Goal: Contribute content: Contribute content

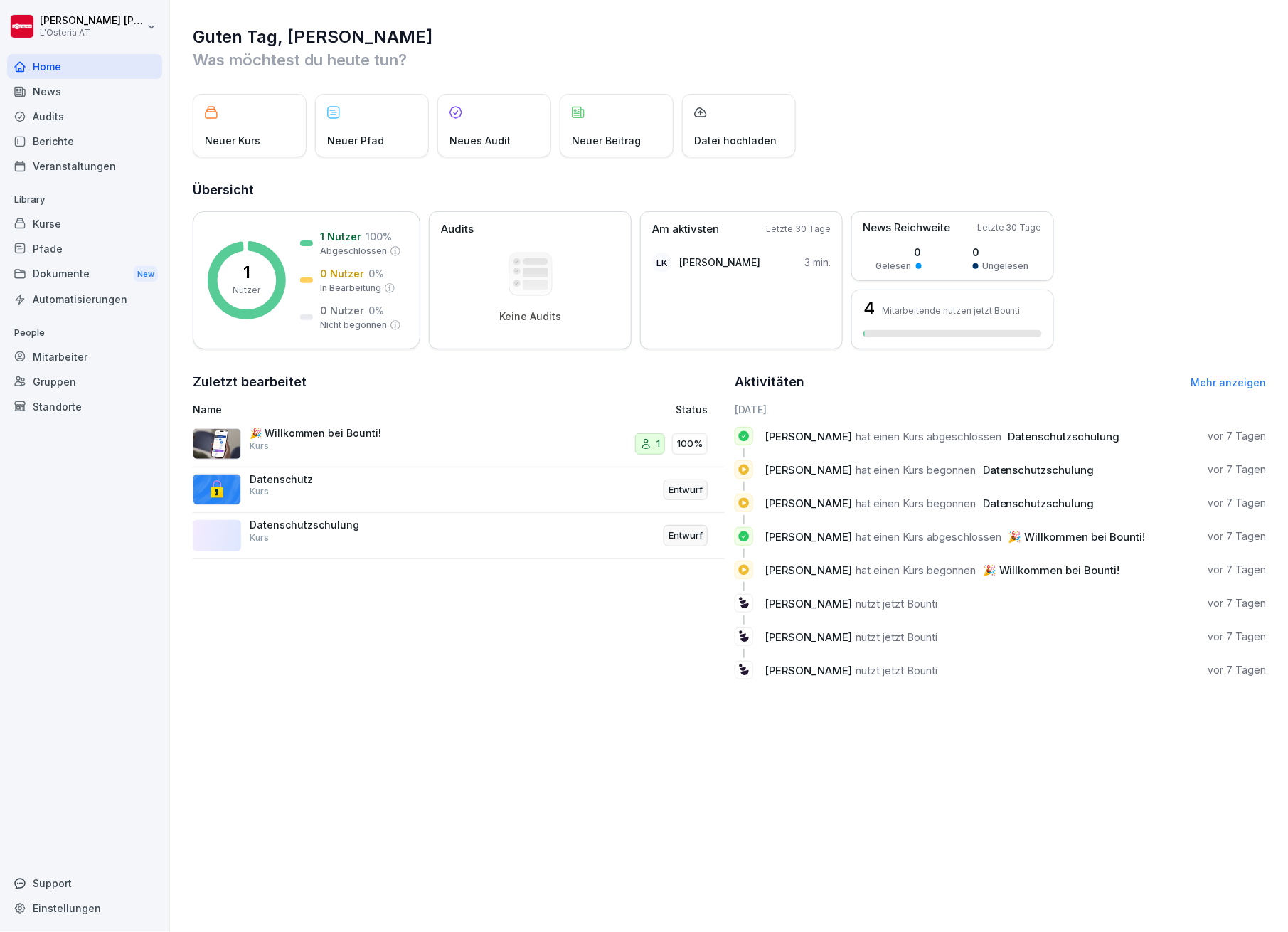
click at [48, 115] on div "Audits" at bounding box center [84, 116] width 155 height 25
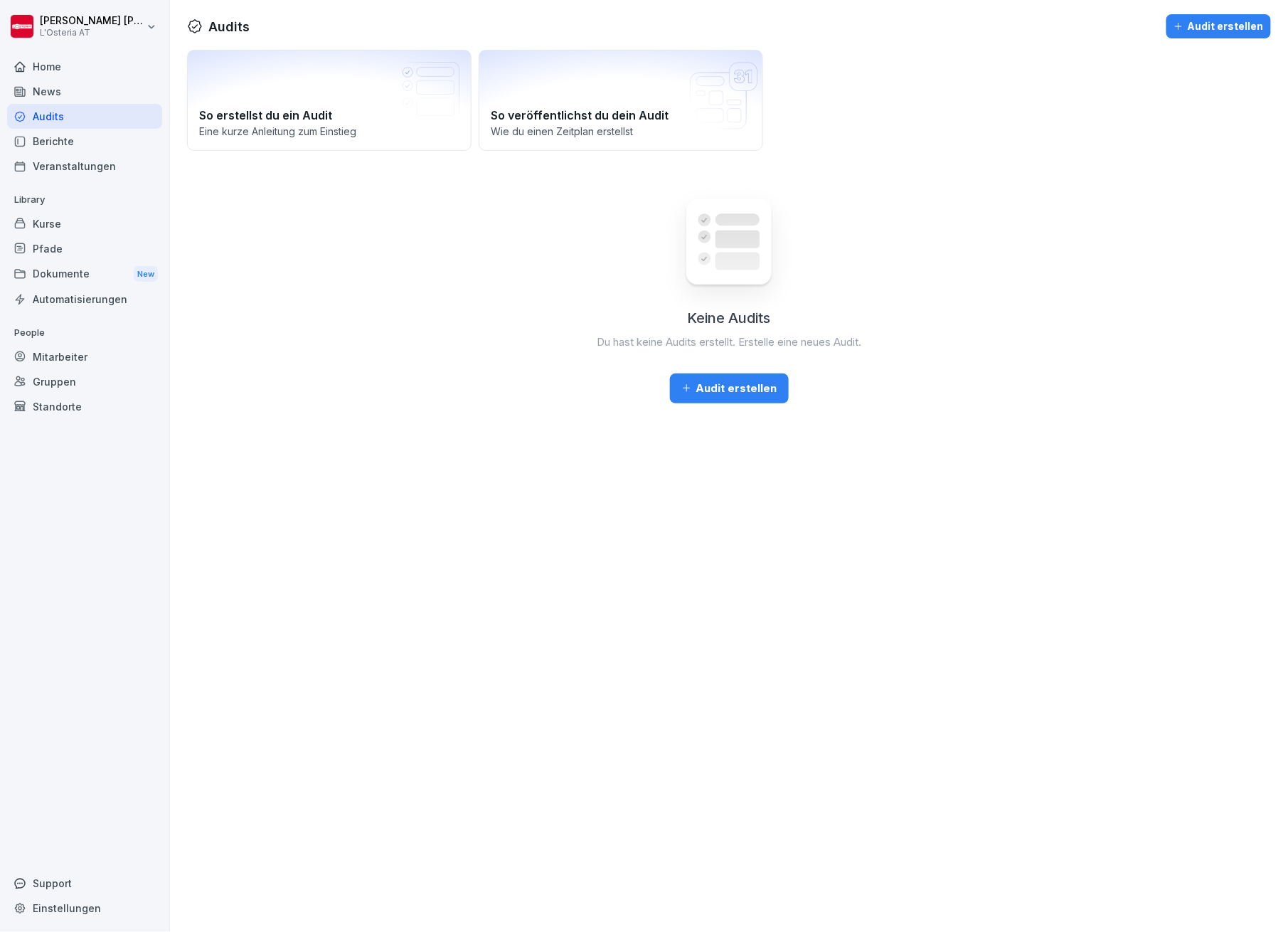
click at [49, 62] on div "Home" at bounding box center [84, 67] width 155 height 25
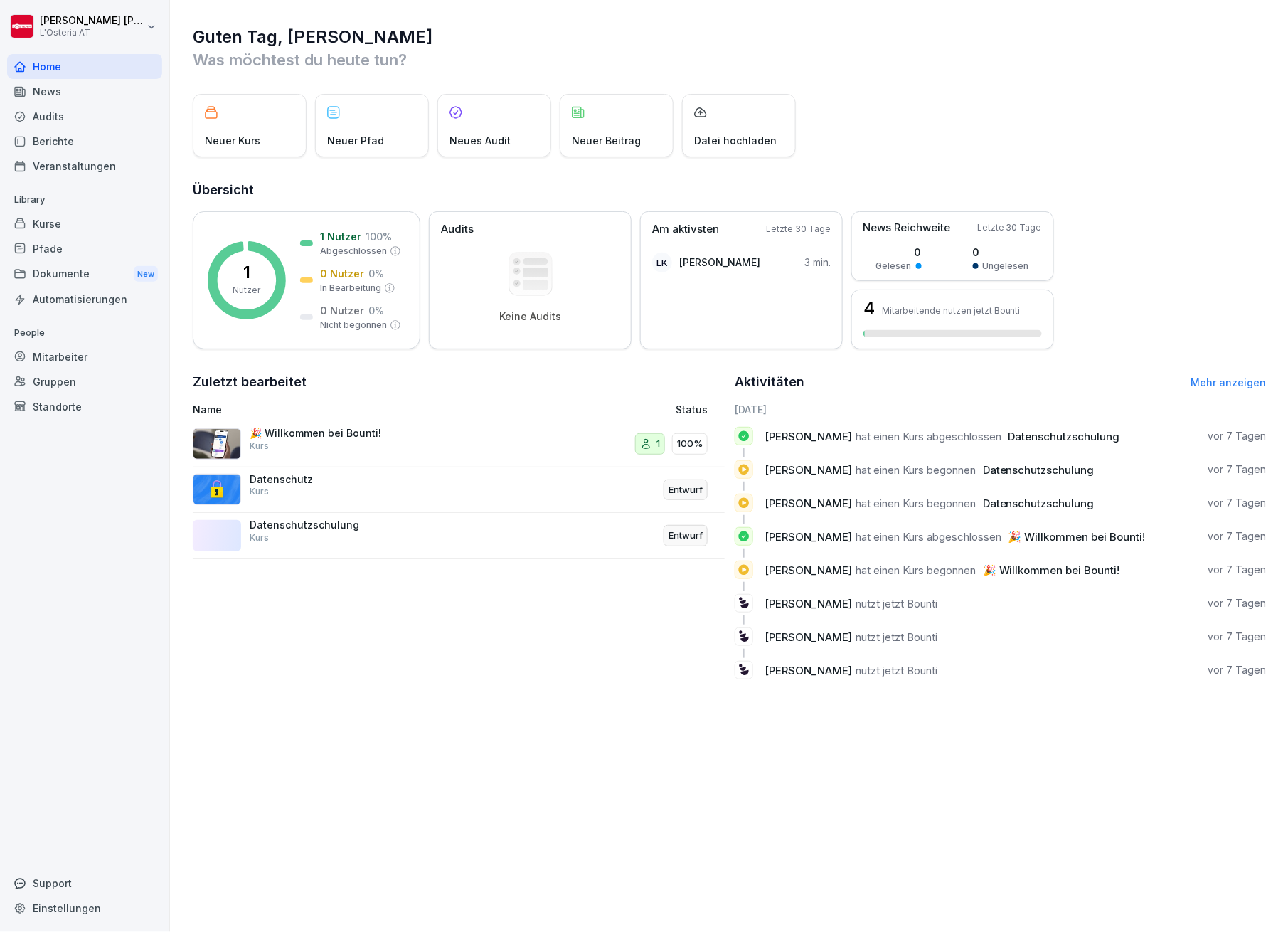
click at [41, 87] on div "News" at bounding box center [84, 91] width 155 height 25
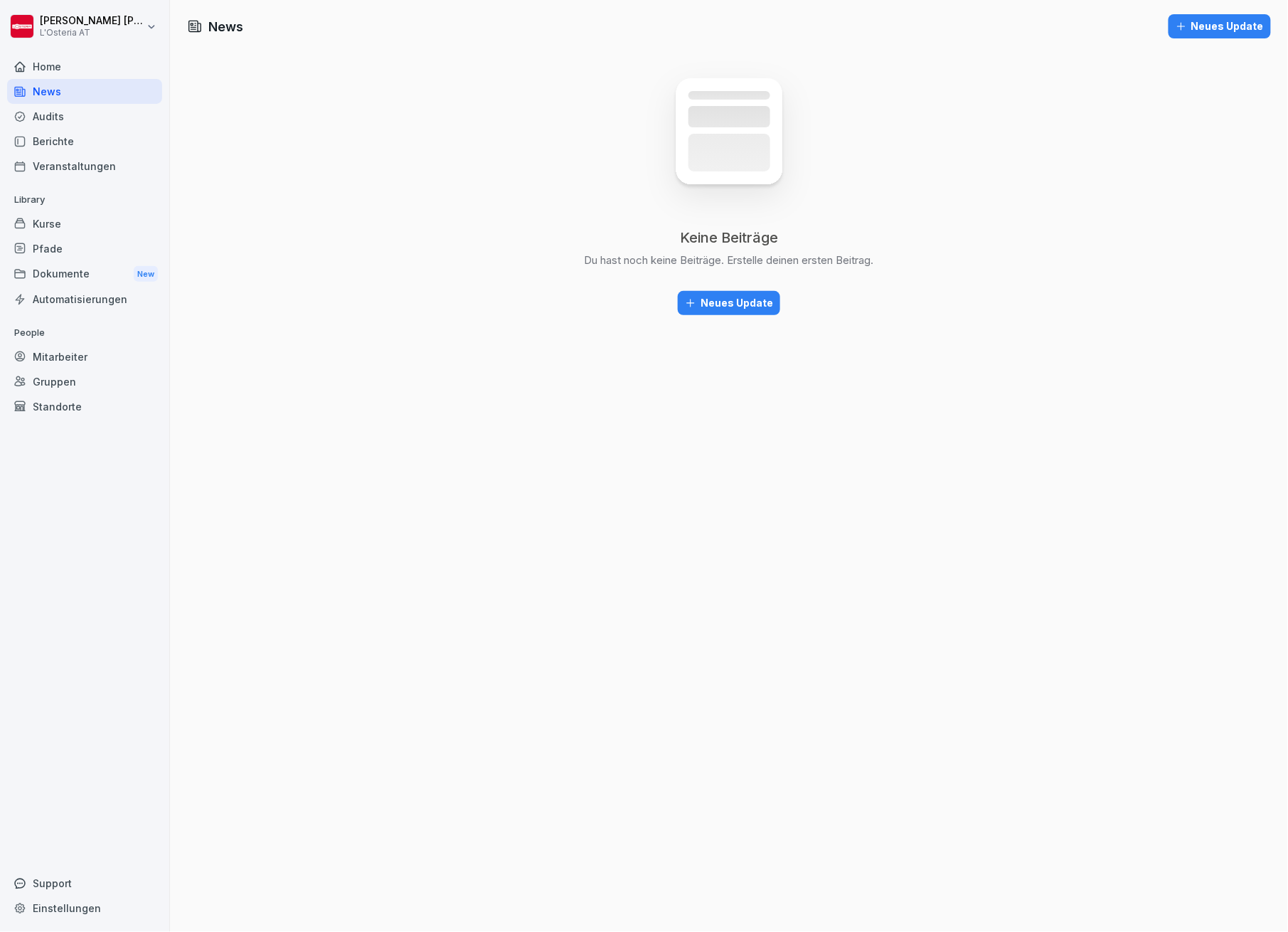
click at [42, 115] on div "Audits" at bounding box center [84, 116] width 155 height 25
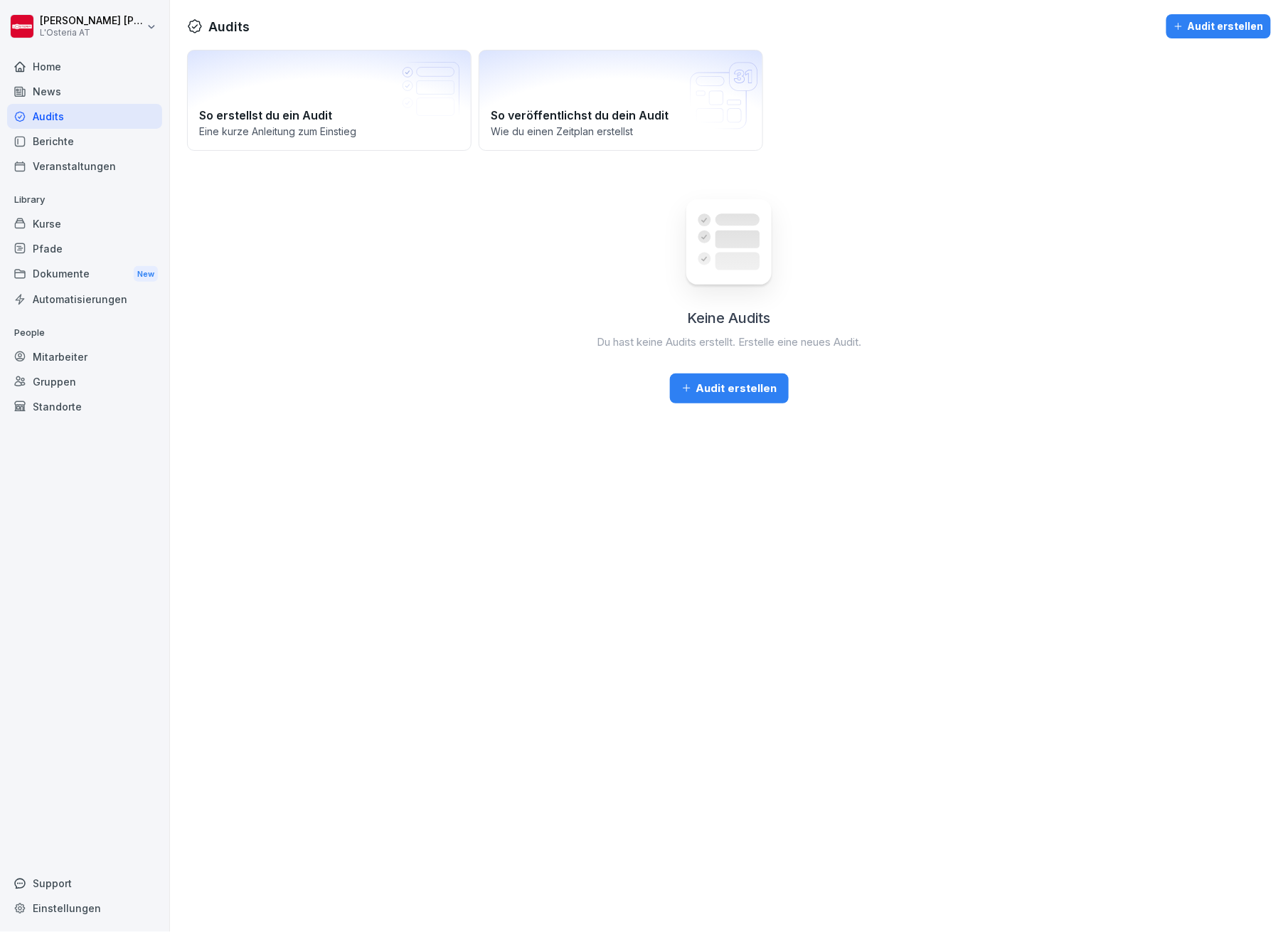
click at [46, 138] on div "Berichte" at bounding box center [84, 141] width 155 height 25
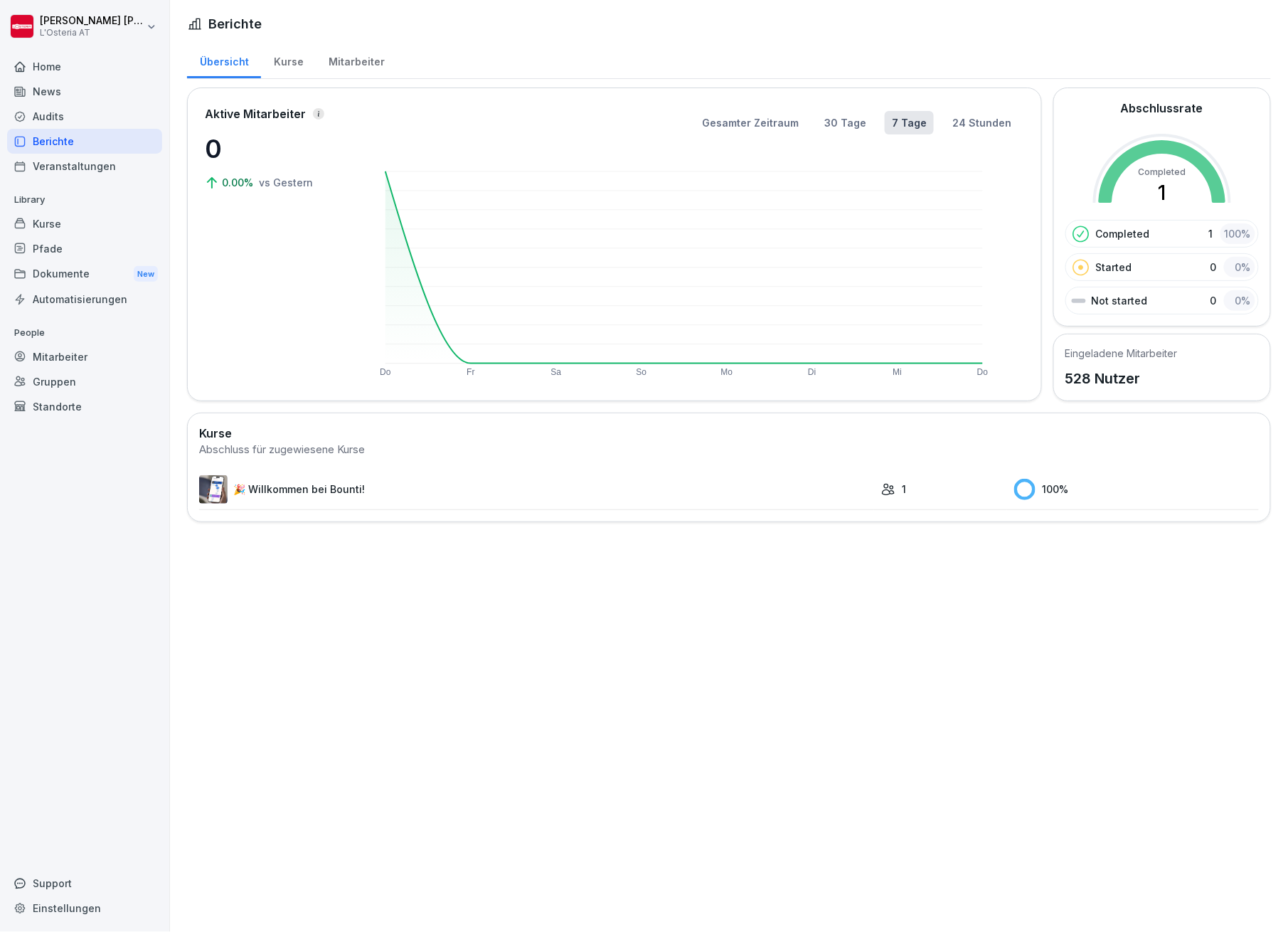
click at [50, 114] on div "Audits" at bounding box center [84, 116] width 155 height 25
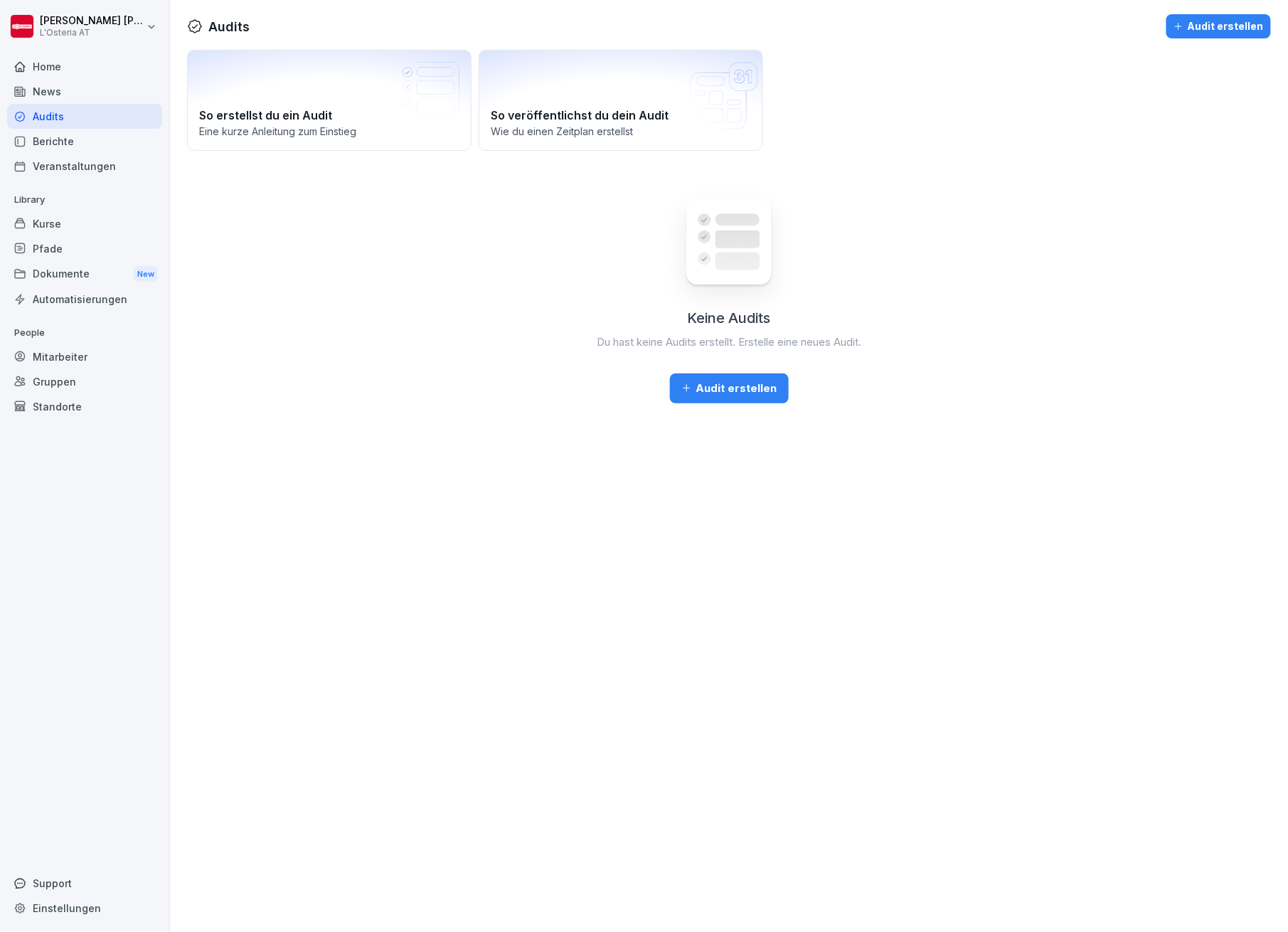
click at [710, 393] on div "Audit erstellen" at bounding box center [729, 388] width 96 height 16
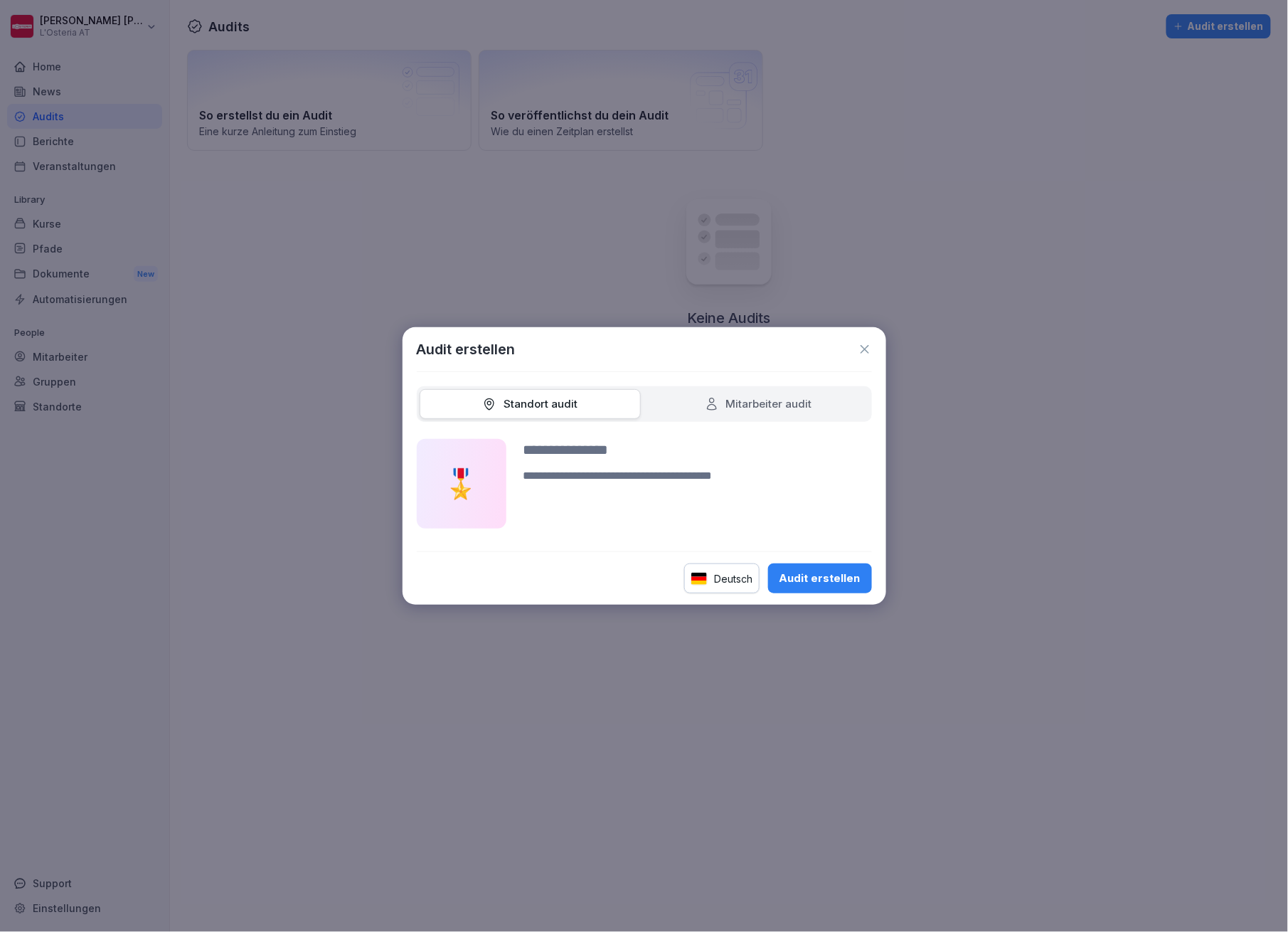
click at [726, 401] on div "Mitarbeiter audit" at bounding box center [758, 404] width 108 height 17
click at [797, 573] on div "Audit erstellen" at bounding box center [820, 578] width 81 height 16
click at [826, 571] on div "Audit erstellen" at bounding box center [820, 578] width 81 height 16
click at [841, 571] on div "Audit erstellen" at bounding box center [820, 578] width 81 height 16
type input "**********"
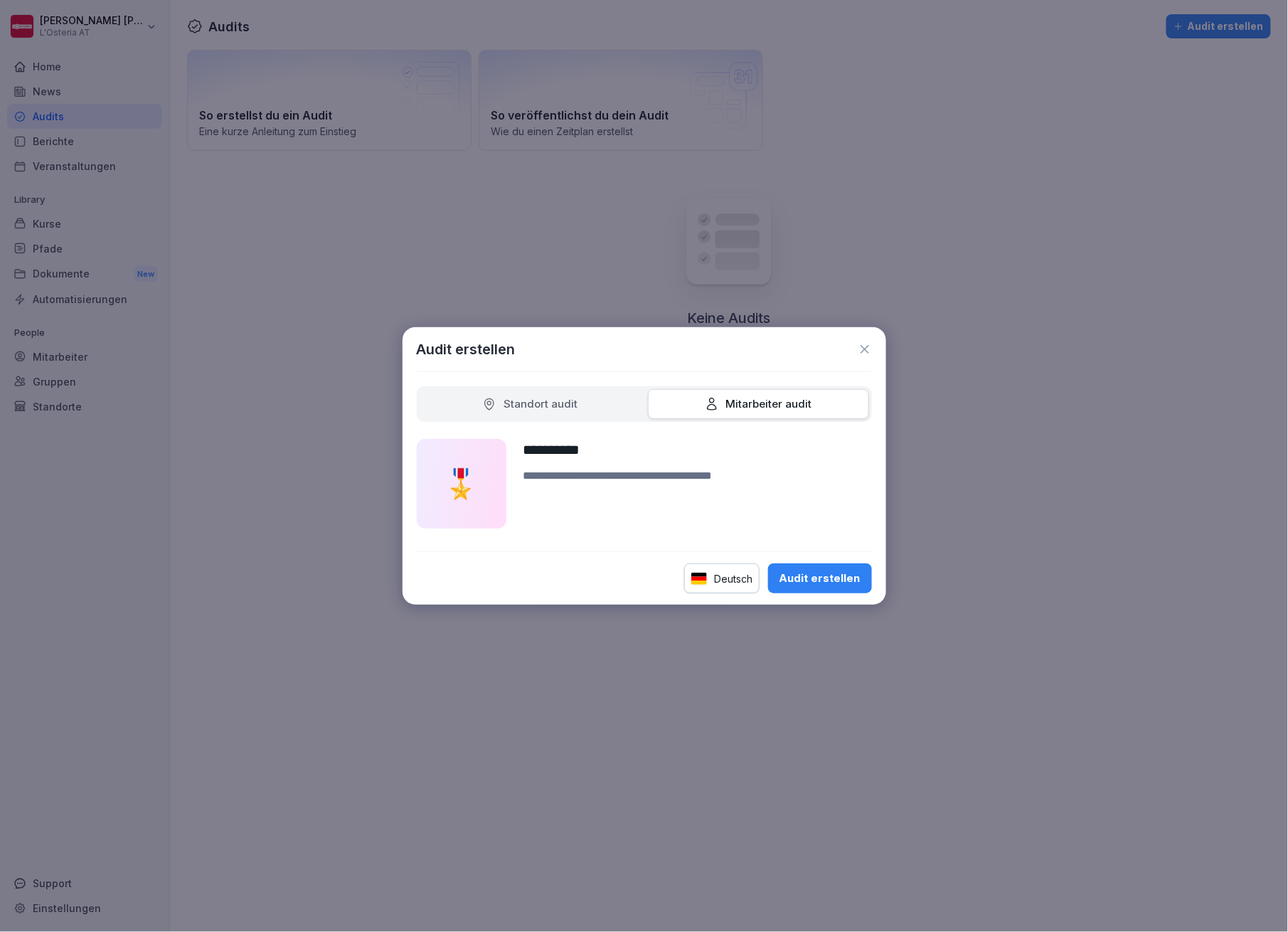
click at [805, 574] on div "Audit erstellen" at bounding box center [820, 578] width 81 height 16
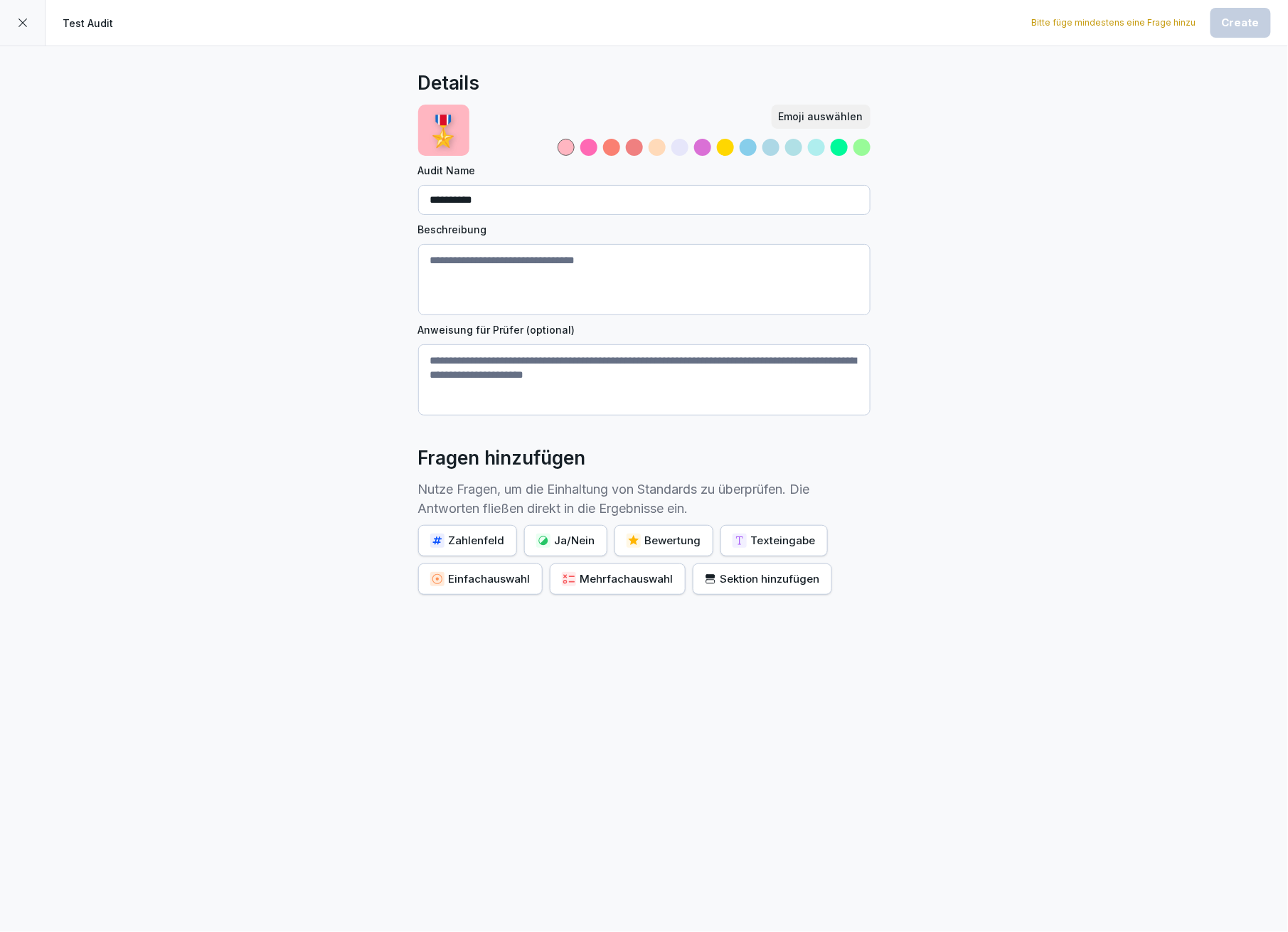
click at [460, 281] on textarea "Beschreibung" at bounding box center [644, 279] width 453 height 72
type textarea "**********"
click at [491, 362] on textarea "Anweisung für Prüfer (optional)" at bounding box center [644, 380] width 453 height 72
type textarea "**********"
click at [494, 543] on div "Zahlenfeld" at bounding box center [468, 541] width 75 height 16
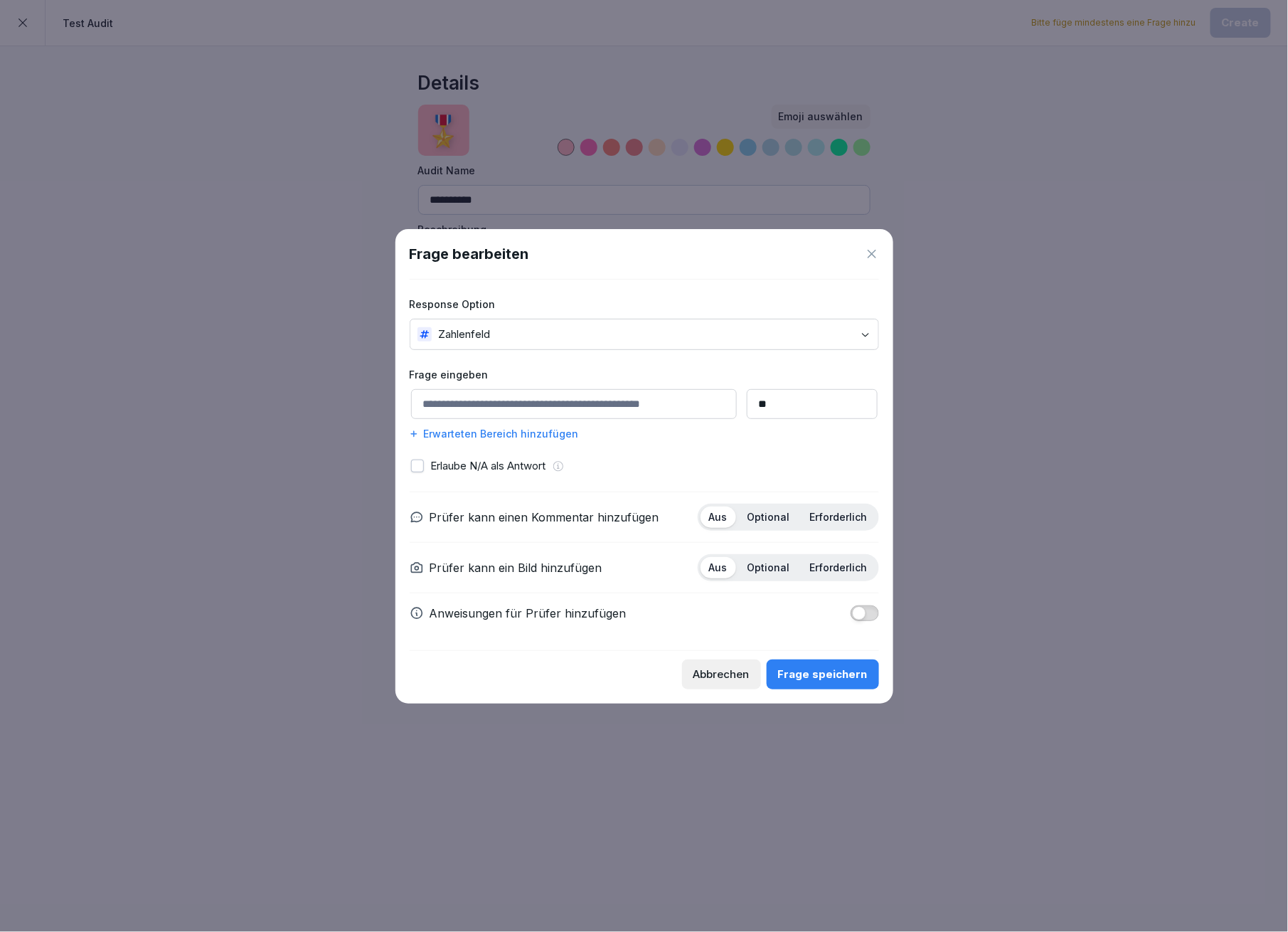
click at [564, 402] on input at bounding box center [574, 404] width 326 height 30
type input "**********"
click at [563, 435] on div "Erwarteten Bereich hinzufügen" at bounding box center [644, 433] width 469 height 15
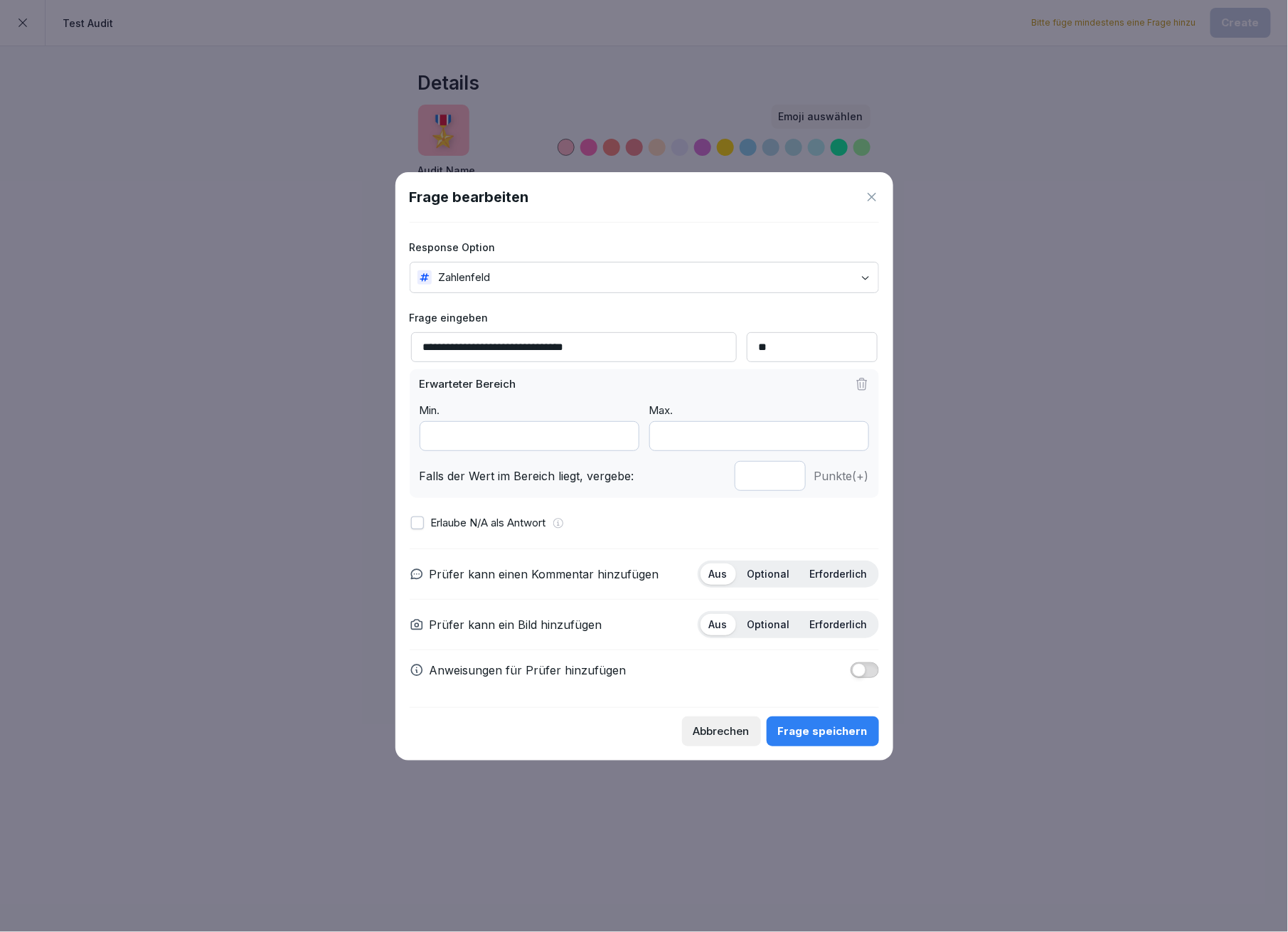
click at [865, 386] on icon at bounding box center [862, 384] width 10 height 11
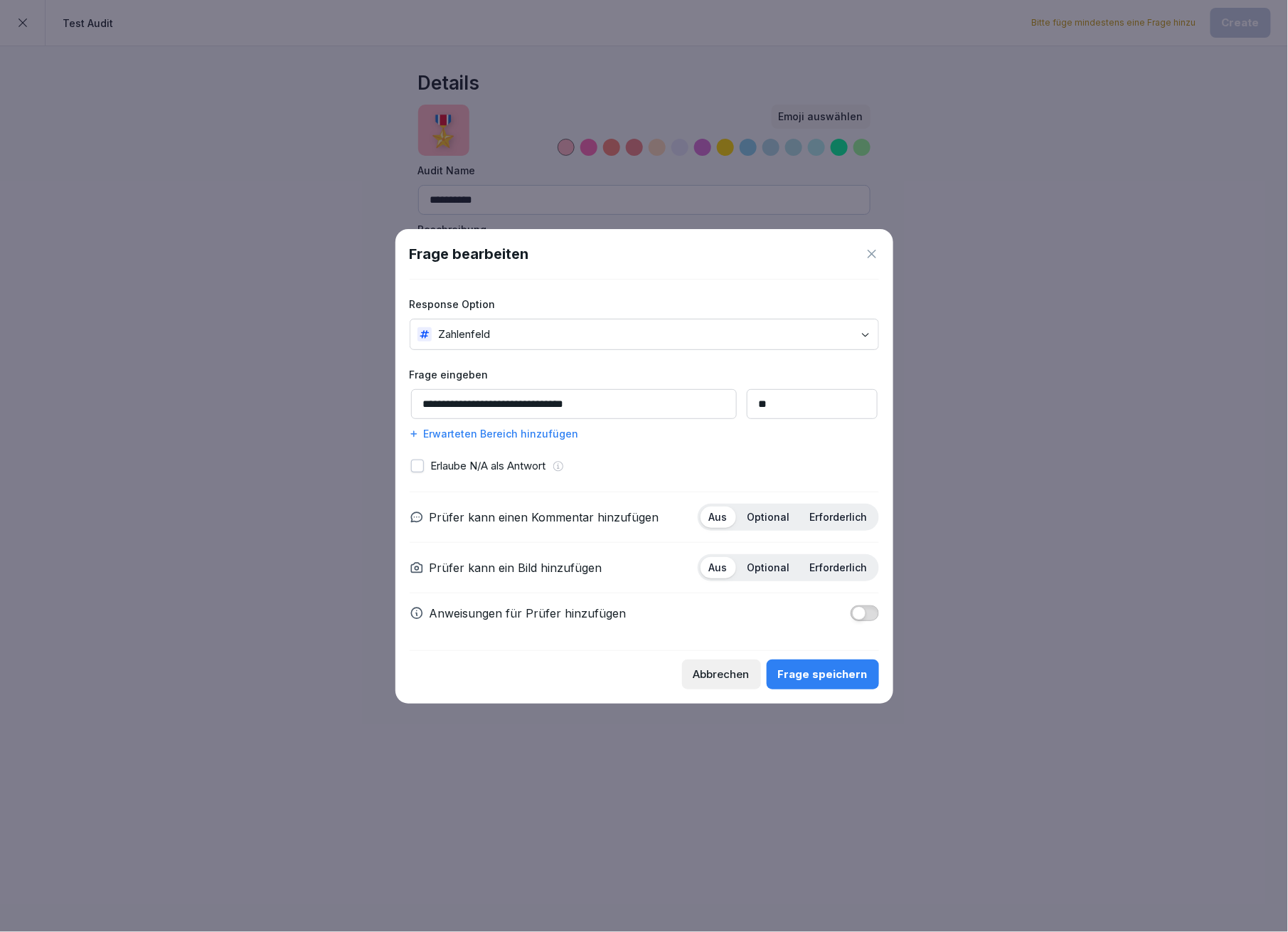
click at [837, 672] on div "Frage speichern" at bounding box center [823, 674] width 90 height 16
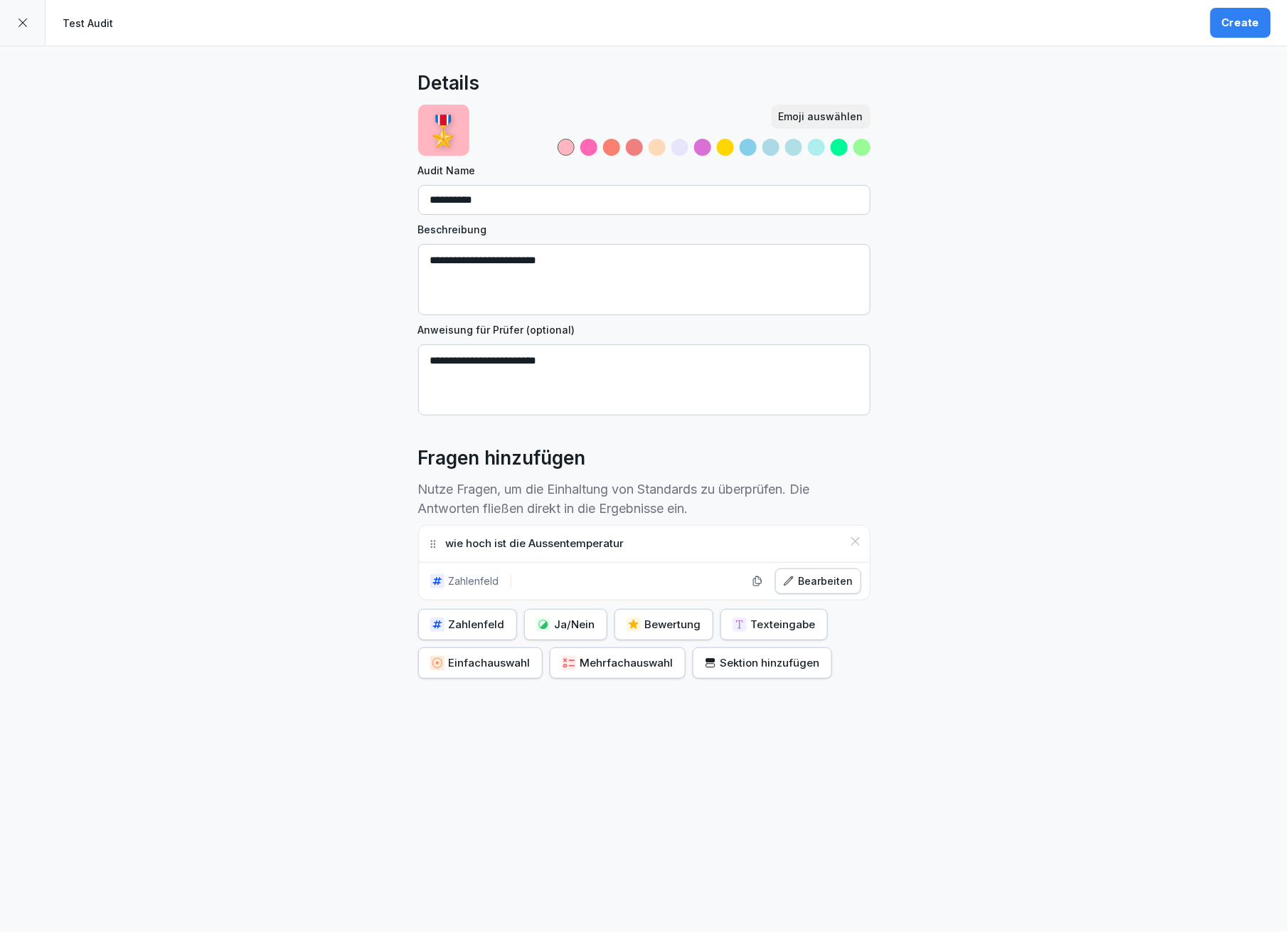
click at [1234, 32] on button "Create" at bounding box center [1240, 23] width 61 height 30
click at [1221, 26] on button "Create" at bounding box center [1240, 23] width 61 height 30
click at [1245, 24] on div "Create" at bounding box center [1241, 23] width 38 height 16
click at [563, 662] on icon "button" at bounding box center [569, 662] width 13 height 13
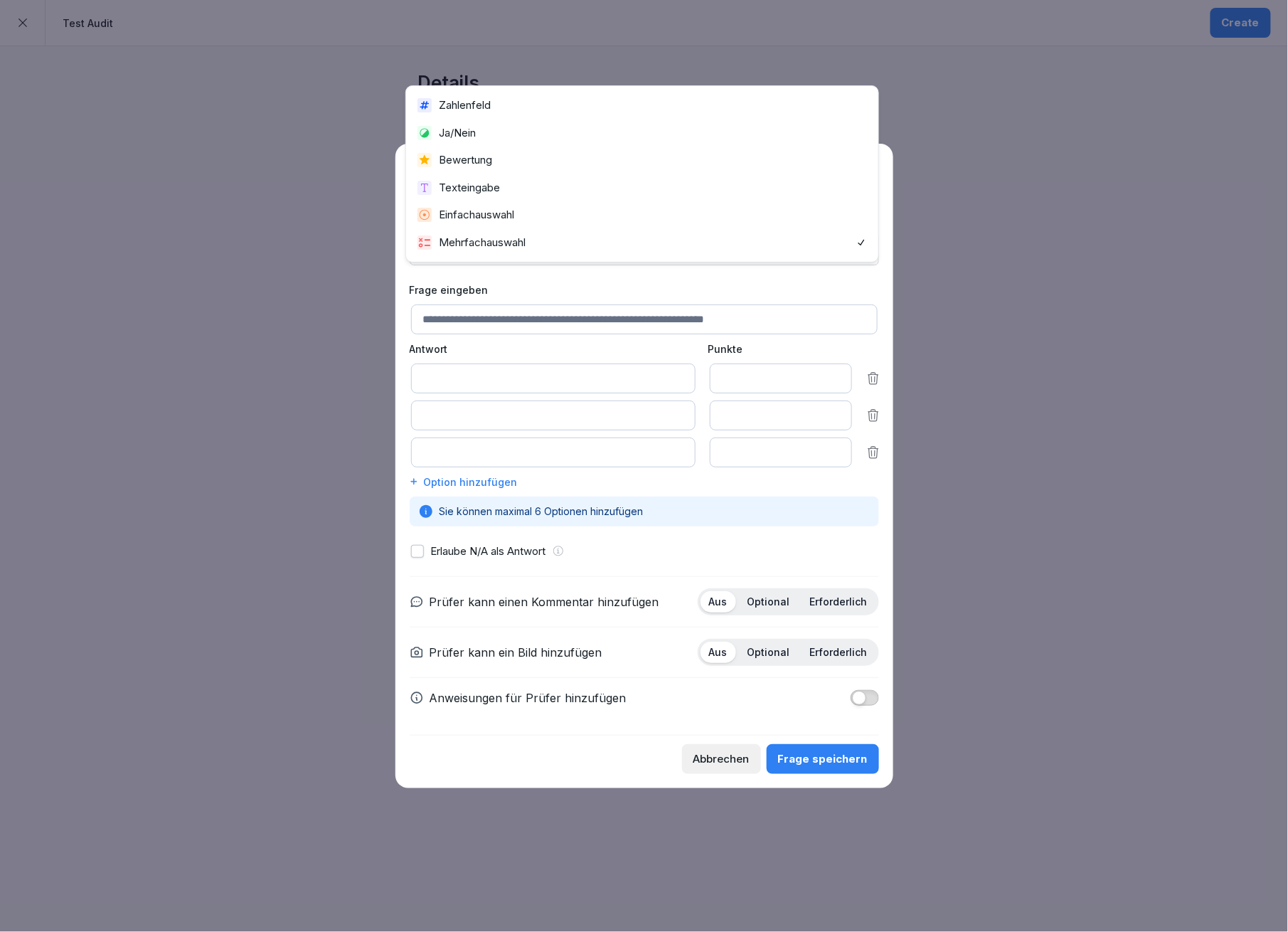
click at [497, 240] on body "**********" at bounding box center [644, 466] width 1288 height 932
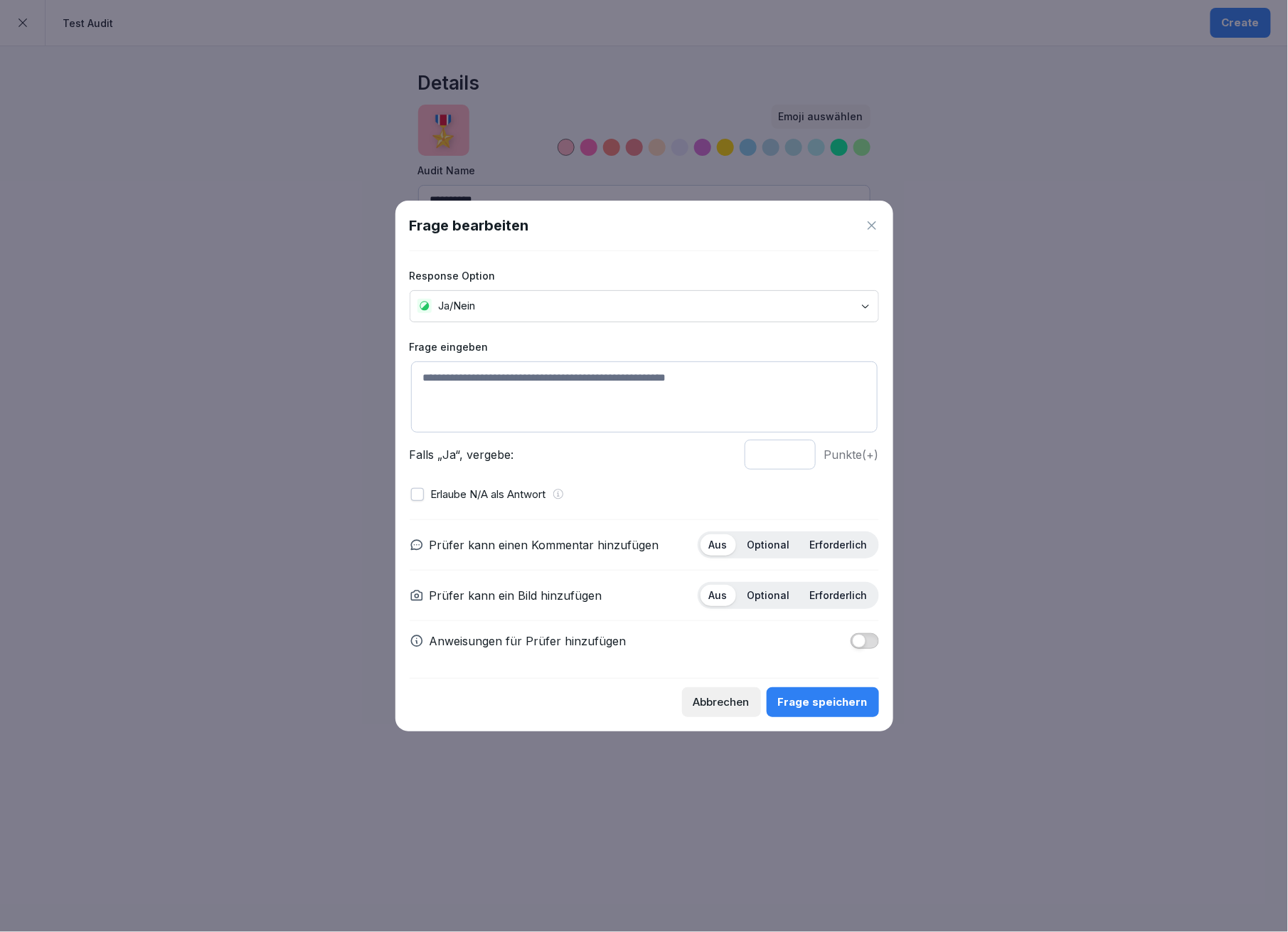
click at [501, 379] on textarea at bounding box center [644, 397] width 467 height 72
click at [738, 703] on div "Abbrechen" at bounding box center [721, 702] width 57 height 16
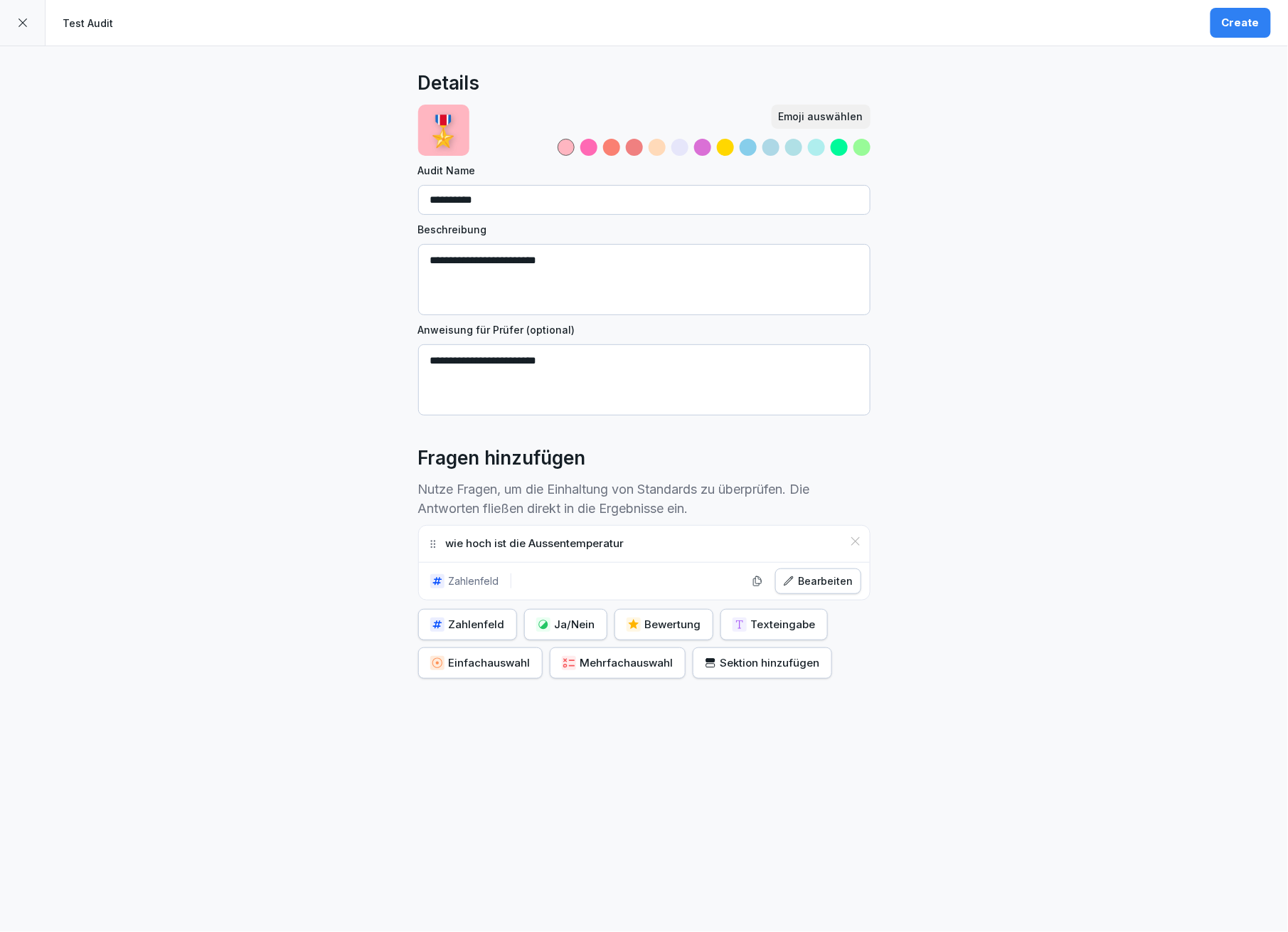
click at [19, 20] on icon at bounding box center [23, 23] width 11 height 11
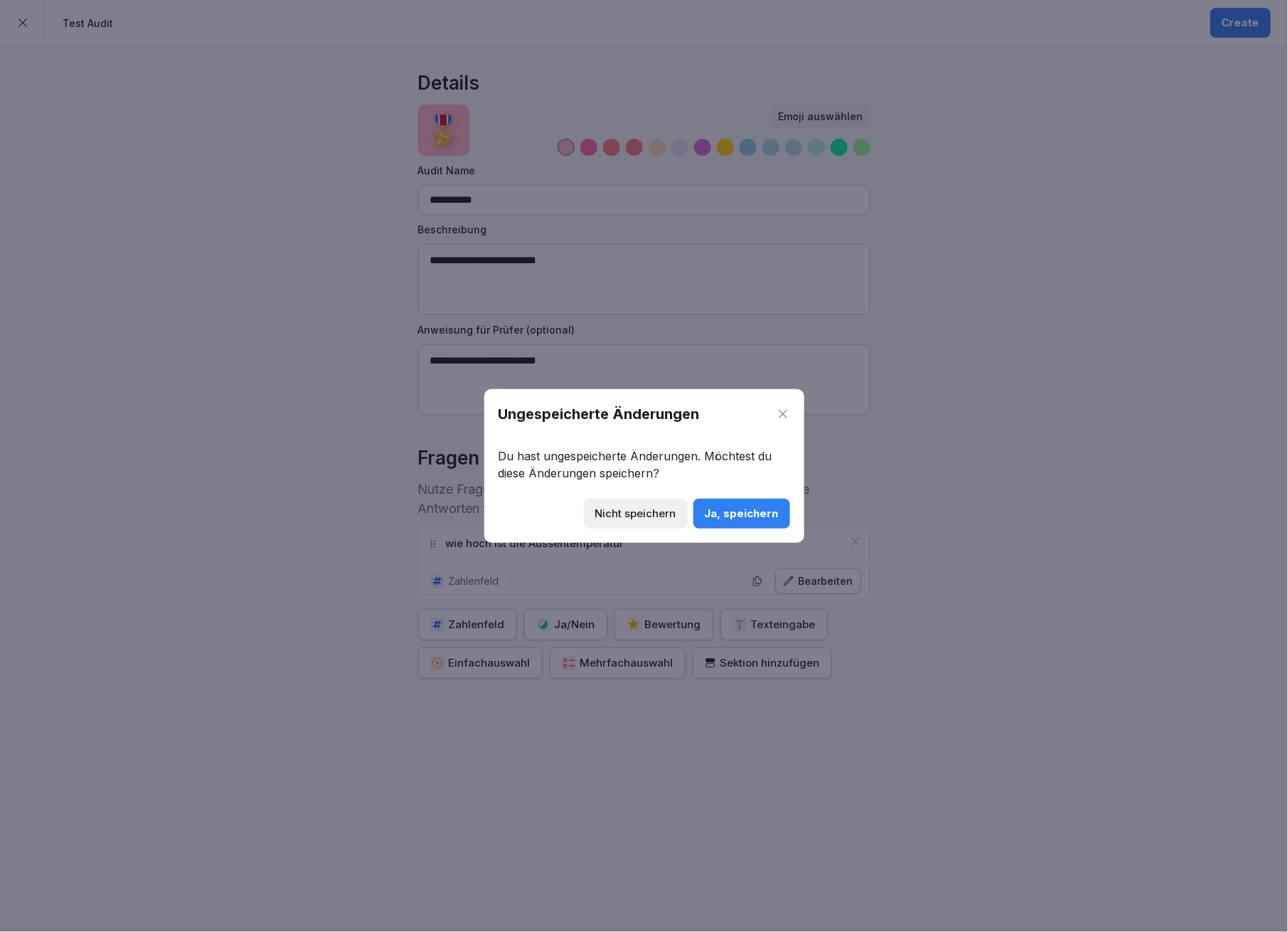
click at [721, 509] on div "Ja, speichern" at bounding box center [742, 514] width 74 height 16
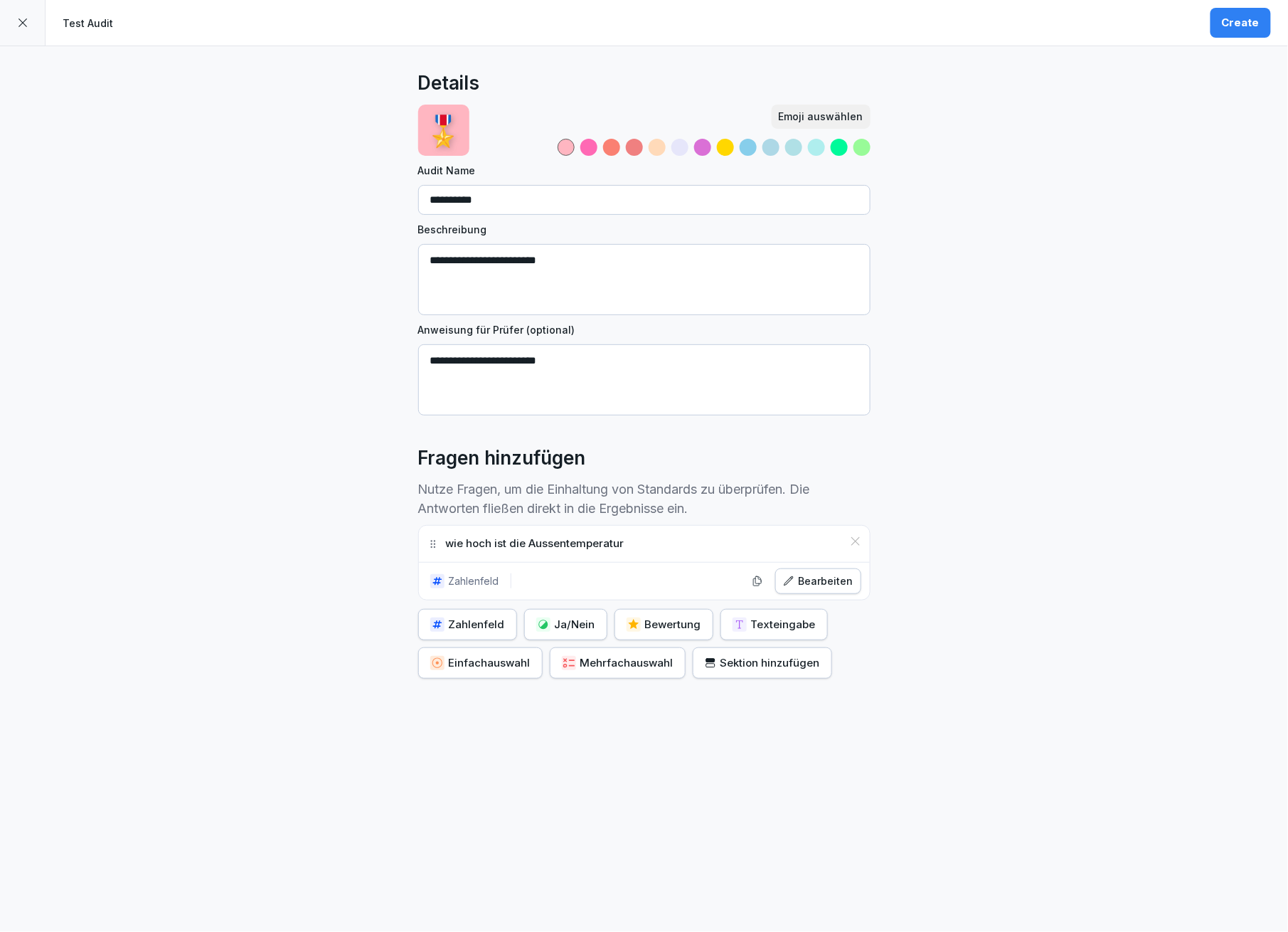
click at [23, 26] on icon at bounding box center [23, 23] width 11 height 11
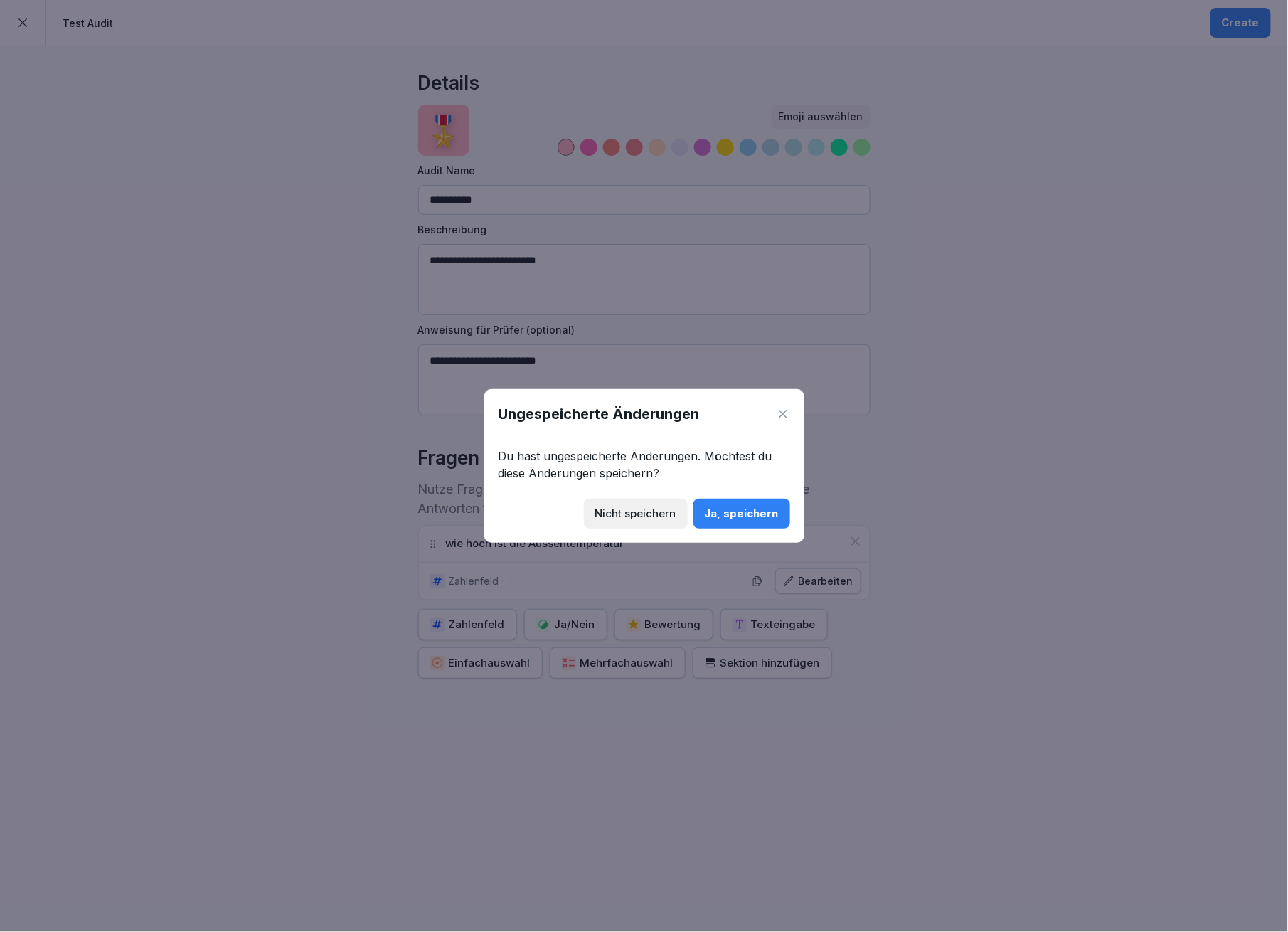
click at [715, 521] on button "Ja, speichern" at bounding box center [741, 513] width 97 height 30
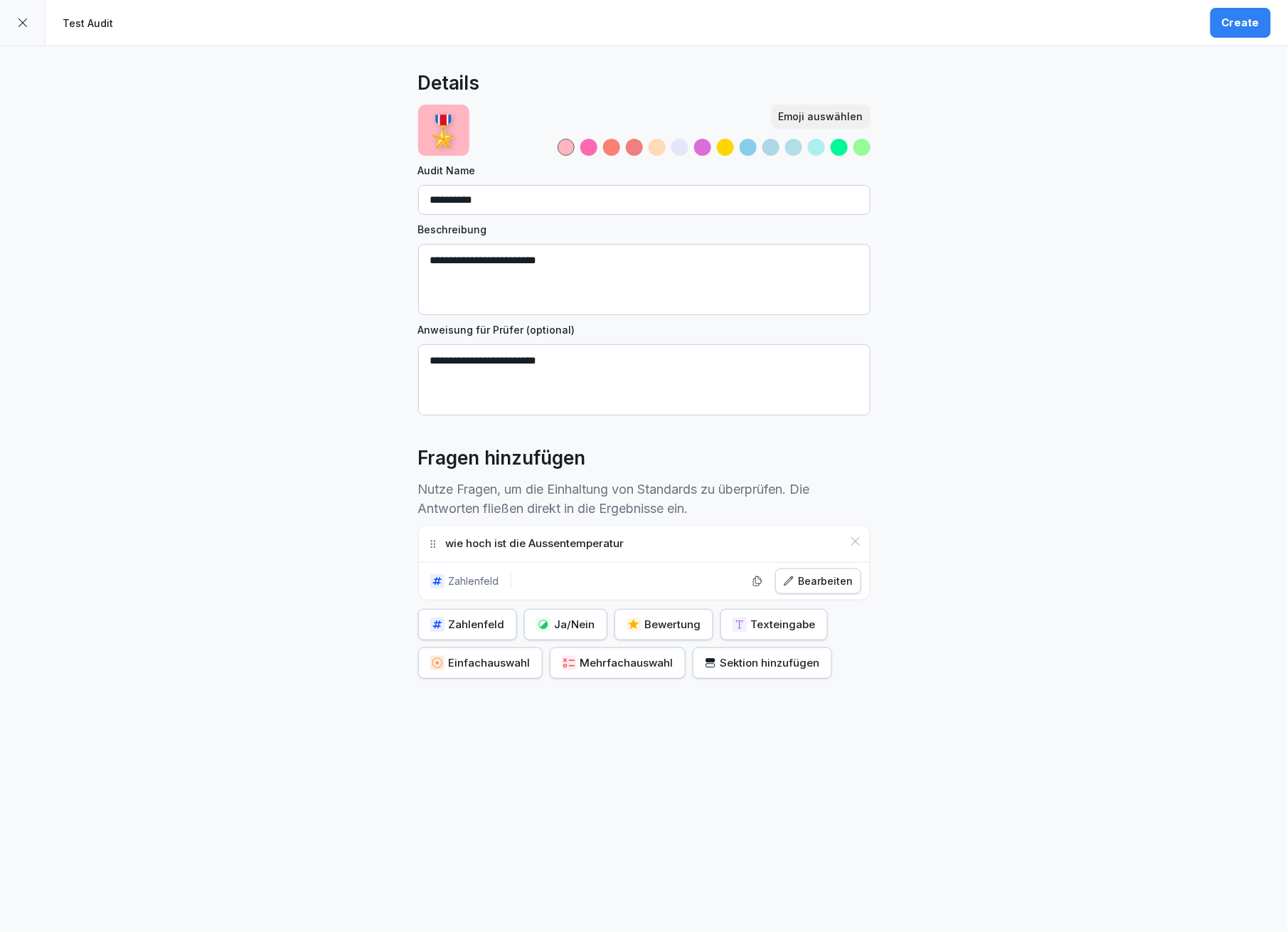
click at [27, 20] on icon at bounding box center [23, 23] width 11 height 11
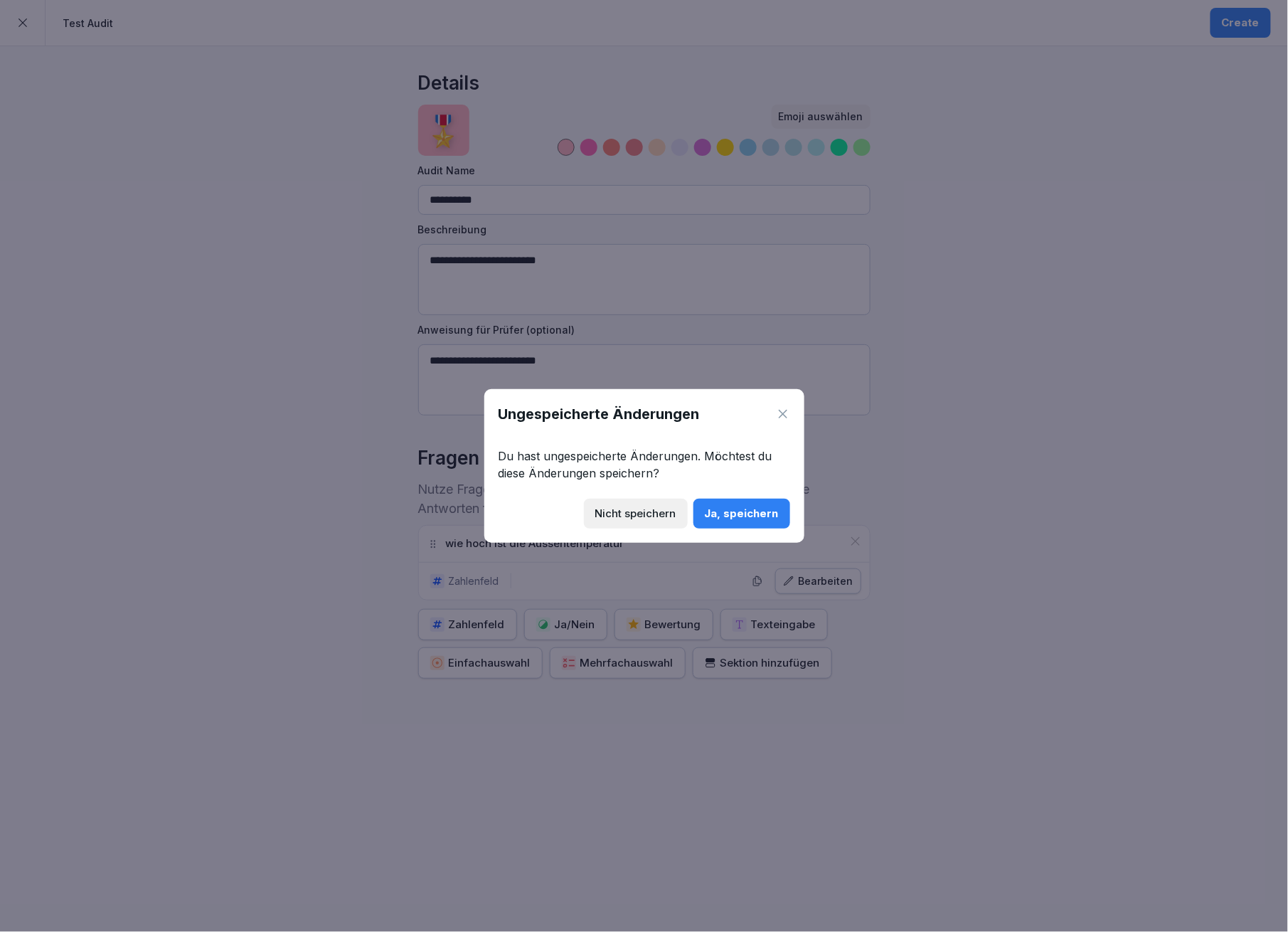
click at [778, 413] on icon at bounding box center [783, 414] width 14 height 14
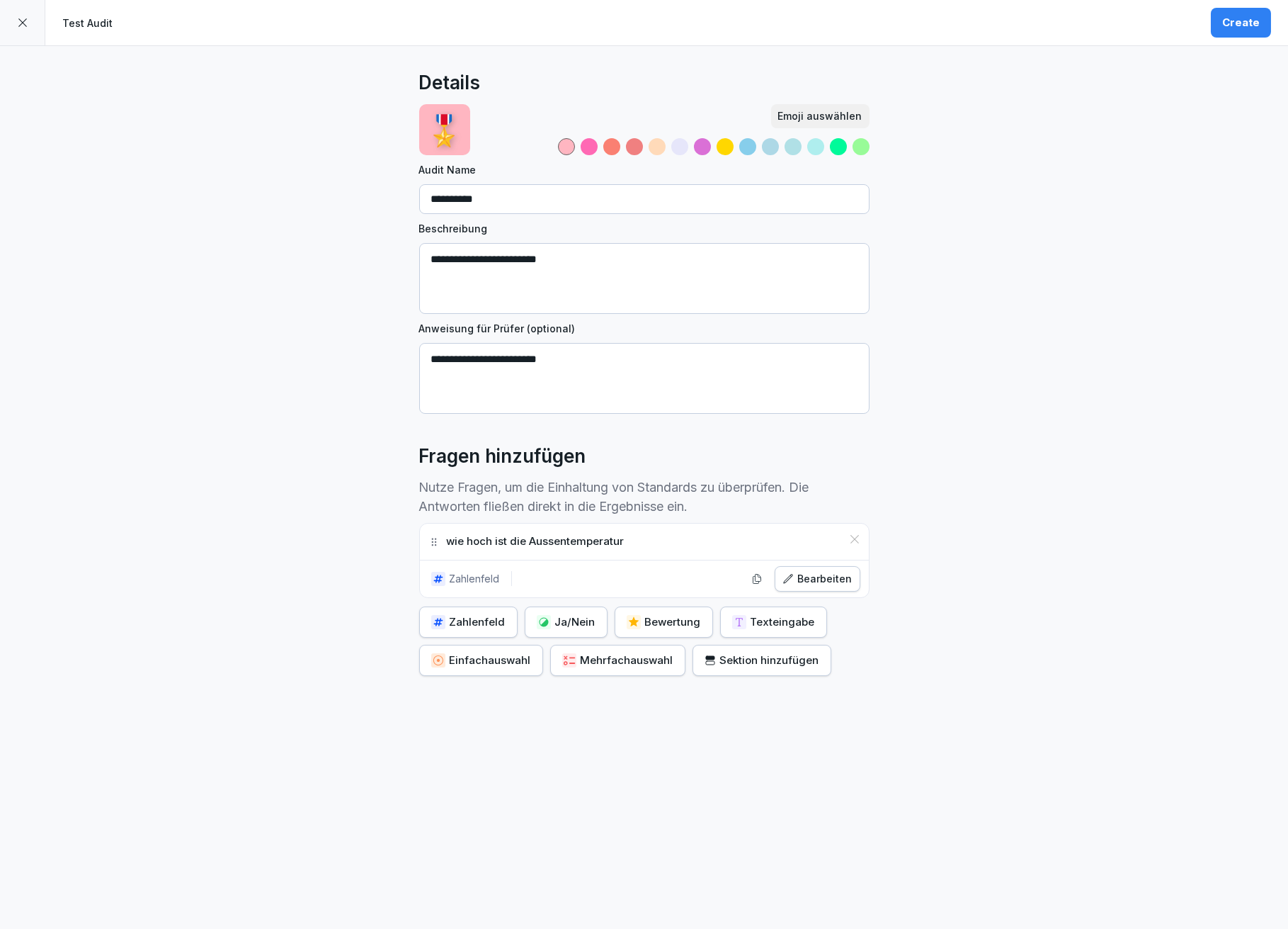
click at [1229, 27] on div "Create" at bounding box center [1241, 23] width 38 height 16
click at [491, 621] on div "Zahlenfeld" at bounding box center [468, 622] width 74 height 16
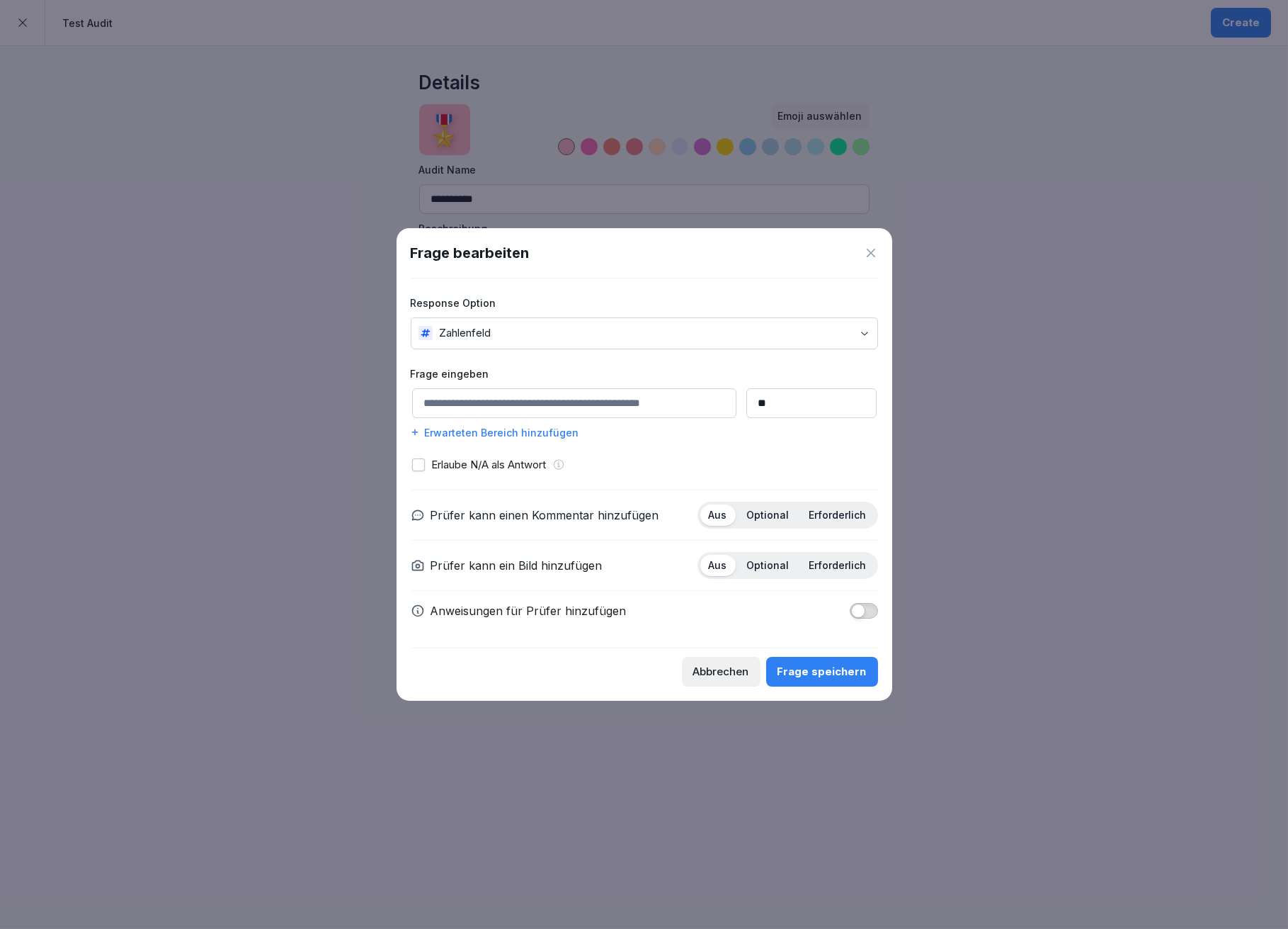
click at [862, 333] on body "**********" at bounding box center [644, 464] width 1288 height 929
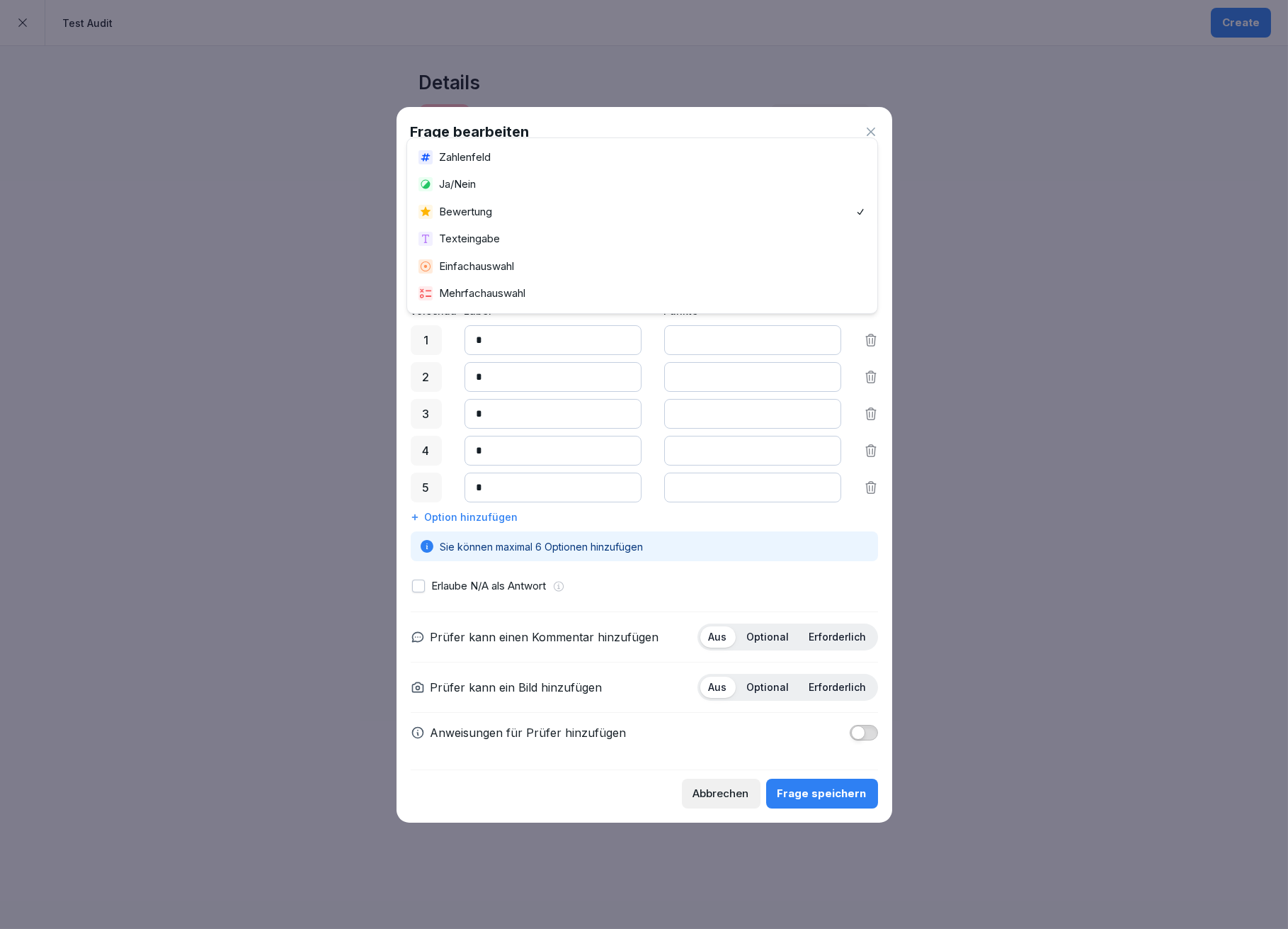
click at [574, 214] on body "**********" at bounding box center [644, 464] width 1288 height 929
click at [556, 279] on input at bounding box center [645, 281] width 465 height 30
type input "**********"
click at [578, 338] on input "*" at bounding box center [553, 340] width 177 height 30
click at [874, 376] on icon at bounding box center [871, 376] width 10 height 11
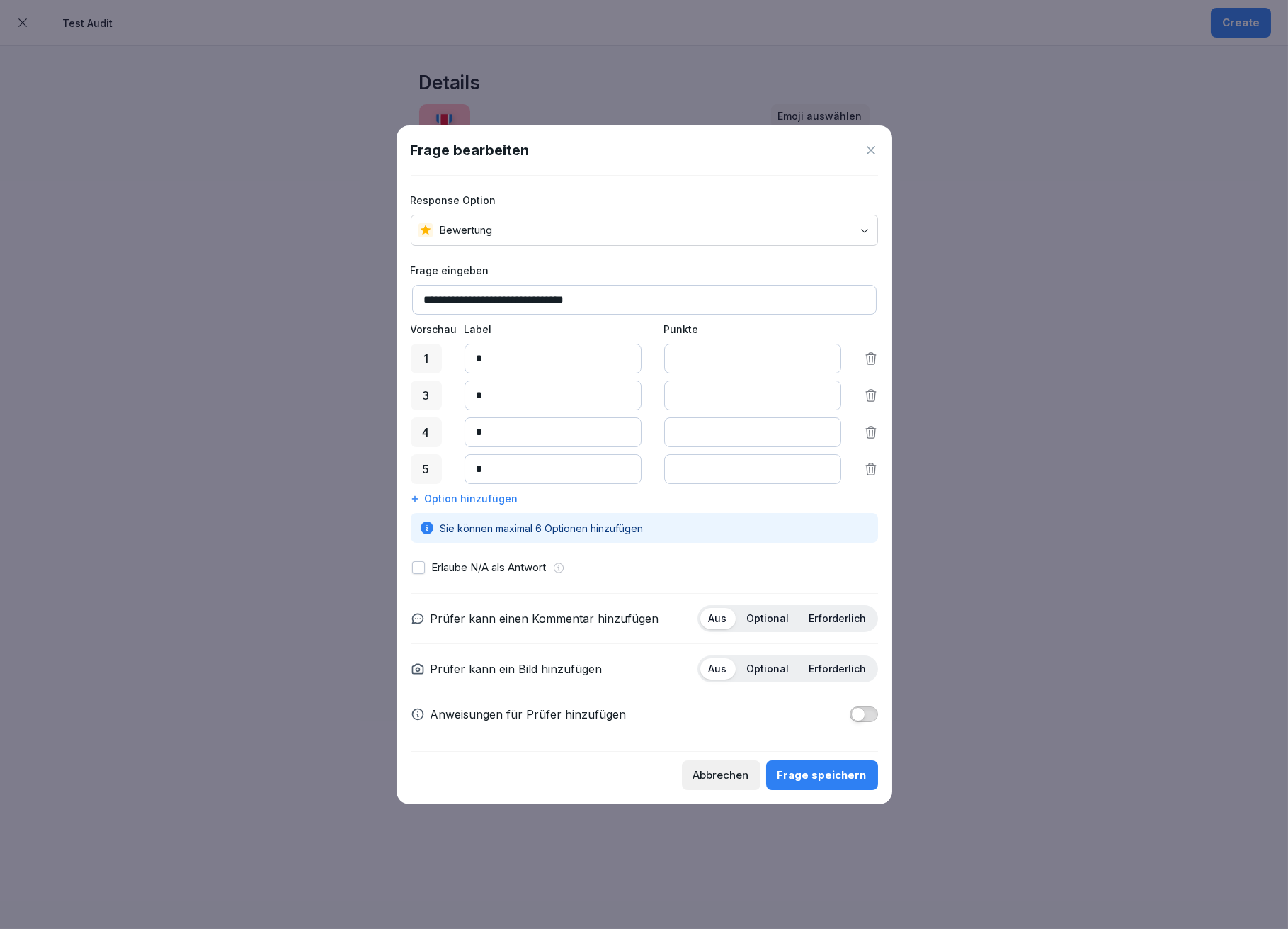
click at [872, 388] on icon at bounding box center [871, 395] width 14 height 14
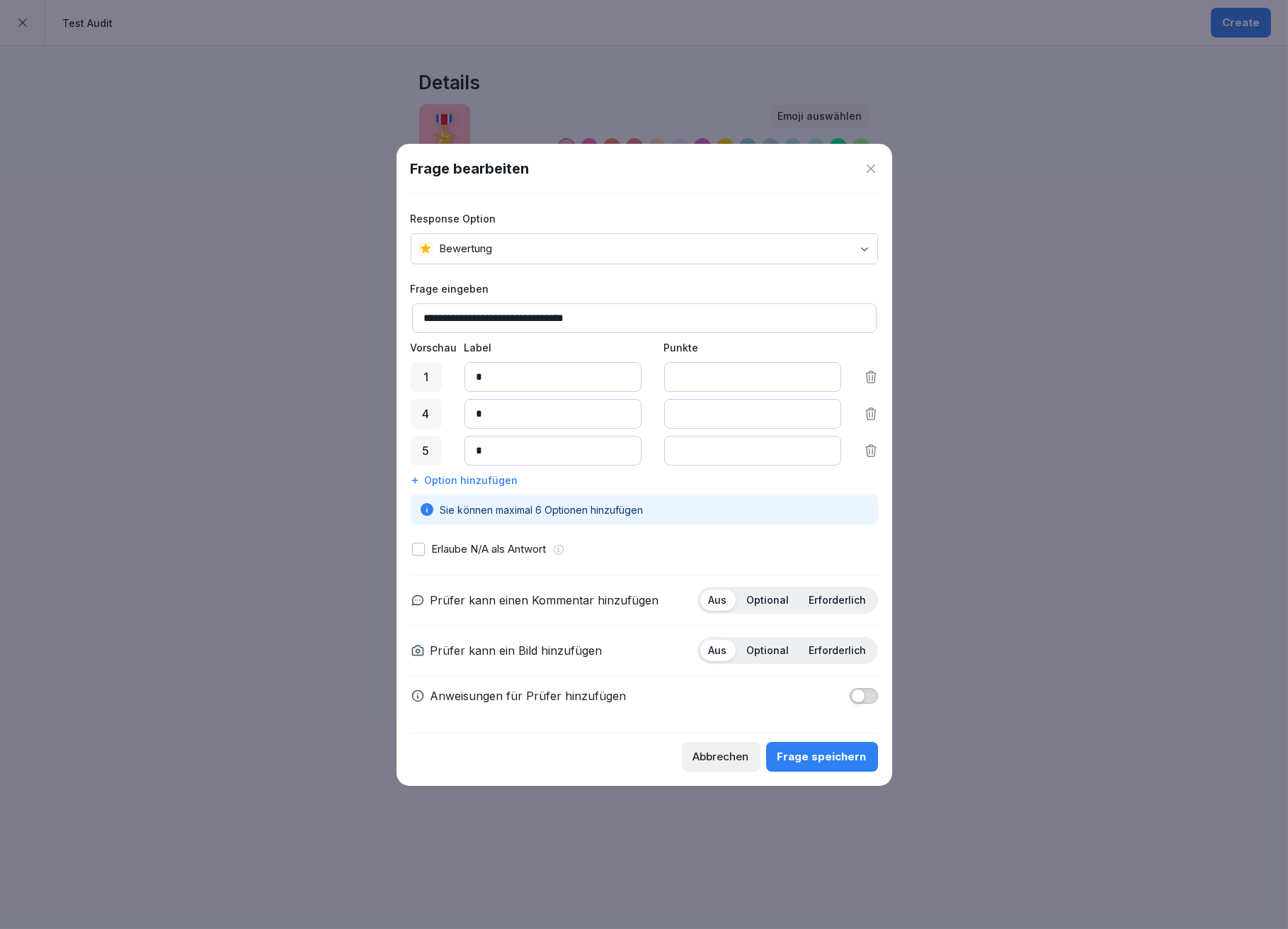
click at [867, 412] on icon at bounding box center [871, 413] width 10 height 11
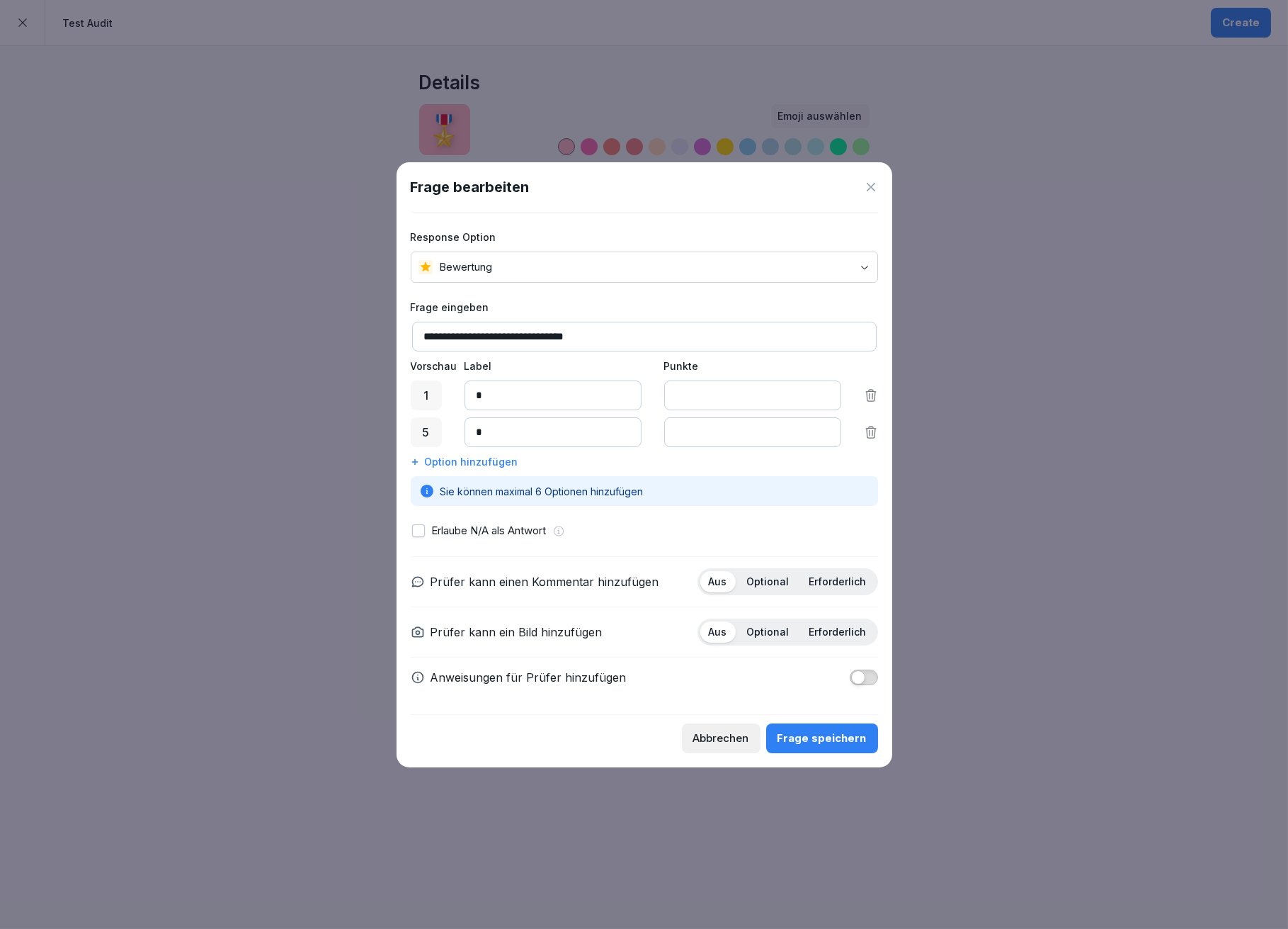
click at [872, 428] on icon at bounding box center [871, 432] width 10 height 11
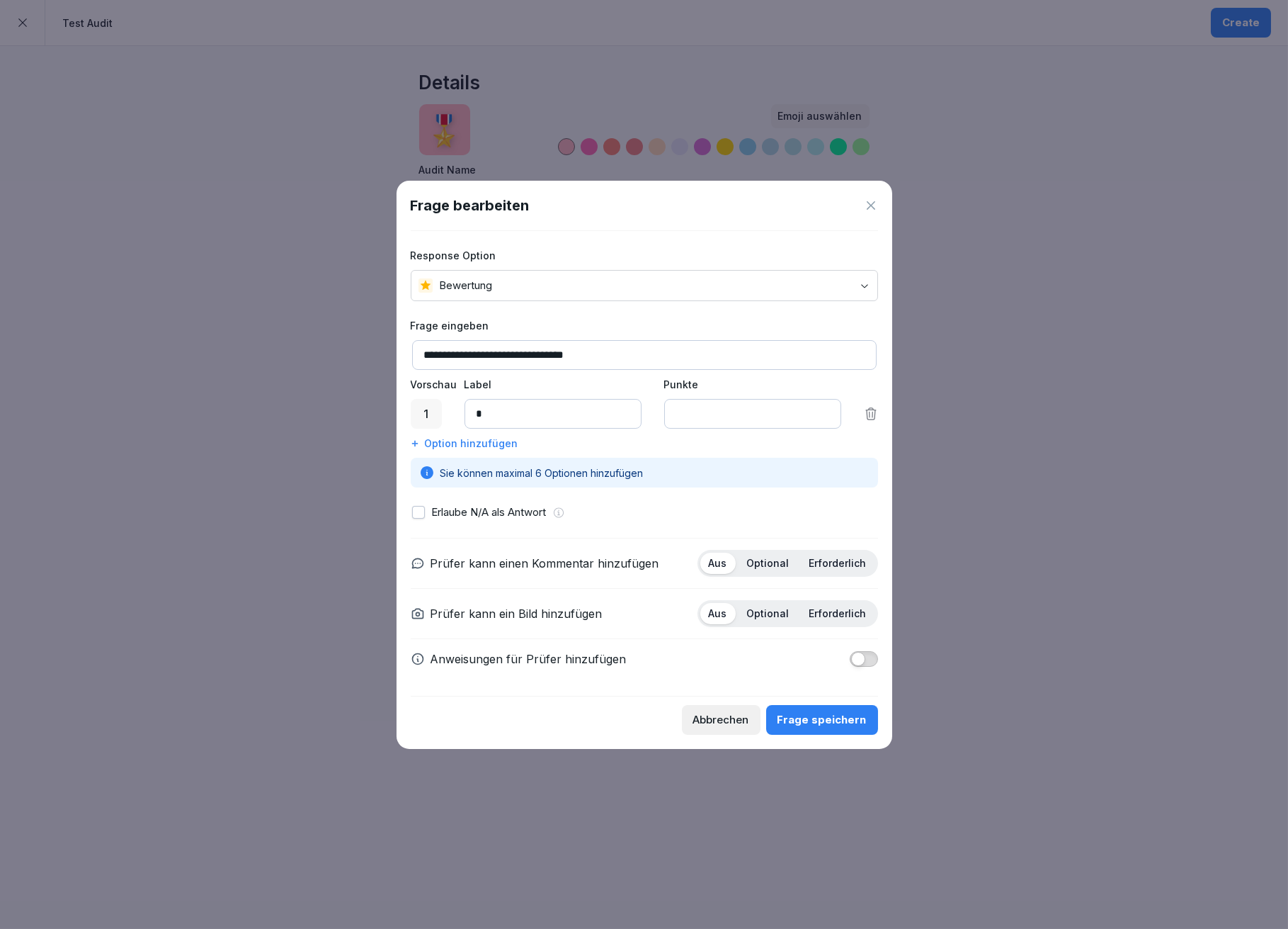
click at [821, 407] on input "*" at bounding box center [753, 414] width 177 height 30
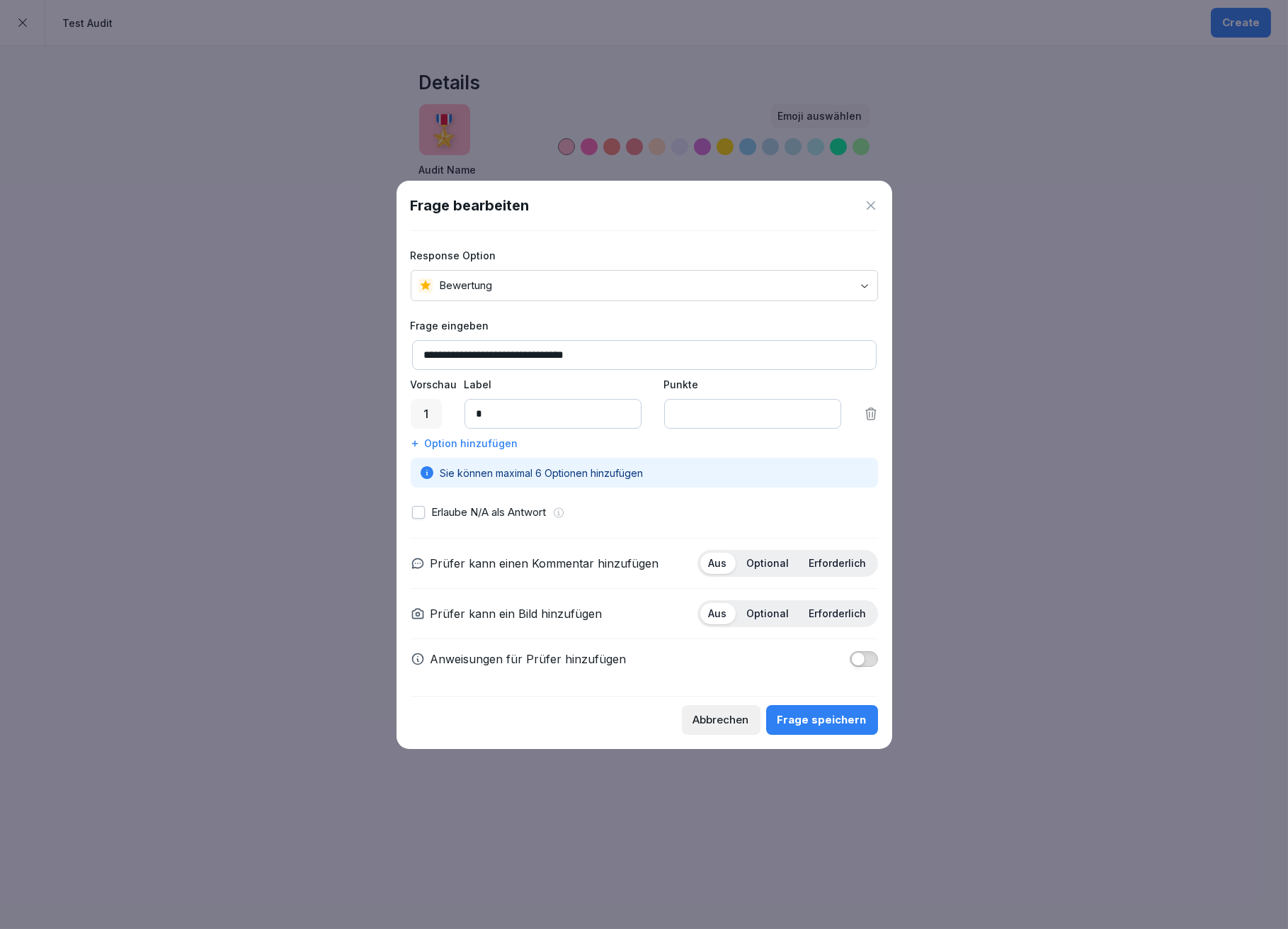
click at [821, 407] on input "*" at bounding box center [753, 414] width 177 height 30
click at [563, 413] on input "*" at bounding box center [553, 414] width 177 height 30
drag, startPoint x: 543, startPoint y: 413, endPoint x: 459, endPoint y: 416, distance: 84.1
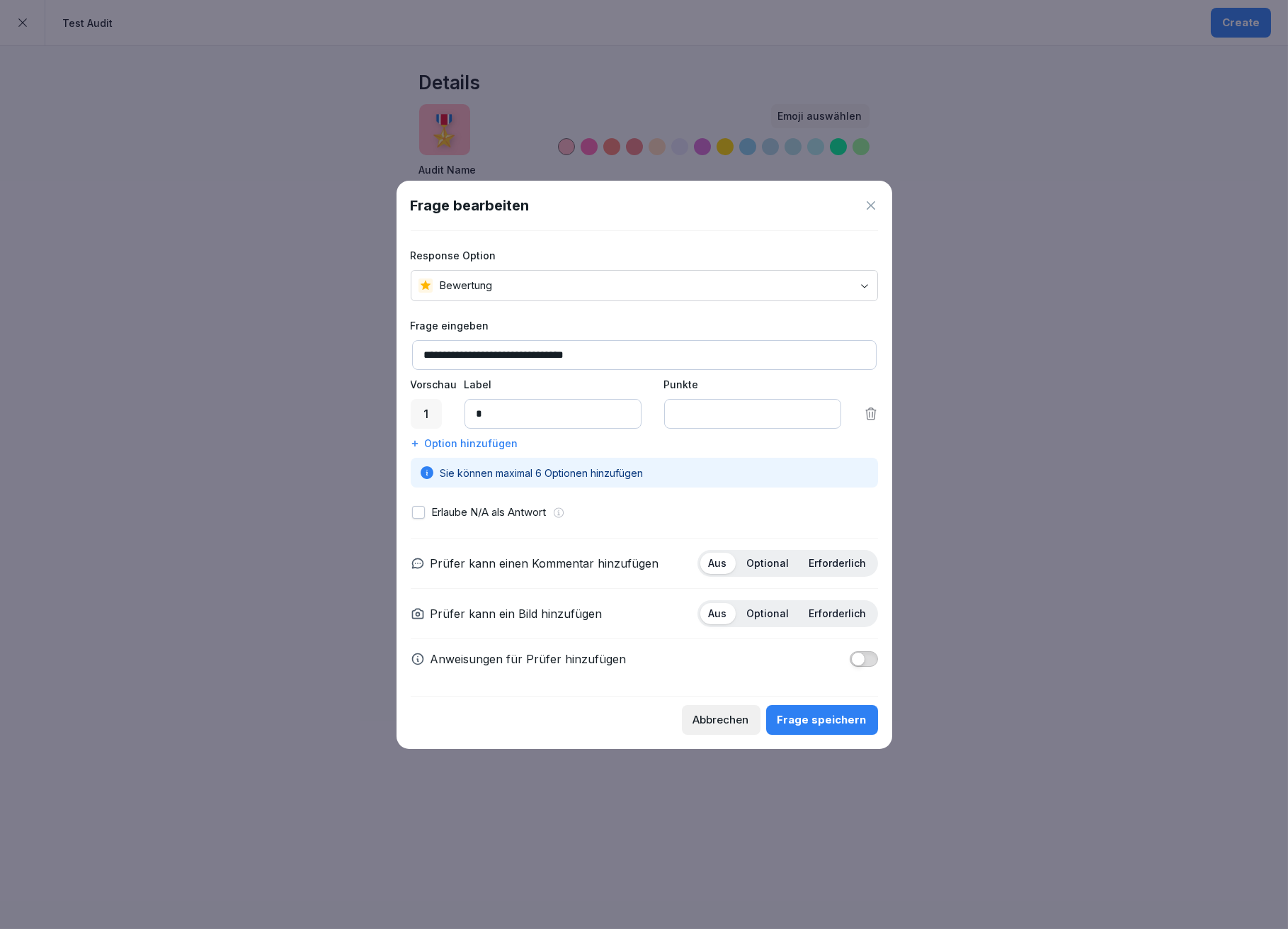
click at [459, 416] on div "1 * *" at bounding box center [644, 414] width 467 height 30
click at [825, 408] on input "*" at bounding box center [753, 414] width 177 height 30
type input "**"
click at [825, 408] on input "**" at bounding box center [753, 414] width 177 height 30
click at [619, 355] on input "**********" at bounding box center [645, 355] width 465 height 30
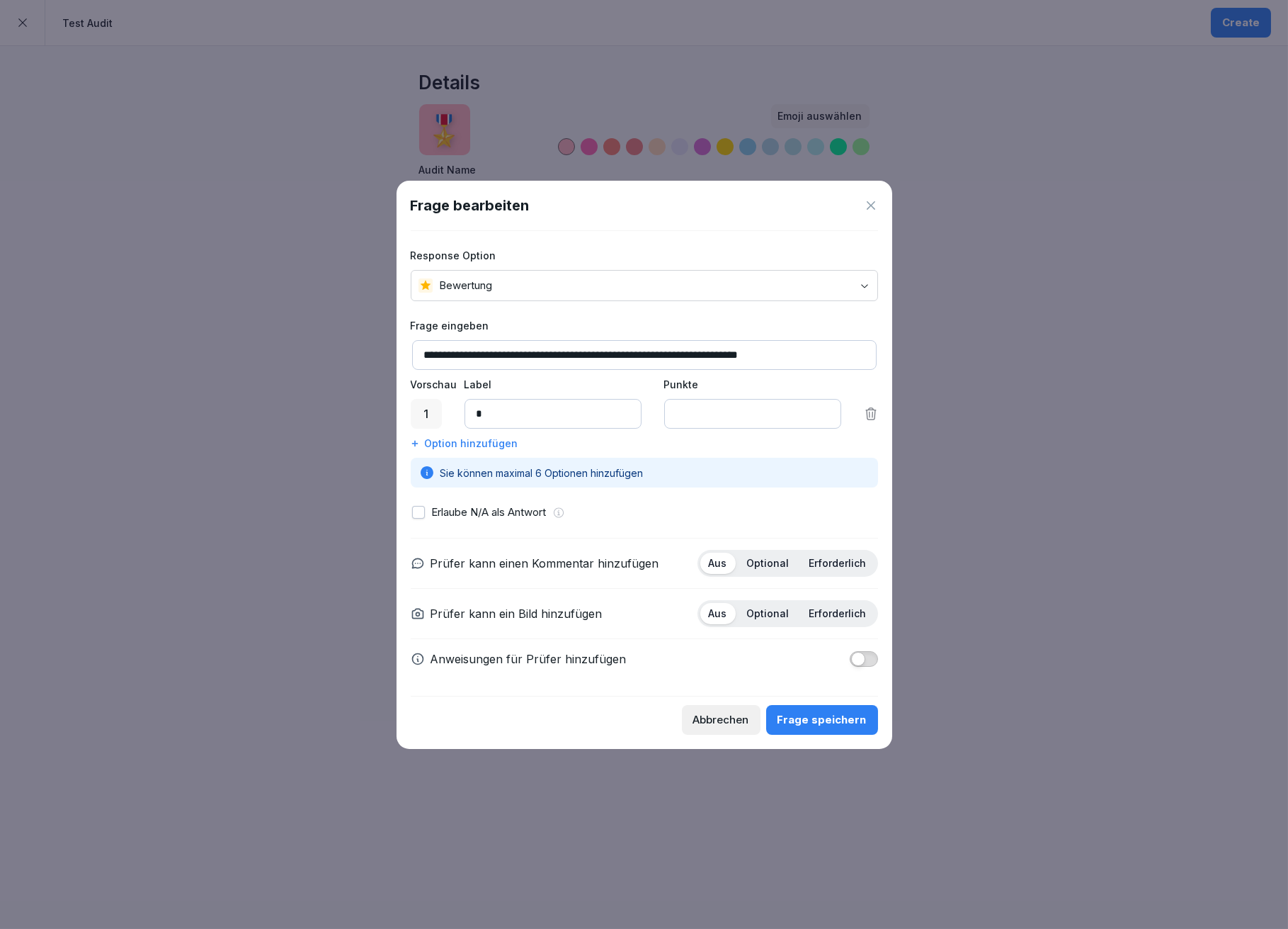
type input "**********"
click at [818, 719] on div "Frage speichern" at bounding box center [822, 720] width 89 height 16
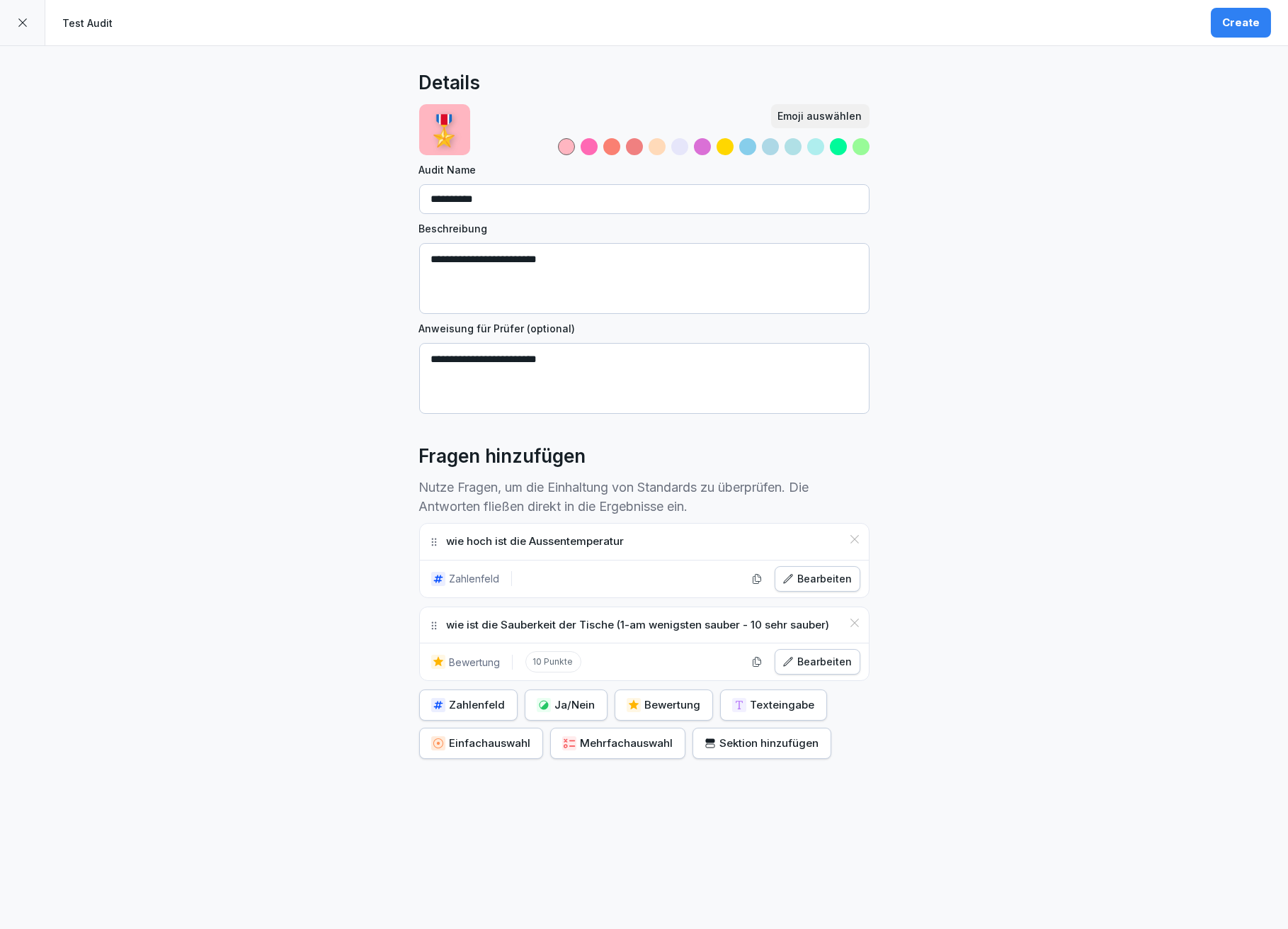
click at [634, 743] on div "Mehrfachauswahl" at bounding box center [618, 743] width 111 height 16
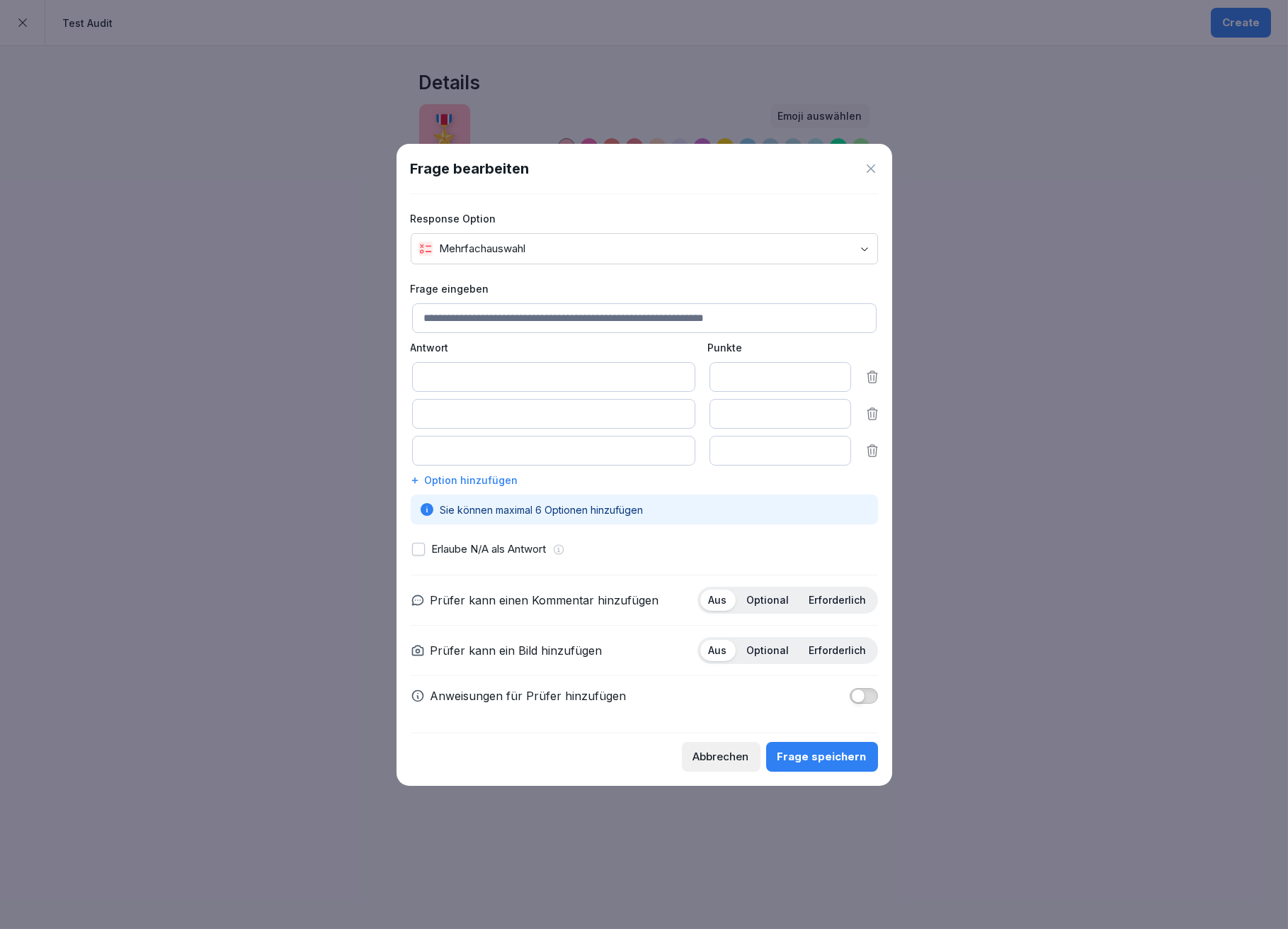
click at [869, 164] on icon at bounding box center [871, 168] width 9 height 9
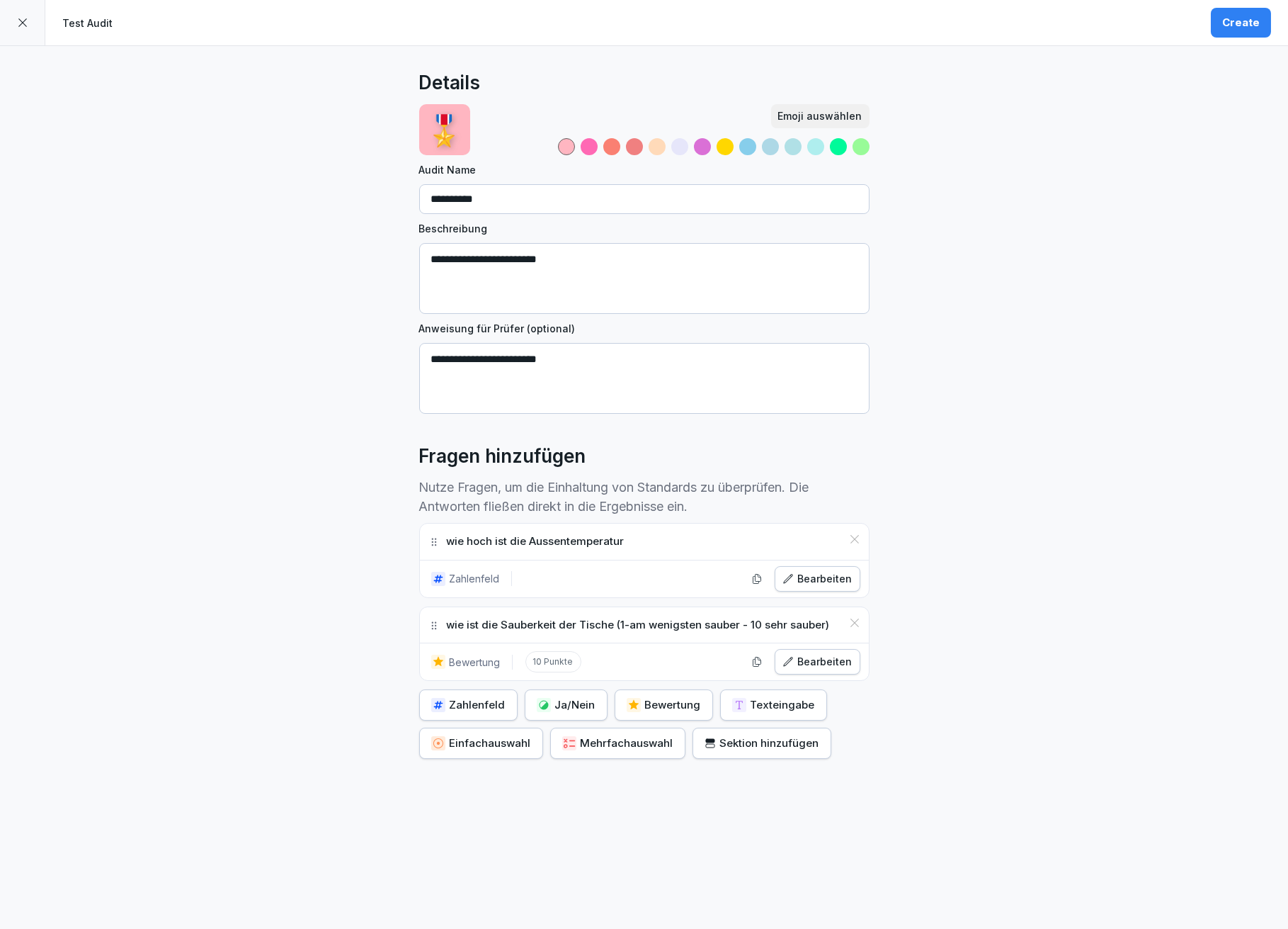
click at [1247, 18] on div "Create" at bounding box center [1241, 23] width 38 height 16
click at [1246, 18] on div "Create" at bounding box center [1241, 23] width 38 height 16
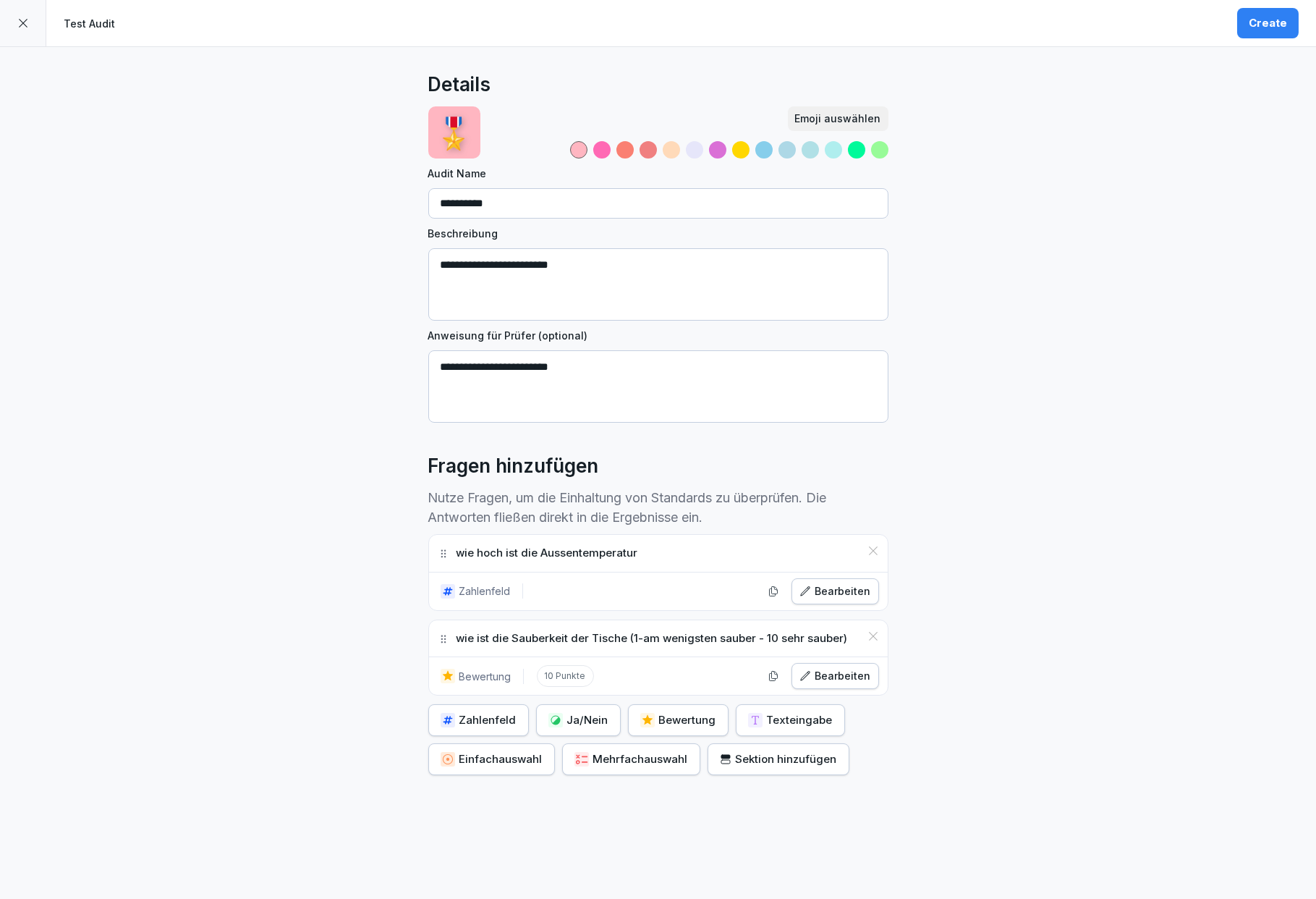
click at [1262, 28] on div "Create" at bounding box center [1268, 23] width 38 height 16
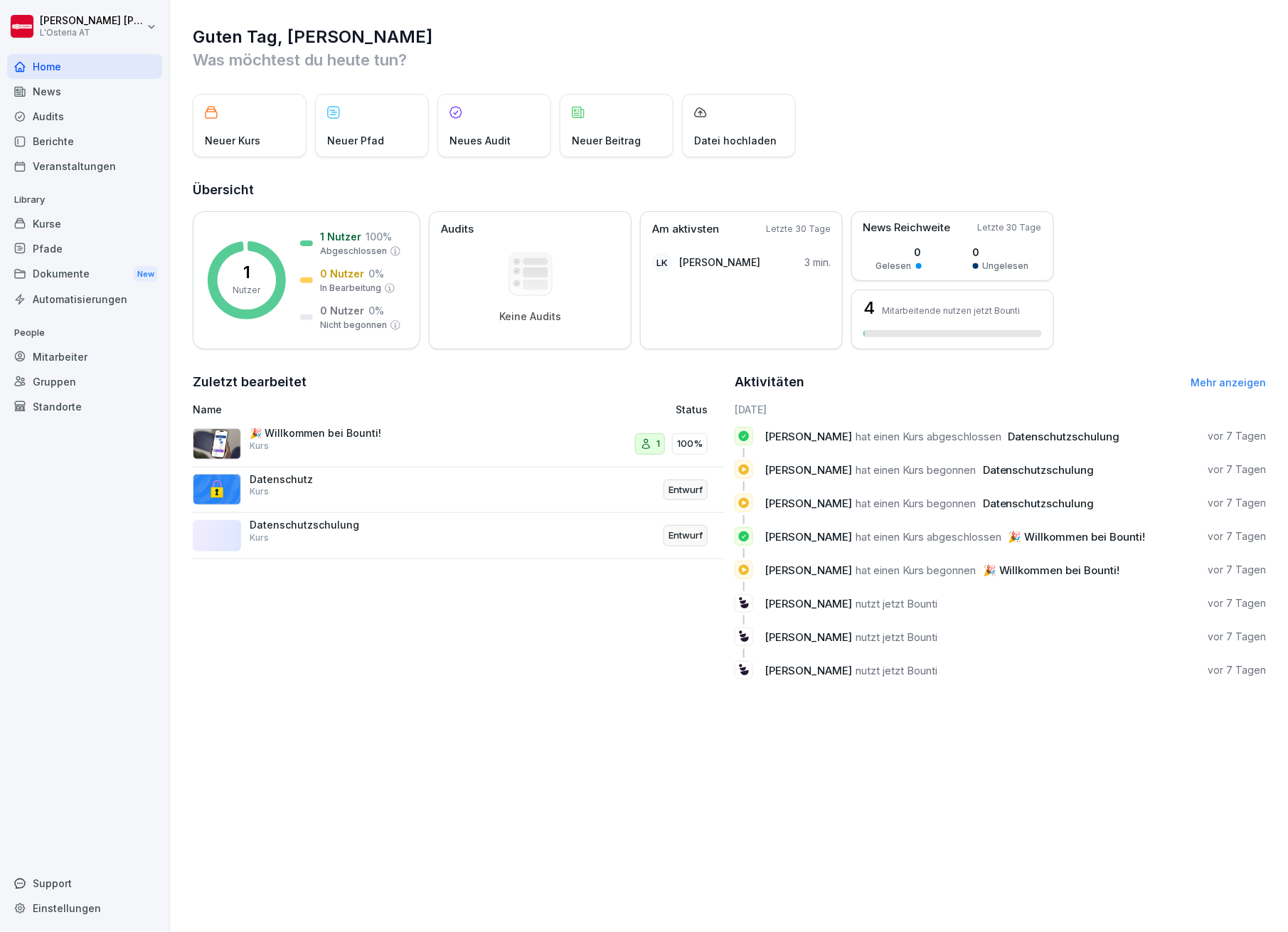
click at [52, 110] on div "Audits" at bounding box center [84, 116] width 155 height 25
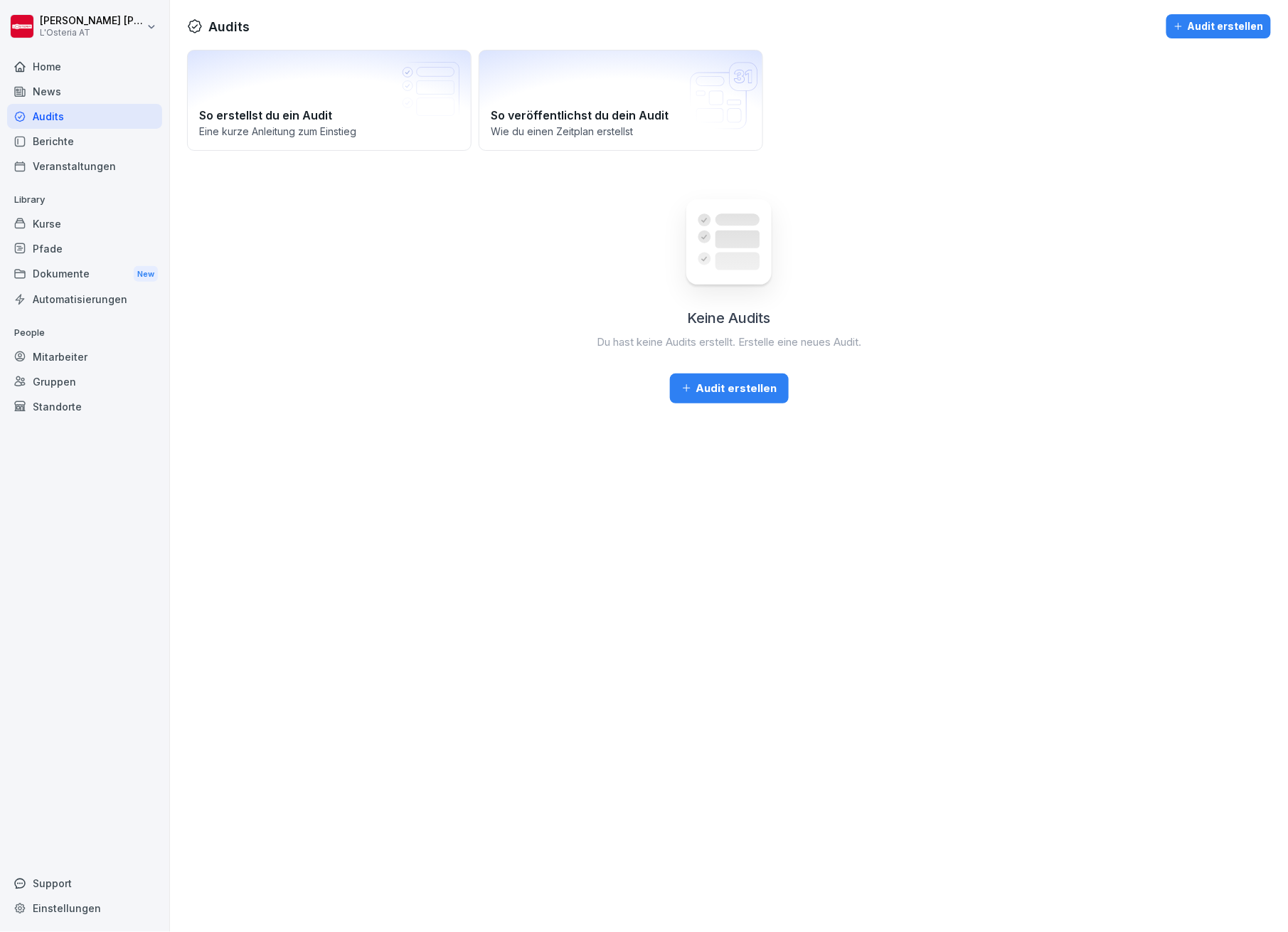
click at [151, 21] on html "Lydia Kellermayer L'Osteria AT Home News Audits Berichte Veranstaltungen Librar…" at bounding box center [644, 466] width 1288 height 932
click at [41, 222] on div "Kurse" at bounding box center [84, 224] width 155 height 25
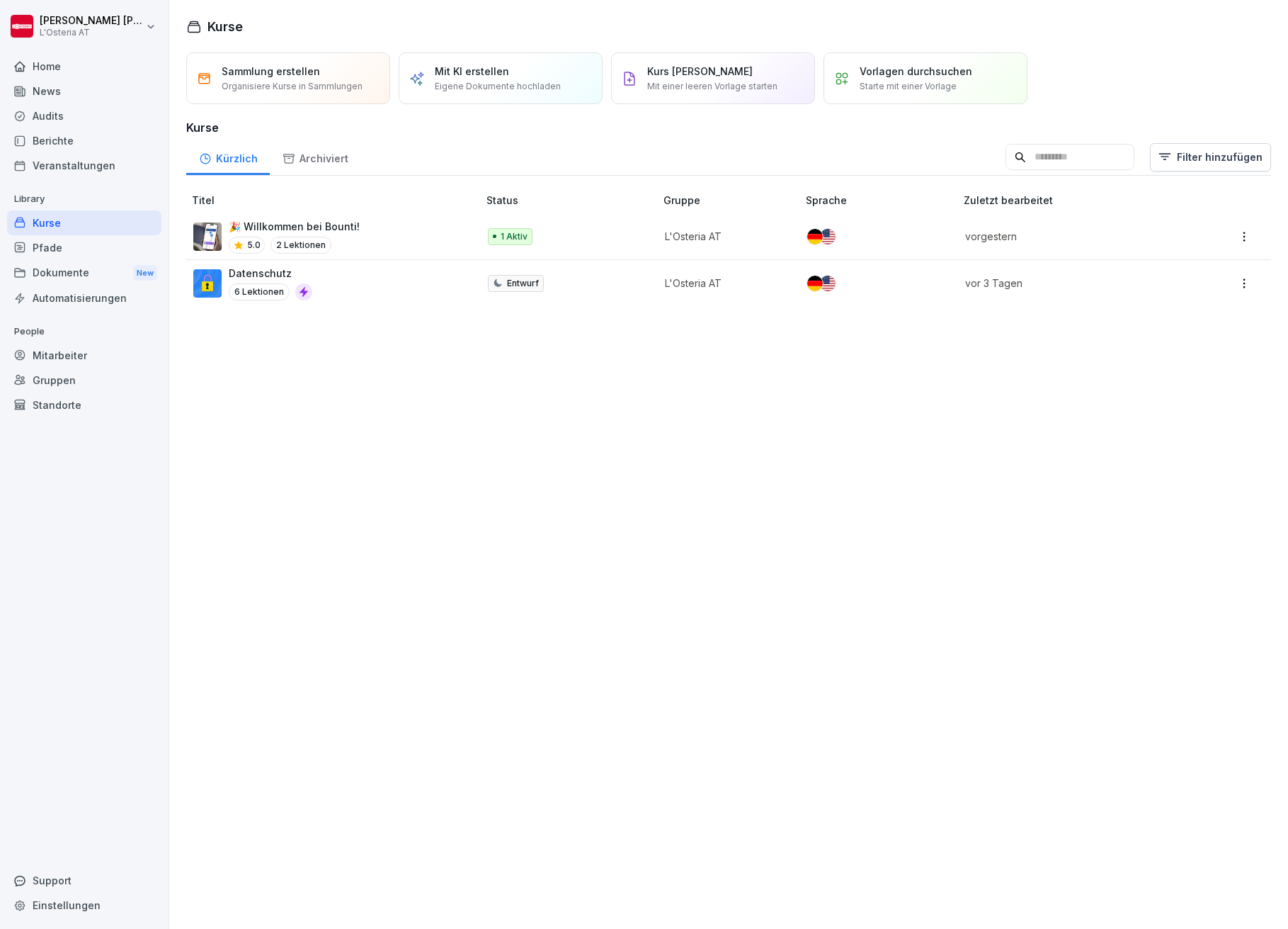
click at [362, 279] on div "Datenschutz 6 Lektionen" at bounding box center [329, 283] width 271 height 34
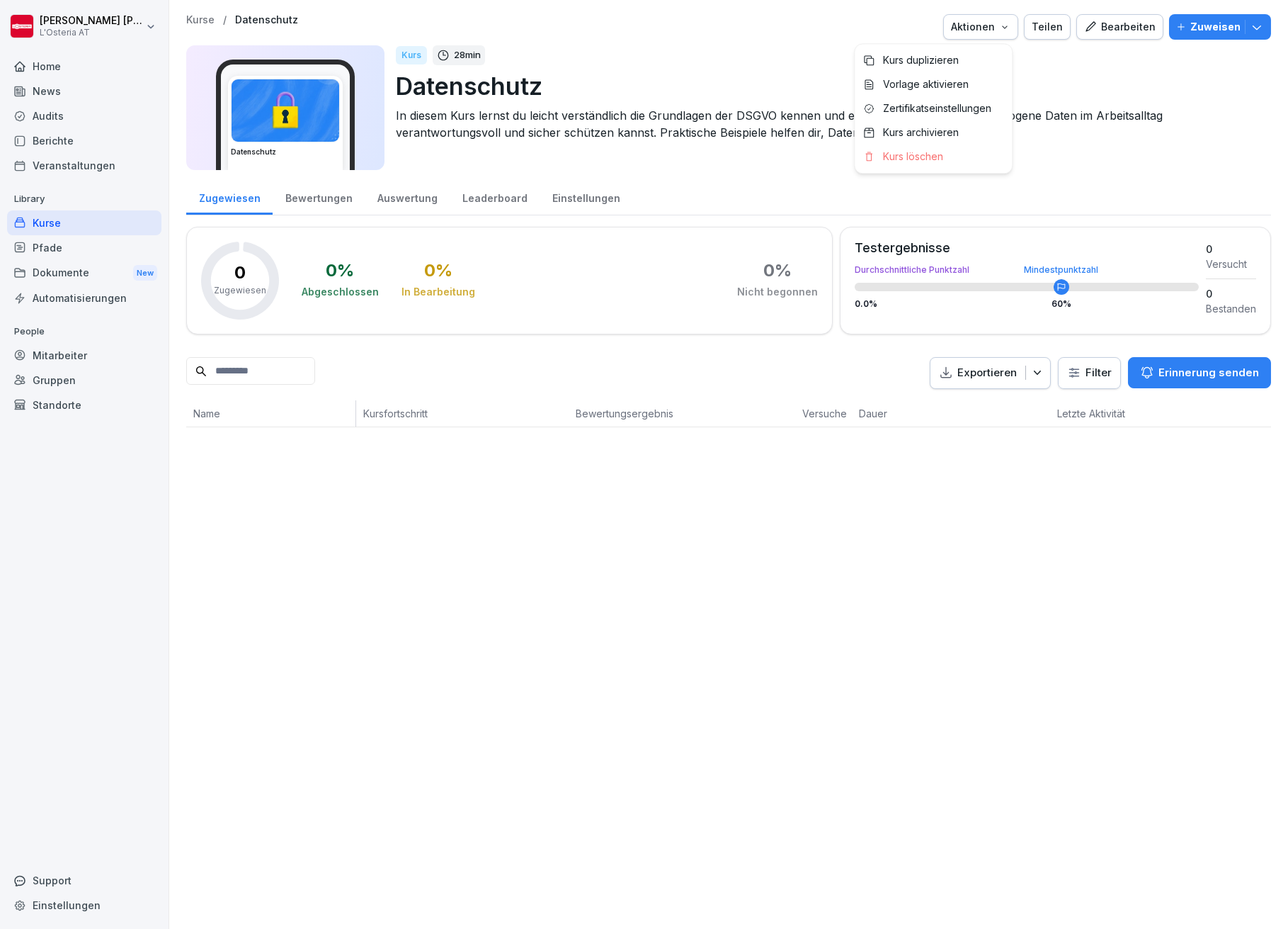
click at [1000, 26] on icon "button" at bounding box center [1005, 27] width 11 height 11
click at [1111, 27] on div "Bearbeiten" at bounding box center [1120, 27] width 71 height 16
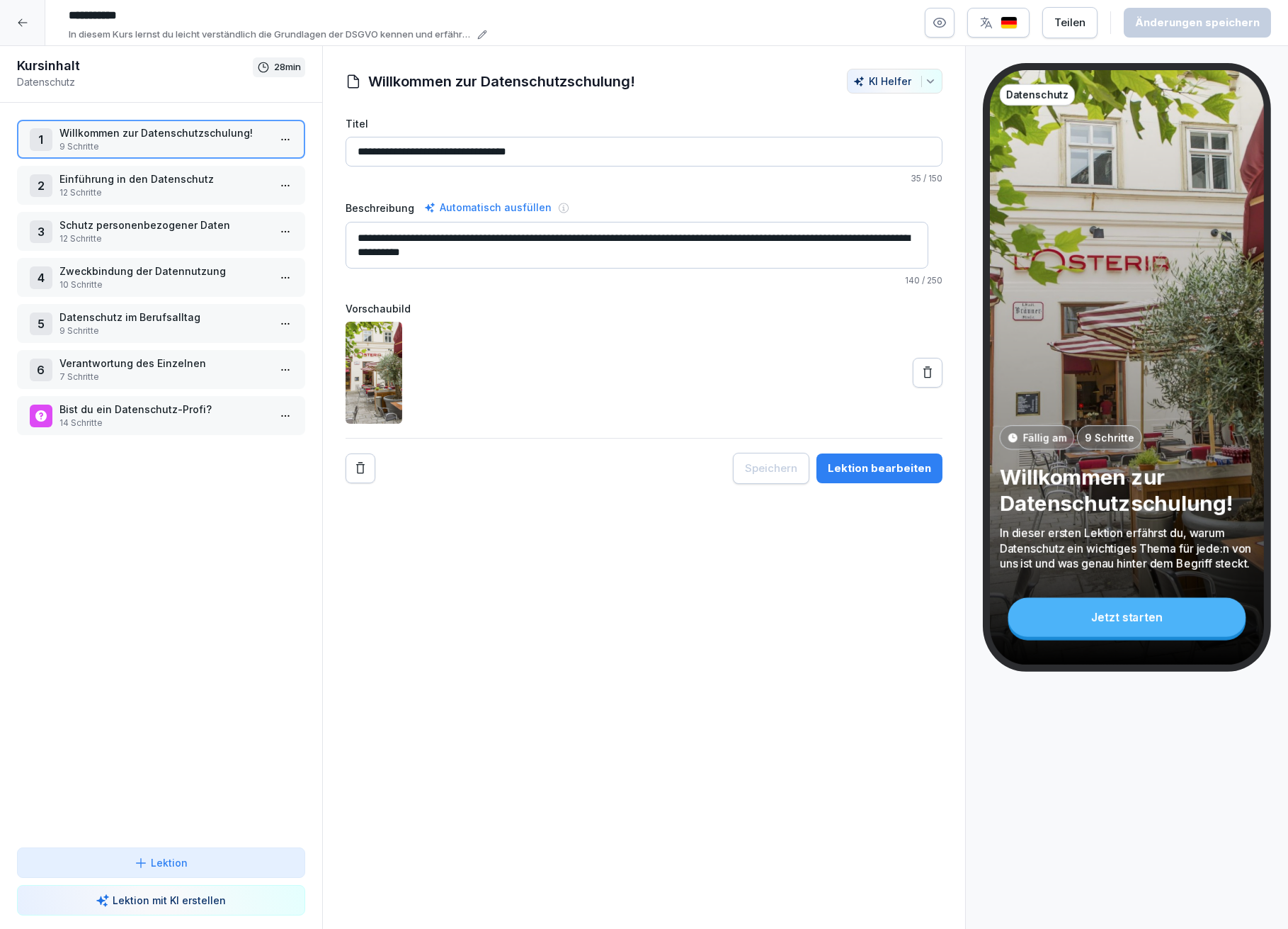
click at [175, 190] on p "12 Schritte" at bounding box center [164, 193] width 209 height 13
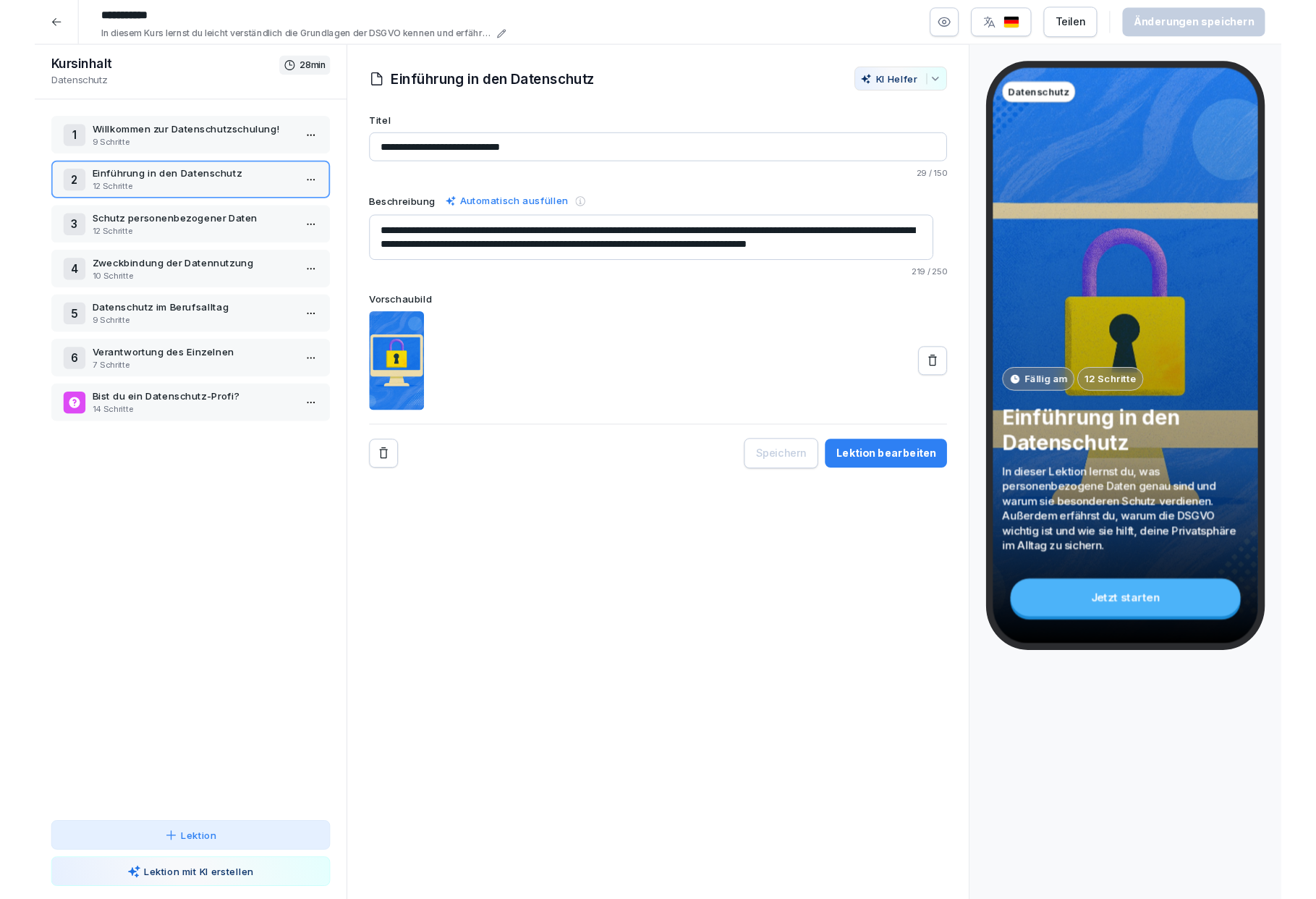
scroll to position [14, 0]
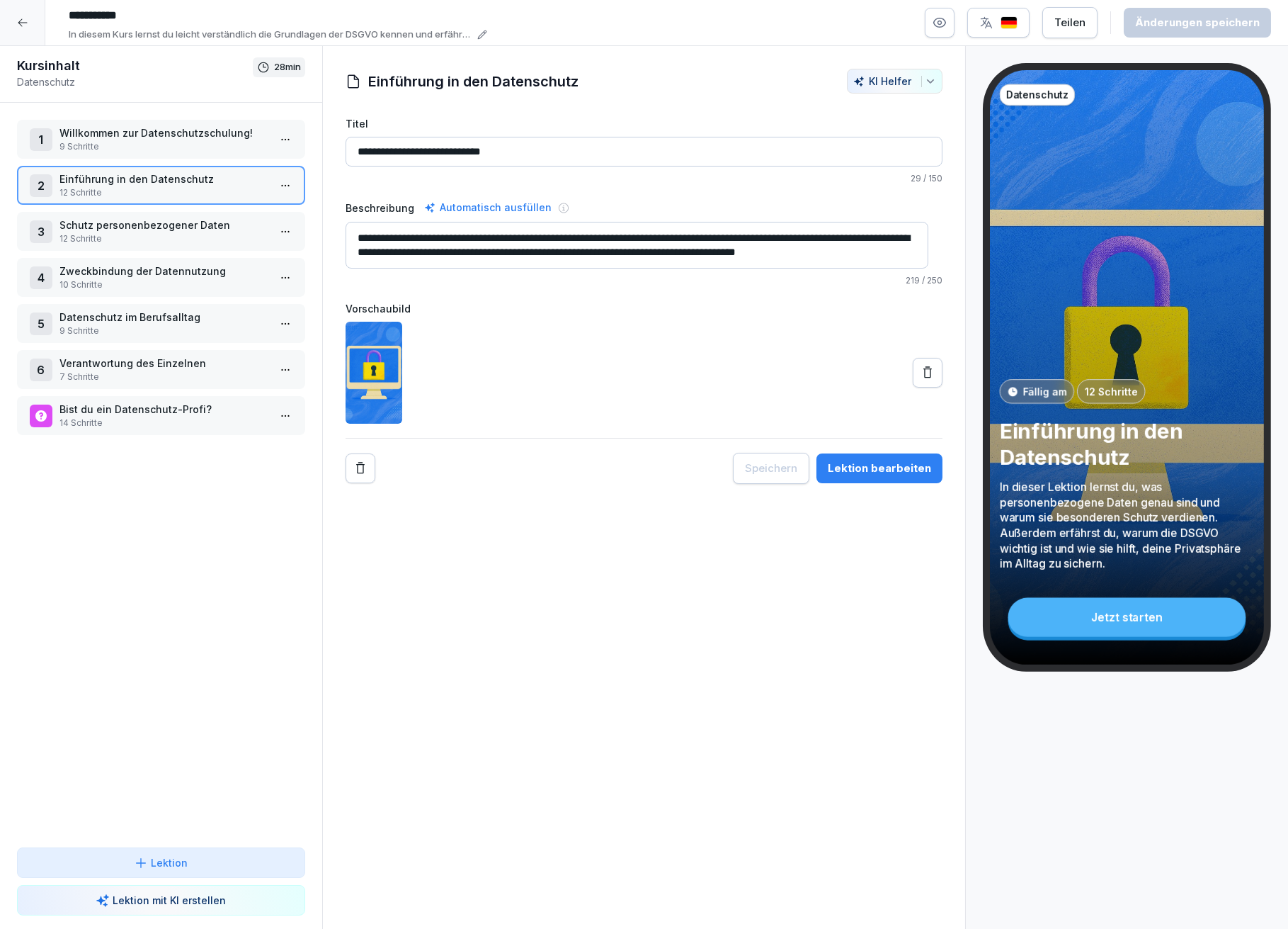
click at [120, 232] on p "12 Schritte" at bounding box center [164, 239] width 209 height 13
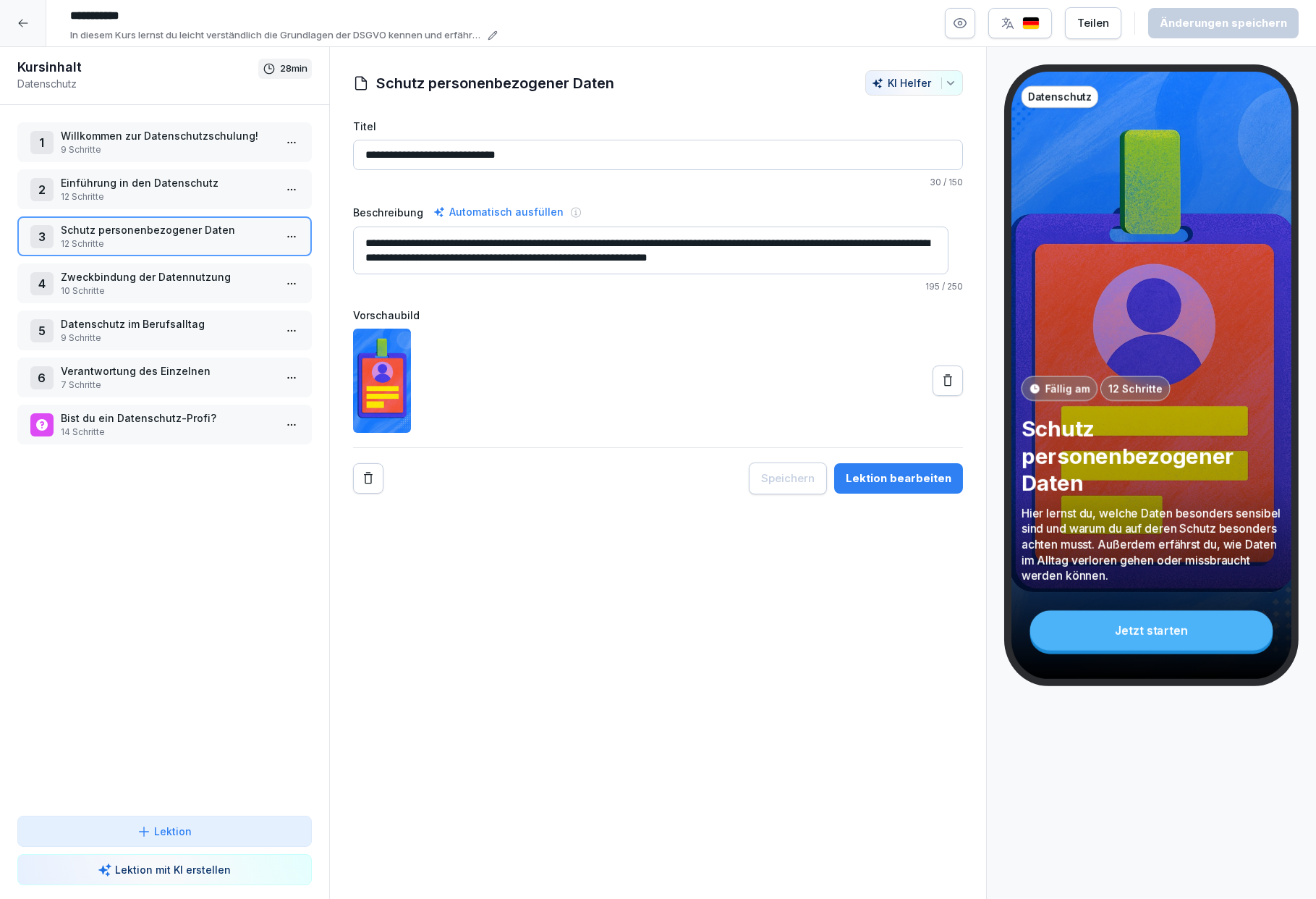
click at [18, 26] on icon at bounding box center [23, 23] width 11 height 11
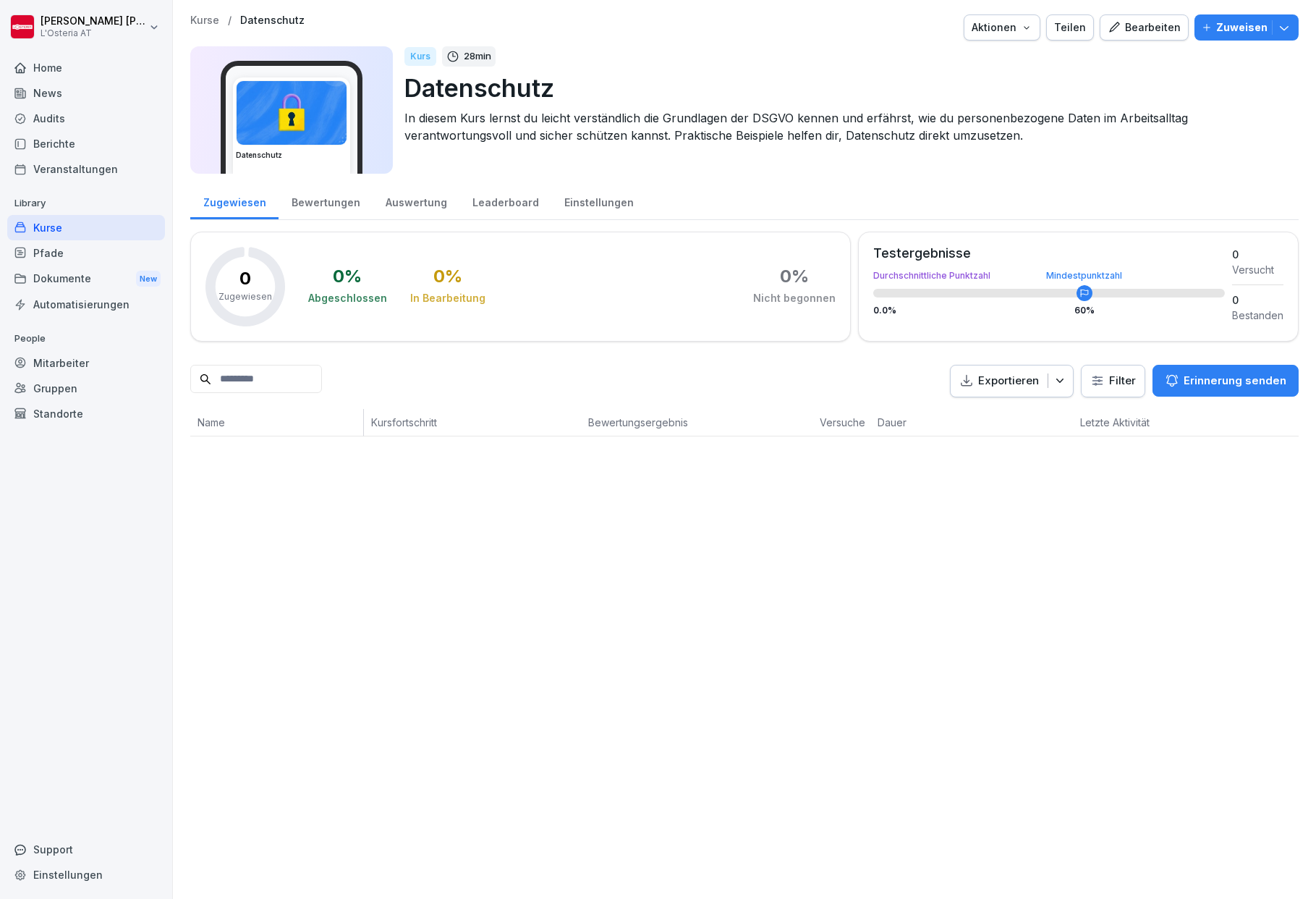
click at [50, 119] on div "Audits" at bounding box center [86, 118] width 158 height 26
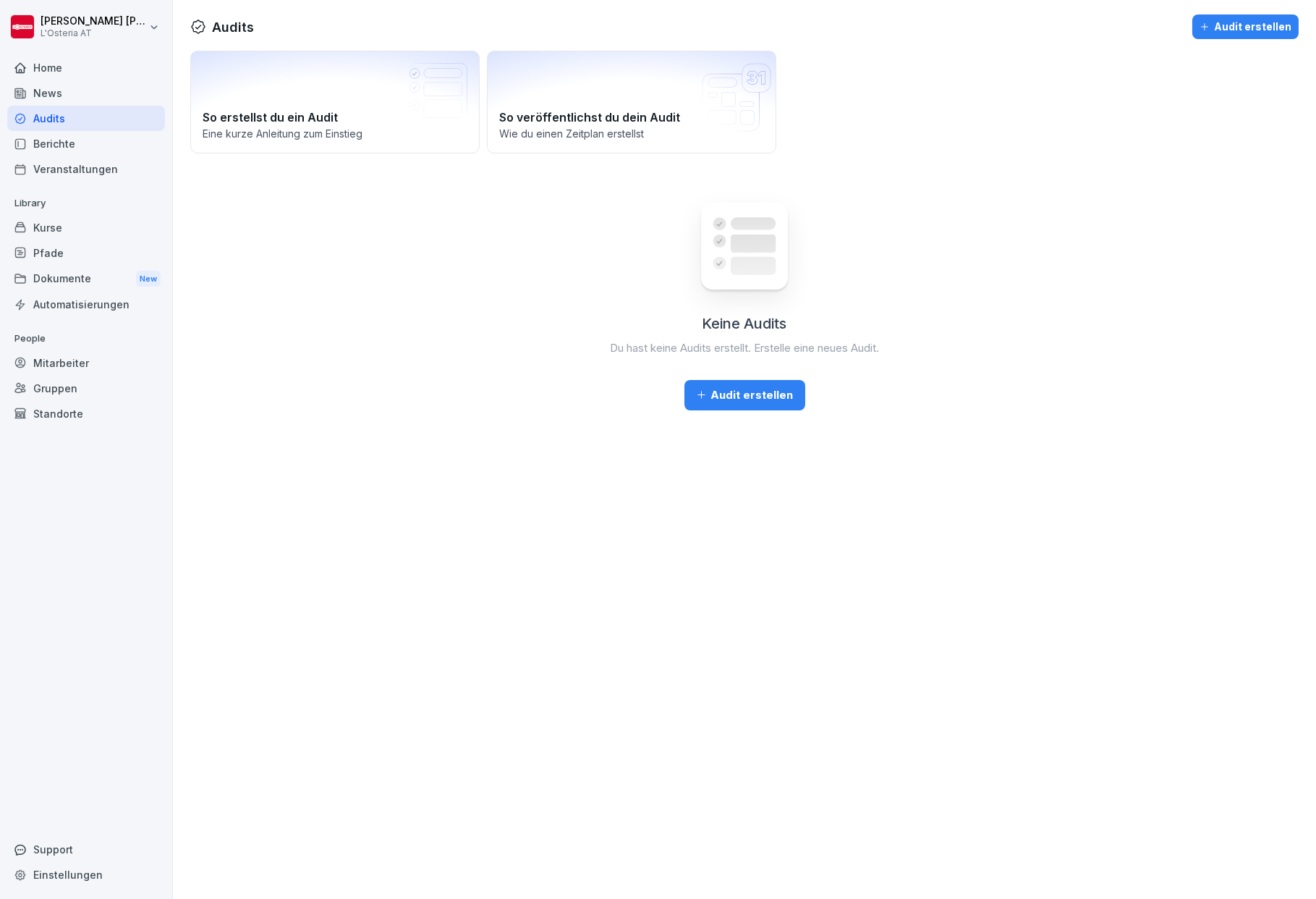
click at [47, 95] on div "News" at bounding box center [86, 93] width 158 height 26
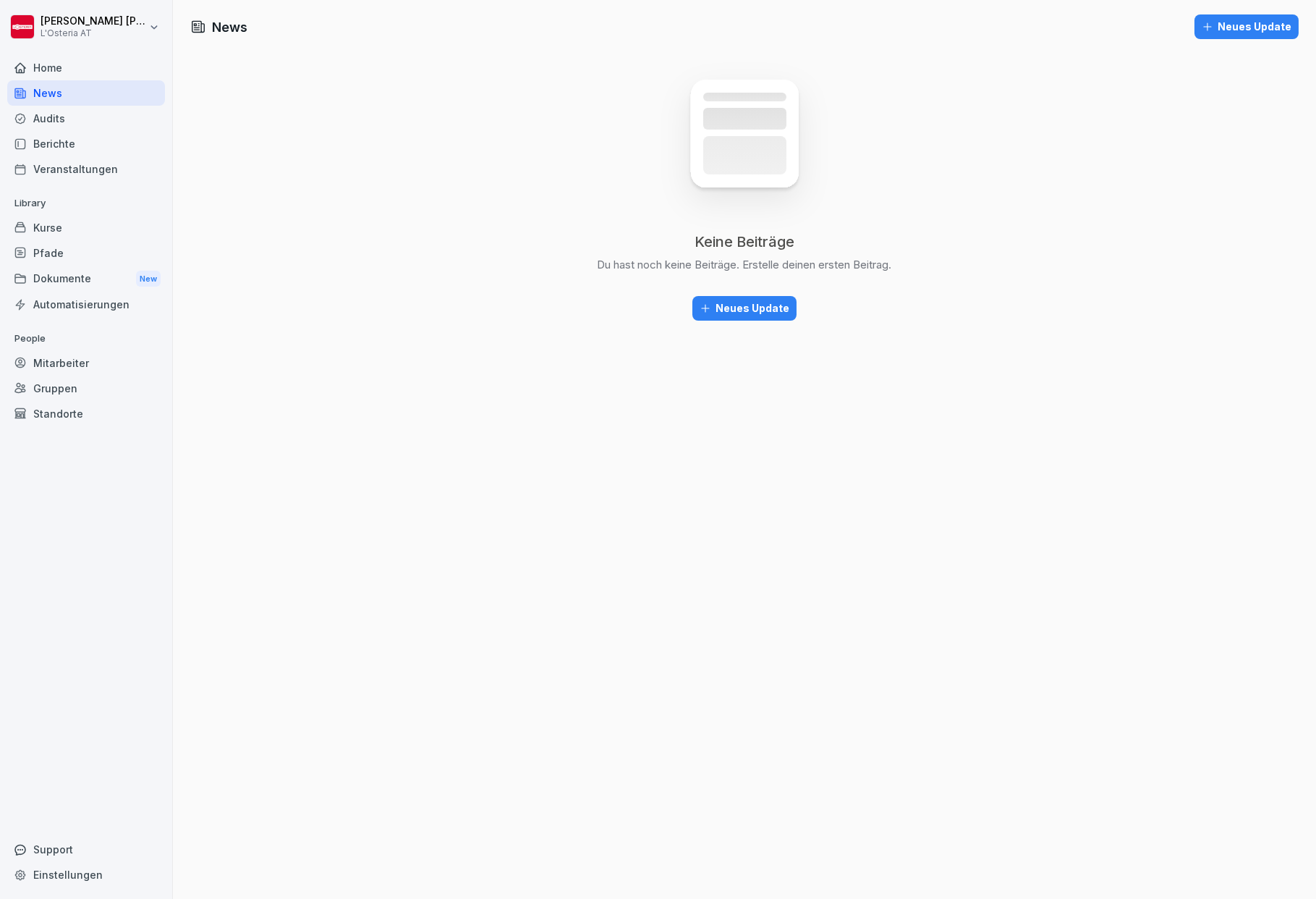
click at [50, 66] on div "Home" at bounding box center [86, 68] width 158 height 26
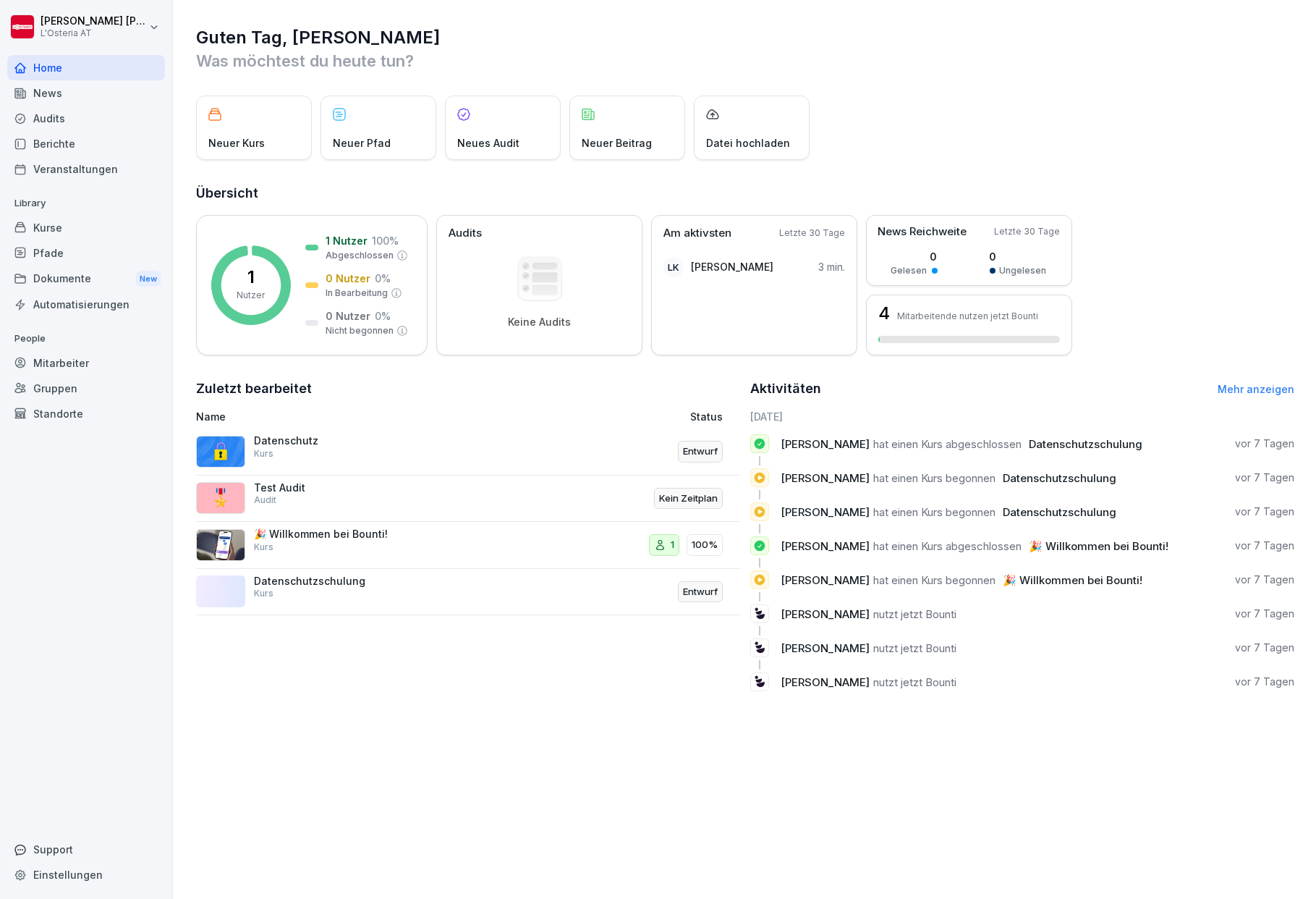
click at [54, 246] on div "Pfade" at bounding box center [86, 253] width 158 height 26
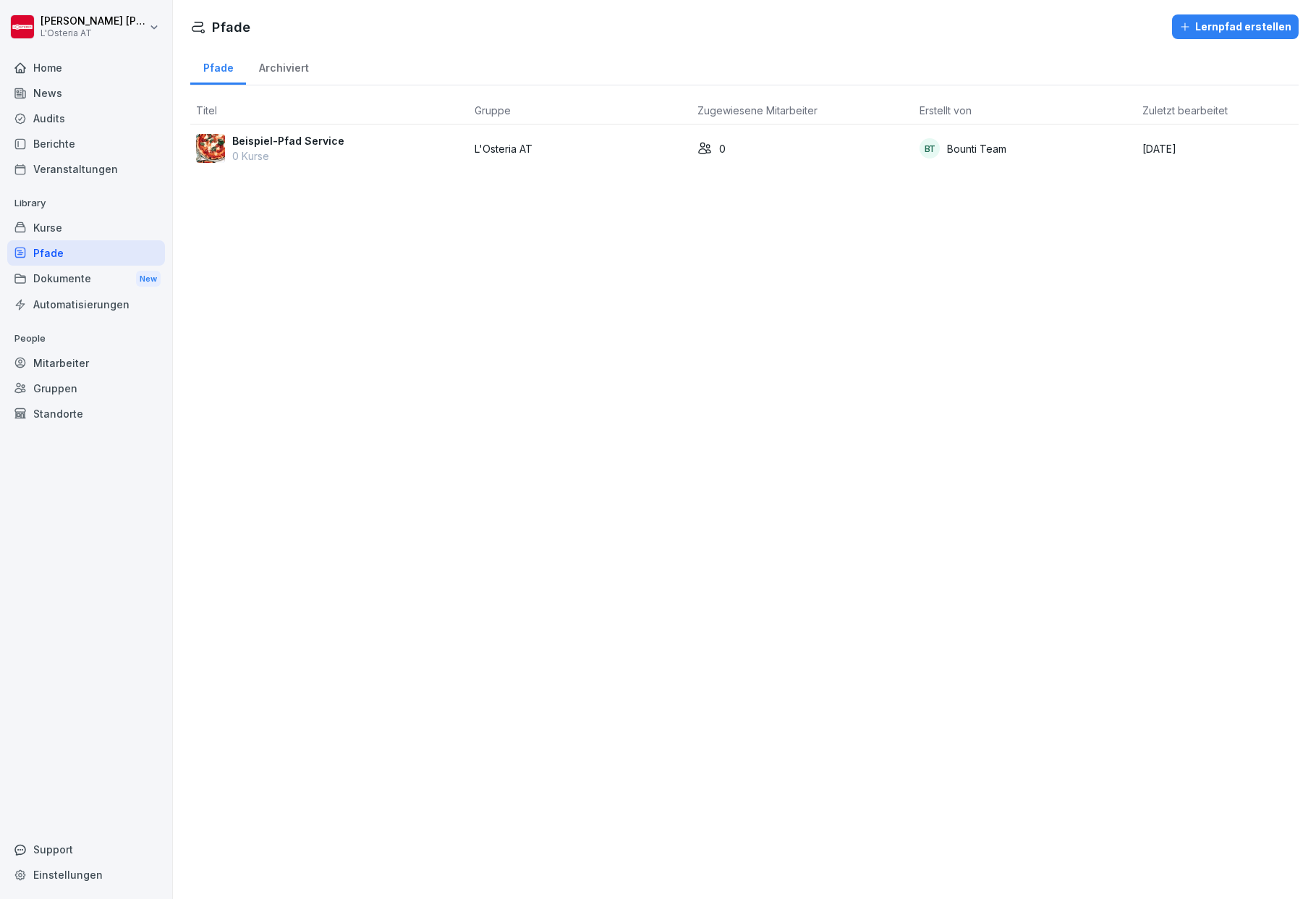
click at [1186, 30] on div "Lernpfad erstellen" at bounding box center [1235, 27] width 112 height 16
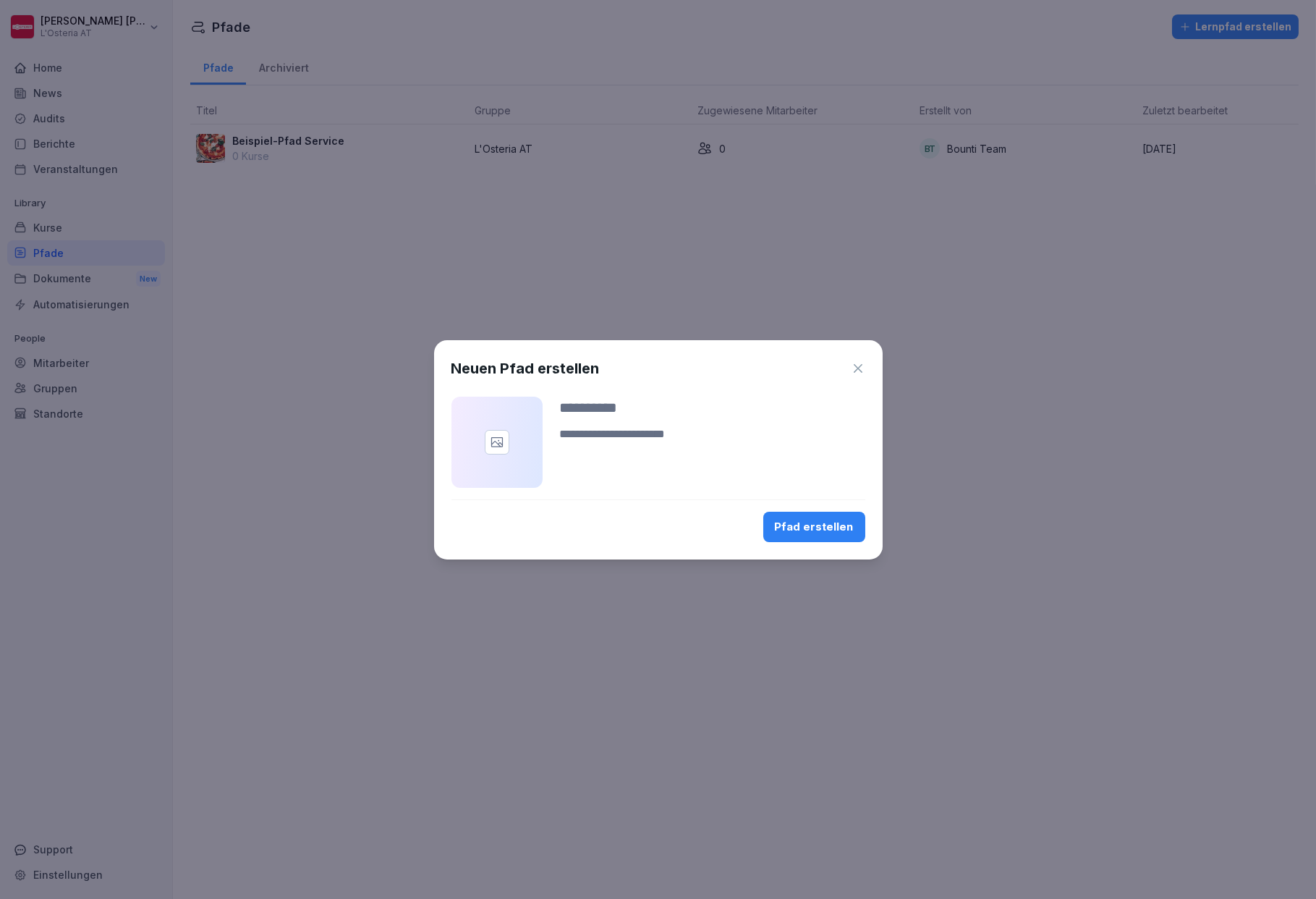
click at [644, 434] on textarea at bounding box center [713, 442] width 305 height 34
type textarea "*******"
click at [830, 530] on div "Pfad erstellen" at bounding box center [814, 527] width 79 height 16
click at [589, 405] on input at bounding box center [713, 407] width 305 height 22
click at [562, 402] on input at bounding box center [713, 407] width 305 height 22
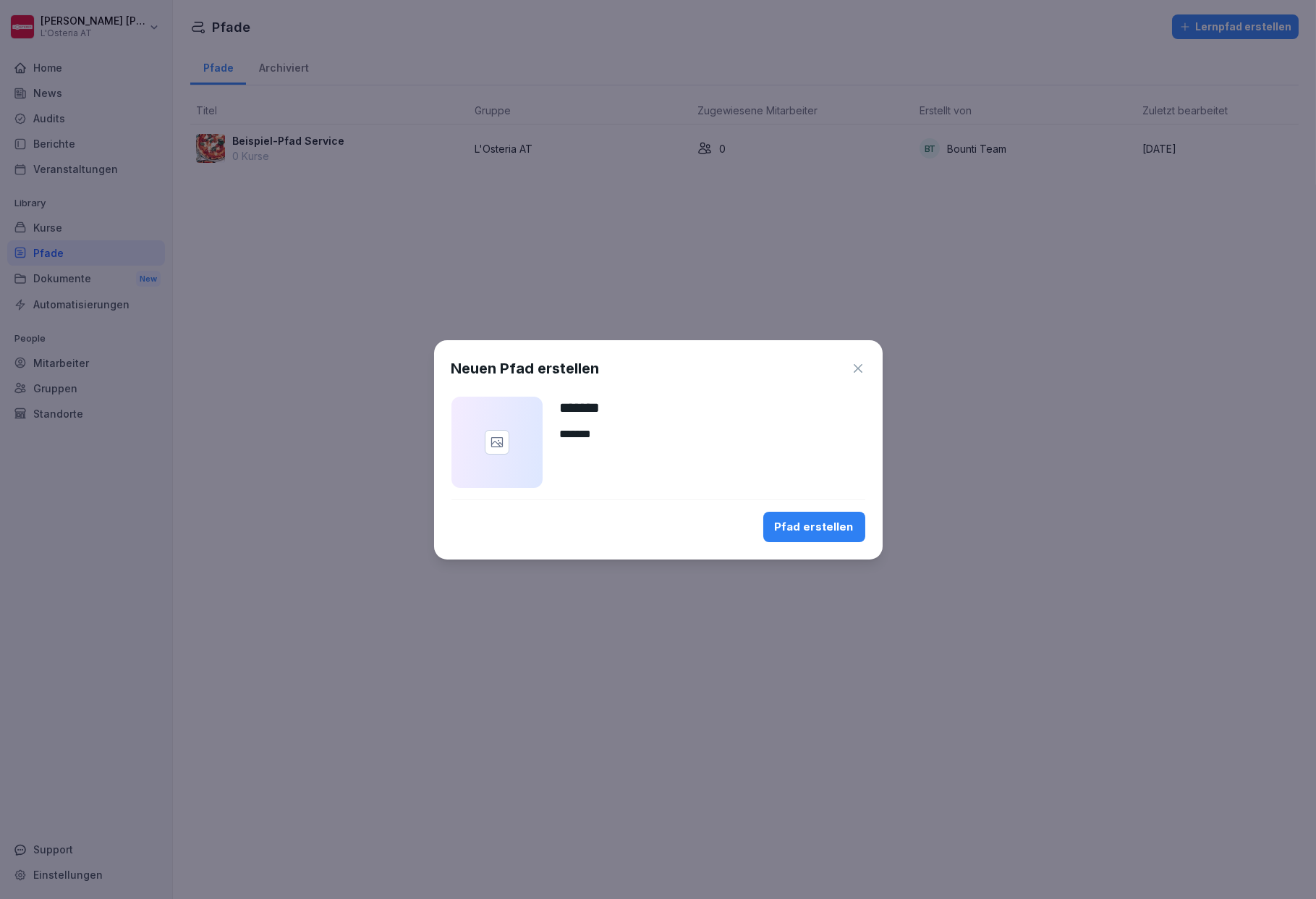
type input "*******"
type textarea "*"
type textarea "*****"
click at [793, 523] on div "Pfad erstellen" at bounding box center [814, 527] width 79 height 16
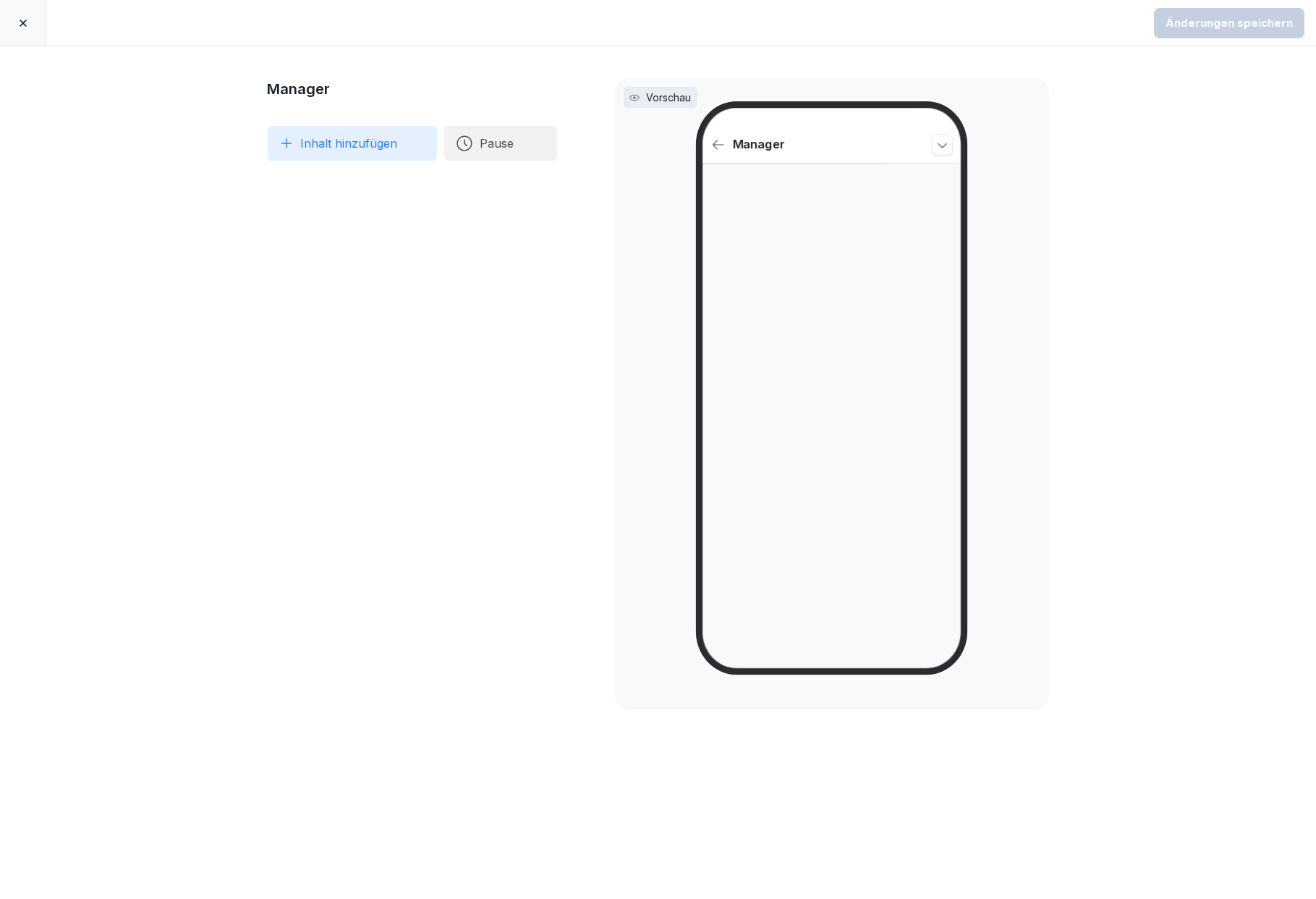
click at [349, 155] on button "Inhalt hinzufügen" at bounding box center [353, 142] width 169 height 34
click at [342, 210] on div "🎉 Willkommen bei Bounti!" at bounding box center [405, 210] width 278 height 29
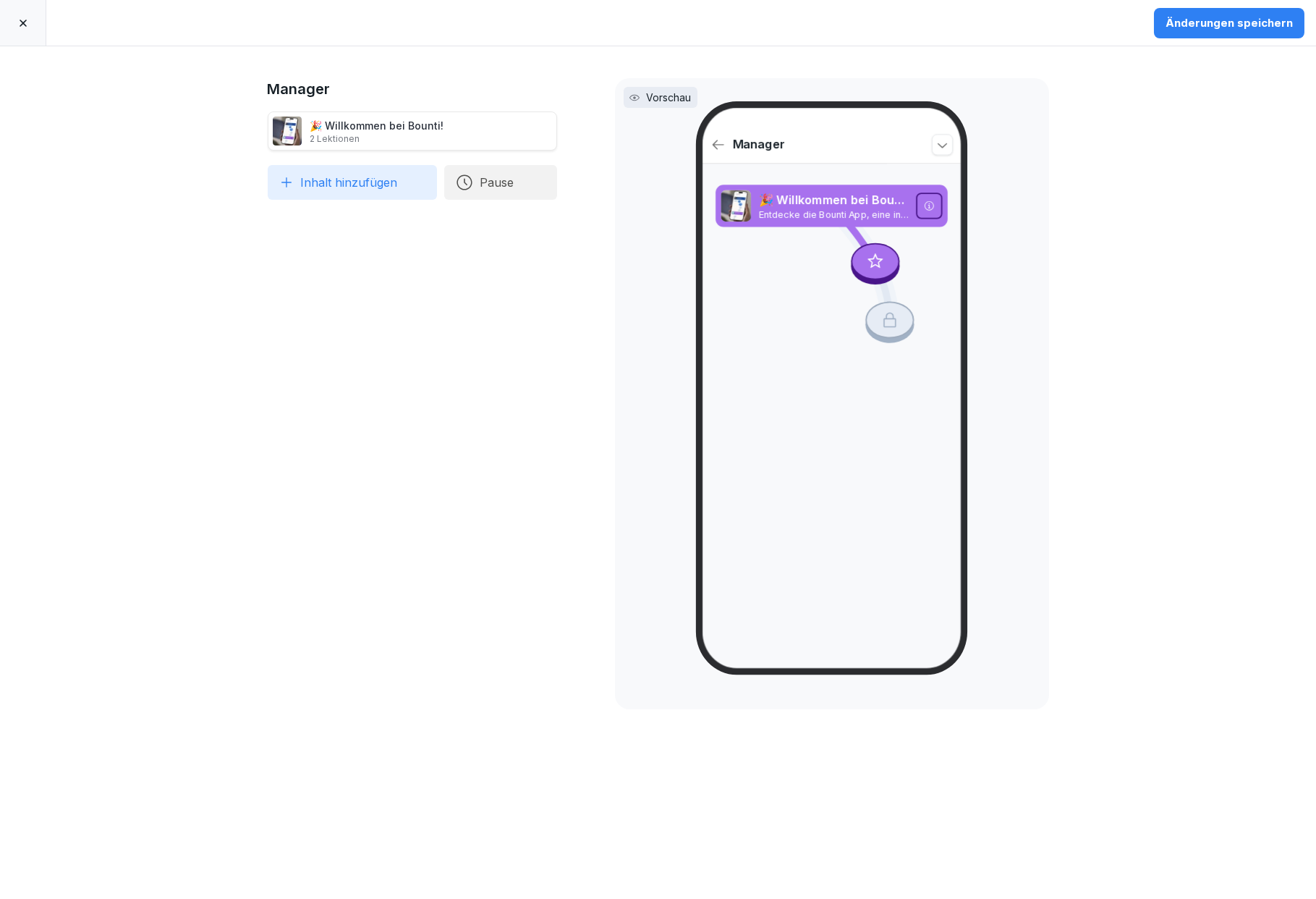
click at [340, 189] on button "Inhalt hinzufügen" at bounding box center [353, 182] width 169 height 34
click at [339, 215] on div "Datenschutz" at bounding box center [405, 220] width 278 height 29
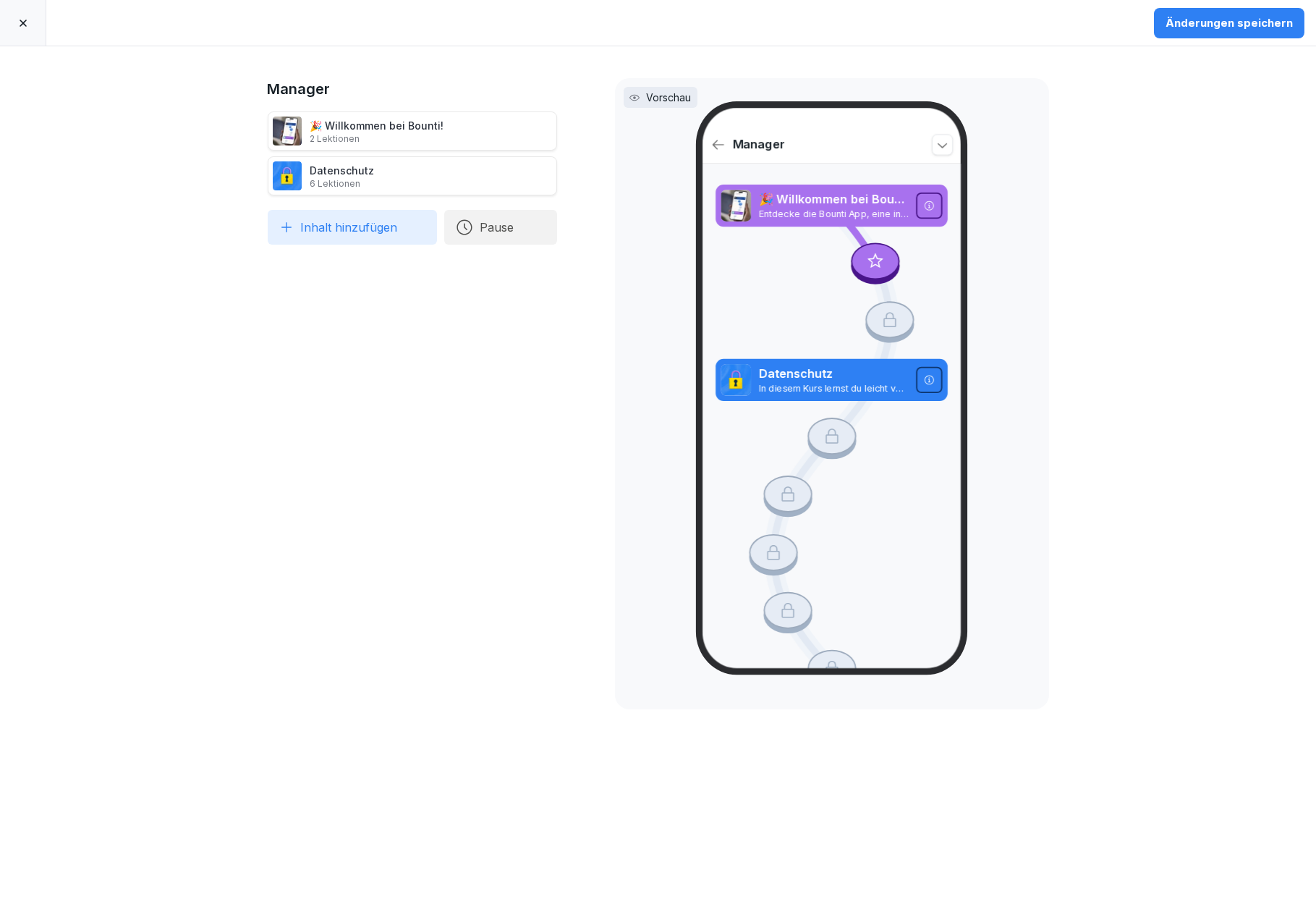
click at [339, 226] on button "Inhalt hinzufügen" at bounding box center [353, 226] width 169 height 34
click at [357, 378] on div "Manager 🎉 Willkommen bei Bounti! 2 Lektionen Datenschutz 6 Lektionen To pick up…" at bounding box center [413, 473] width 289 height 789
click at [1220, 22] on div "Änderungen speichern" at bounding box center [1229, 23] width 127 height 16
click at [19, 22] on icon at bounding box center [23, 23] width 11 height 11
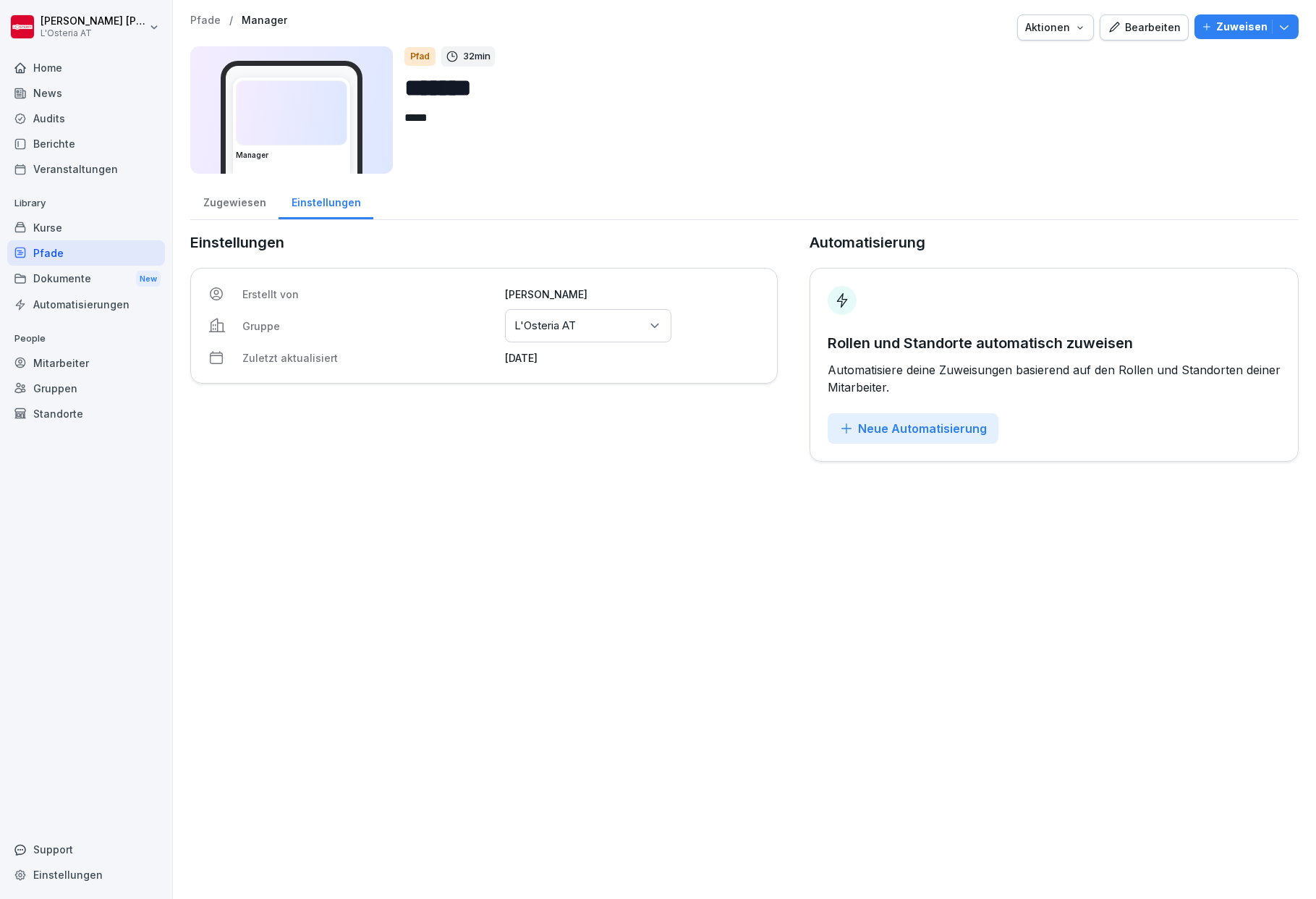
click at [50, 248] on div "Pfade" at bounding box center [86, 253] width 158 height 26
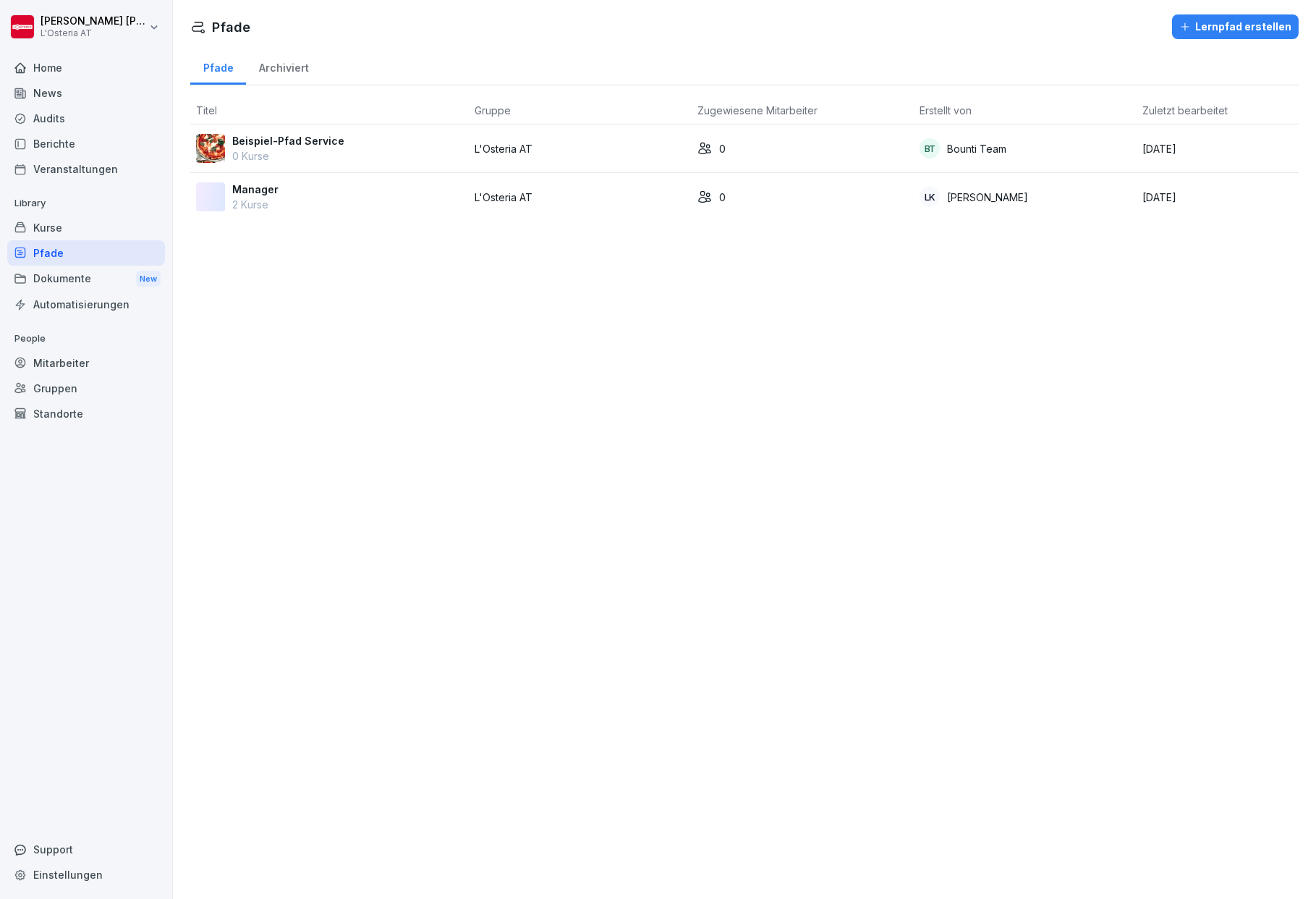
click at [252, 194] on p "Manager" at bounding box center [256, 189] width 46 height 15
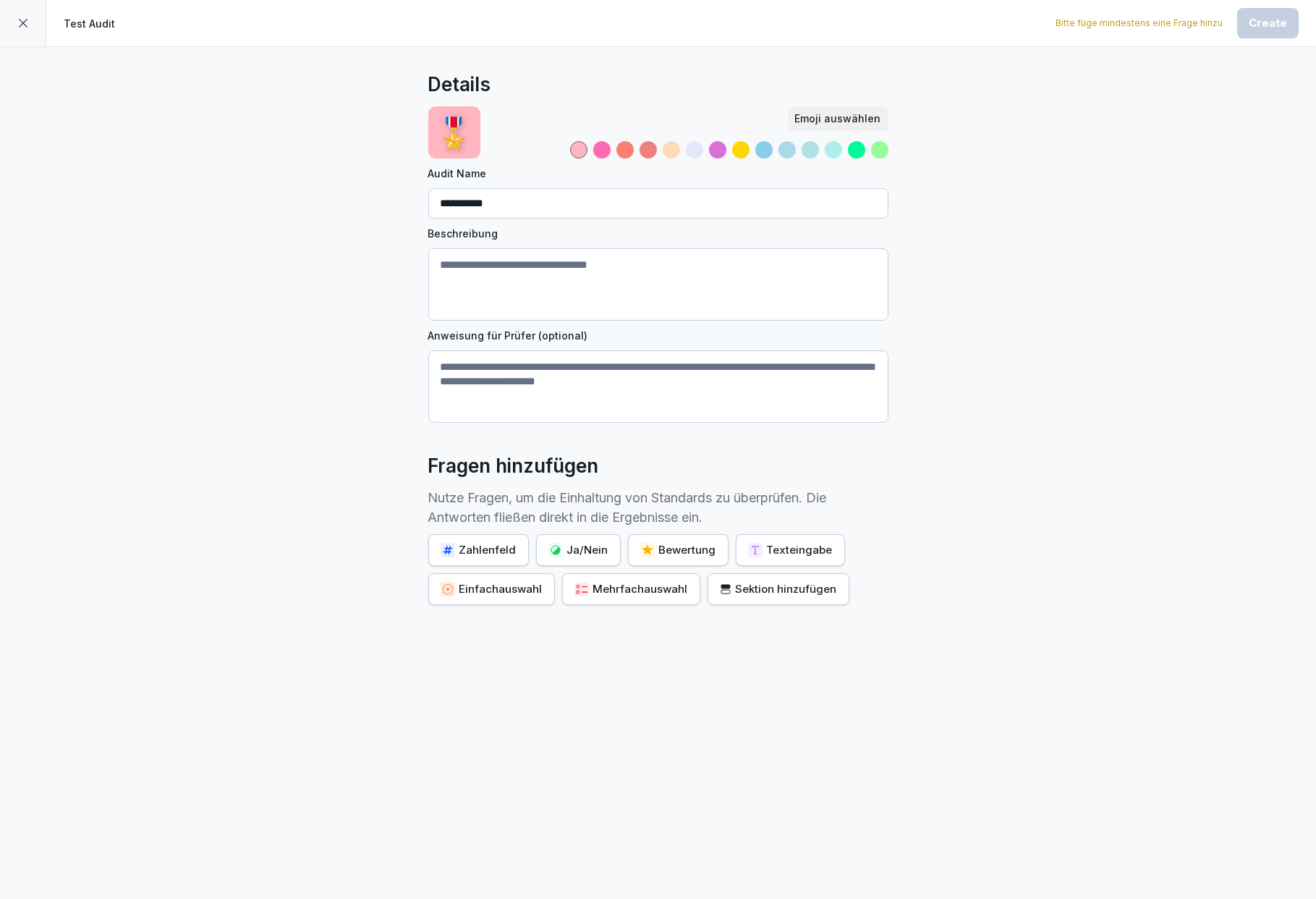
click at [595, 266] on textarea "Beschreibung" at bounding box center [659, 284] width 461 height 73
click at [490, 547] on div "Zahlenfeld" at bounding box center [478, 550] width 76 height 16
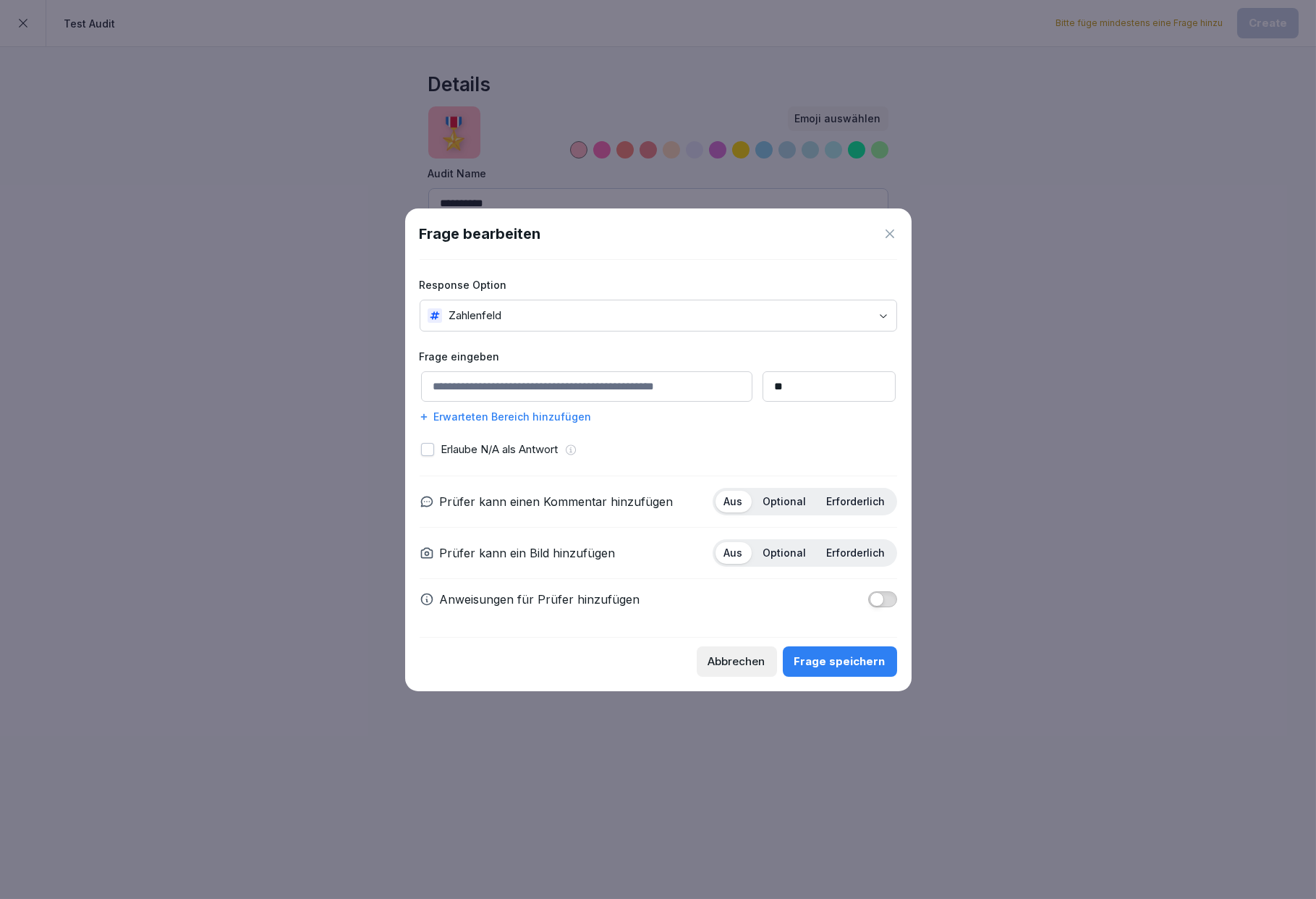
click at [494, 379] on input at bounding box center [587, 386] width 332 height 30
type input "******"
click at [832, 667] on div "Frage speichern" at bounding box center [840, 661] width 91 height 16
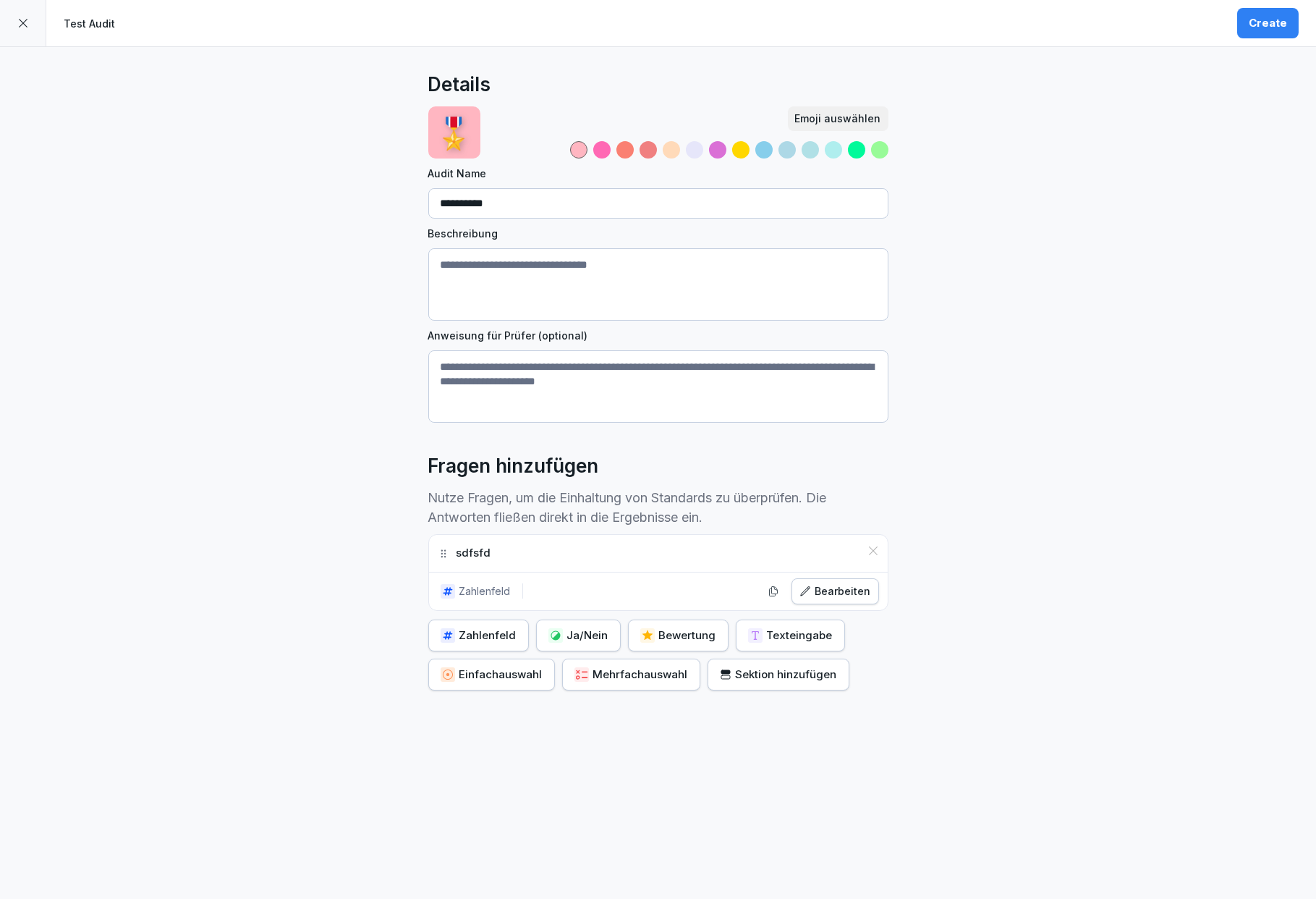
click at [1258, 26] on div "Create" at bounding box center [1268, 23] width 38 height 16
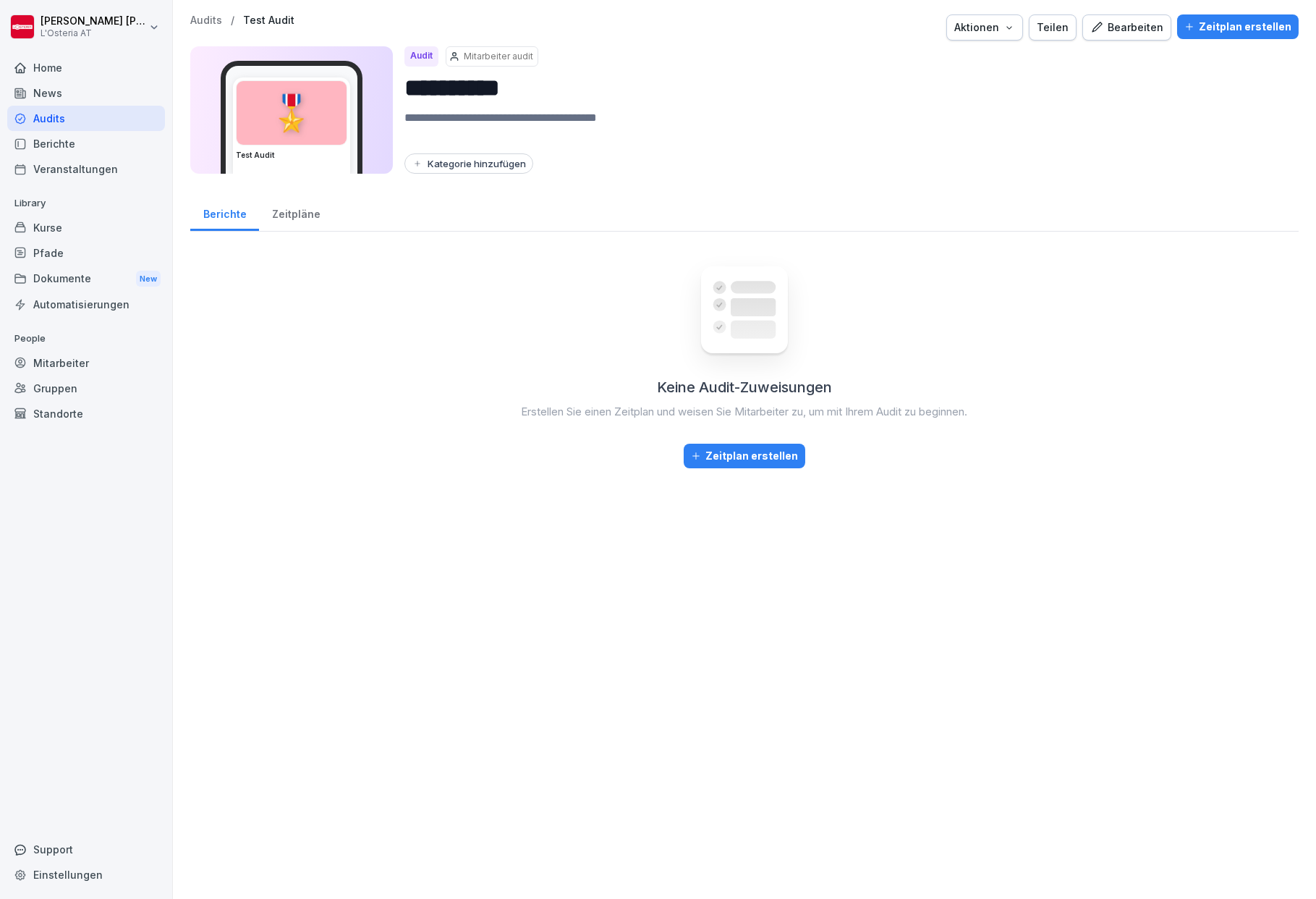
click at [50, 73] on div "Home" at bounding box center [86, 68] width 158 height 26
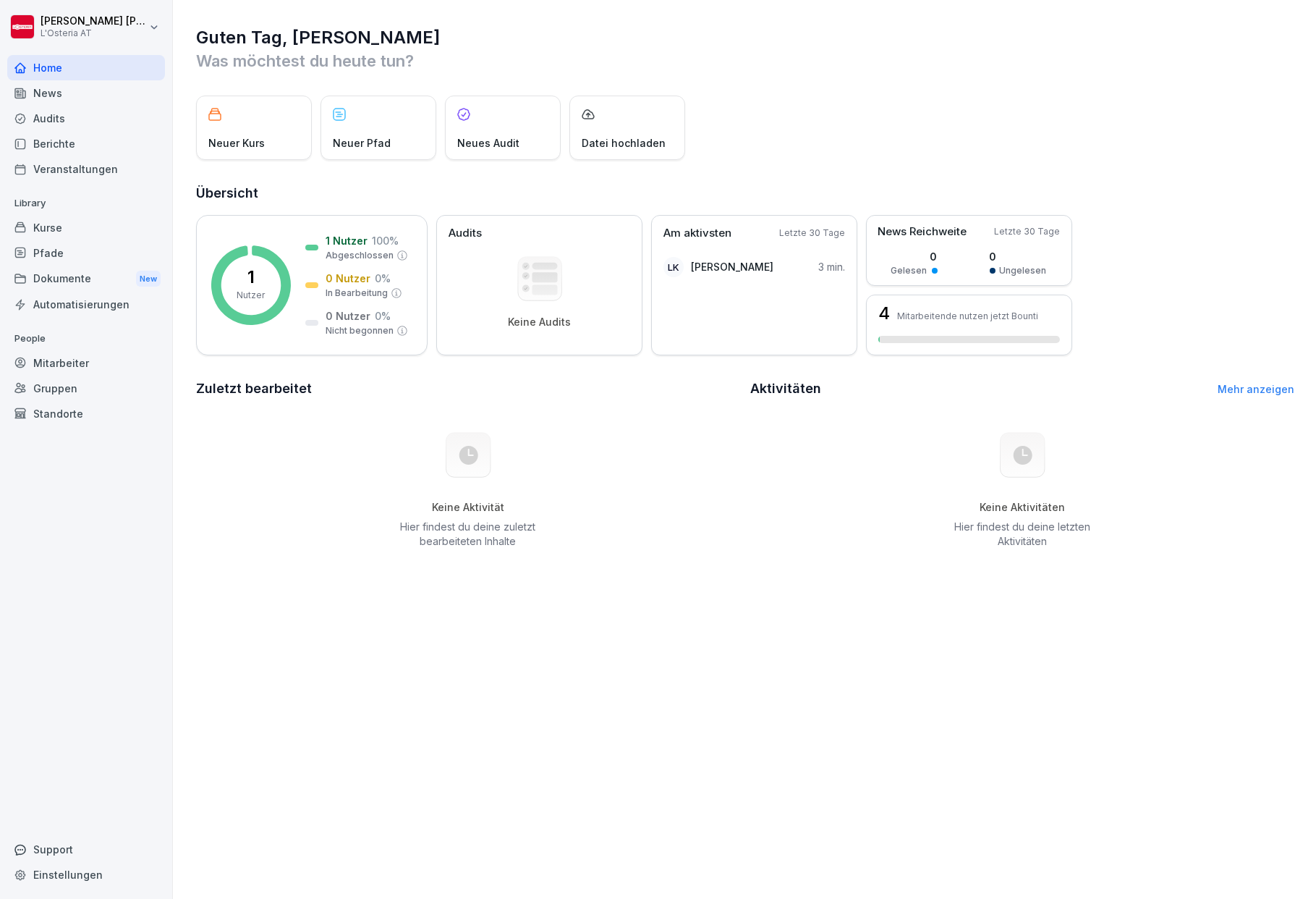
click at [46, 118] on div "Audits" at bounding box center [86, 118] width 158 height 26
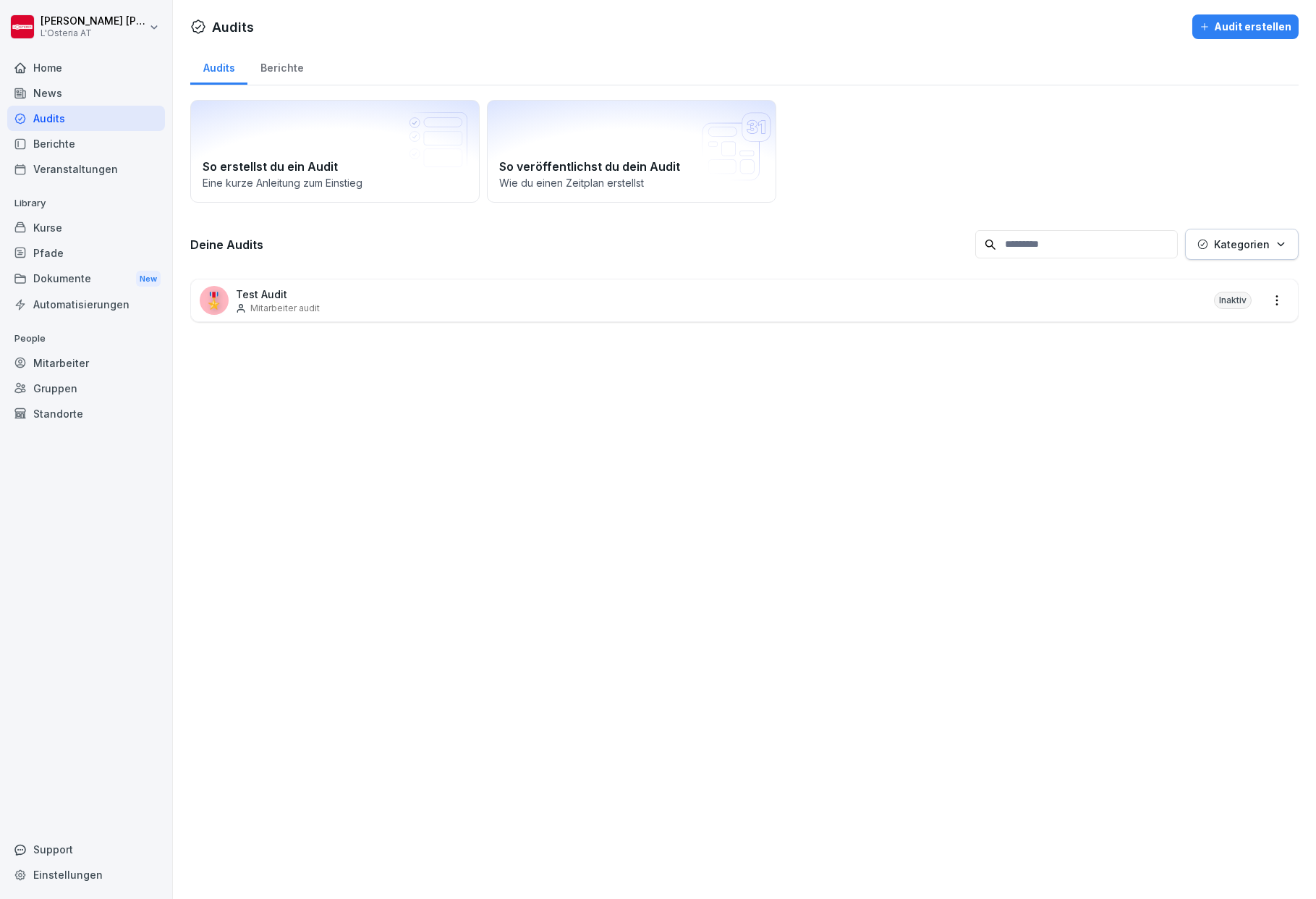
click at [62, 841] on div "Support" at bounding box center [86, 849] width 158 height 26
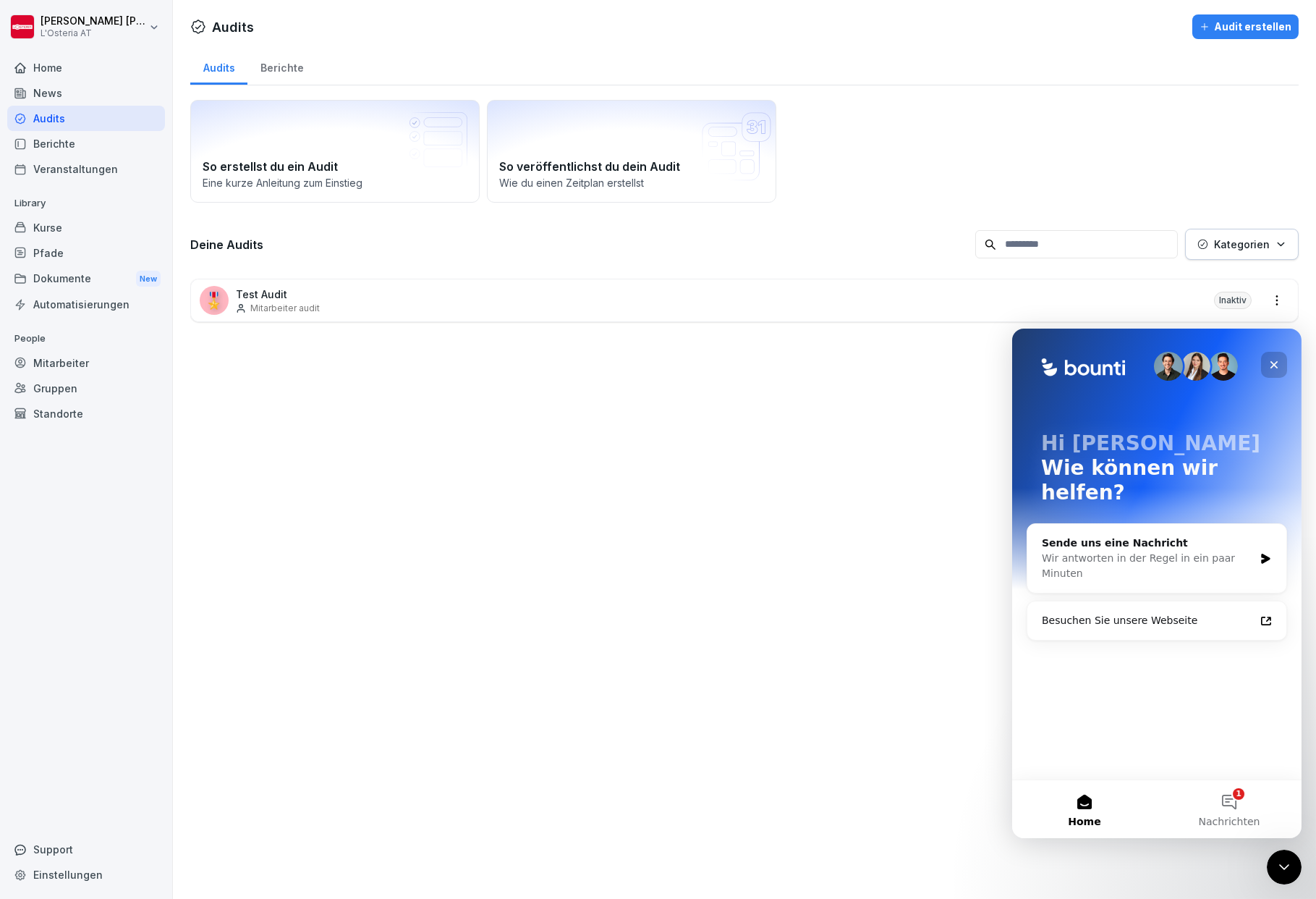
click at [1277, 362] on icon "Schließen" at bounding box center [1274, 365] width 8 height 8
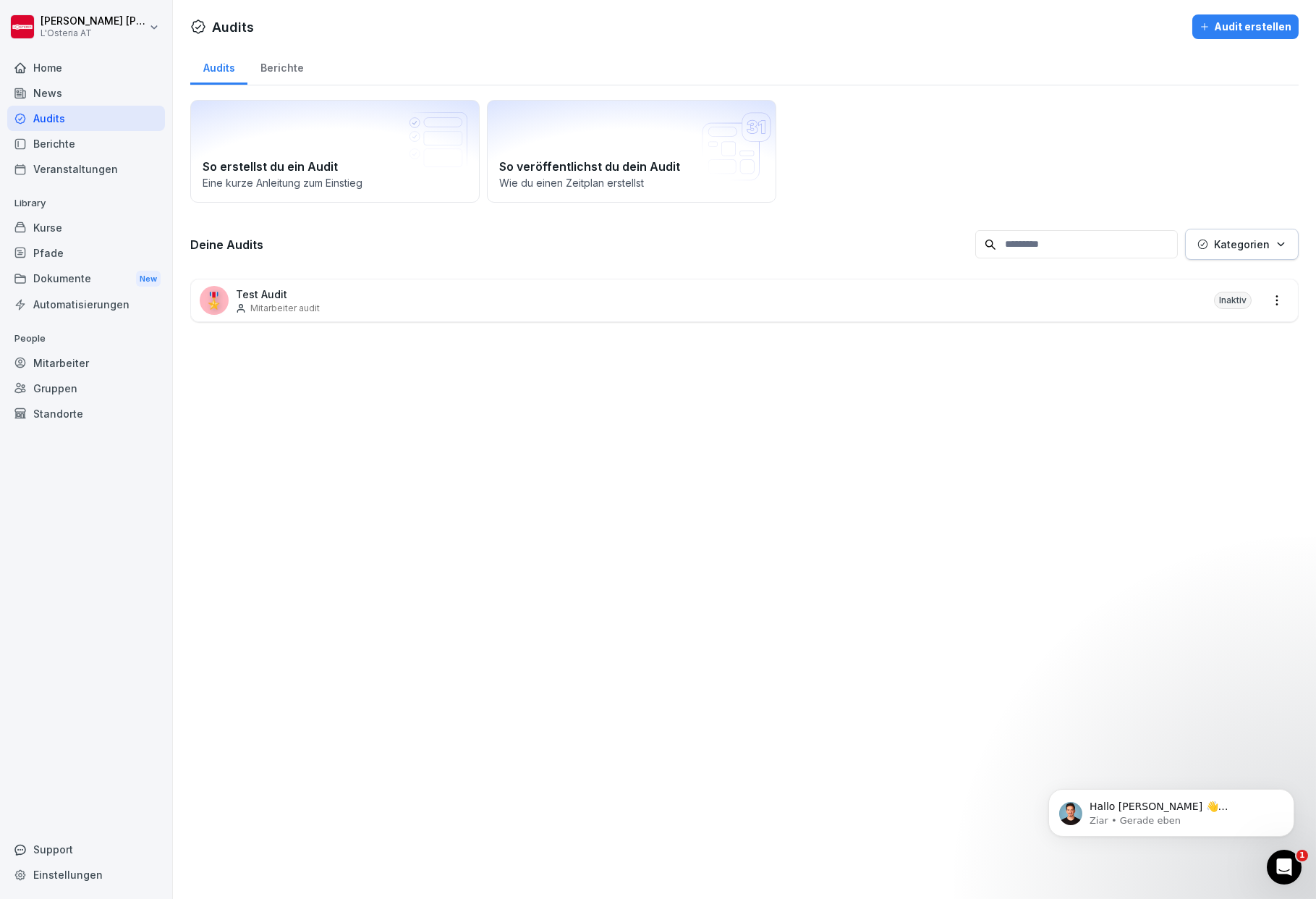
click at [48, 226] on div "Kurse" at bounding box center [86, 228] width 158 height 26
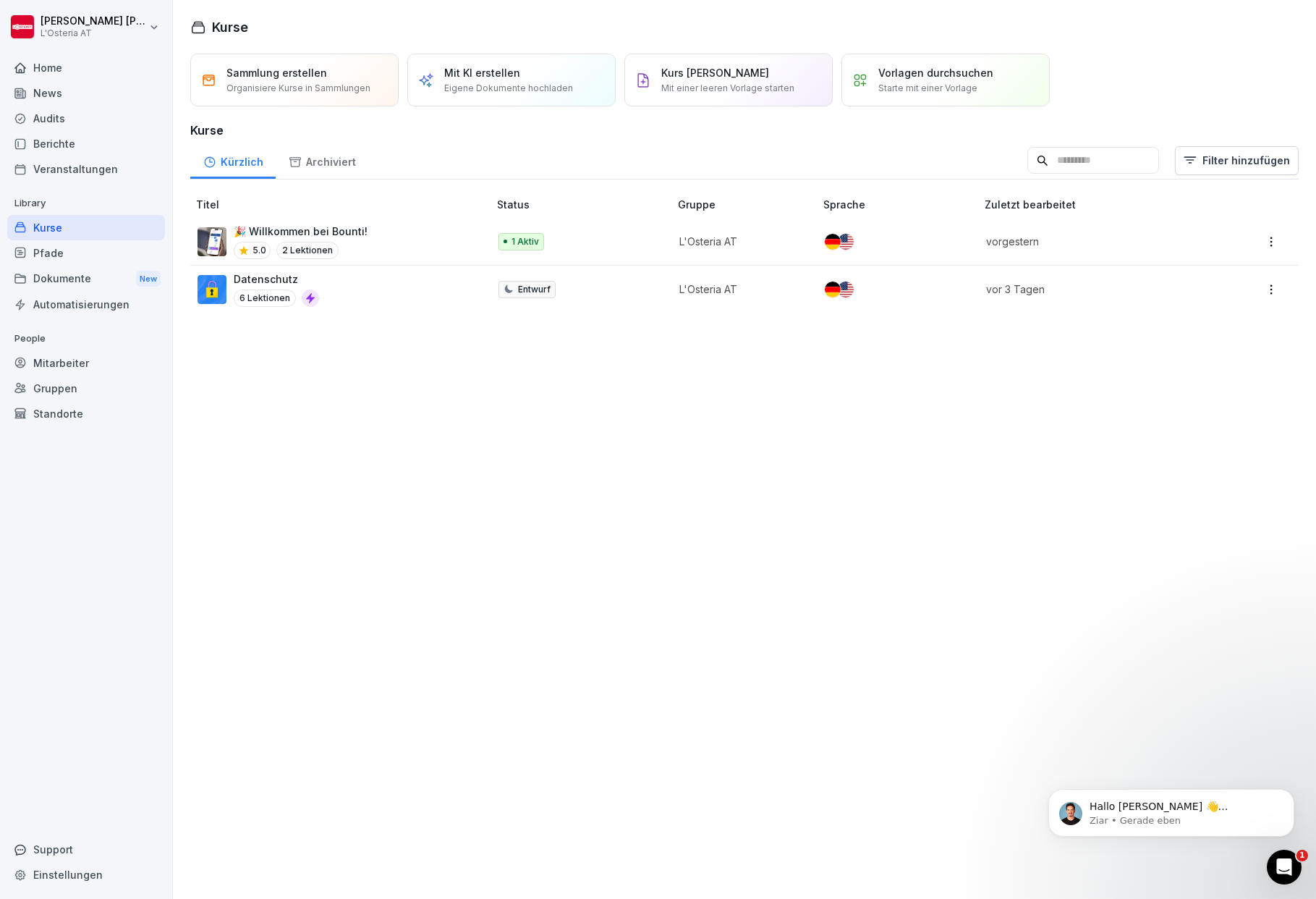
click at [377, 285] on div "Datenschutz 6 Lektionen" at bounding box center [336, 289] width 277 height 35
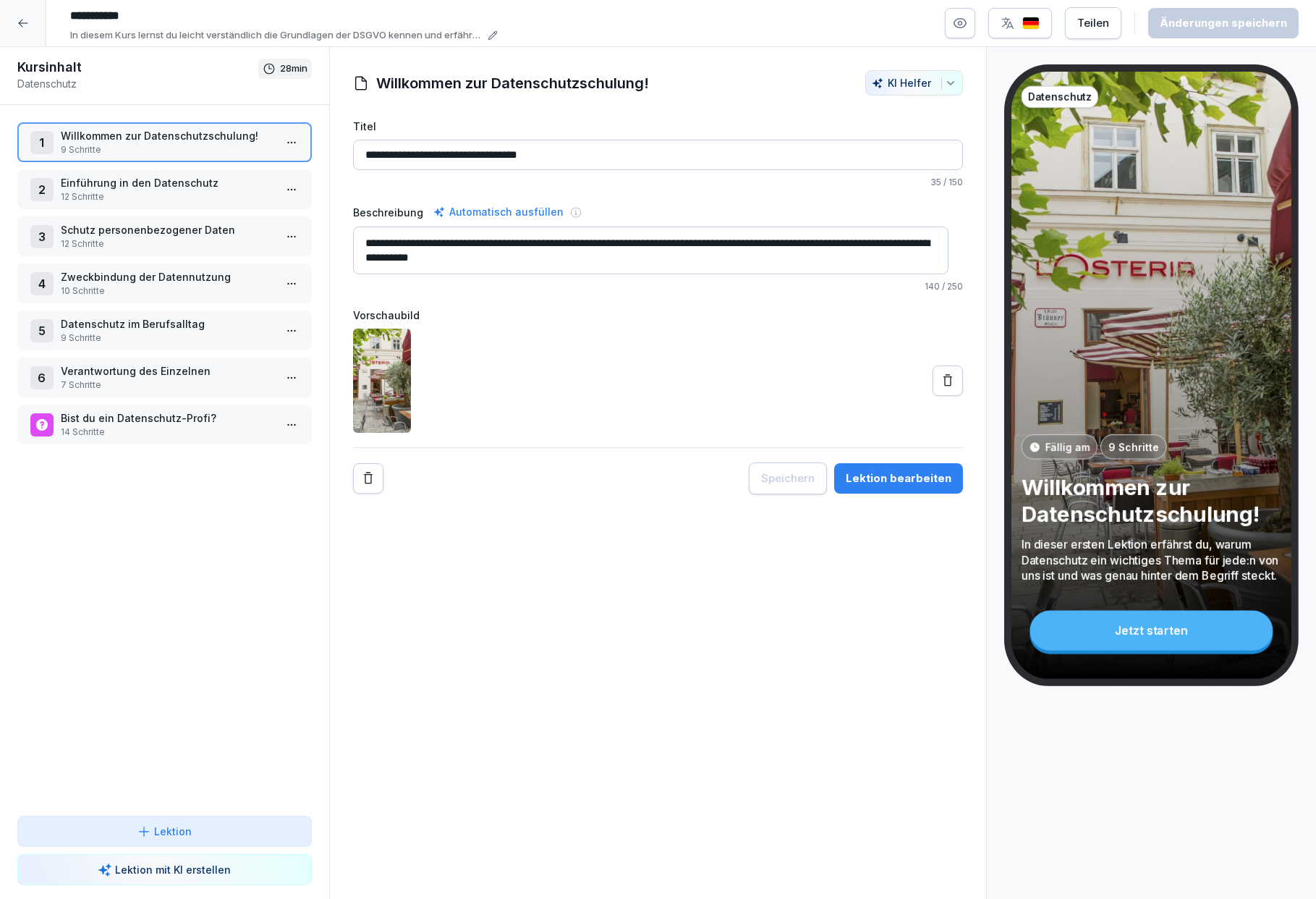
click at [201, 149] on p "9 Schritte" at bounding box center [167, 150] width 213 height 13
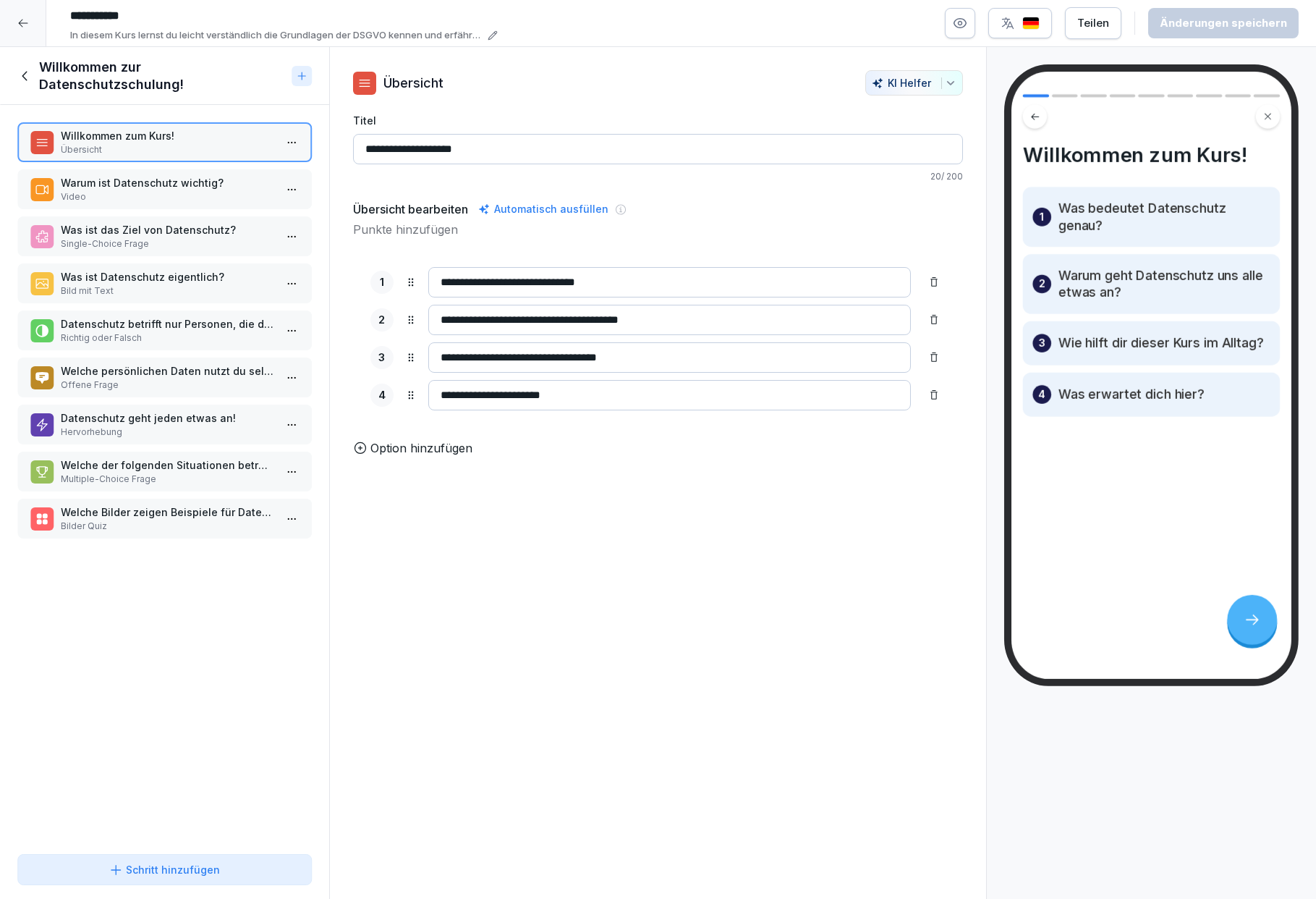
click at [208, 862] on div "Schritt hinzufügen" at bounding box center [164, 869] width 111 height 15
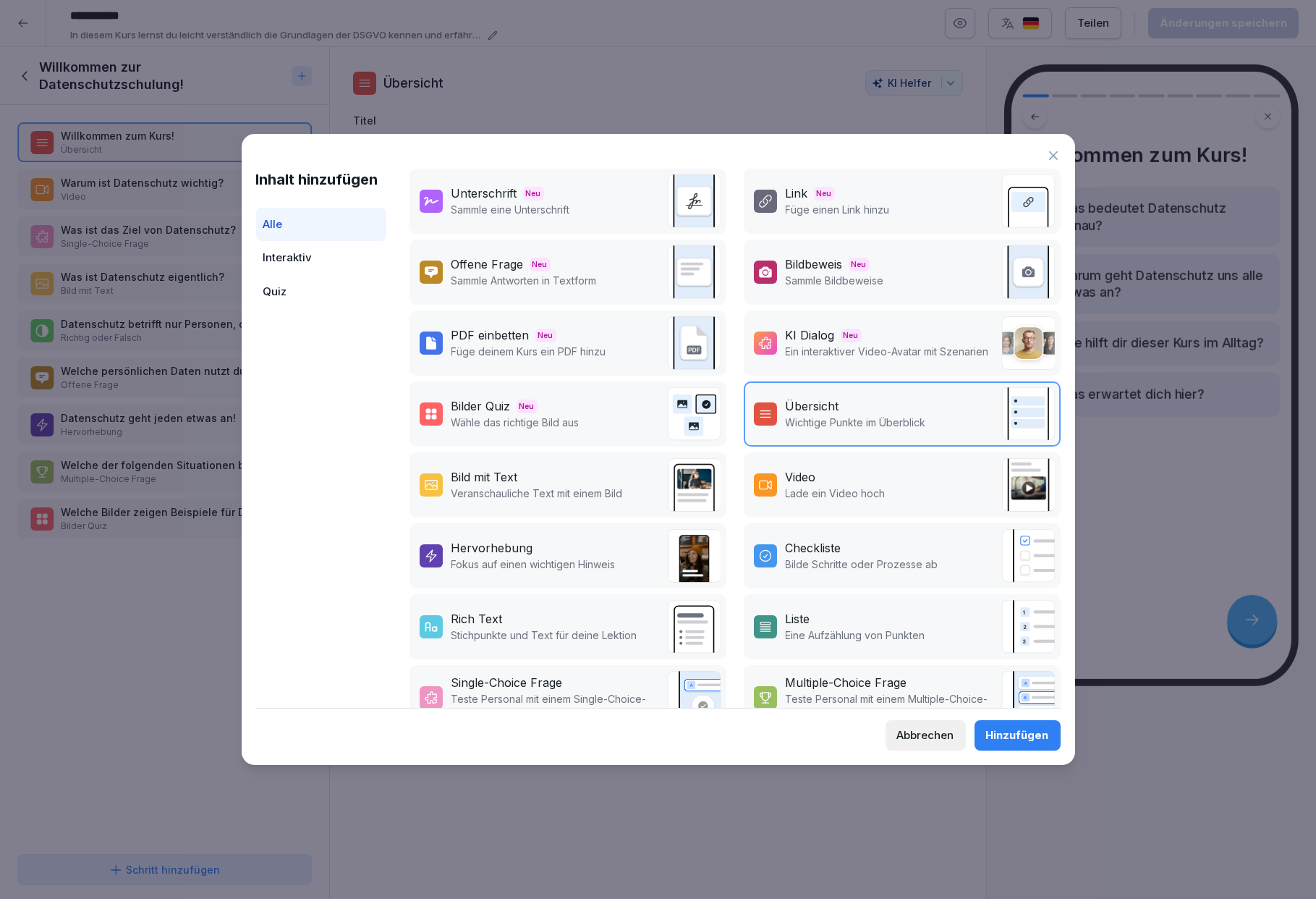
click at [800, 344] on p "Ein interaktiver Video-Avatar mit Szenarien" at bounding box center [887, 351] width 203 height 15
click at [1015, 745] on button "Hinzufügen" at bounding box center [1018, 736] width 86 height 30
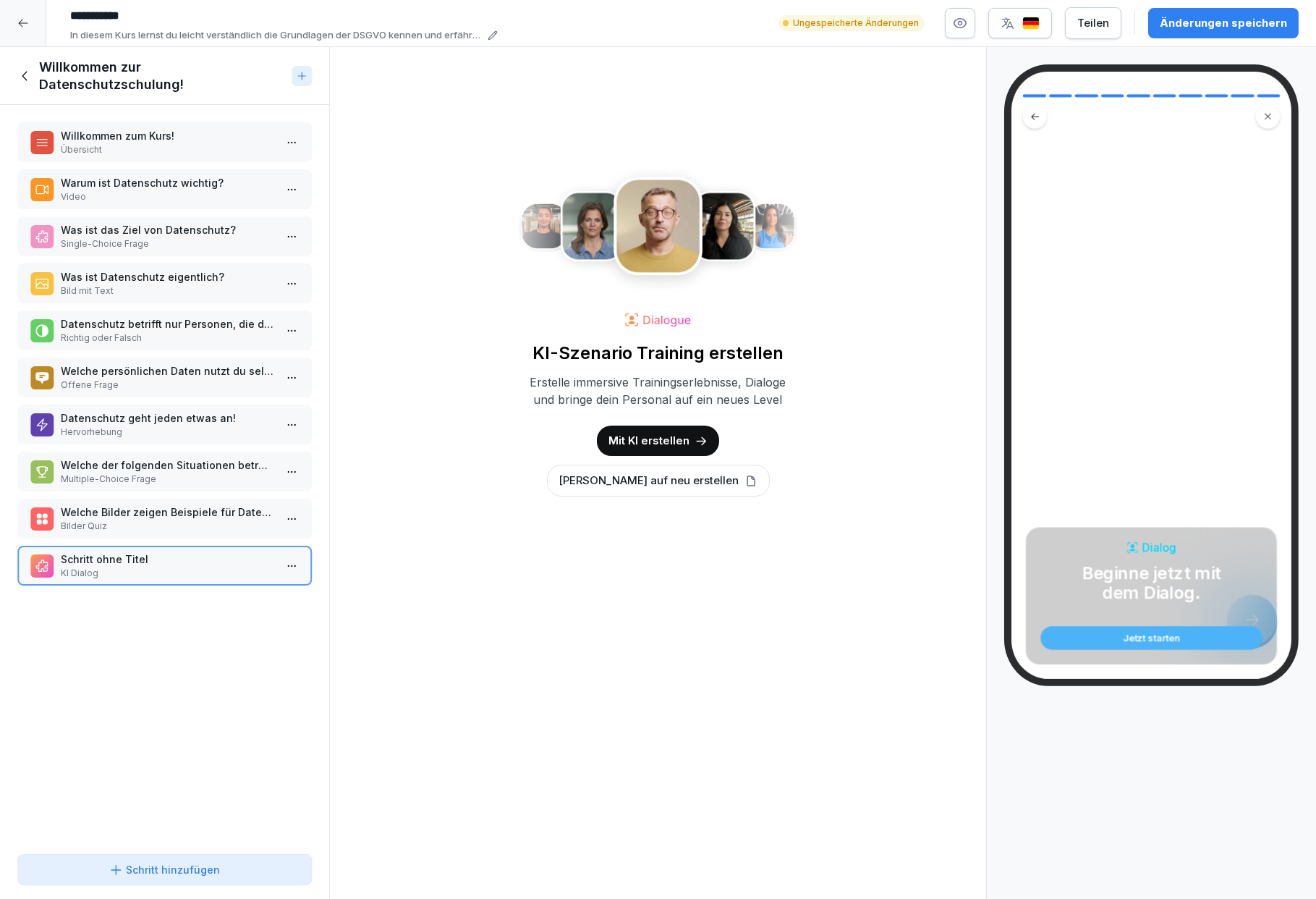
click at [714, 228] on img at bounding box center [658, 230] width 280 height 133
click at [665, 439] on p "Mit KI erstellen" at bounding box center [648, 441] width 81 height 16
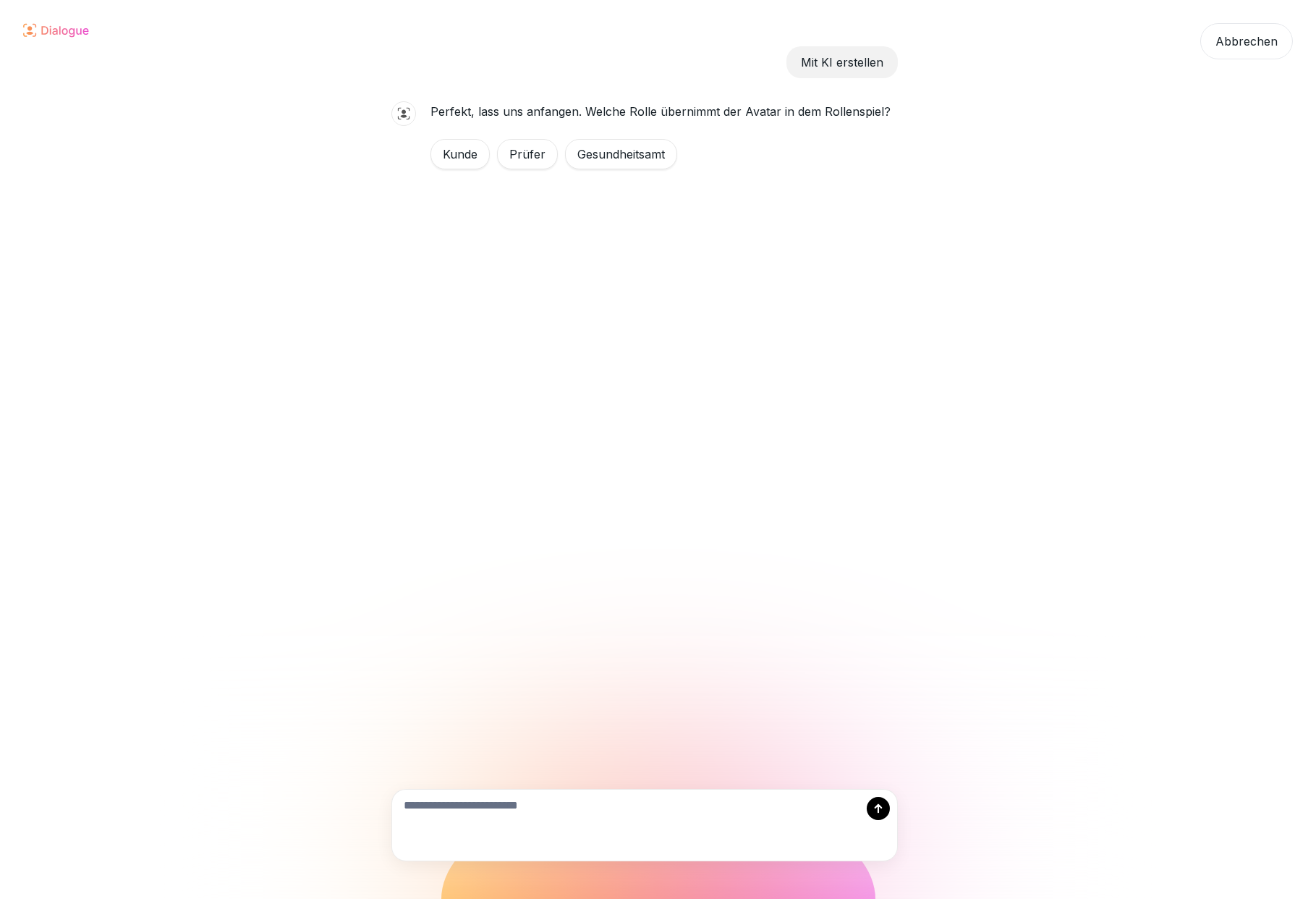
click at [465, 159] on div "Kunde" at bounding box center [461, 154] width 59 height 30
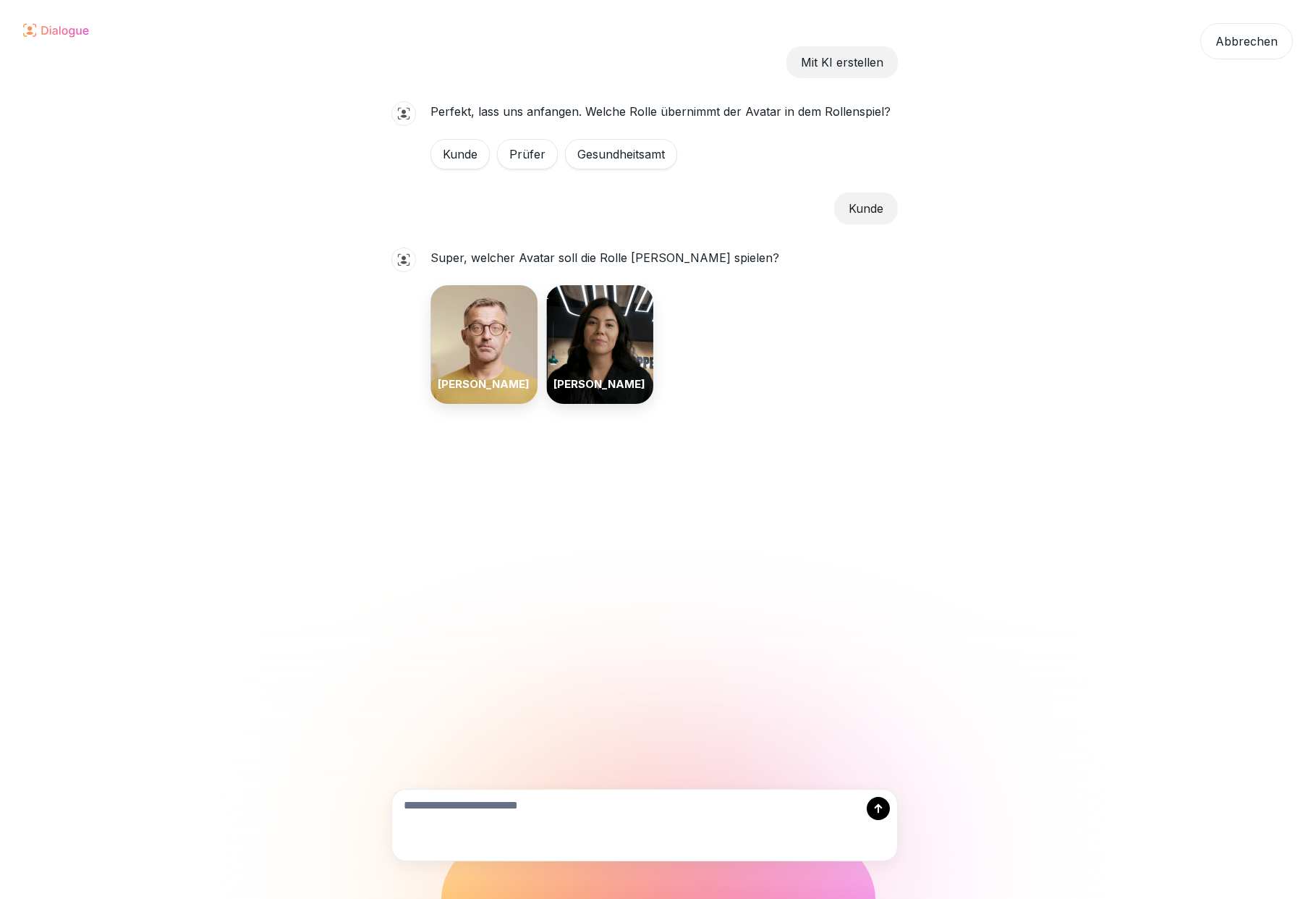
click at [448, 808] on textarea at bounding box center [645, 825] width 505 height 71
click at [611, 333] on div "Emily" at bounding box center [600, 345] width 107 height 118
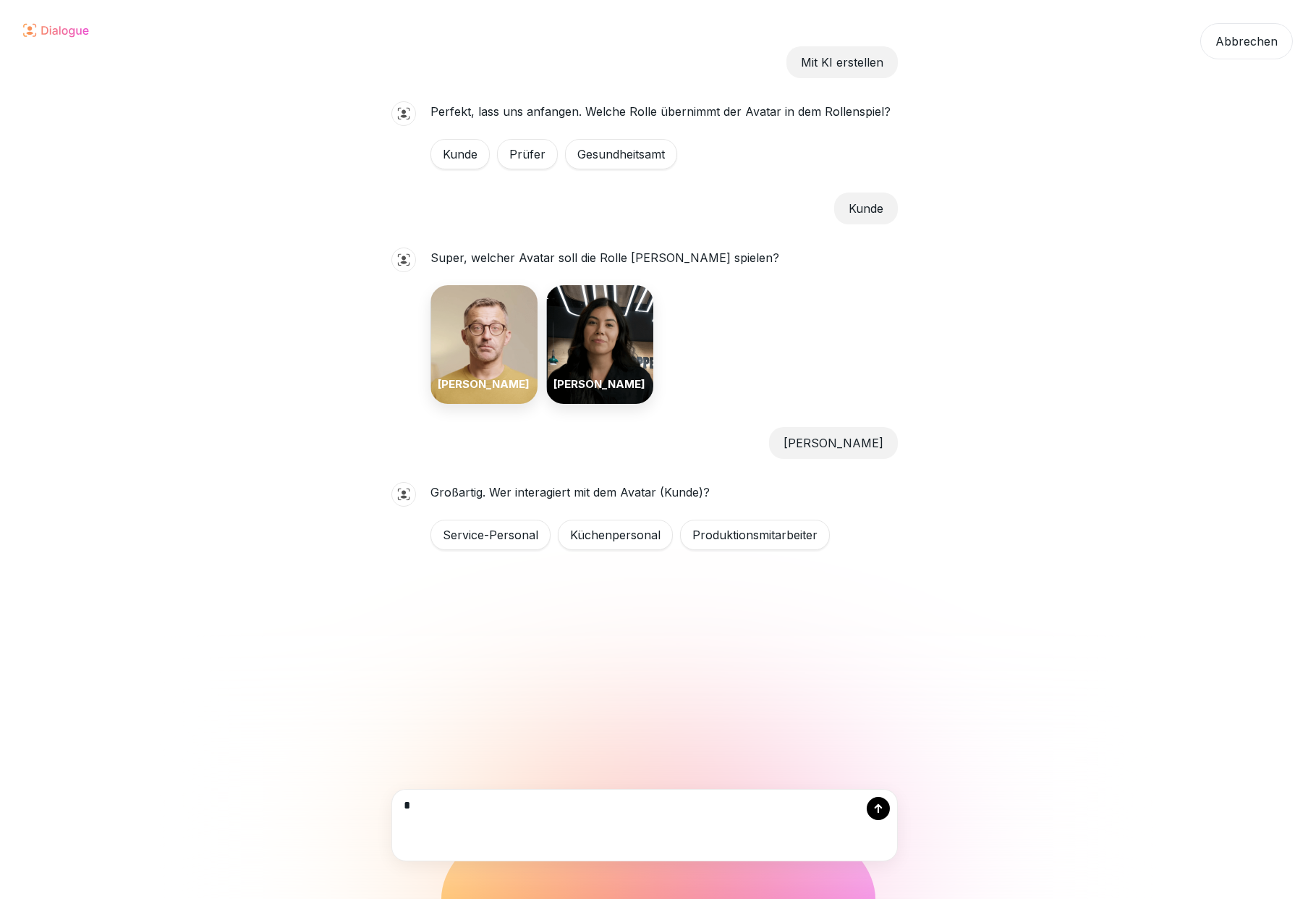
click at [510, 530] on div "Service-Personal" at bounding box center [491, 535] width 120 height 30
click at [453, 809] on textarea "*" at bounding box center [645, 825] width 505 height 71
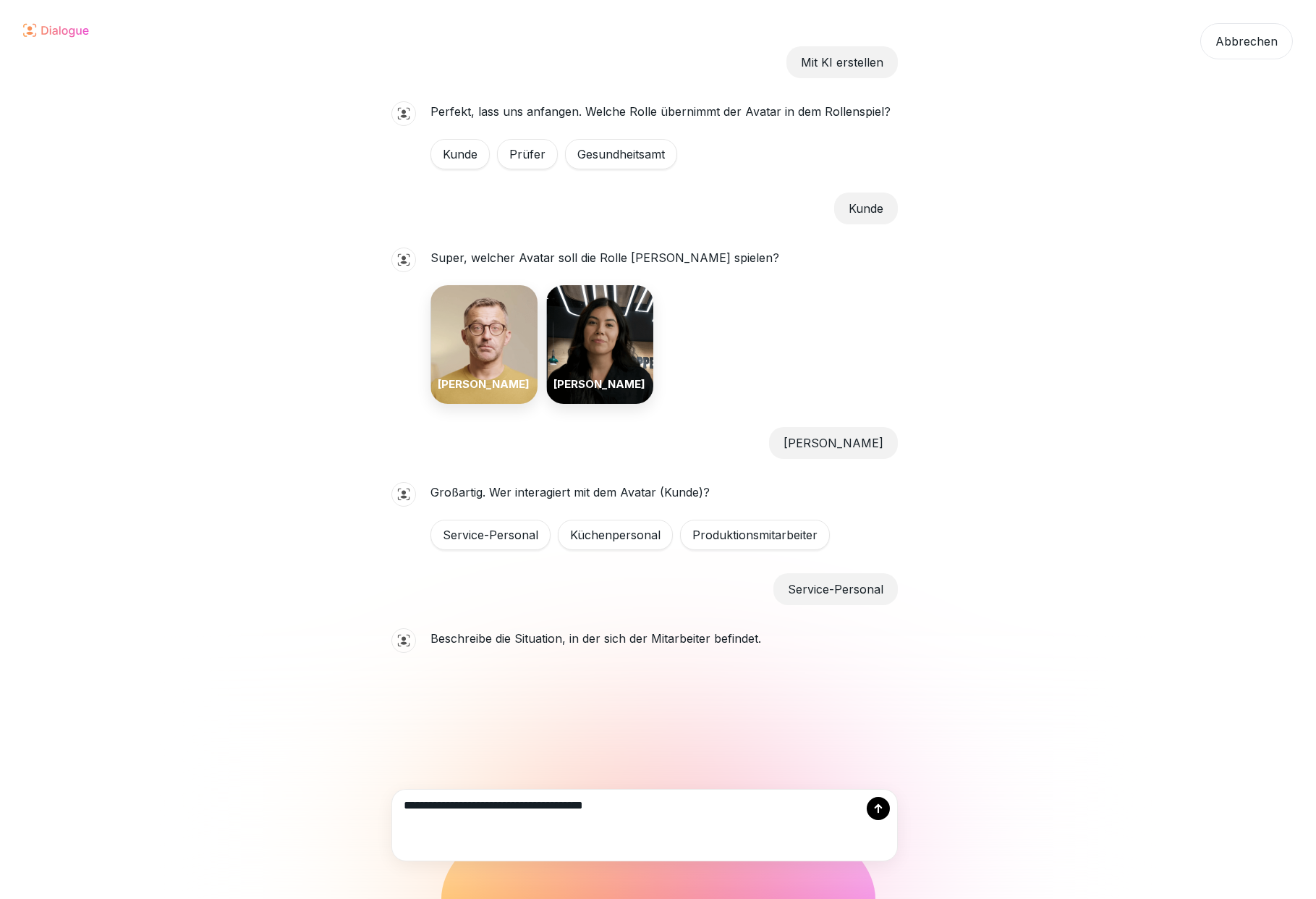
type textarea "**********"
click at [875, 811] on icon at bounding box center [879, 809] width 11 height 11
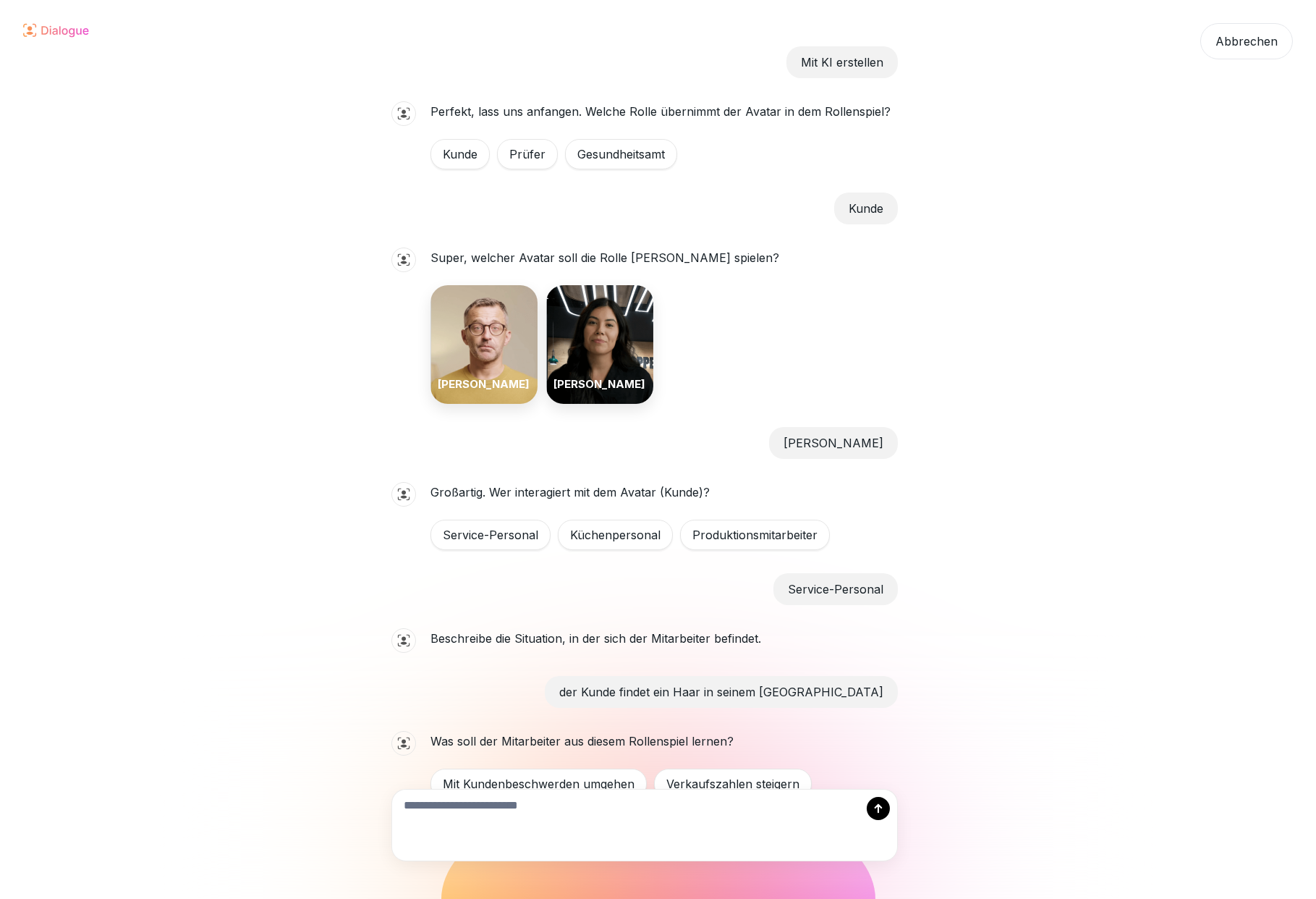
scroll to position [106, 0]
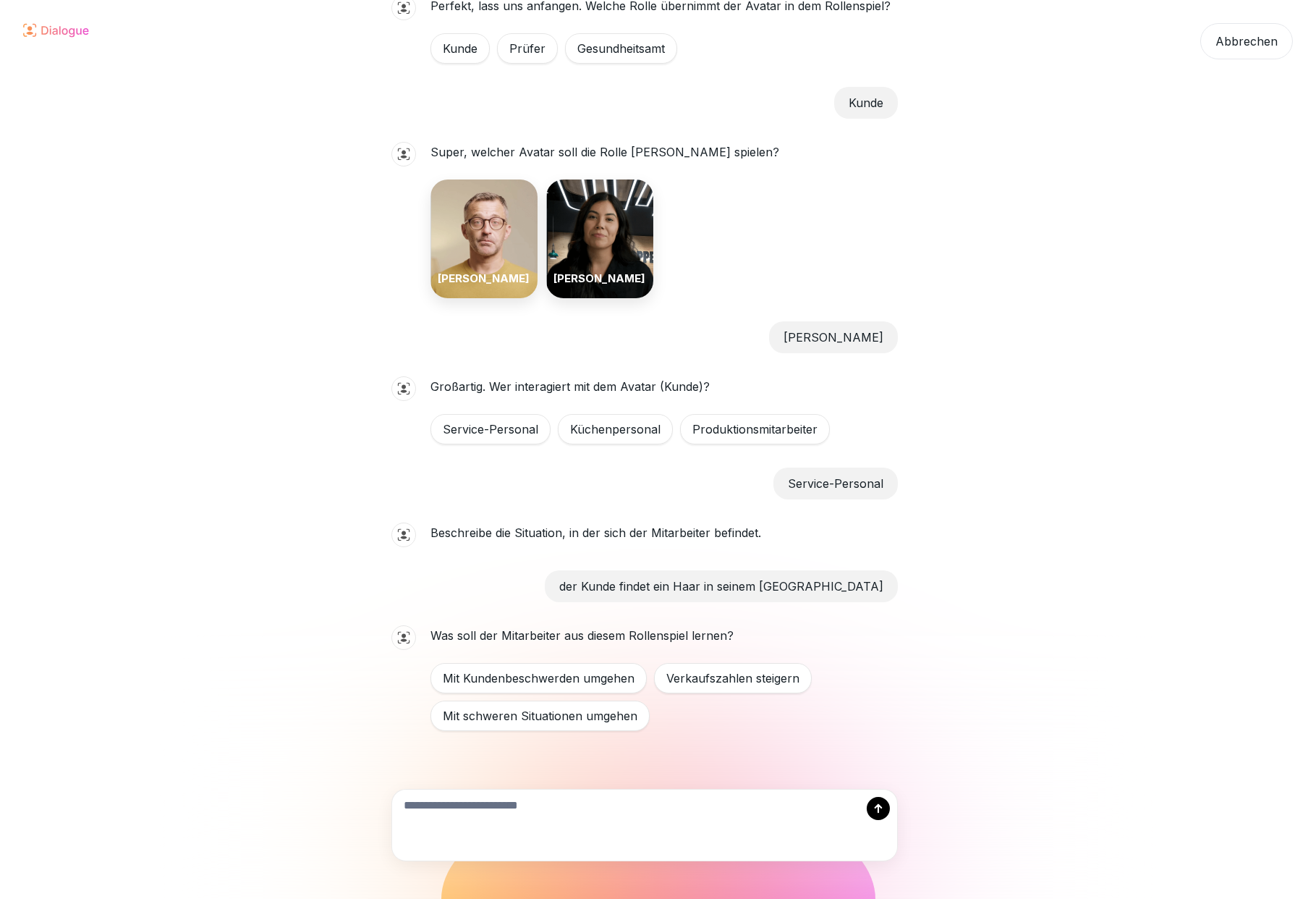
click at [594, 681] on div "Mit Kundenbeschwerden umgehen" at bounding box center [539, 678] width 217 height 30
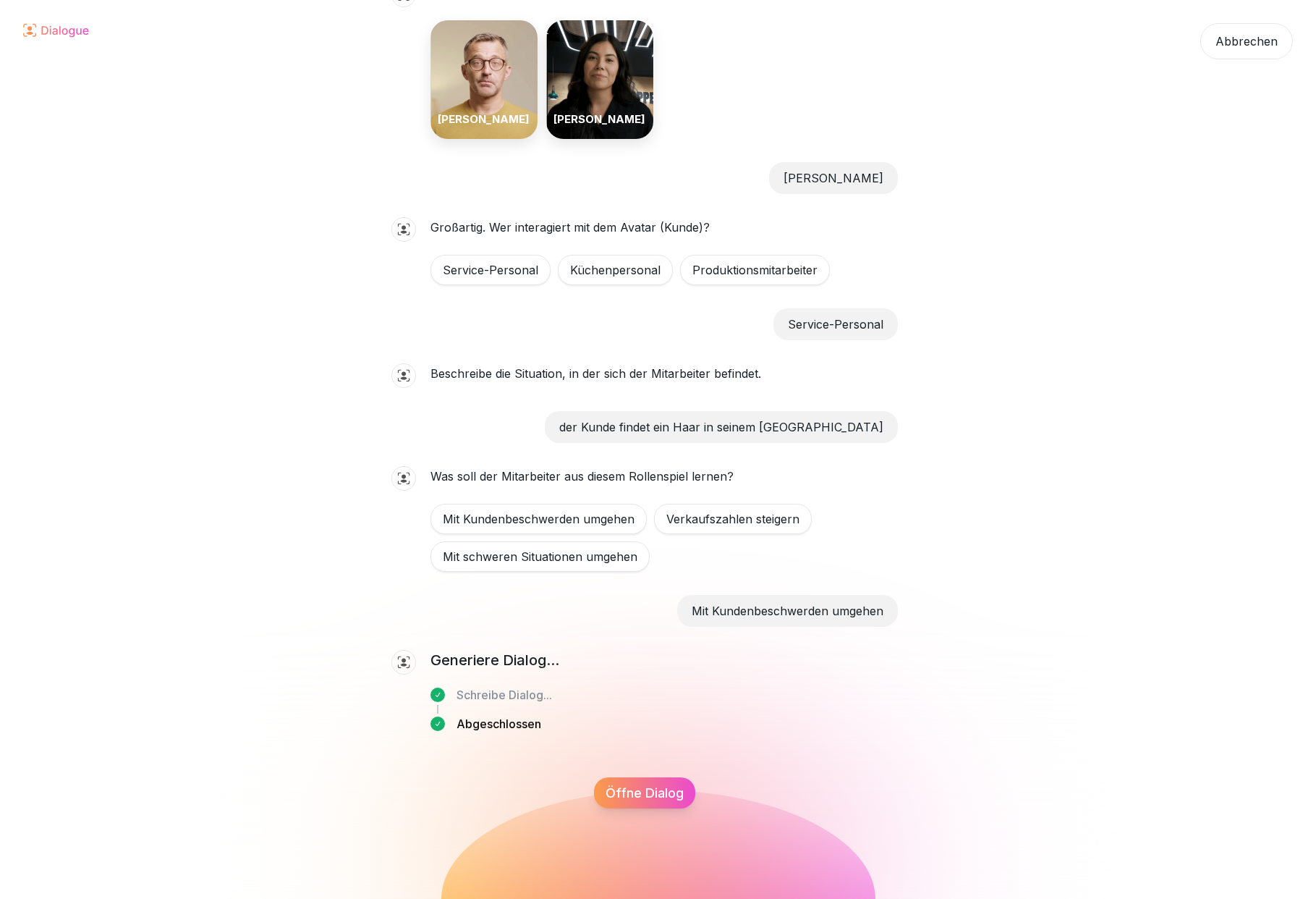
scroll to position [342, 0]
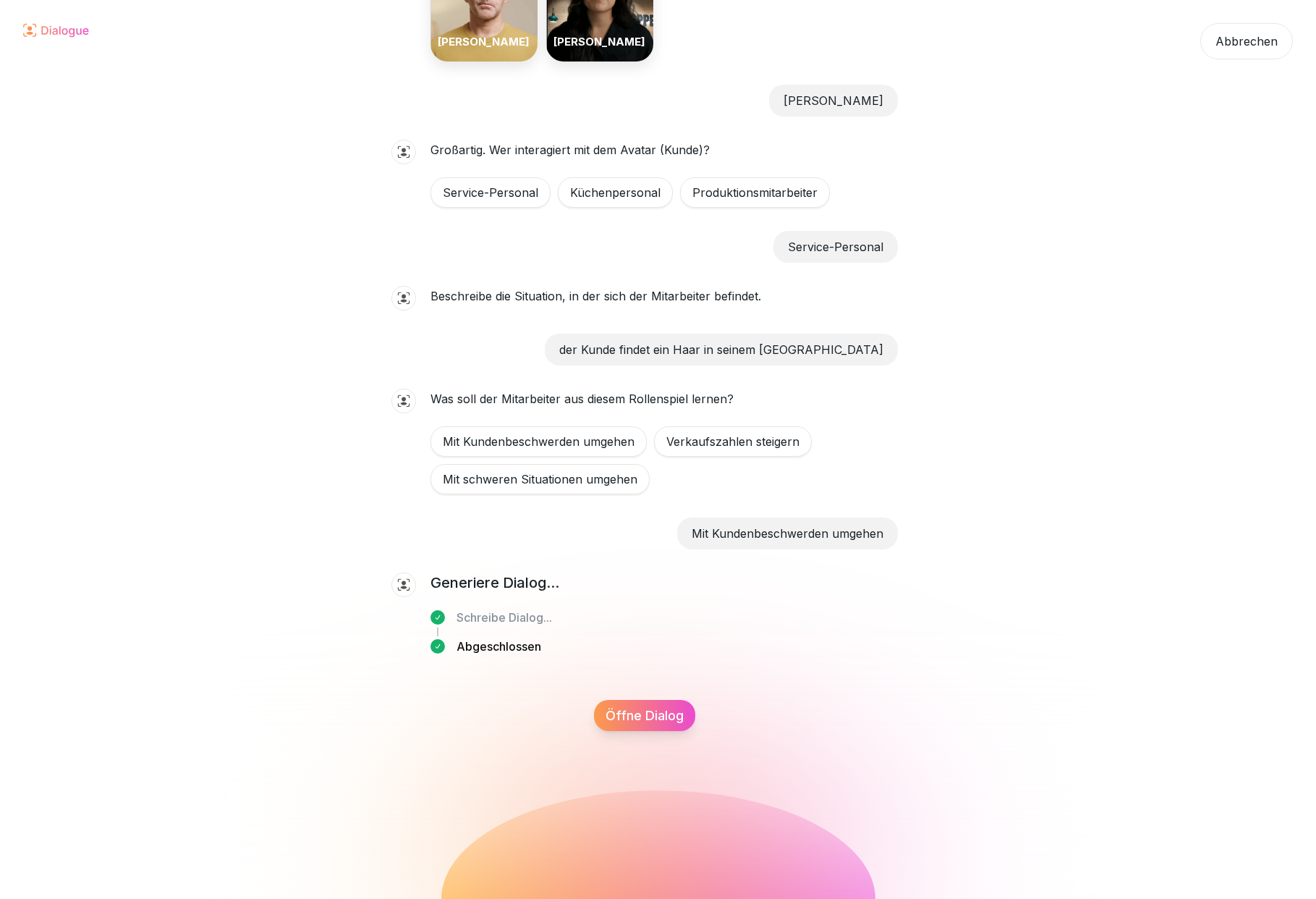
click at [652, 713] on div "Öffne Dialog" at bounding box center [644, 715] width 102 height 31
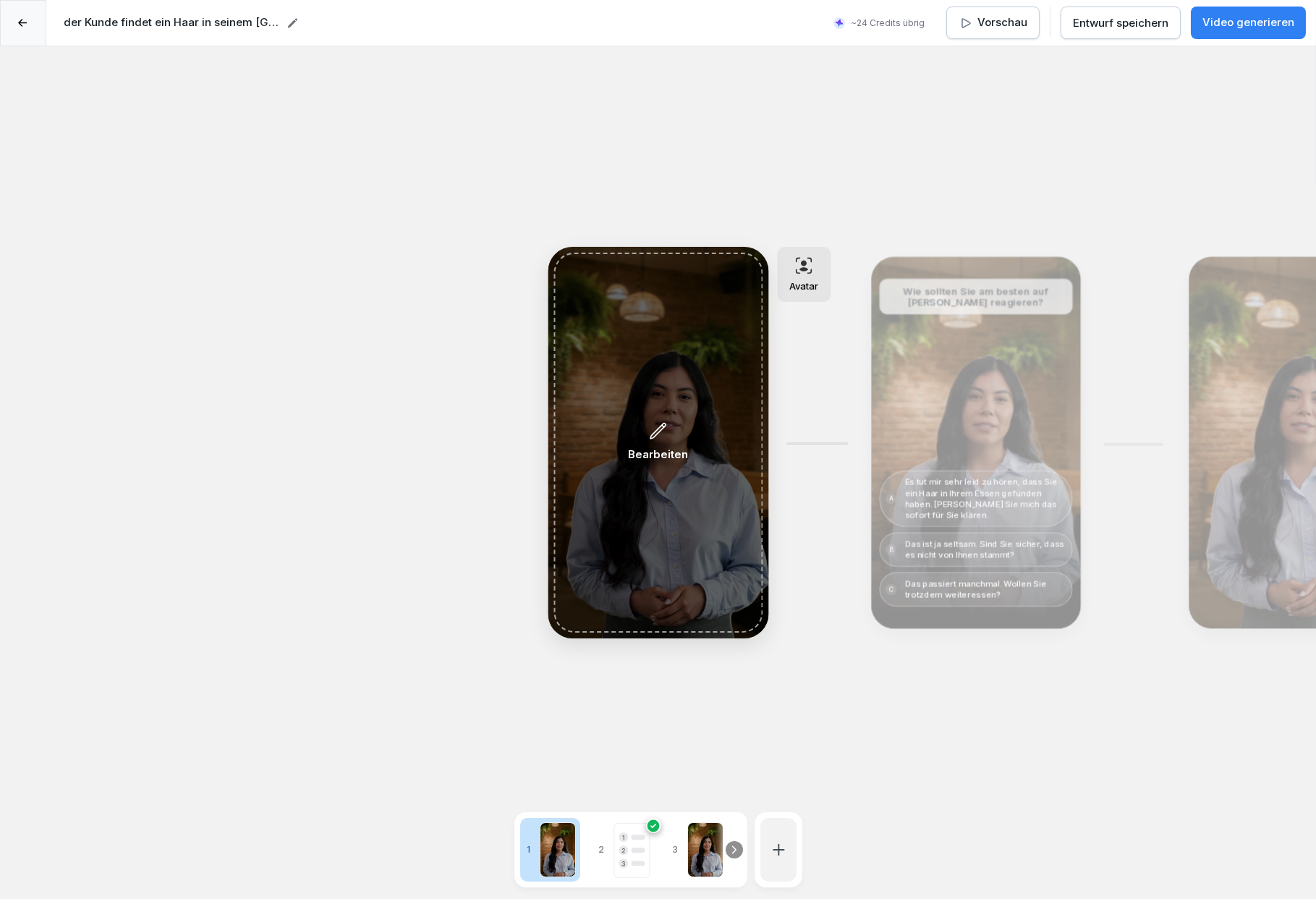
click at [645, 435] on div "Bearbeiten" at bounding box center [658, 442] width 60 height 42
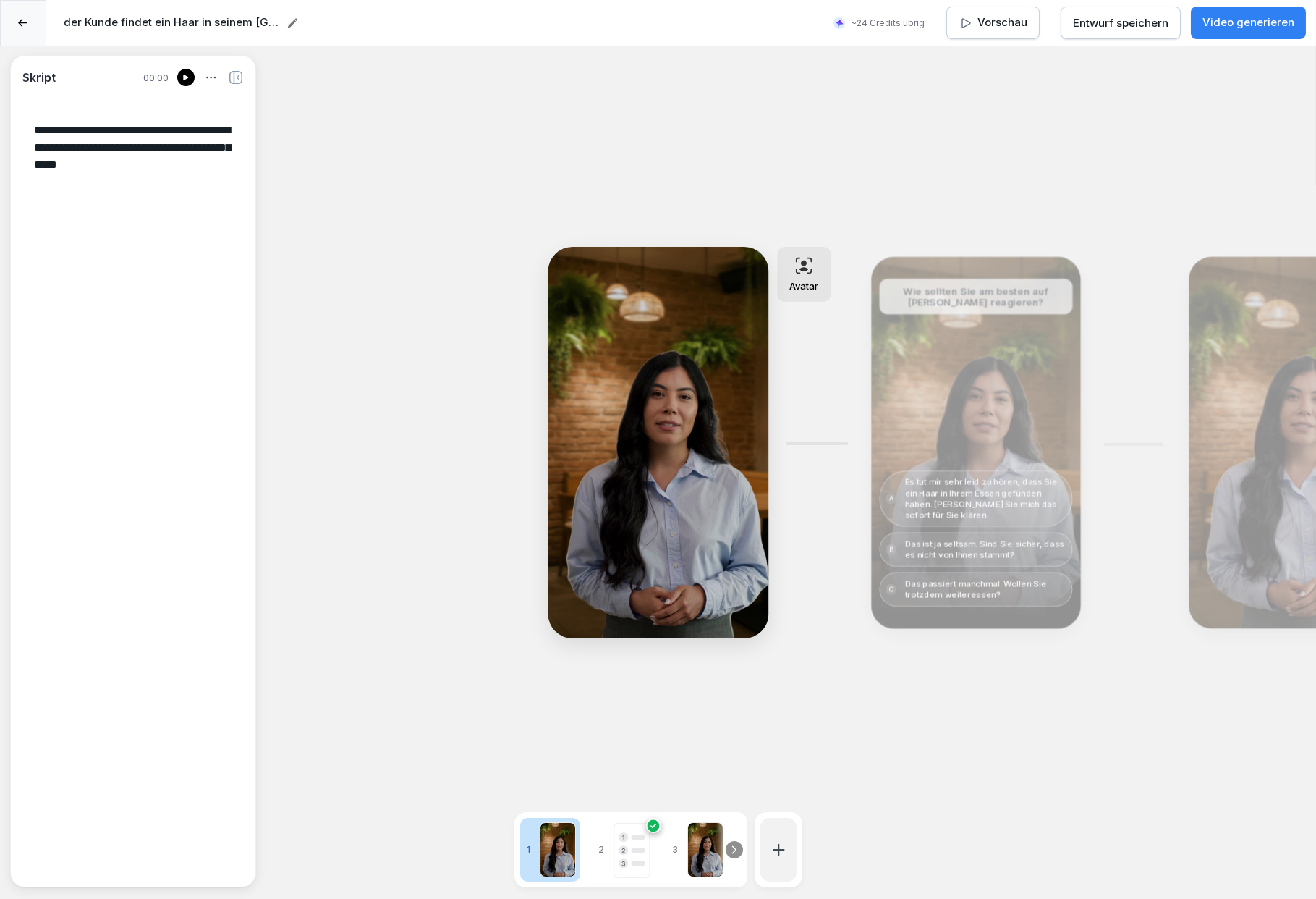
click at [93, 166] on textarea "**********" at bounding box center [133, 492] width 221 height 764
click at [134, 180] on textarea "**********" at bounding box center [133, 492] width 221 height 764
click at [55, 147] on textarea "**********" at bounding box center [133, 492] width 221 height 764
type textarea "**********"
click at [235, 78] on icon at bounding box center [236, 78] width 13 height 13
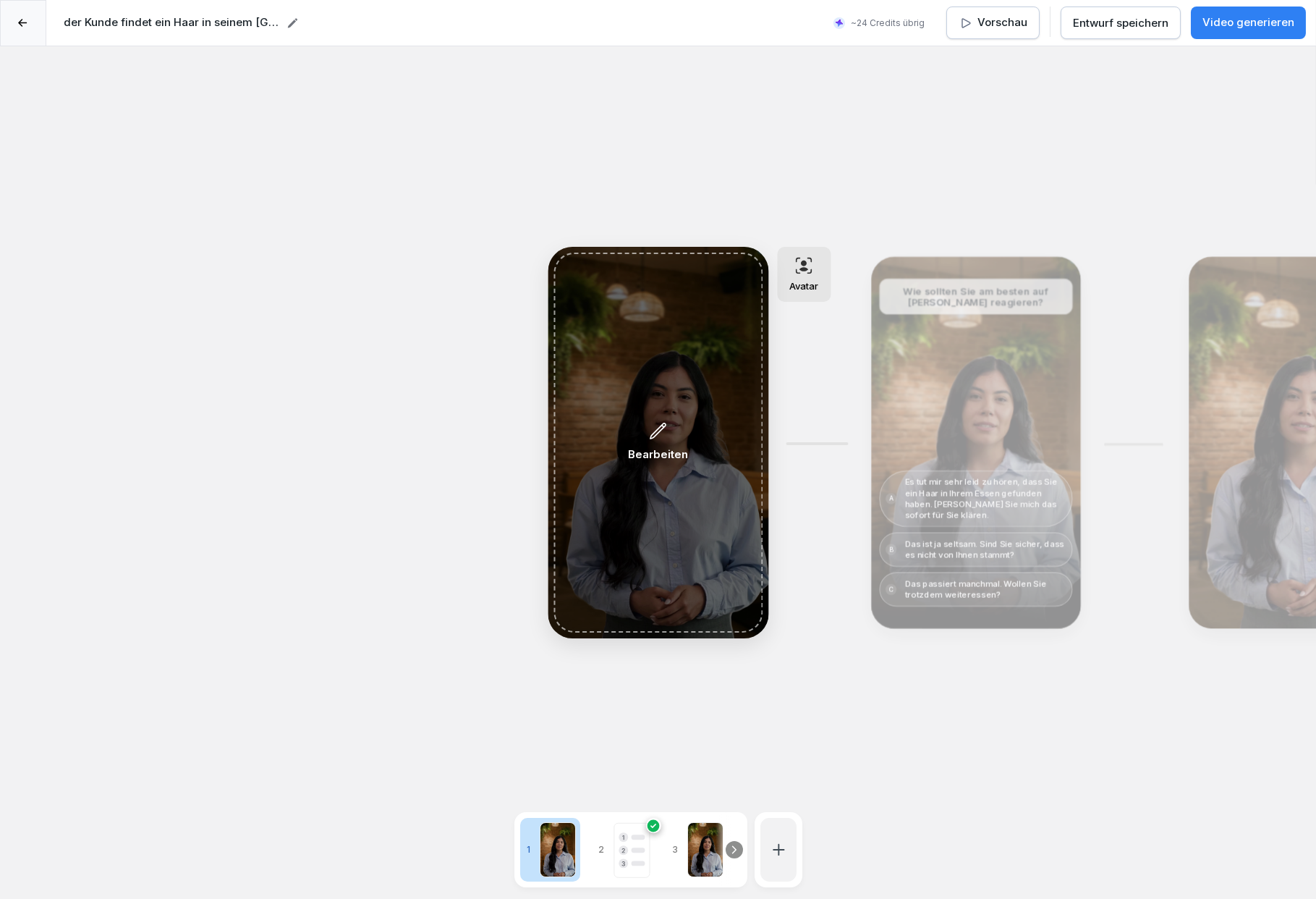
click at [632, 378] on div "Bearbeiten" at bounding box center [658, 442] width 209 height 380
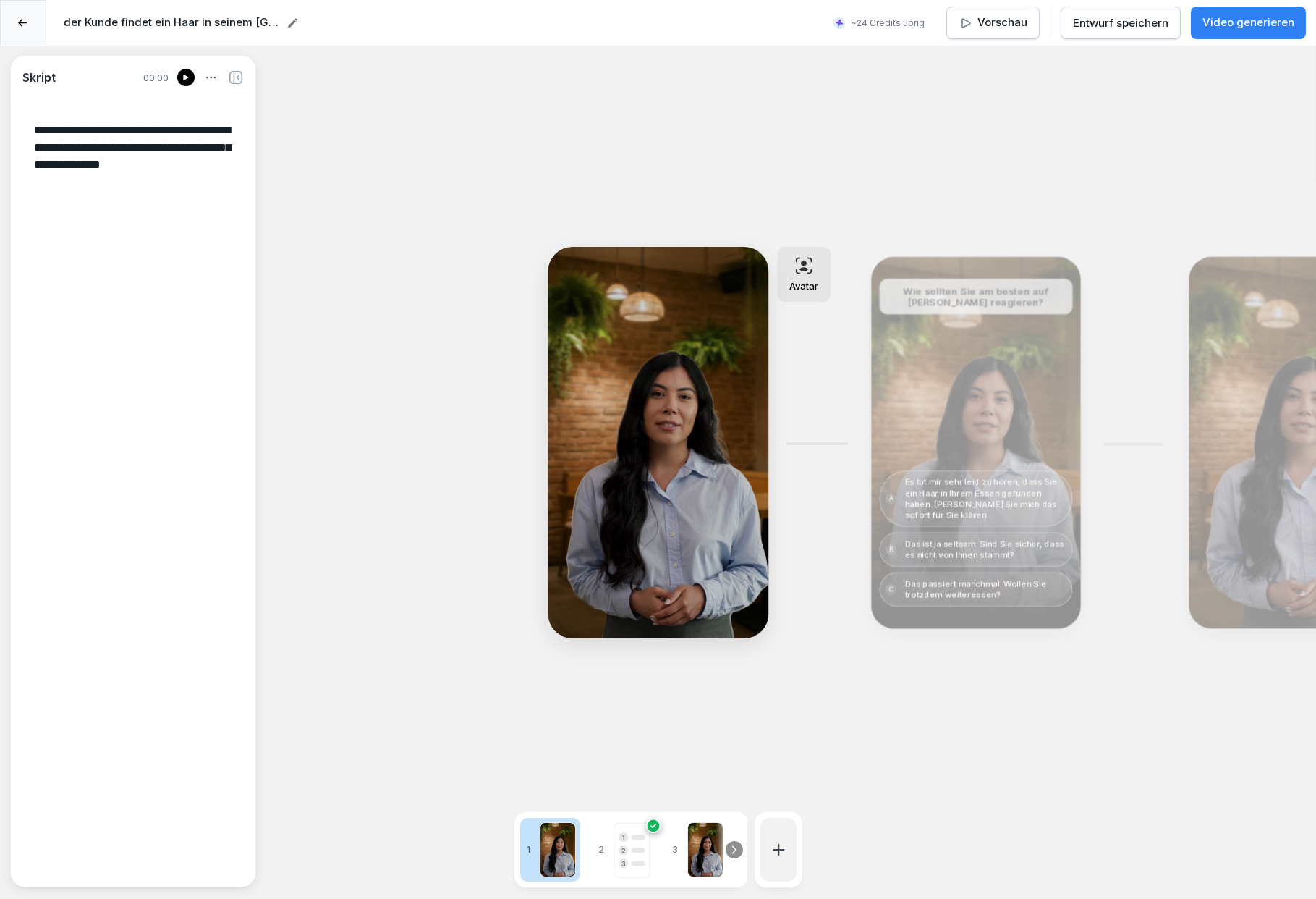
click at [183, 76] on icon at bounding box center [185, 77] width 5 height 6
click at [185, 76] on icon at bounding box center [185, 77] width 5 height 6
click at [938, 579] on p "Das passiert manchmal. Wollen Sie trotzdem weiteressen?" at bounding box center [985, 589] width 162 height 22
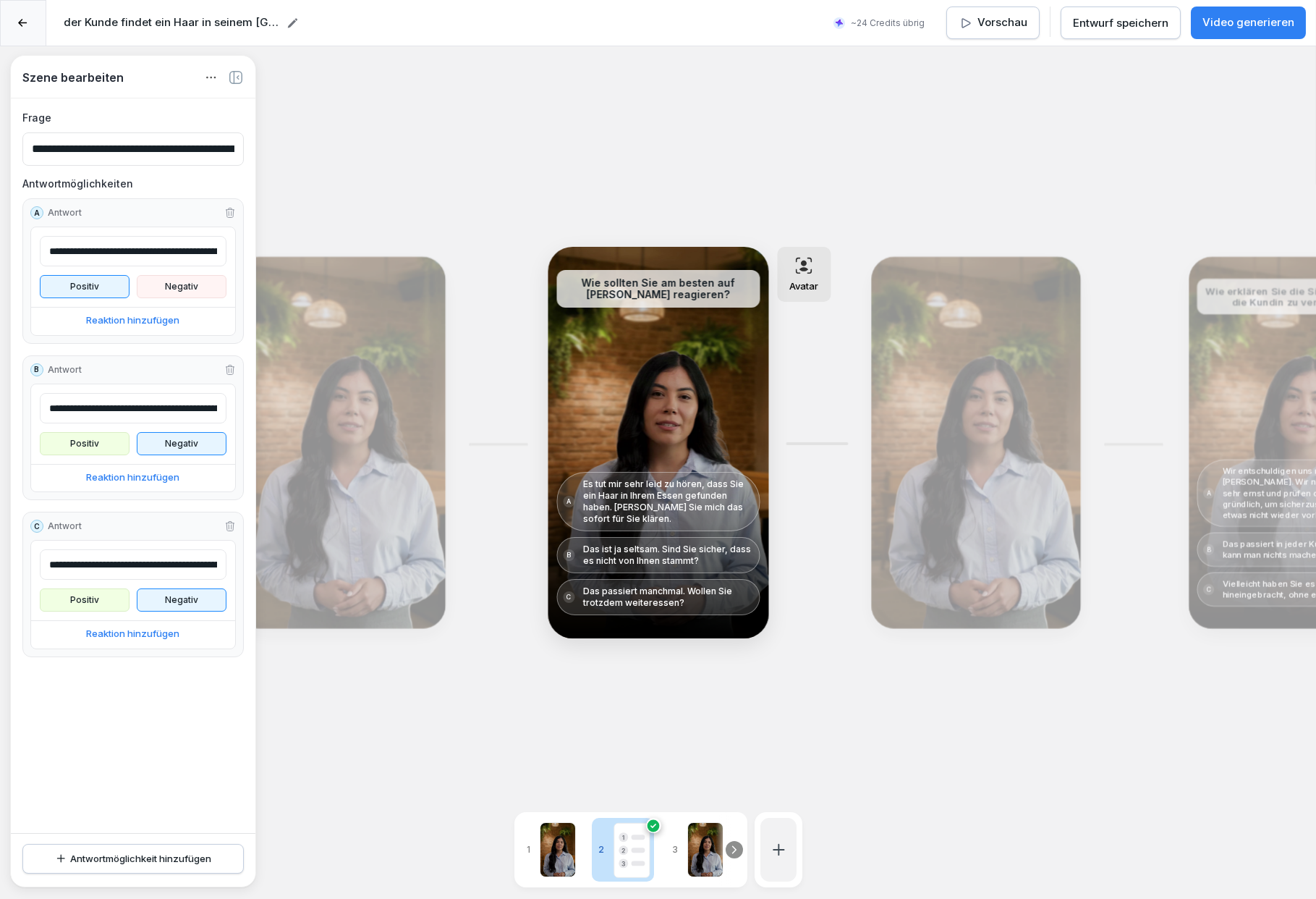
click at [804, 278] on div "Avatar" at bounding box center [804, 274] width 54 height 55
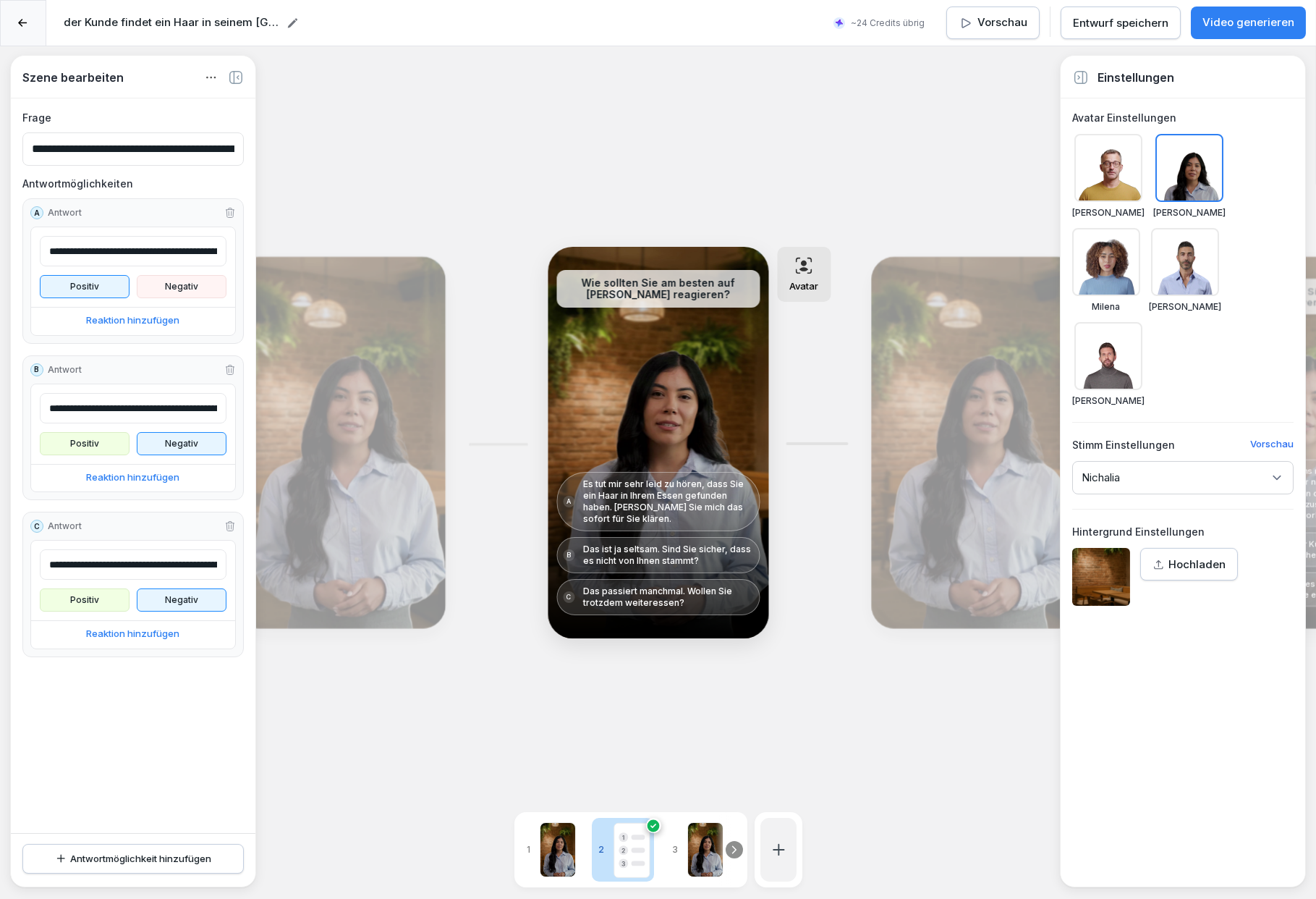
click at [1108, 354] on div at bounding box center [1108, 356] width 68 height 68
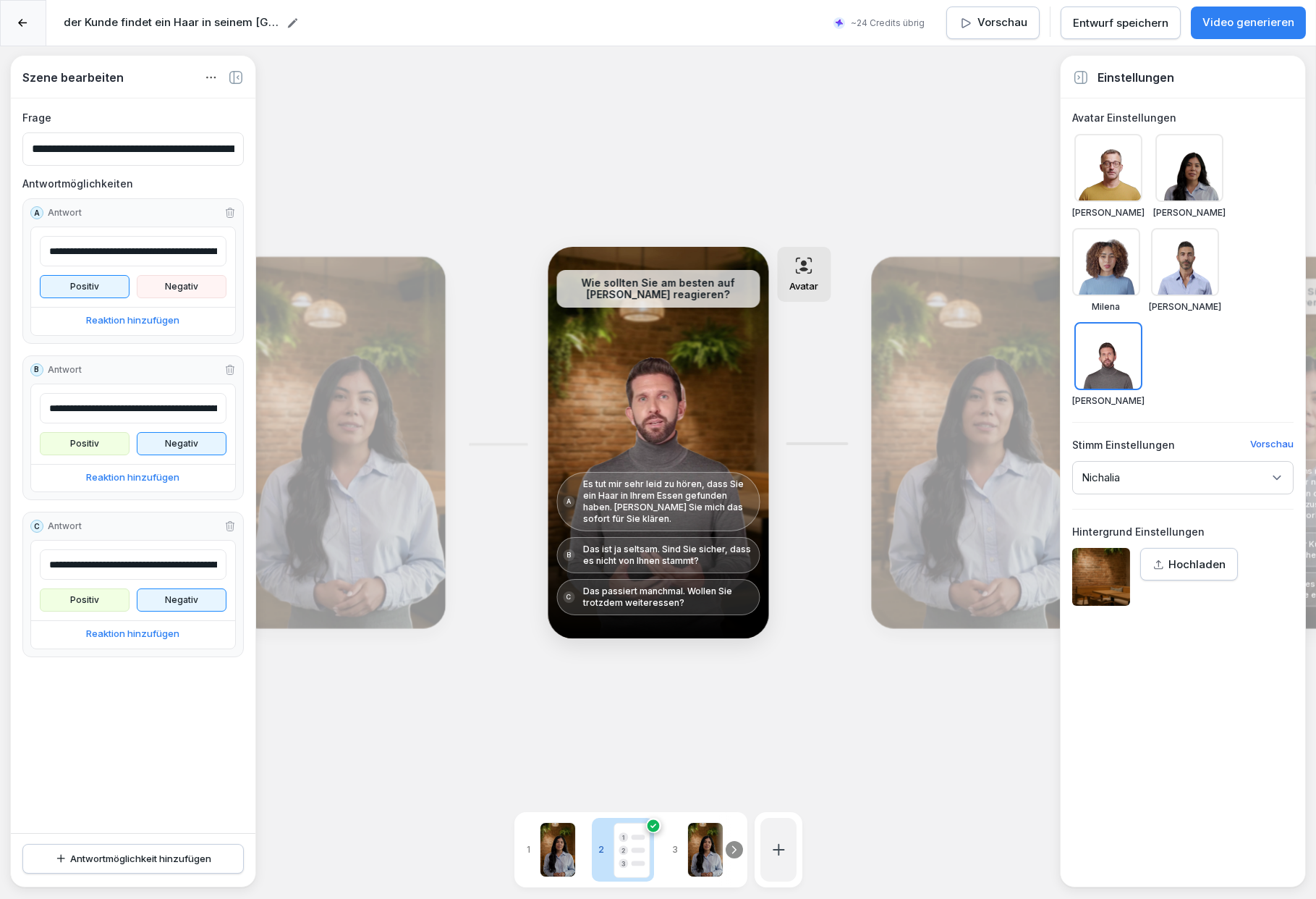
click at [1279, 475] on icon at bounding box center [1277, 477] width 14 height 14
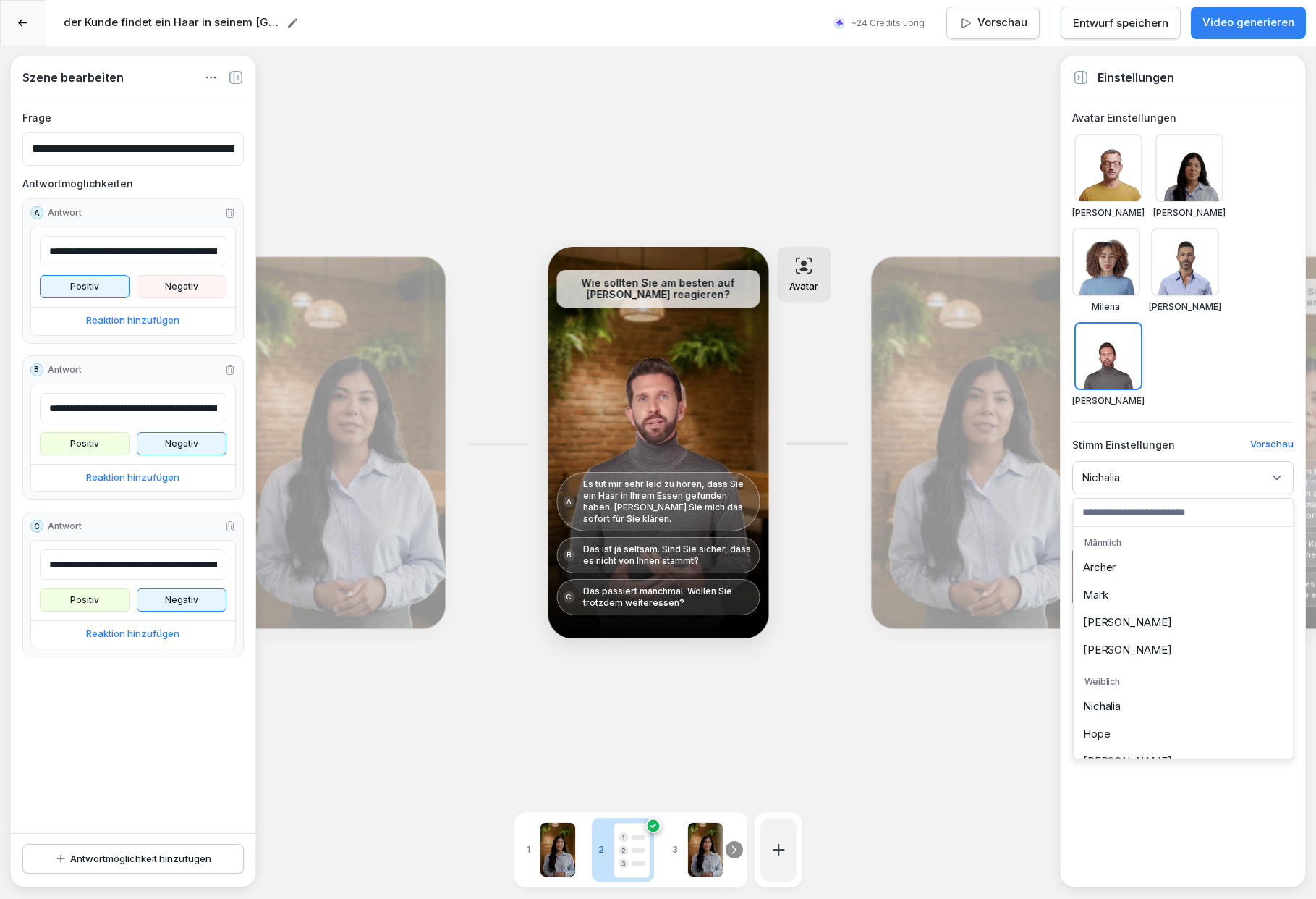
click at [1279, 476] on icon at bounding box center [1277, 477] width 14 height 14
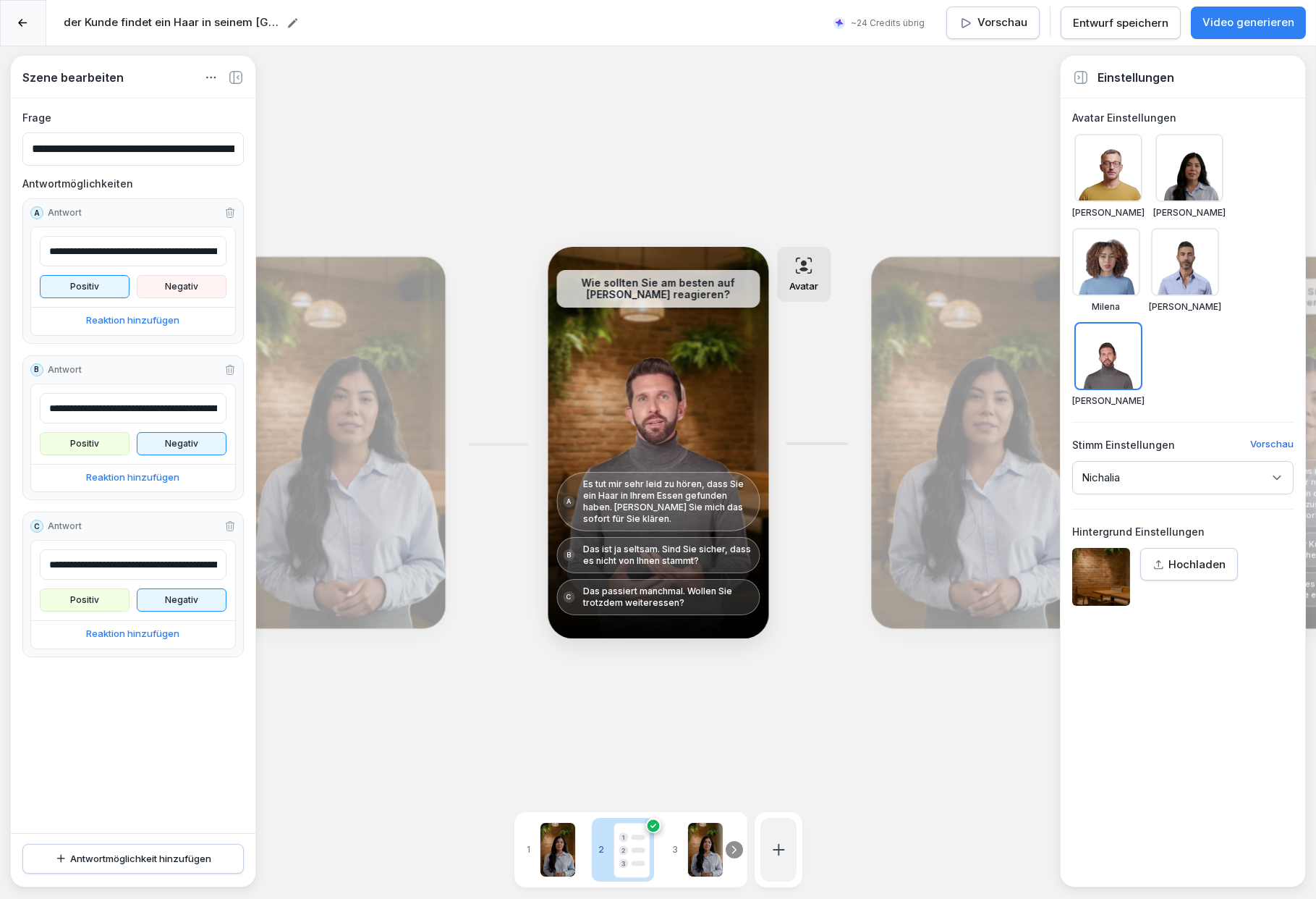
click at [1227, 472] on div "Nichalia" at bounding box center [1182, 478] width 221 height 34
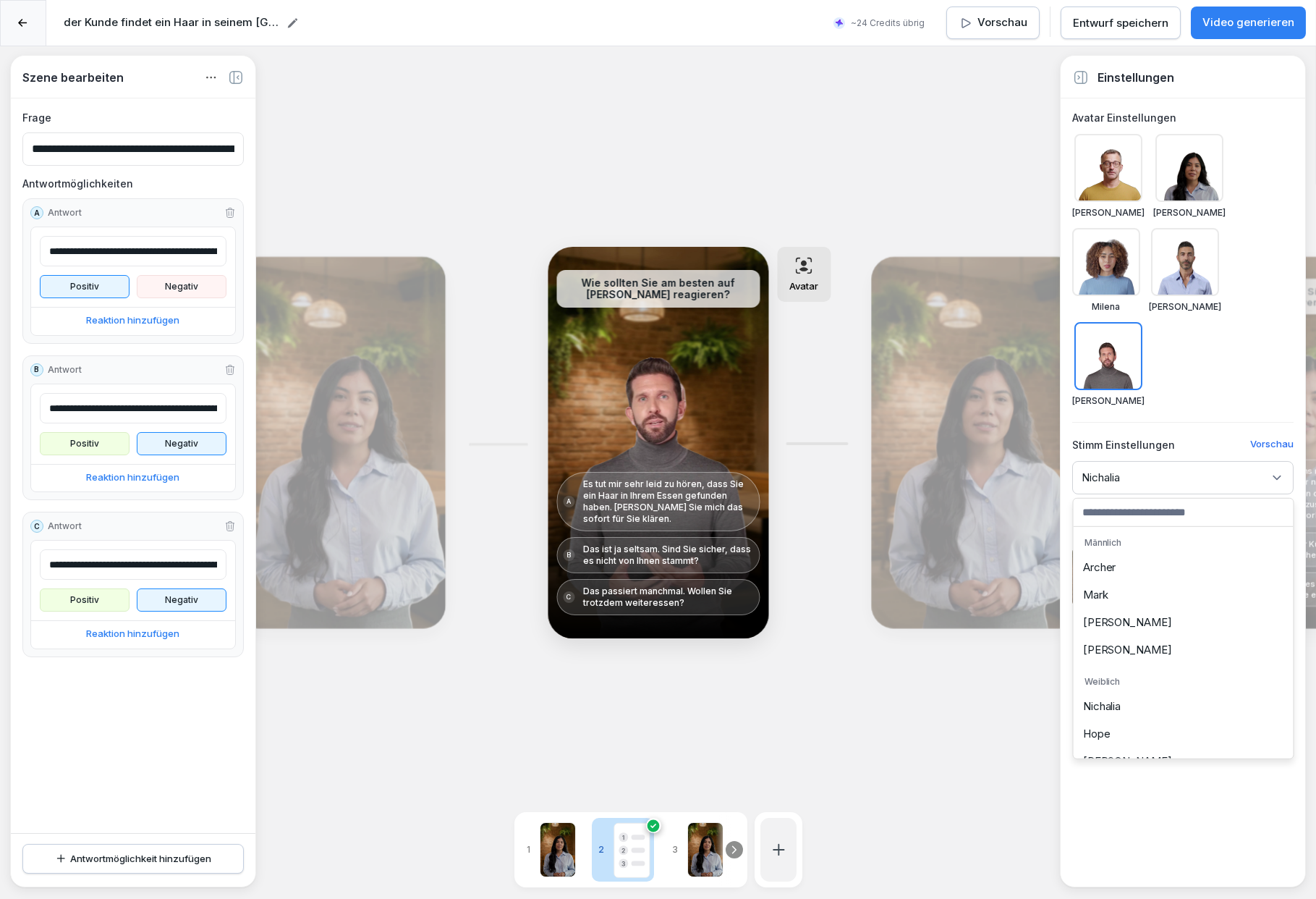
click at [1231, 370] on div "Chris Emily Milena Matteo Raul" at bounding box center [1182, 270] width 221 height 274
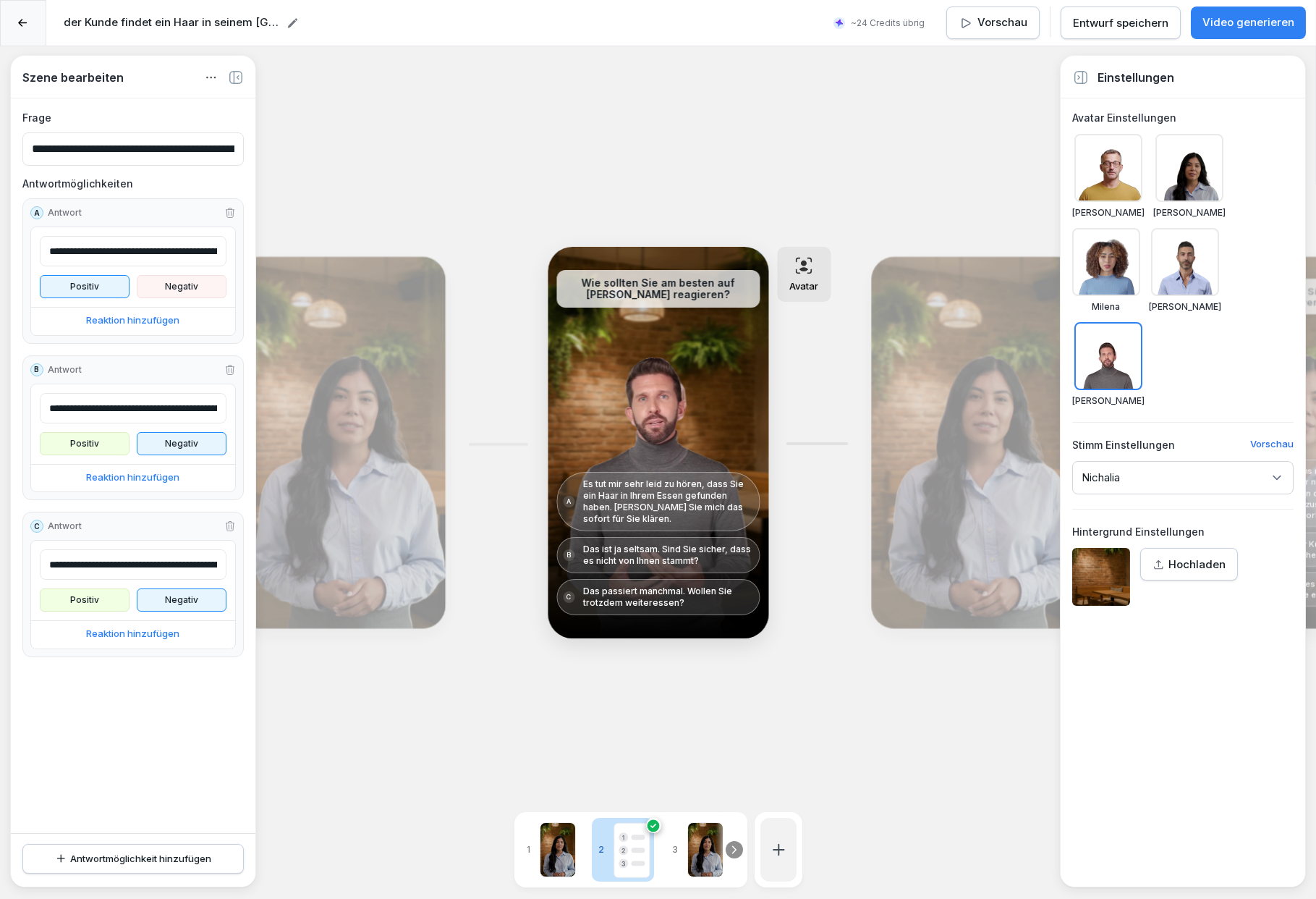
click at [983, 512] on div "Bearbeiten" at bounding box center [975, 443] width 199 height 362
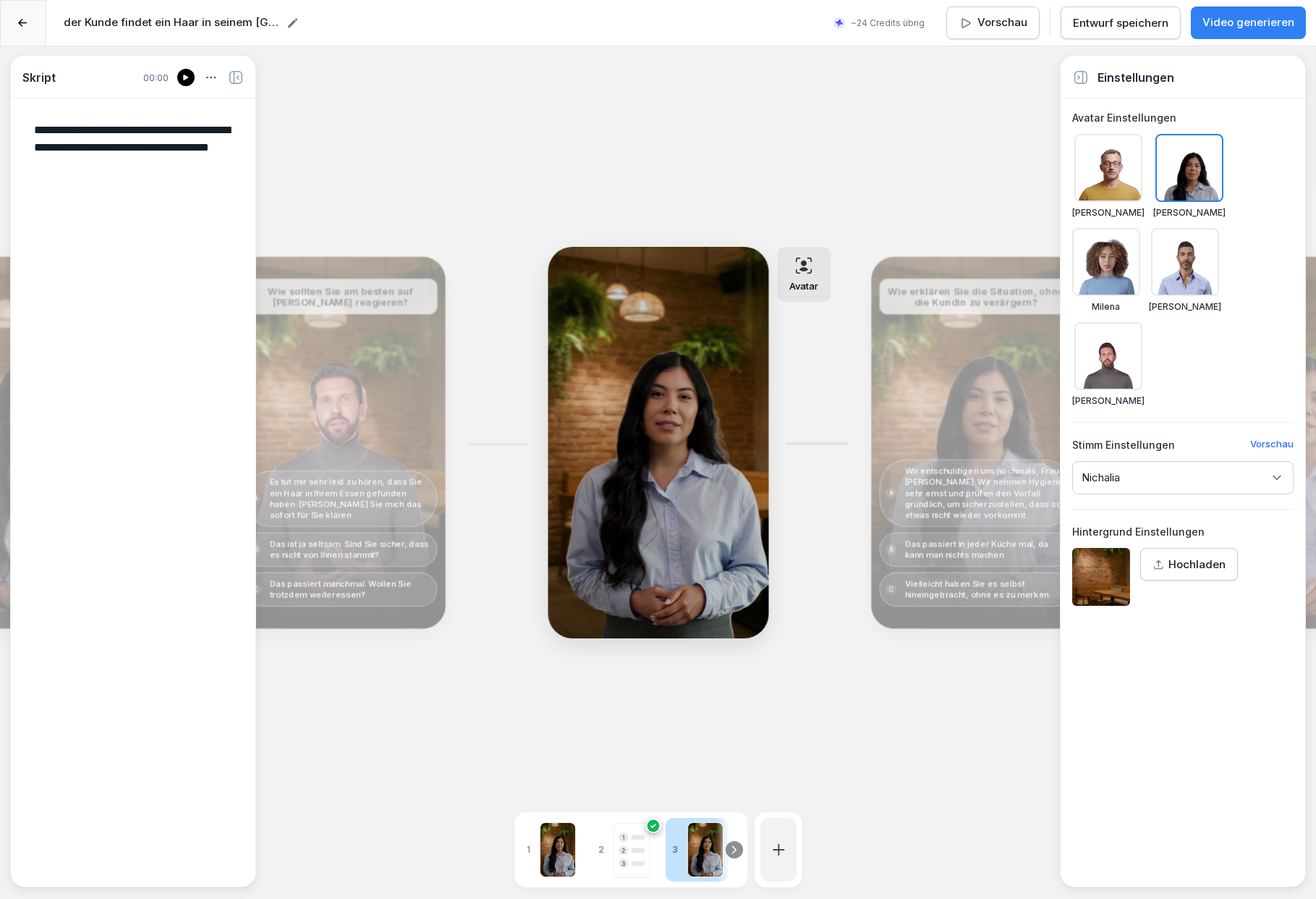
click at [1252, 26] on p "Video generieren" at bounding box center [1248, 22] width 92 height 17
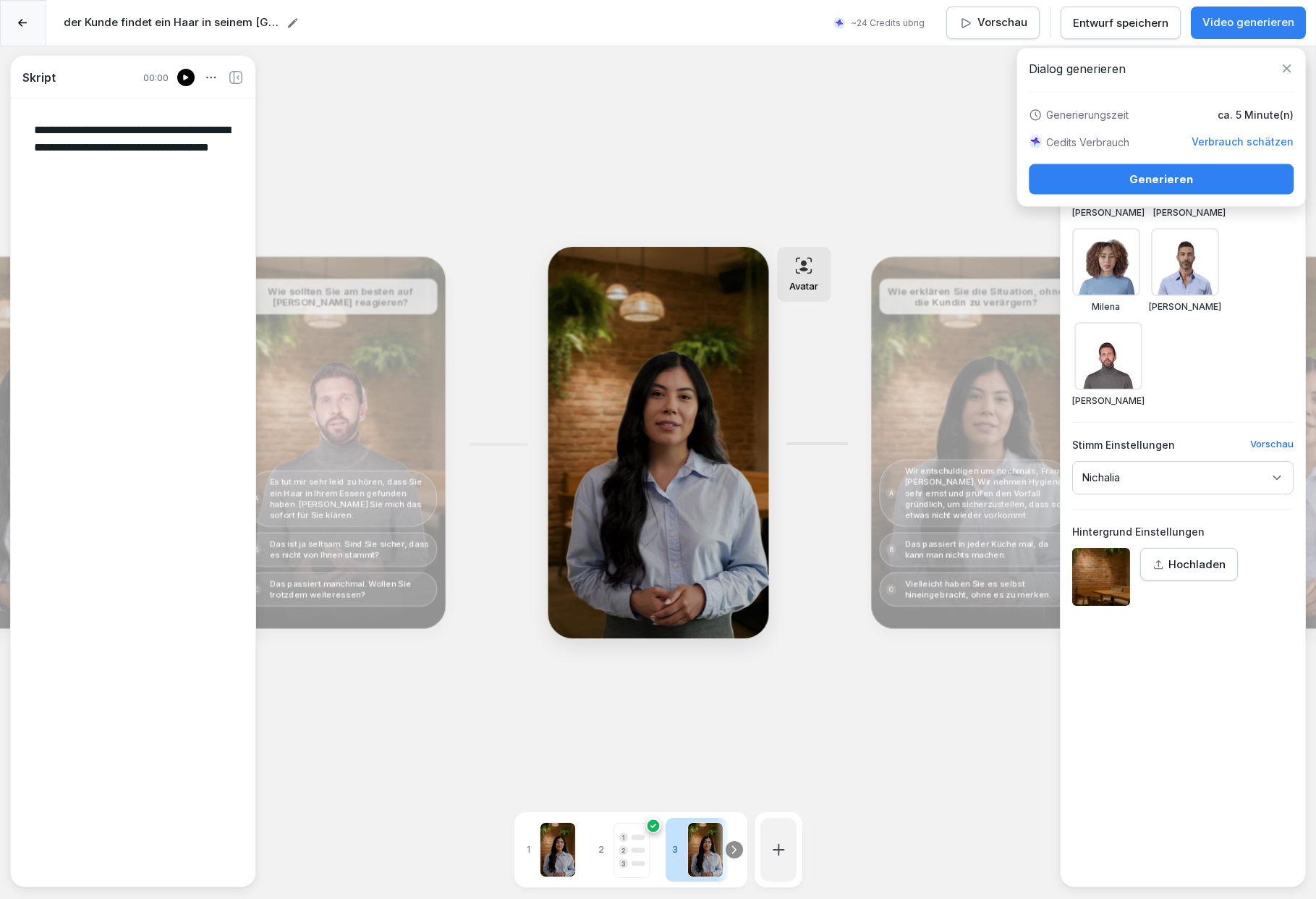
click at [1161, 179] on div "Generieren" at bounding box center [1162, 180] width 241 height 16
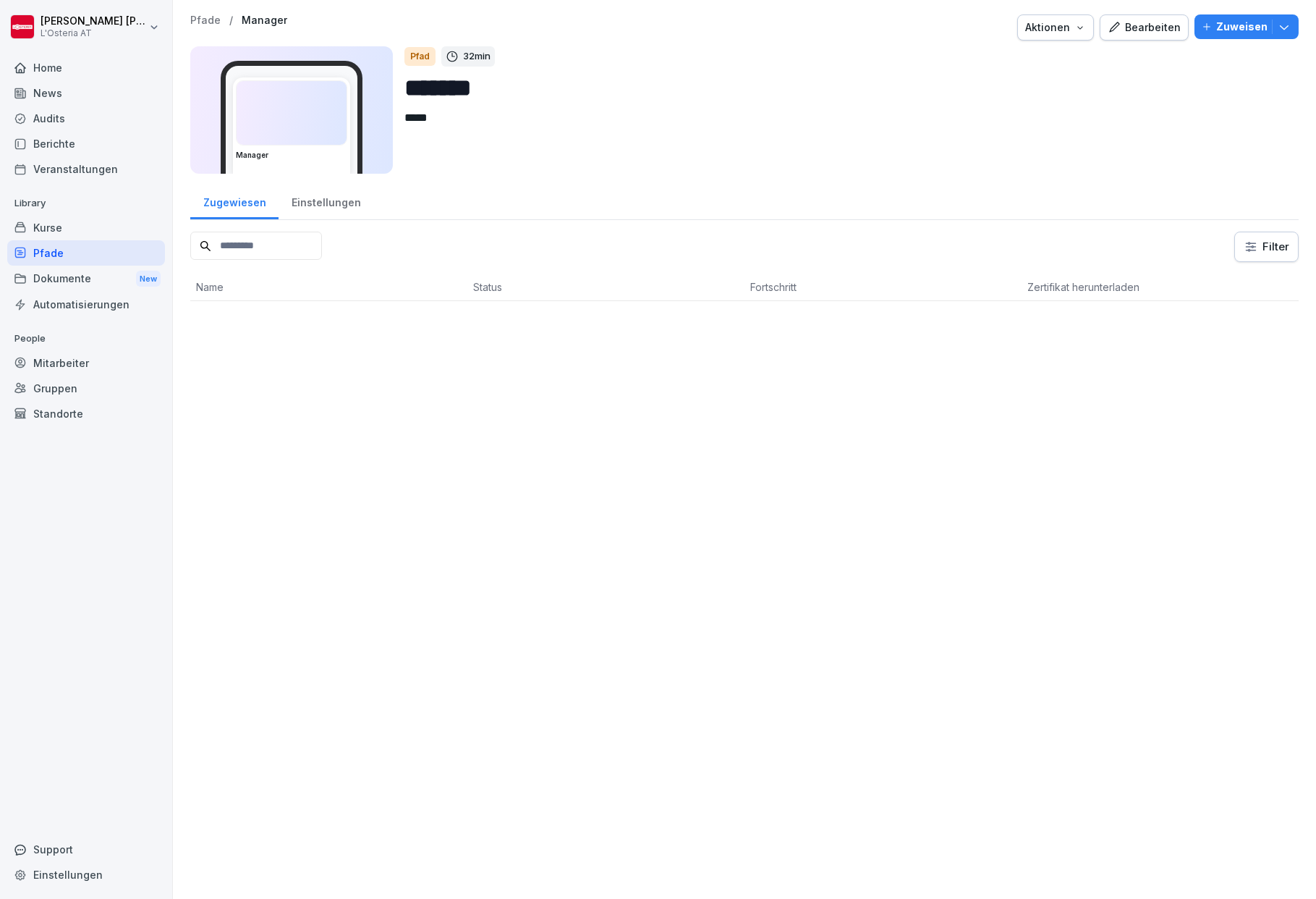
click at [1277, 29] on icon "button" at bounding box center [1284, 26] width 14 height 14
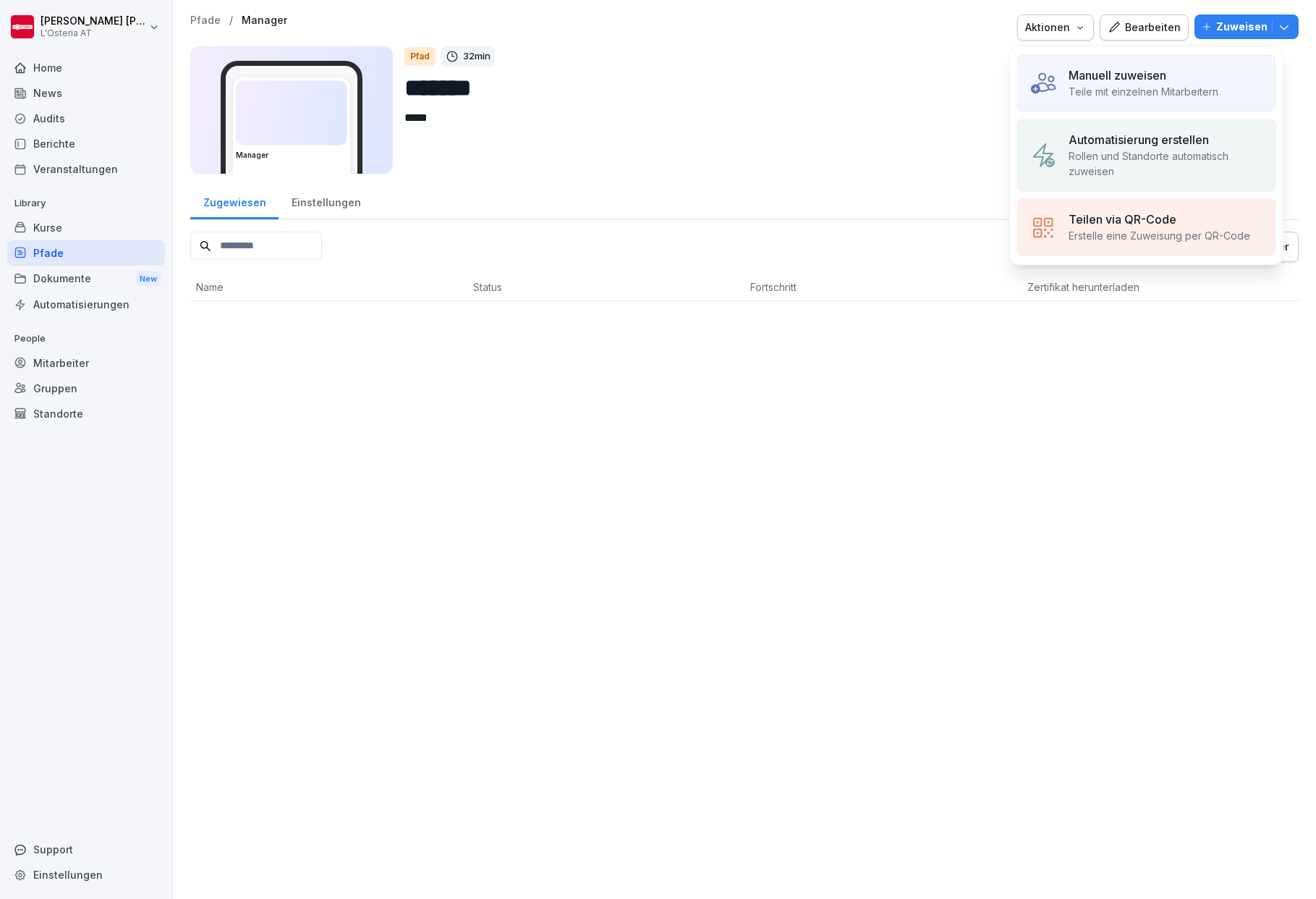
click at [1208, 140] on p "Automatisierung erstellen" at bounding box center [1139, 140] width 141 height 18
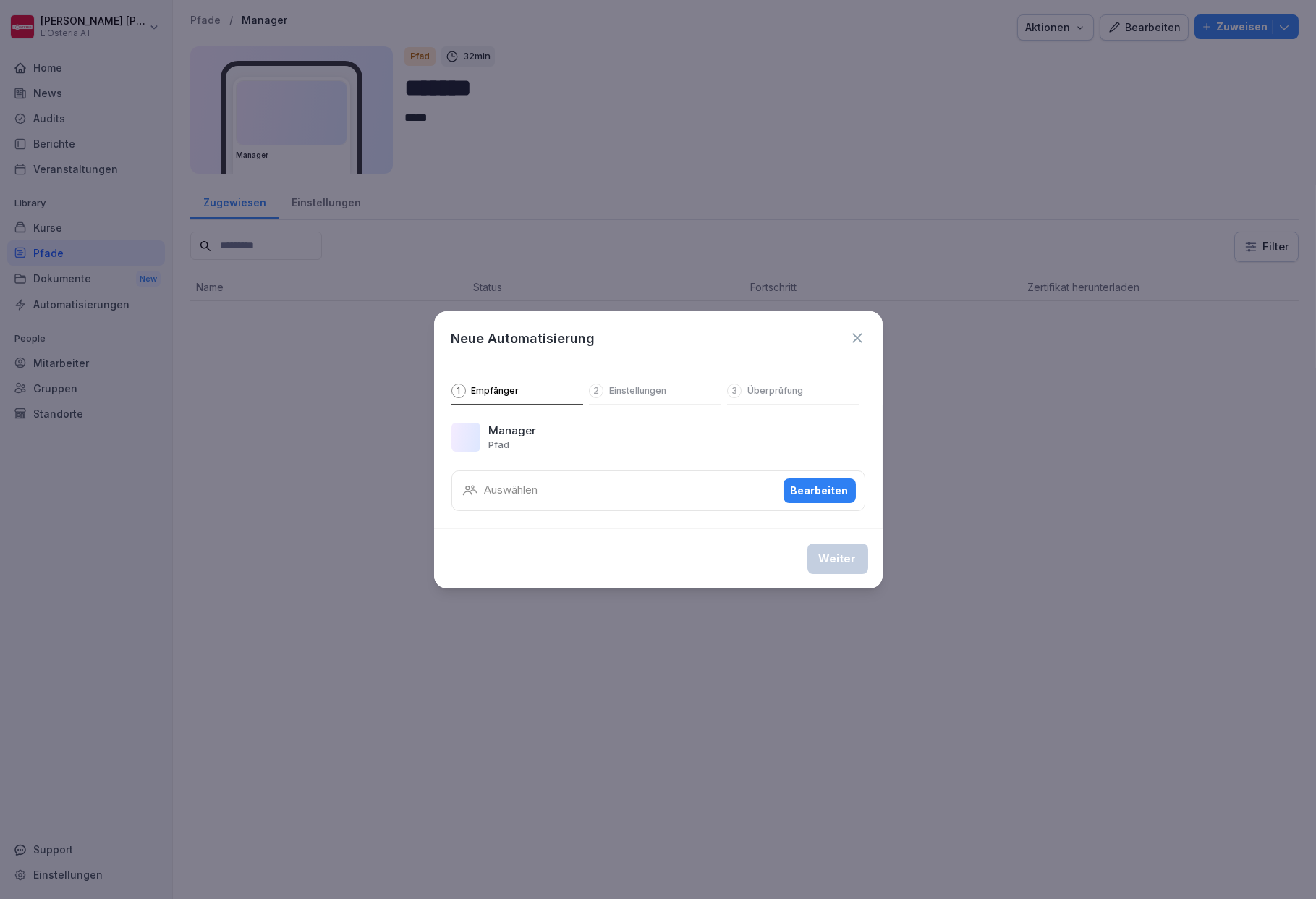
click at [820, 485] on div "Bearbeiten" at bounding box center [820, 491] width 58 height 16
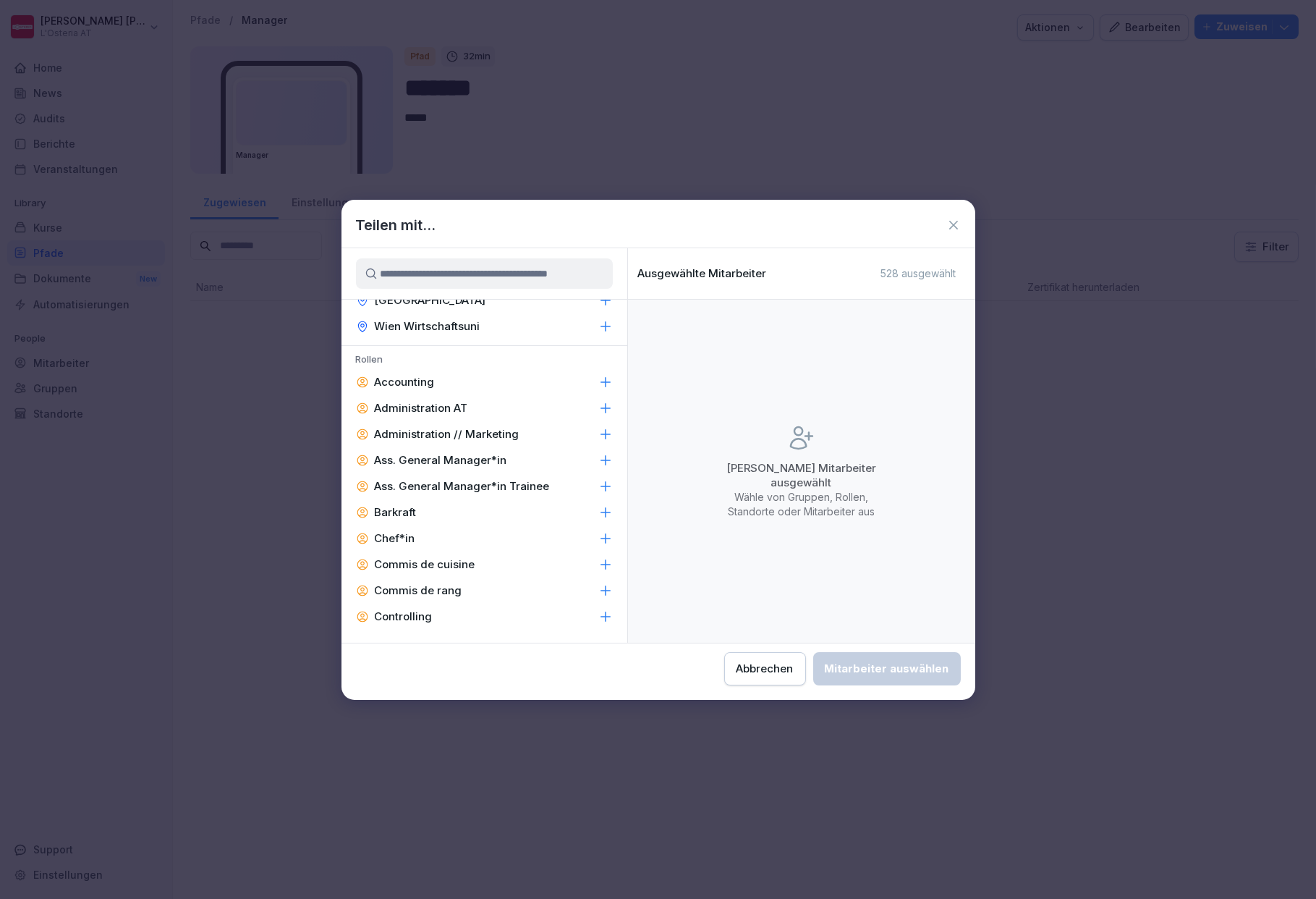
scroll to position [386, 0]
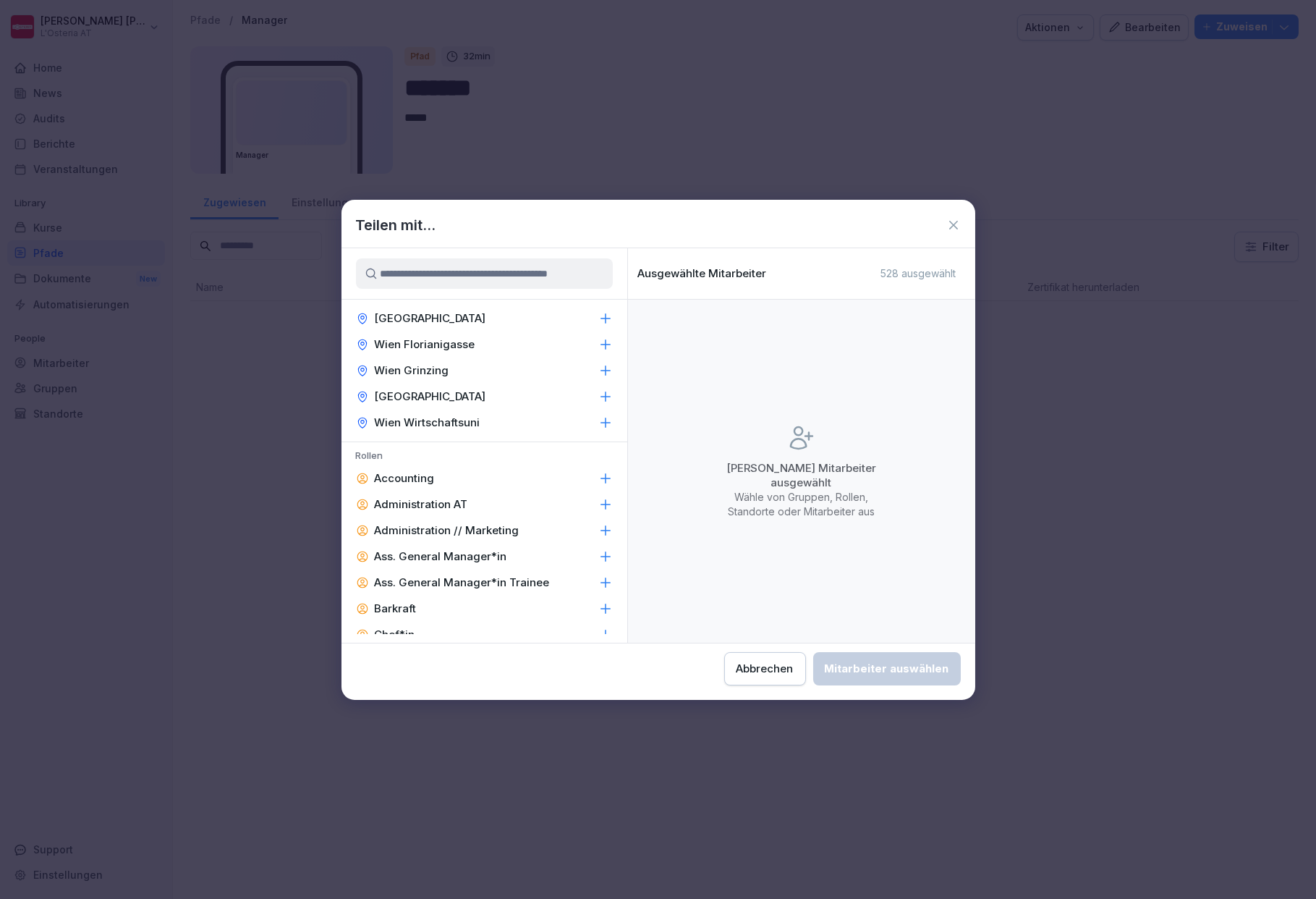
click at [506, 414] on div "Wien Wirtschaftsuni" at bounding box center [485, 422] width 286 height 26
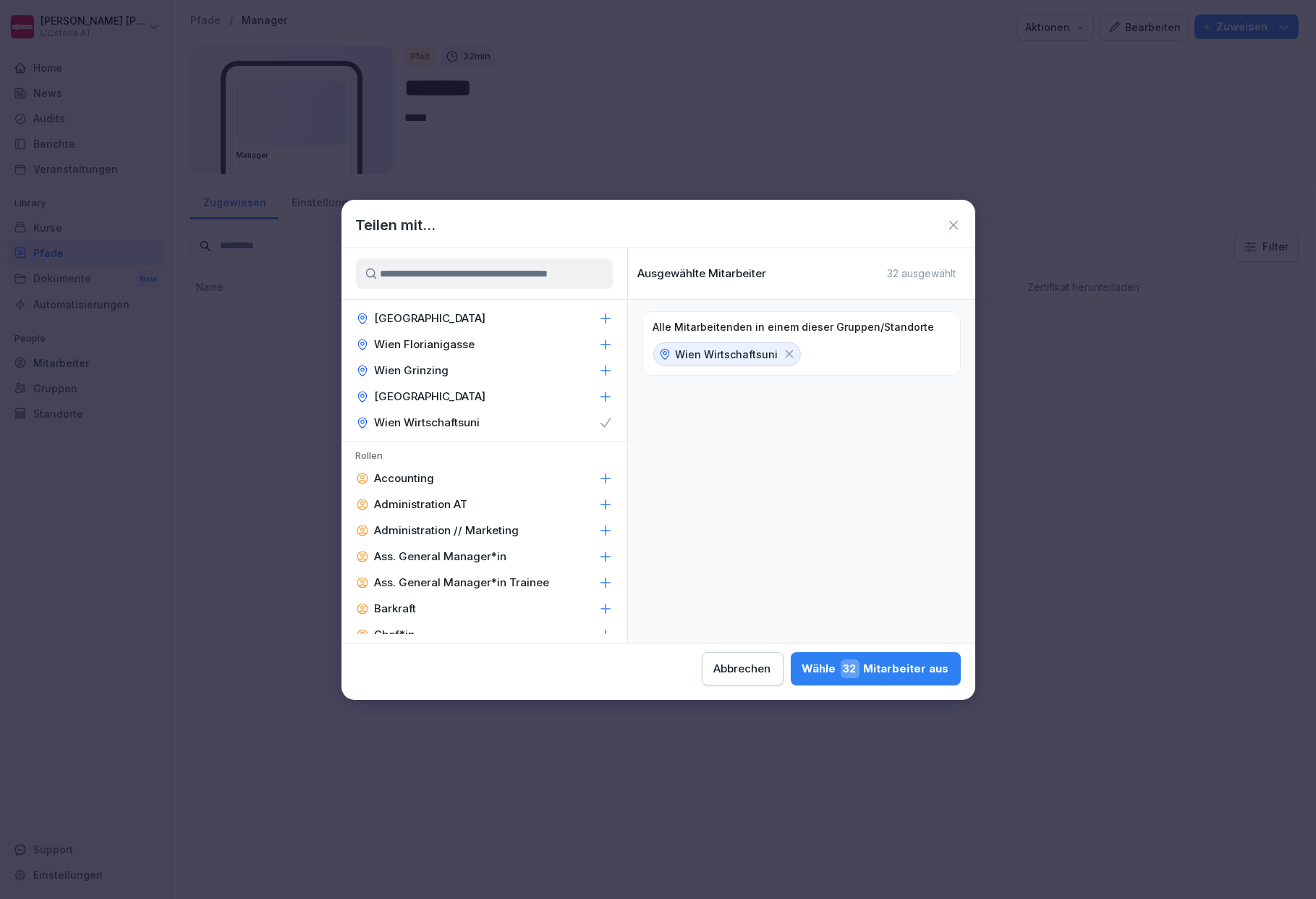
scroll to position [482, 0]
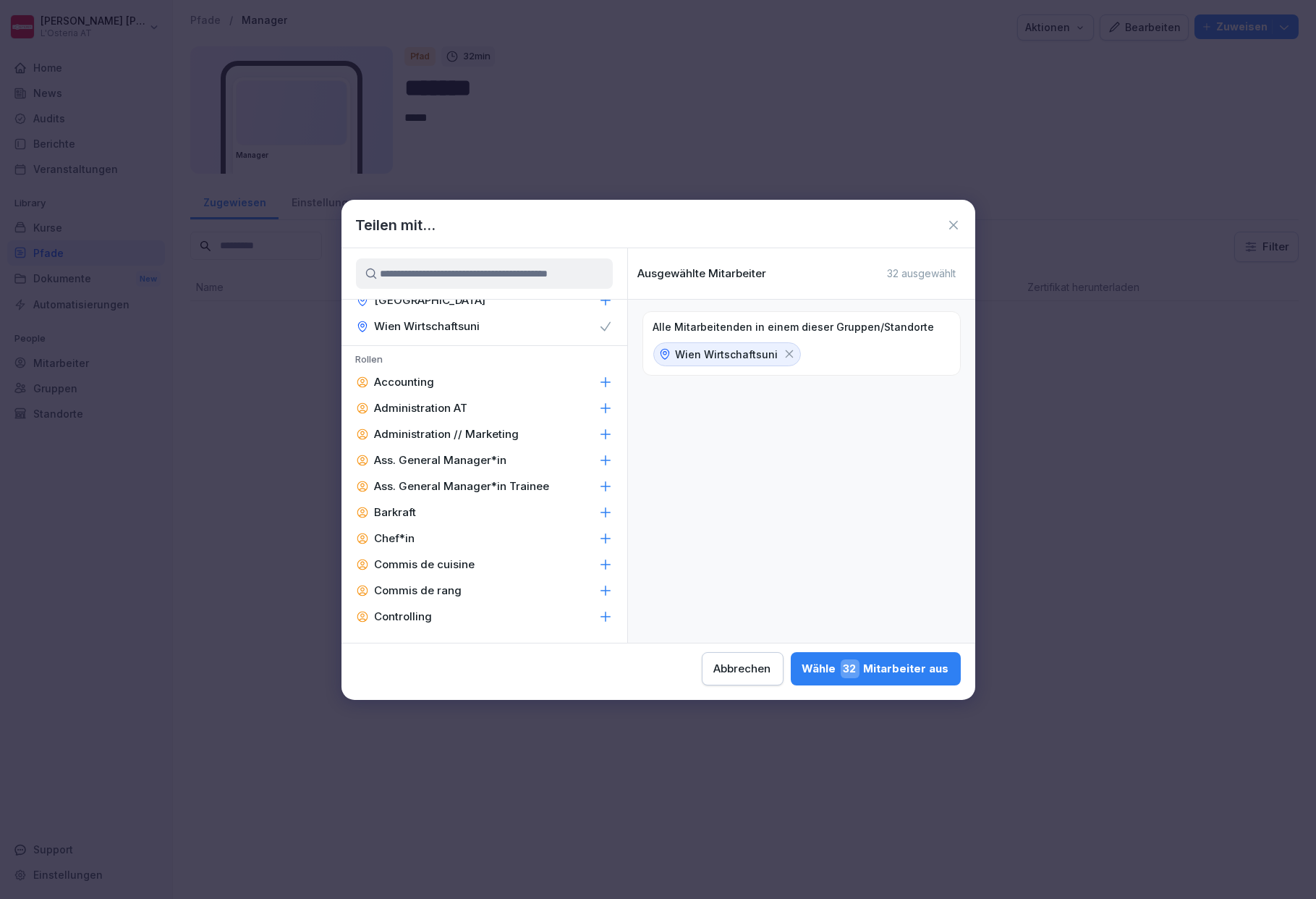
click at [416, 503] on div "Barkraft" at bounding box center [485, 513] width 286 height 26
click at [880, 662] on div "Wähle 2 Mitarbeiter aus" at bounding box center [879, 669] width 141 height 19
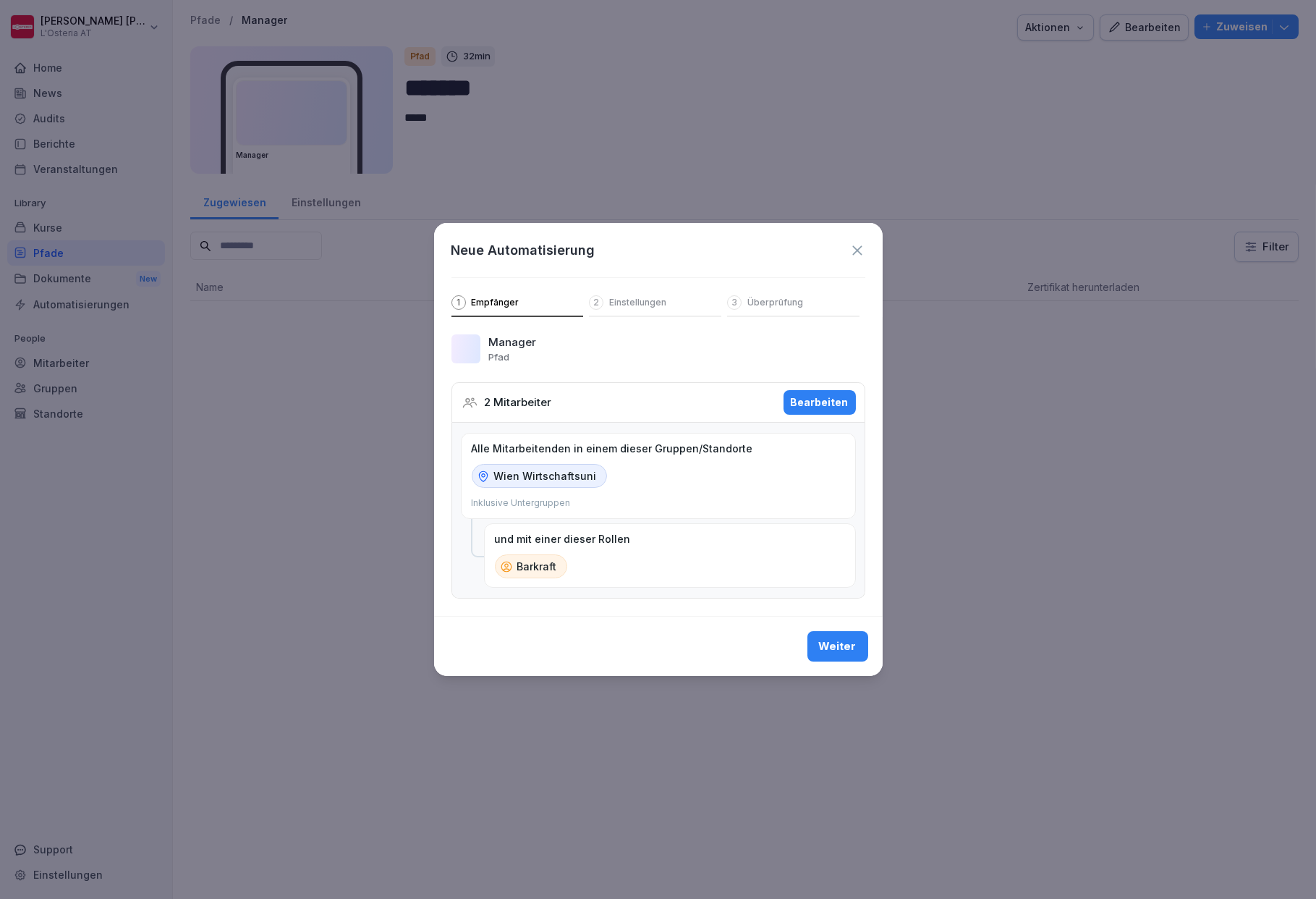
click at [837, 646] on div "Weiter" at bounding box center [838, 646] width 38 height 16
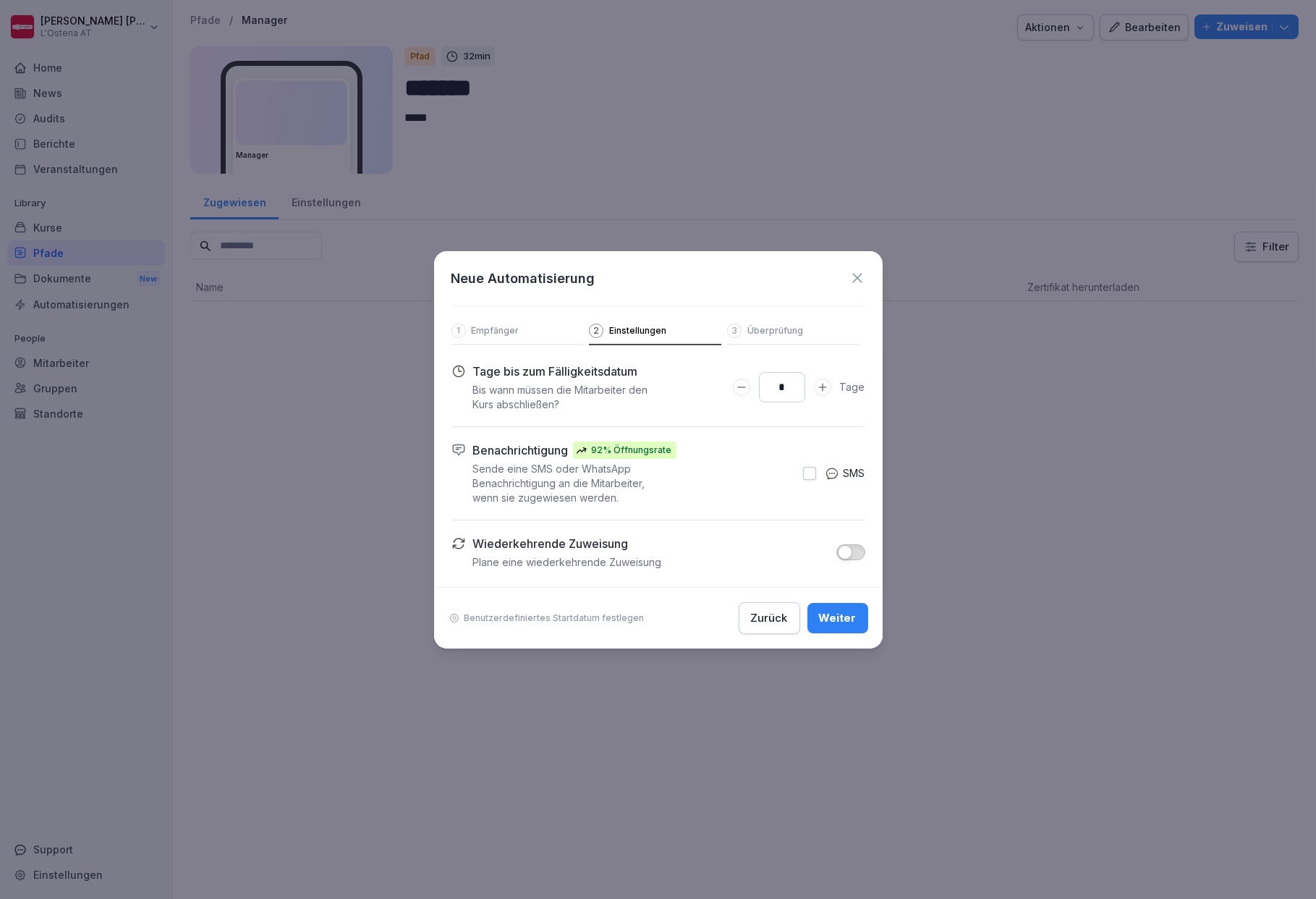
click at [857, 554] on button "button" at bounding box center [851, 553] width 29 height 16
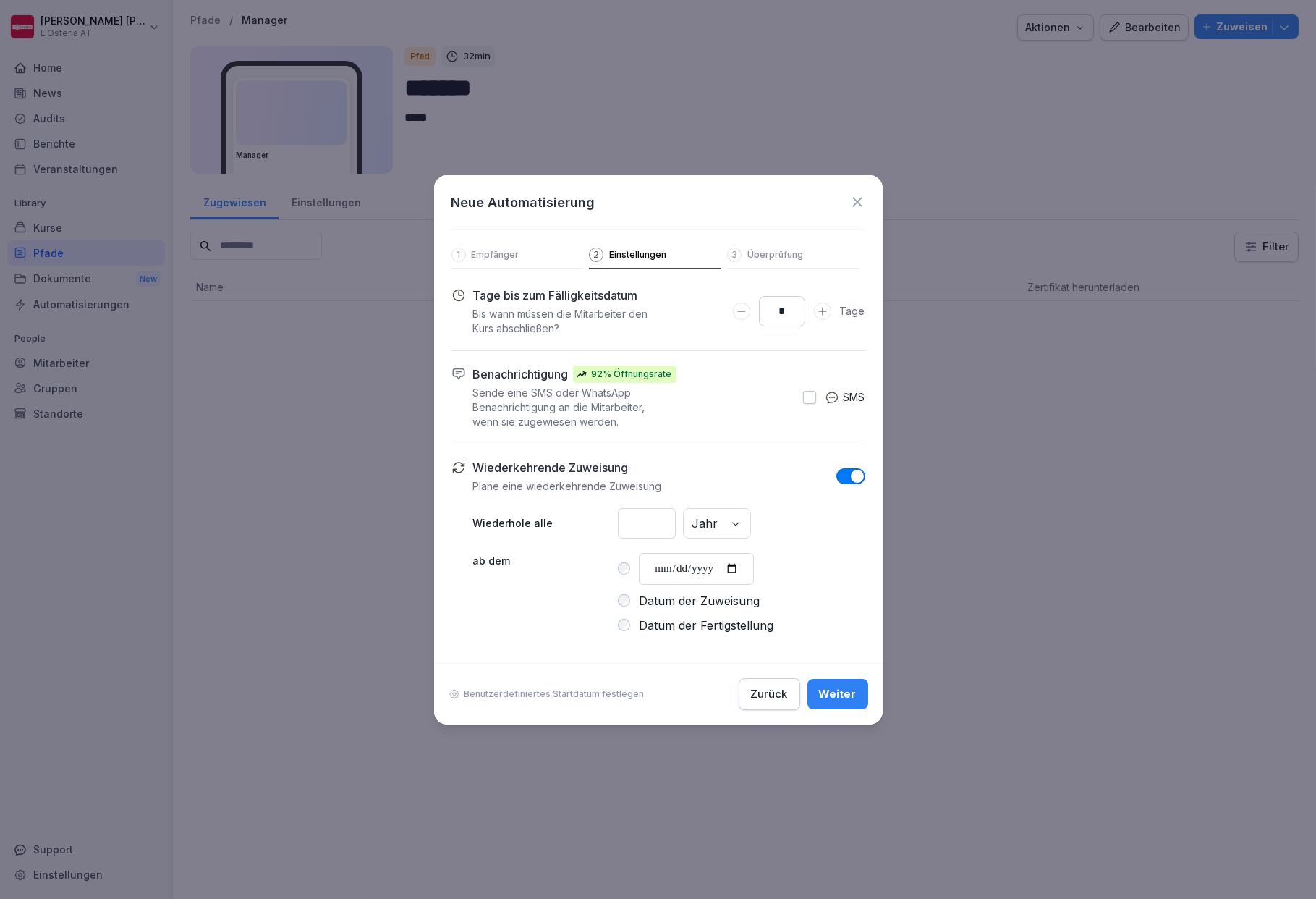
click at [843, 686] on div "Weiter" at bounding box center [838, 694] width 38 height 16
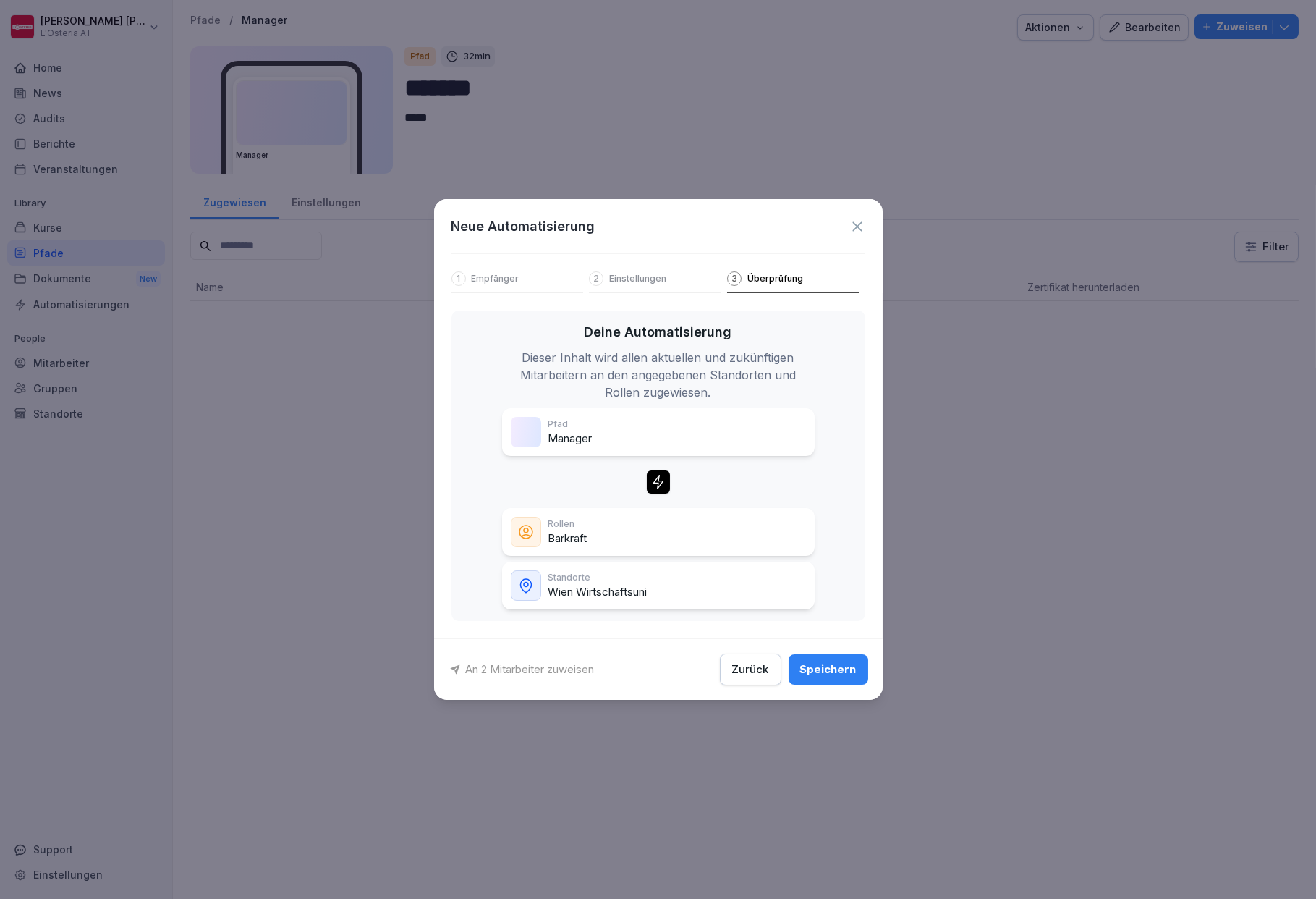
click at [758, 665] on div "Zurück" at bounding box center [751, 669] width 37 height 16
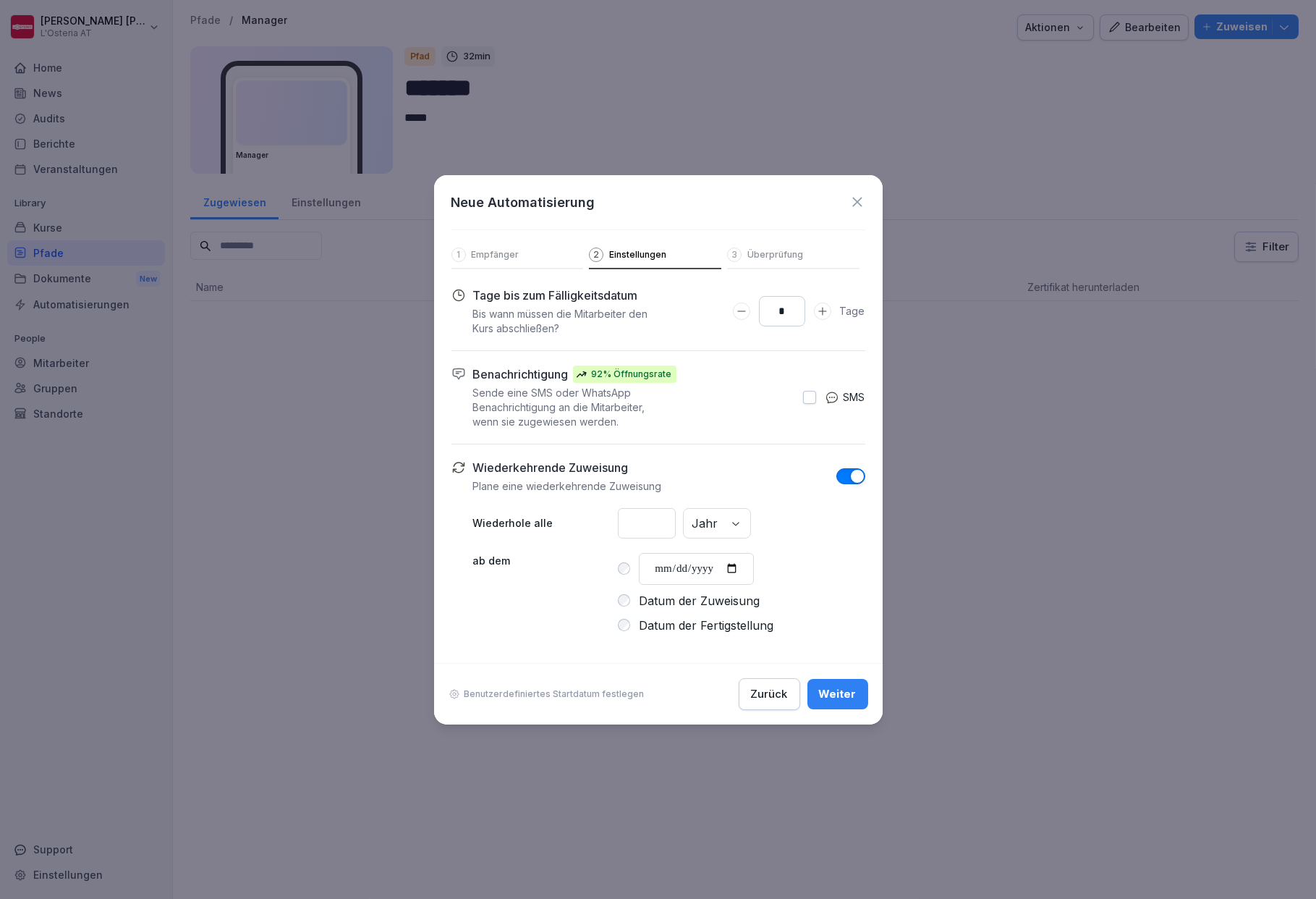
click at [768, 688] on div "Zurück" at bounding box center [769, 694] width 37 height 16
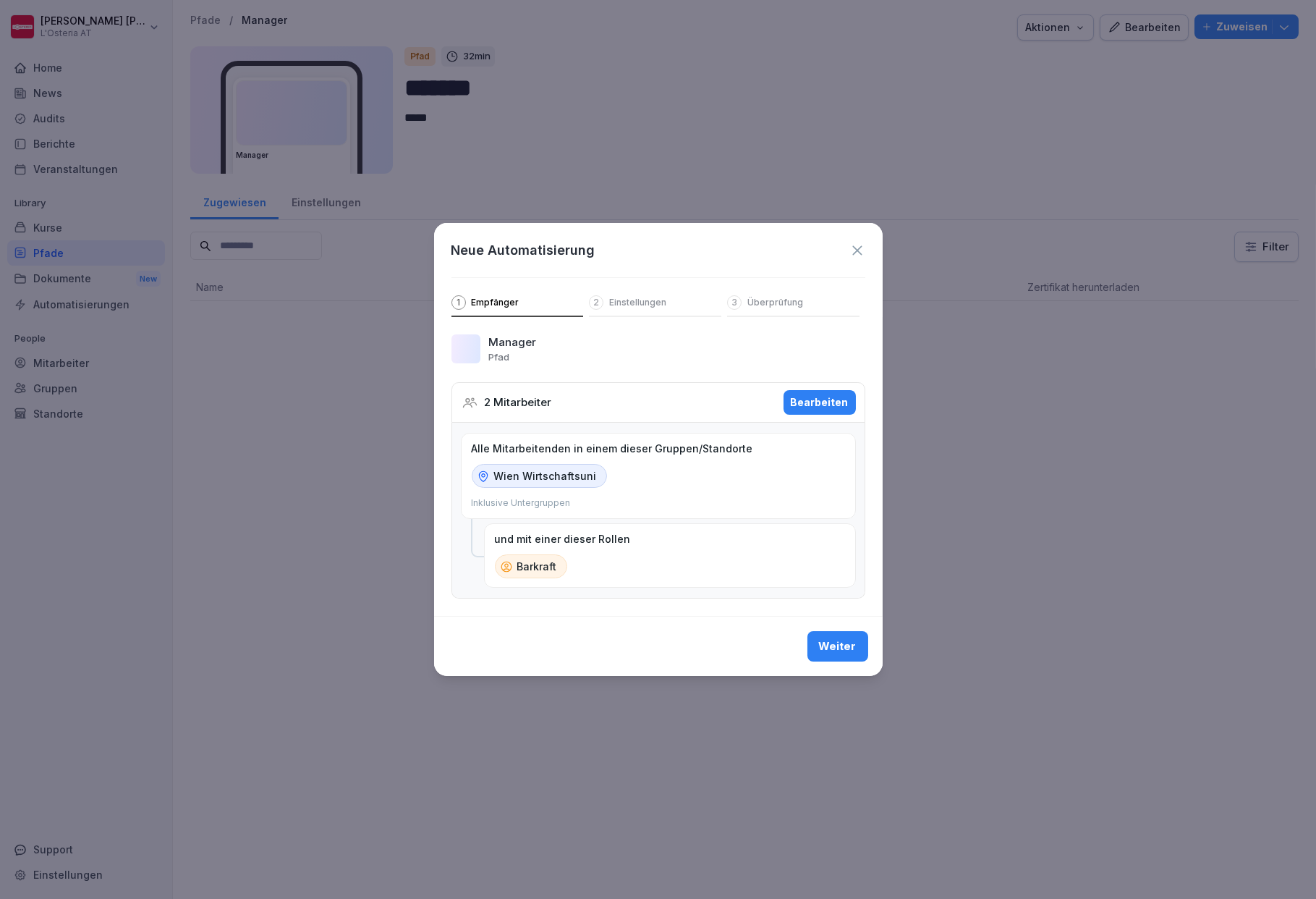
click at [859, 244] on icon at bounding box center [858, 250] width 16 height 16
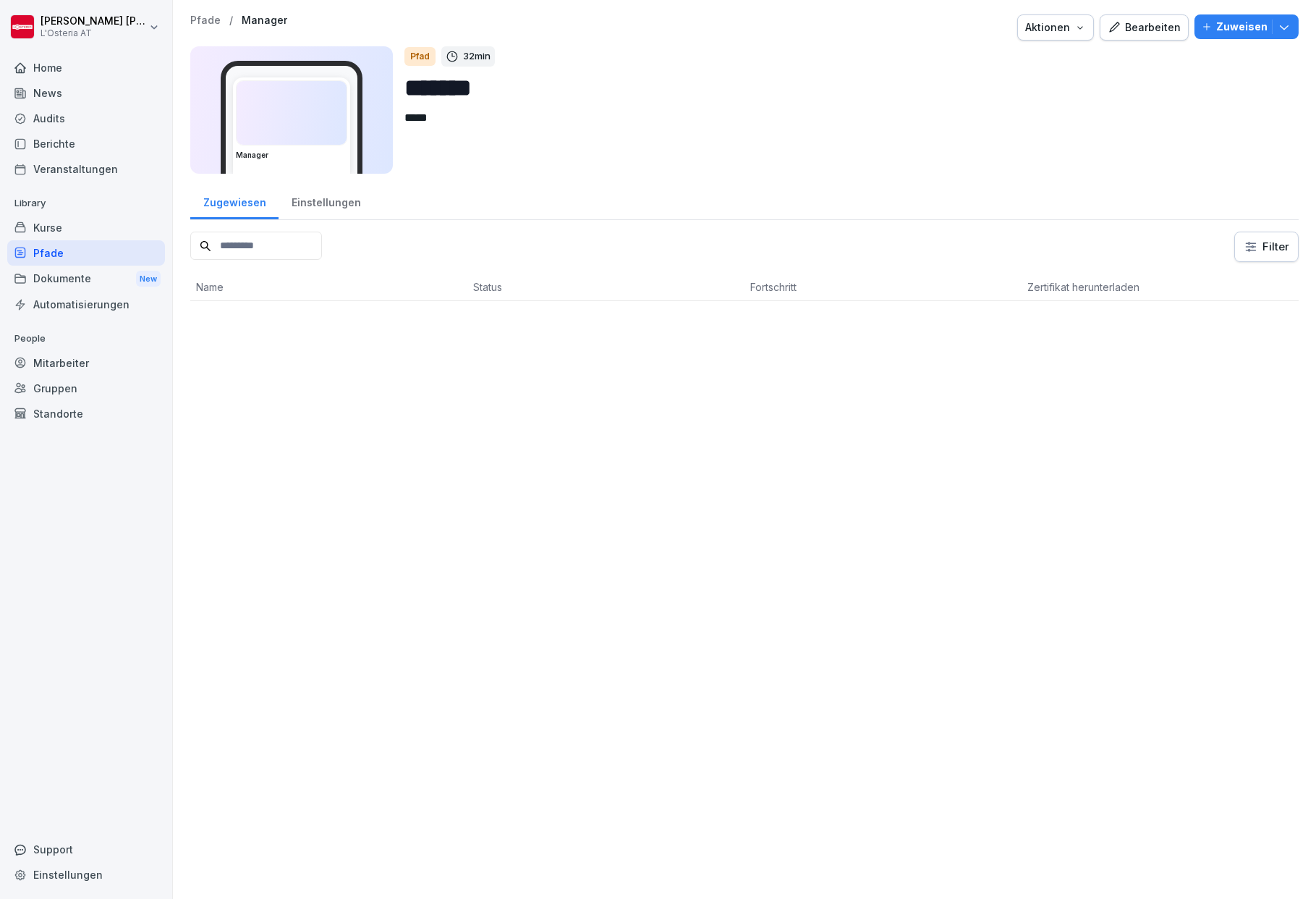
click at [50, 361] on div "Mitarbeiter" at bounding box center [86, 363] width 158 height 26
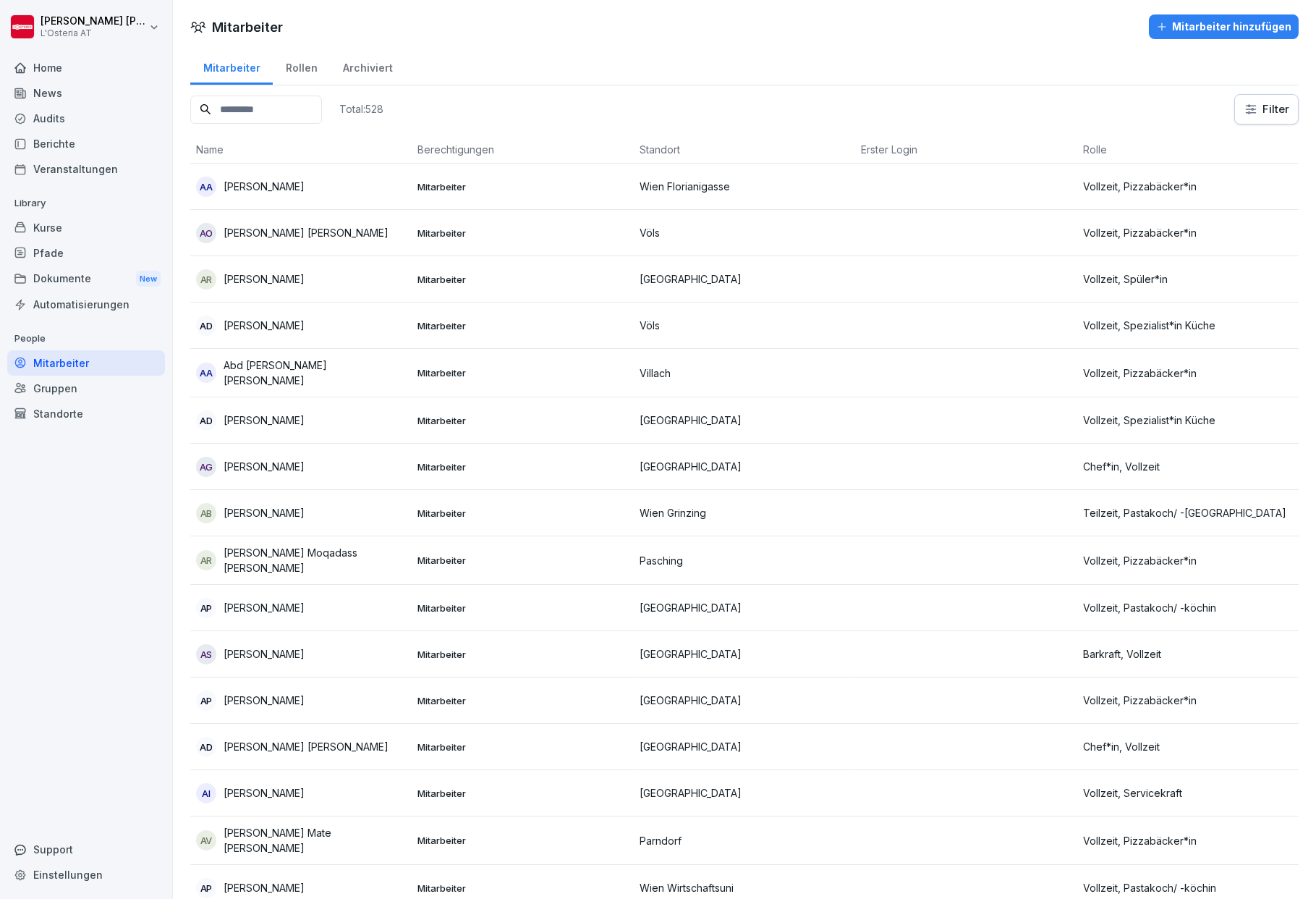
click at [318, 108] on input at bounding box center [256, 109] width 132 height 28
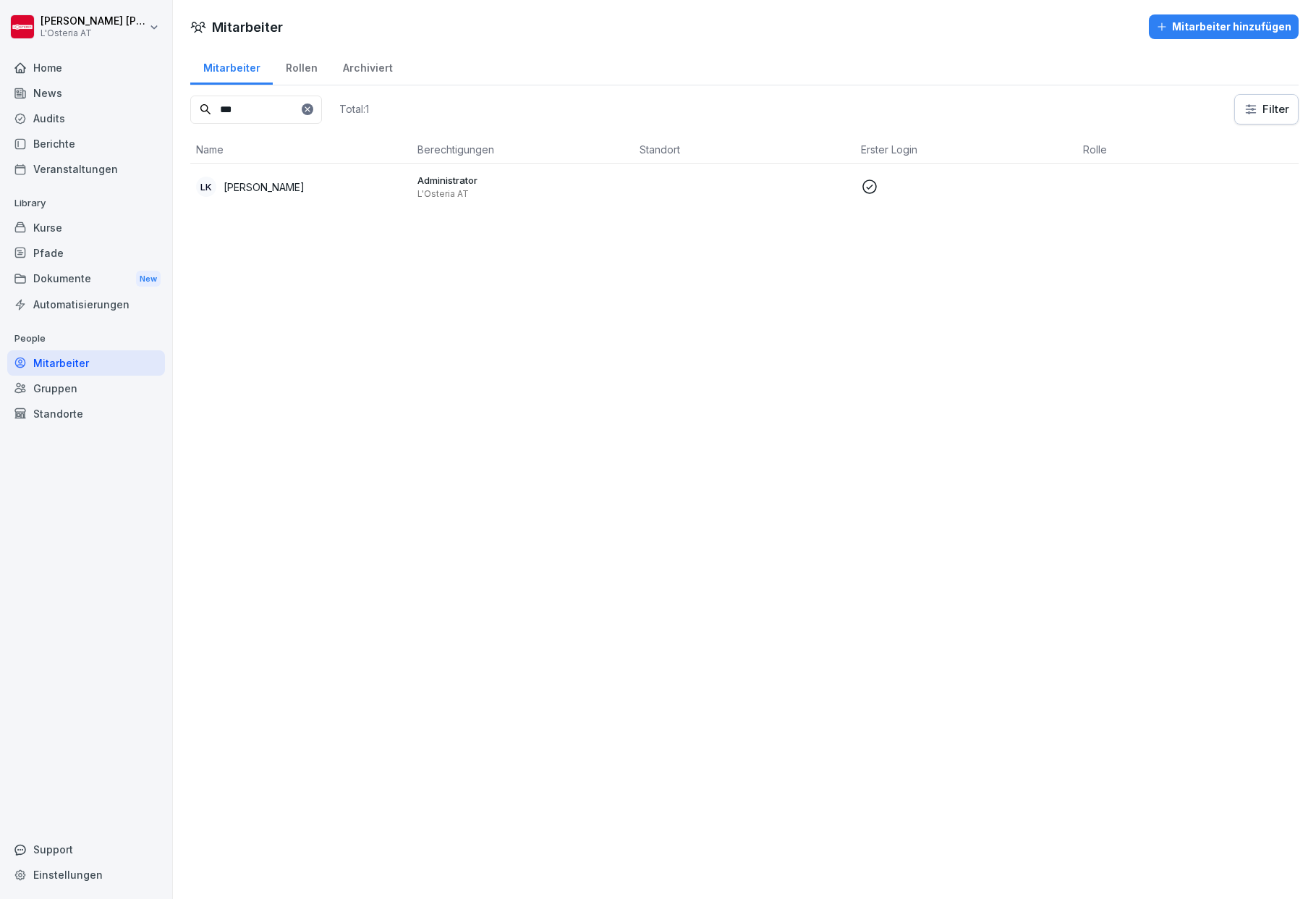
type input "***"
click at [290, 185] on p "[PERSON_NAME]" at bounding box center [264, 186] width 81 height 15
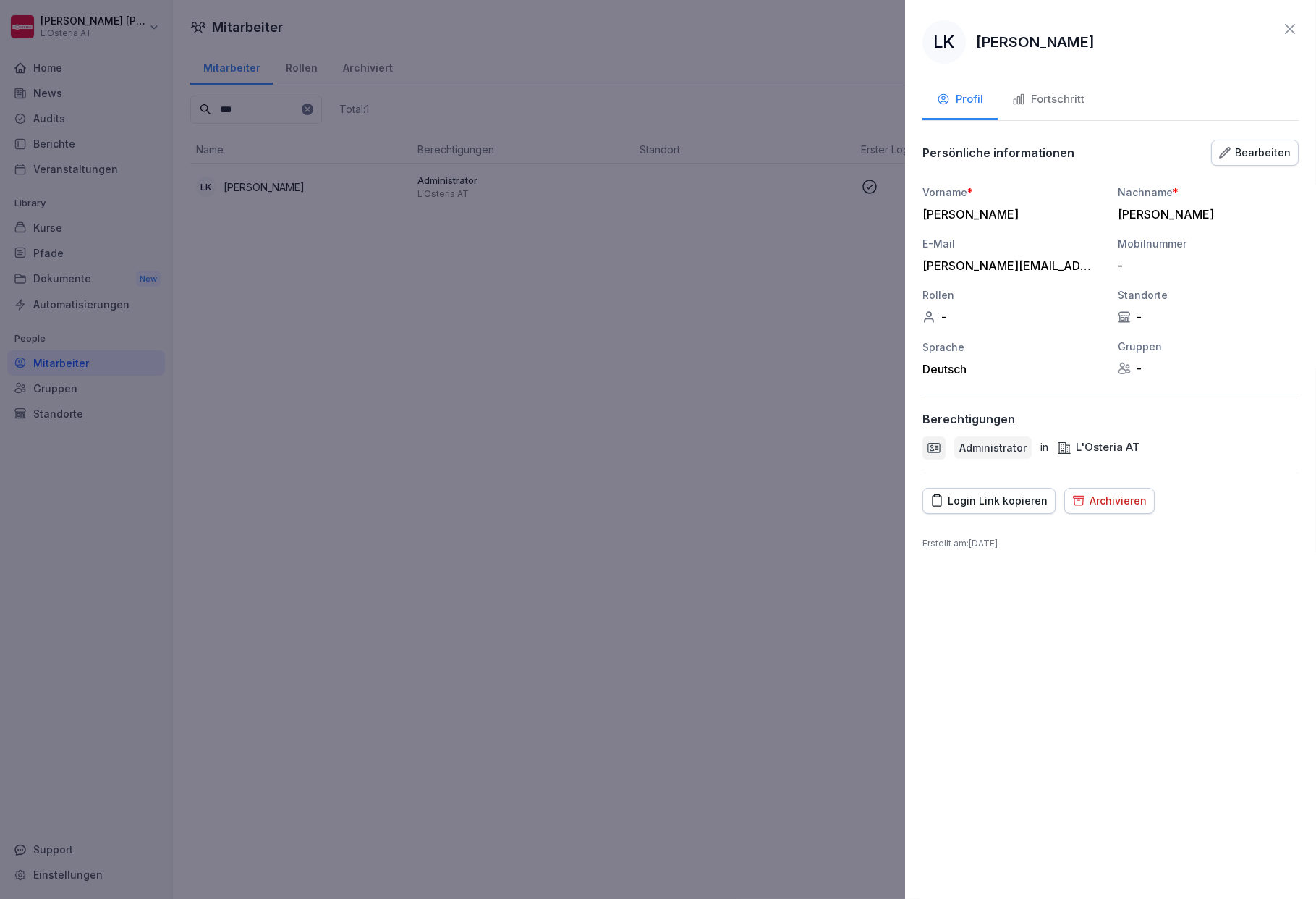
click at [1060, 99] on div "Fortschritt" at bounding box center [1048, 99] width 73 height 17
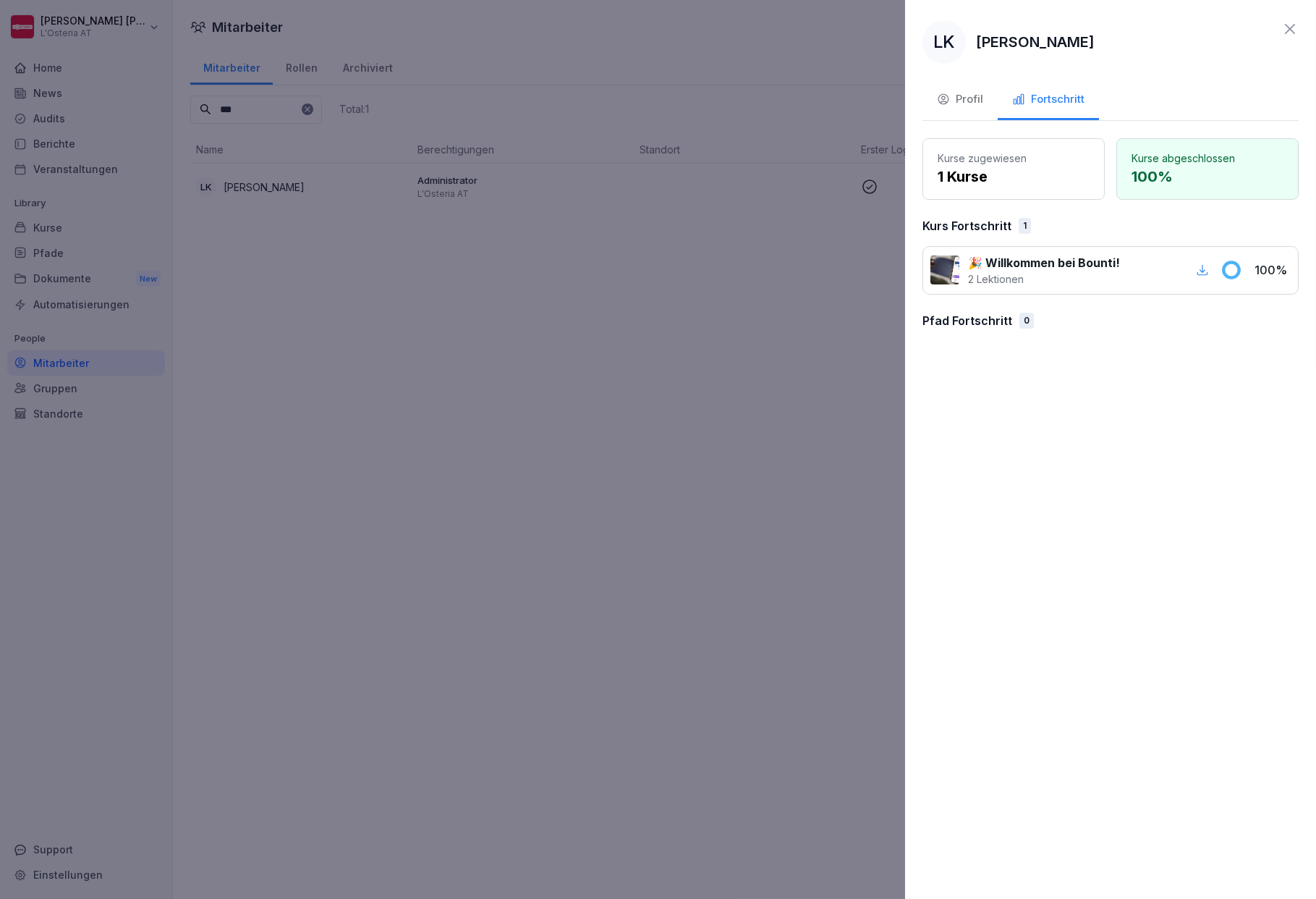
click at [967, 99] on div "Profil" at bounding box center [960, 99] width 46 height 17
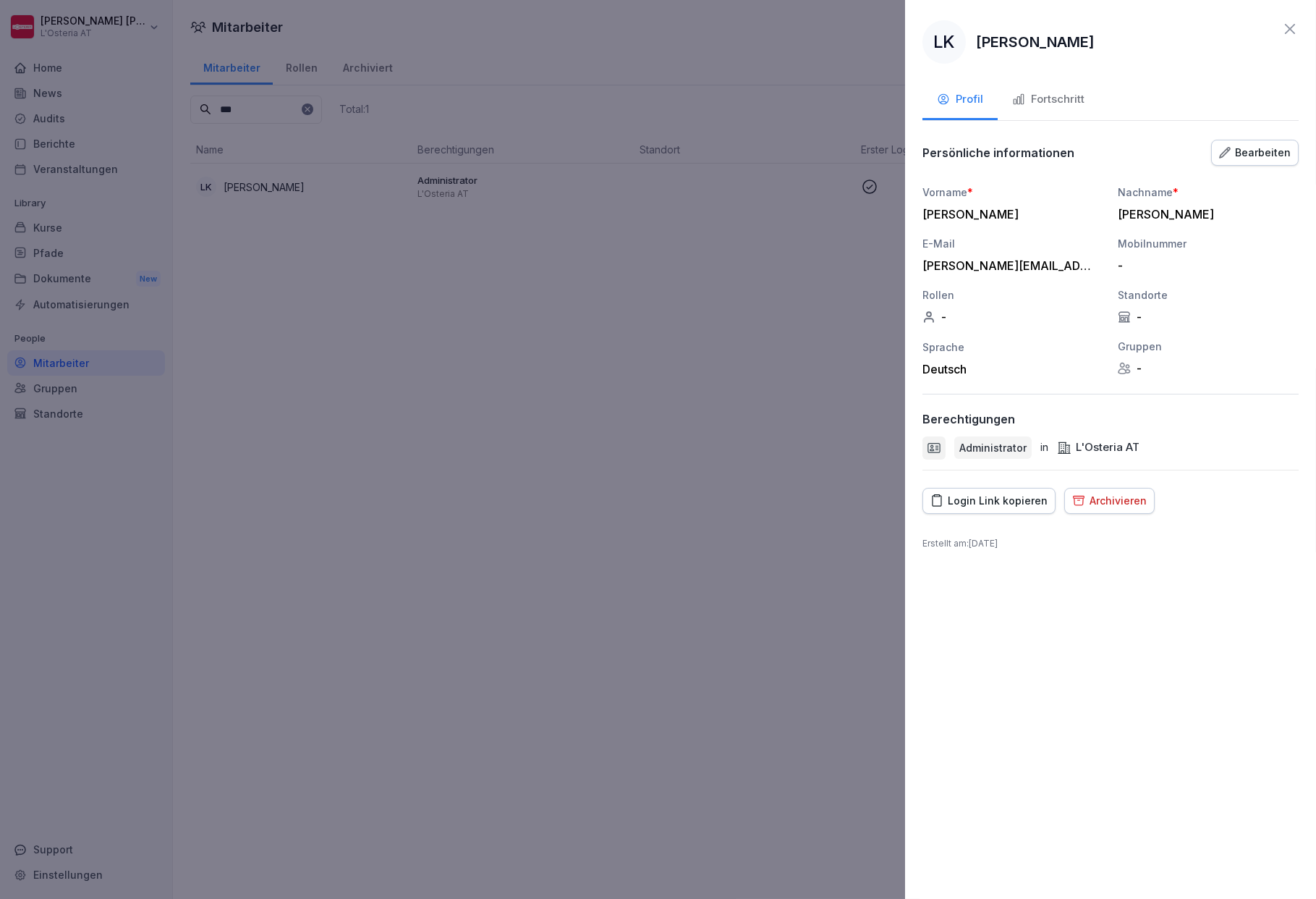
click at [1047, 95] on div "Fortschritt" at bounding box center [1048, 99] width 73 height 17
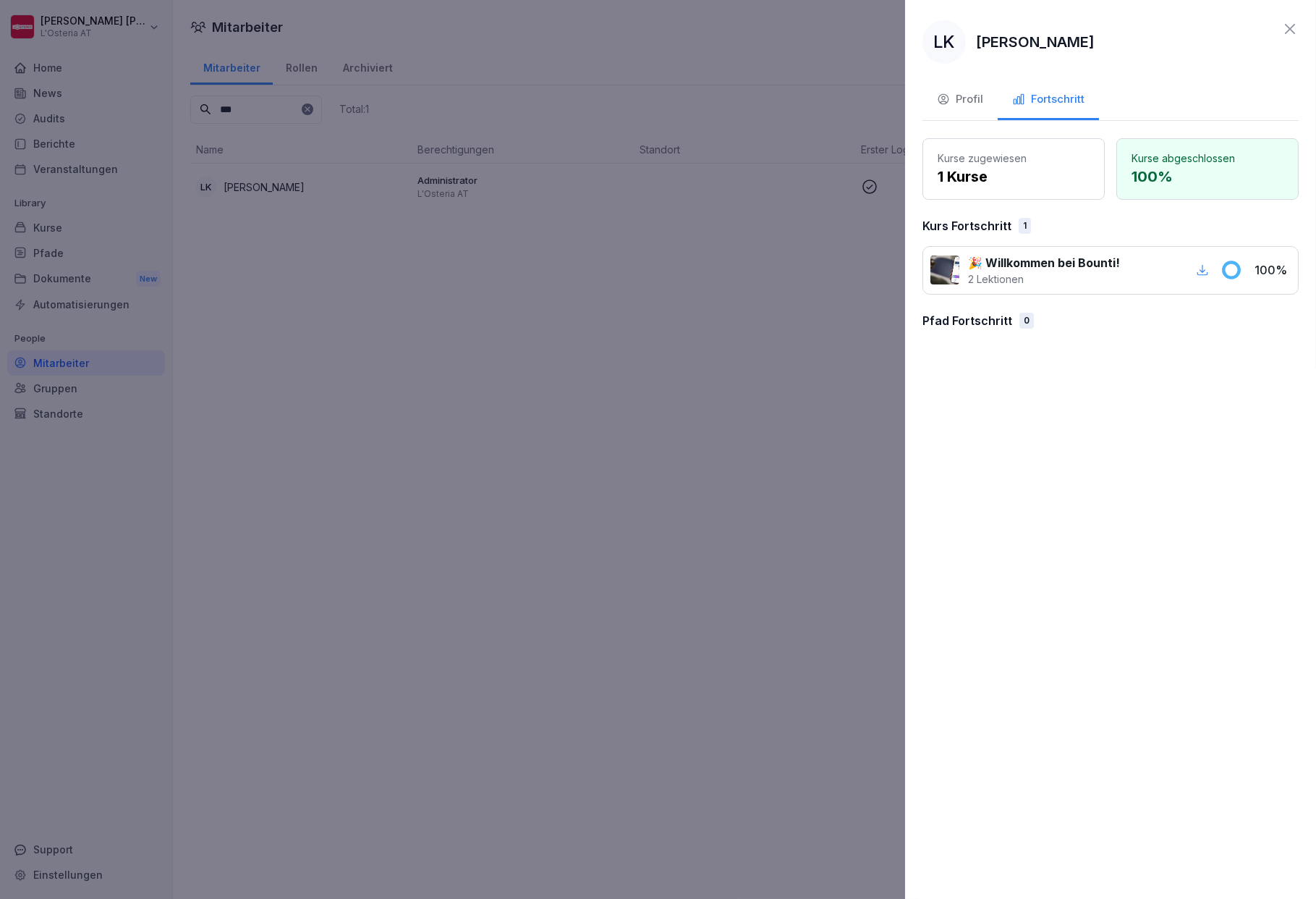
click at [583, 283] on div at bounding box center [658, 450] width 1316 height 899
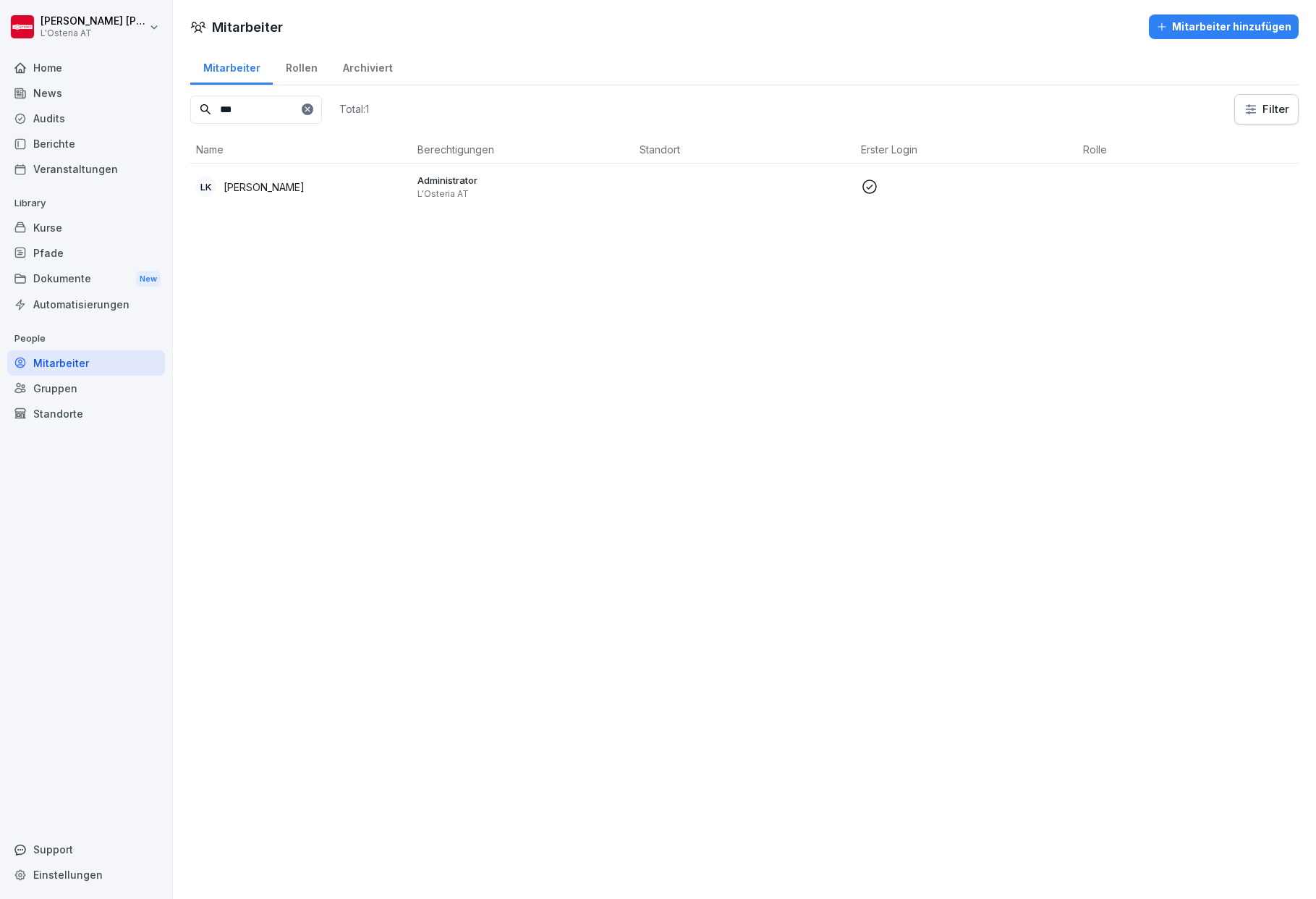
click at [42, 222] on div "Kurse" at bounding box center [86, 228] width 158 height 26
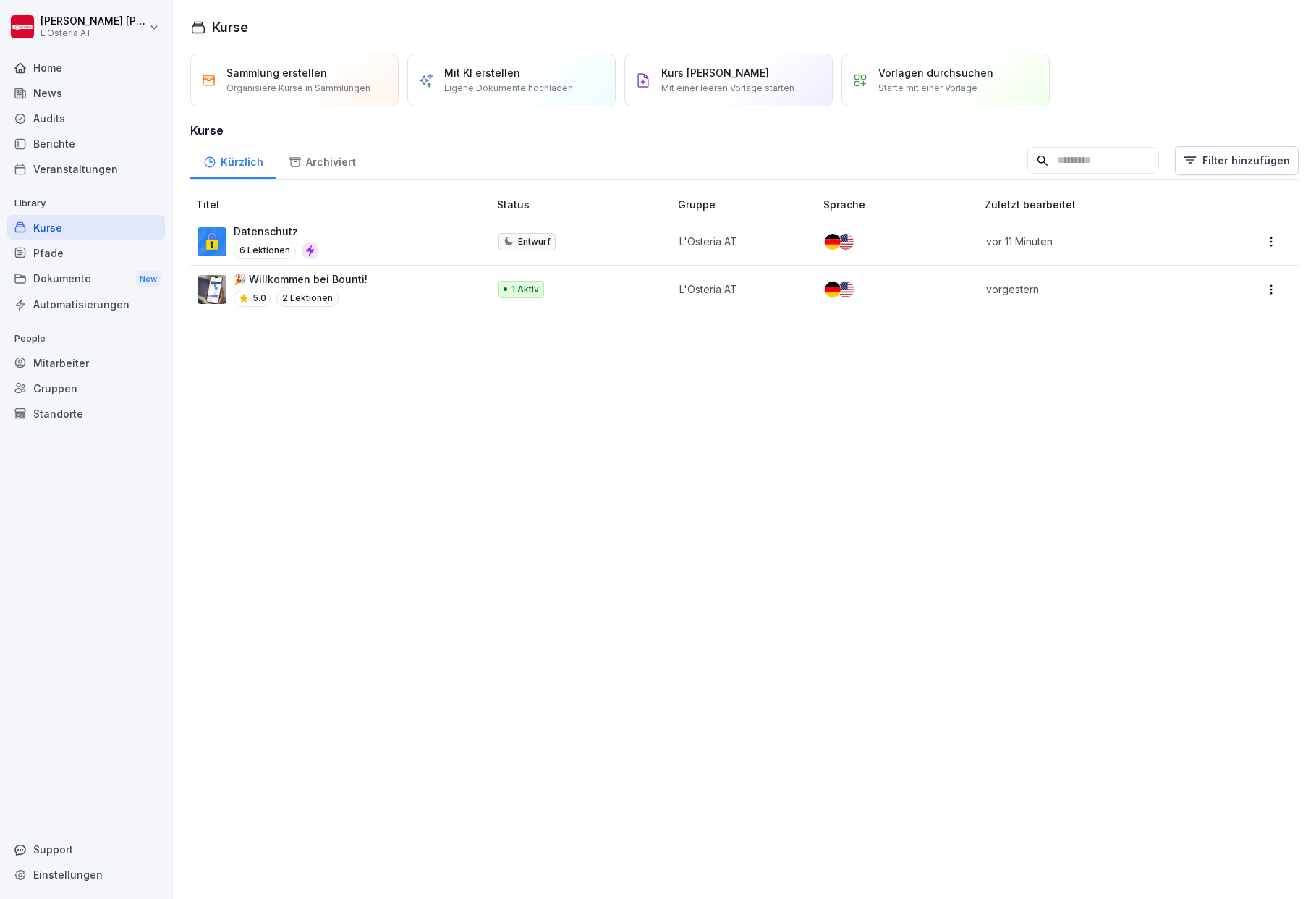
click at [377, 280] on div "🎉 Willkommen bei Bounti! 5.0 2 Lektionen" at bounding box center [336, 289] width 277 height 35
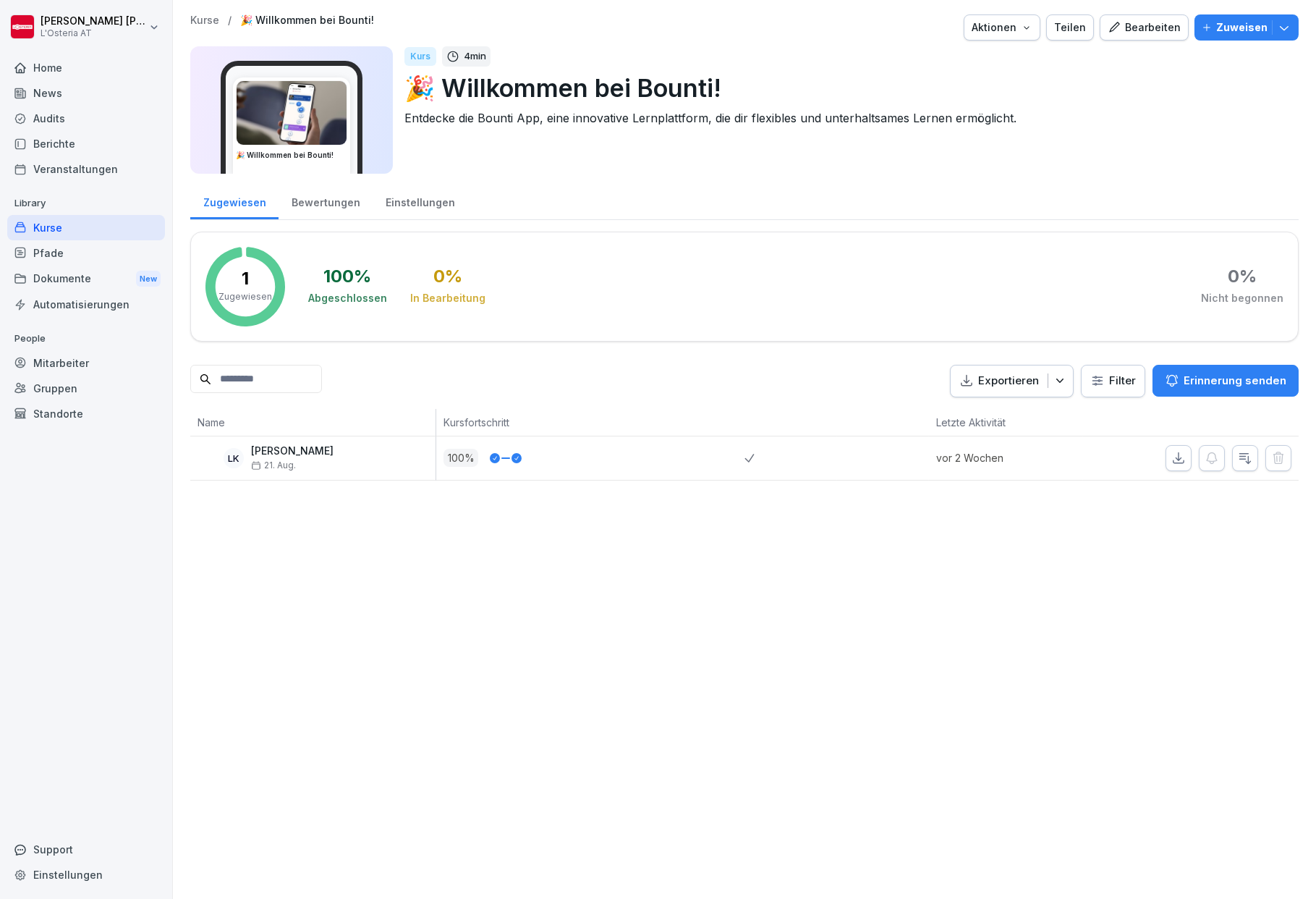
click at [1220, 382] on p "Erinnerung senden" at bounding box center [1235, 381] width 103 height 16
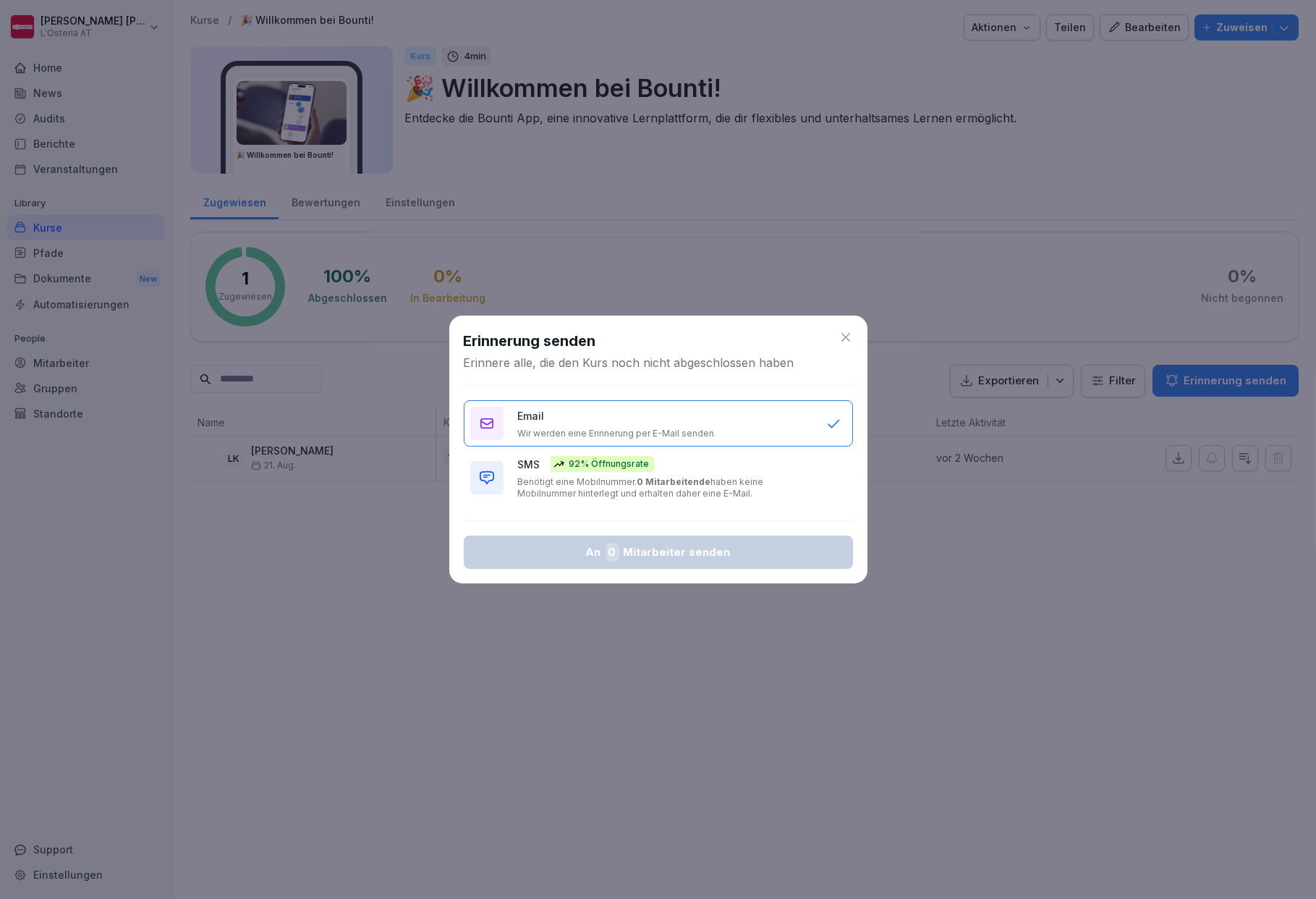
click at [841, 338] on icon at bounding box center [846, 338] width 14 height 14
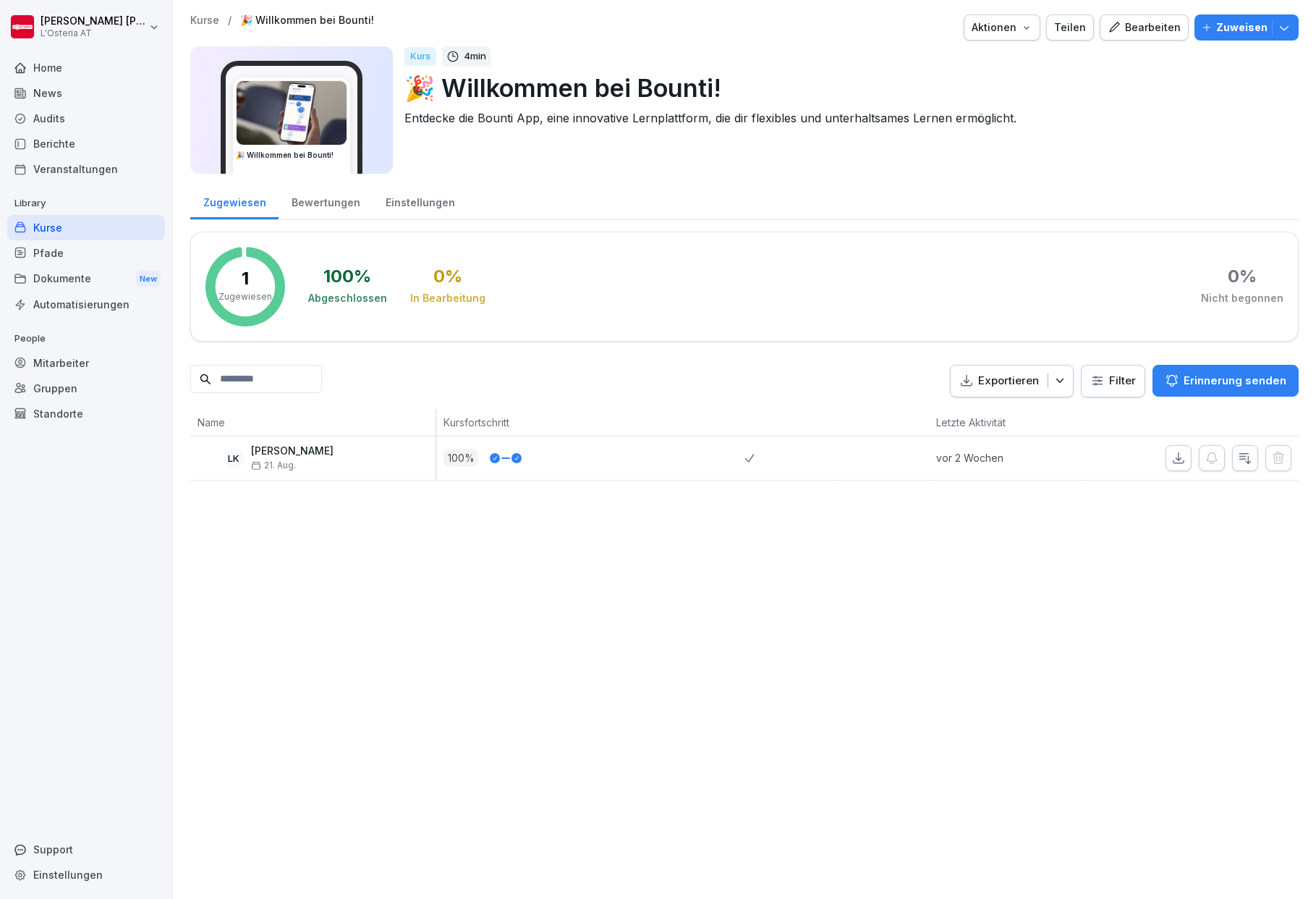
click at [1093, 385] on html "[PERSON_NAME] L'Osteria AT Home News Audits Berichte Veranstaltungen Library Ku…" at bounding box center [658, 450] width 1316 height 899
click at [760, 378] on html "[PERSON_NAME] L'Osteria AT Home News Audits Berichte Veranstaltungen Library Ku…" at bounding box center [658, 450] width 1316 height 899
click at [75, 356] on div "Mitarbeiter" at bounding box center [86, 363] width 158 height 26
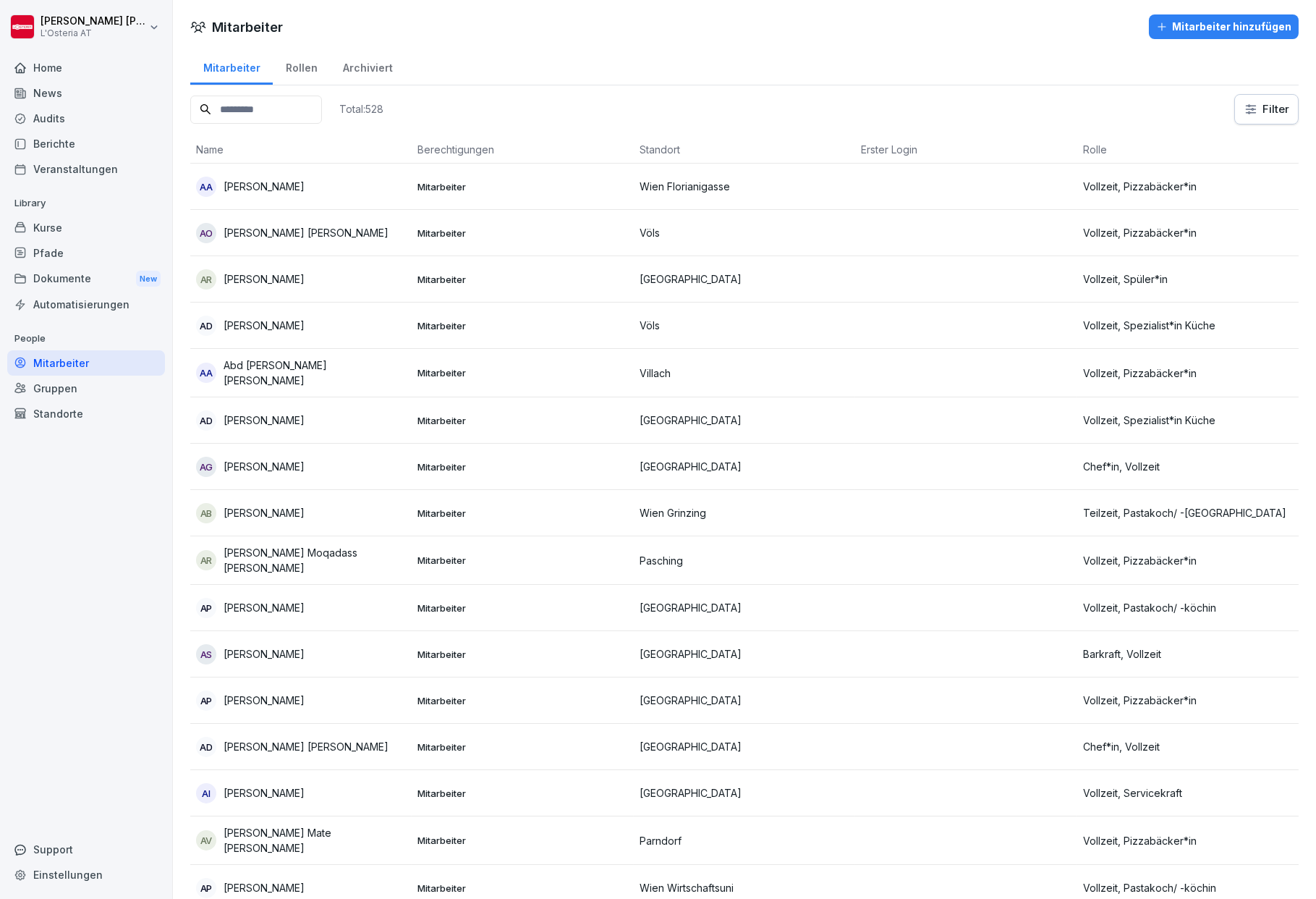
click at [318, 107] on input at bounding box center [256, 109] width 132 height 28
click at [1239, 24] on div "Mitarbeiter hinzufügen" at bounding box center [1223, 27] width 135 height 16
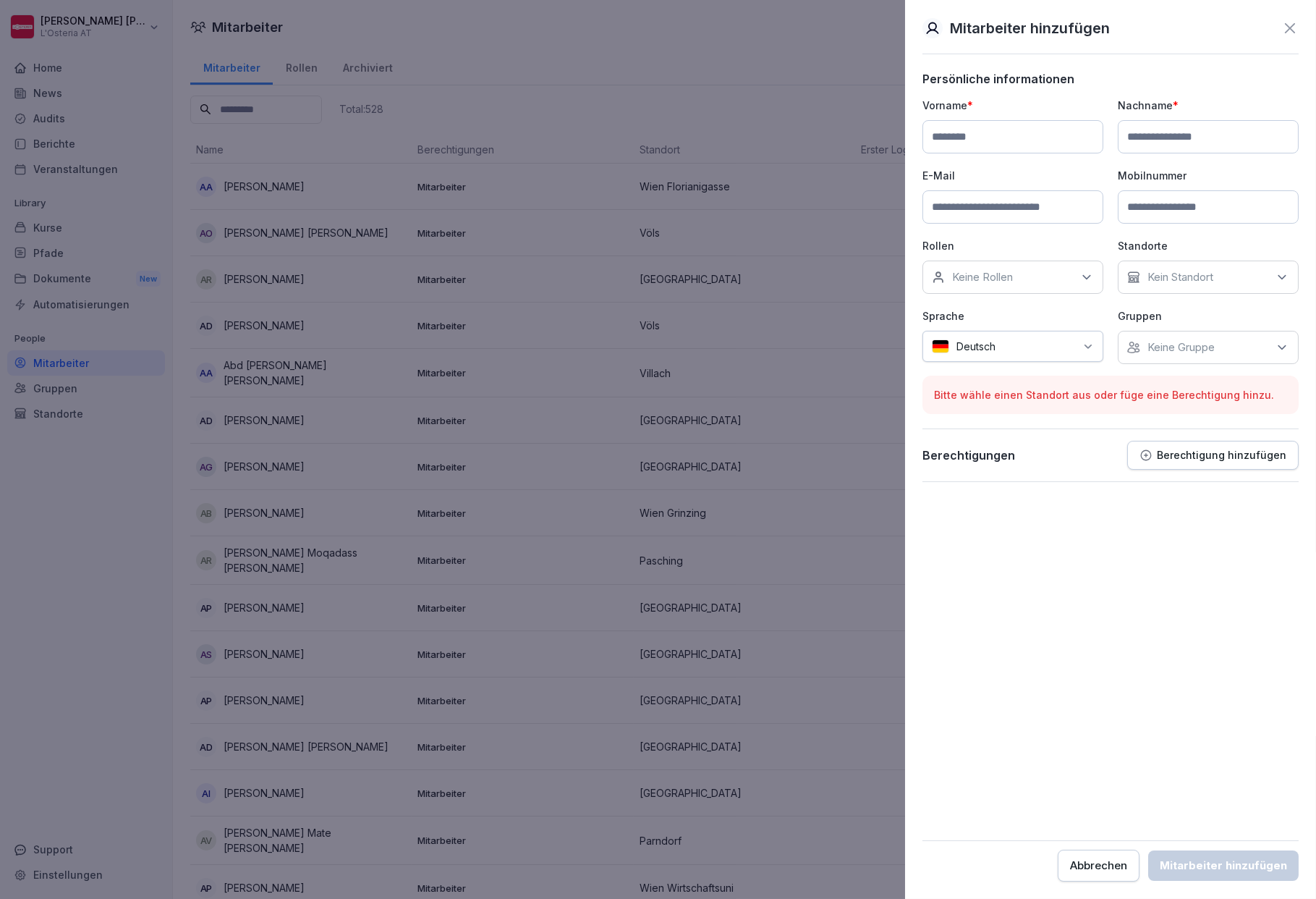
click at [1290, 26] on icon at bounding box center [1290, 28] width 18 height 18
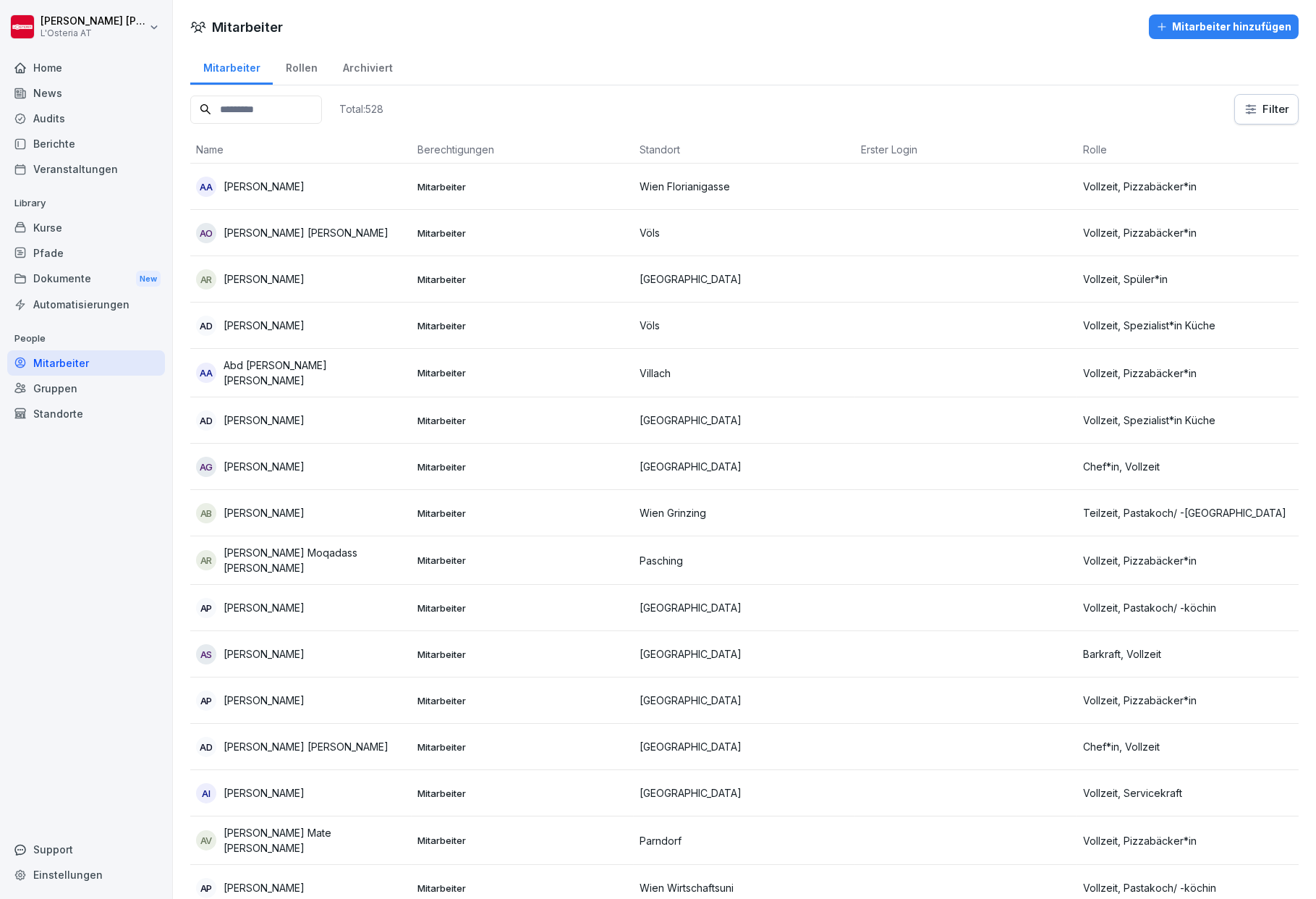
scroll to position [96, 0]
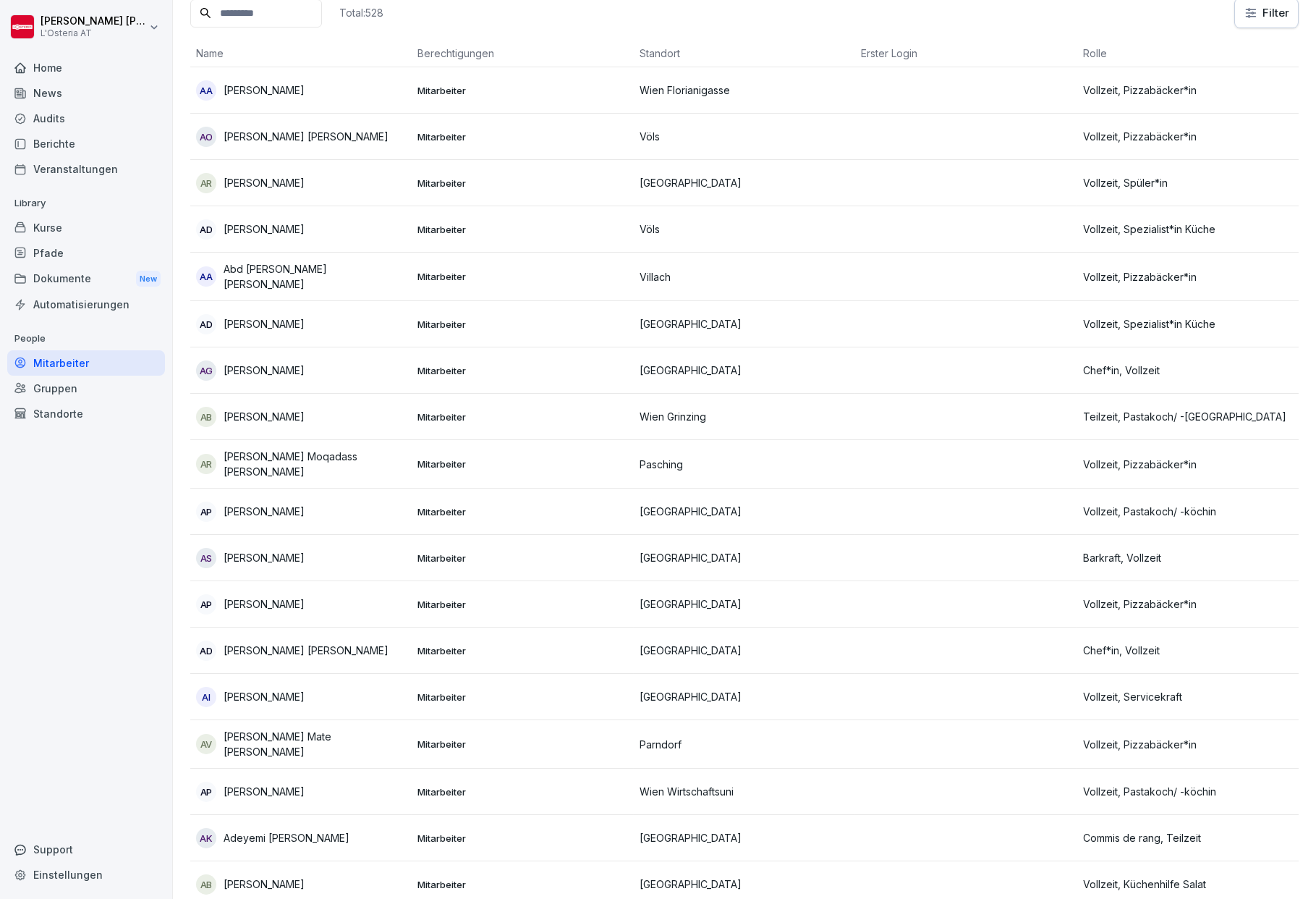
click at [64, 385] on div "Gruppen" at bounding box center [86, 389] width 158 height 26
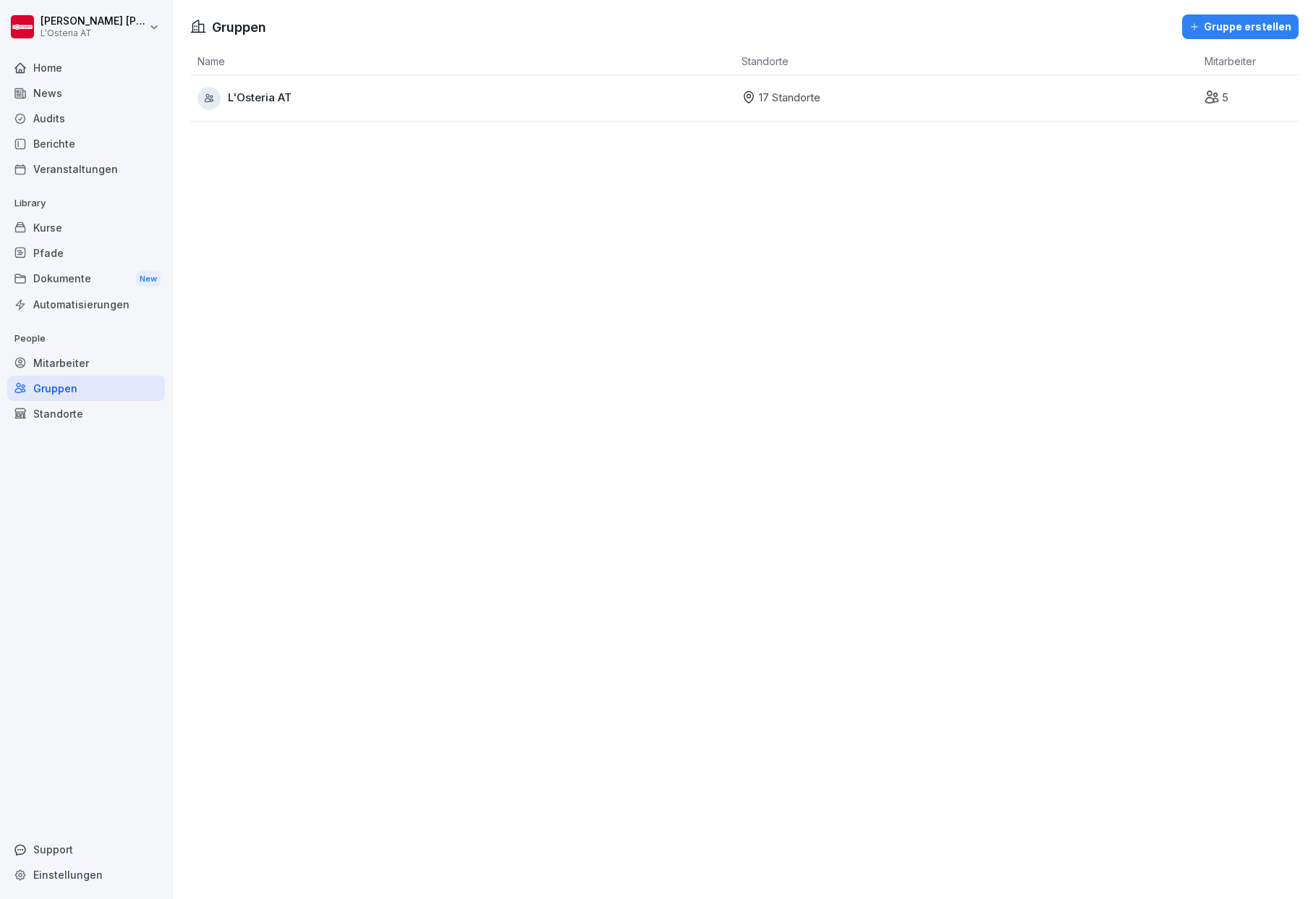
click at [293, 99] on div "L'Osteria AT" at bounding box center [466, 98] width 537 height 23
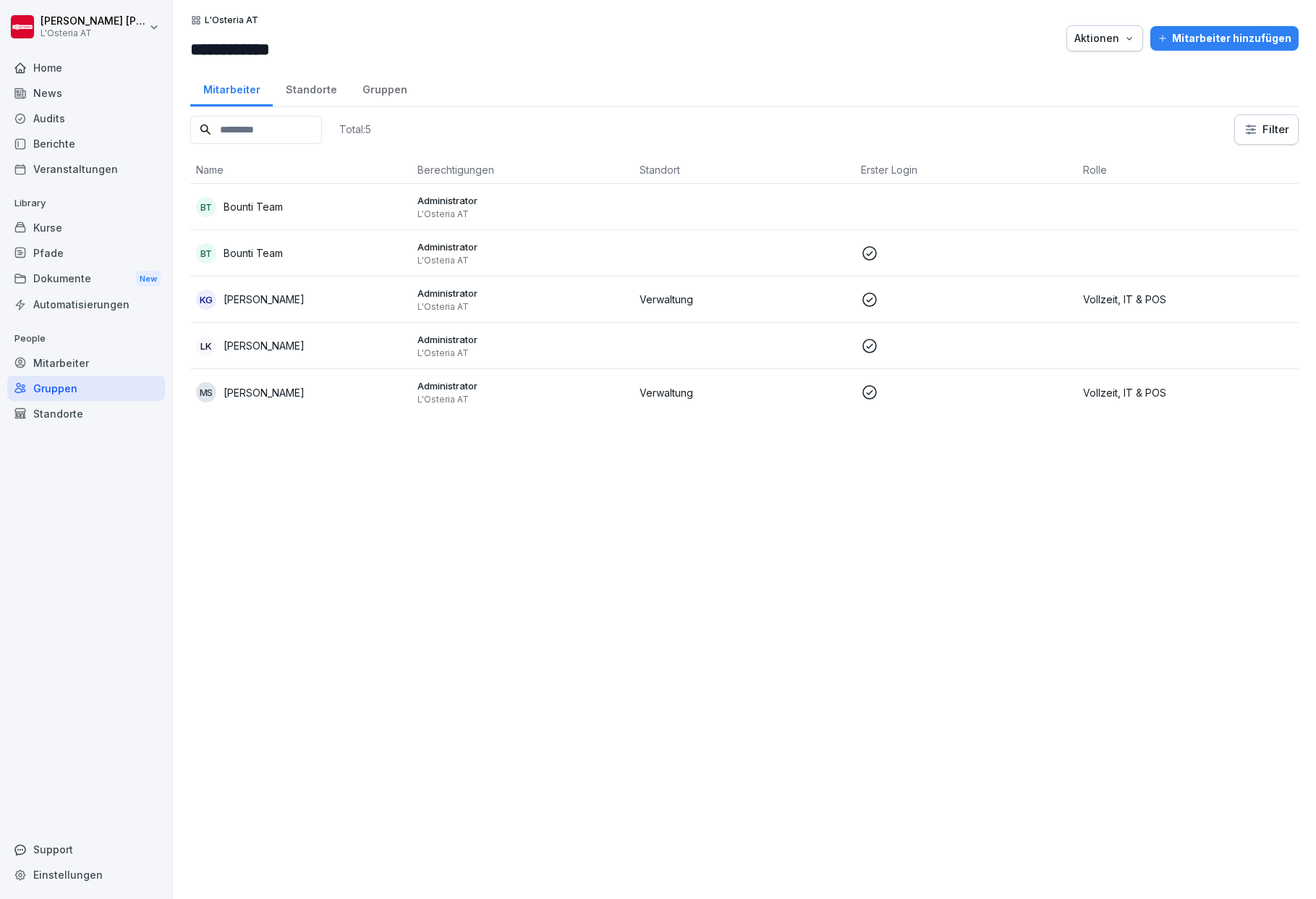
click at [313, 90] on div "Standorte" at bounding box center [311, 88] width 77 height 37
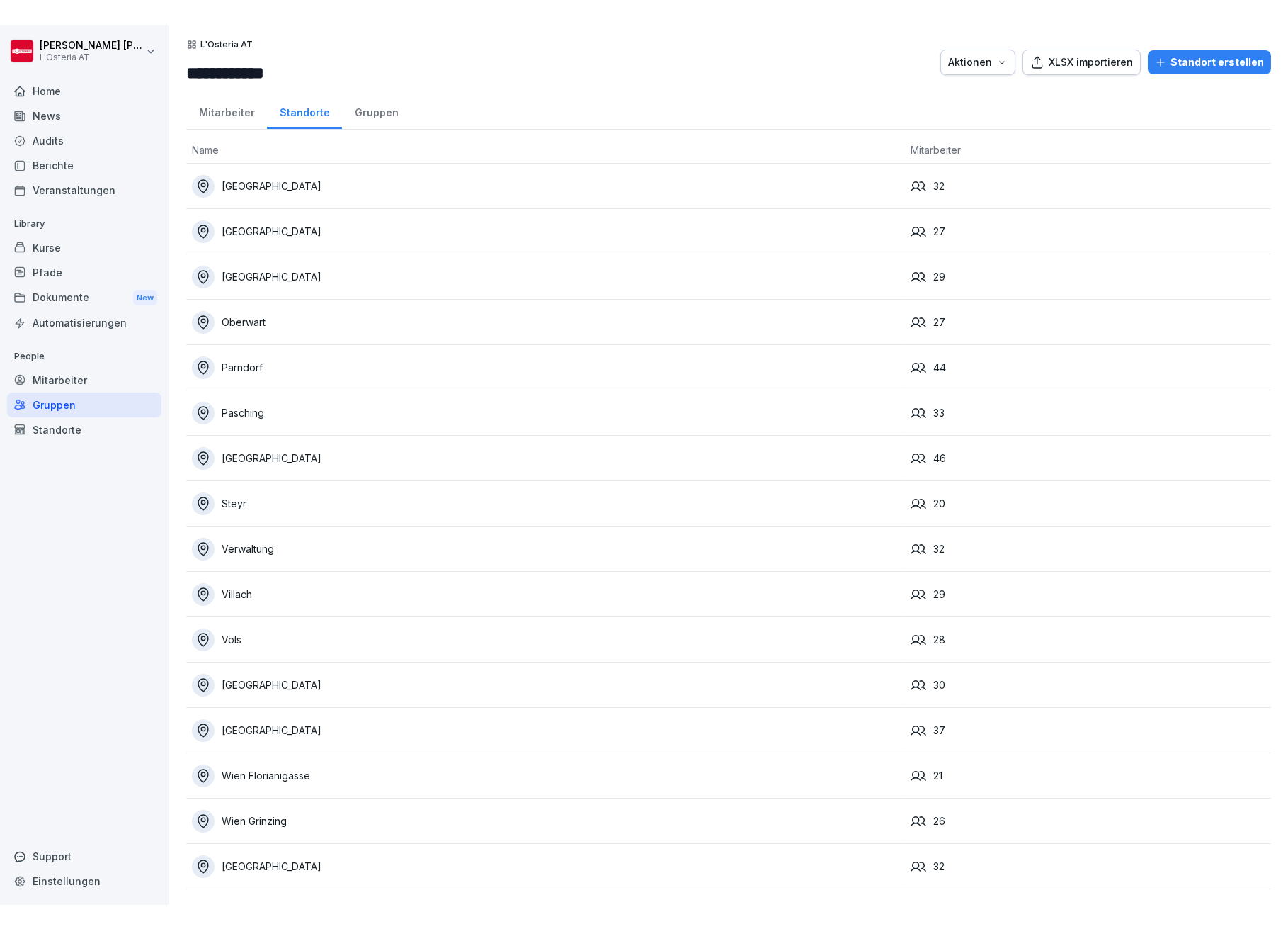
scroll to position [56, 0]
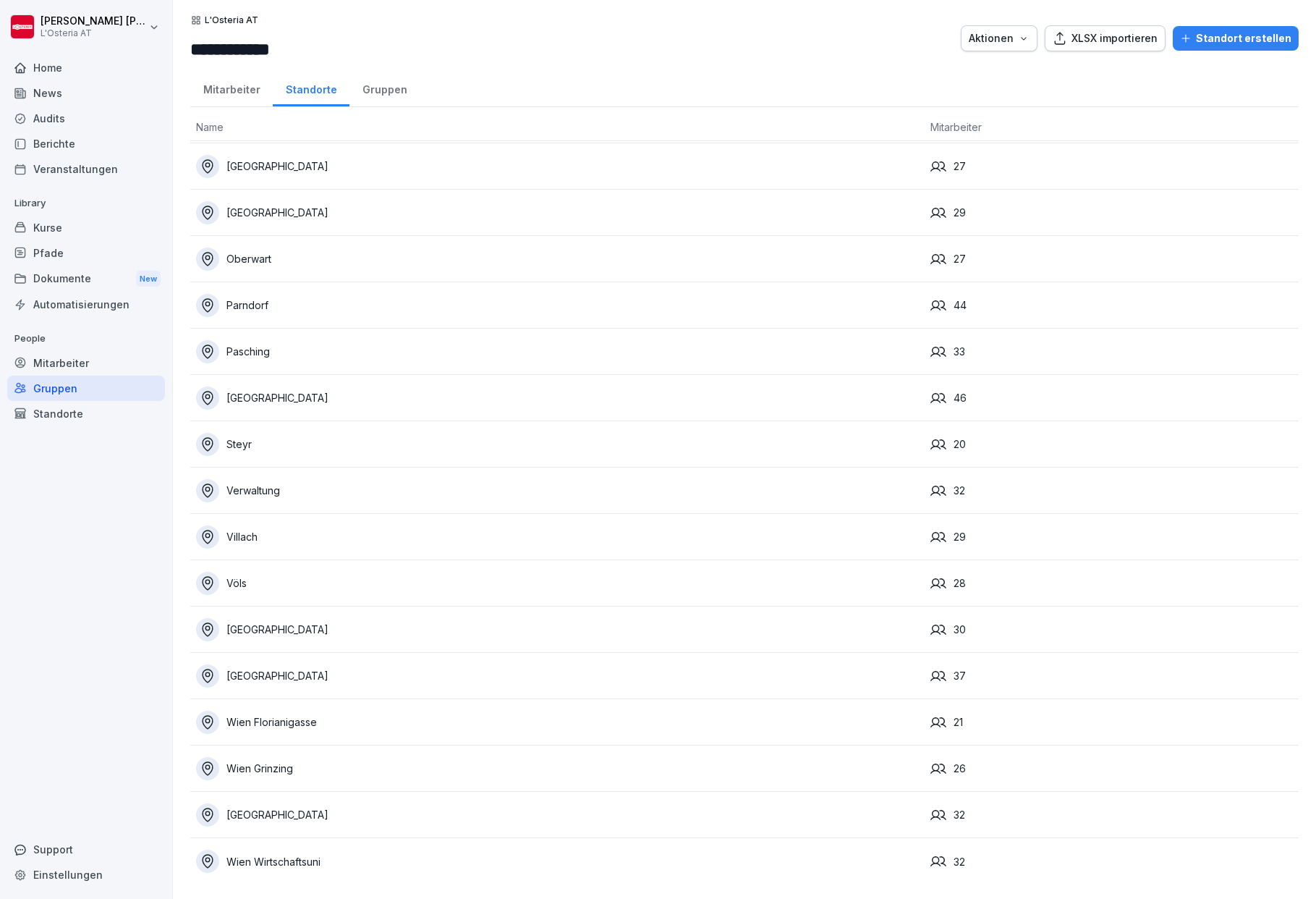
click at [381, 85] on div "Gruppen" at bounding box center [385, 88] width 70 height 37
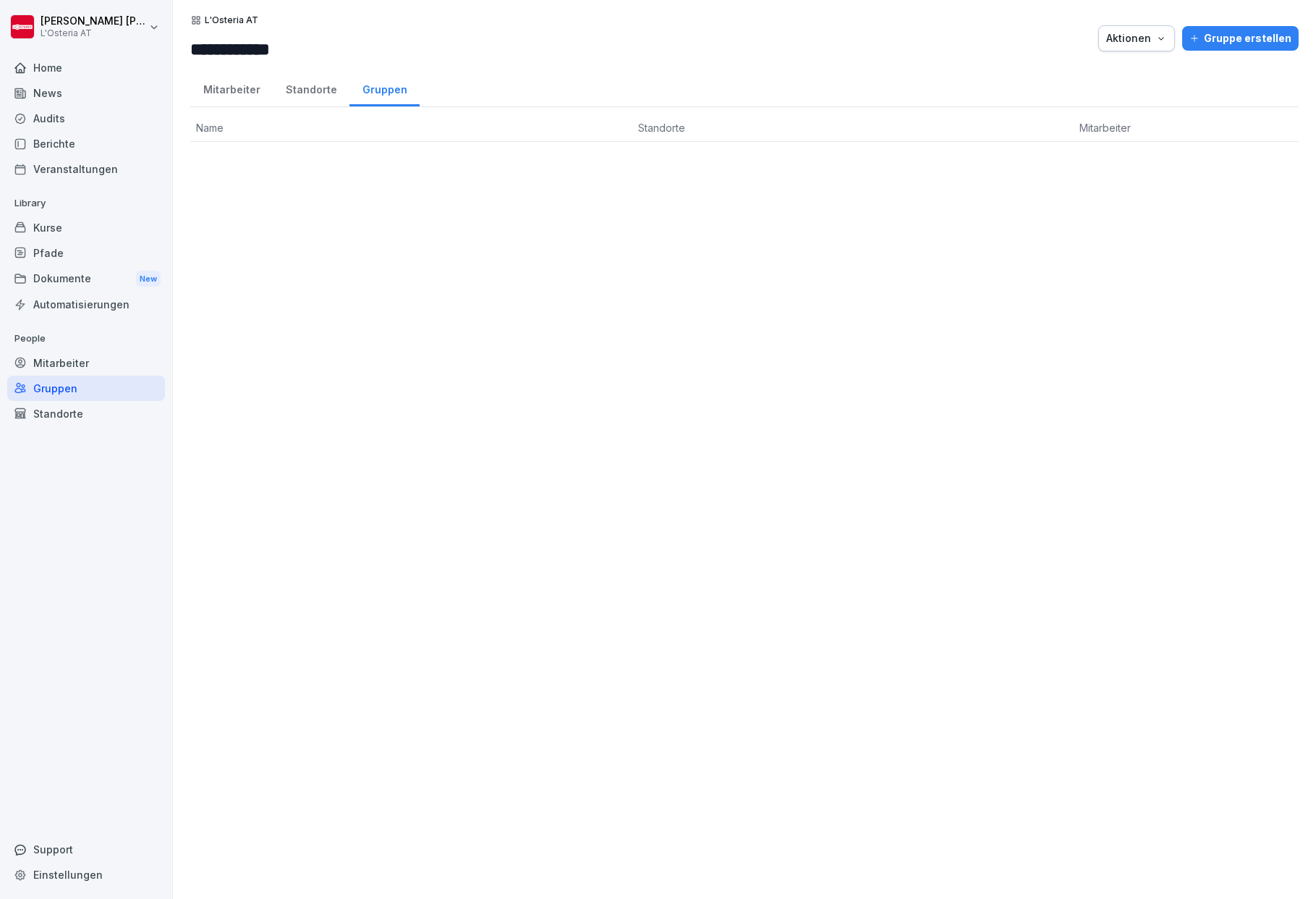
click at [249, 90] on div "Mitarbeiter" at bounding box center [231, 88] width 82 height 37
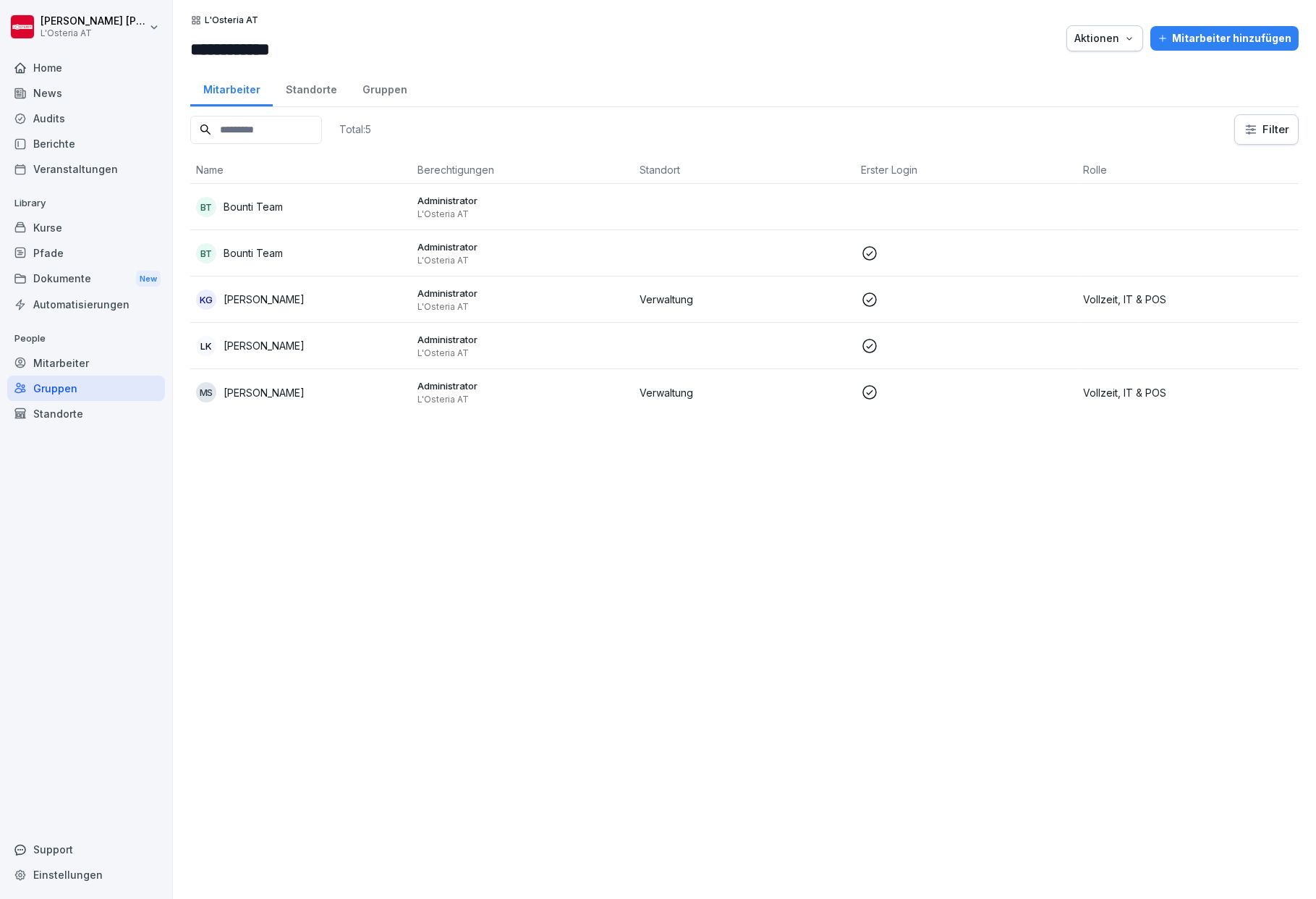
click at [73, 416] on div "Standorte" at bounding box center [86, 414] width 158 height 26
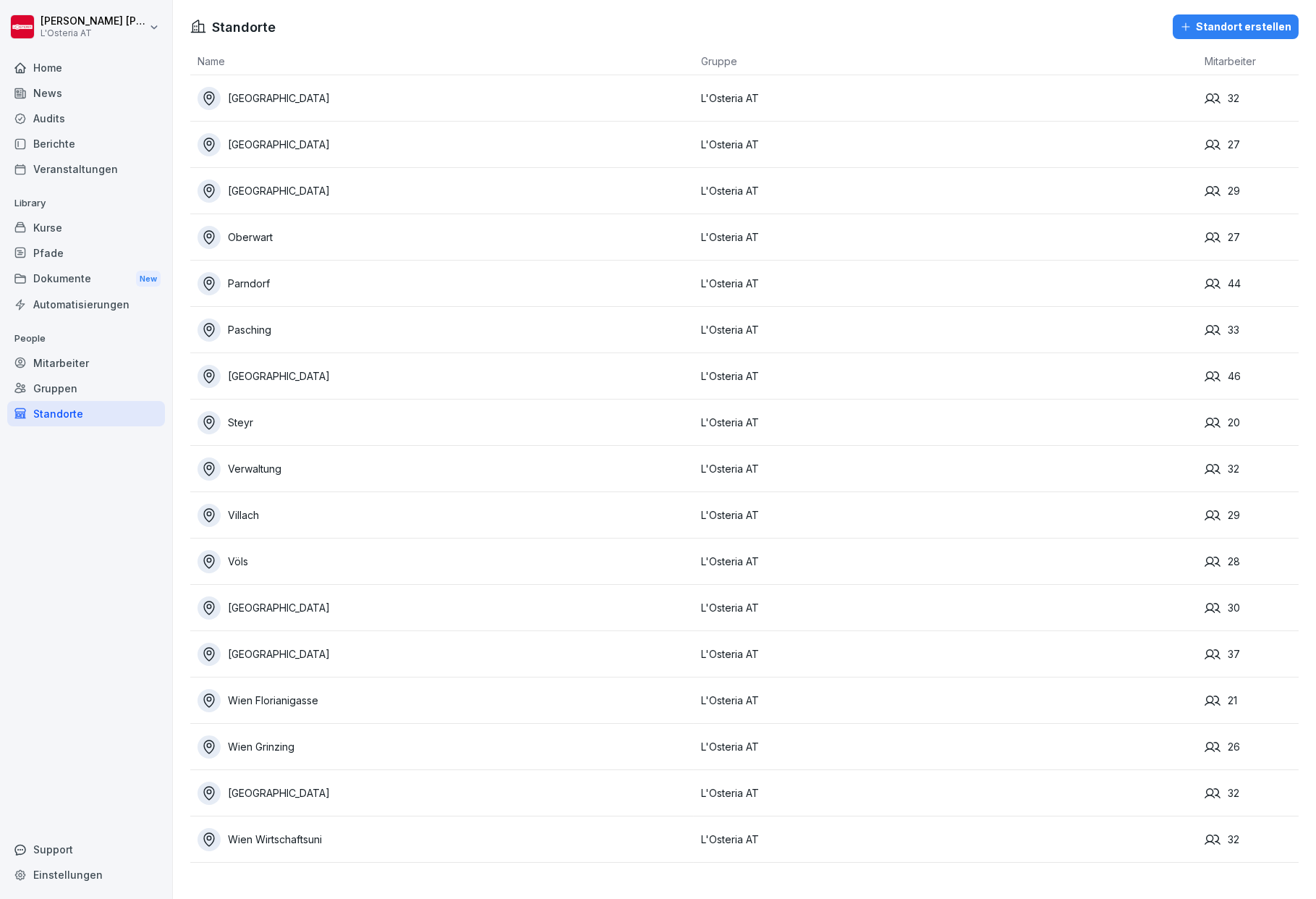
click at [1187, 29] on div "Standort erstellen" at bounding box center [1235, 27] width 111 height 16
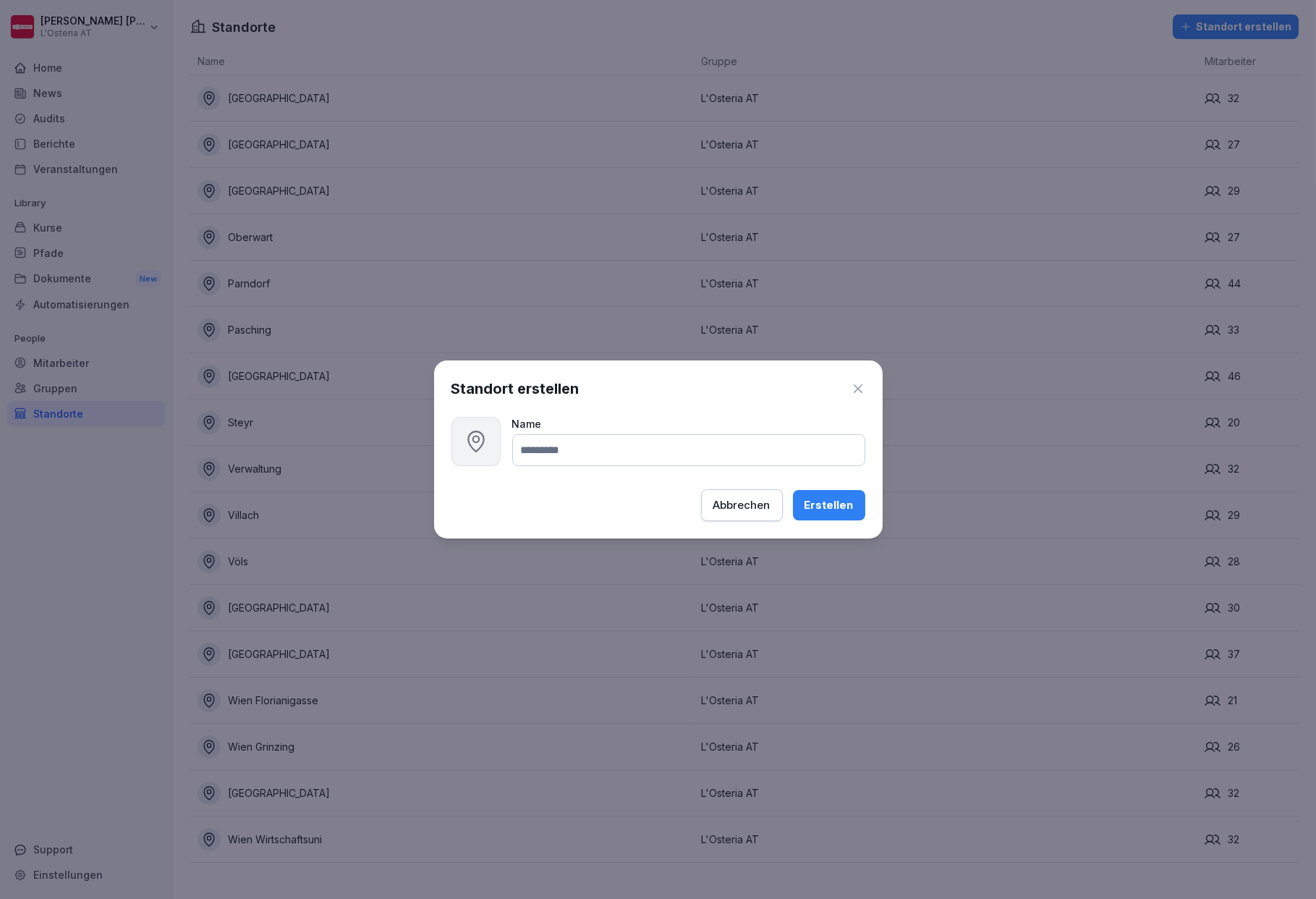
click at [860, 390] on icon "button" at bounding box center [858, 389] width 14 height 14
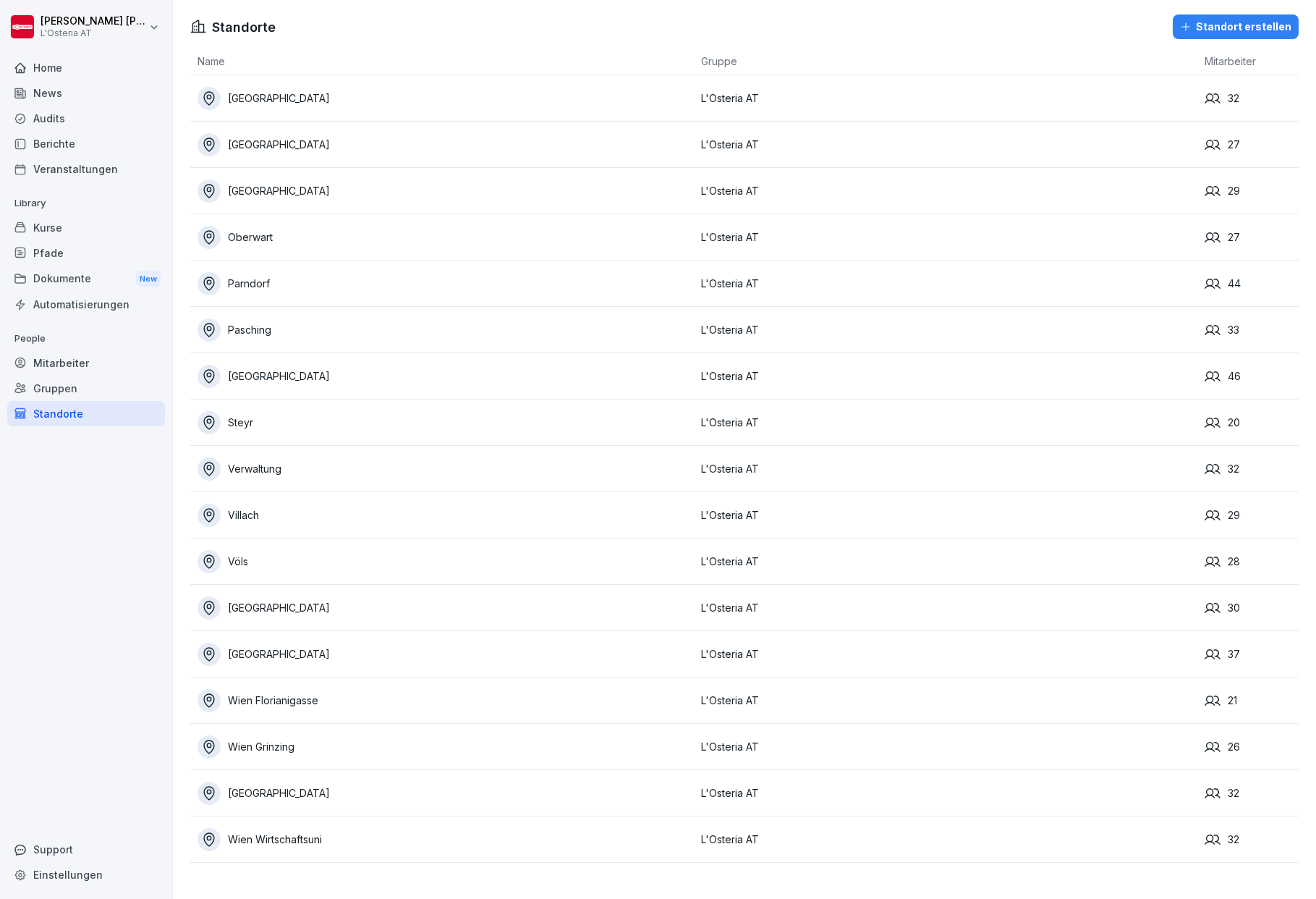
click at [42, 273] on div "Dokumente New" at bounding box center [86, 278] width 158 height 26
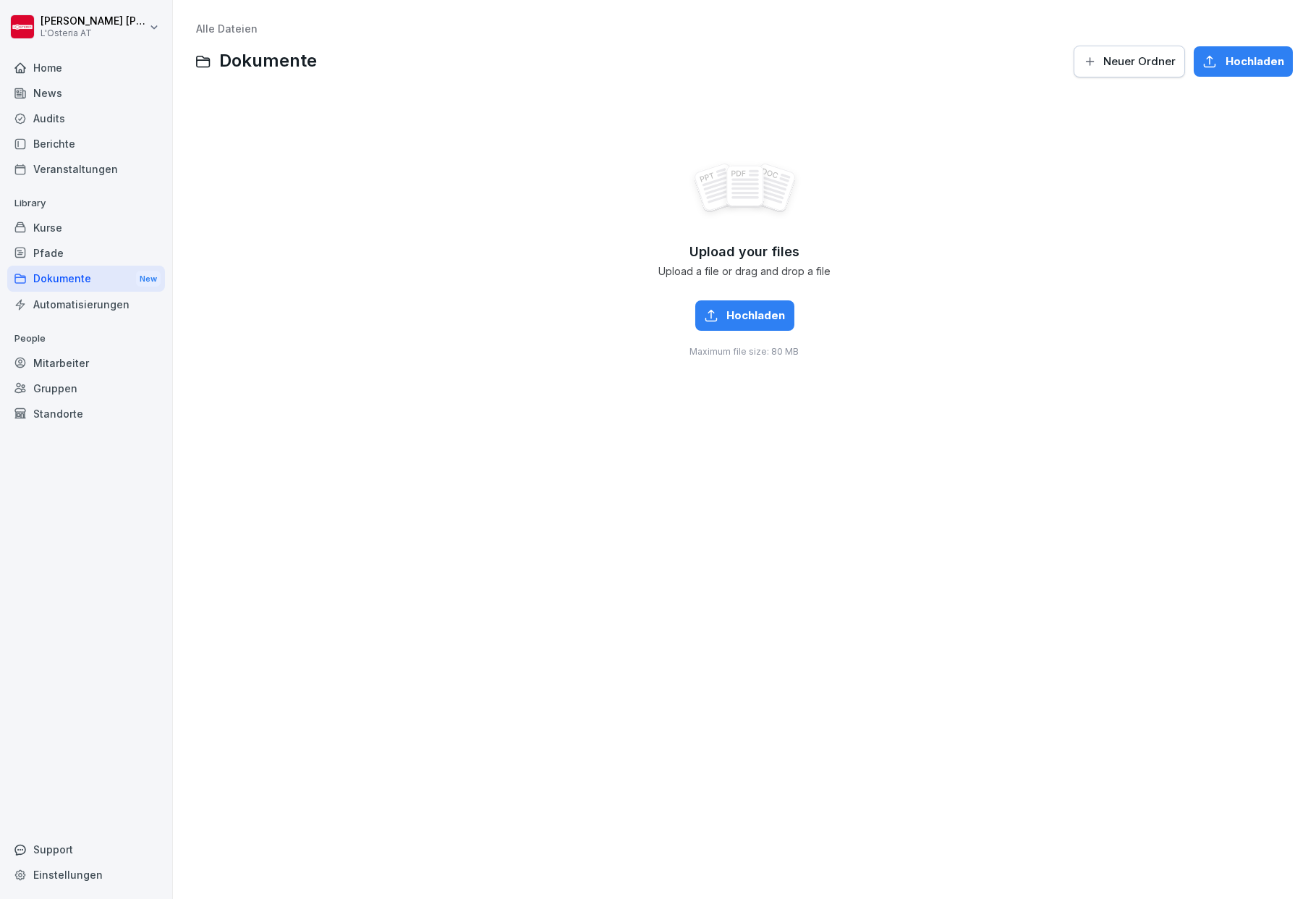
click at [91, 301] on div "Automatisierungen" at bounding box center [86, 305] width 158 height 26
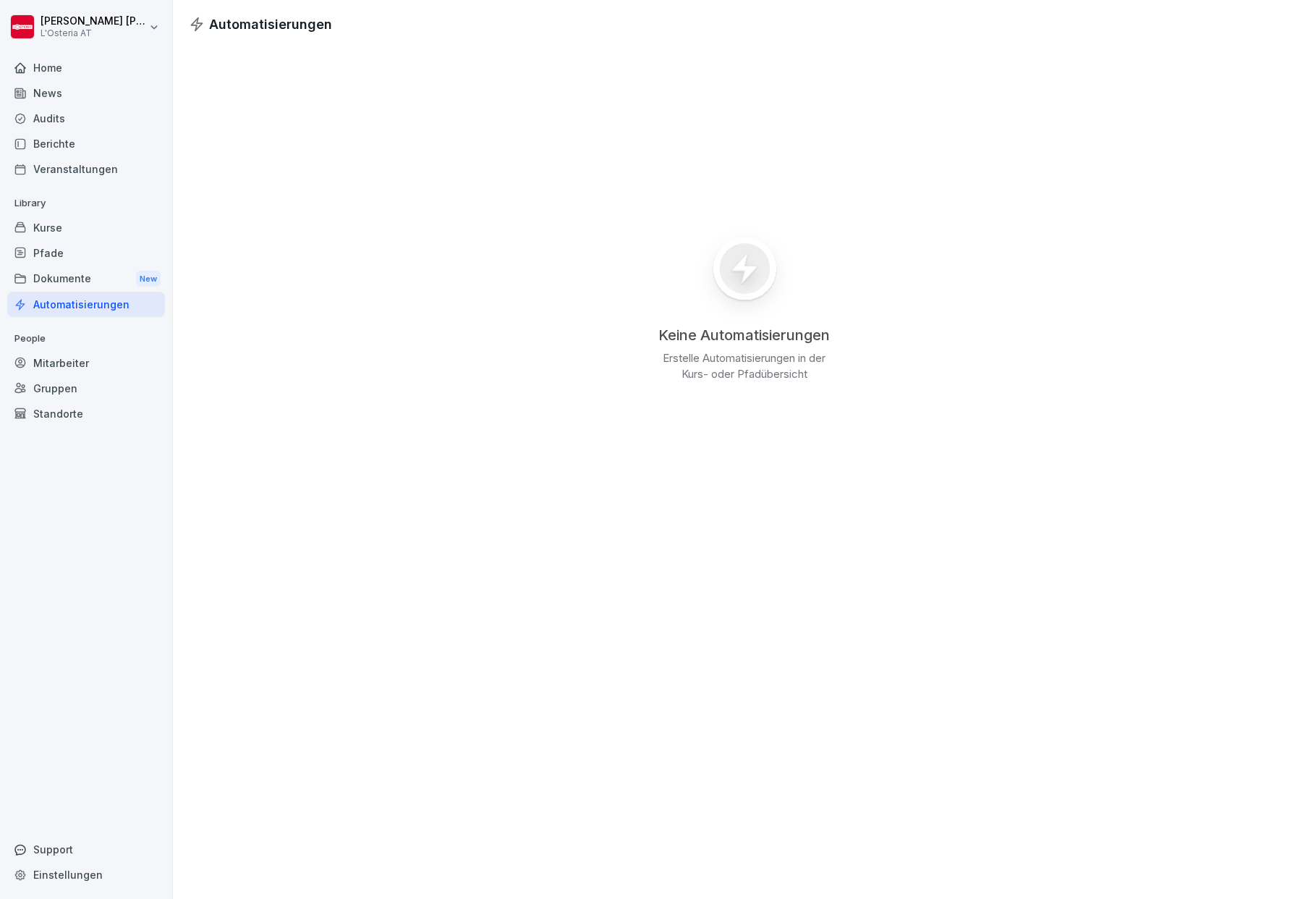
click at [45, 90] on div "News" at bounding box center [86, 93] width 158 height 26
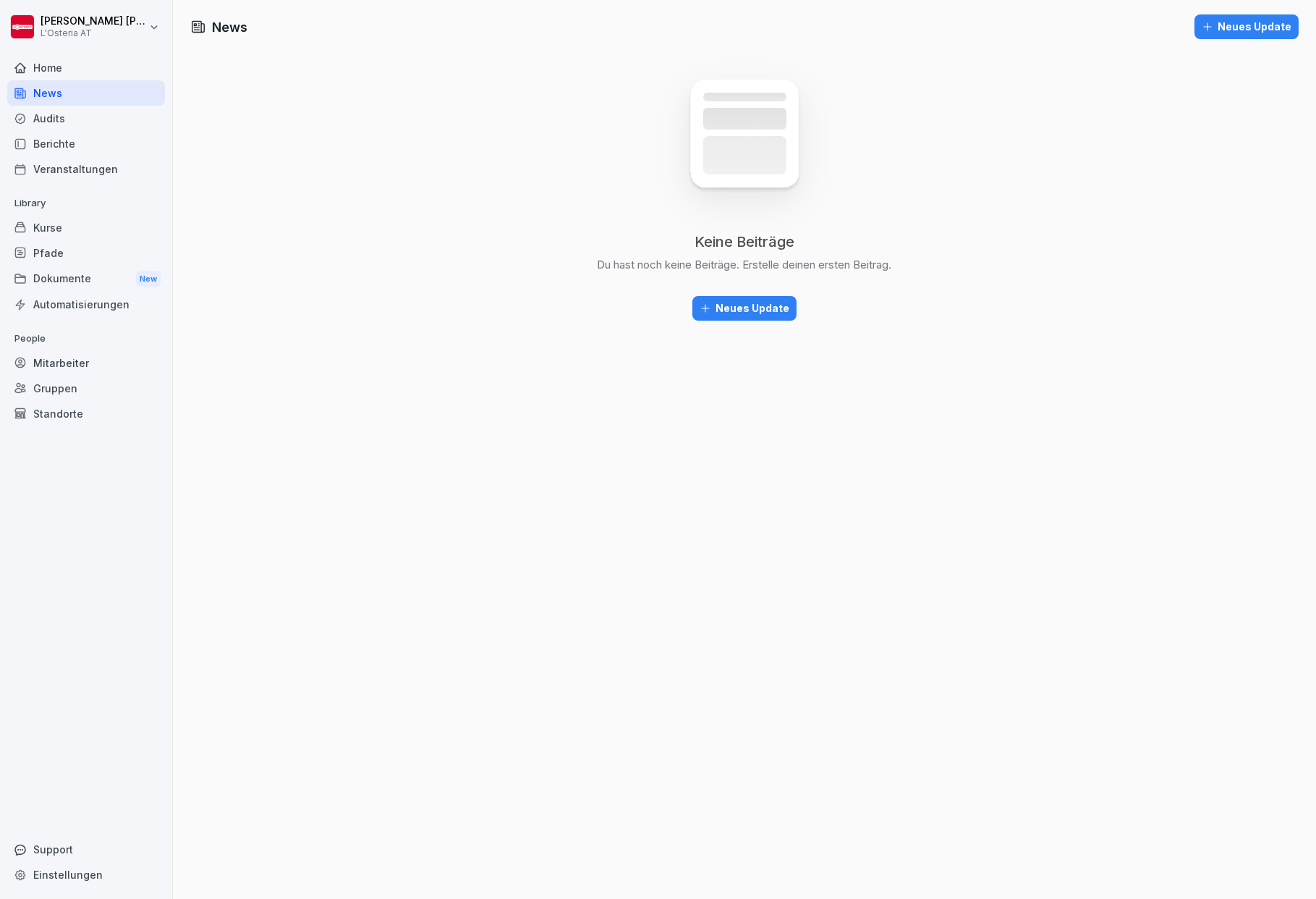
click at [70, 362] on div "Mitarbeiter" at bounding box center [86, 363] width 158 height 26
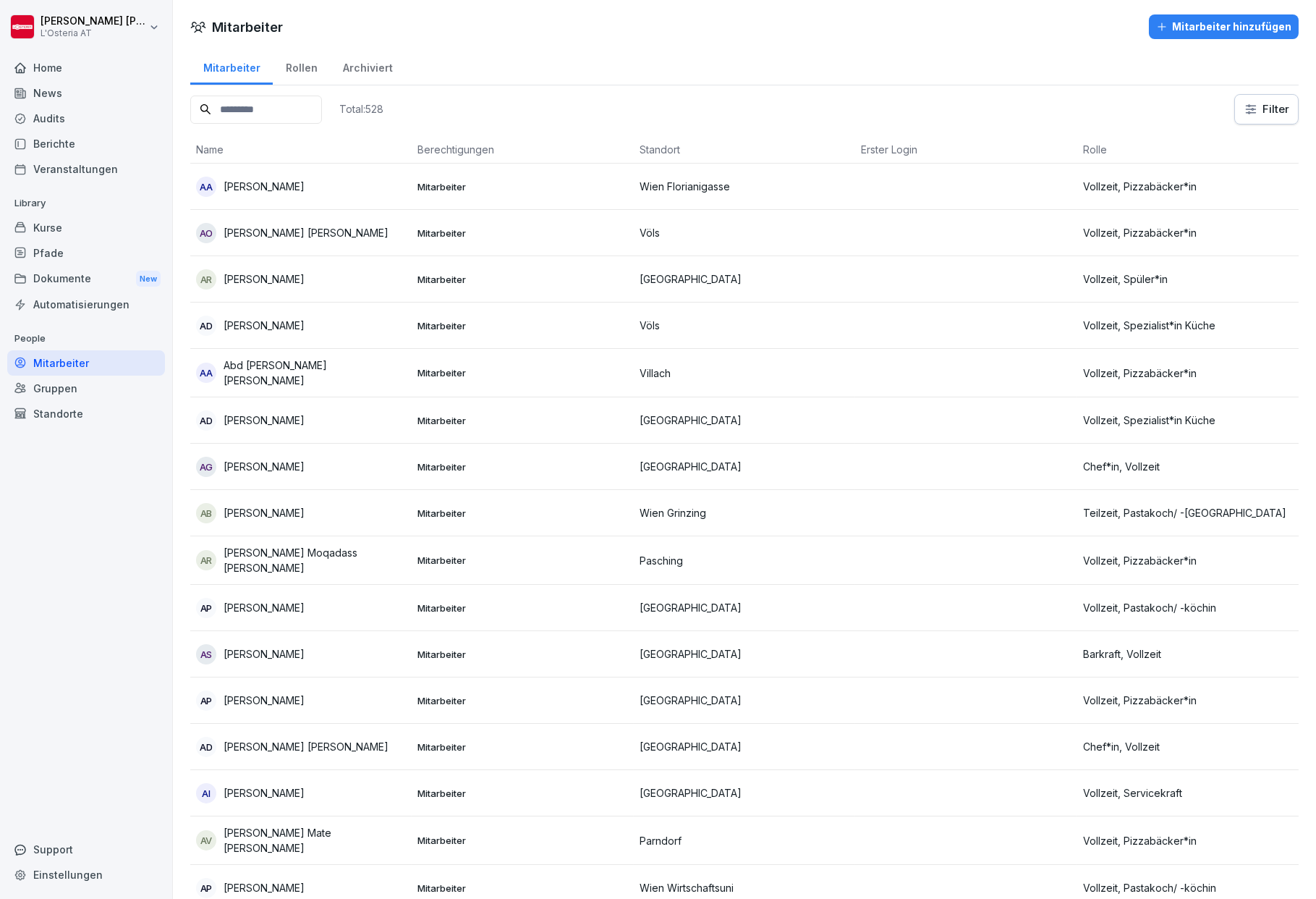
click at [314, 110] on input at bounding box center [256, 109] width 132 height 28
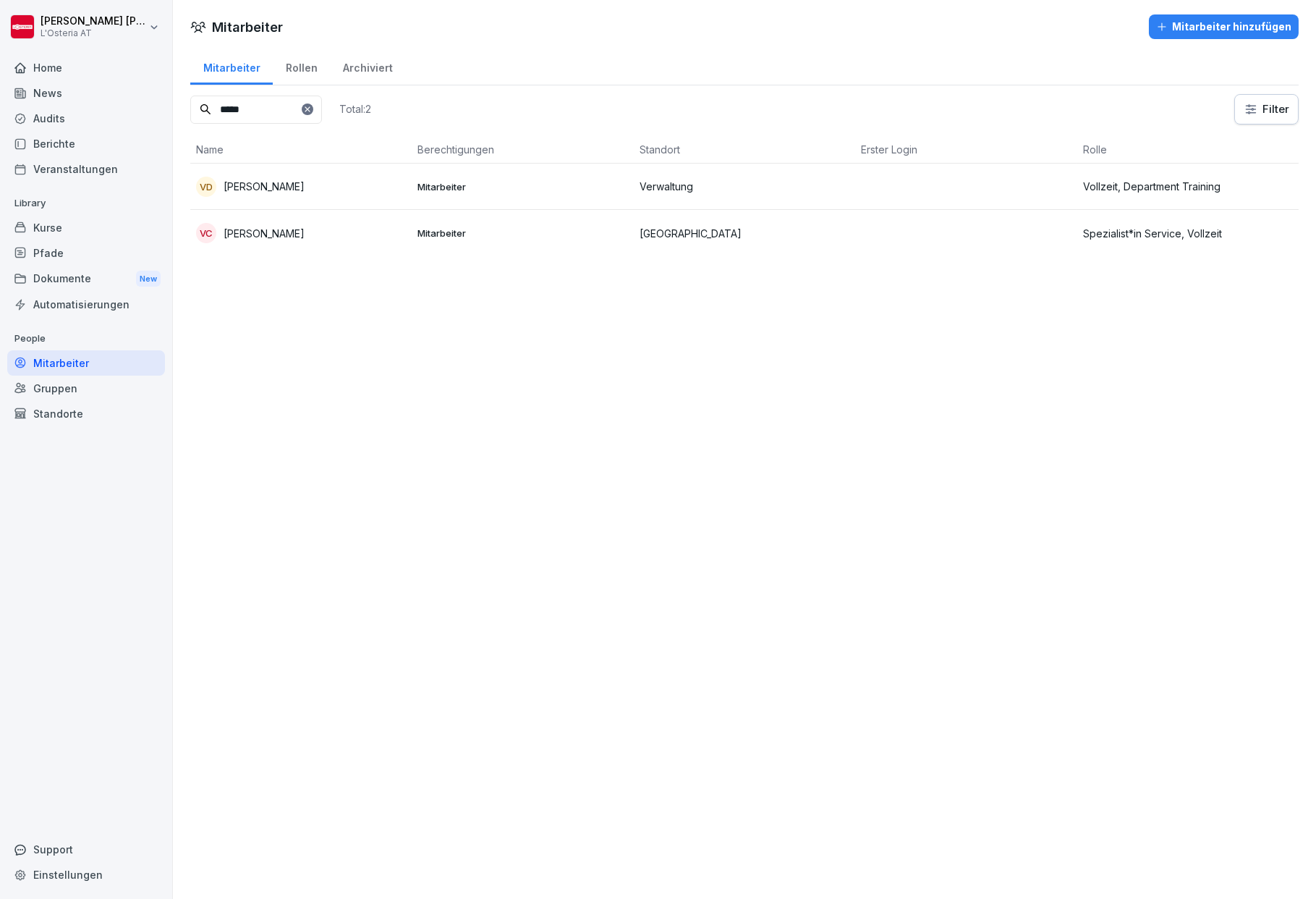
type input "*****"
click at [305, 187] on p "Valeria Johanna Damiani" at bounding box center [264, 186] width 81 height 15
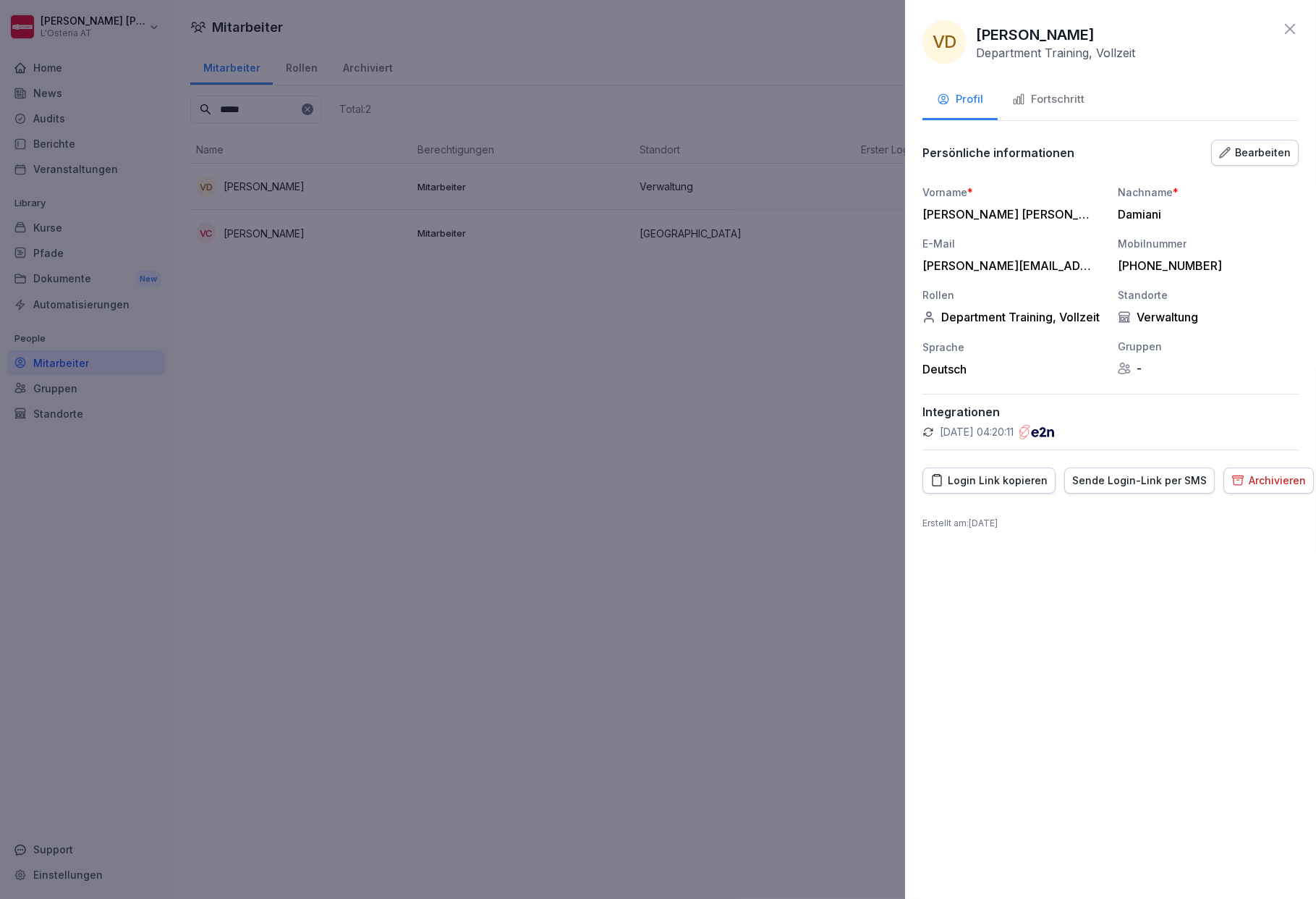
click at [1258, 154] on div "Bearbeiten" at bounding box center [1255, 153] width 72 height 16
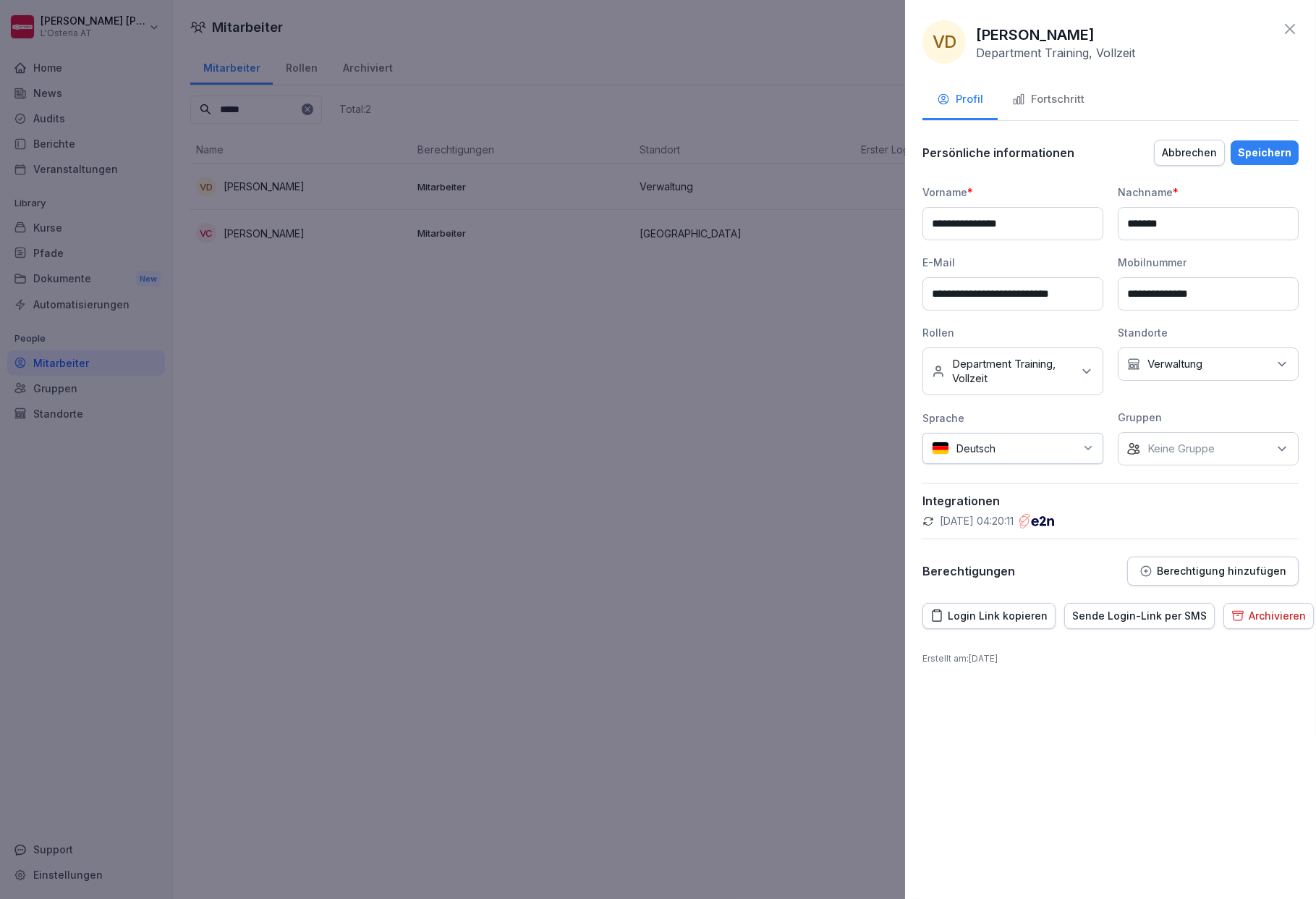
click at [1186, 571] on p "Berechtigung hinzufügen" at bounding box center [1222, 571] width 130 height 11
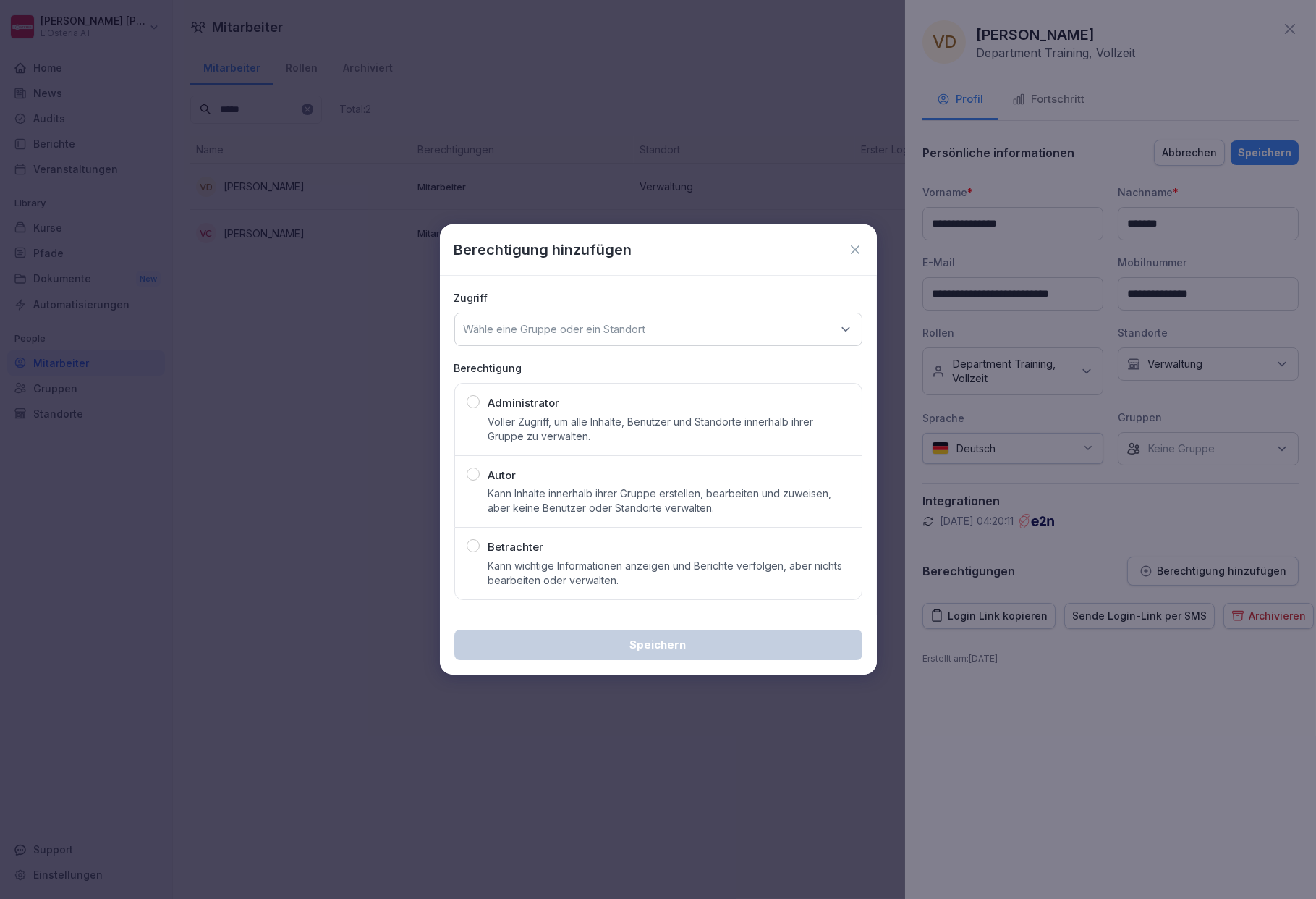
click at [849, 326] on icon at bounding box center [846, 330] width 14 height 14
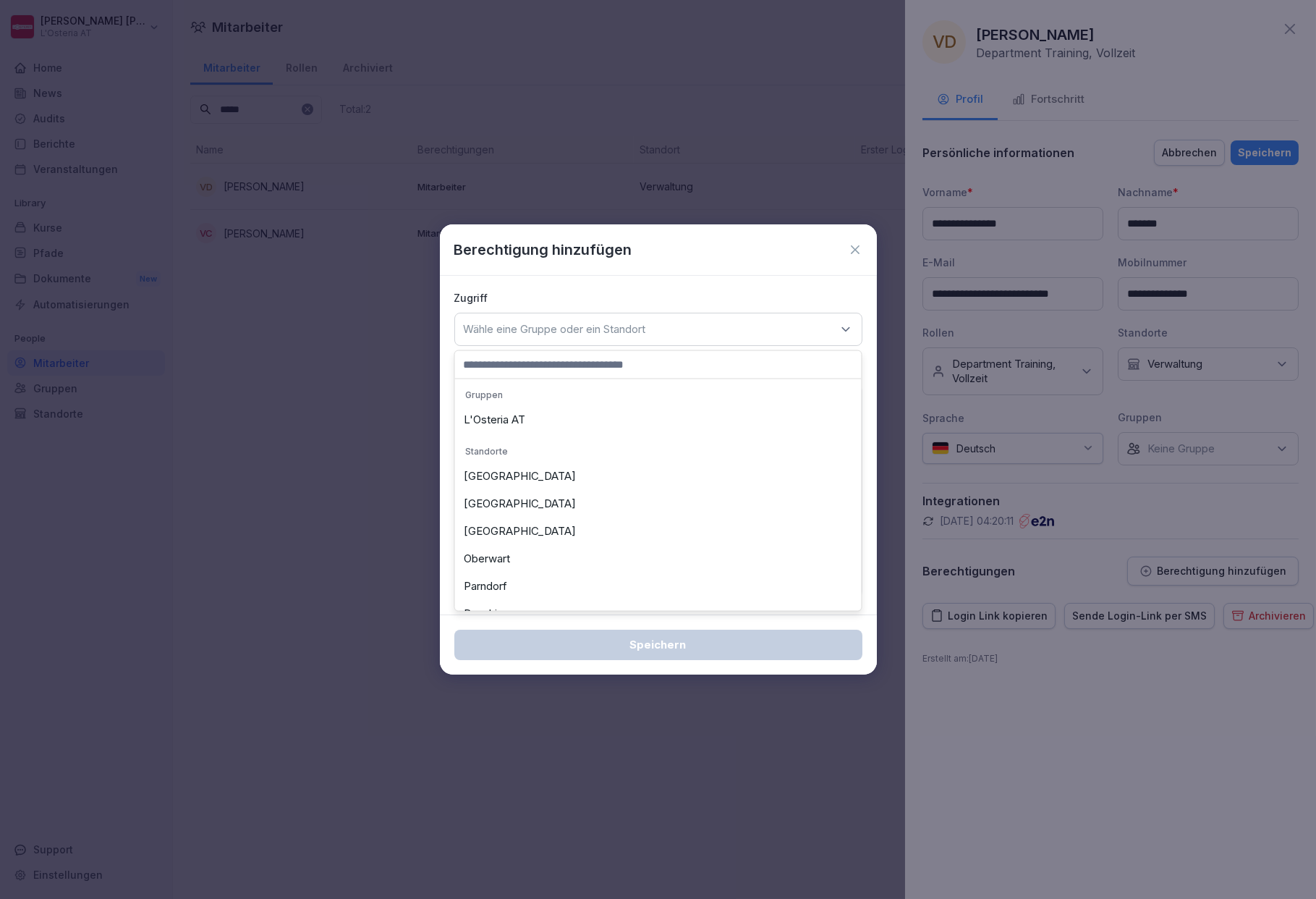
click at [849, 326] on icon at bounding box center [846, 330] width 14 height 14
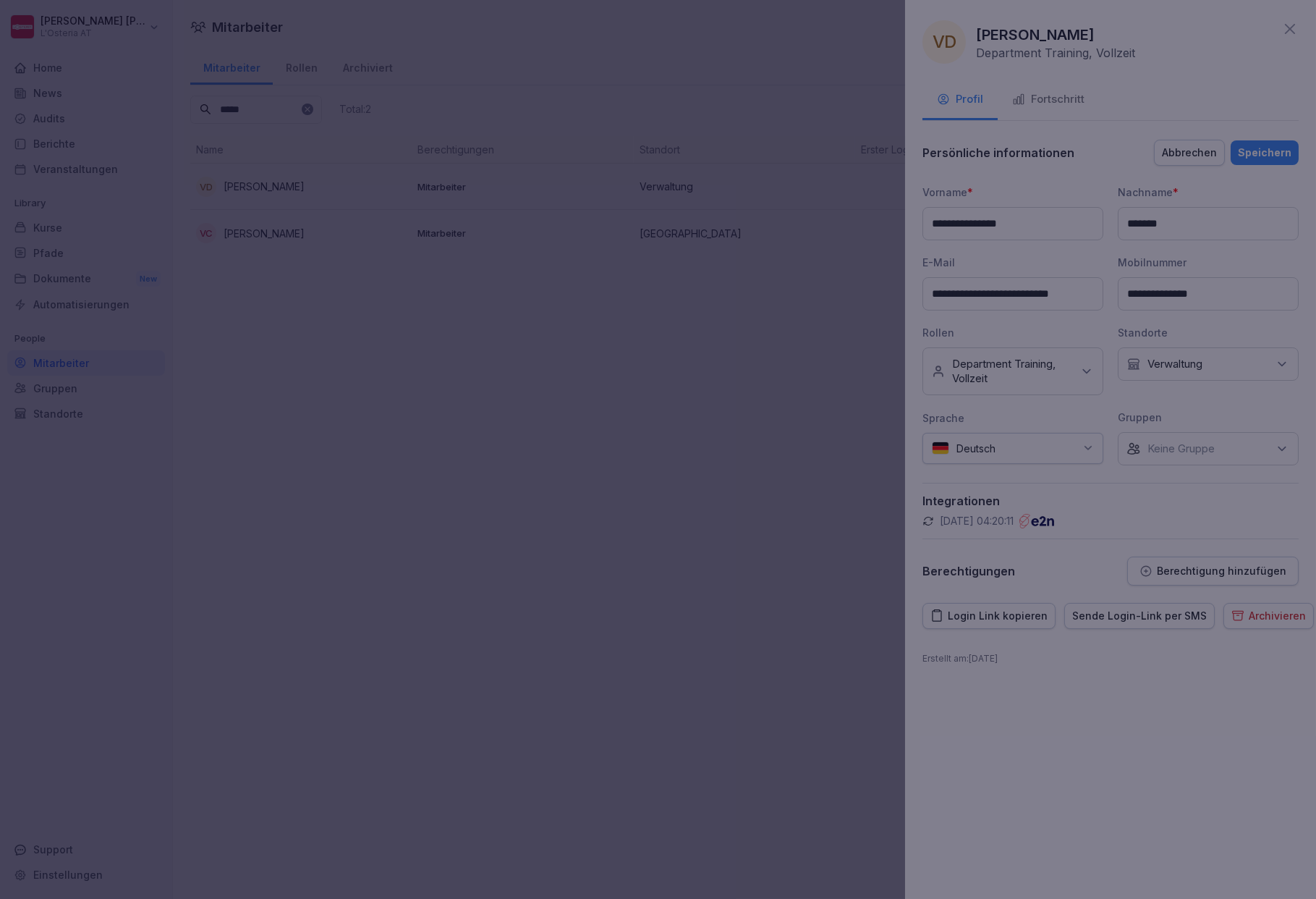
click at [272, 370] on div at bounding box center [658, 450] width 1316 height 899
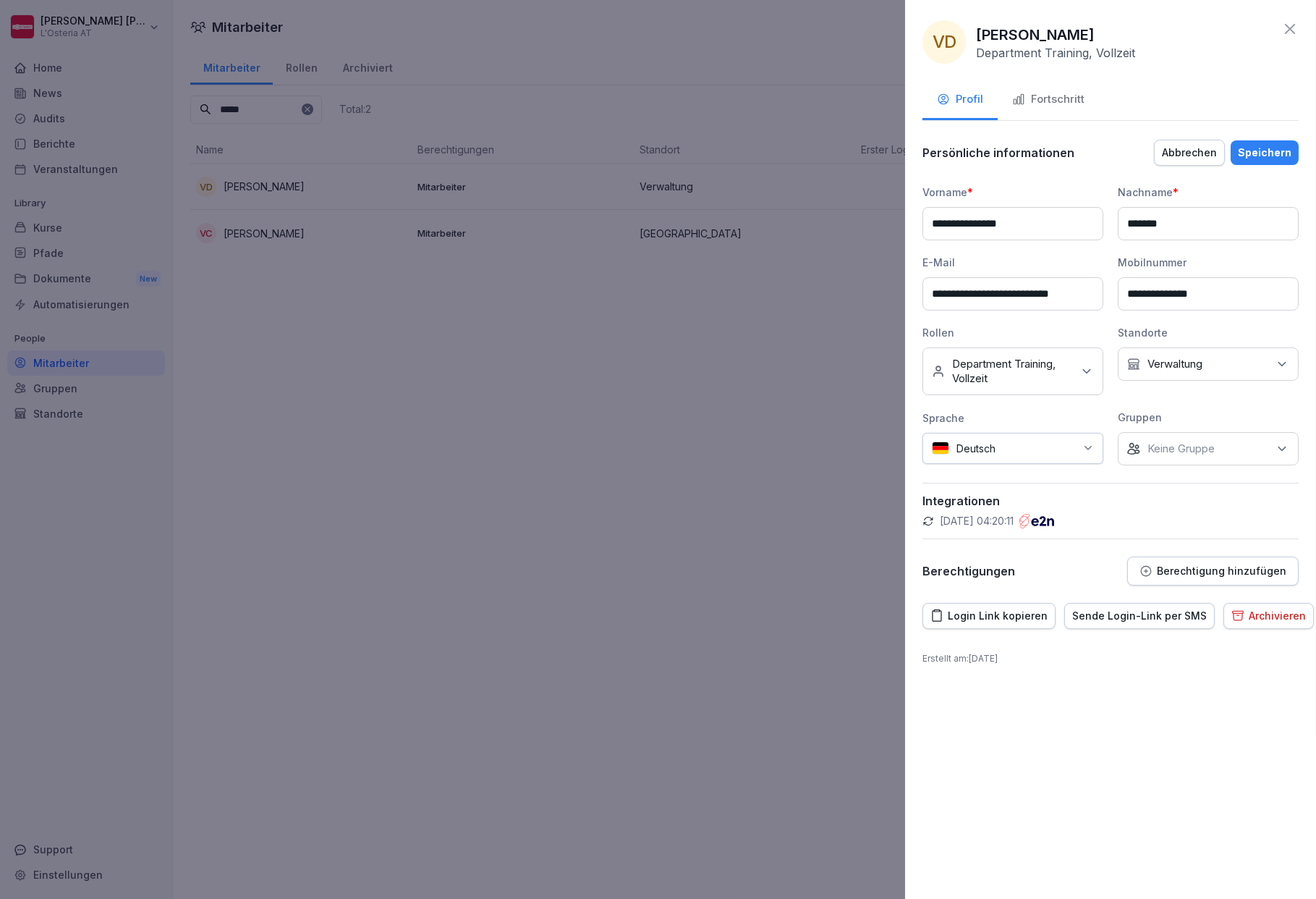
click at [1186, 150] on div "Abbrechen" at bounding box center [1190, 153] width 55 height 16
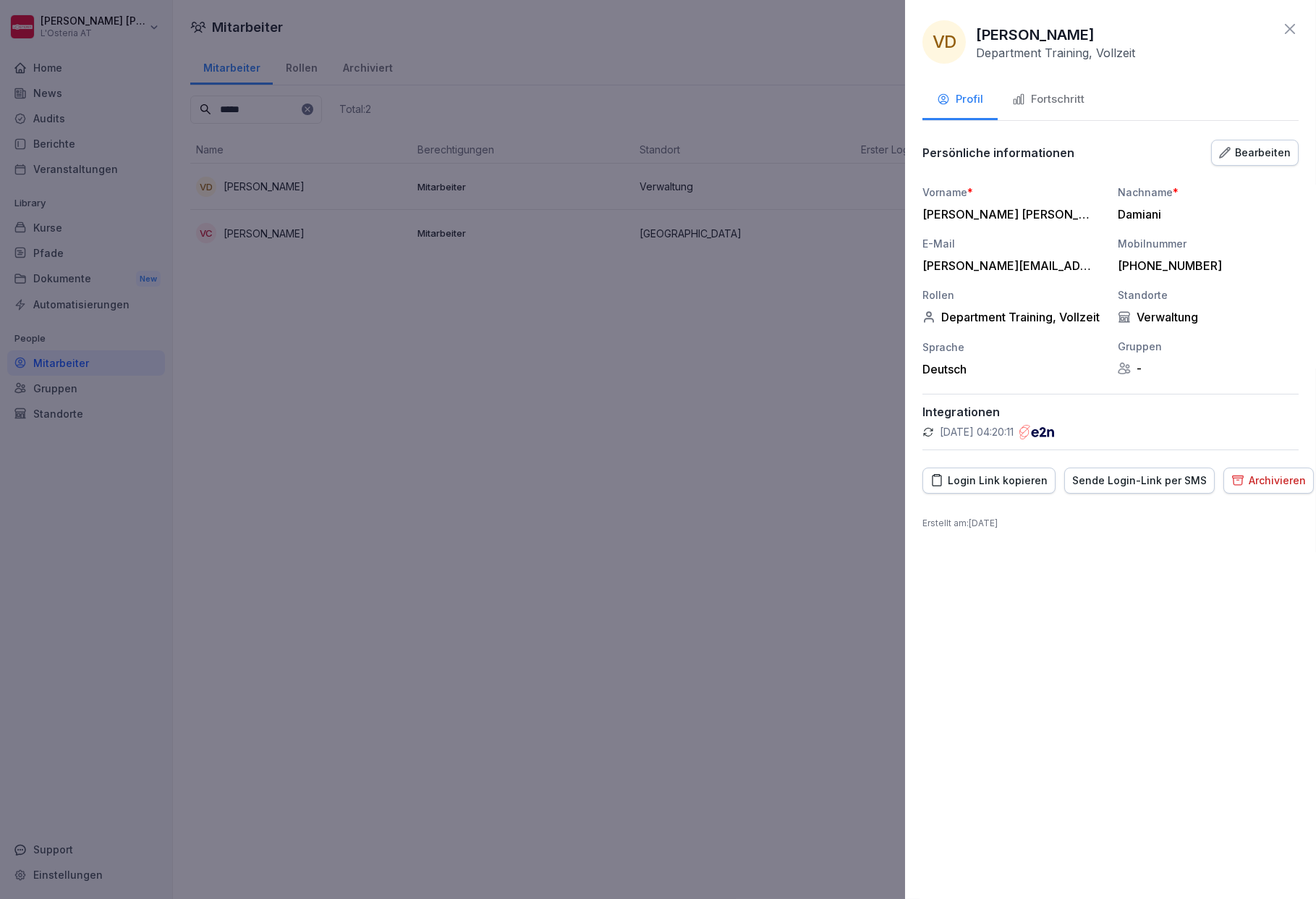
click at [1293, 29] on icon at bounding box center [1290, 29] width 18 height 18
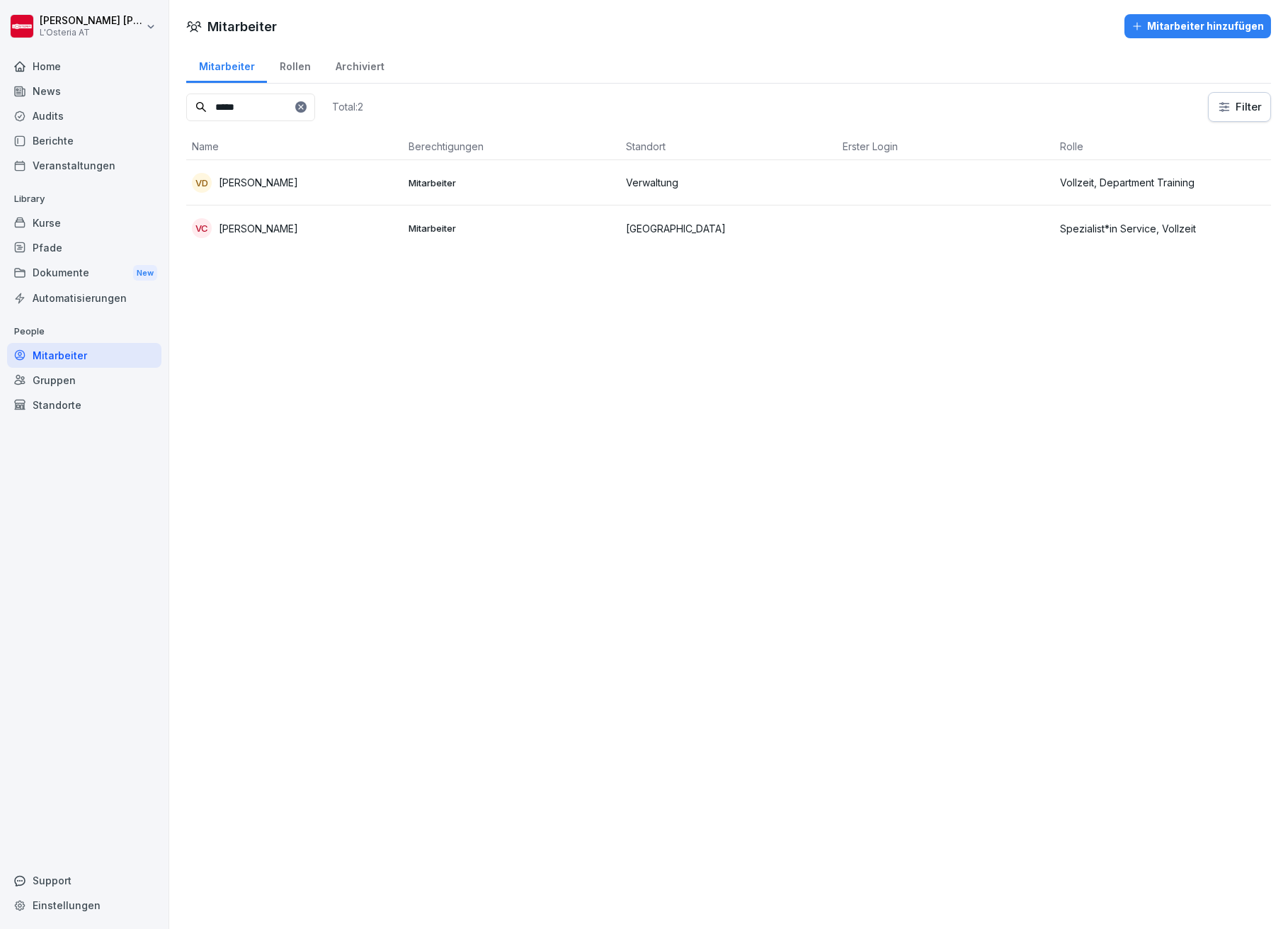
click at [43, 220] on div "Kurse" at bounding box center [84, 223] width 154 height 25
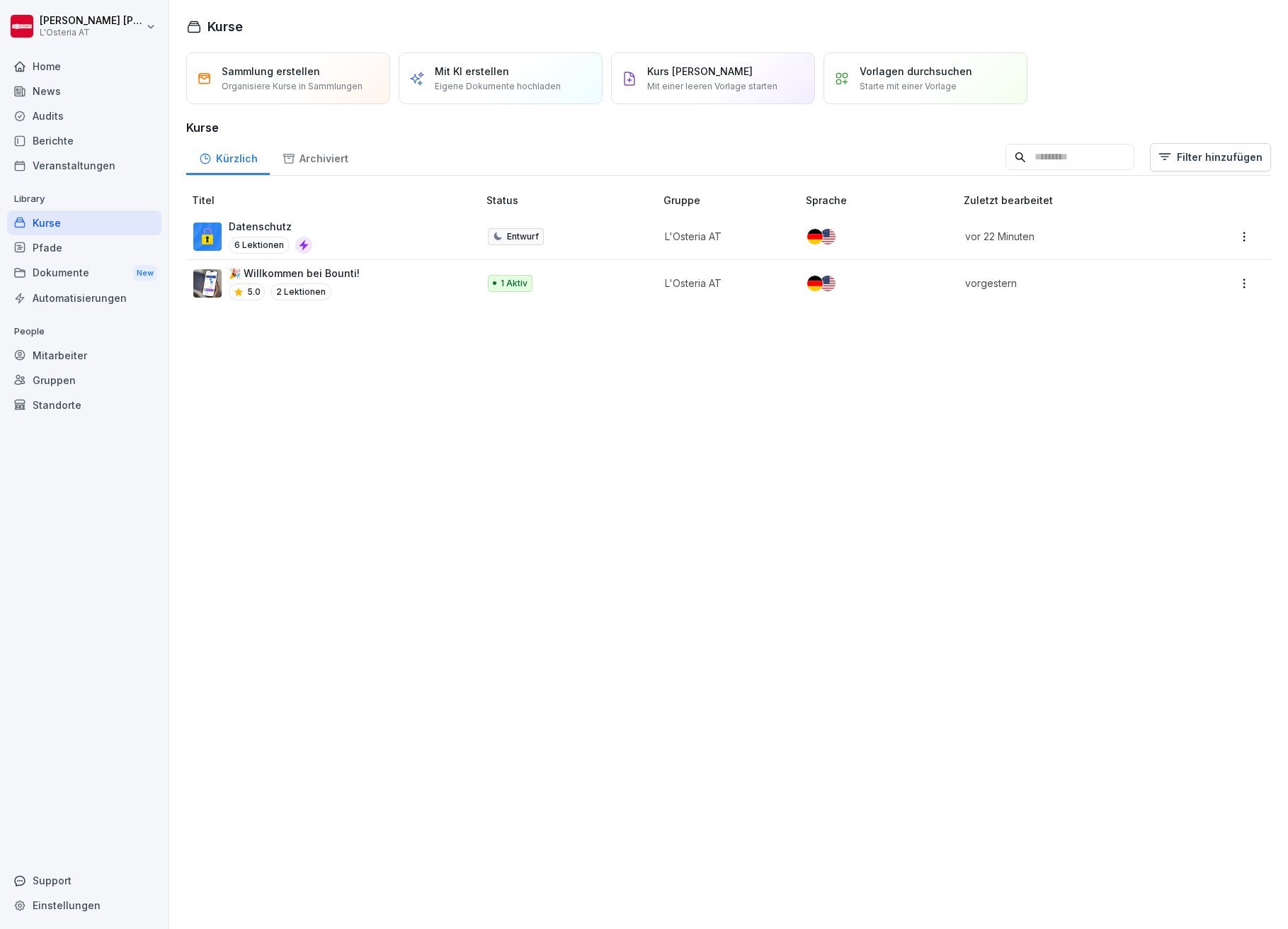
click at [310, 225] on p "Datenschutz" at bounding box center [270, 226] width 84 height 15
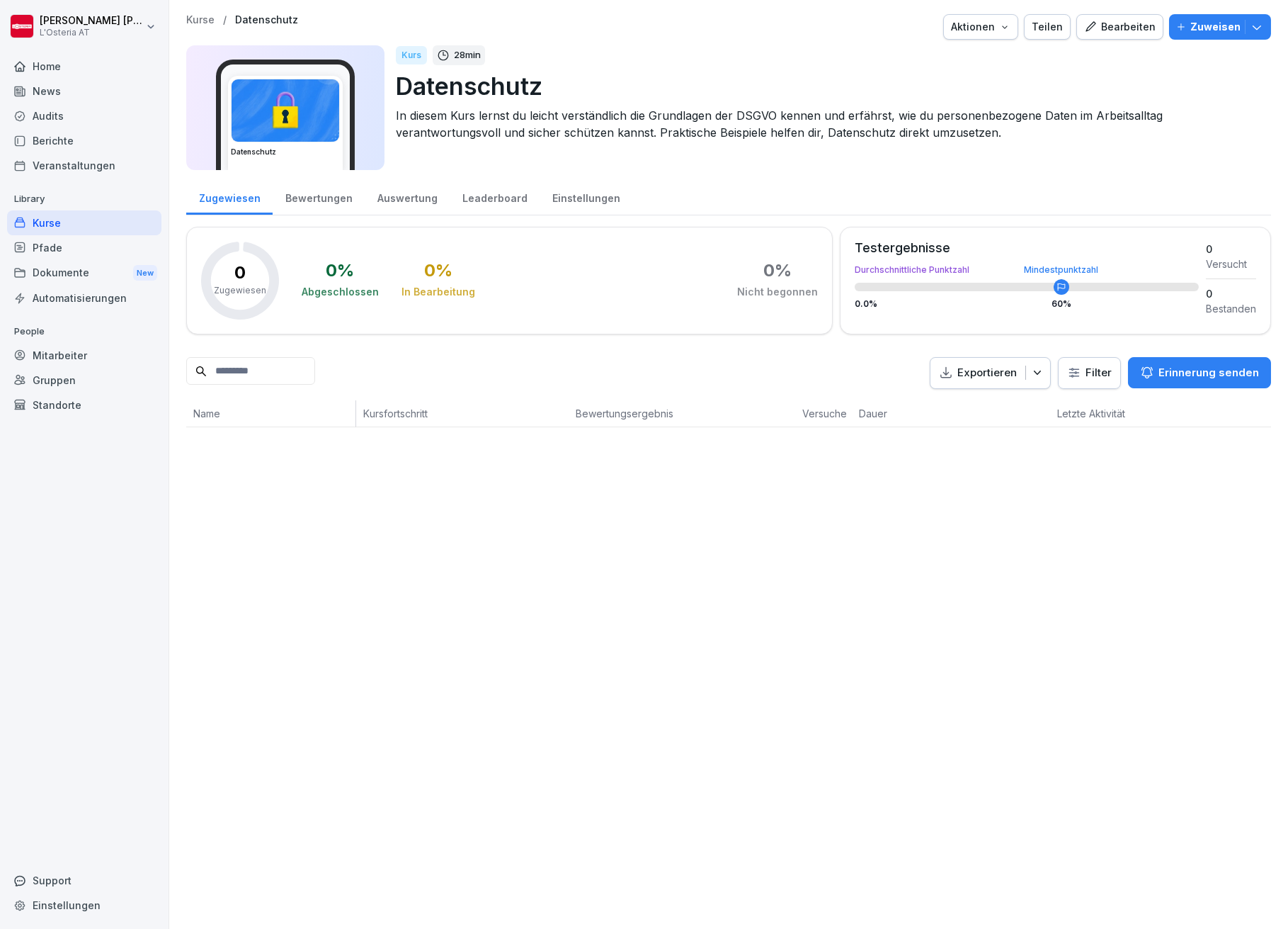
click at [1101, 23] on div "Bearbeiten" at bounding box center [1120, 27] width 71 height 16
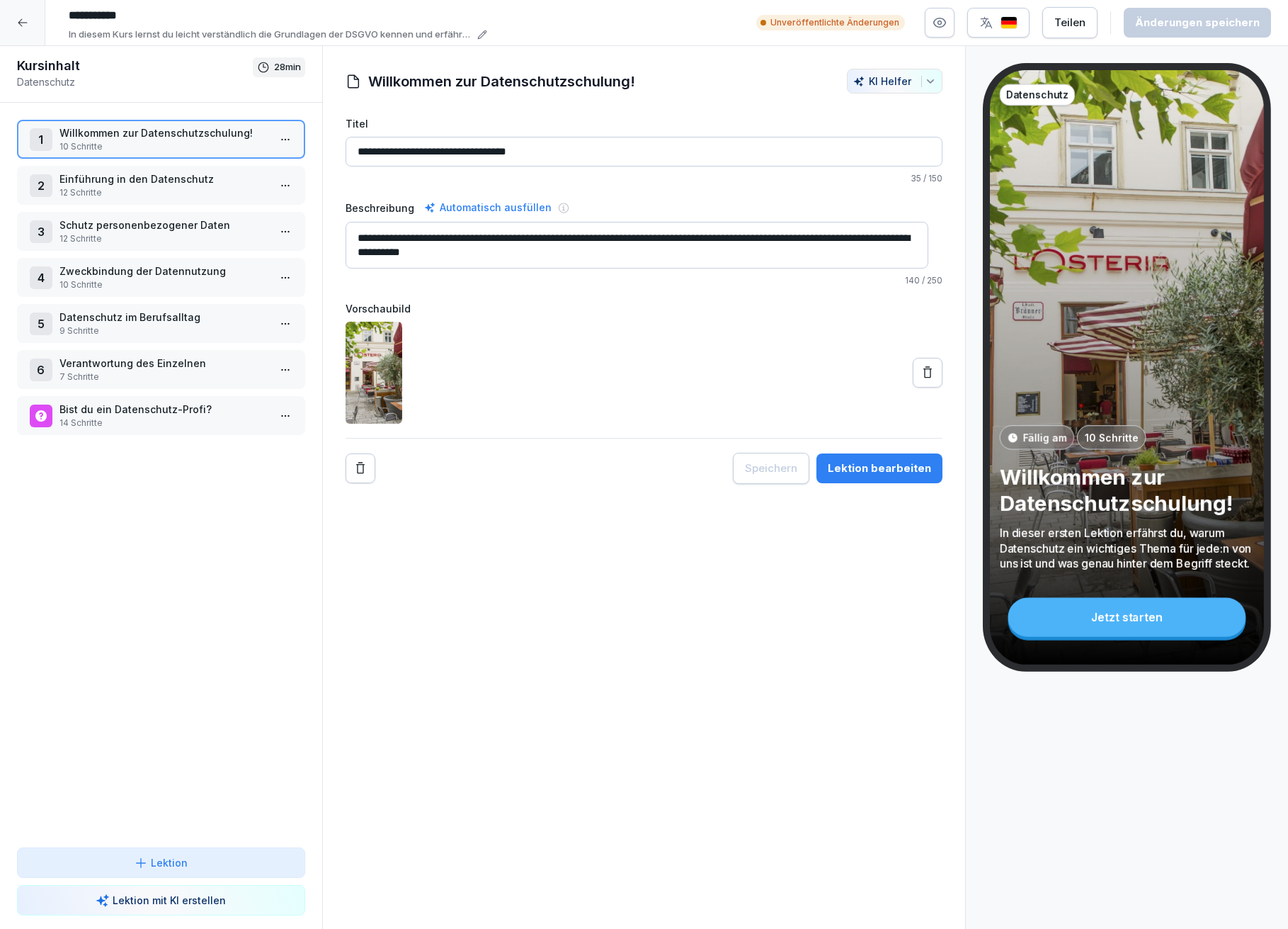
click at [125, 131] on p "Willkommen zur Datenschutzschulung!" at bounding box center [164, 132] width 209 height 15
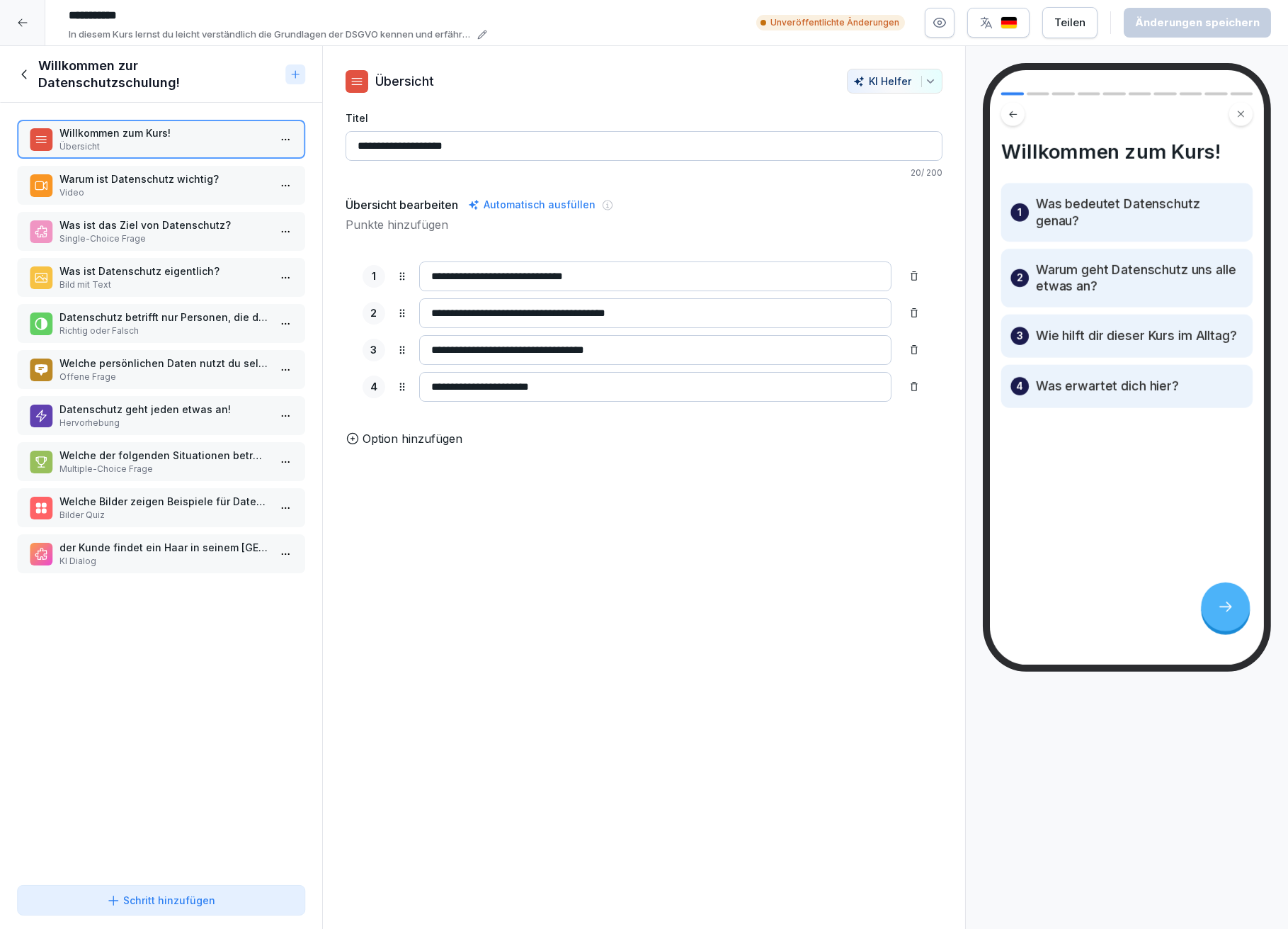
click at [213, 174] on p "Warum ist Datenschutz wichtig?" at bounding box center [164, 178] width 209 height 15
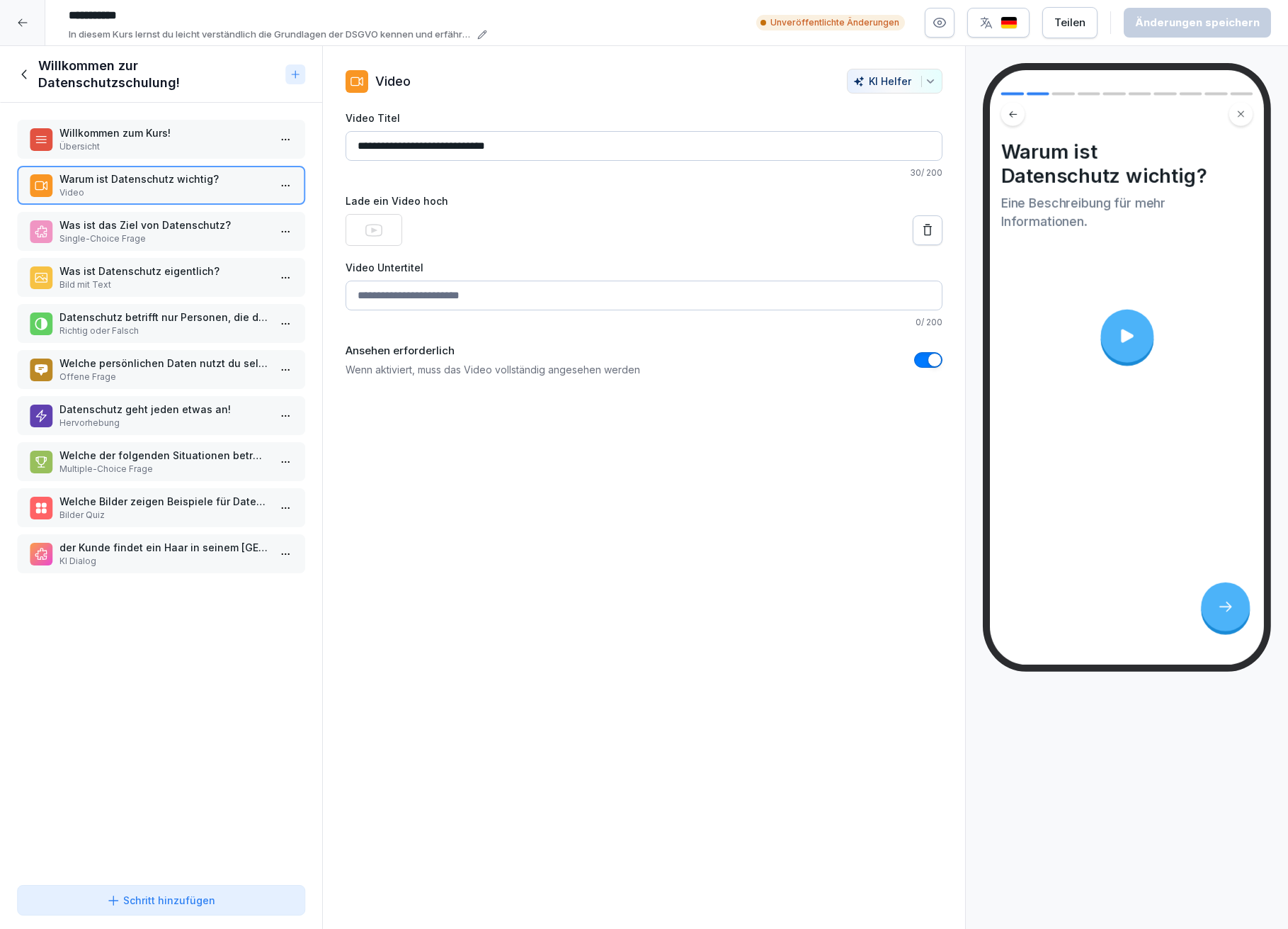
click at [24, 74] on icon at bounding box center [25, 74] width 16 height 16
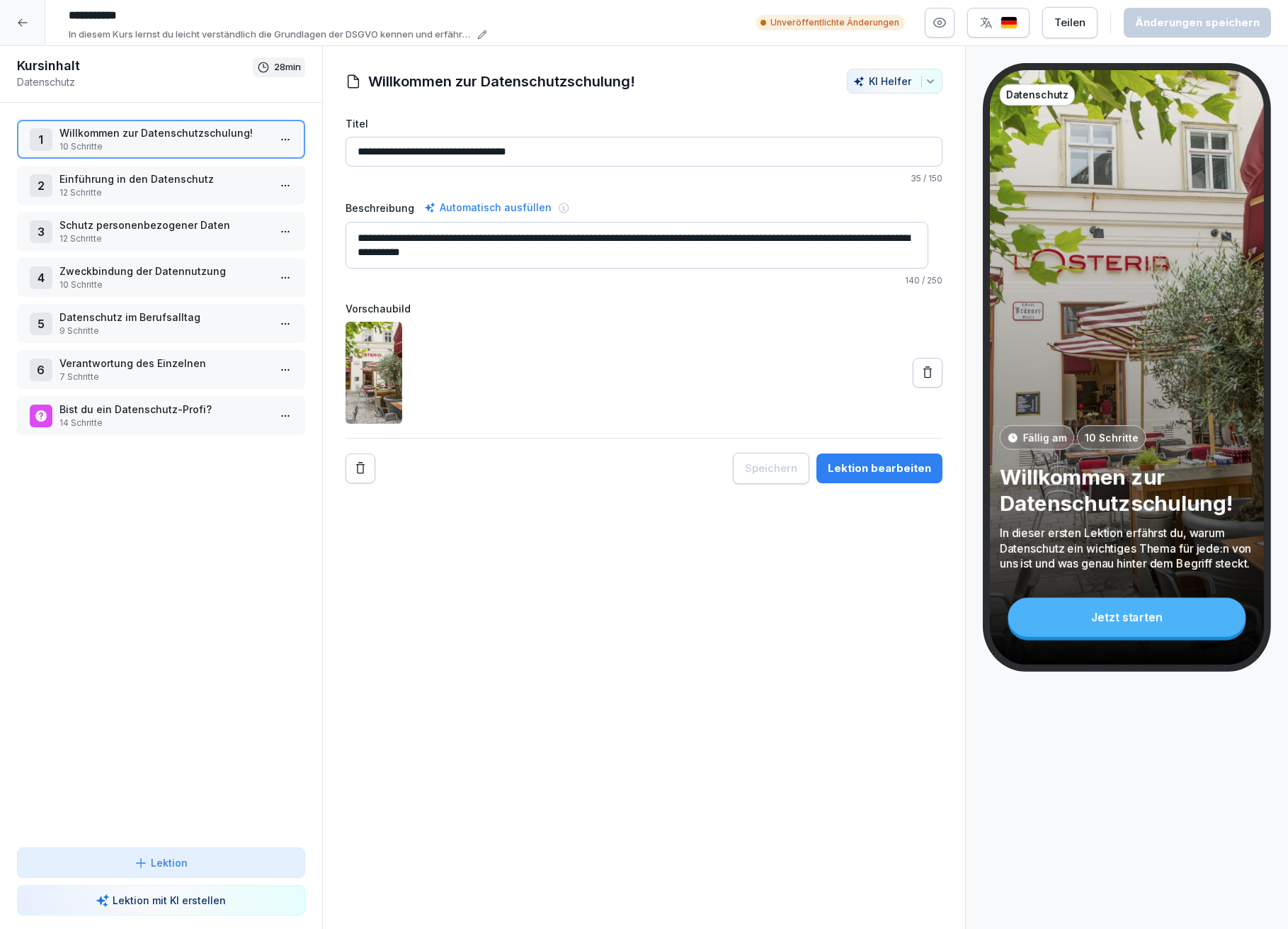
click at [19, 23] on icon at bounding box center [23, 23] width 9 height 8
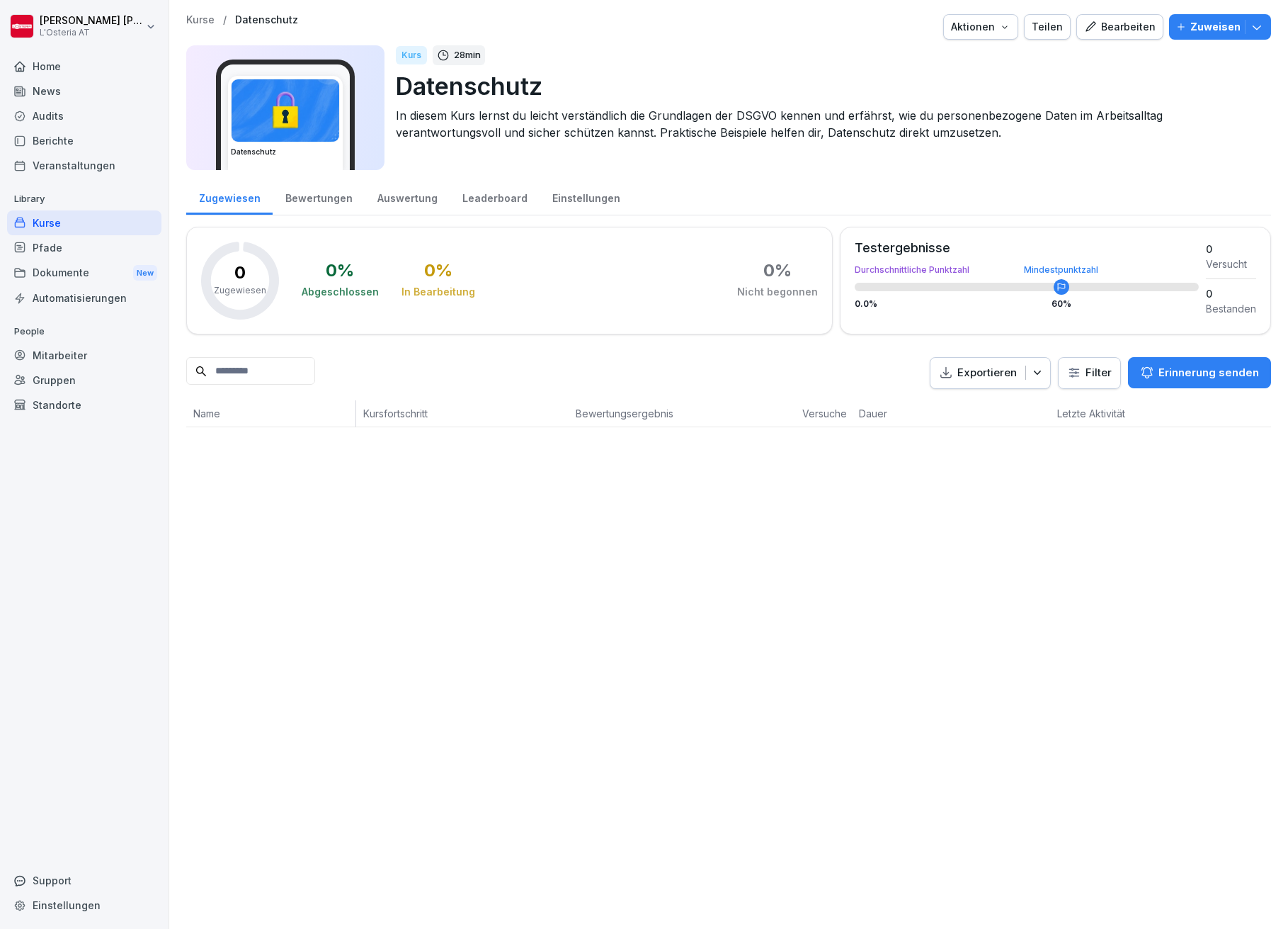
click at [31, 877] on div "Support" at bounding box center [84, 880] width 154 height 25
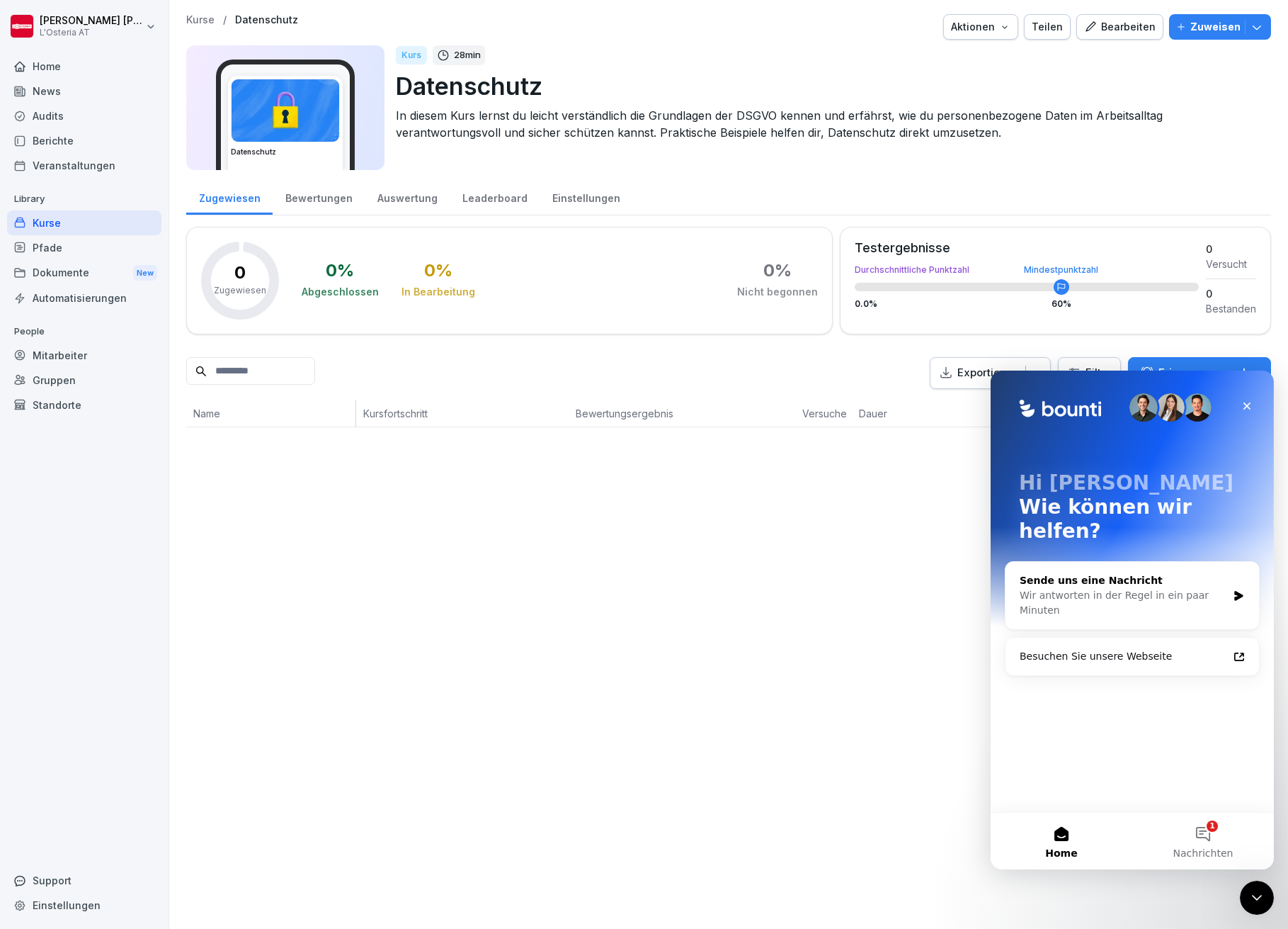
click at [1070, 587] on div "Wir antworten in der Regel in ein paar Minuten" at bounding box center [1122, 602] width 207 height 30
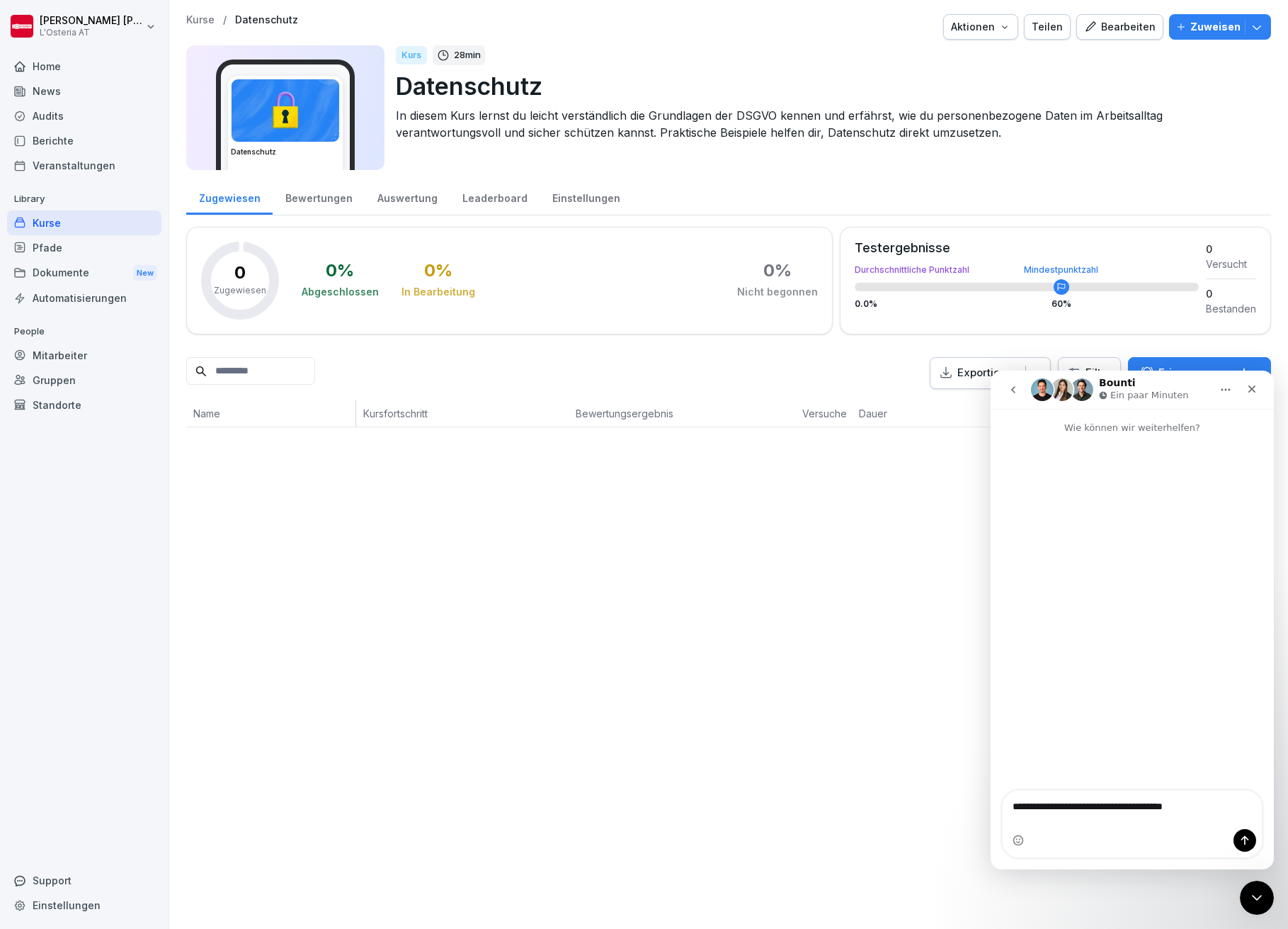
click at [1142, 602] on div "Intercom Messenger" at bounding box center [1131, 613] width 283 height 357
click at [1198, 814] on textarea "**********" at bounding box center [1131, 801] width 259 height 24
click at [1099, 627] on div "Intercom Messenger" at bounding box center [1131, 613] width 283 height 357
click at [1121, 817] on textarea "**********" at bounding box center [1131, 808] width 259 height 38
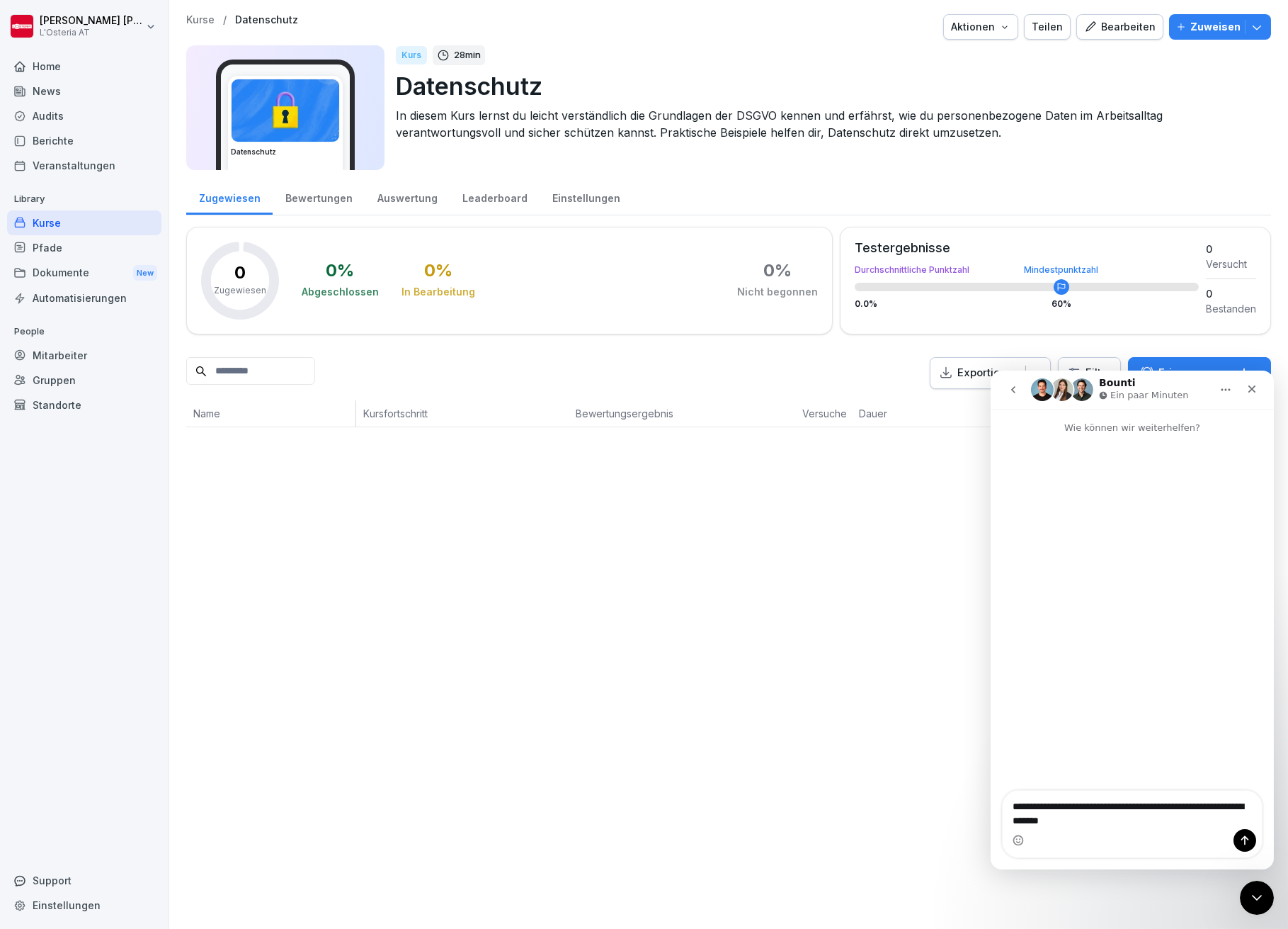
click at [1121, 645] on div "Intercom Messenger" at bounding box center [1131, 613] width 283 height 357
click at [1127, 823] on textarea "**********" at bounding box center [1131, 808] width 259 height 38
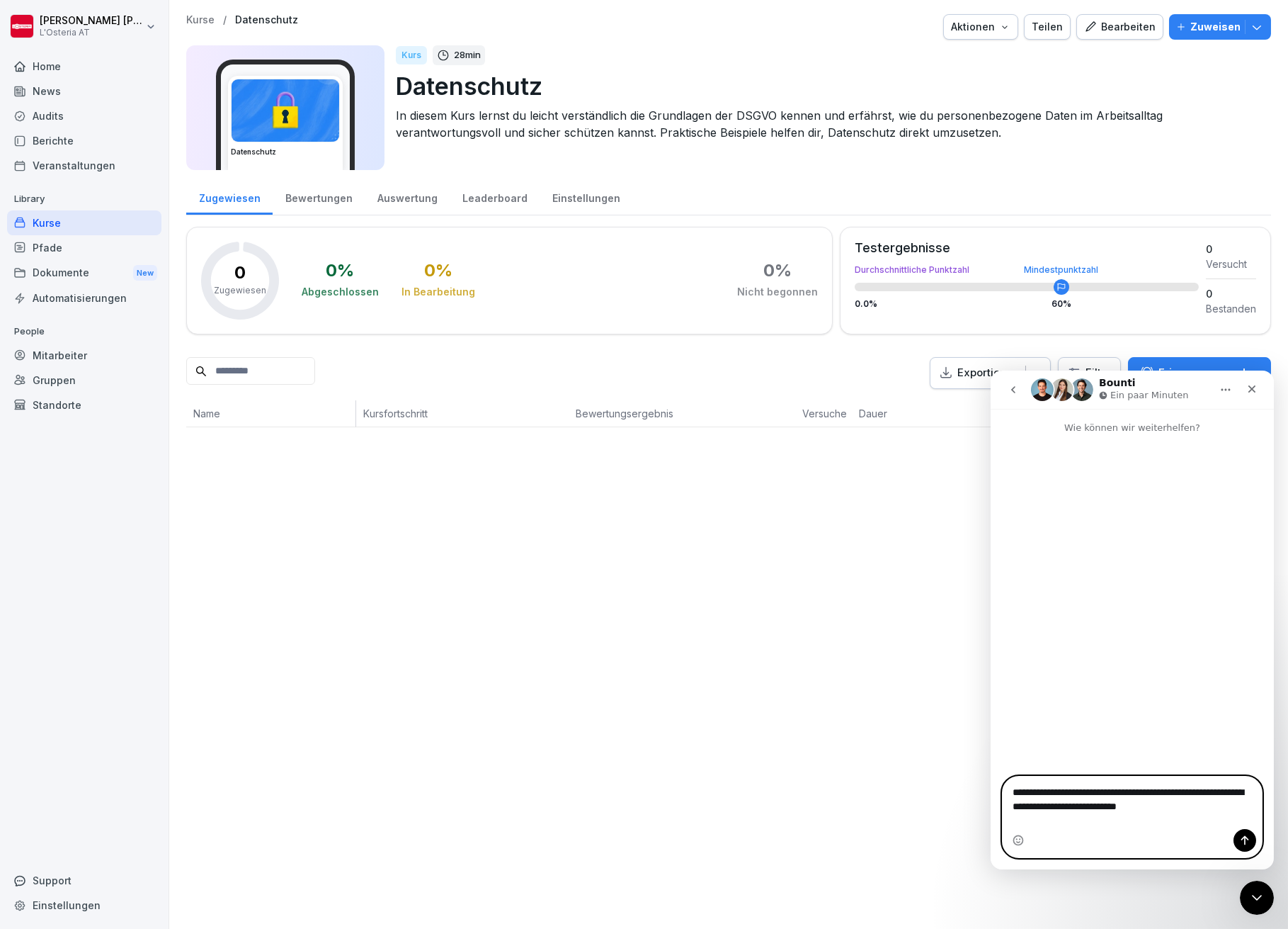
click at [1214, 814] on textarea "**********" at bounding box center [1131, 794] width 259 height 38
paste textarea "Nachricht senden..."
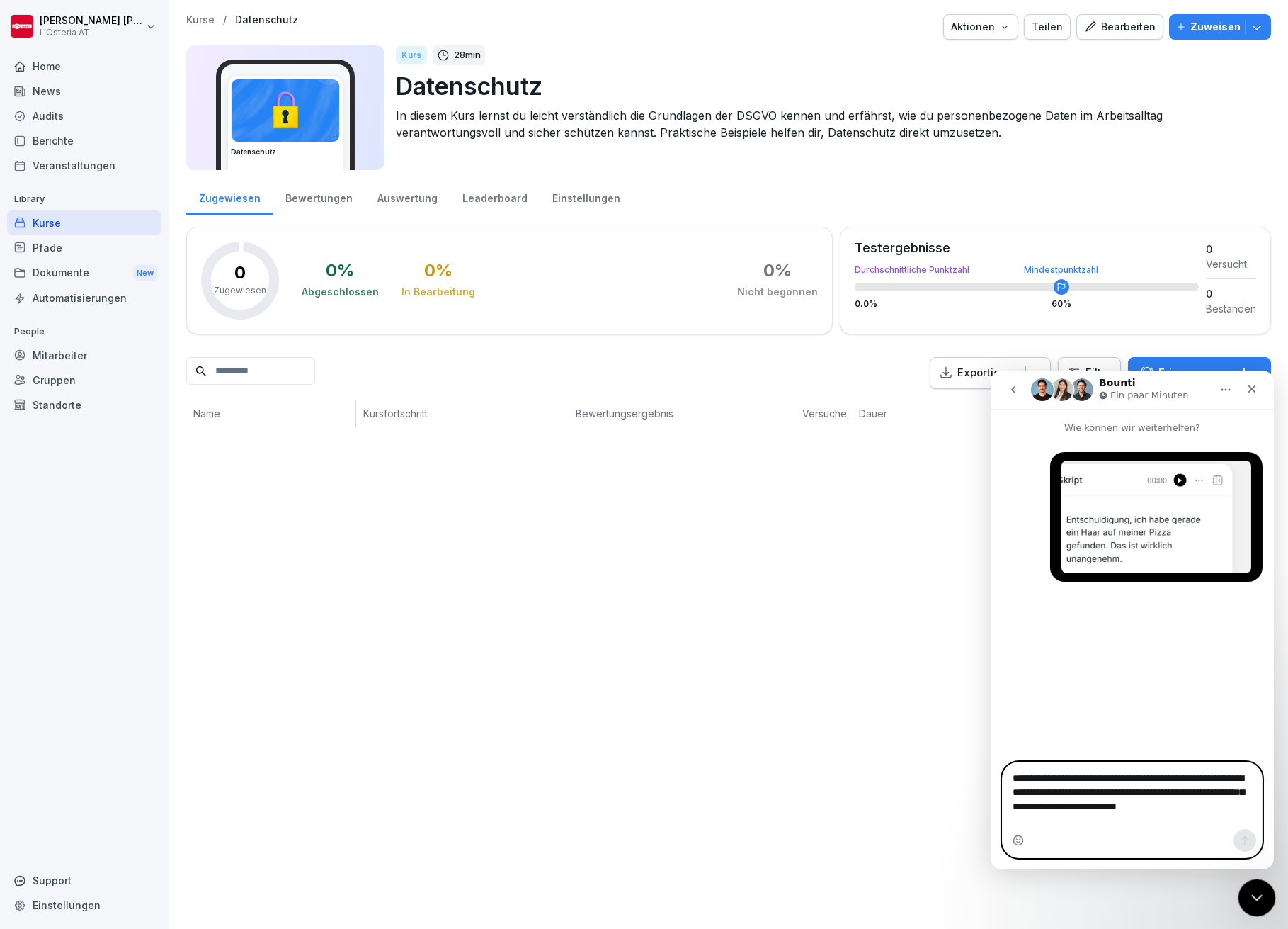
type textarea "**********"
click at [1261, 892] on icon "Intercom-Nachrichtendienst schließen" at bounding box center [1255, 895] width 17 height 17
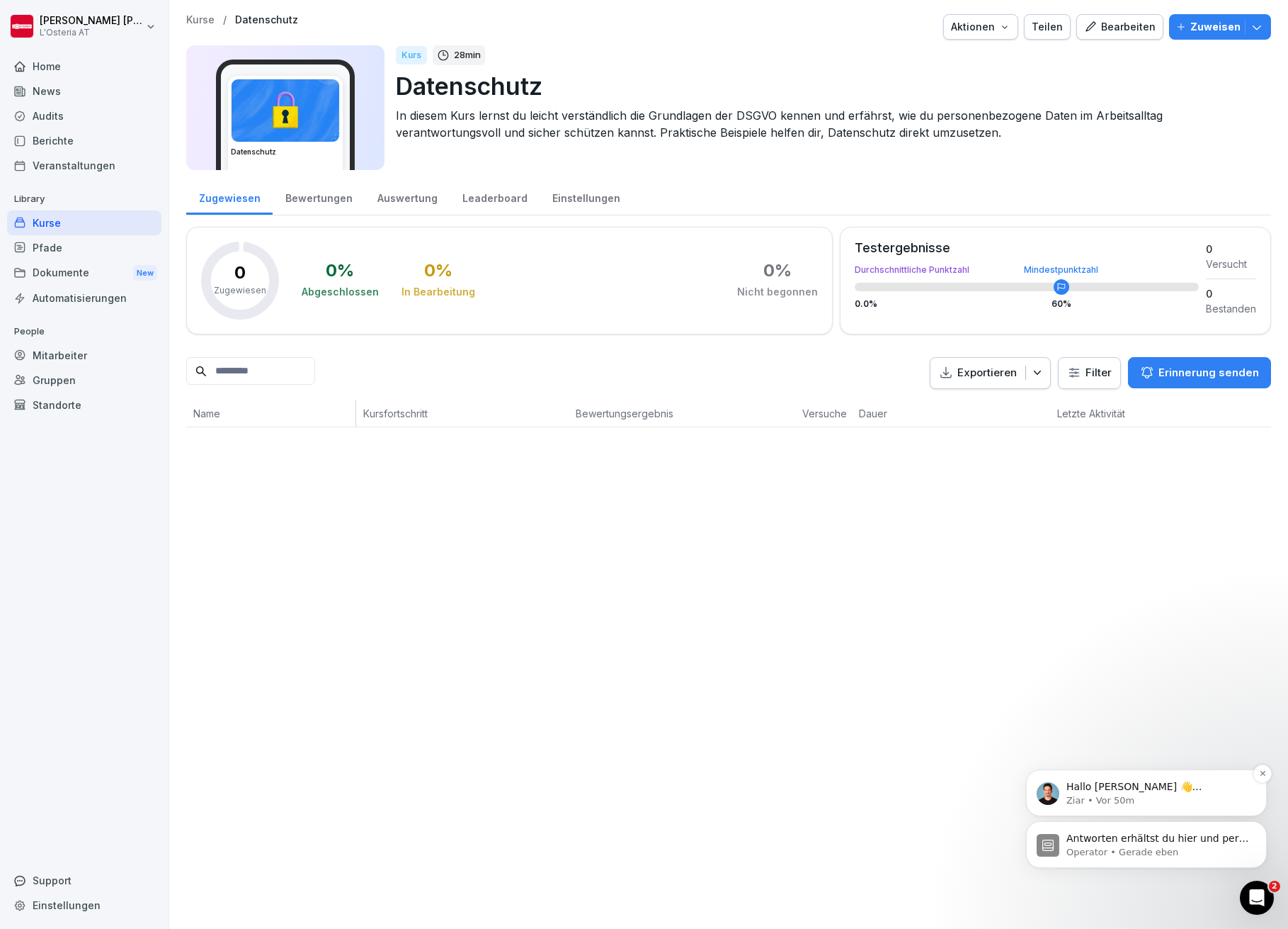
click at [1130, 798] on p "Ziar • Vor 50m" at bounding box center [1157, 800] width 183 height 13
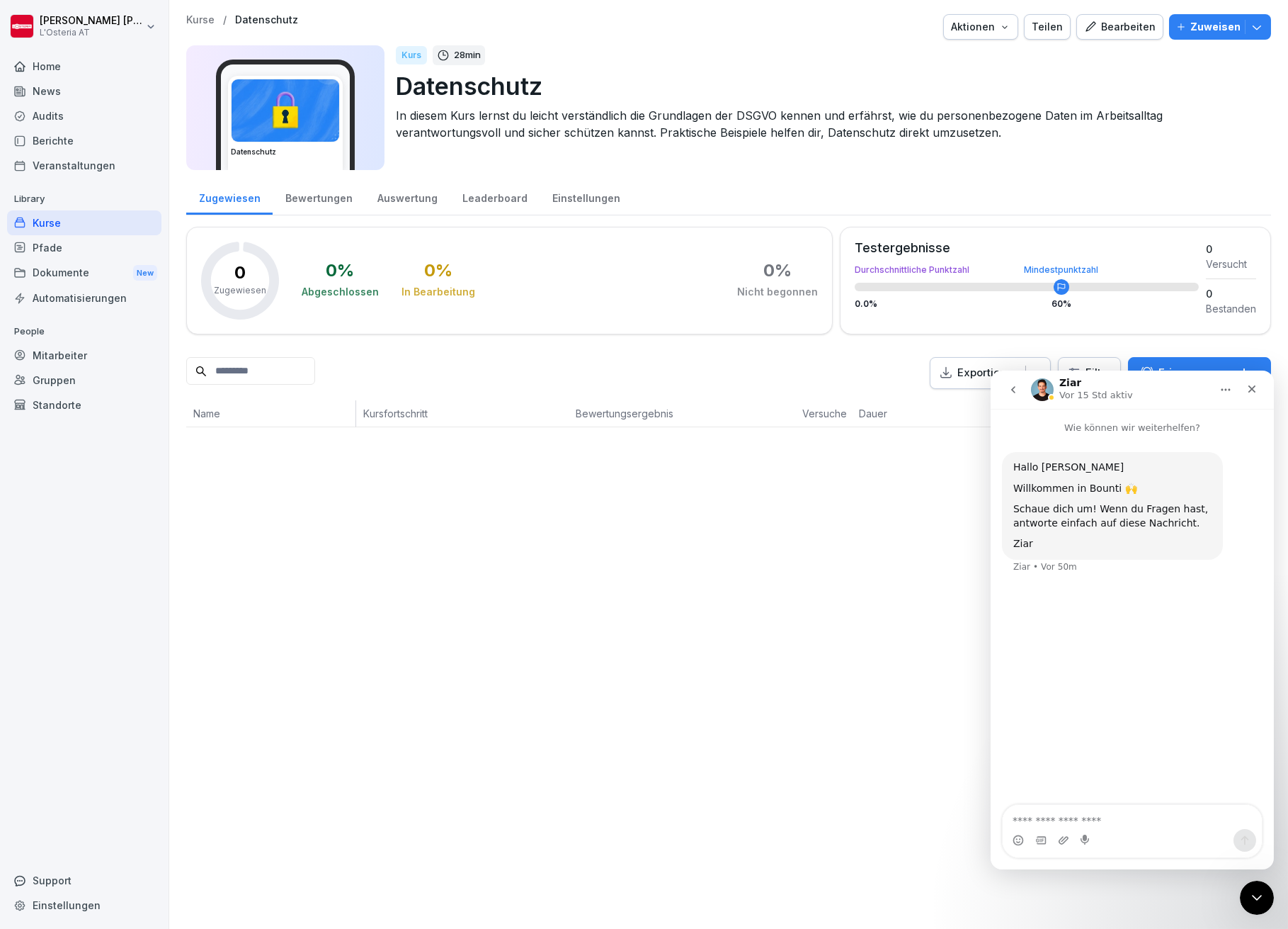
click at [1015, 387] on icon "go back" at bounding box center [1013, 389] width 11 height 11
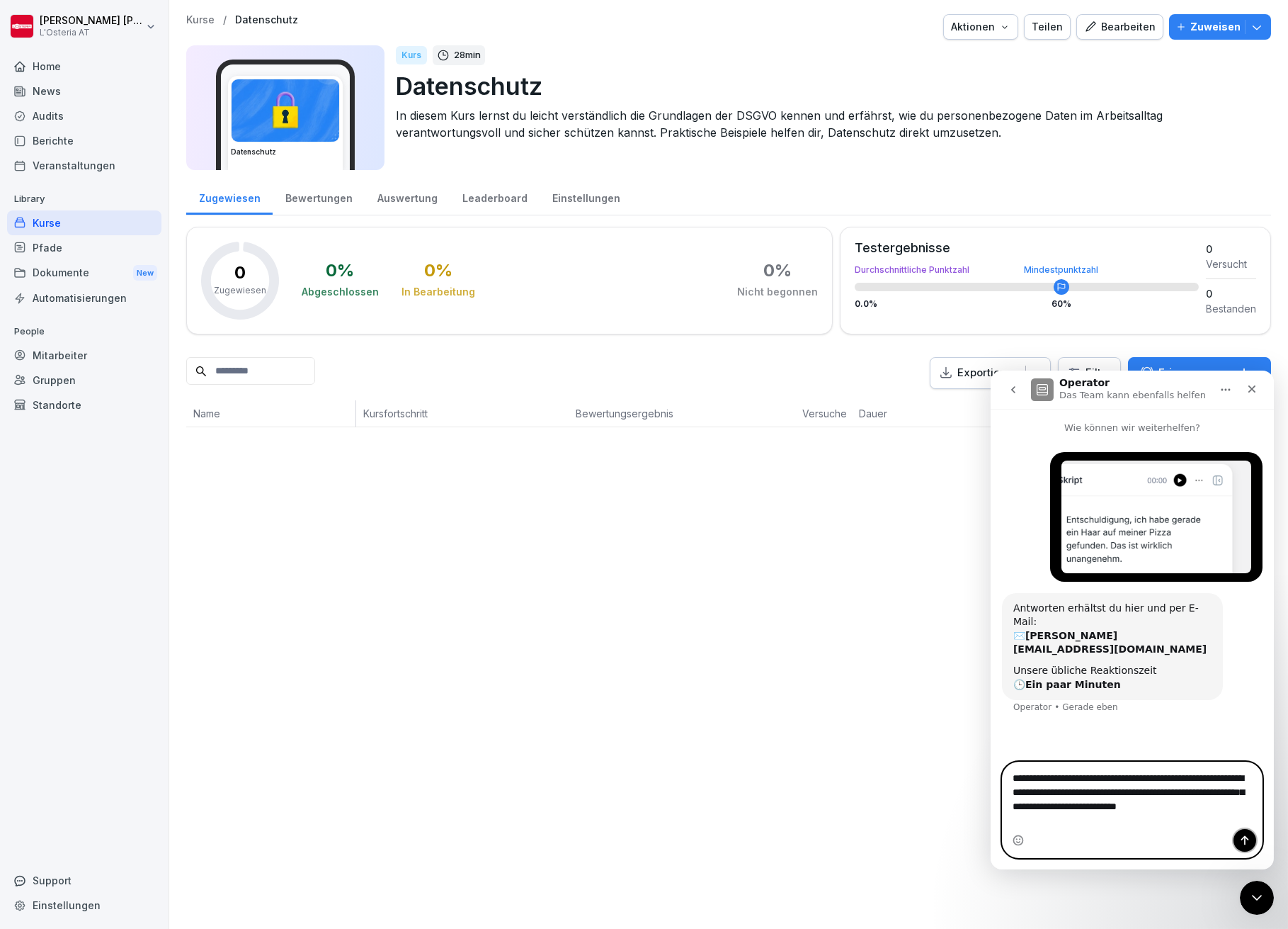
click at [1242, 837] on icon "Sende eine Nachricht…" at bounding box center [1244, 839] width 11 height 11
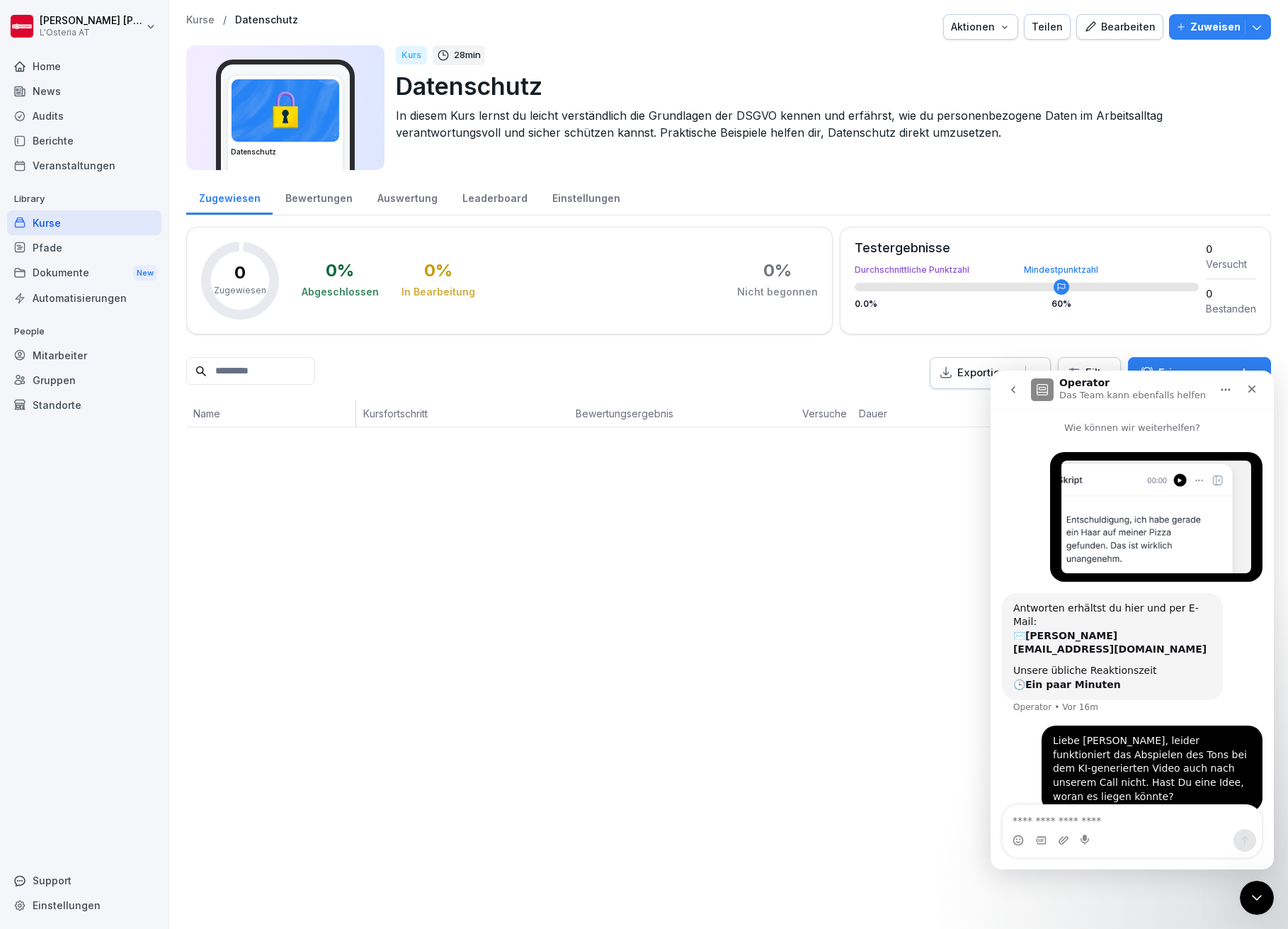
click at [786, 606] on div "Kurse / Datenschutz Aktionen Teilen Bearbeiten Zuweisen Datenschutz Kurs 28 min…" at bounding box center [729, 464] width 1119 height 929
click at [876, 690] on div "Kurse / Datenschutz Aktionen Teilen Bearbeiten Zuweisen Datenschutz Kurs 28 min…" at bounding box center [729, 464] width 1119 height 929
drag, startPoint x: 190, startPoint y: 2, endPoint x: 63, endPoint y: 905, distance: 911.9
click at [63, 905] on div "Einstellungen" at bounding box center [84, 905] width 154 height 25
select select "**"
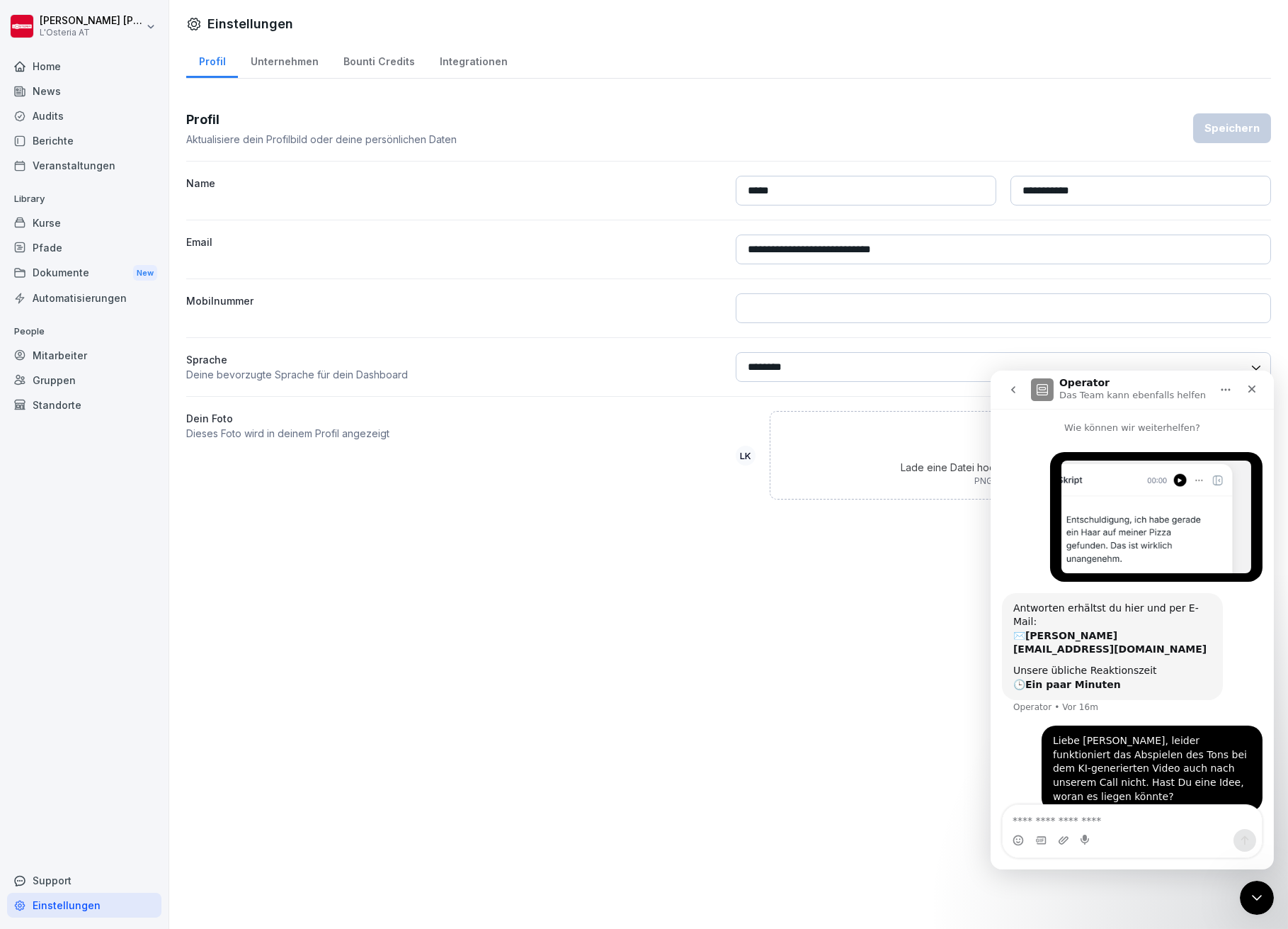
click at [86, 20] on html "**********" at bounding box center [644, 464] width 1288 height 929
click at [70, 90] on div "Abmelden" at bounding box center [90, 89] width 140 height 26
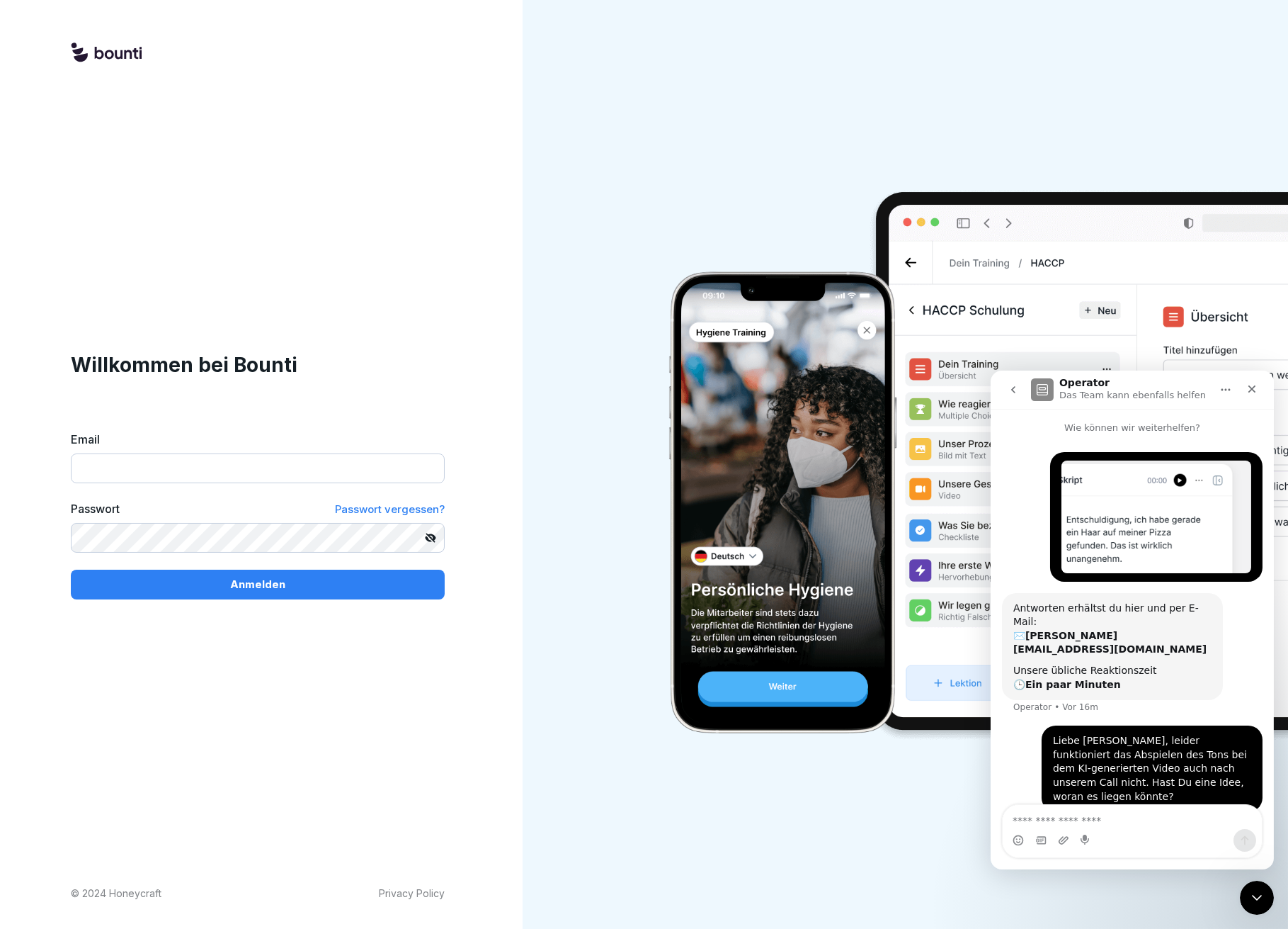
type input "**********"
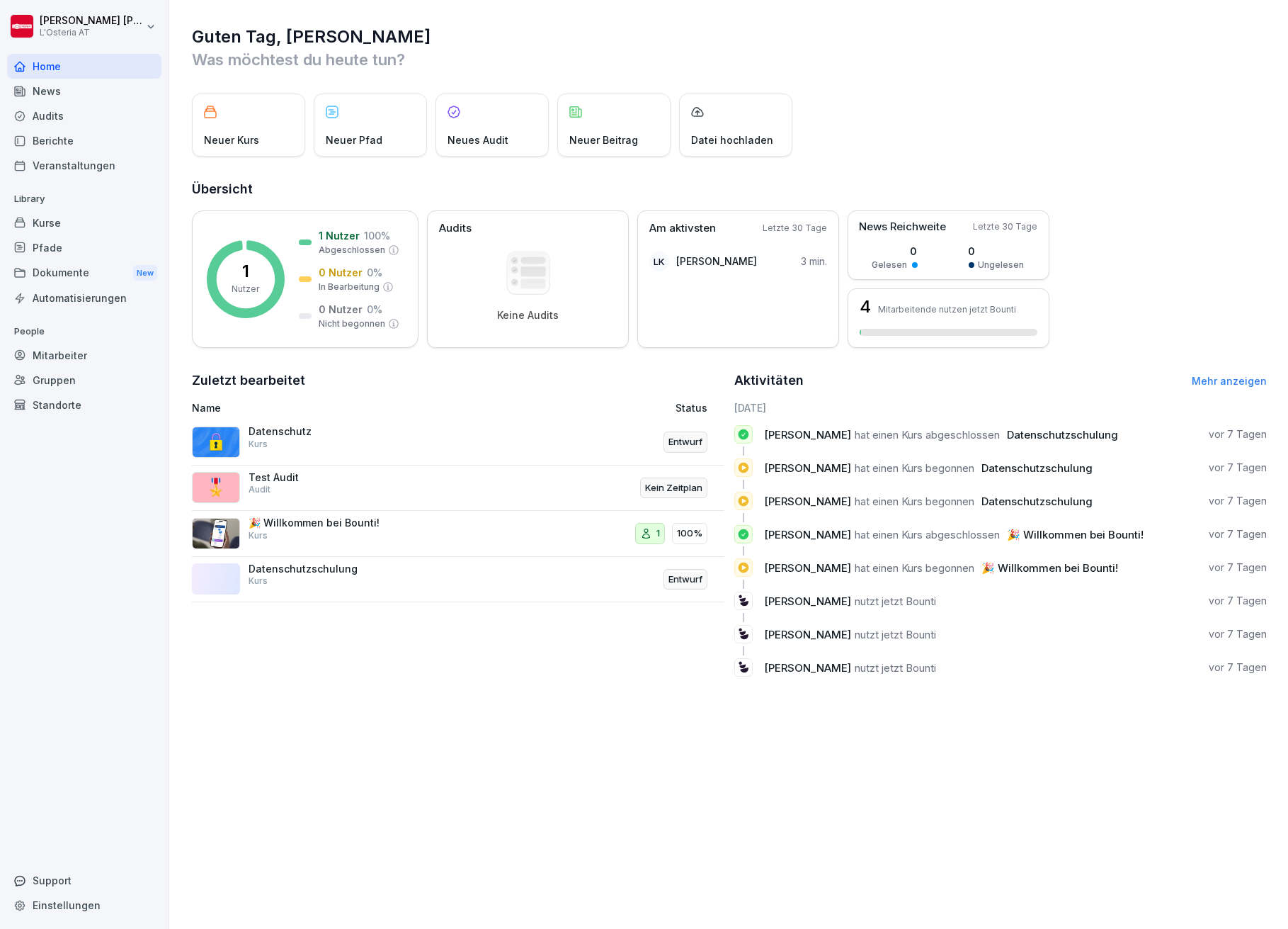
click at [298, 571] on p "Datenschutzschulung" at bounding box center [319, 569] width 142 height 13
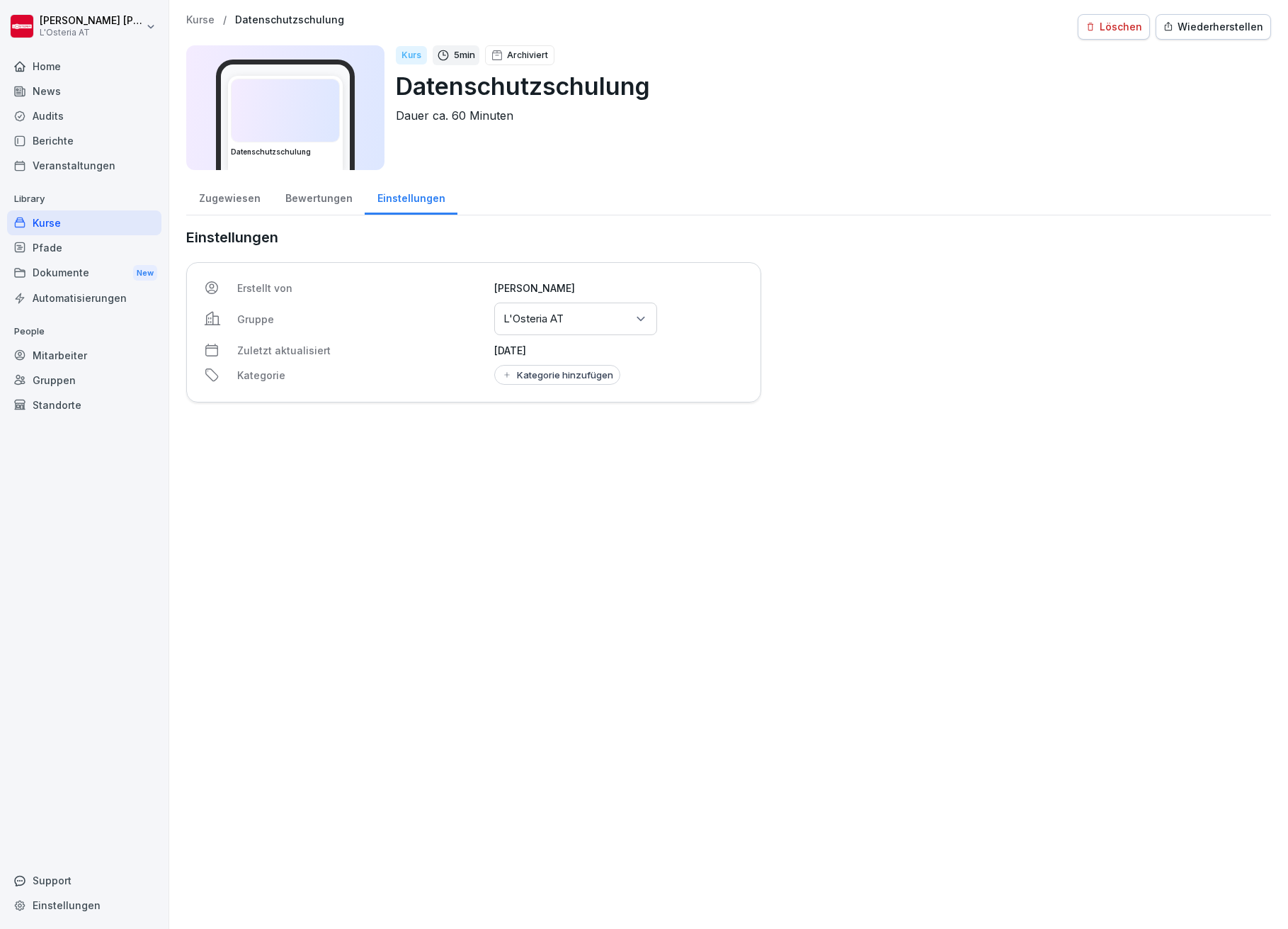
click at [56, 227] on div "Kurse" at bounding box center [84, 223] width 154 height 25
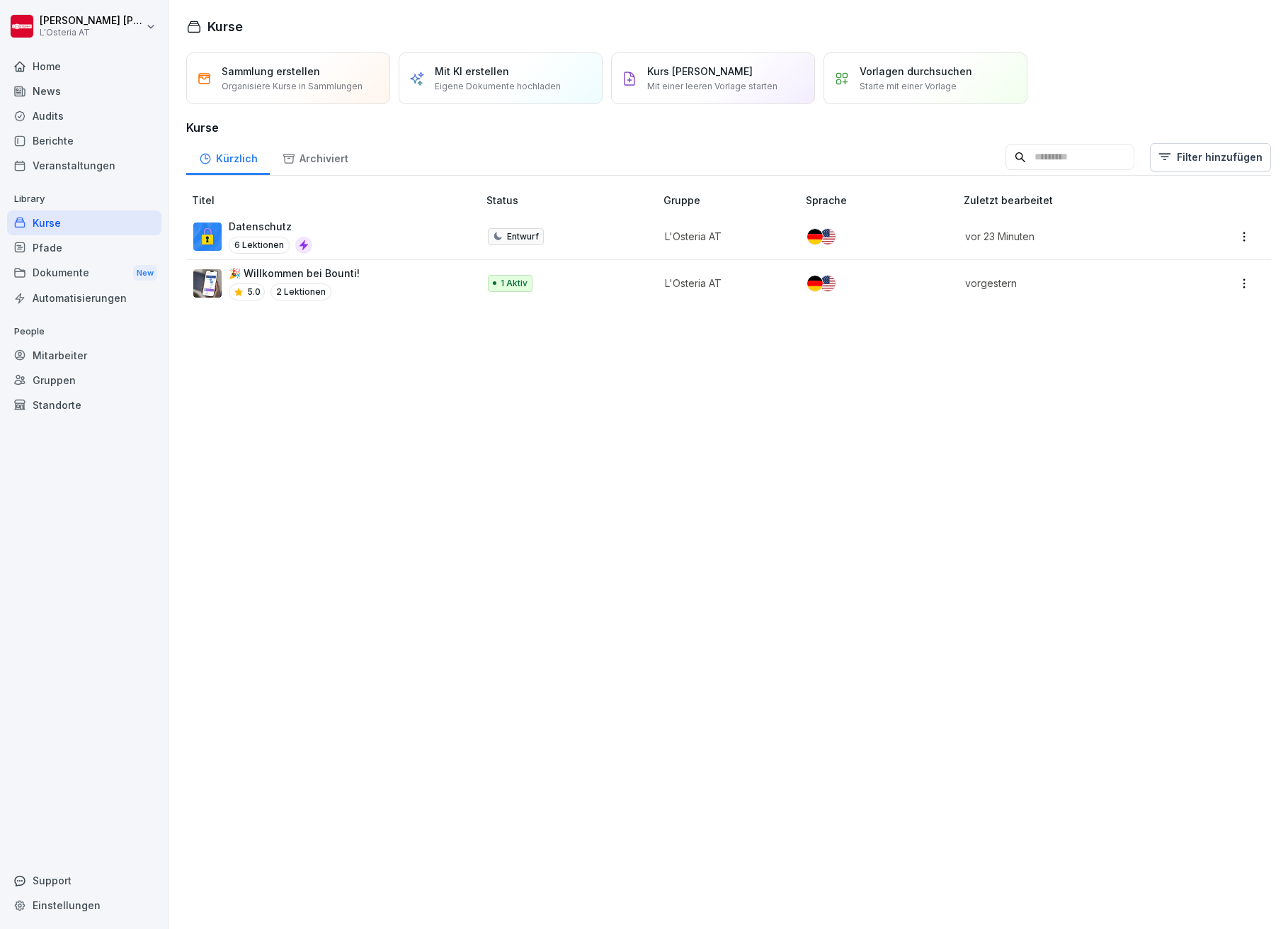
click at [50, 225] on div "Kurse" at bounding box center [84, 223] width 154 height 25
click at [49, 242] on div "Pfade" at bounding box center [84, 247] width 154 height 25
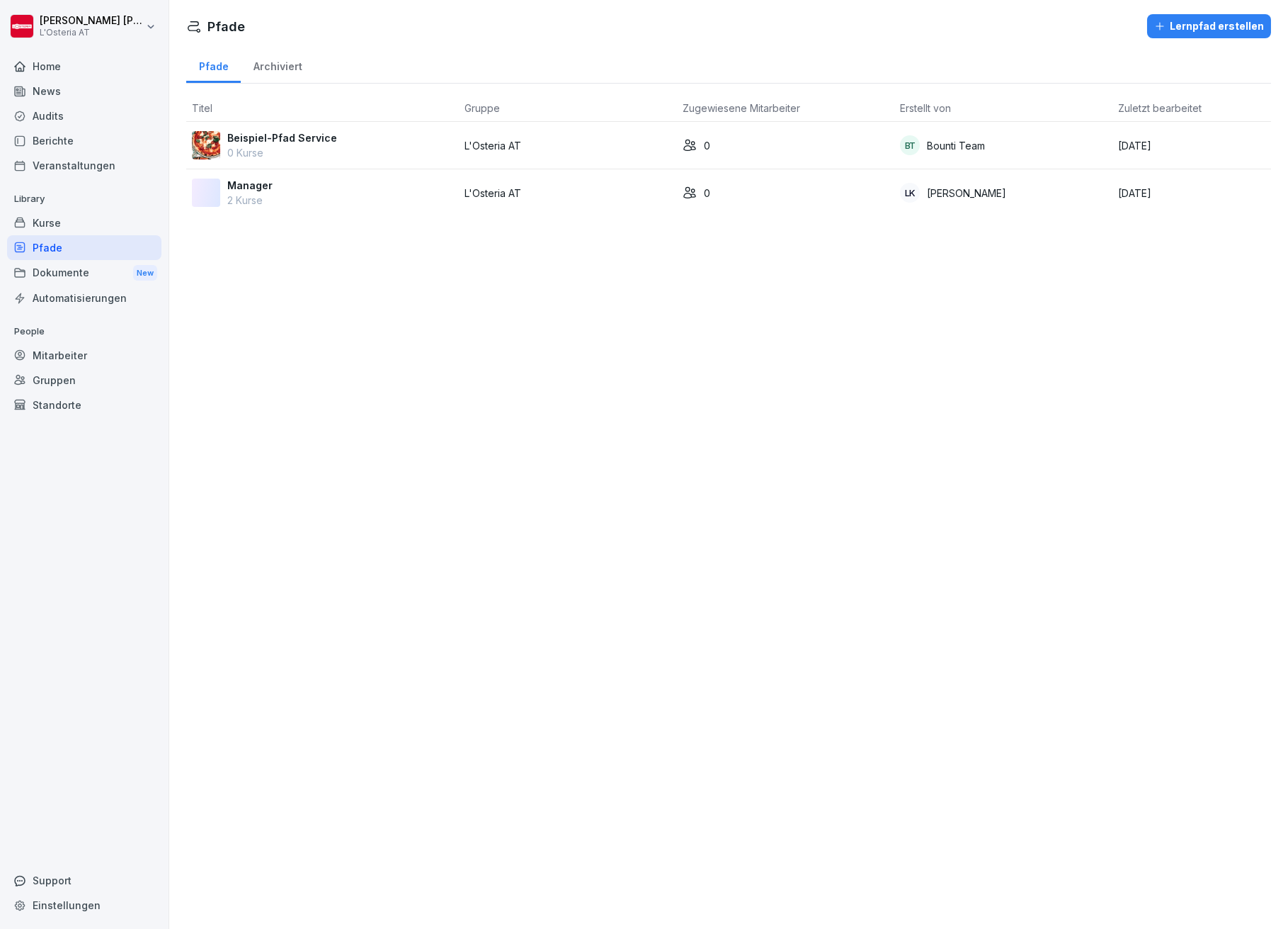
click at [44, 221] on div "Kurse" at bounding box center [84, 223] width 154 height 25
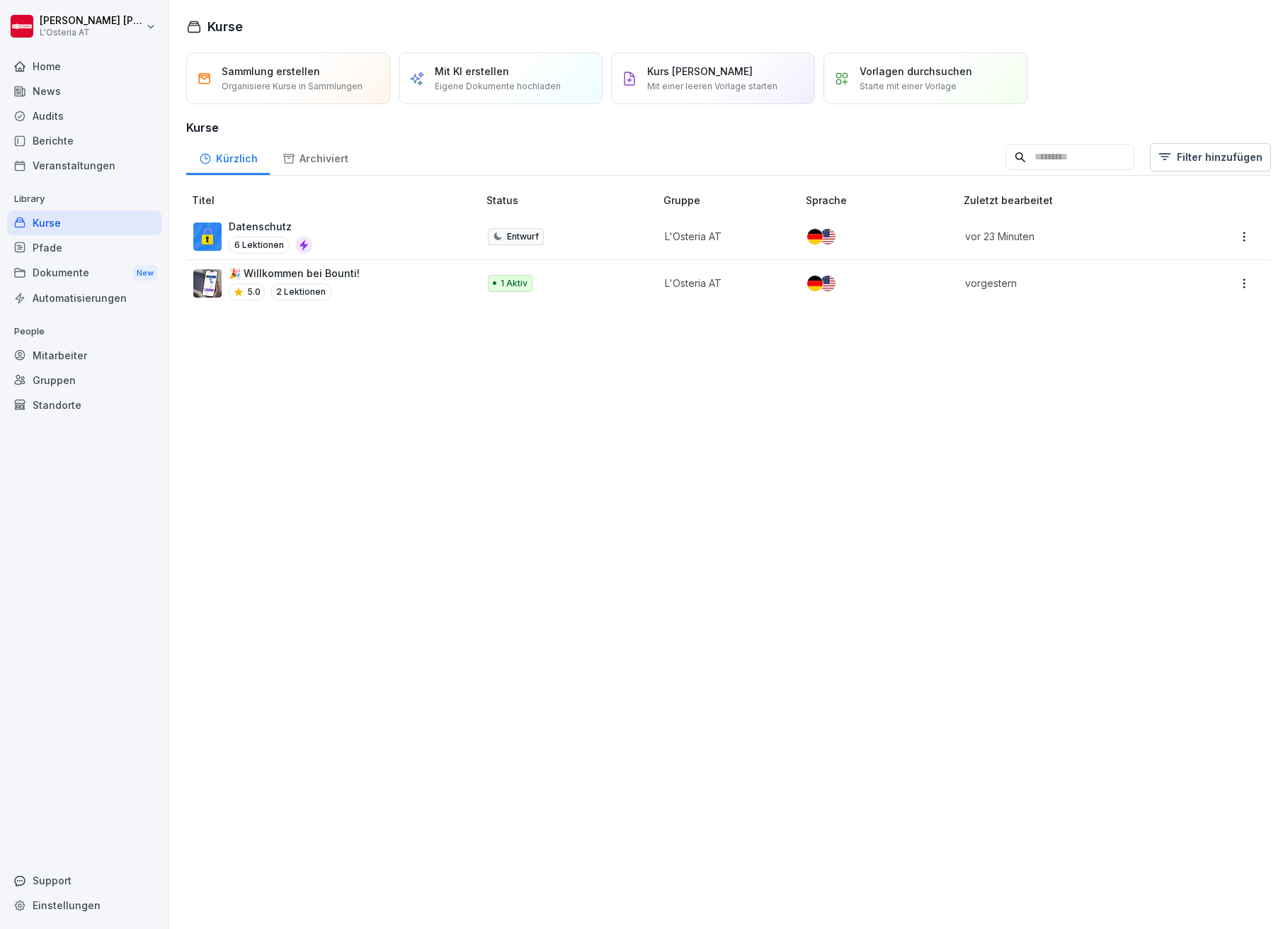
click at [49, 67] on div "Home" at bounding box center [84, 67] width 154 height 25
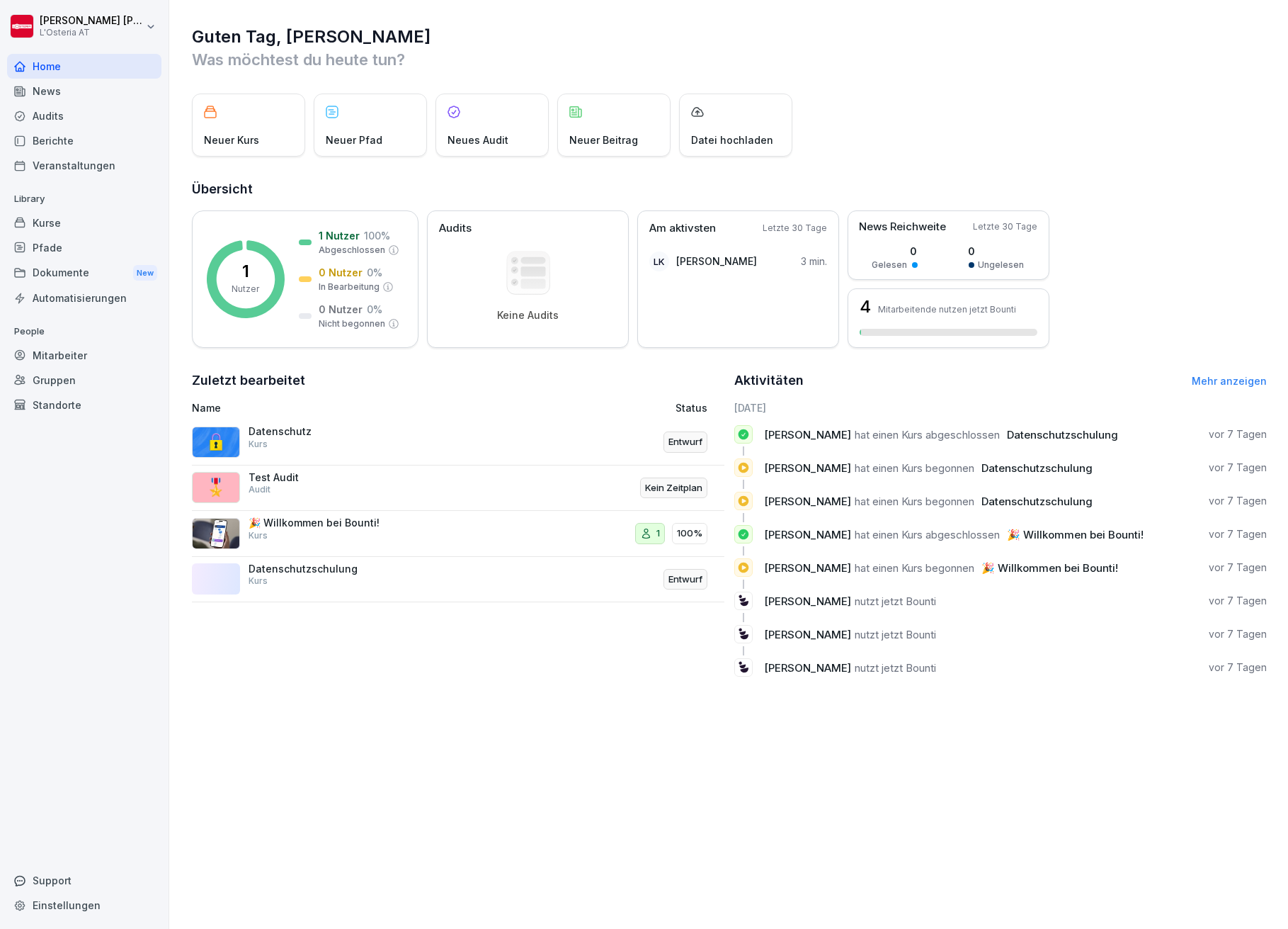
click at [326, 569] on p "Datenschutzschulung" at bounding box center [319, 569] width 142 height 13
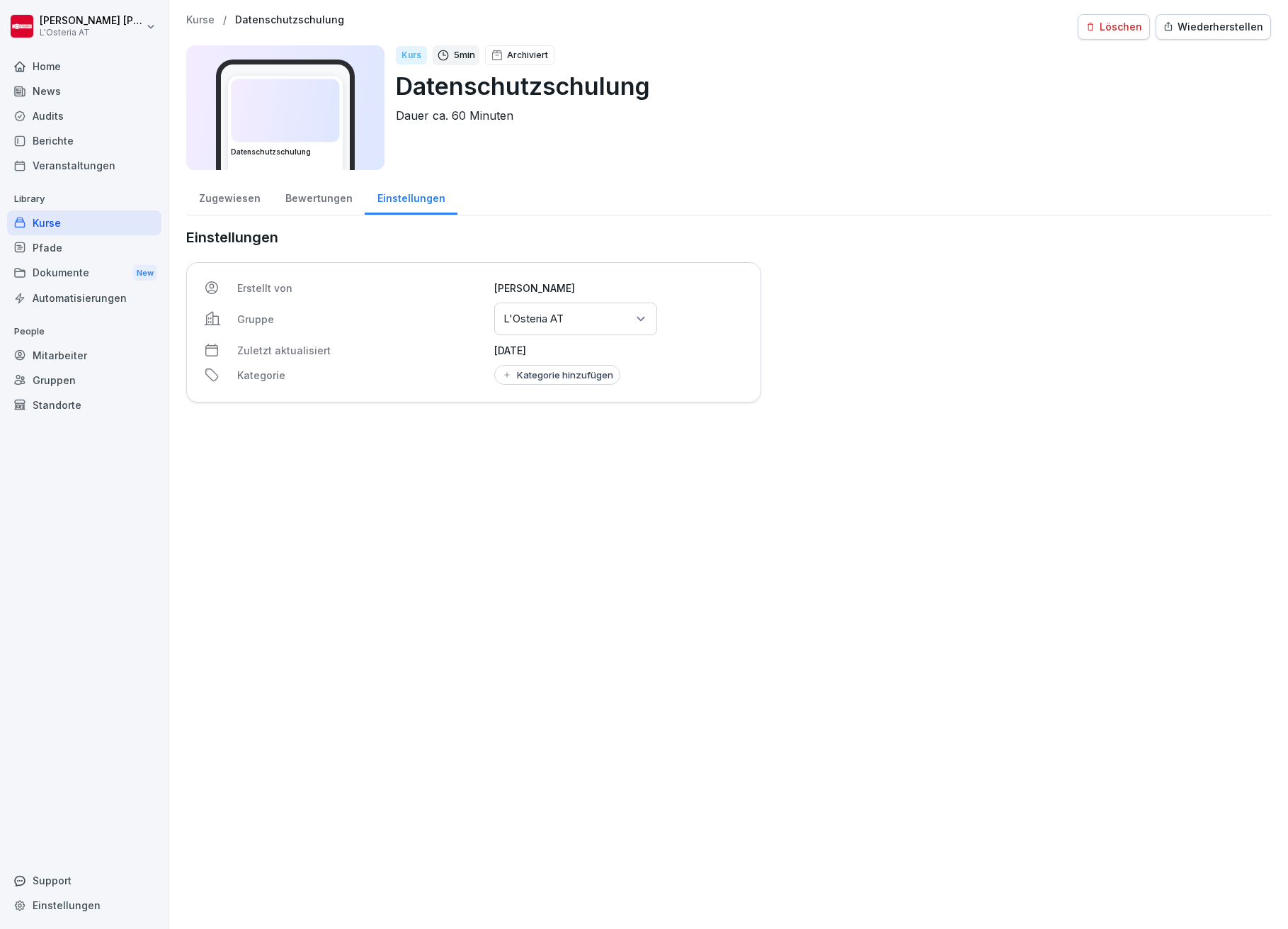
click at [50, 222] on div "Kurse" at bounding box center [84, 223] width 154 height 25
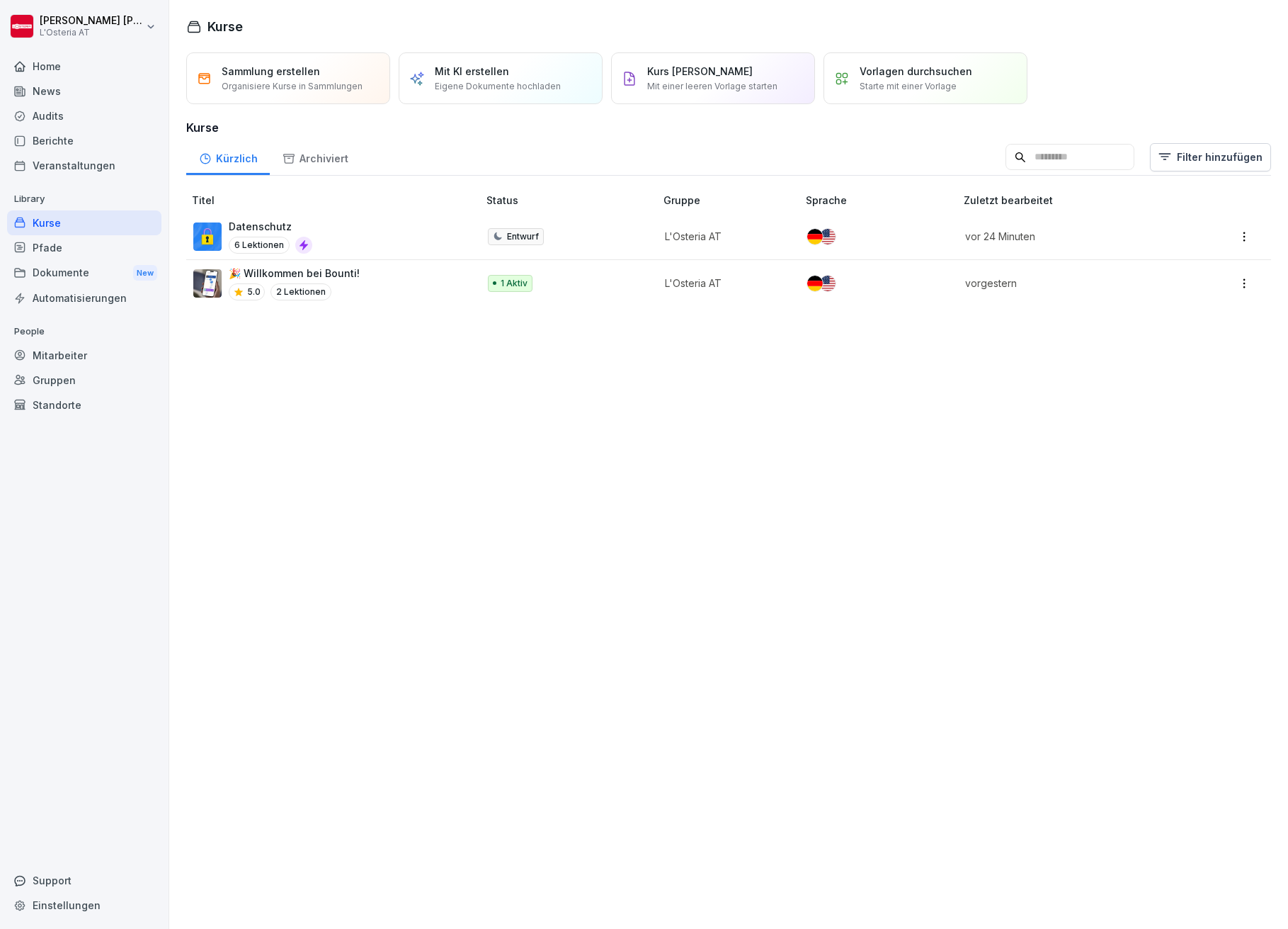
click at [723, 71] on p "Kurs [PERSON_NAME]" at bounding box center [700, 70] width 106 height 15
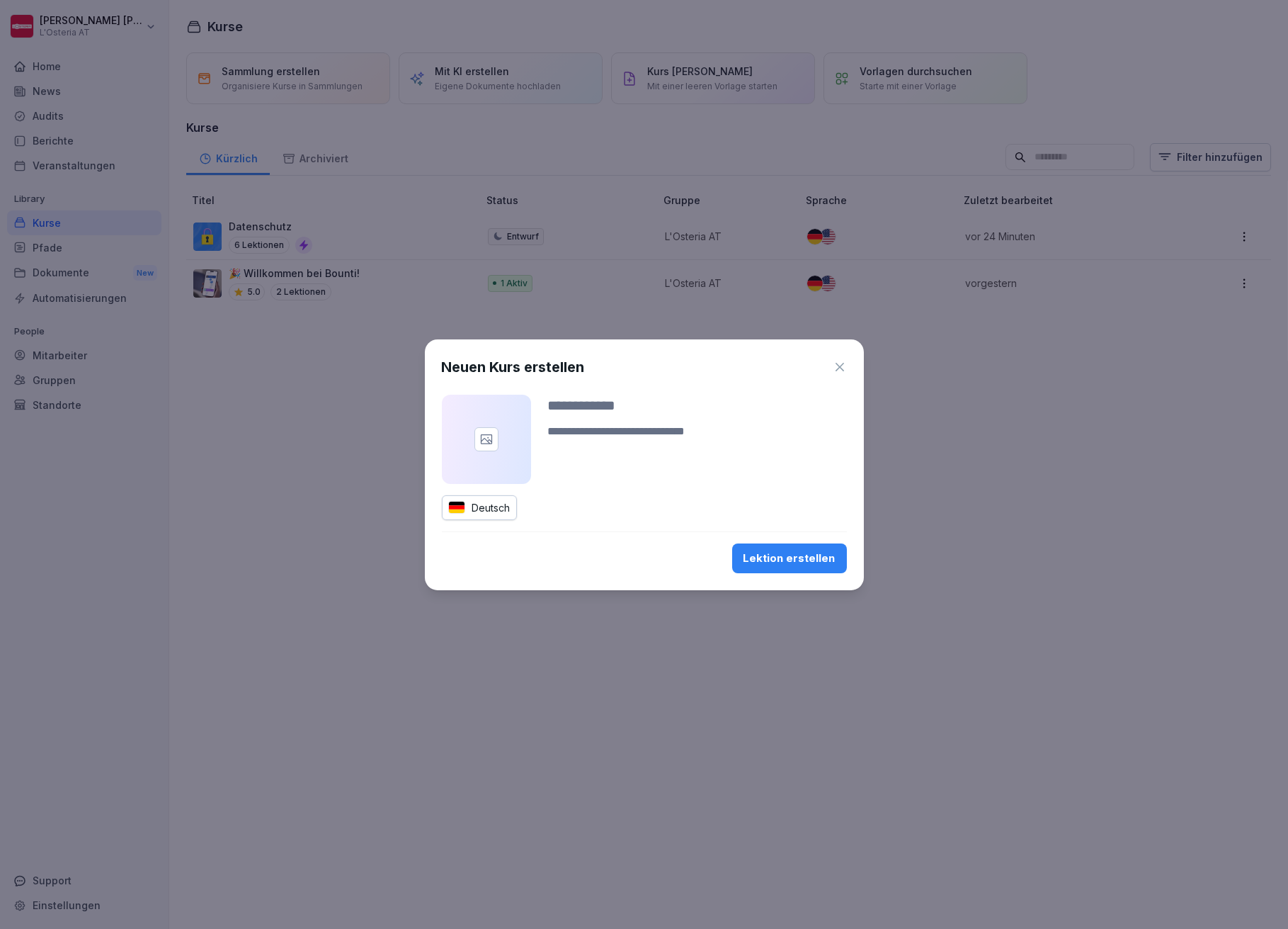
click at [606, 427] on textarea at bounding box center [698, 439] width 299 height 34
click at [610, 405] on input at bounding box center [698, 405] width 299 height 21
type input "*****"
type textarea "**********"
click at [814, 553] on div "Lektion erstellen" at bounding box center [790, 558] width 92 height 16
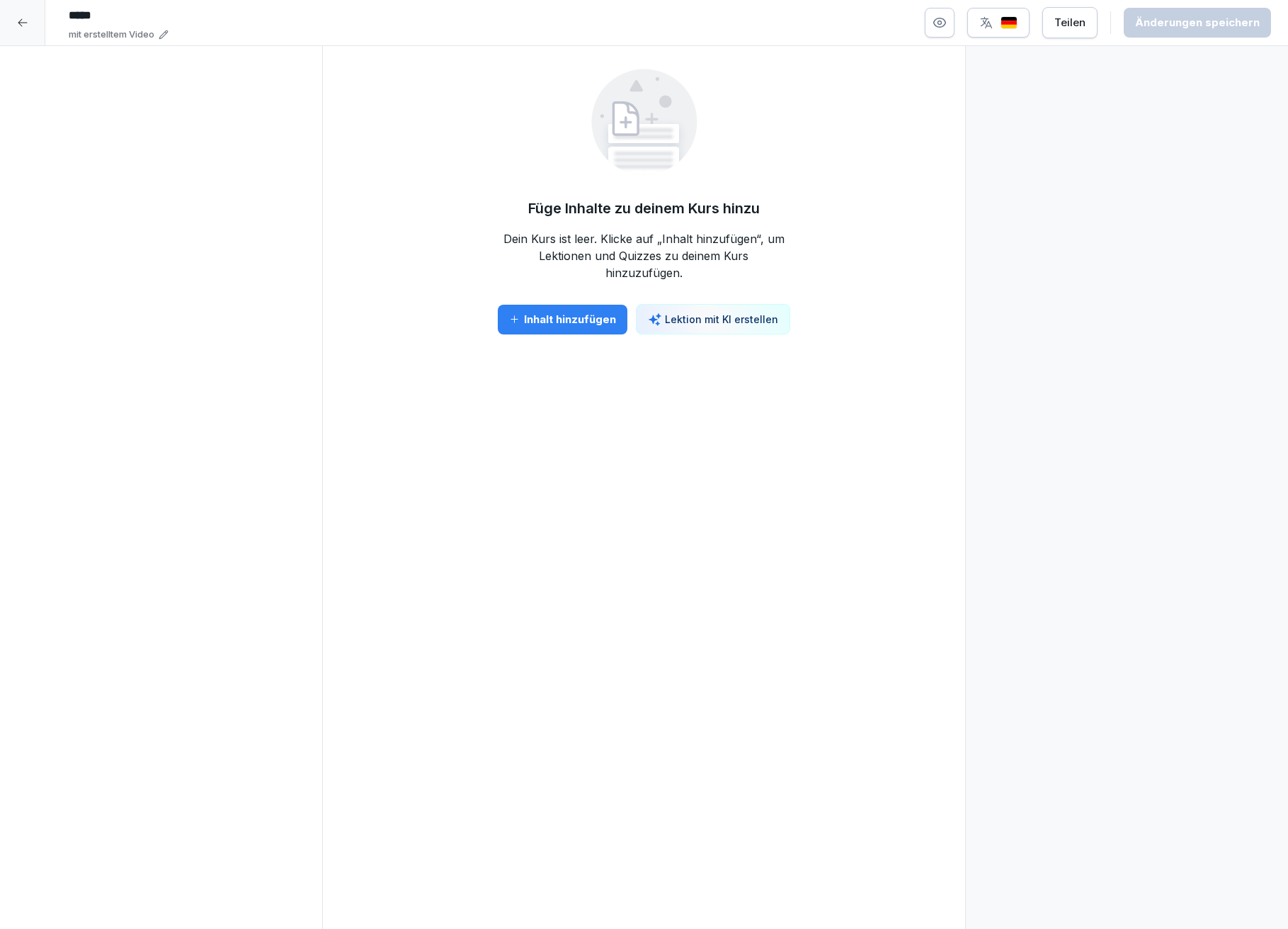
click at [586, 311] on div "Inhalt hinzufügen" at bounding box center [563, 319] width 107 height 16
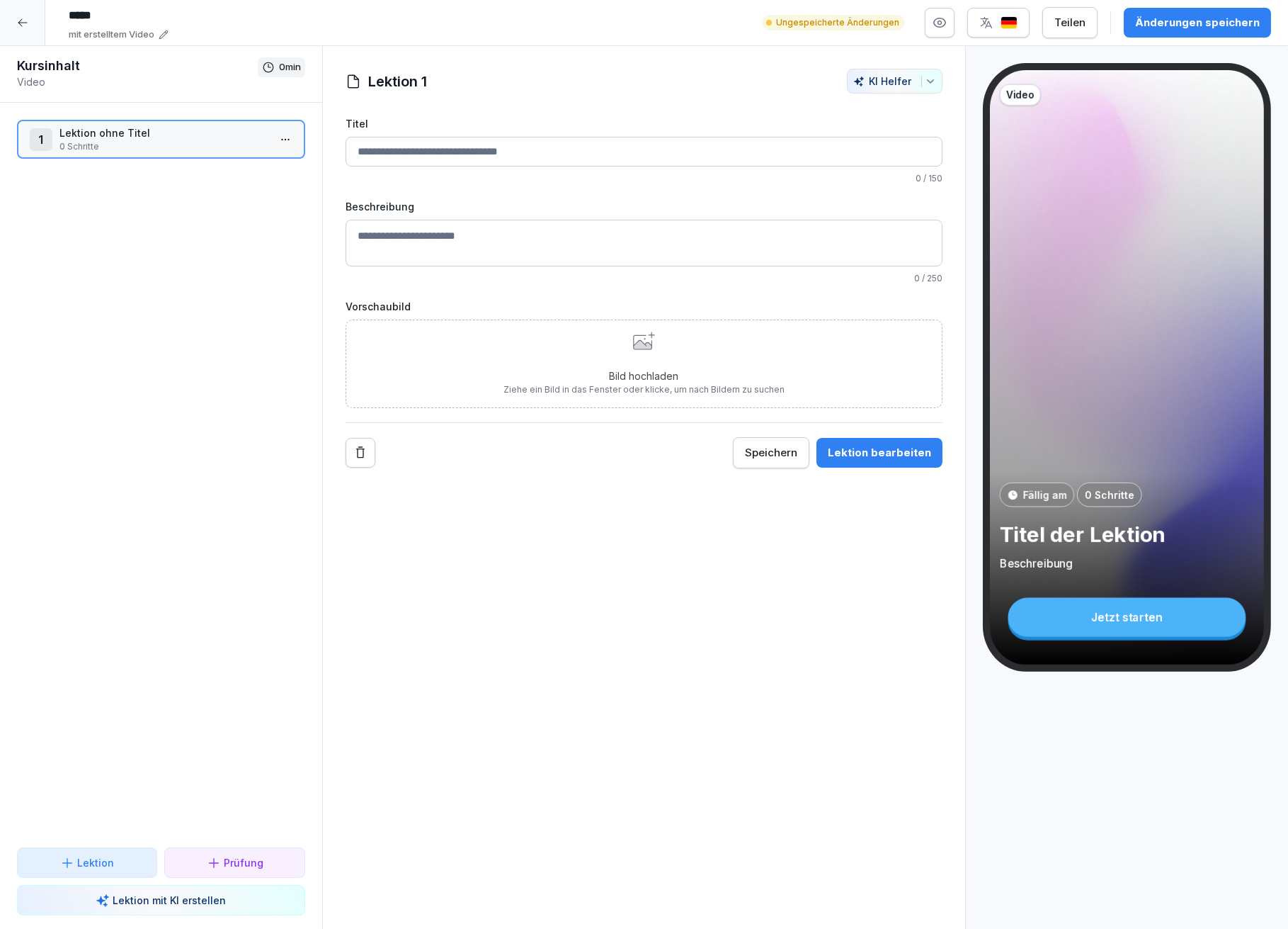
click at [649, 149] on input "Titel" at bounding box center [645, 152] width 598 height 30
type input "**********"
click at [610, 247] on textarea "Beschreibung" at bounding box center [645, 245] width 598 height 47
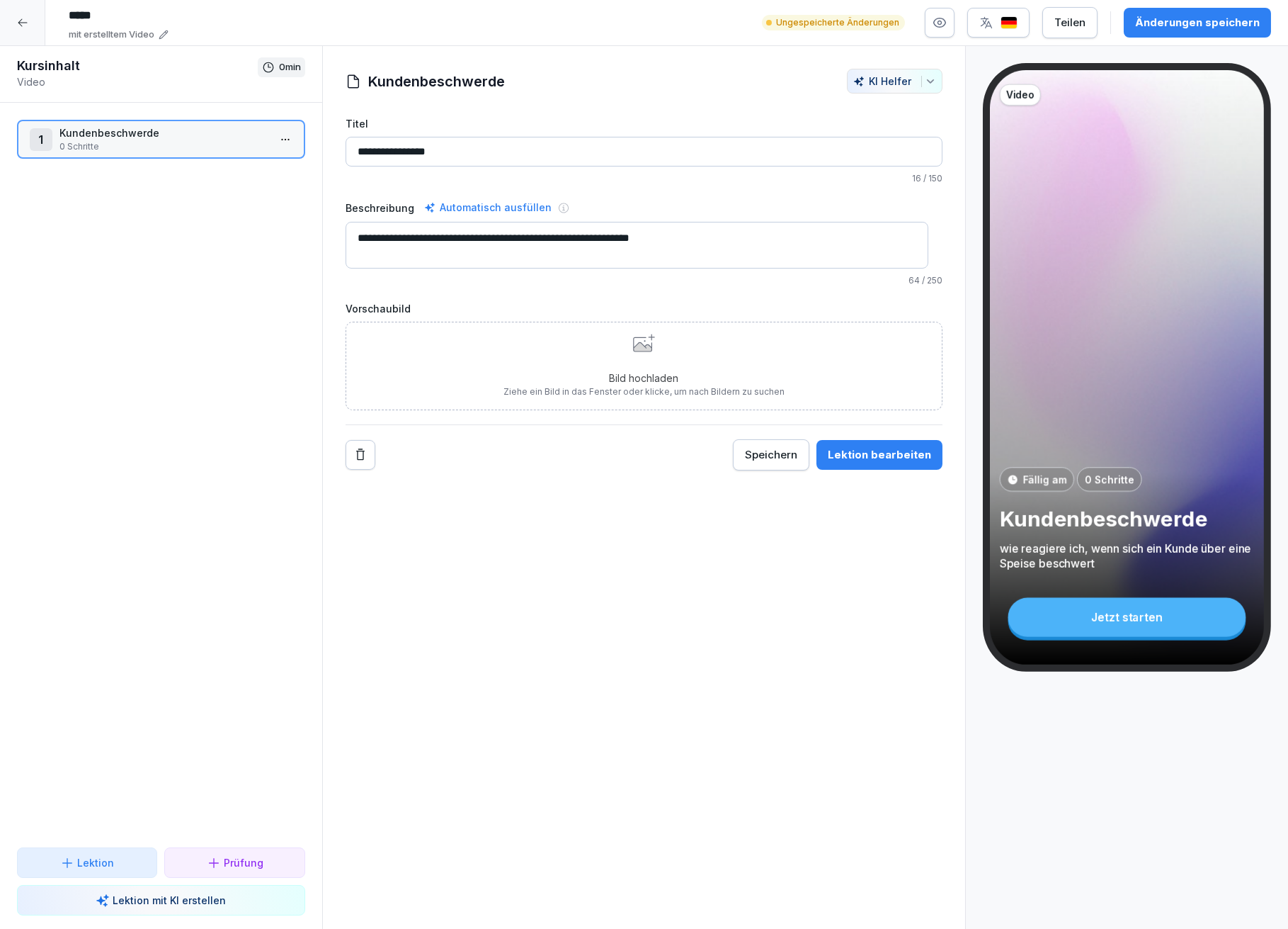
type textarea "**********"
click at [636, 345] on icon at bounding box center [643, 344] width 19 height 14
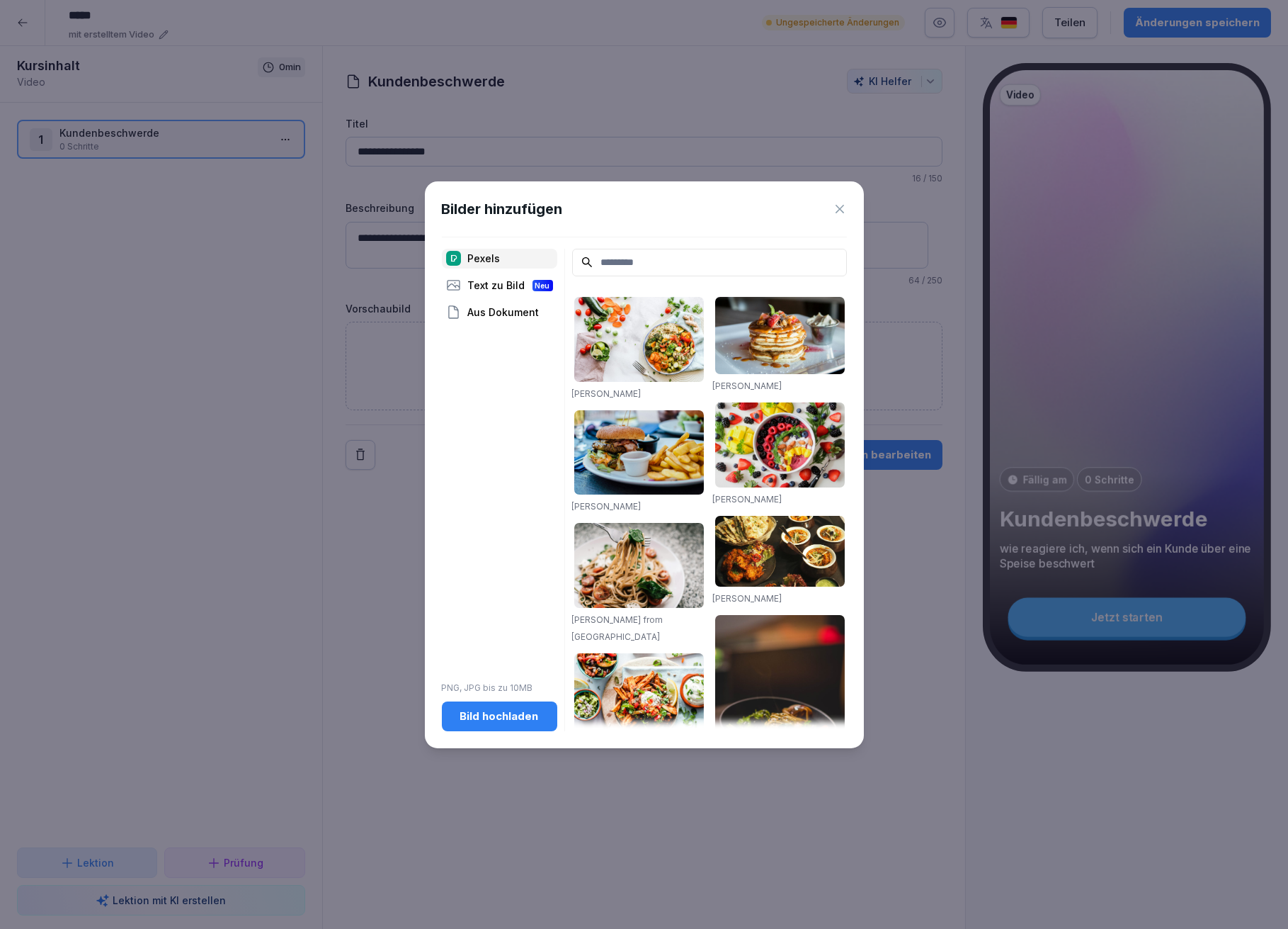
click at [508, 711] on div "Bild hochladen" at bounding box center [499, 716] width 93 height 16
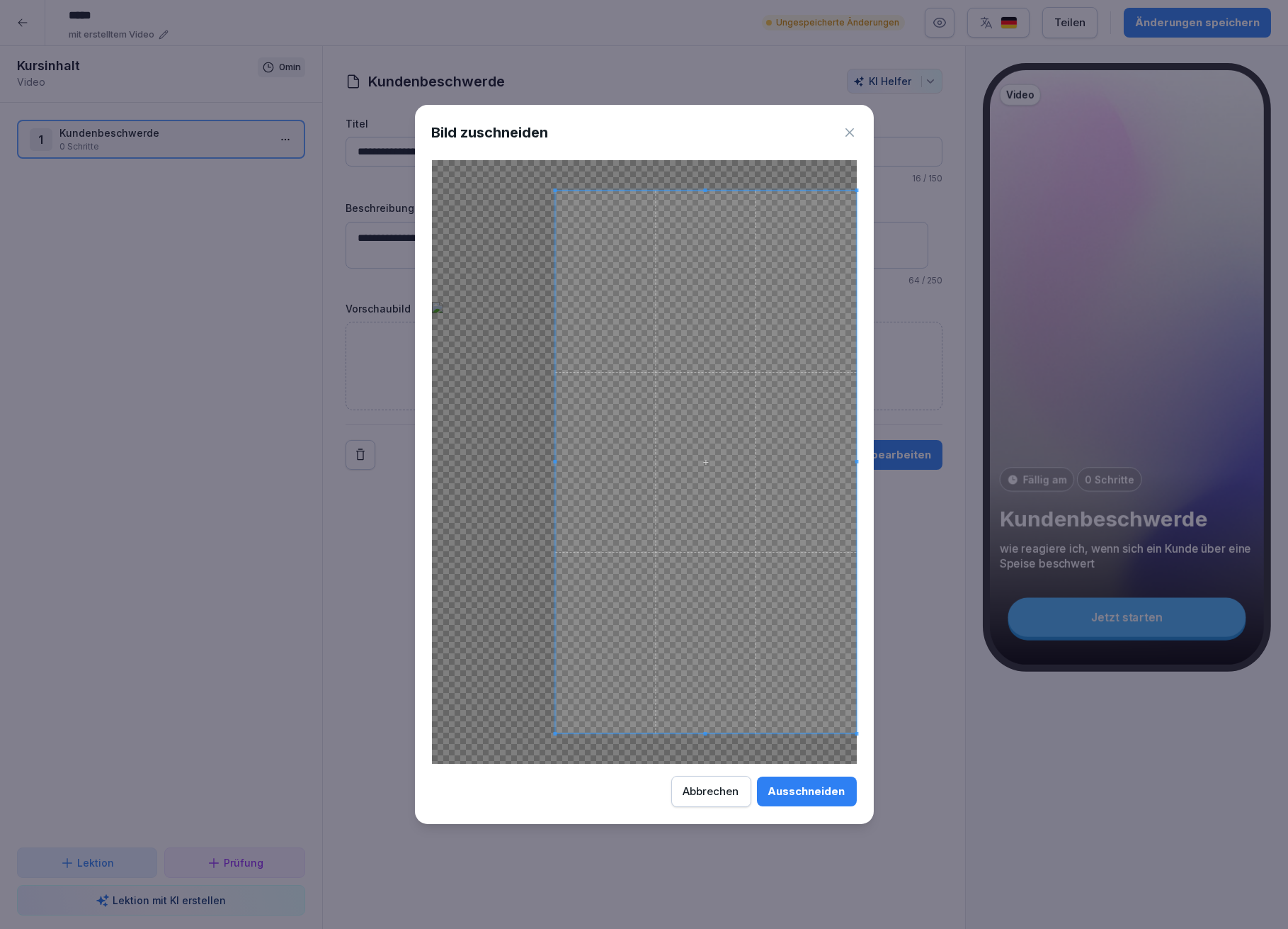
click at [856, 477] on div at bounding box center [707, 461] width 302 height 542
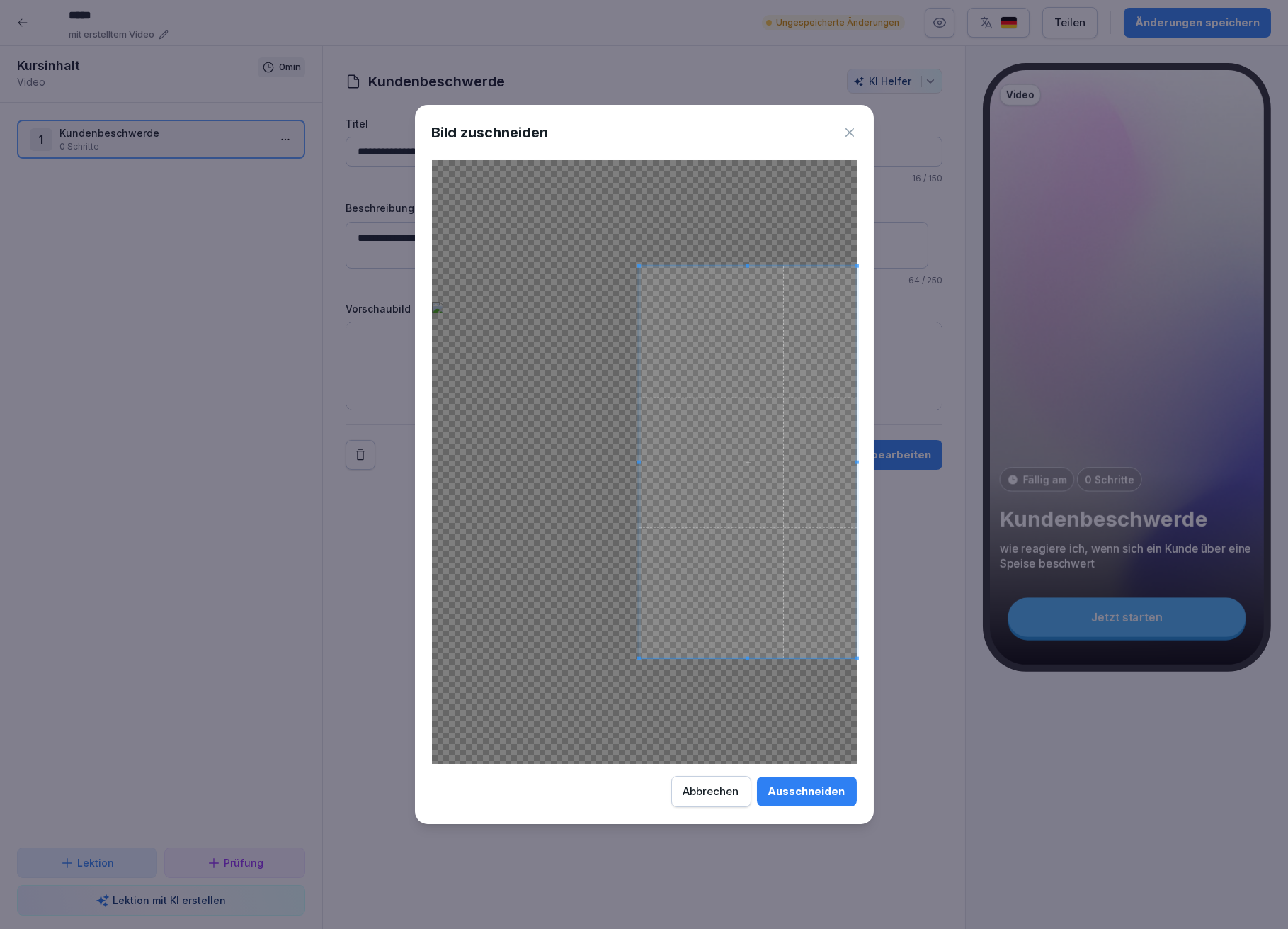
click at [639, 488] on div at bounding box center [747, 462] width 218 height 392
click at [737, 302] on div at bounding box center [748, 480] width 198 height 355
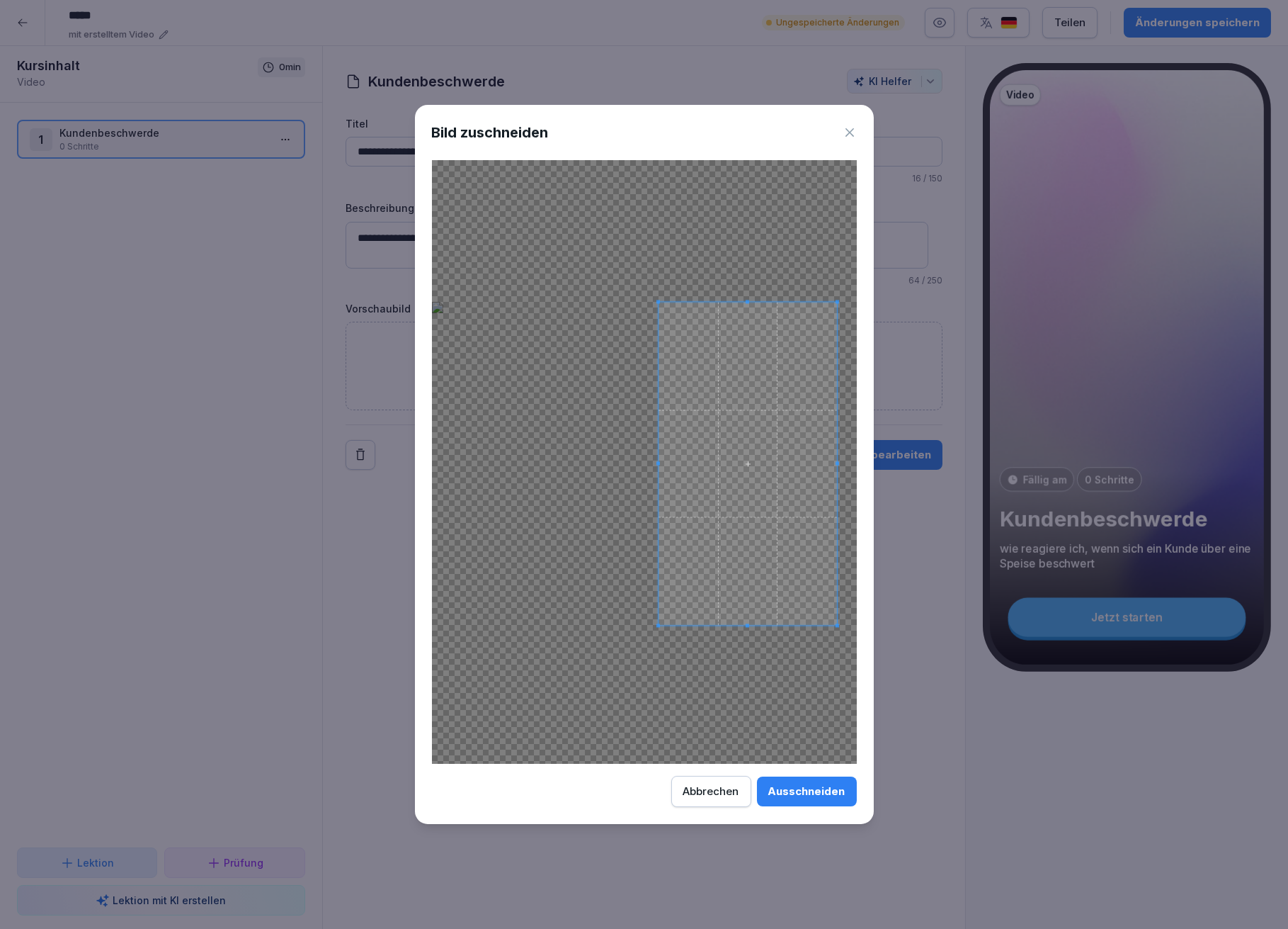
click at [743, 623] on div at bounding box center [748, 463] width 179 height 322
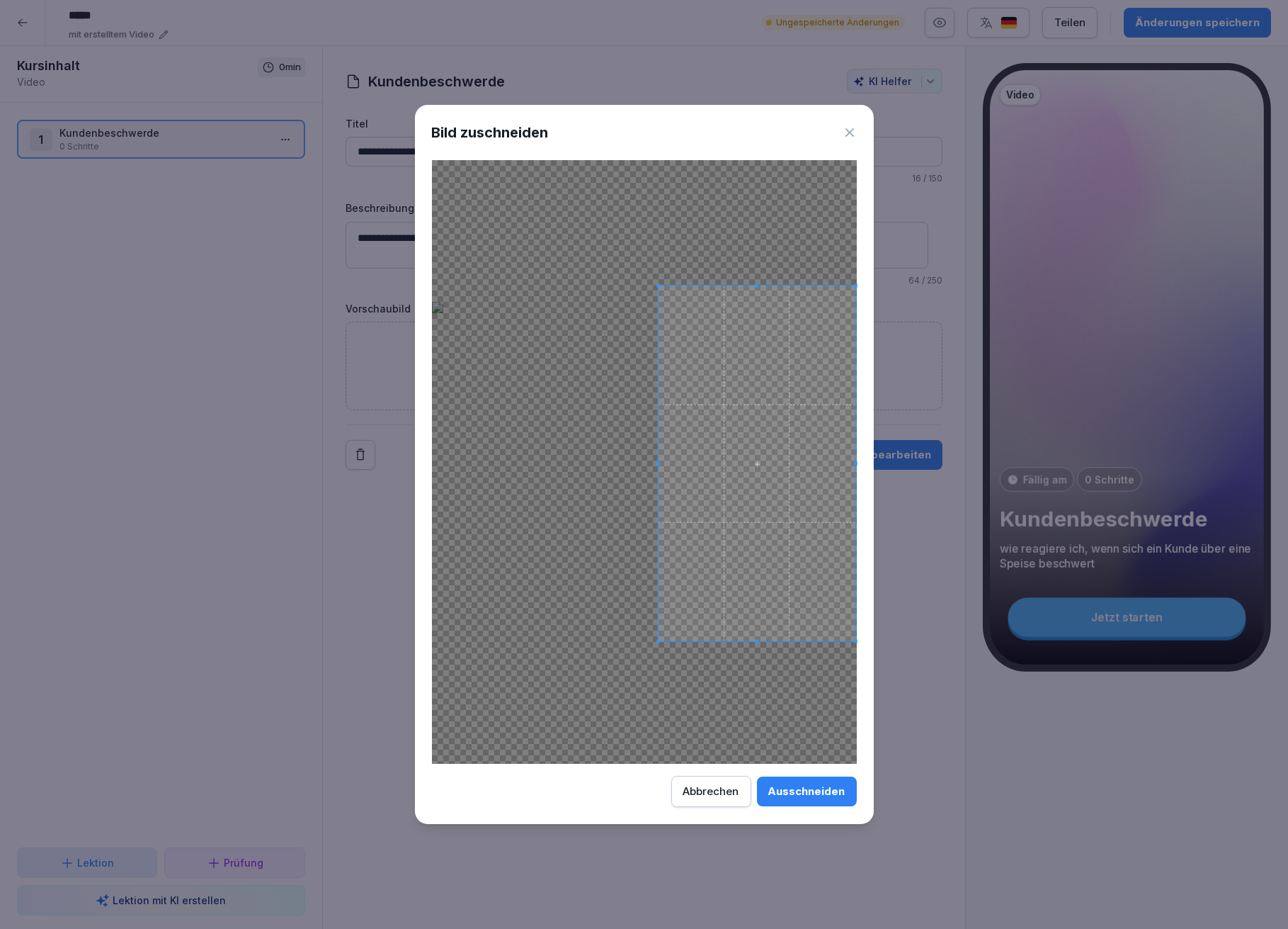
click at [855, 477] on div at bounding box center [757, 463] width 197 height 355
click at [805, 795] on div "Ausschneiden" at bounding box center [807, 791] width 77 height 16
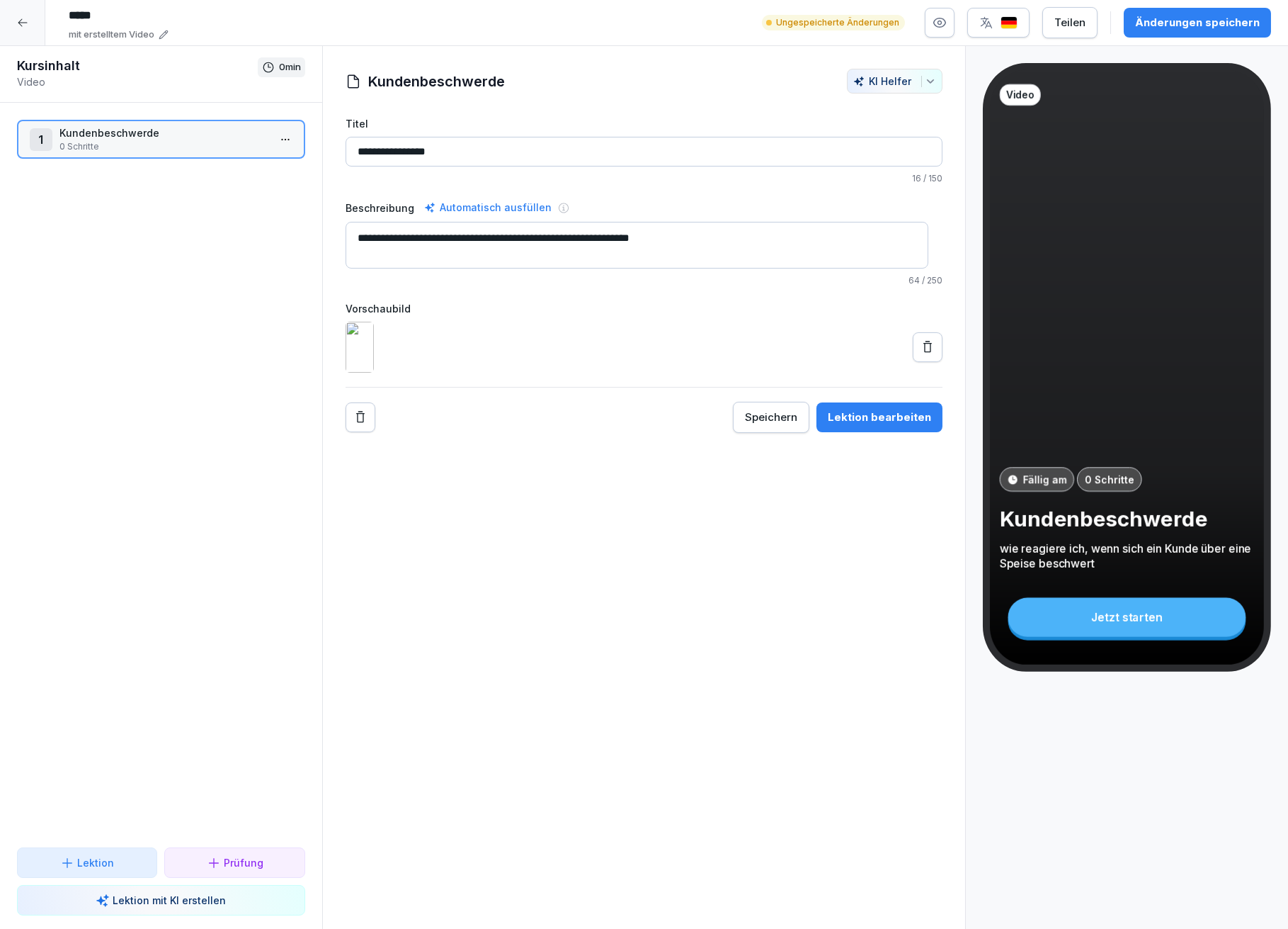
click at [883, 425] on div "Lektion bearbeiten" at bounding box center [880, 417] width 103 height 16
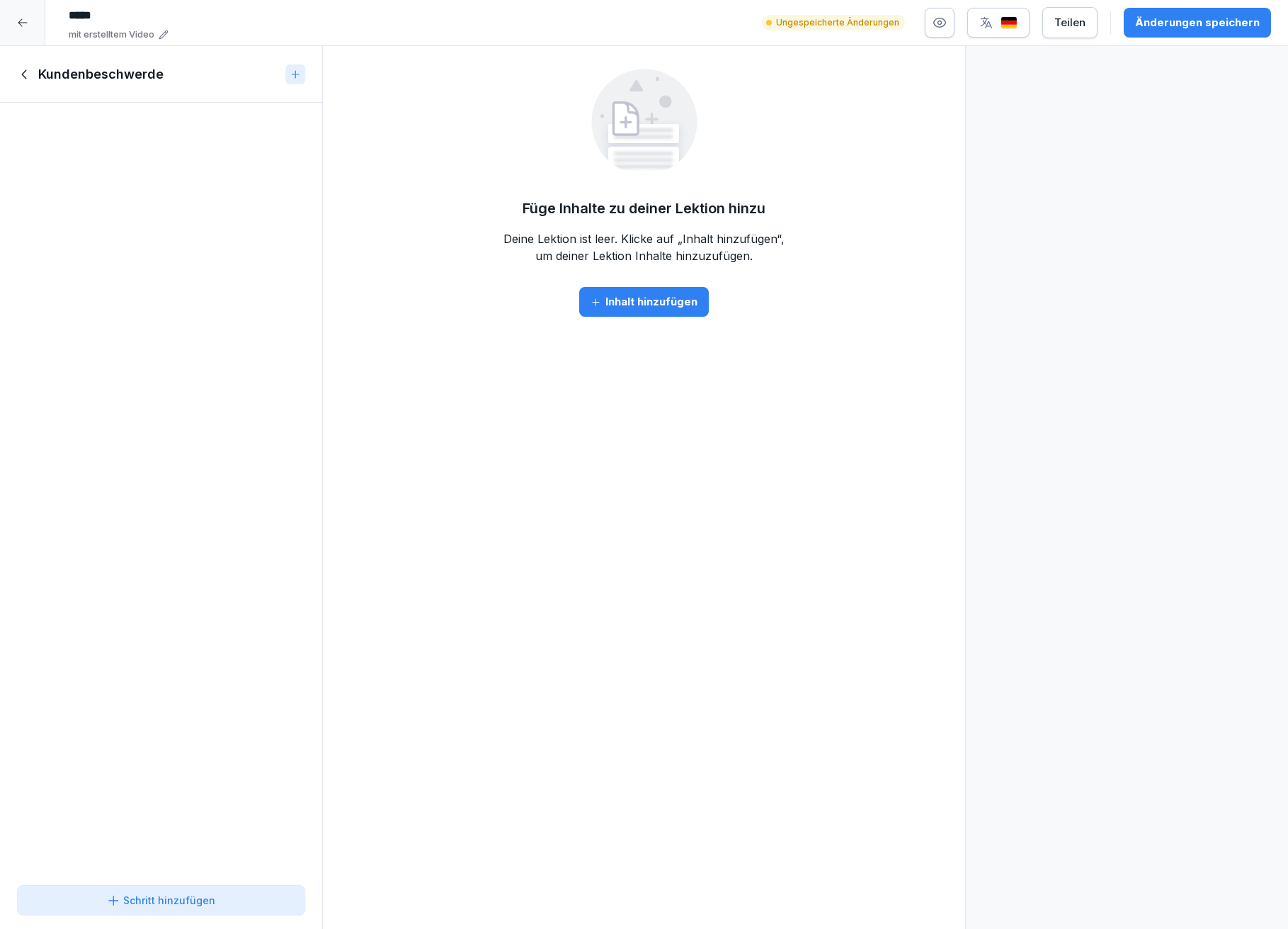
click at [660, 303] on div "Inhalt hinzufügen" at bounding box center [644, 302] width 107 height 16
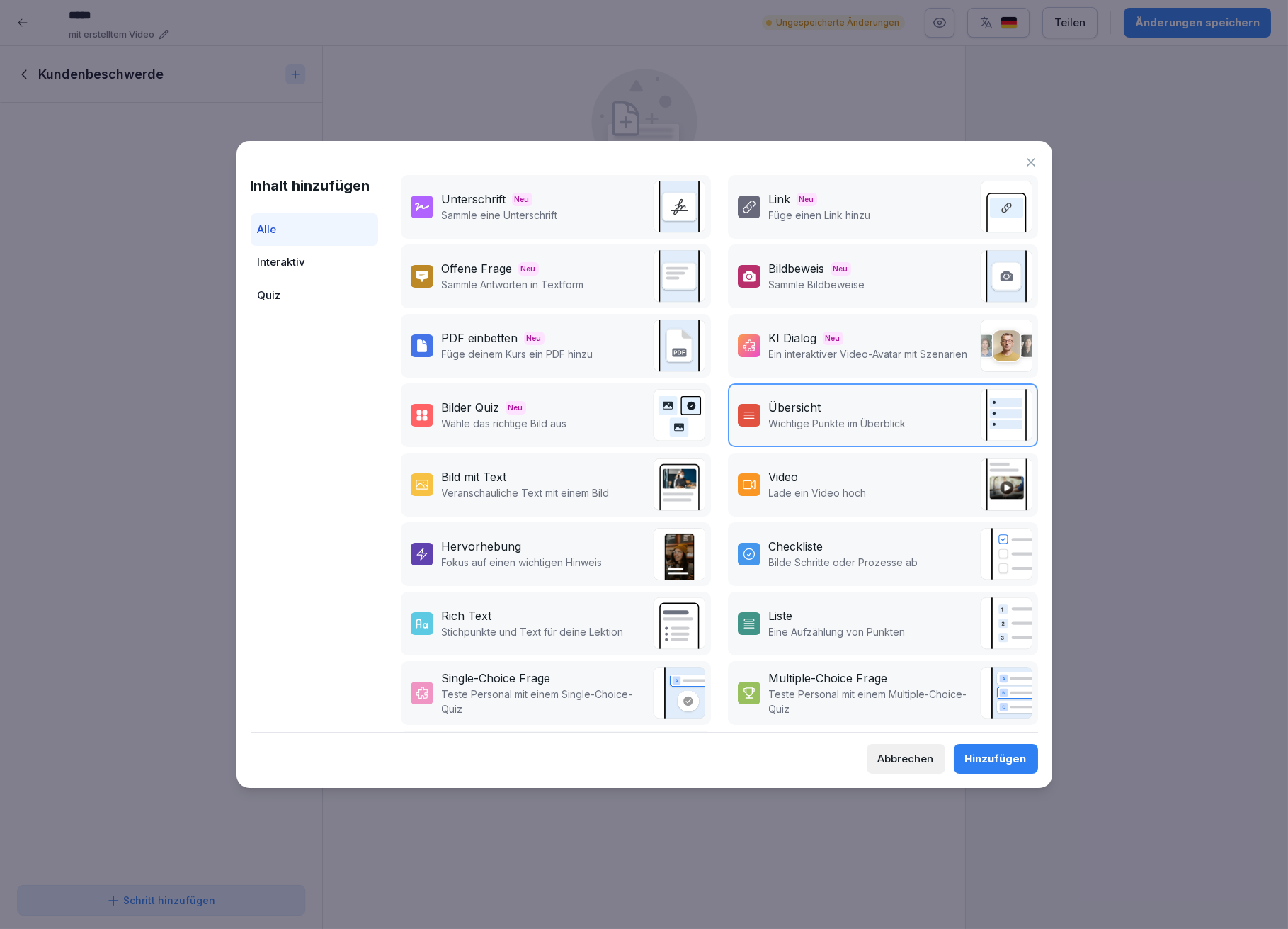
click at [793, 329] on div "KI Dialog" at bounding box center [793, 338] width 49 height 17
click at [982, 749] on button "Hinzufügen" at bounding box center [996, 758] width 85 height 30
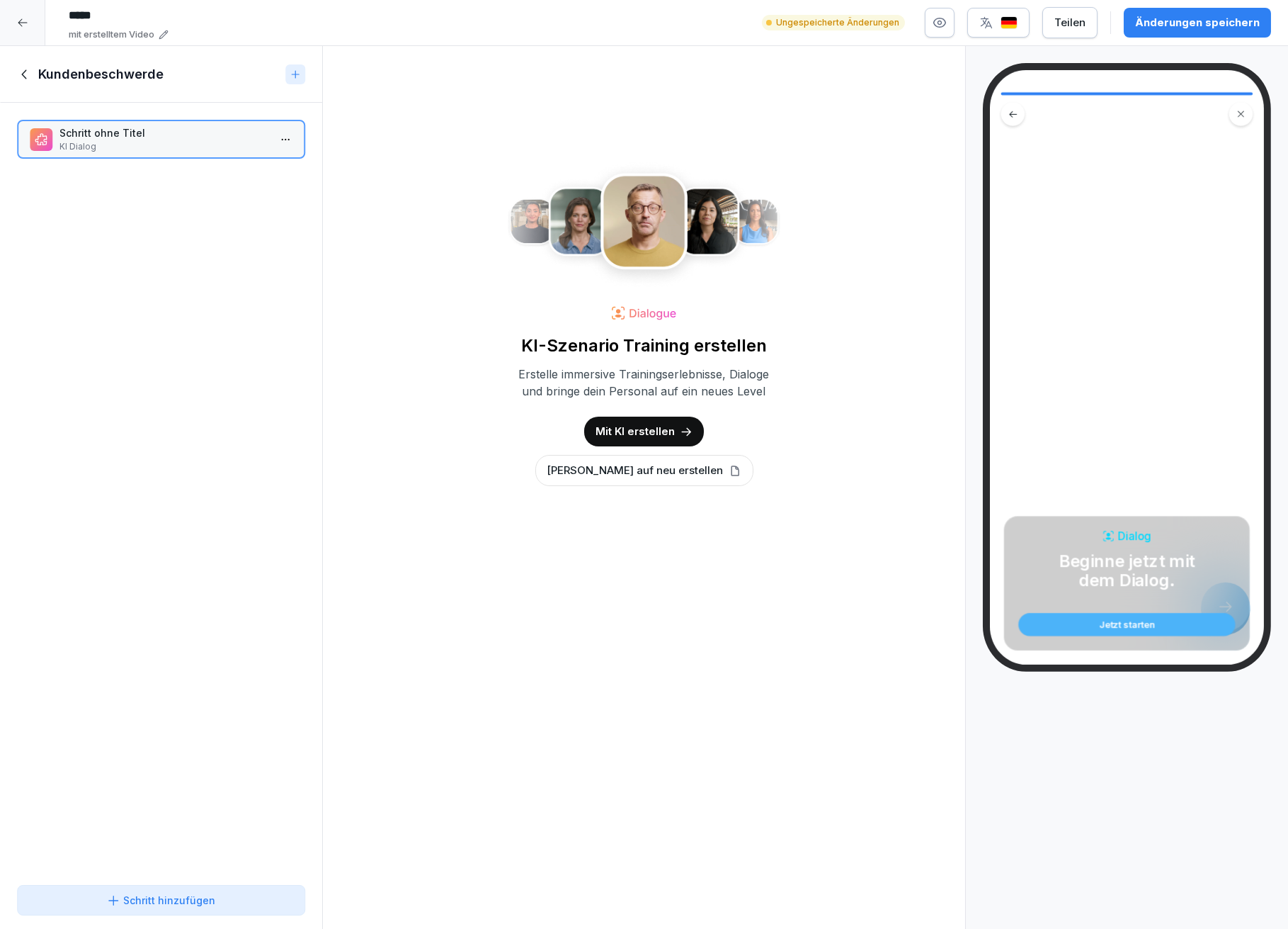
click at [662, 429] on p "Mit KI erstellen" at bounding box center [635, 431] width 79 height 16
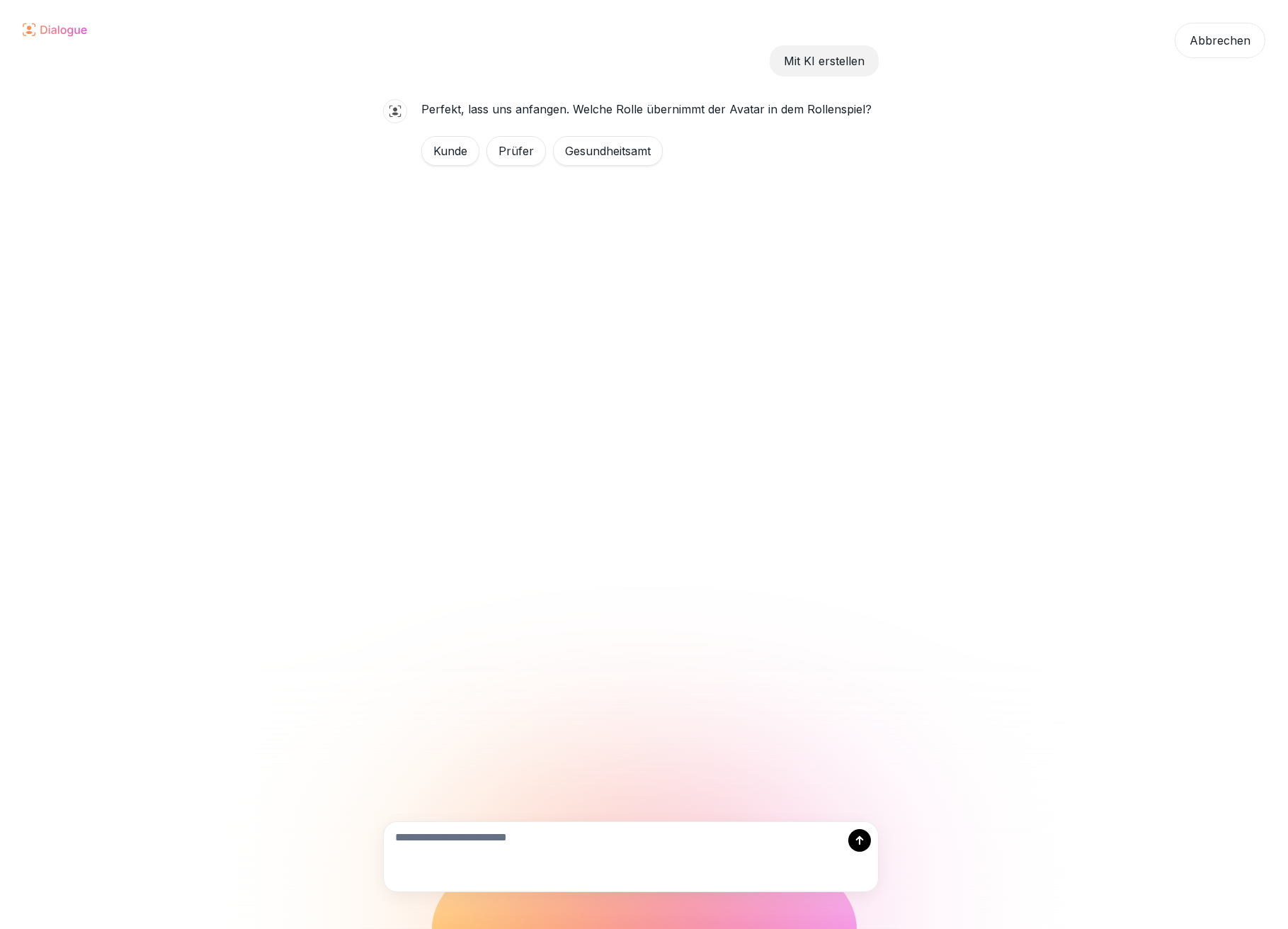
click at [459, 151] on div "Kunde" at bounding box center [451, 151] width 58 height 30
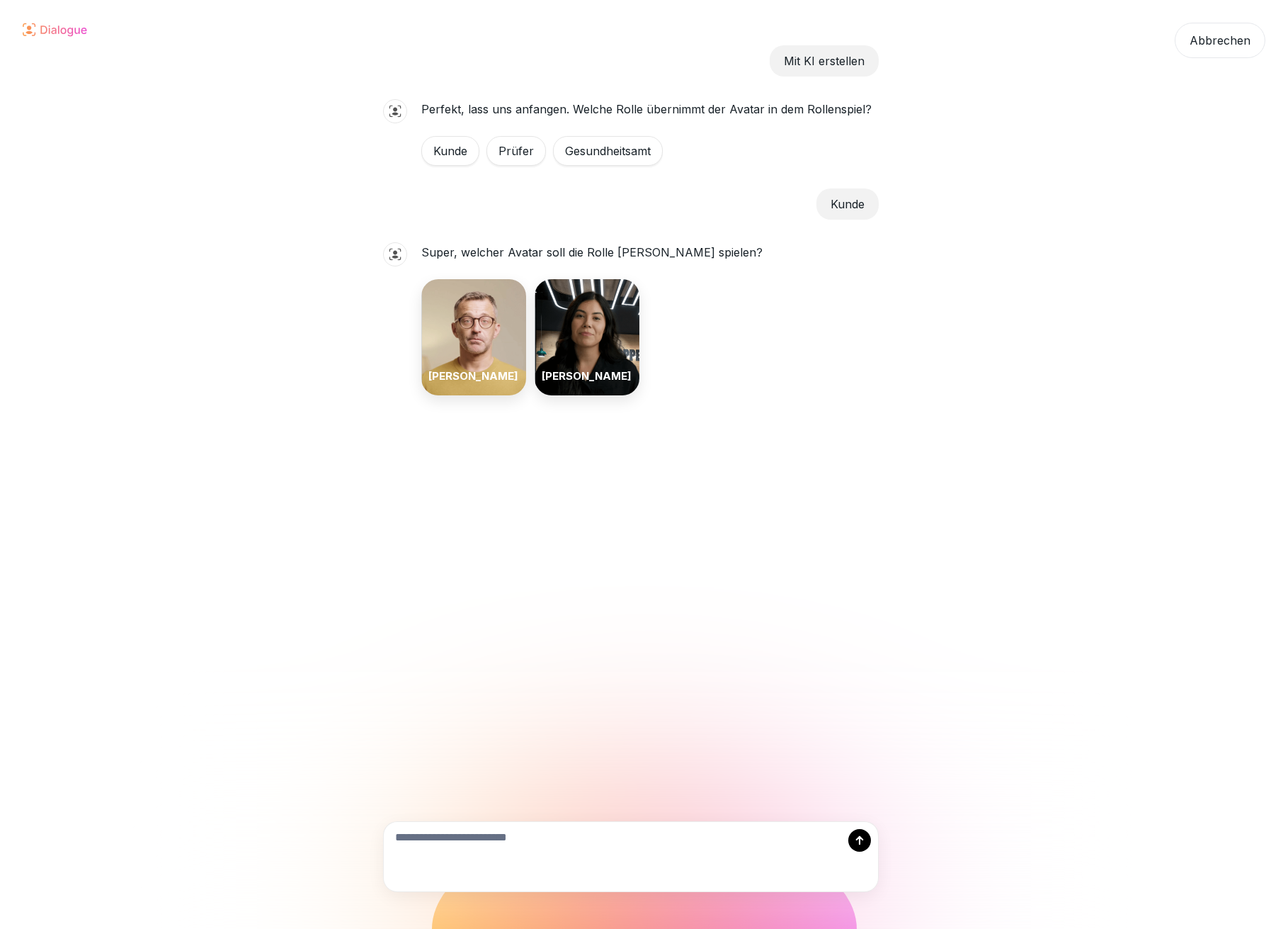
click at [491, 336] on div "[PERSON_NAME]" at bounding box center [474, 337] width 105 height 116
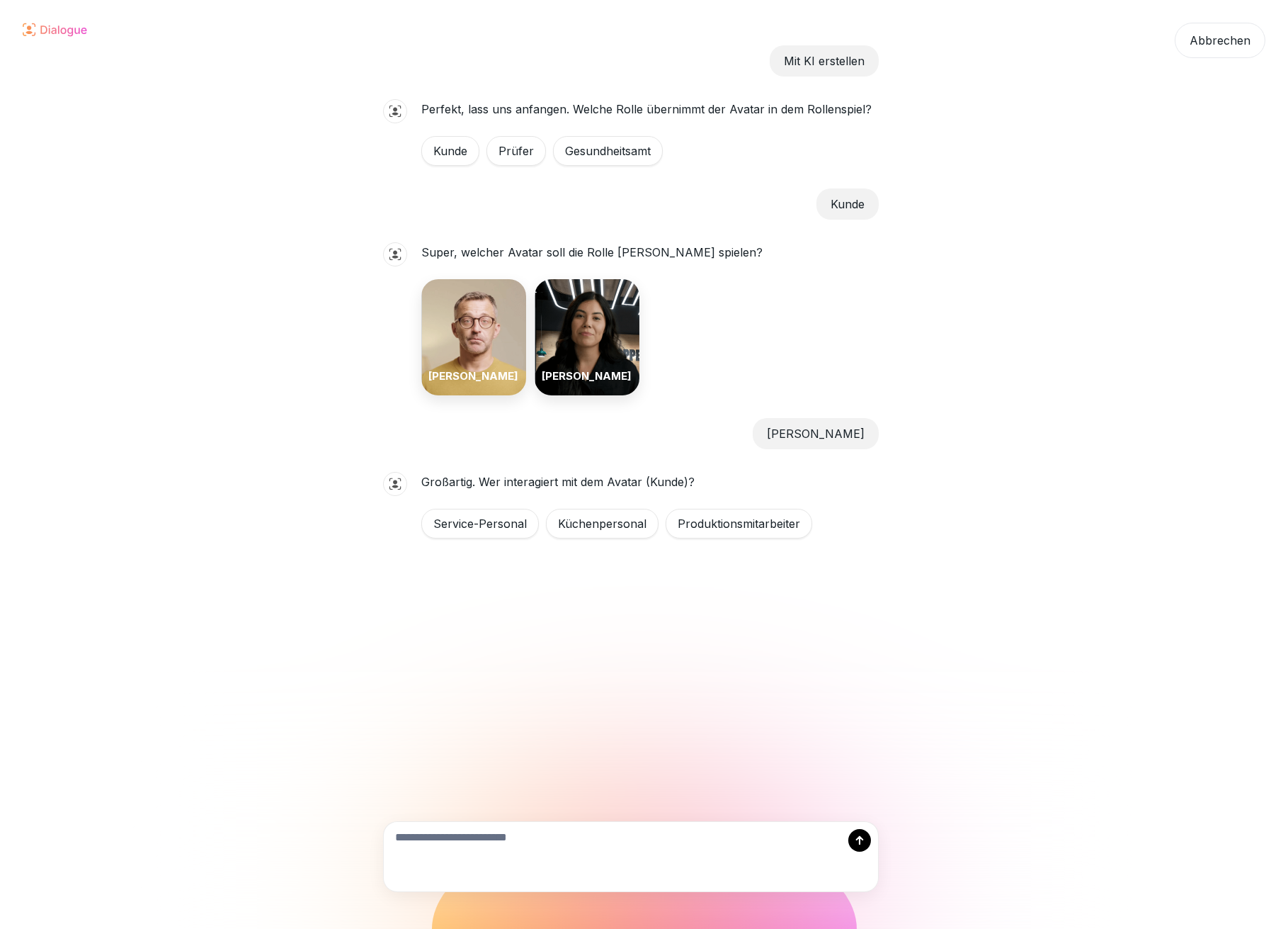
click at [516, 517] on div "Service-Personal" at bounding box center [480, 524] width 117 height 30
click at [444, 839] on textarea at bounding box center [631, 856] width 495 height 70
type textarea "**********"
click at [852, 840] on div at bounding box center [859, 840] width 23 height 23
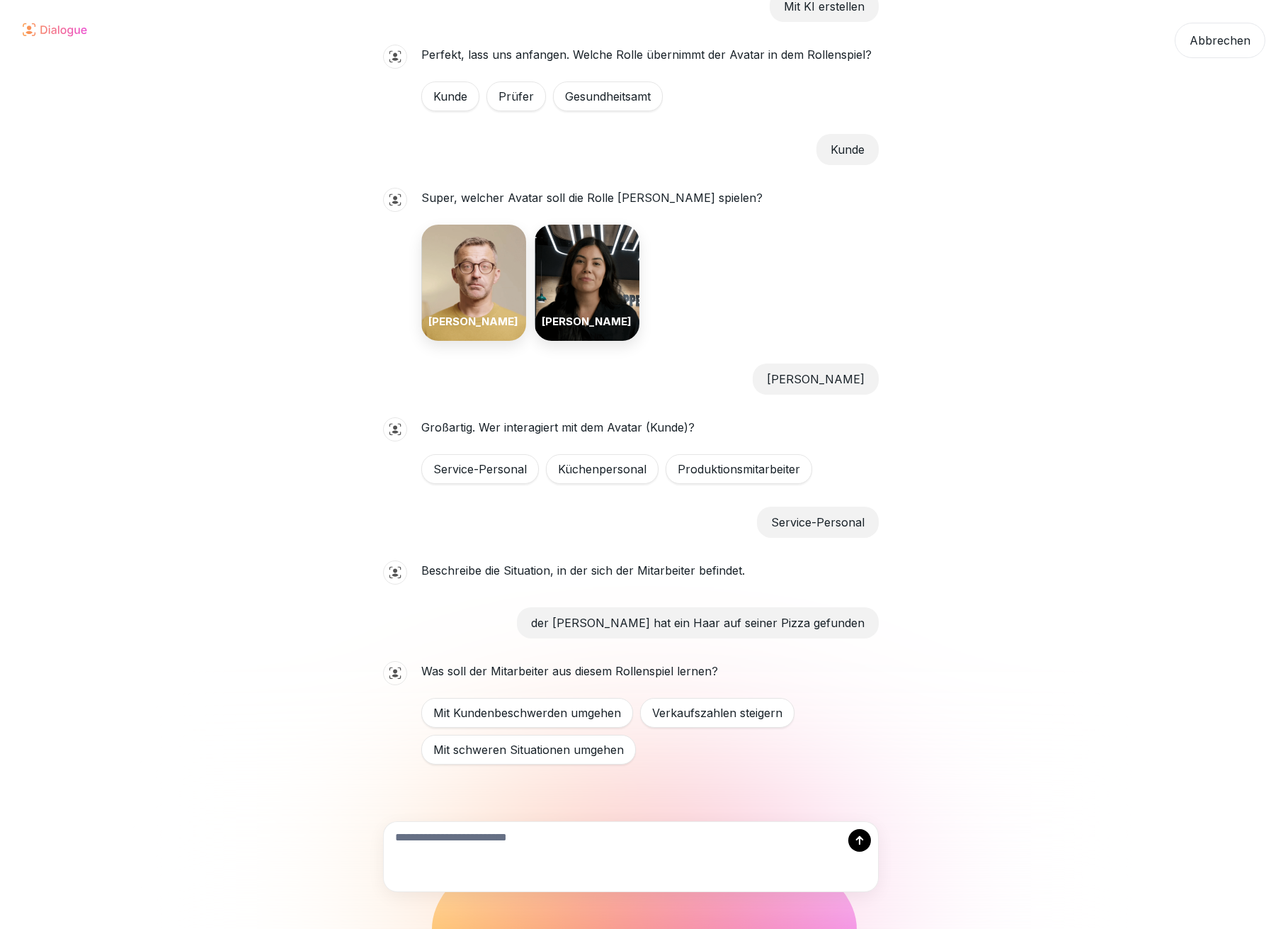
click at [606, 710] on div "Mit Kundenbeschwerden umgehen" at bounding box center [527, 713] width 212 height 30
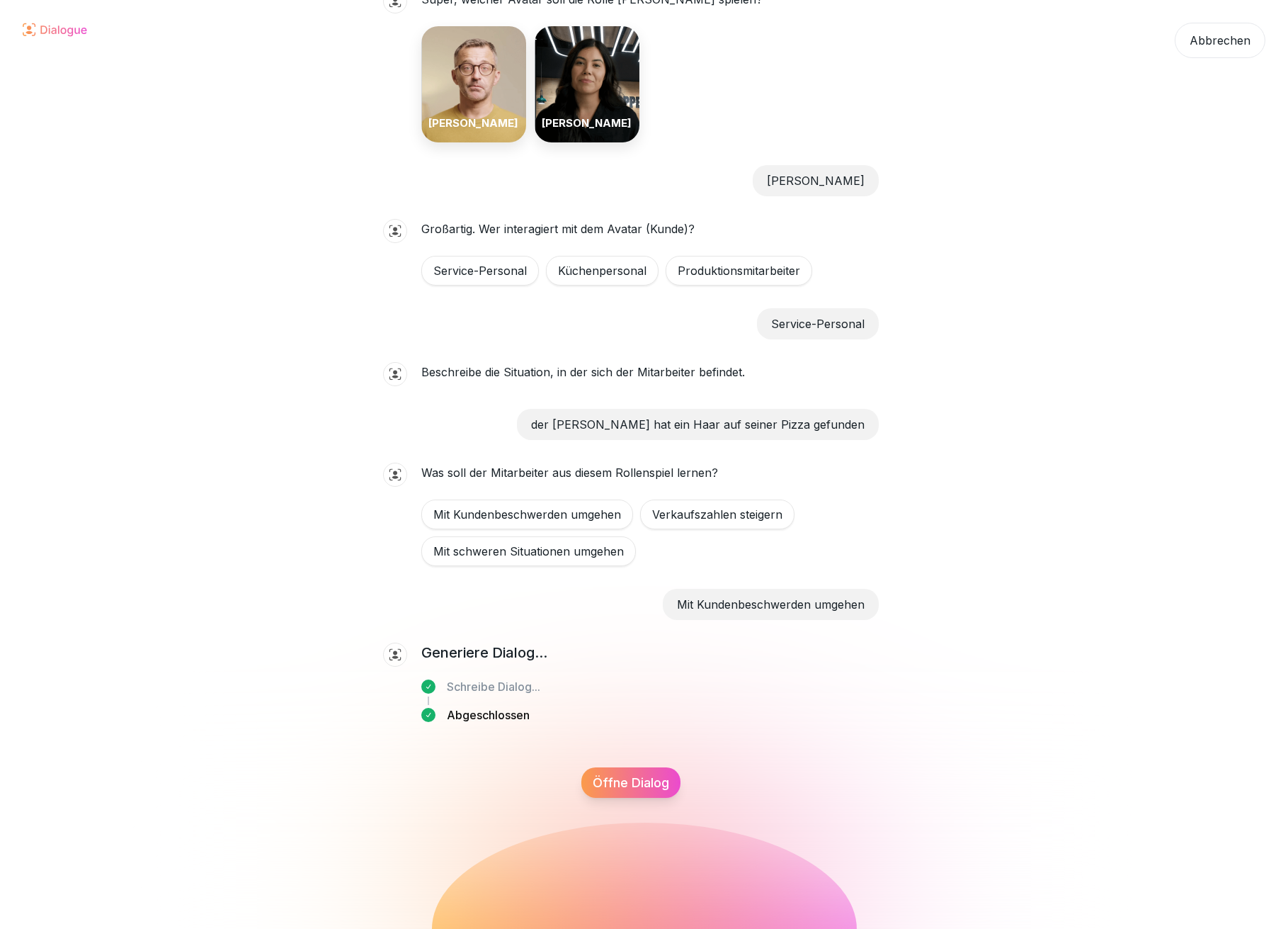
scroll to position [286, 0]
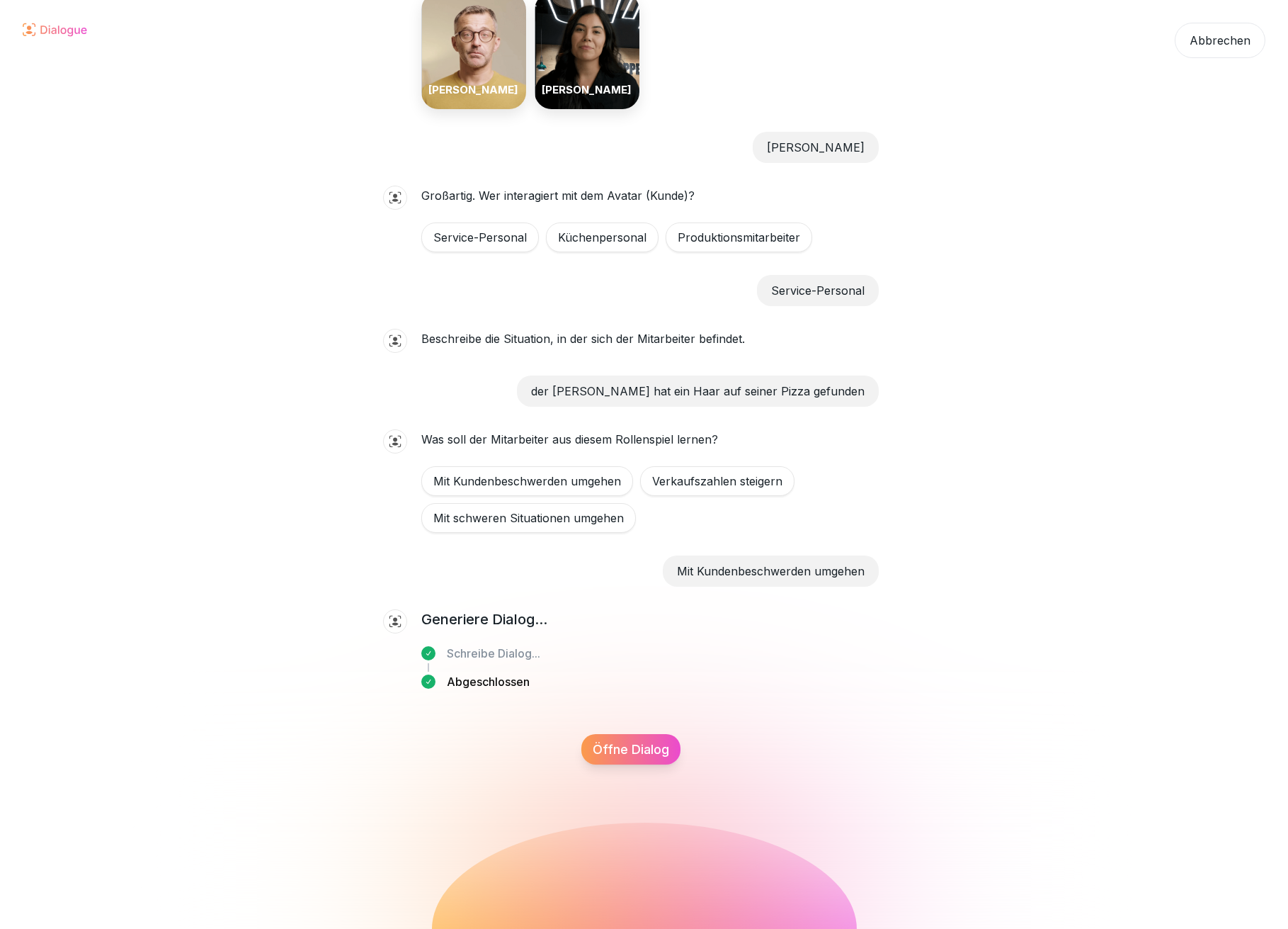
click at [632, 753] on div "Öffne Dialog" at bounding box center [631, 749] width 99 height 31
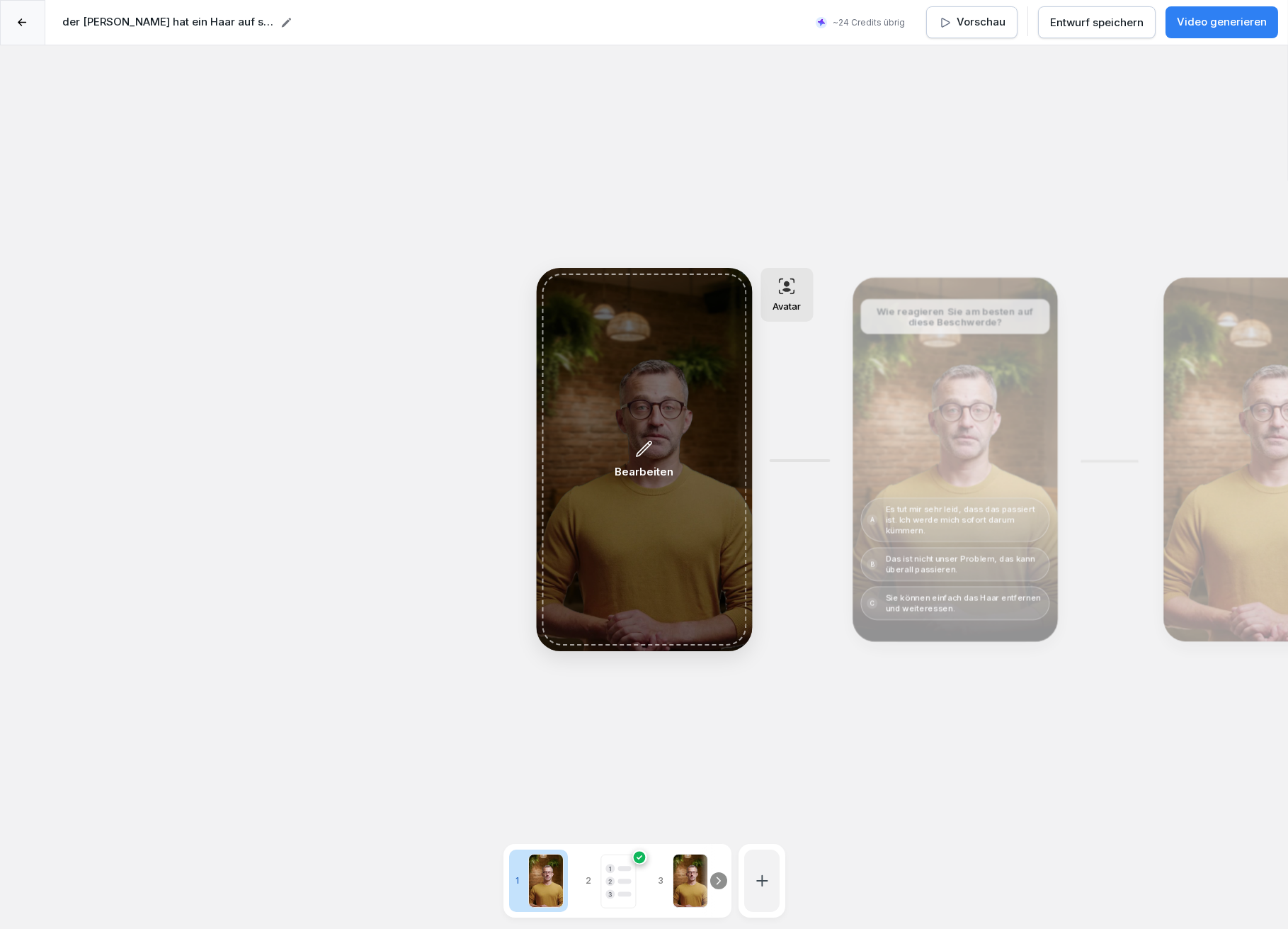
click at [646, 448] on icon at bounding box center [645, 448] width 19 height 19
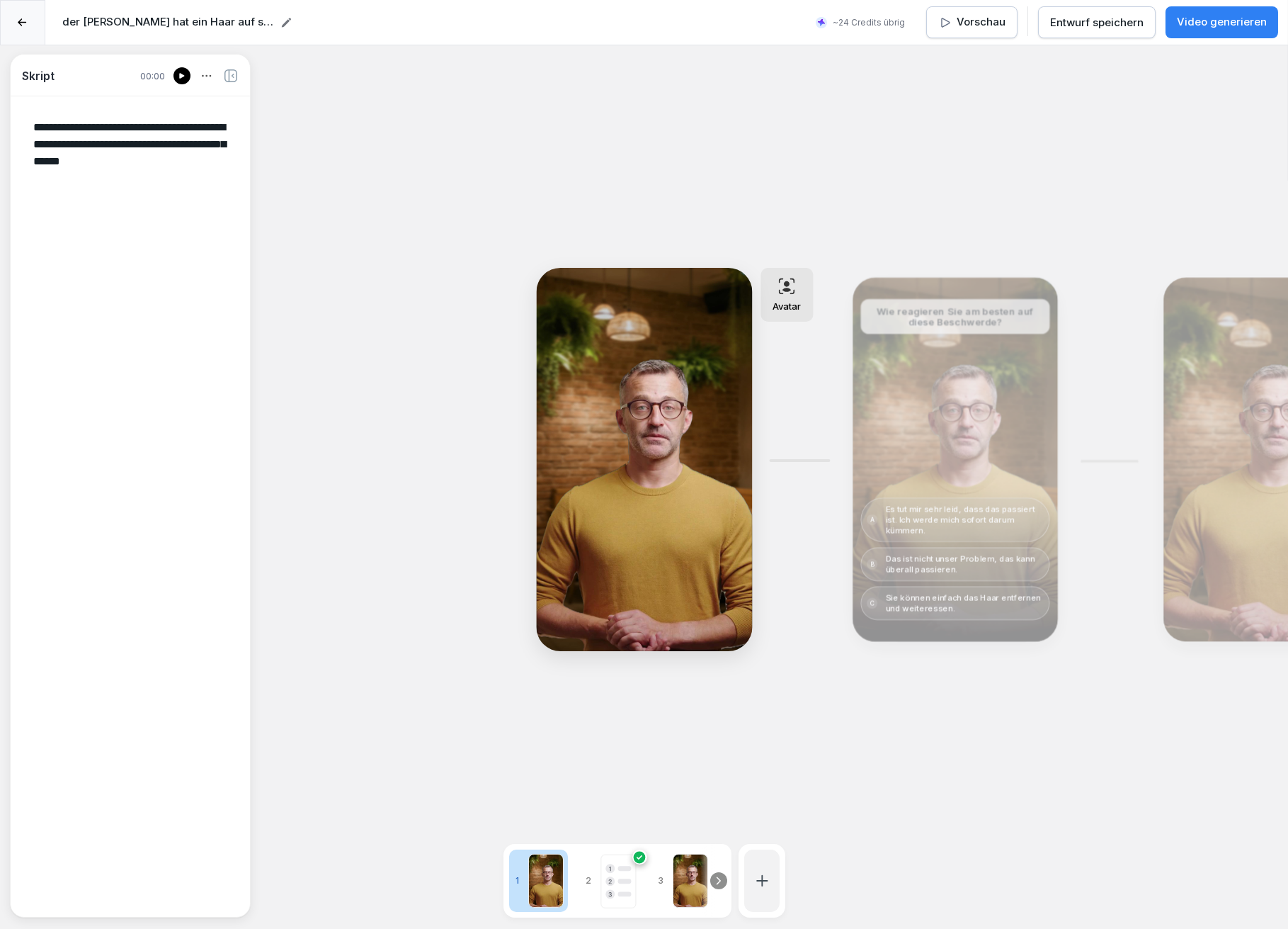
click at [793, 290] on icon at bounding box center [787, 286] width 17 height 17
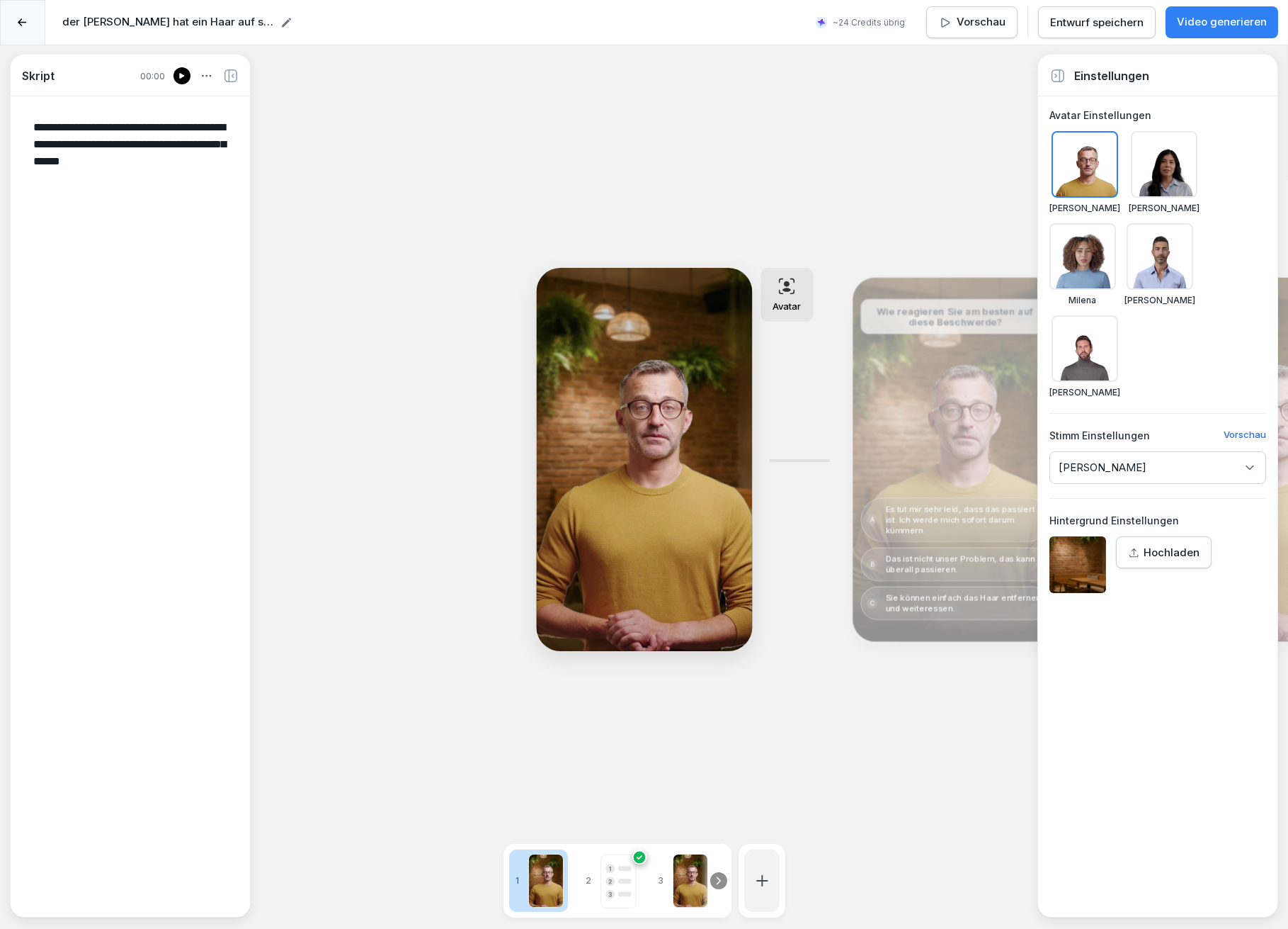
click at [945, 420] on div "Bearbeiten" at bounding box center [955, 459] width 195 height 354
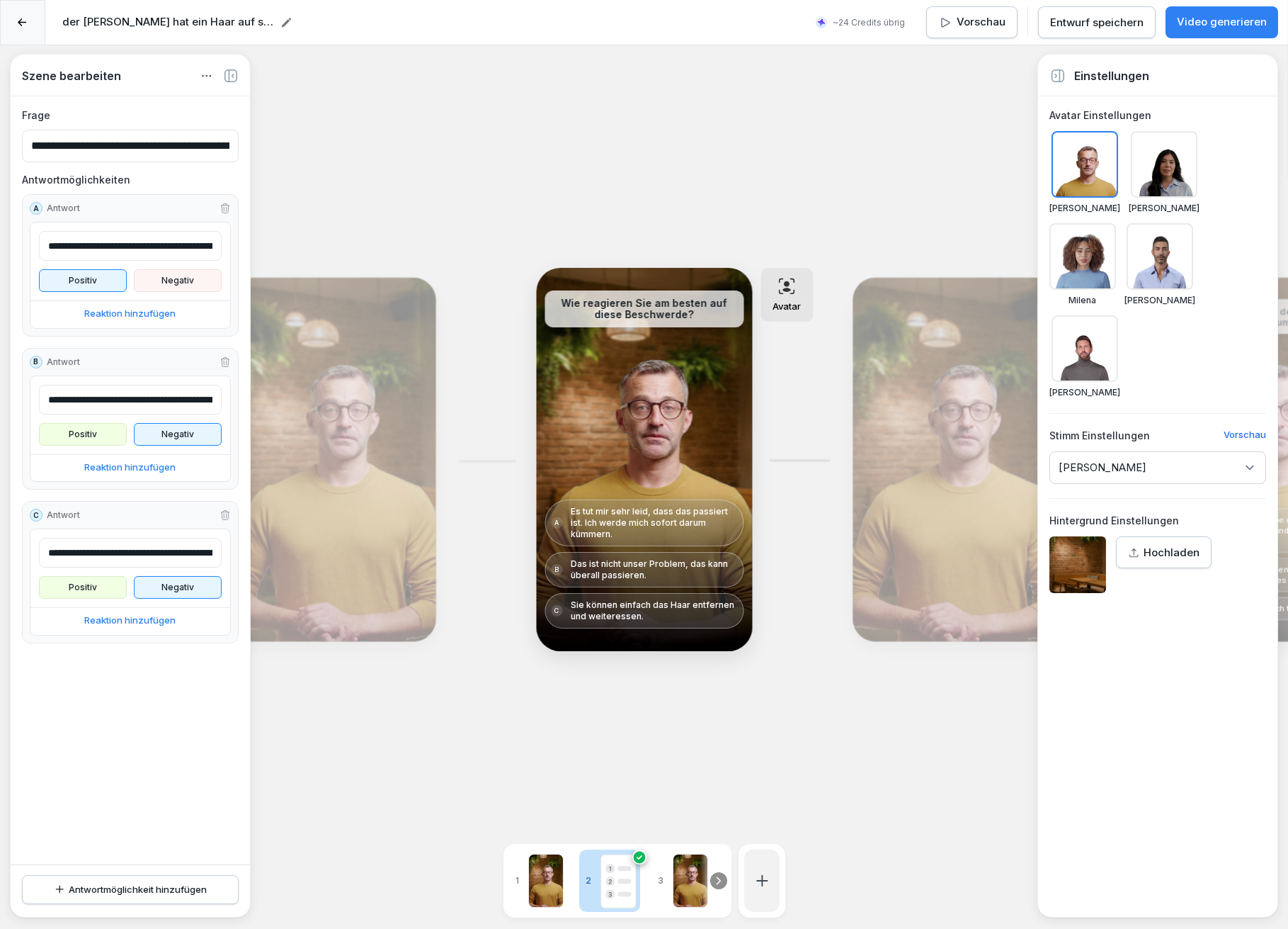
click at [1160, 264] on div at bounding box center [1160, 256] width 67 height 67
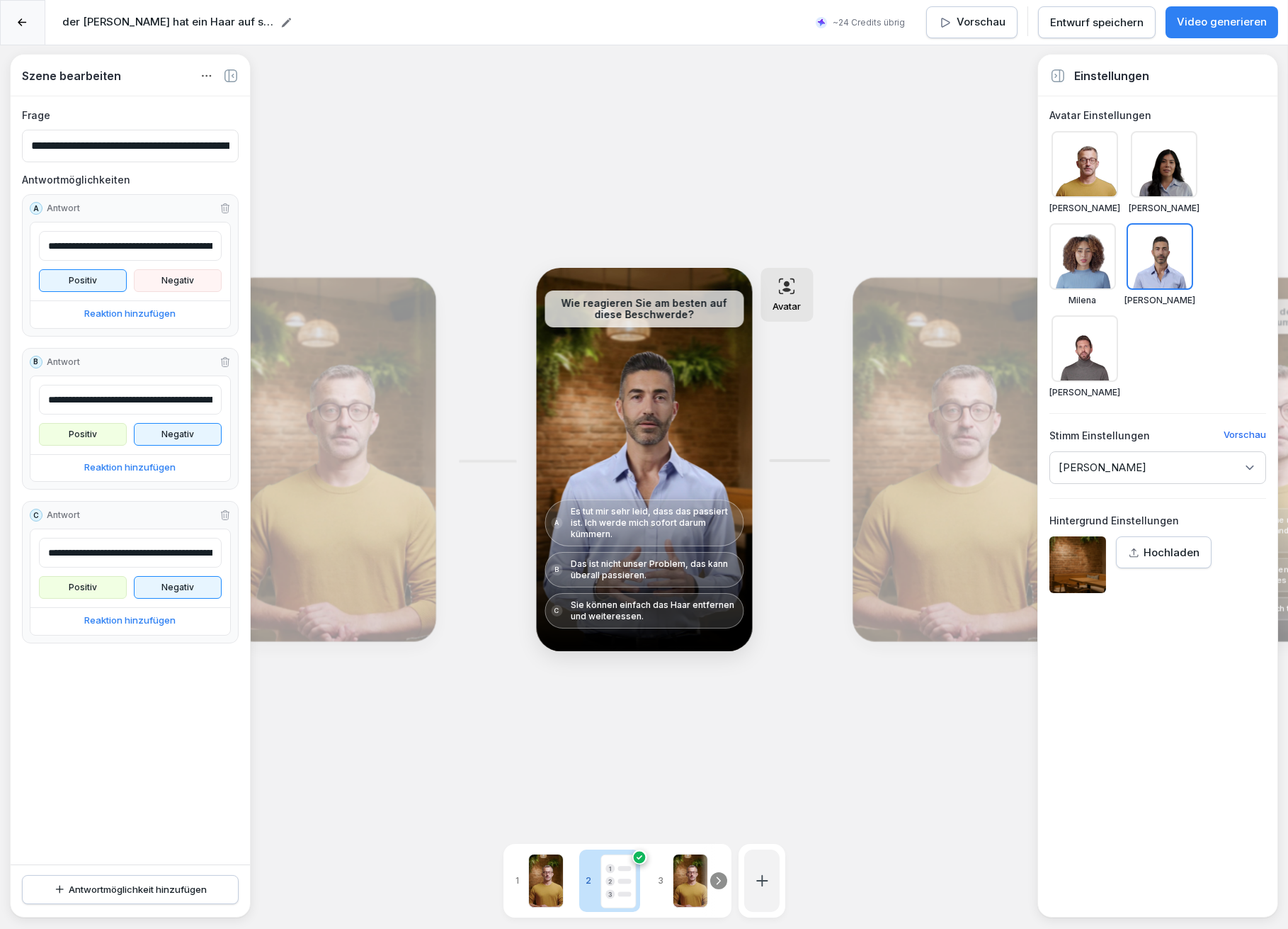
click at [675, 859] on div at bounding box center [690, 880] width 35 height 54
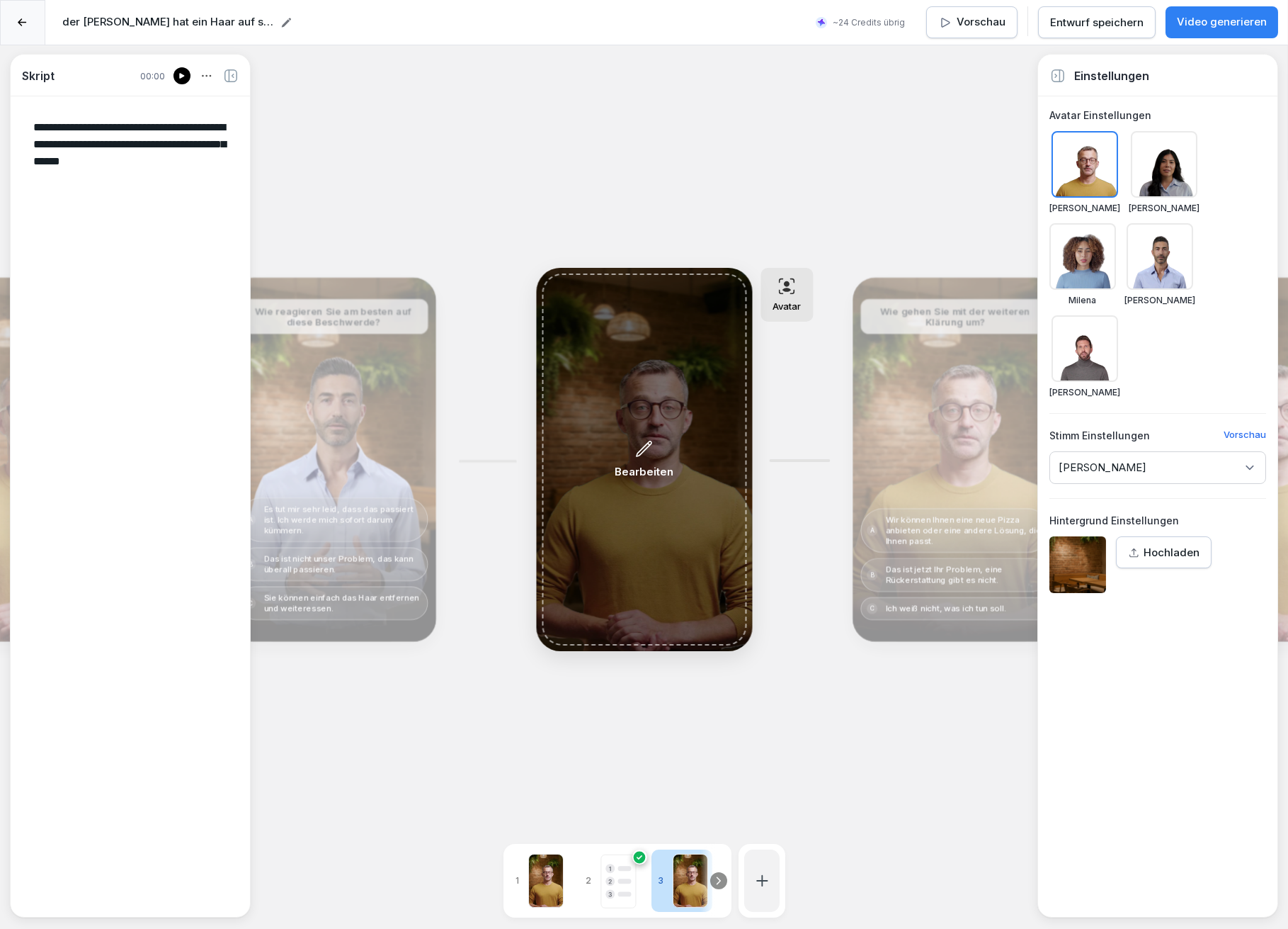
click at [646, 458] on icon at bounding box center [645, 448] width 19 height 19
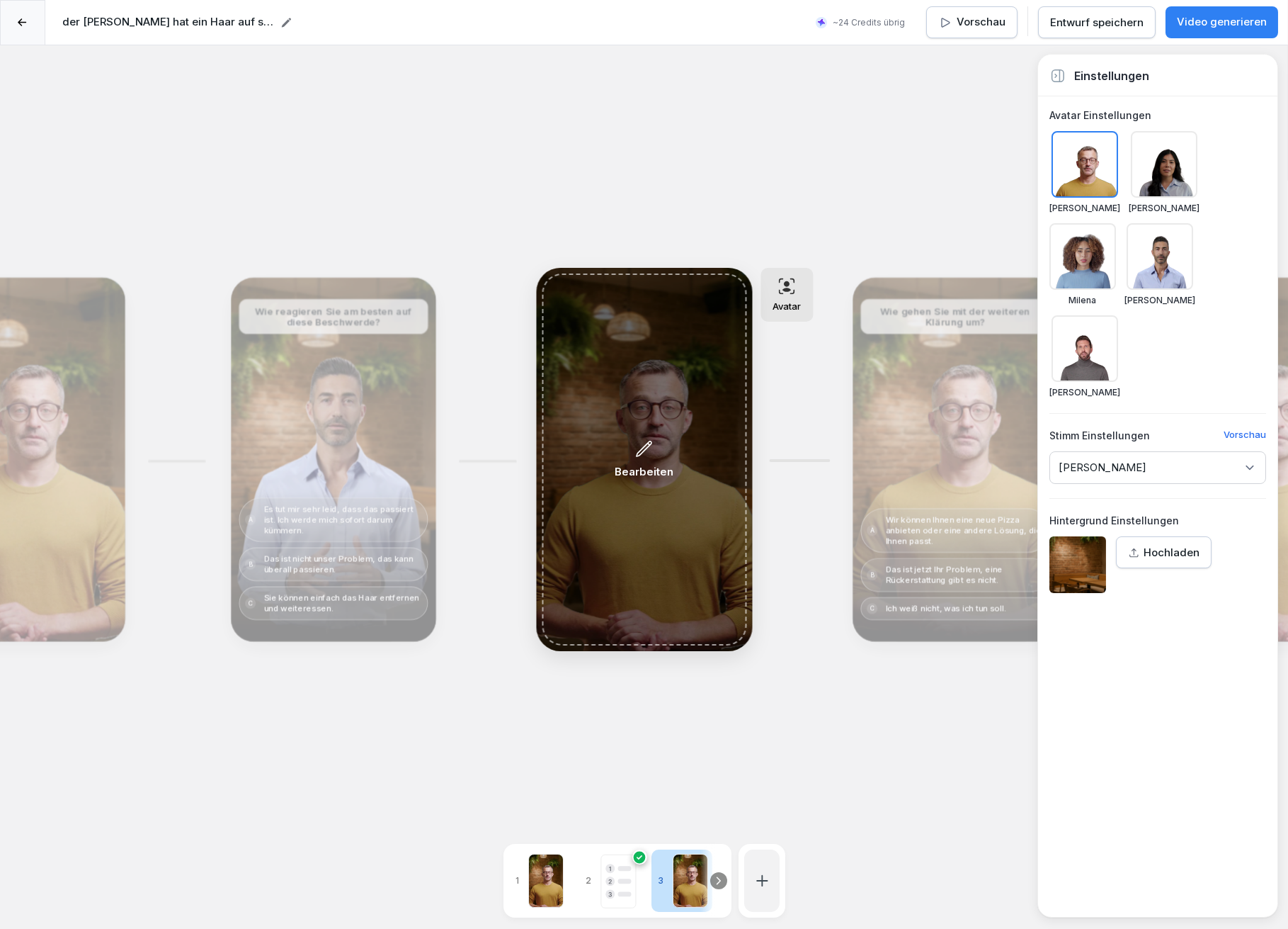
click at [646, 457] on icon at bounding box center [645, 448] width 19 height 19
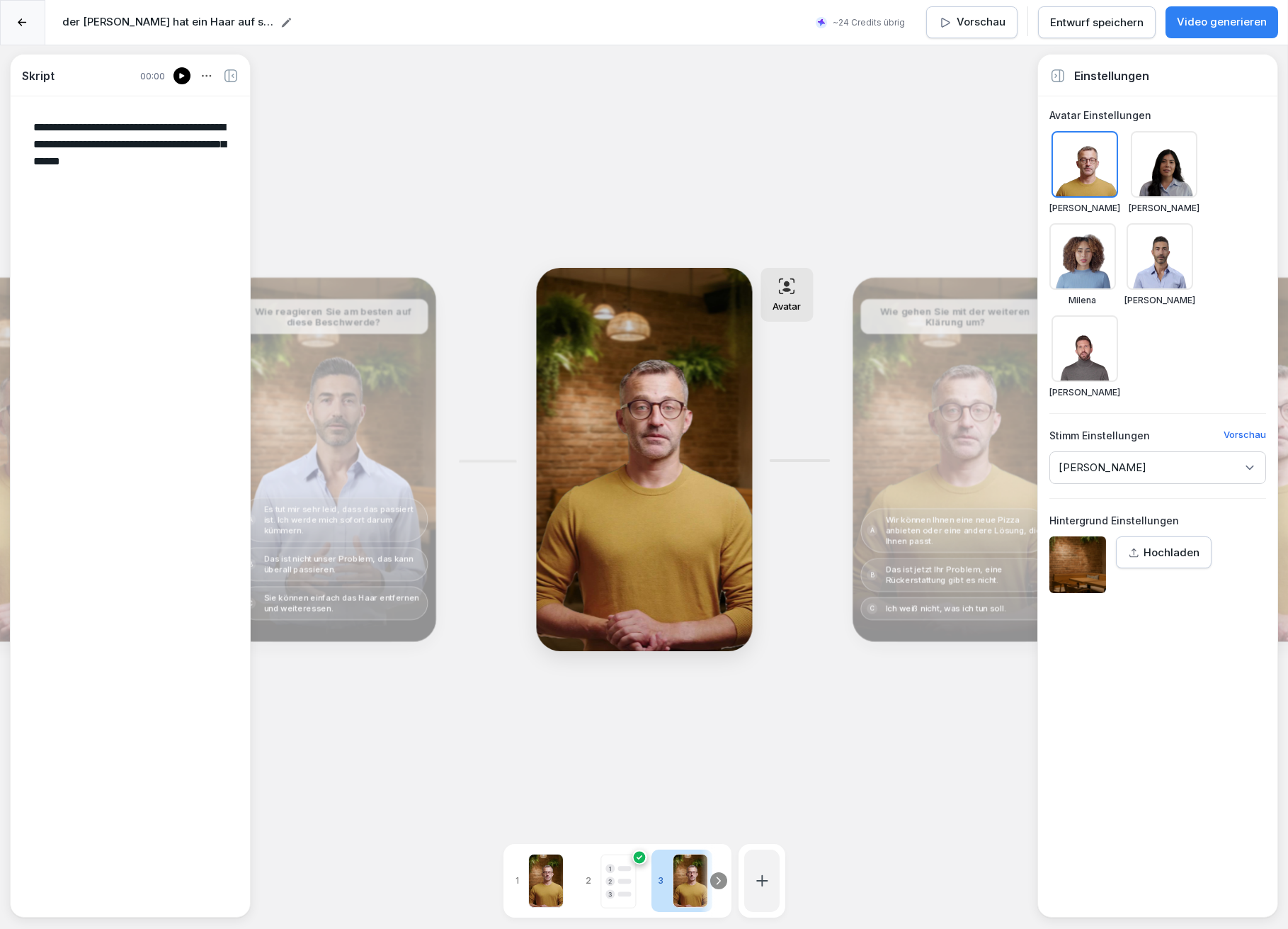
click at [912, 470] on div "Bearbeiten" at bounding box center [955, 459] width 195 height 354
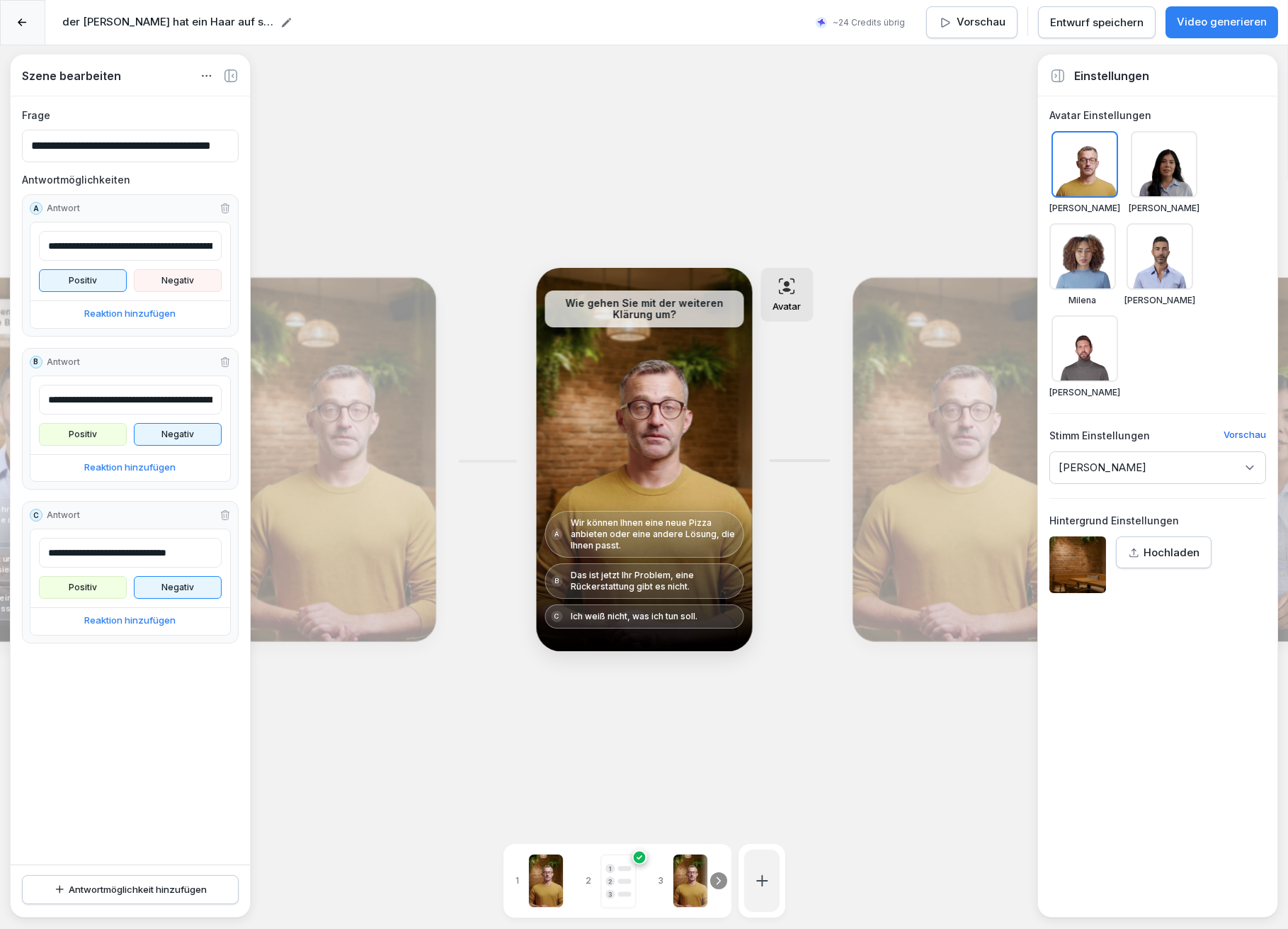
click at [1161, 182] on div at bounding box center [1164, 164] width 67 height 67
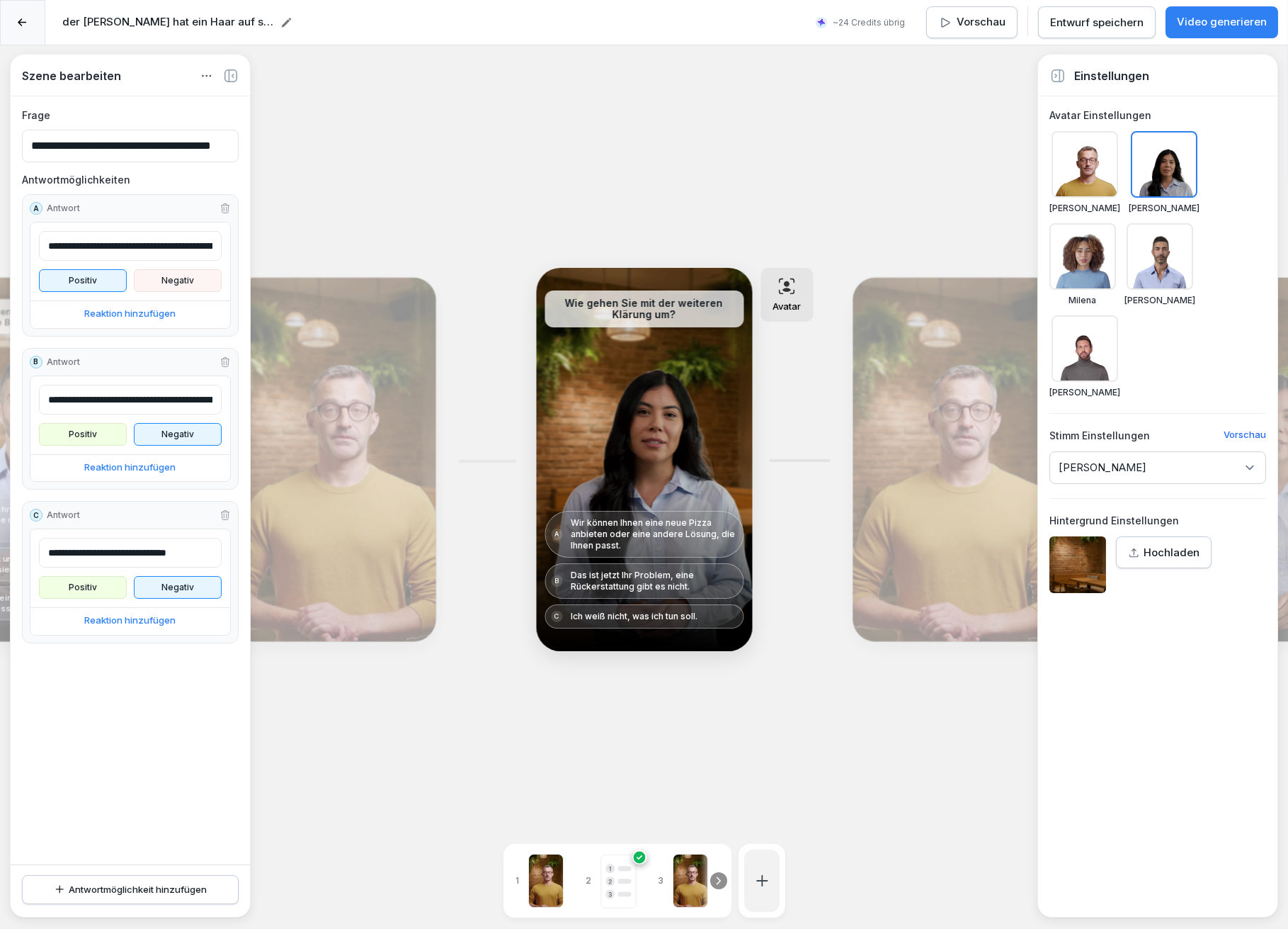
click at [394, 409] on div "Bearbeiten" at bounding box center [333, 459] width 195 height 354
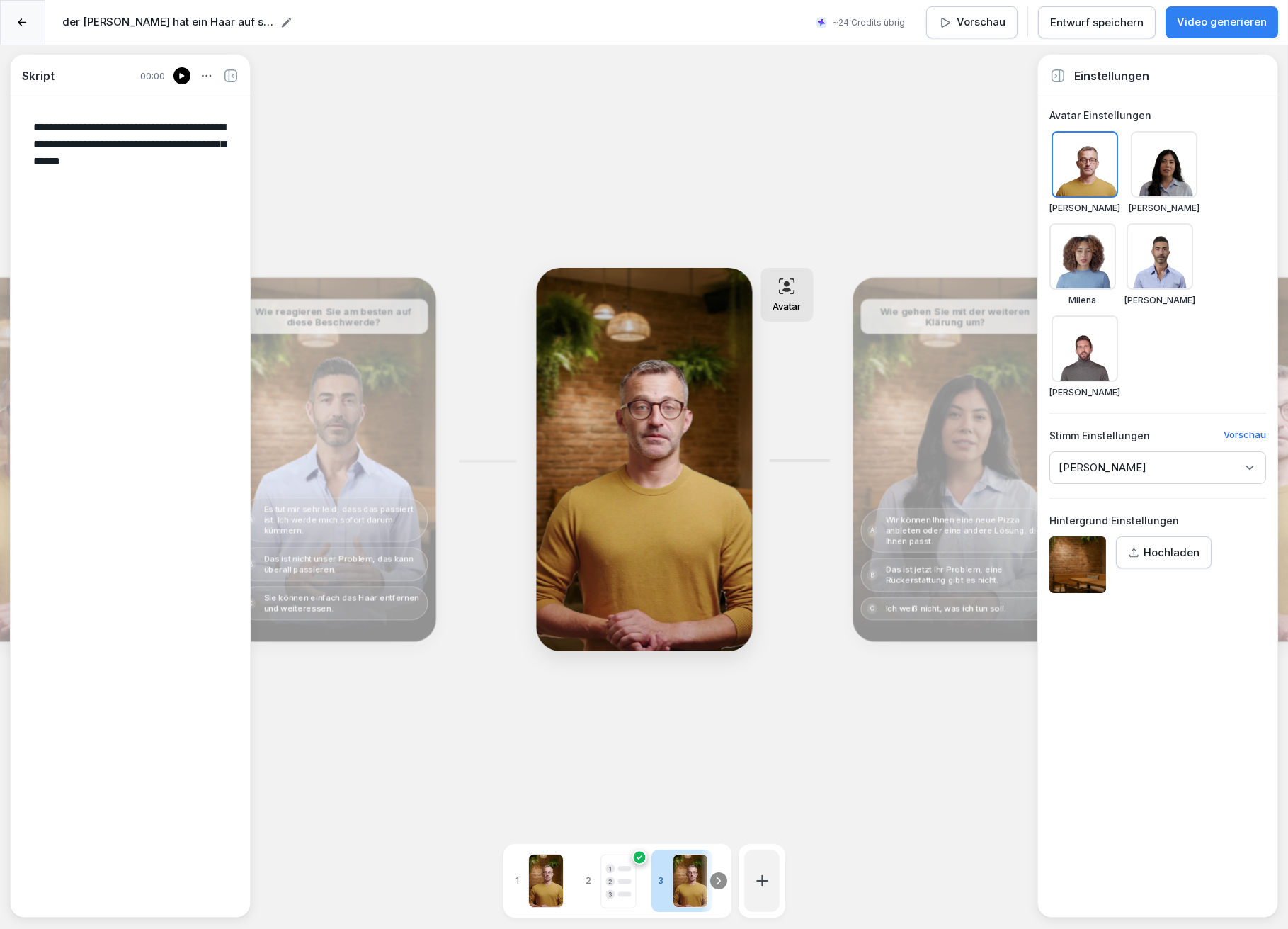
click at [317, 428] on div "Bearbeiten" at bounding box center [333, 459] width 195 height 354
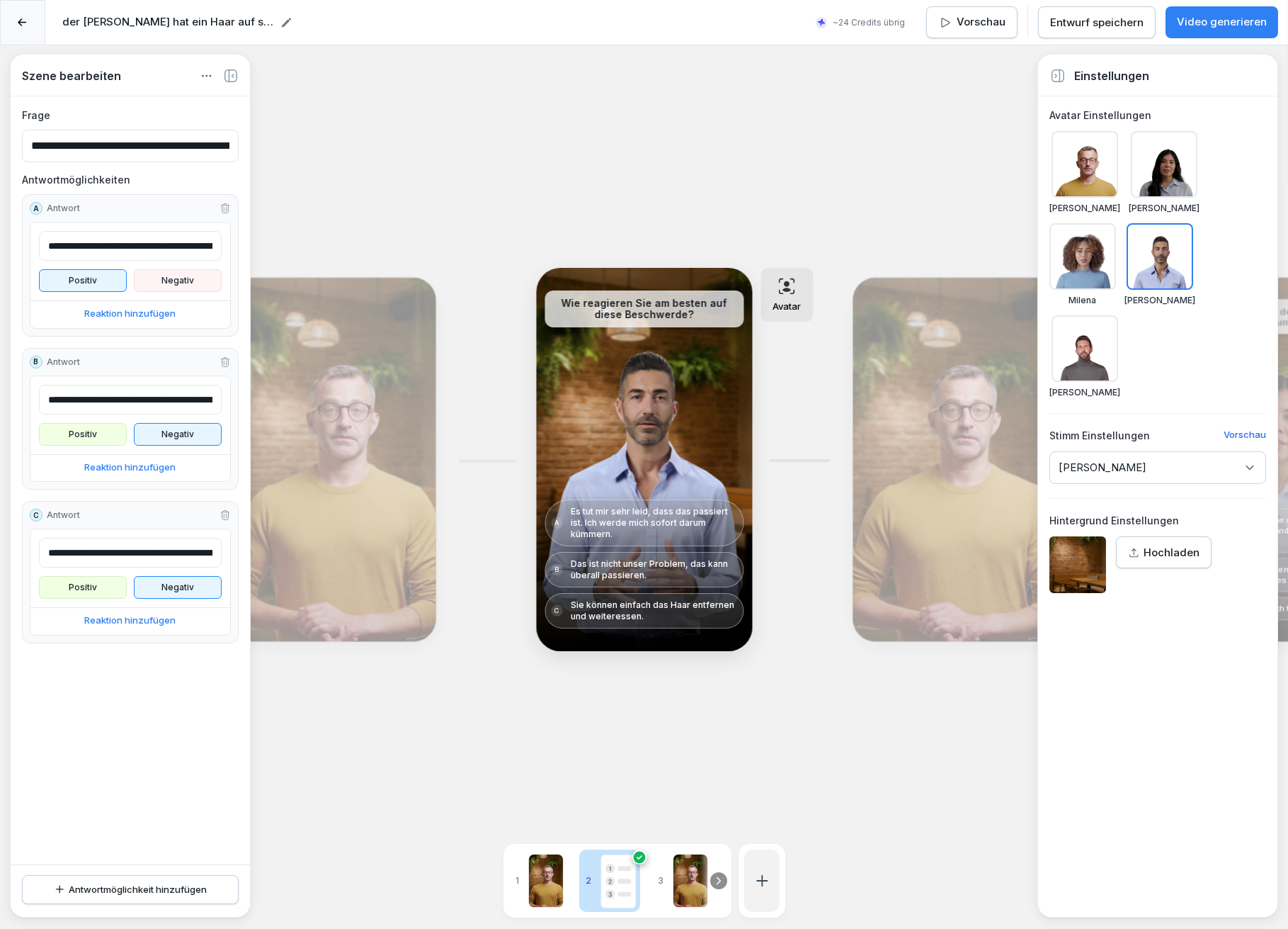
click at [307, 432] on div "Bearbeiten" at bounding box center [333, 459] width 195 height 354
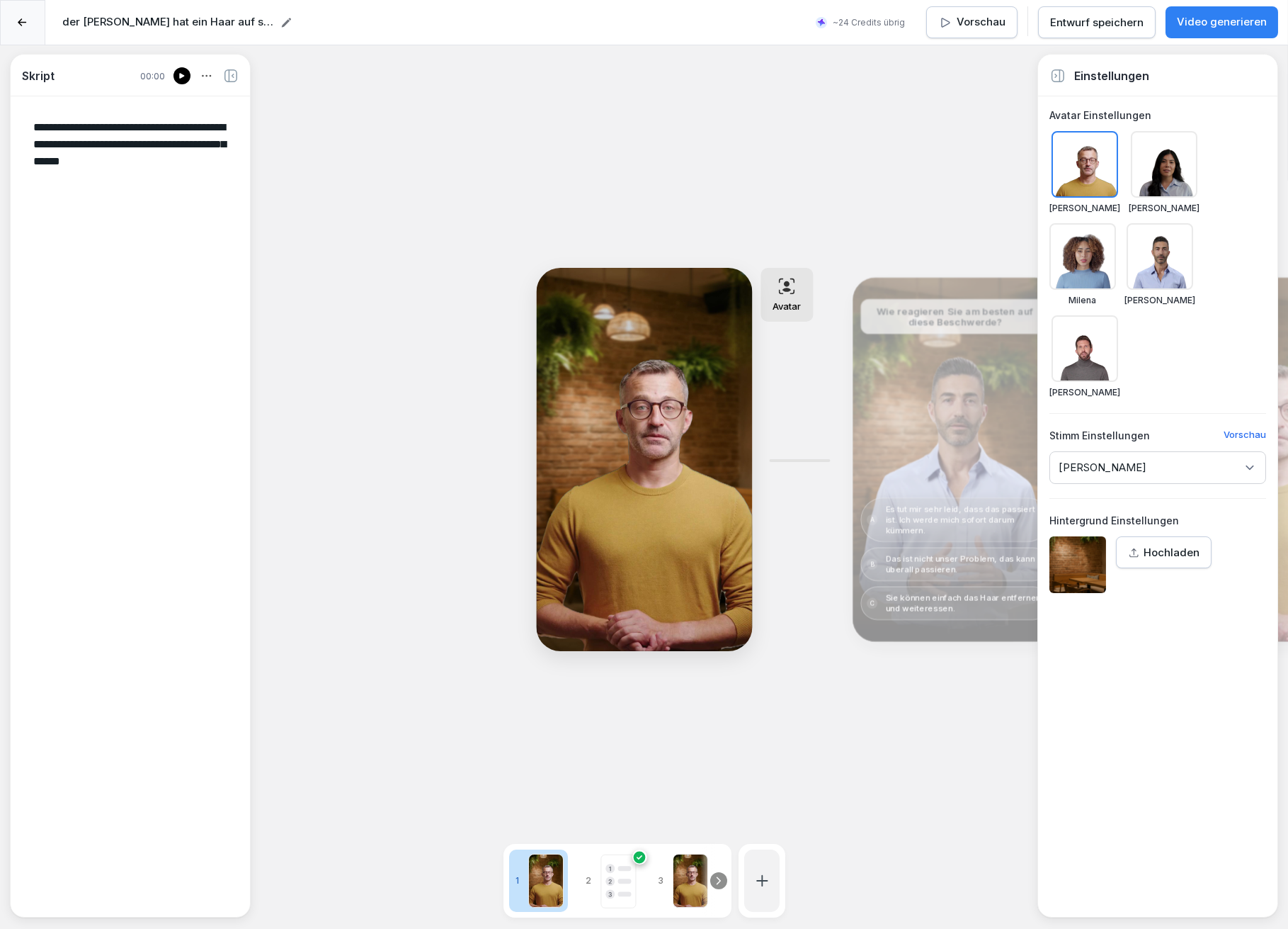
click at [965, 458] on div "Bearbeiten" at bounding box center [955, 459] width 56 height 39
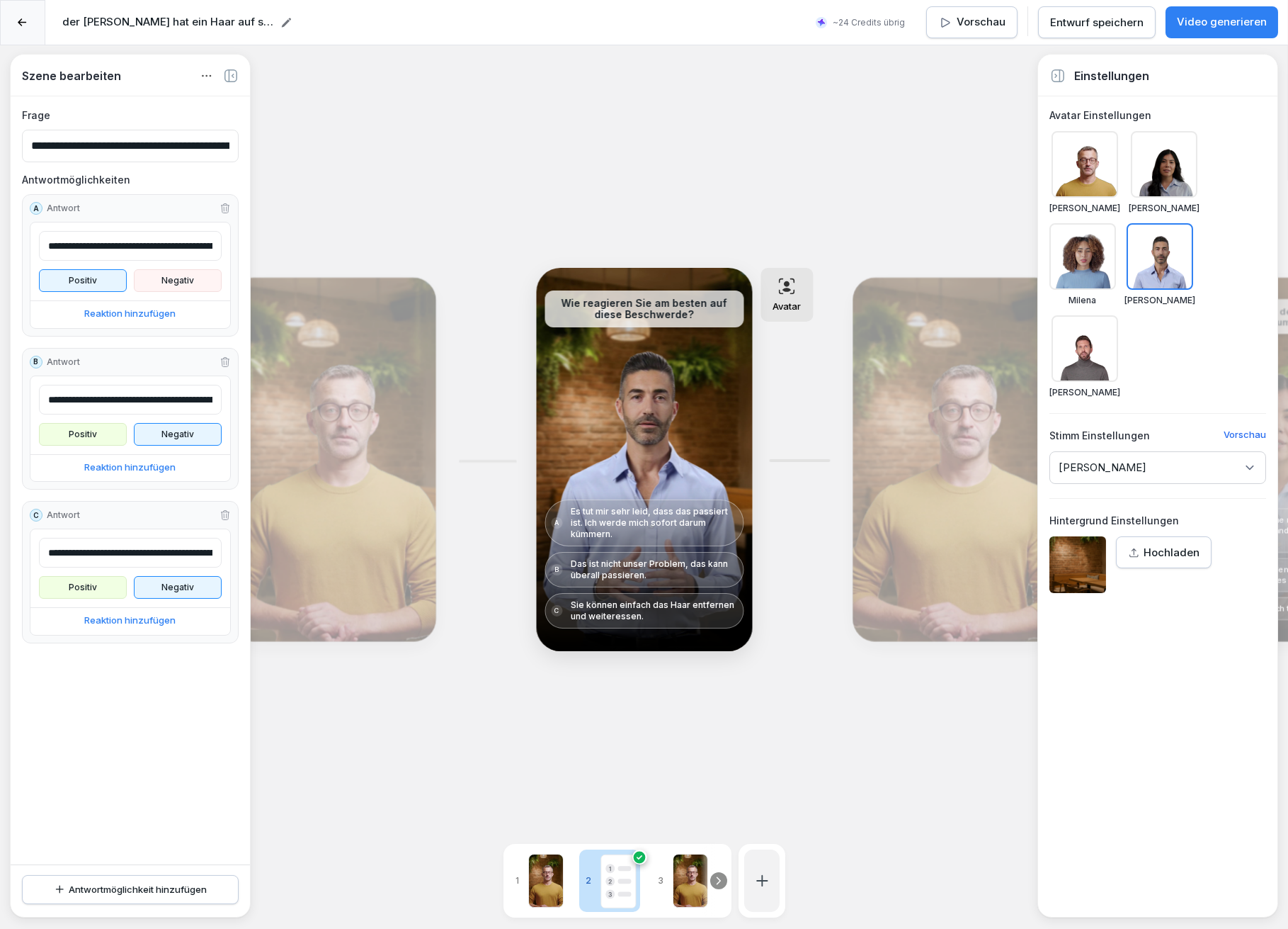
click at [1108, 474] on div "[PERSON_NAME]" at bounding box center [1157, 468] width 217 height 33
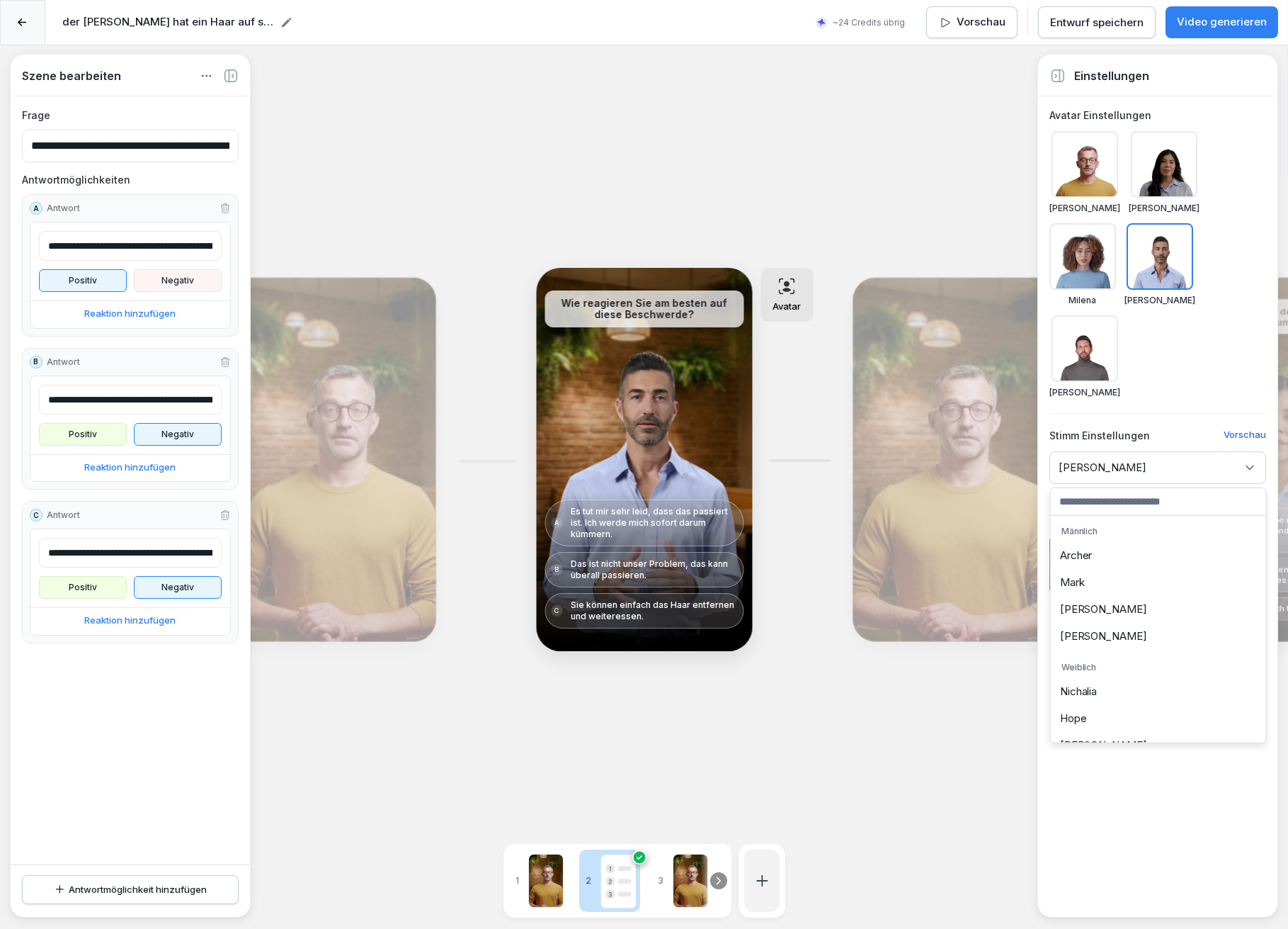
click at [1103, 574] on div "Mark" at bounding box center [1159, 582] width 208 height 27
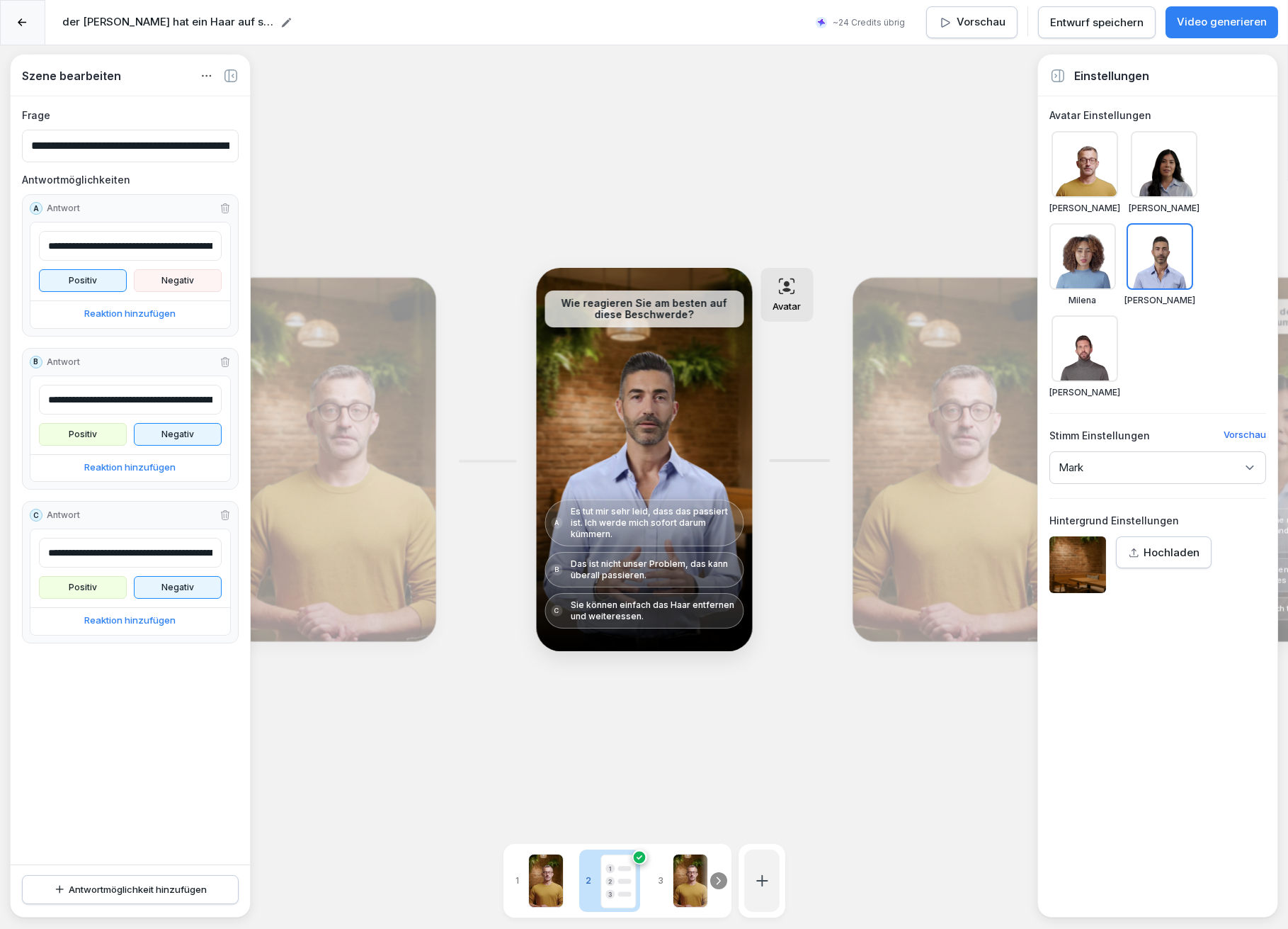
click at [958, 540] on div "Bearbeiten" at bounding box center [955, 459] width 195 height 354
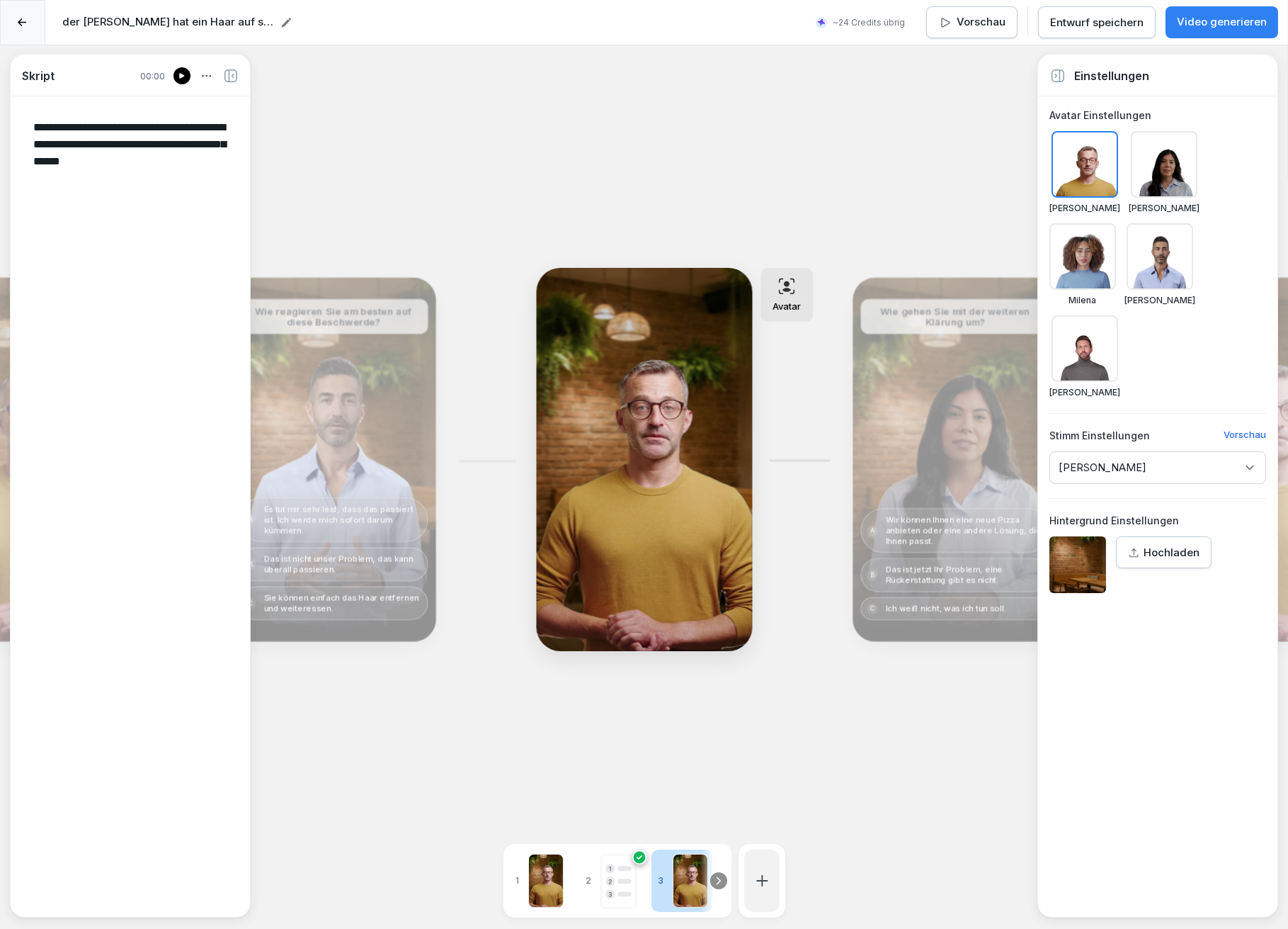
click at [942, 466] on p "Bearbeiten" at bounding box center [955, 470] width 56 height 15
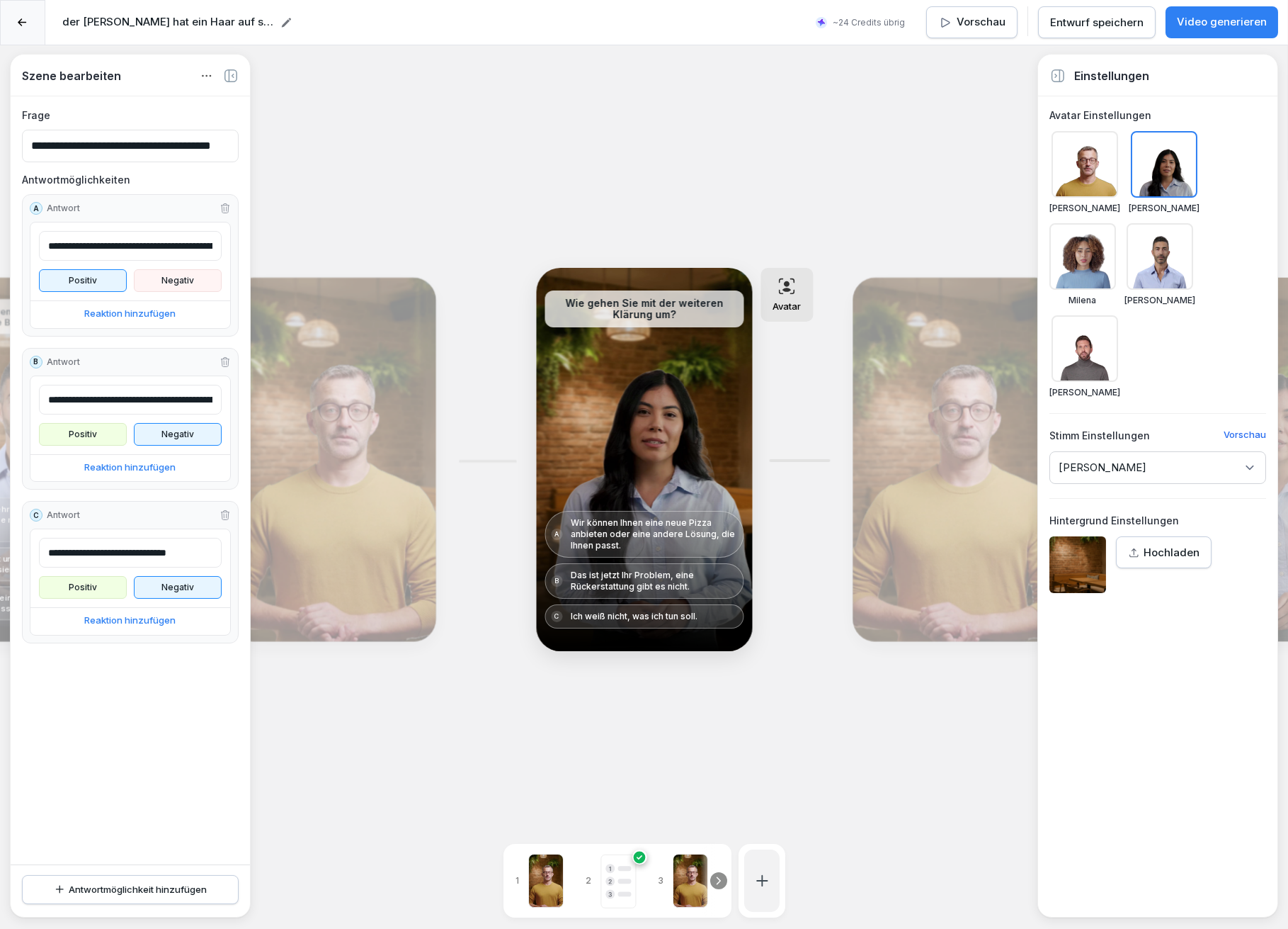
click at [1156, 270] on div at bounding box center [1160, 256] width 67 height 67
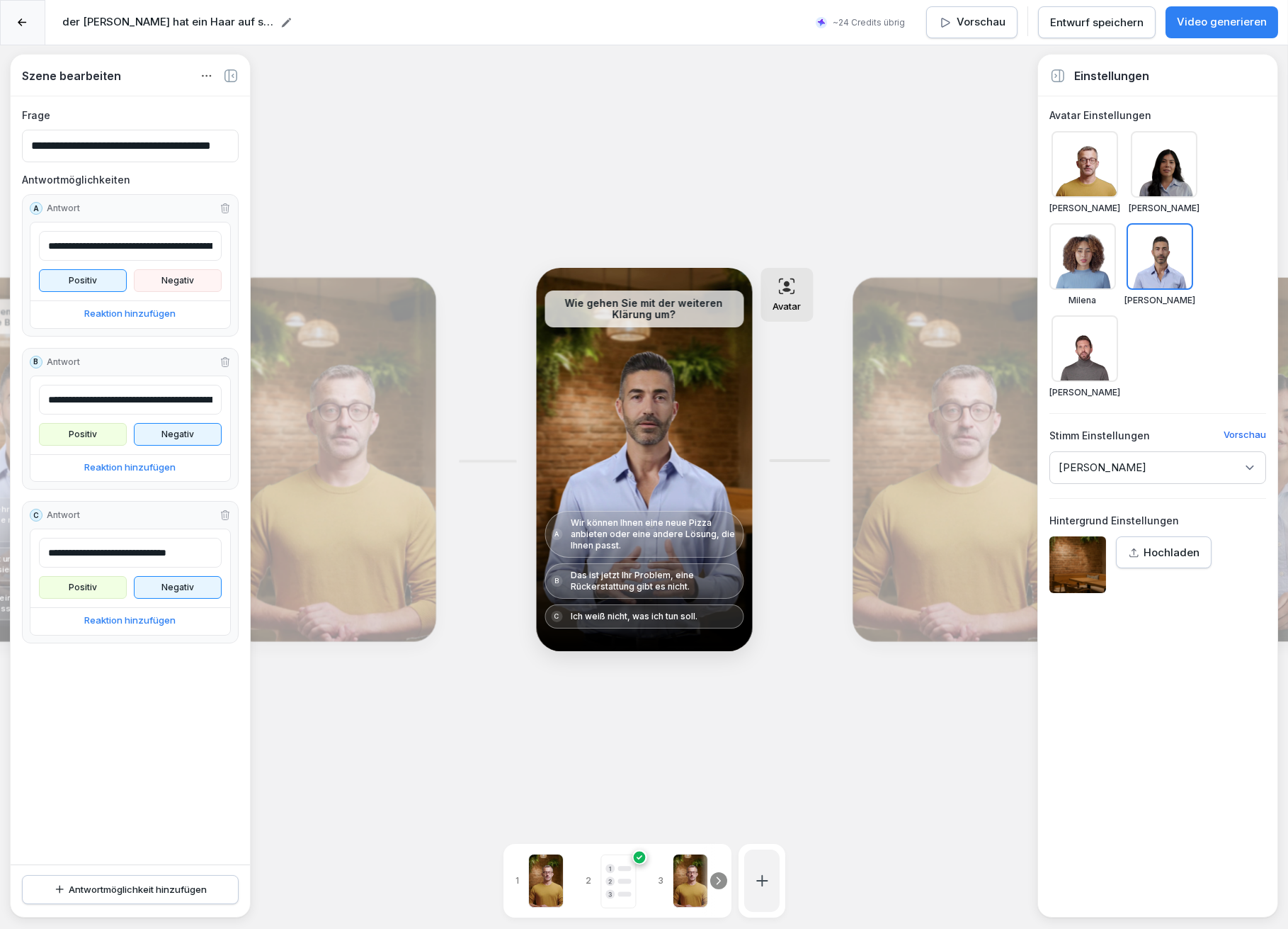
click at [1115, 463] on div "[PERSON_NAME]" at bounding box center [1157, 468] width 217 height 33
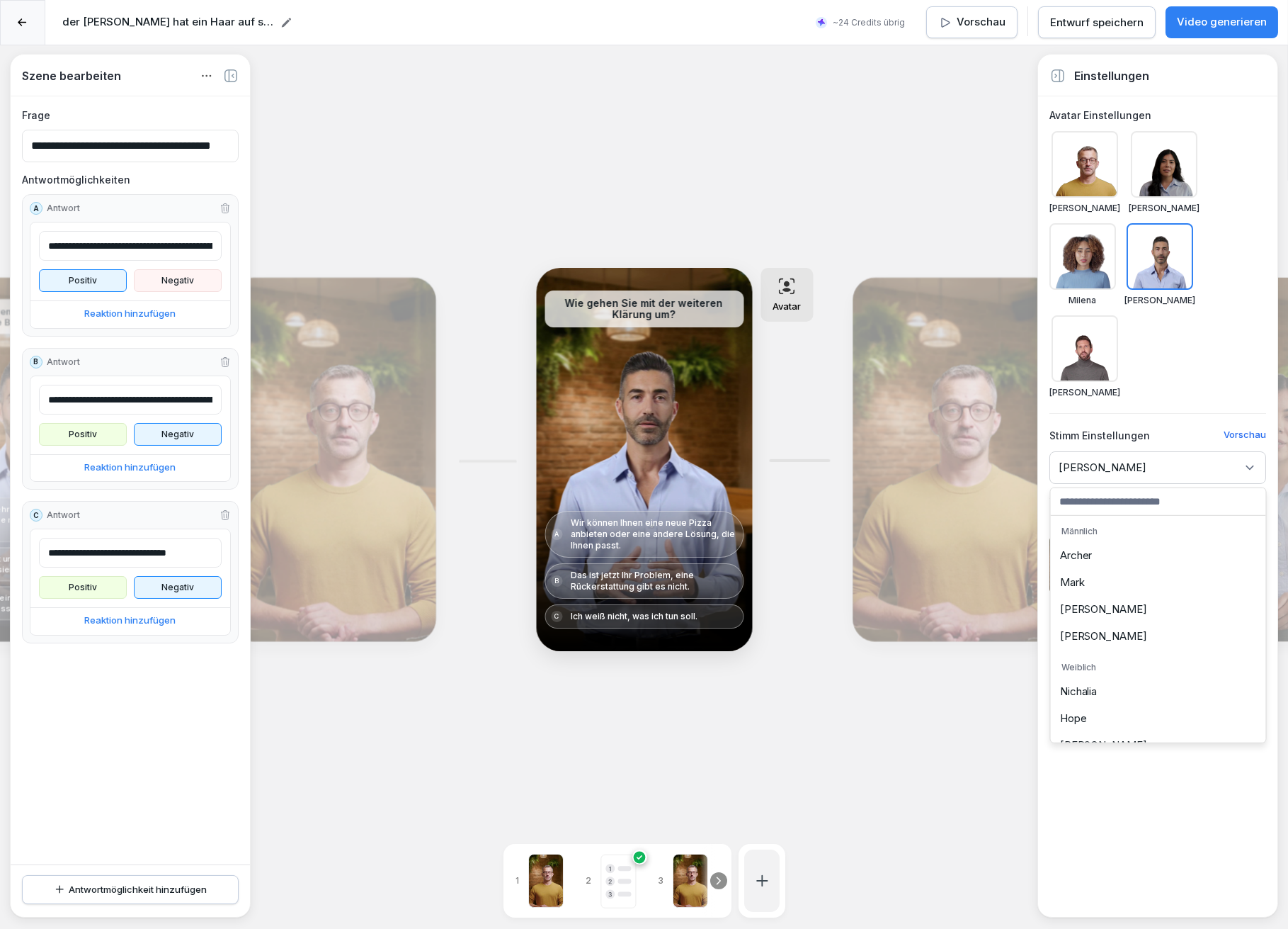
click at [1097, 577] on div "Mark" at bounding box center [1159, 582] width 208 height 27
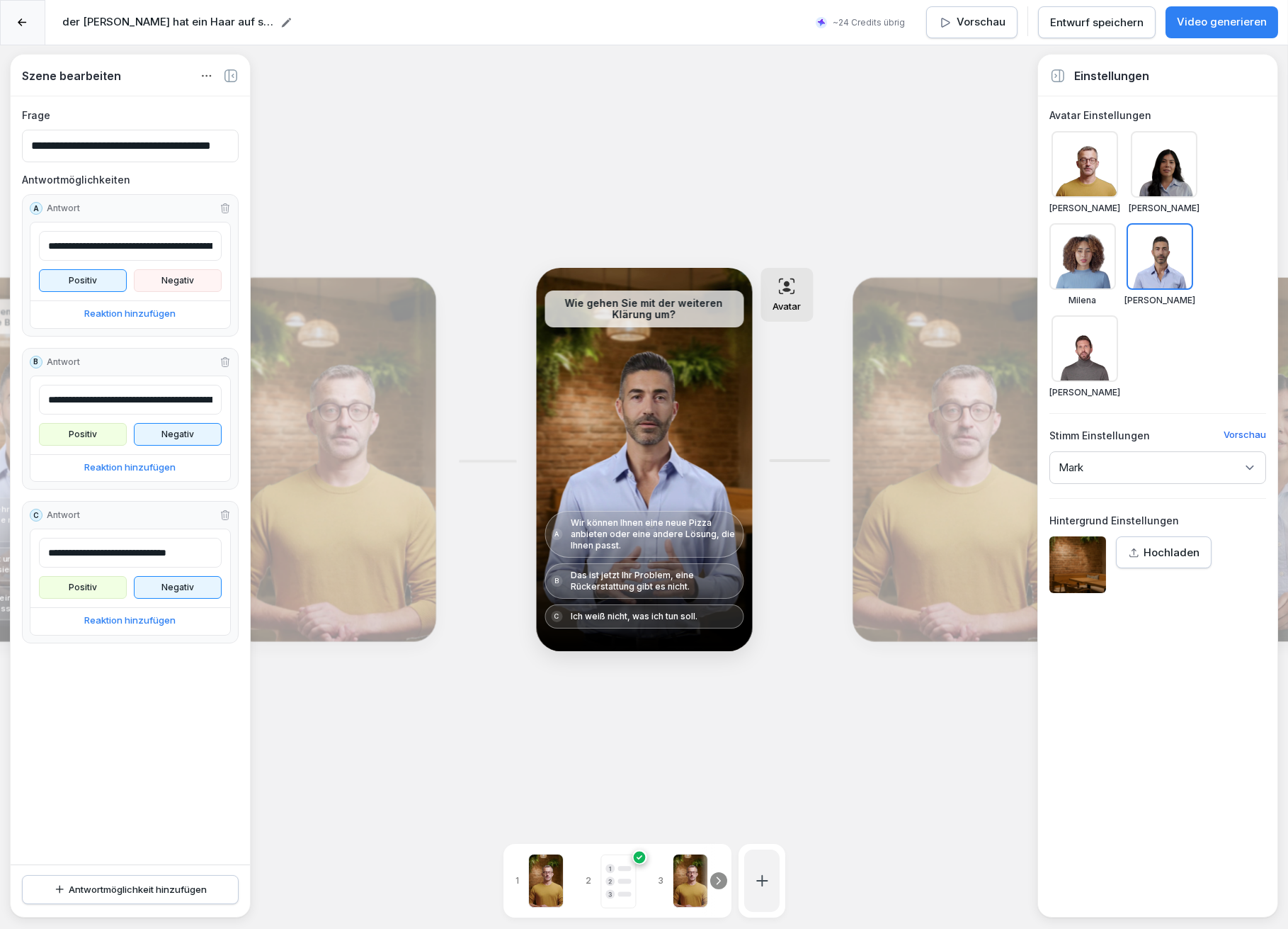
drag, startPoint x: 142, startPoint y: 202, endPoint x: 131, endPoint y: 313, distance: 111.5
click at [135, 339] on div "**********" at bounding box center [130, 424] width 217 height 460
drag, startPoint x: 140, startPoint y: 203, endPoint x: 137, endPoint y: 370, distance: 167.0
click at [137, 370] on div "**********" at bounding box center [130, 424] width 217 height 460
click at [74, 143] on input "**********" at bounding box center [130, 146] width 217 height 33
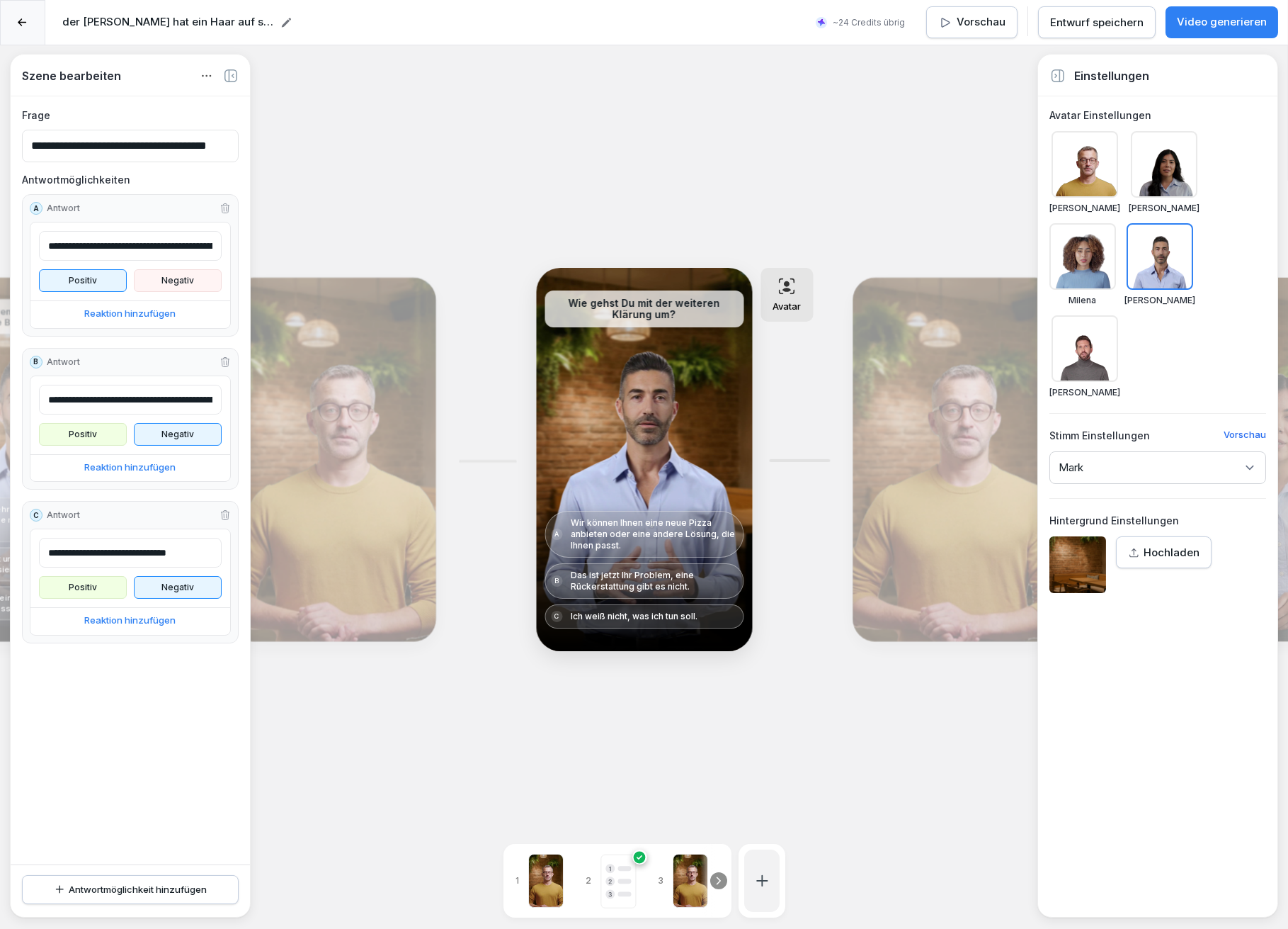
type input "**********"
click at [358, 528] on div "Bearbeiten" at bounding box center [333, 459] width 195 height 354
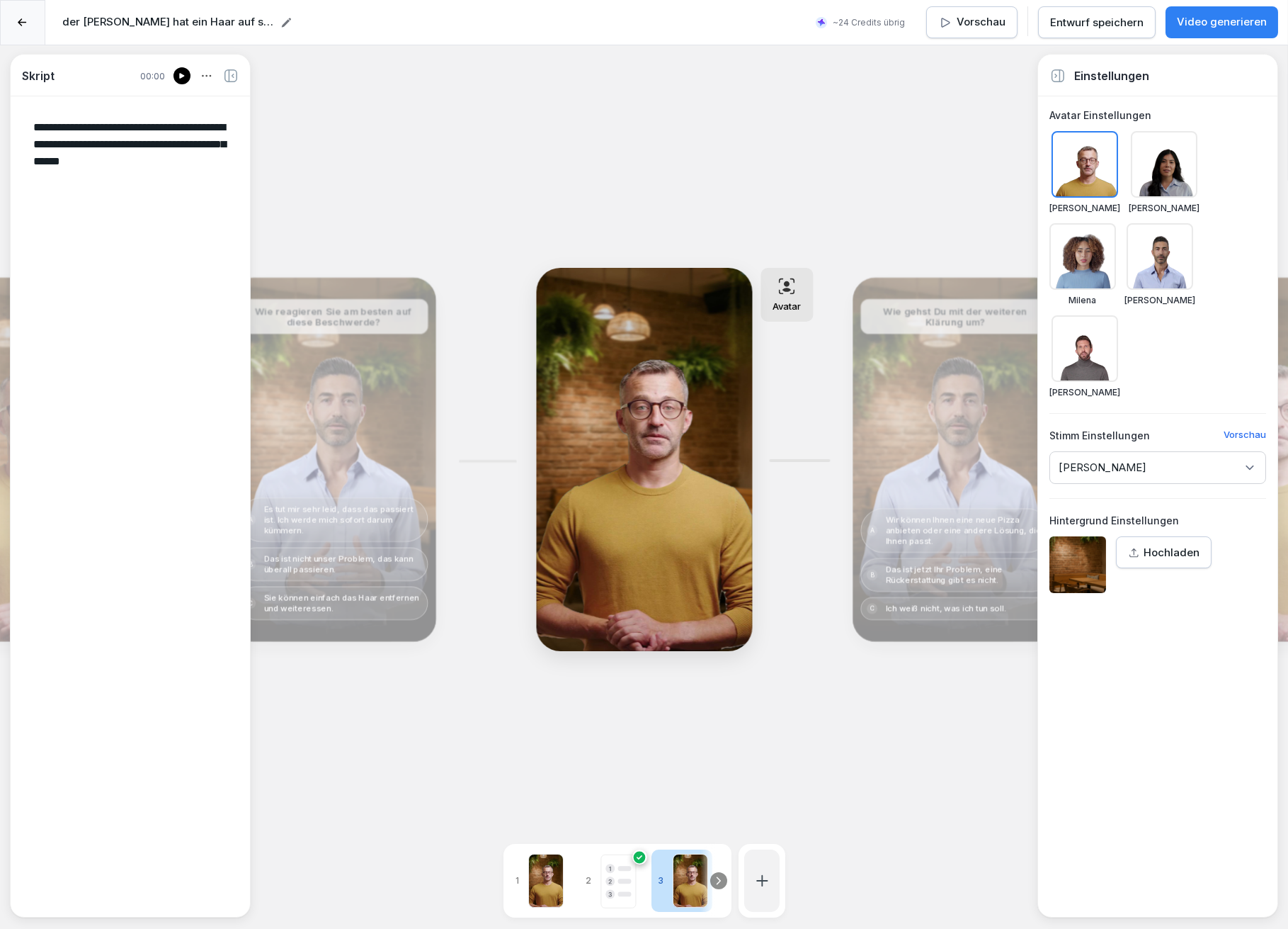
click at [403, 474] on div "Bearbeiten" at bounding box center [333, 459] width 195 height 354
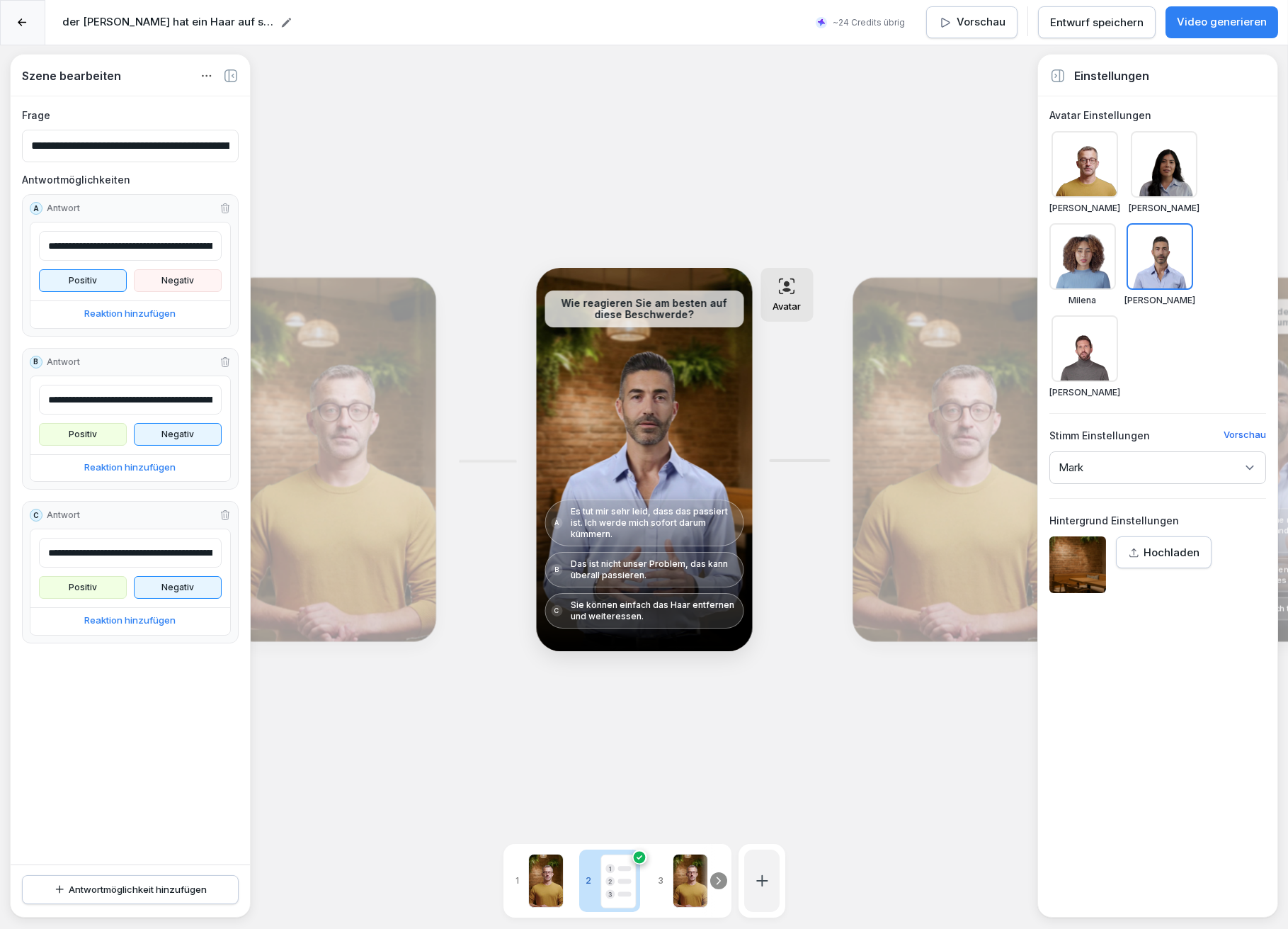
click at [89, 142] on input "**********" at bounding box center [130, 146] width 217 height 33
type input "**********"
click at [397, 427] on div "Bearbeiten" at bounding box center [333, 459] width 195 height 354
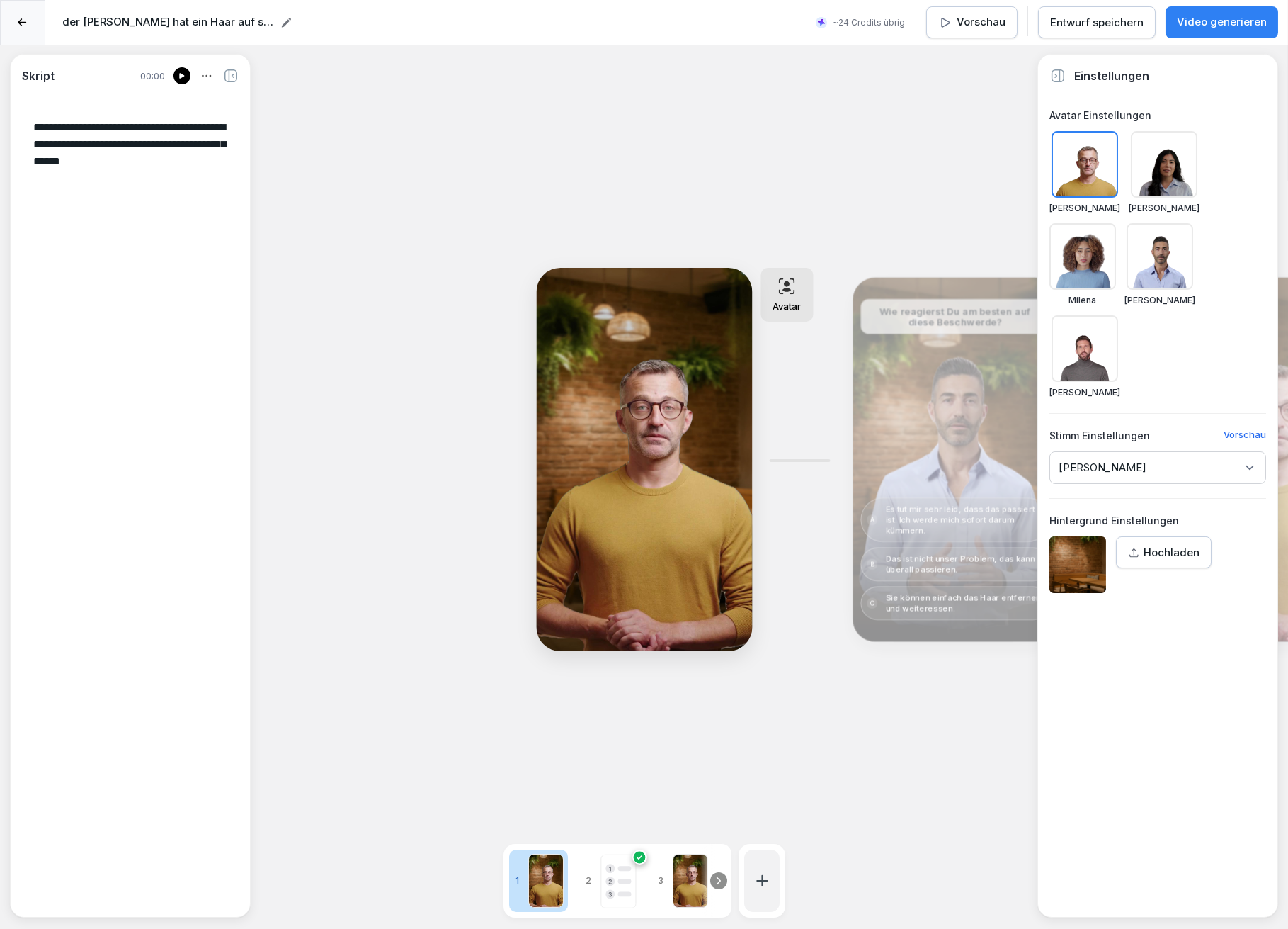
click at [904, 452] on div "Bearbeiten" at bounding box center [955, 459] width 195 height 354
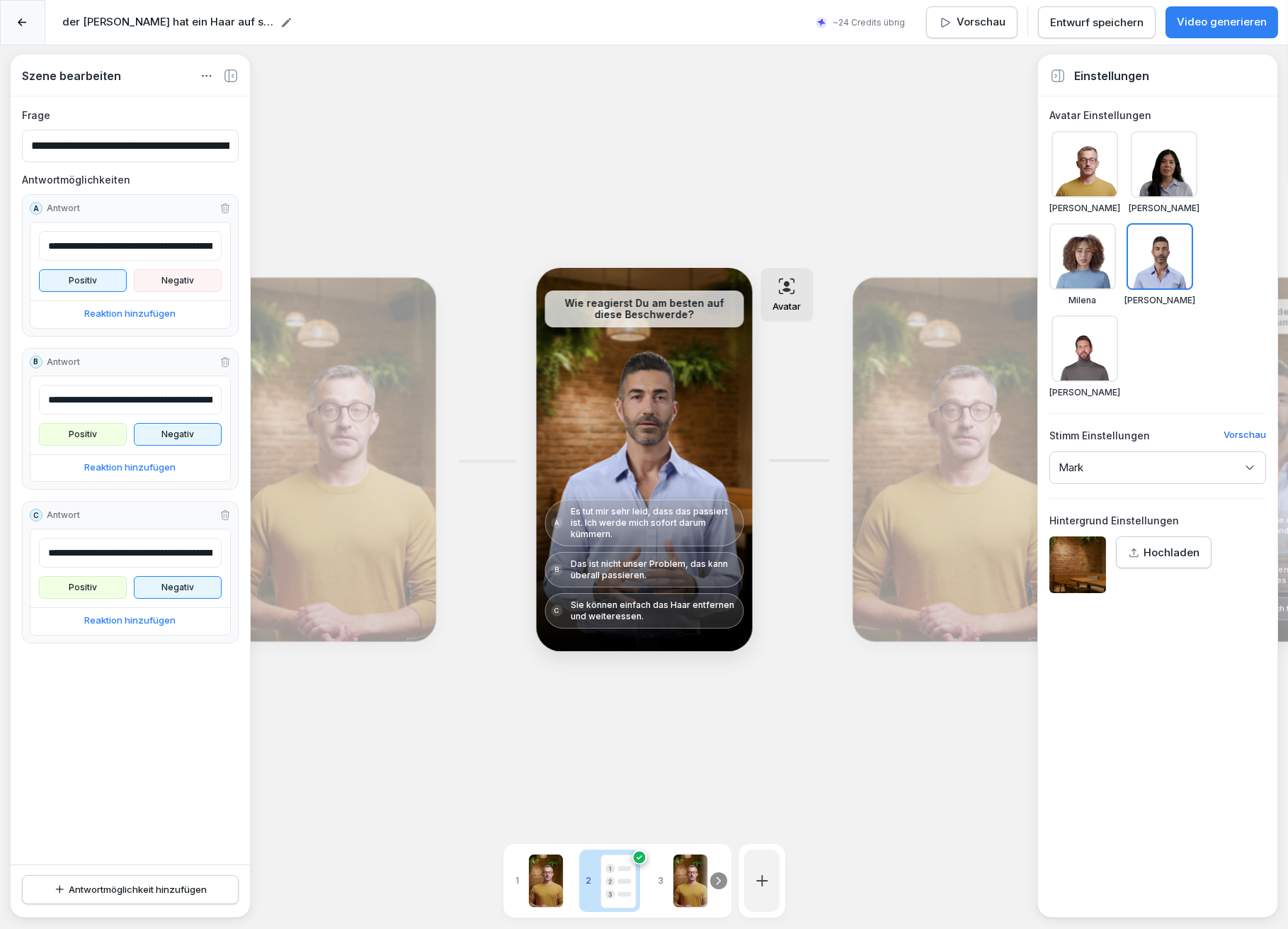
click at [947, 423] on div "Bearbeiten" at bounding box center [955, 459] width 195 height 354
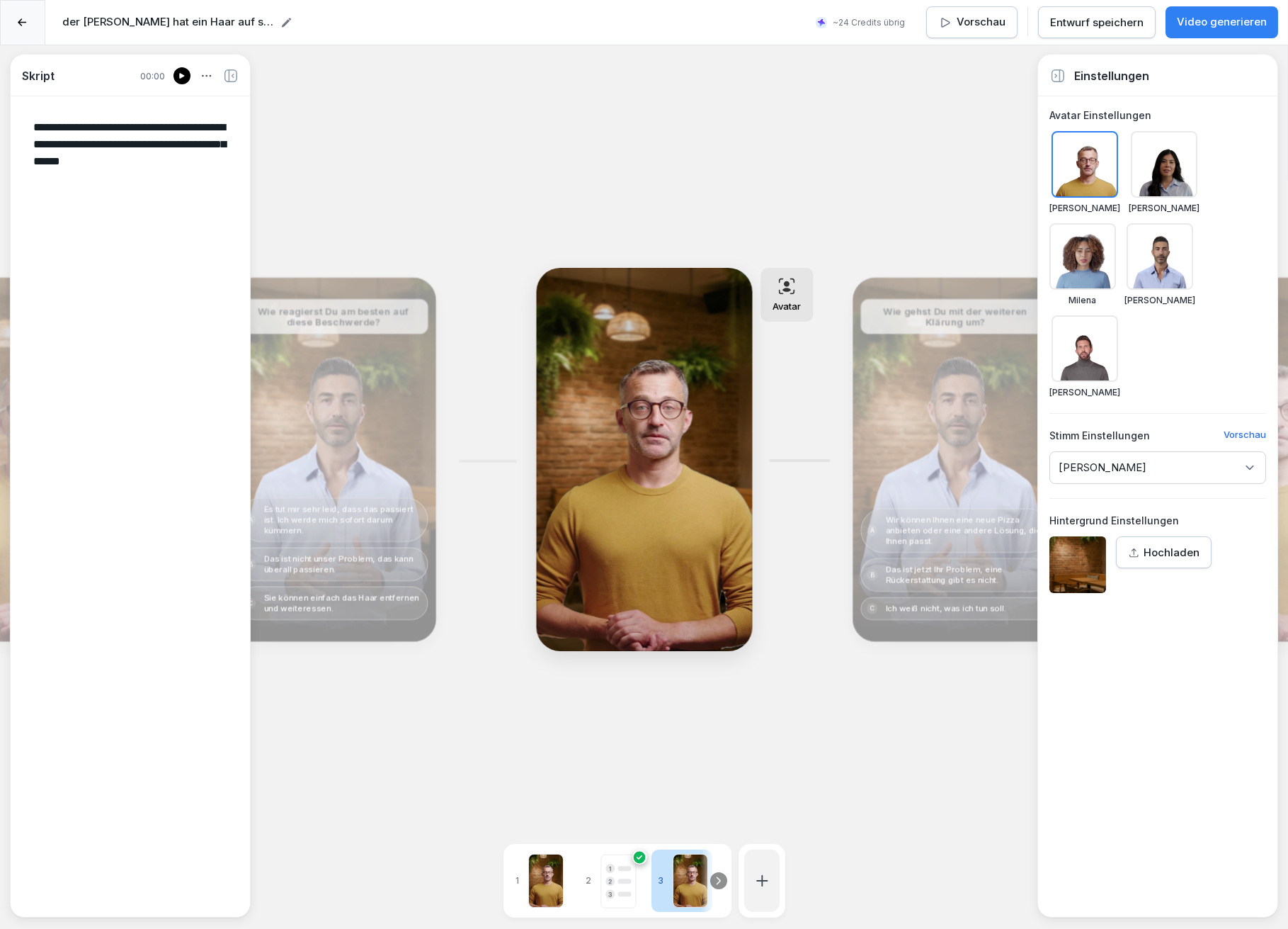
click at [954, 422] on div "Bearbeiten" at bounding box center [955, 459] width 195 height 354
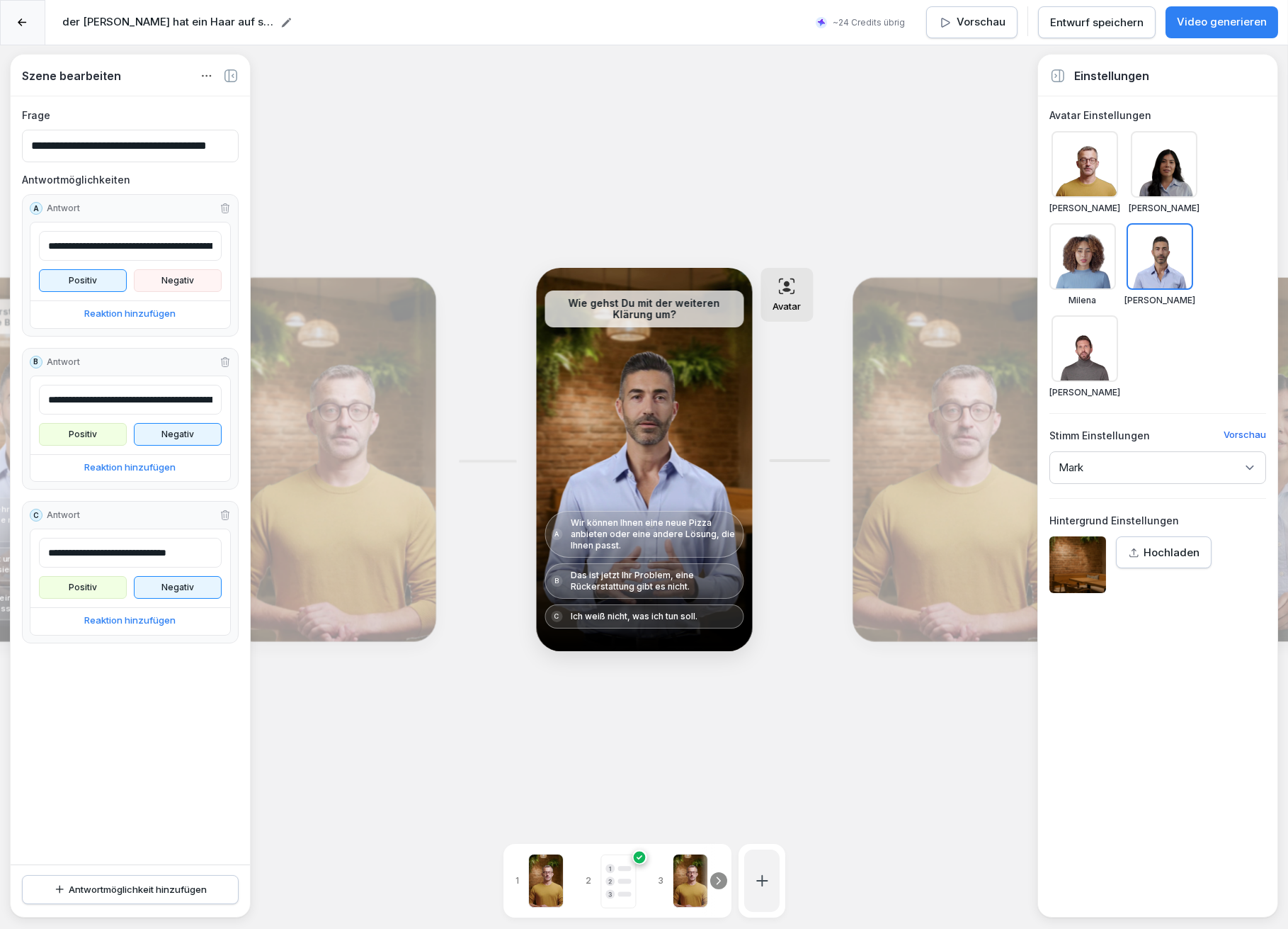
click at [948, 426] on div "Bearbeiten" at bounding box center [955, 459] width 195 height 354
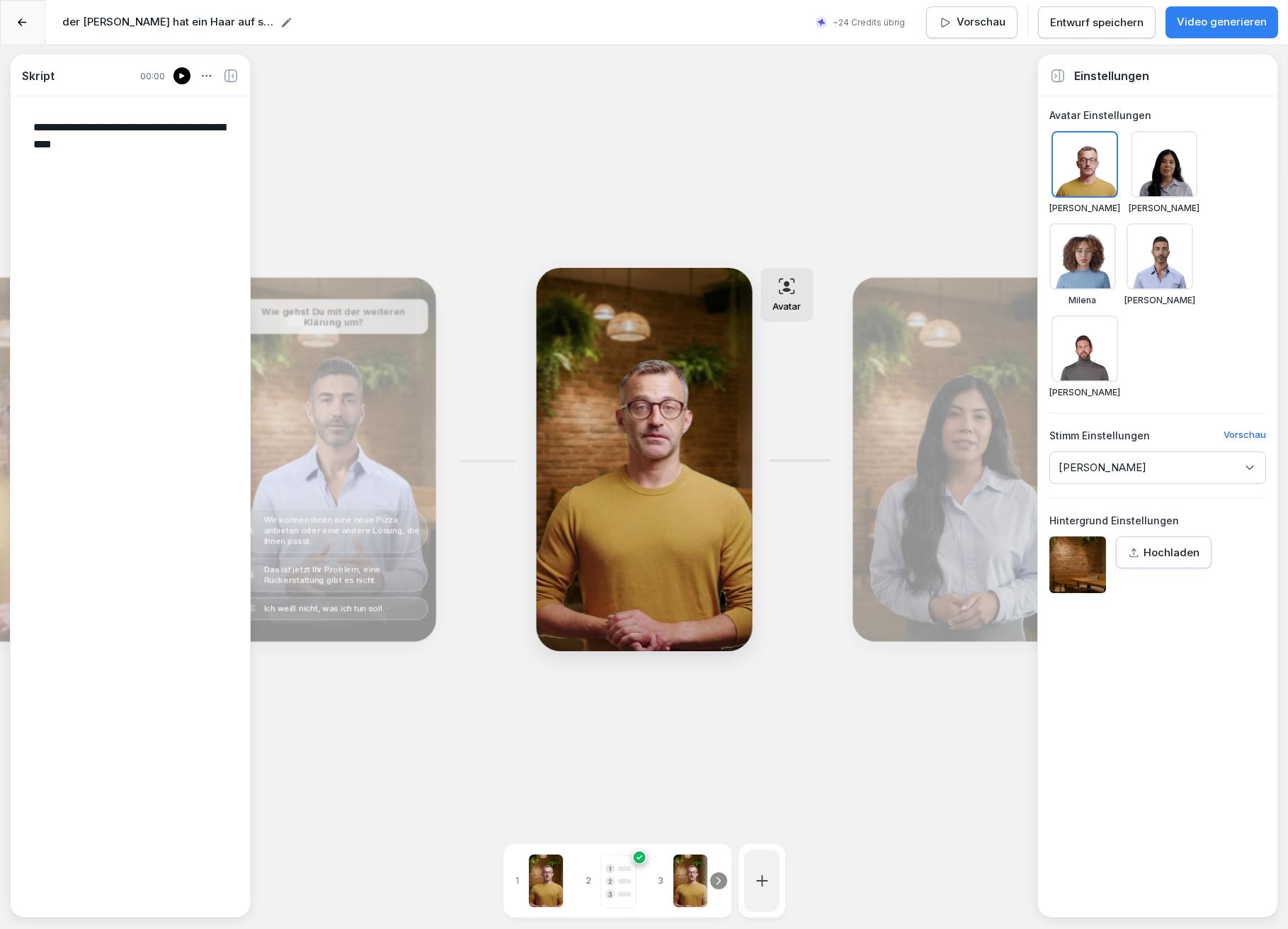
click at [396, 396] on div "Bearbeiten" at bounding box center [333, 459] width 195 height 354
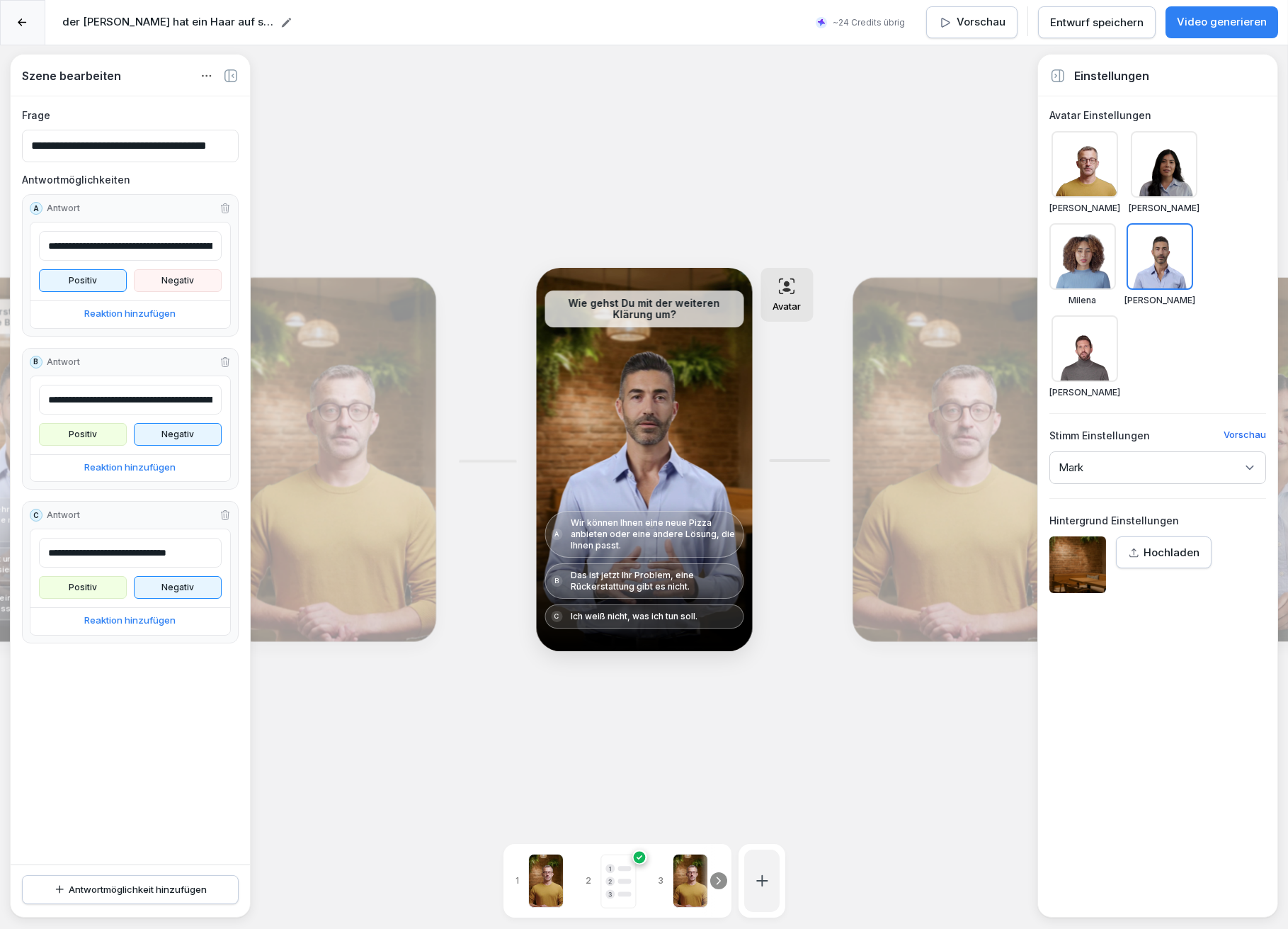
click at [932, 424] on div "Bearbeiten" at bounding box center [955, 459] width 195 height 354
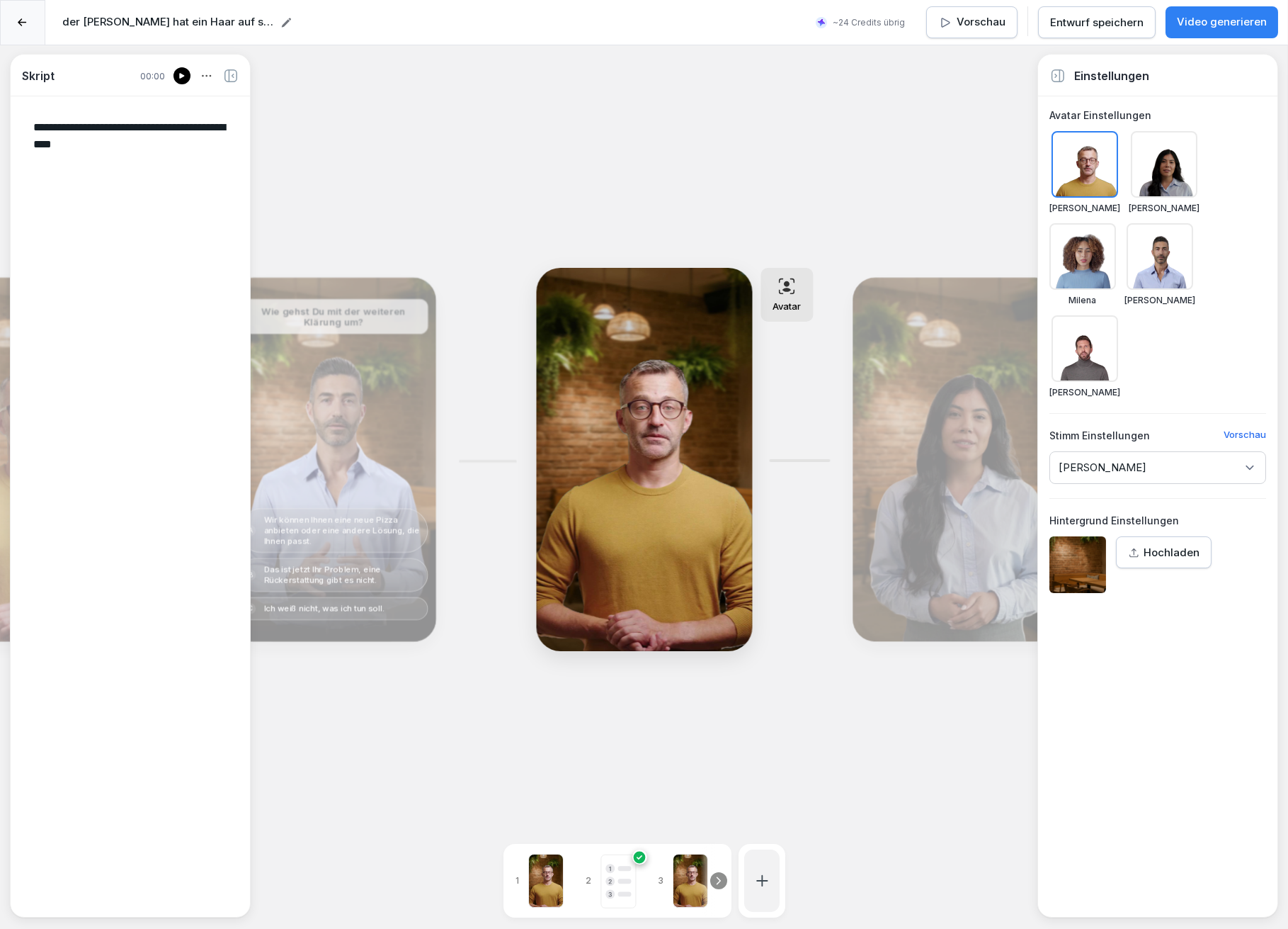
drag, startPoint x: 34, startPoint y: 123, endPoint x: 126, endPoint y: 153, distance: 96.8
click at [126, 153] on textarea "**********" at bounding box center [130, 506] width 217 height 796
click at [894, 400] on div "Bearbeiten" at bounding box center [955, 459] width 195 height 354
type textarea "**********"
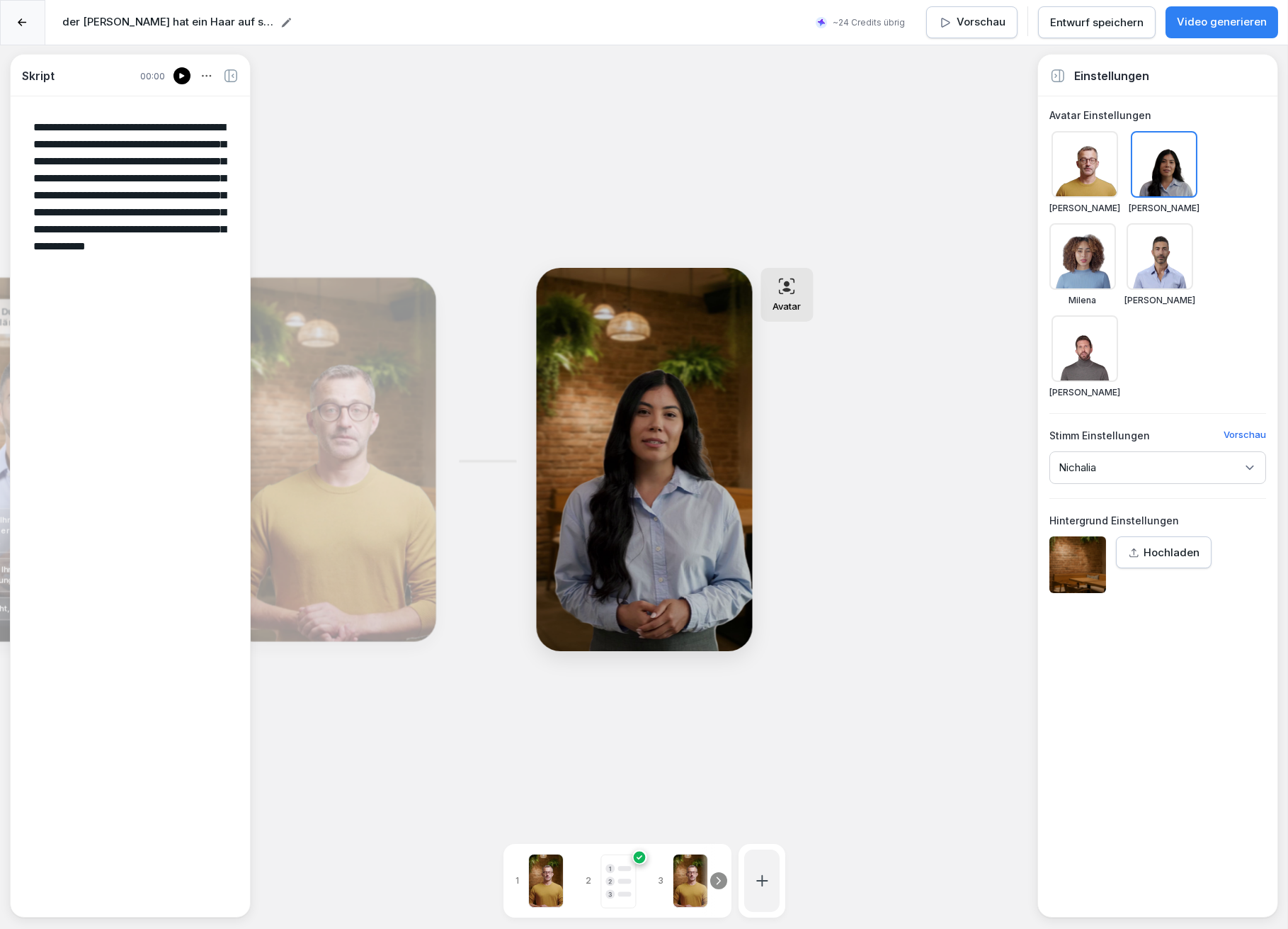
click at [1153, 257] on div at bounding box center [1160, 256] width 67 height 67
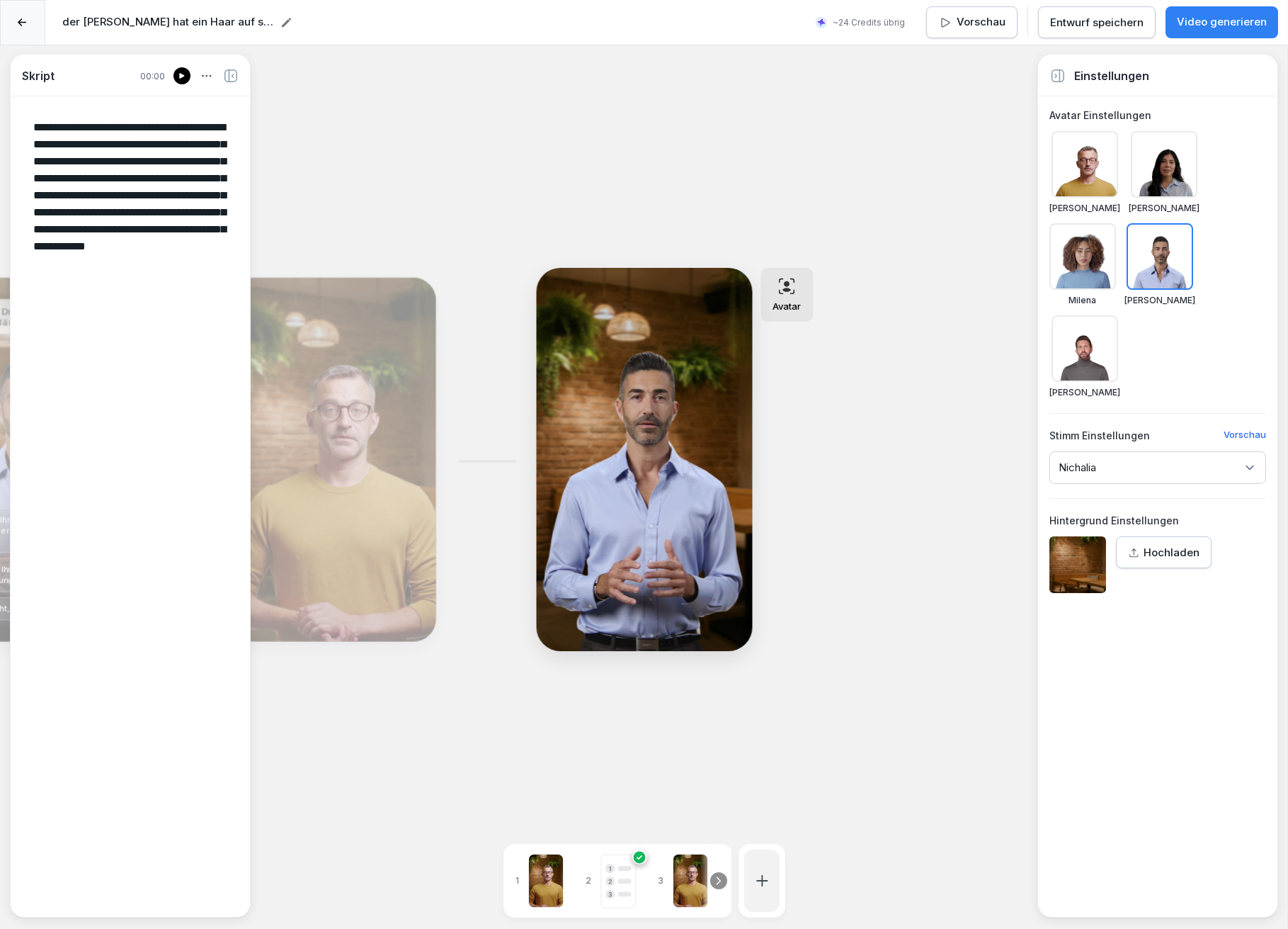
click at [1162, 463] on div "Nichalia" at bounding box center [1157, 468] width 217 height 33
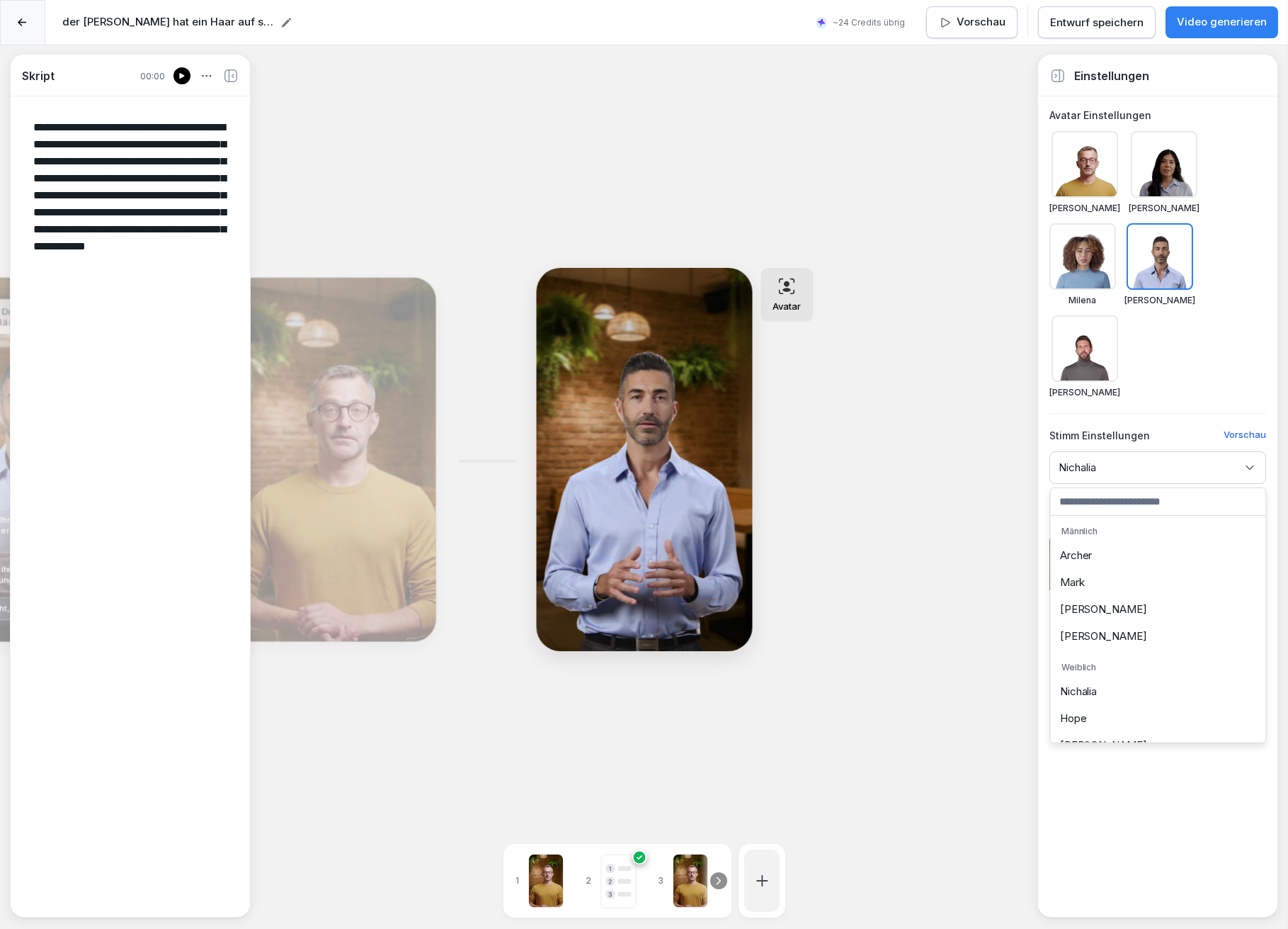
click at [1116, 576] on div "Mark" at bounding box center [1159, 582] width 208 height 27
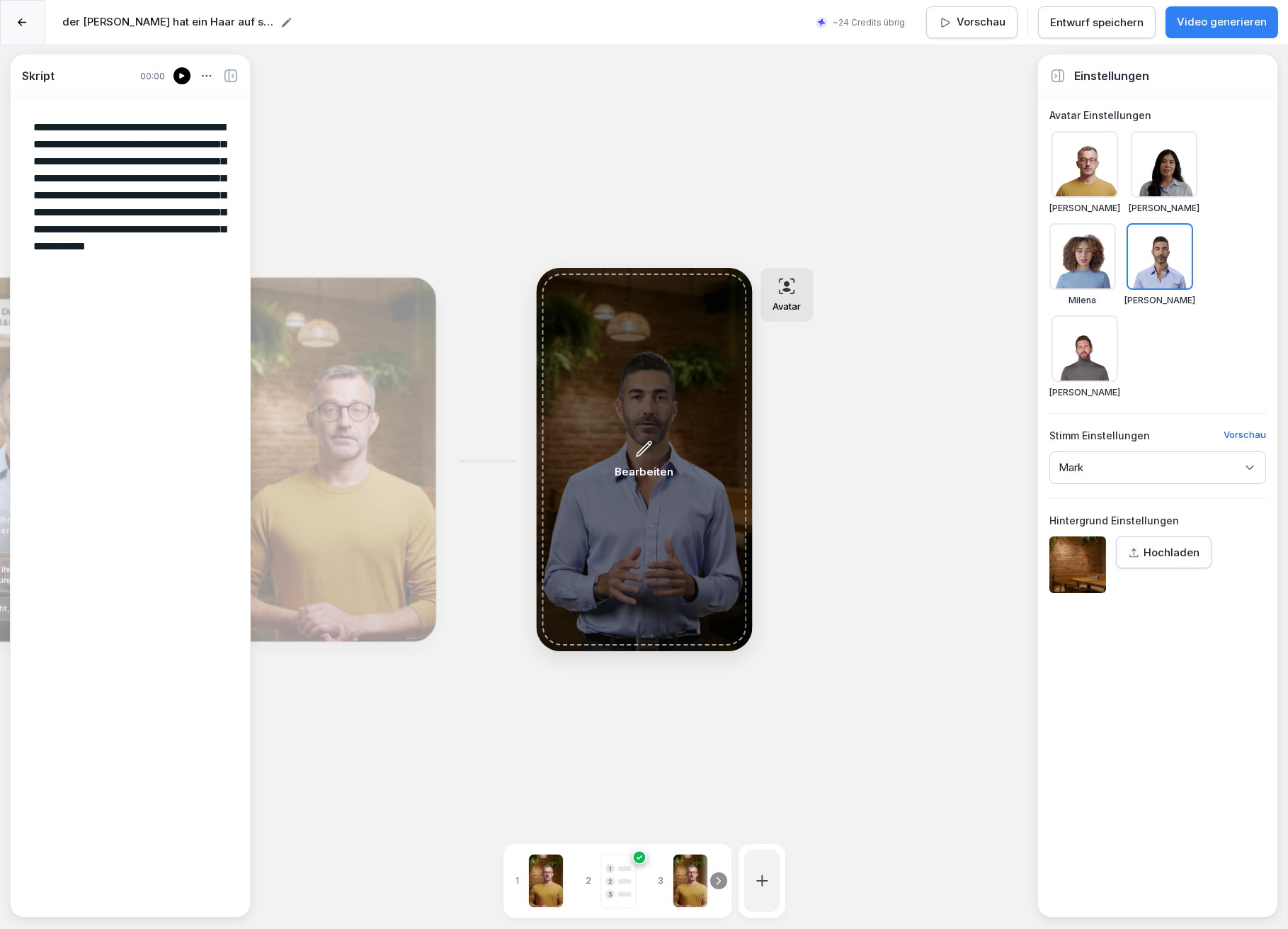
click at [600, 415] on div "Bearbeiten" at bounding box center [644, 459] width 205 height 372
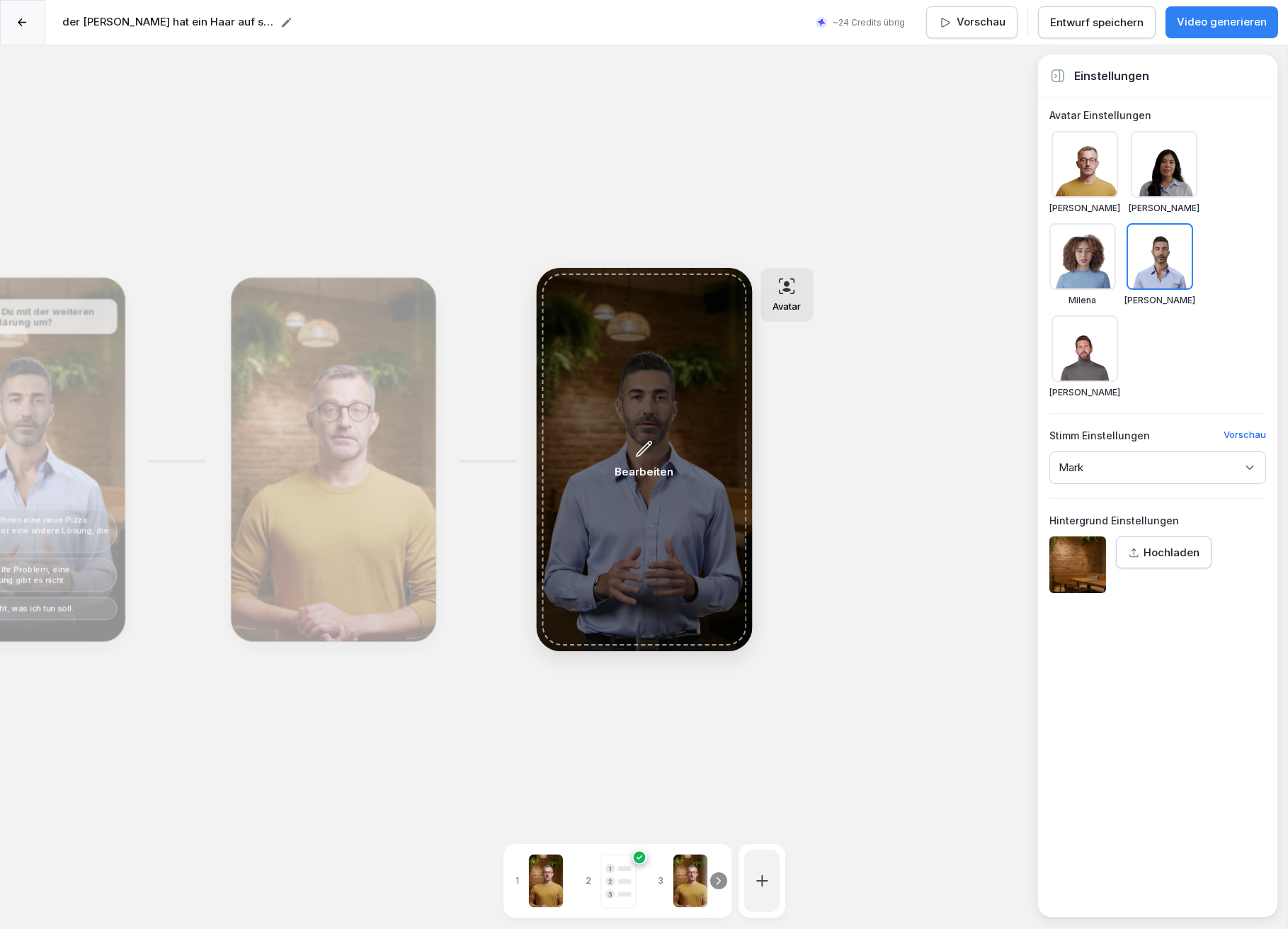
click at [600, 415] on div "Bearbeiten" at bounding box center [644, 459] width 205 height 372
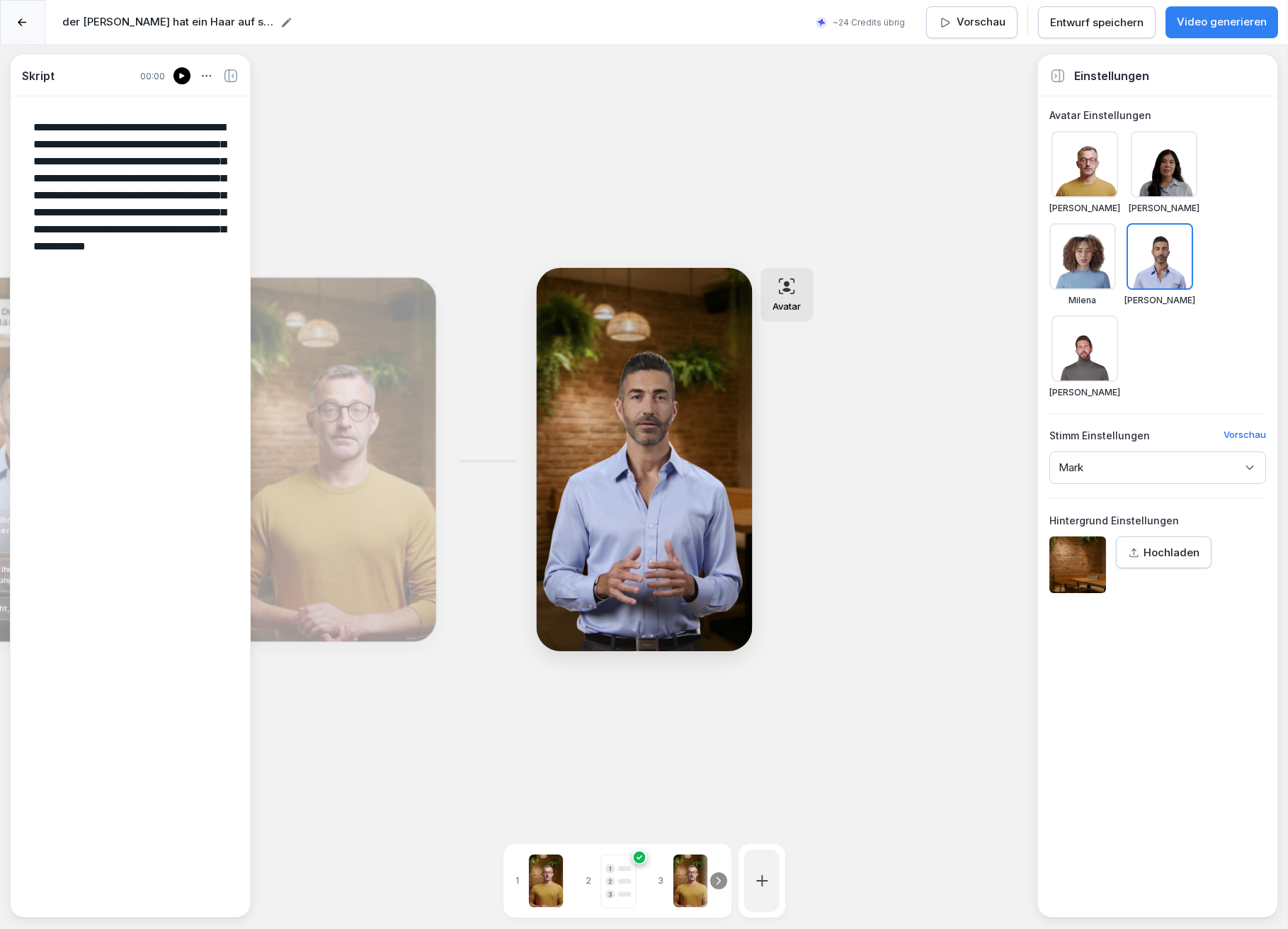
drag, startPoint x: 28, startPoint y: 119, endPoint x: 66, endPoint y: 127, distance: 38.8
click at [66, 127] on textarea "**********" at bounding box center [130, 506] width 217 height 796
click at [625, 863] on rect at bounding box center [618, 881] width 34 height 53
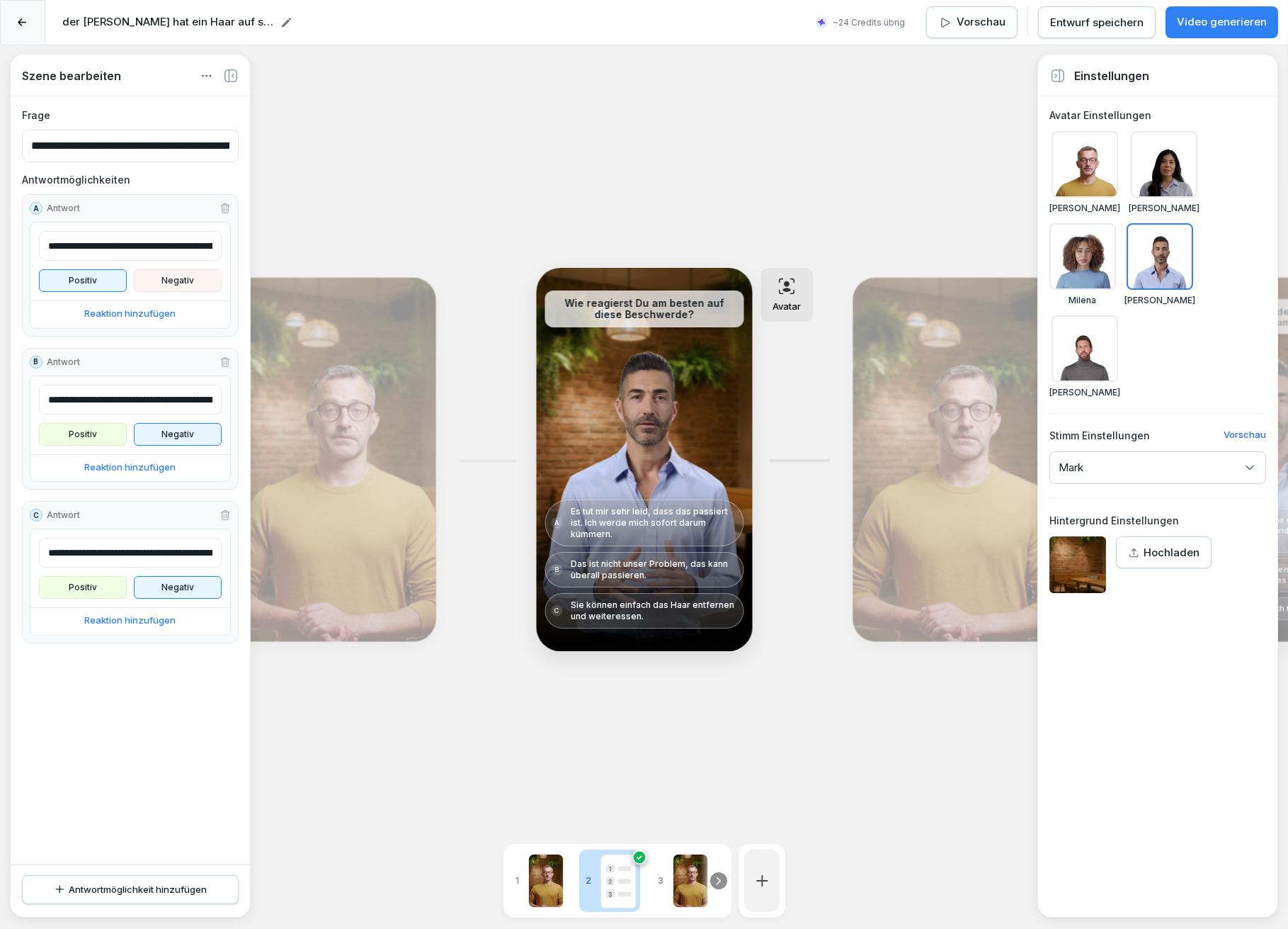
click at [681, 867] on div at bounding box center [690, 880] width 35 height 54
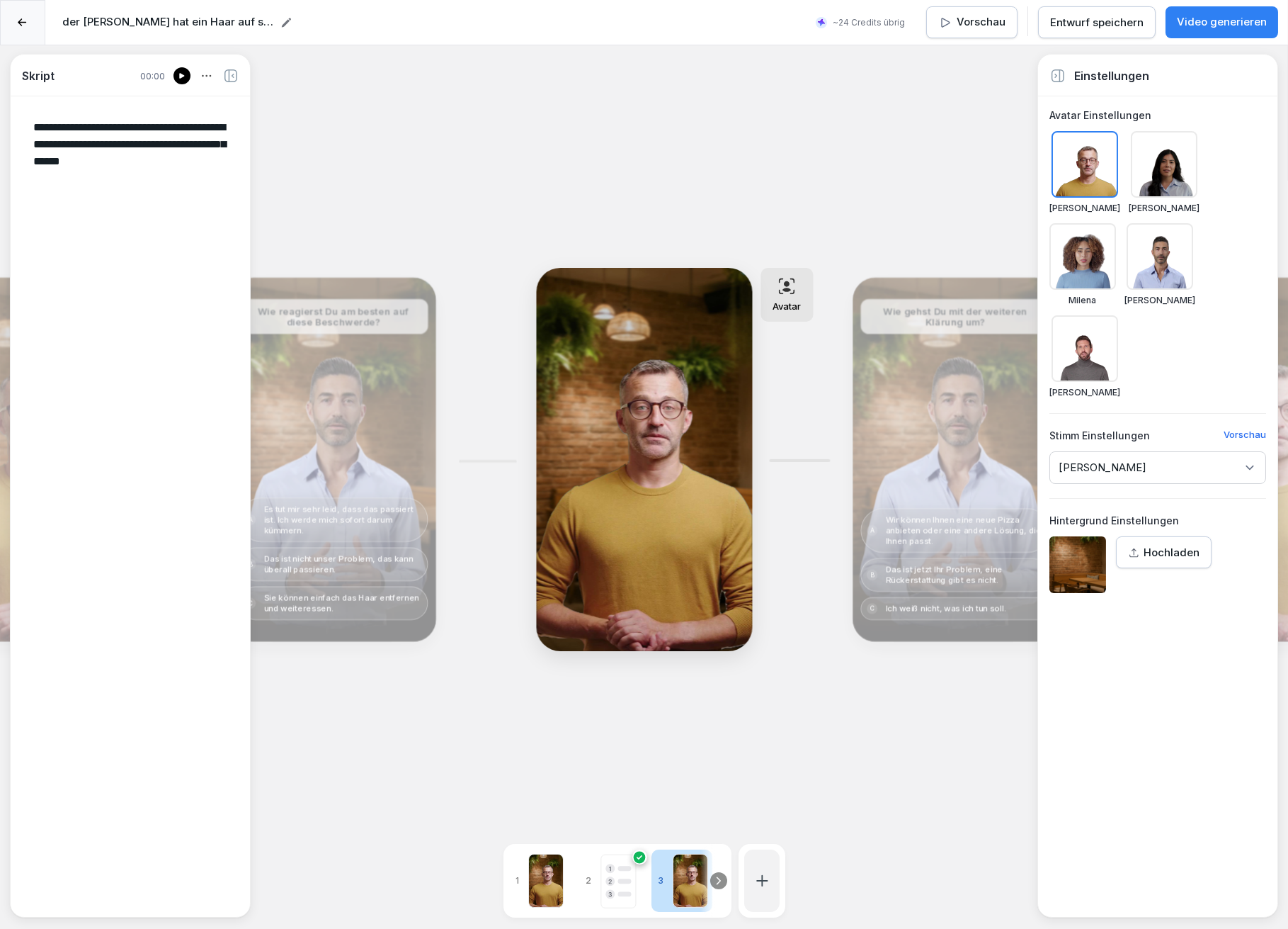
click at [717, 875] on icon at bounding box center [718, 880] width 11 height 11
click at [660, 878] on rect at bounding box center [662, 880] width 13 height 5
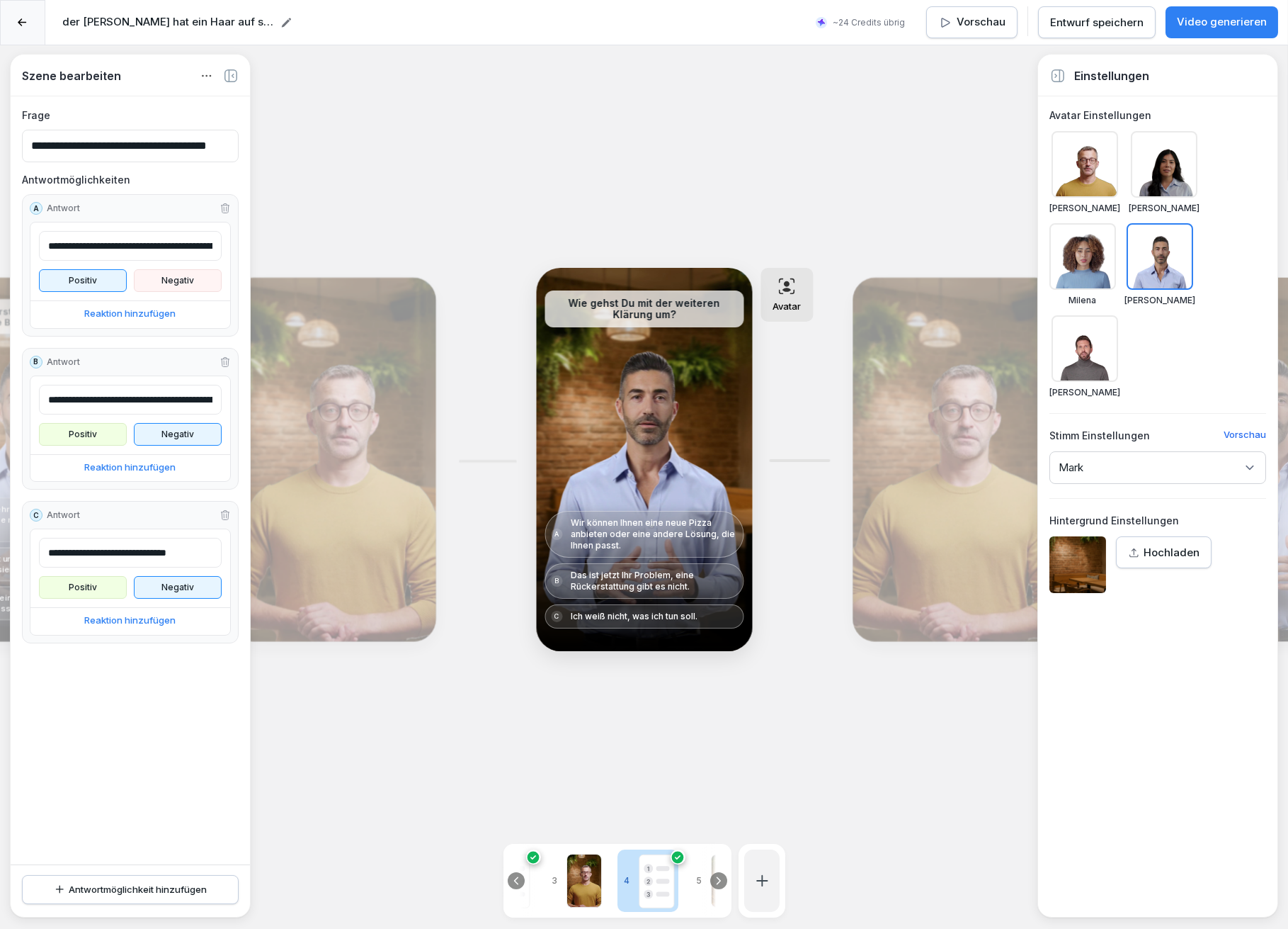
click at [716, 875] on icon at bounding box center [718, 880] width 11 height 11
click at [639, 870] on div at bounding box center [633, 880] width 35 height 54
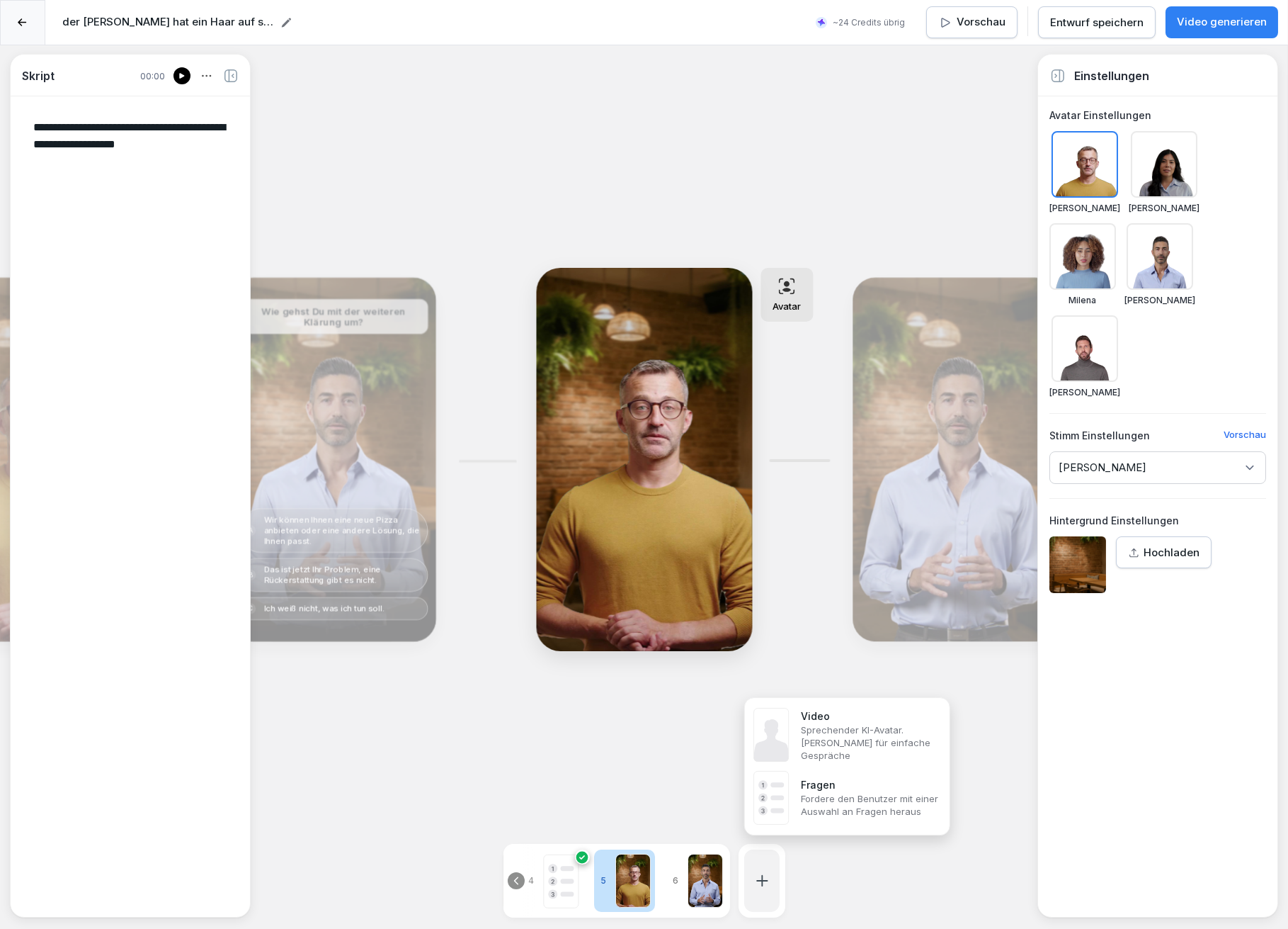
click at [760, 863] on div at bounding box center [761, 880] width 35 height 63
click at [818, 728] on p "Sprechender KI-Avatar. [PERSON_NAME] für einfache Gespräche" at bounding box center [870, 742] width 138 height 38
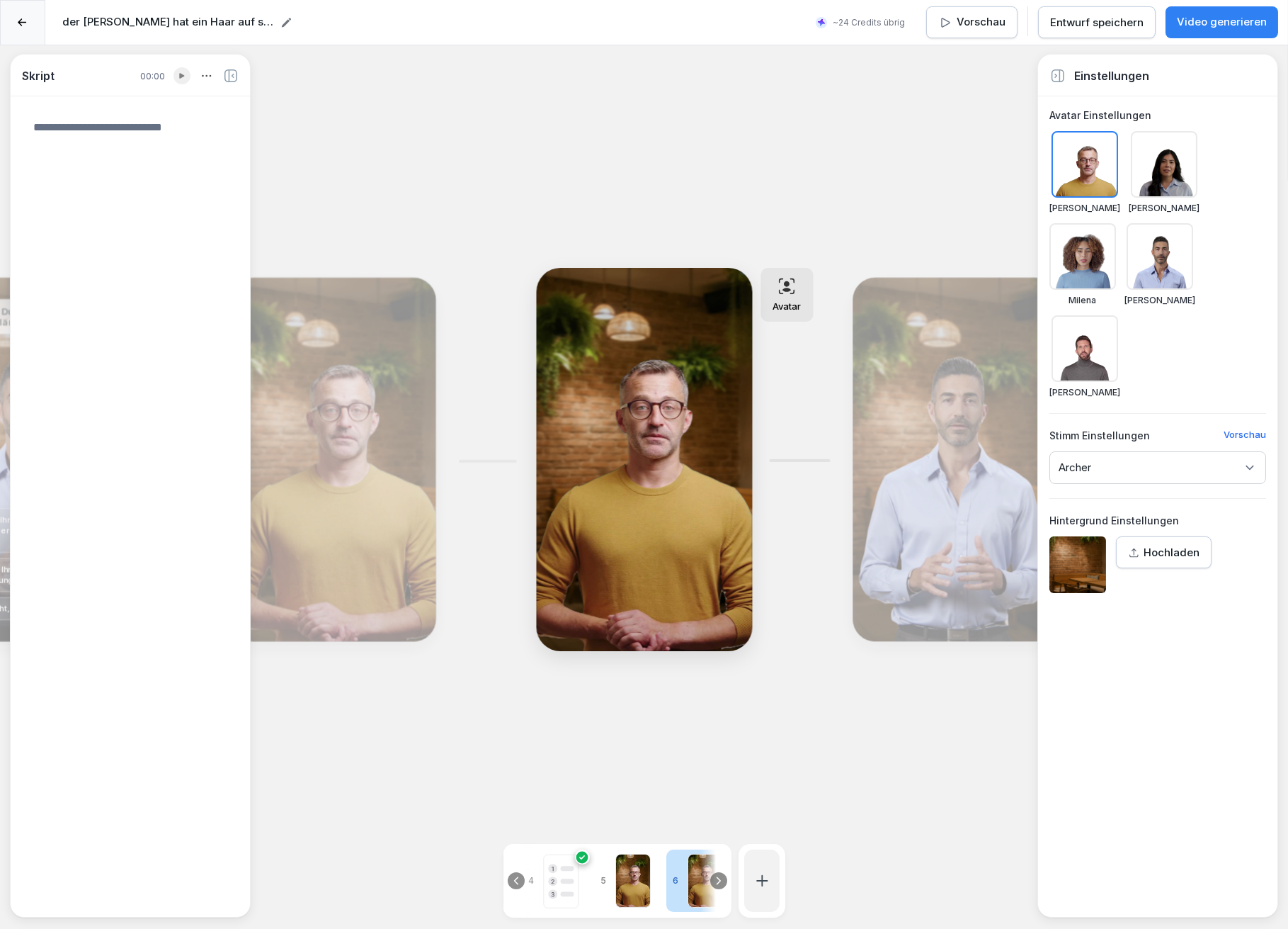
click at [390, 485] on div "Bearbeiten" at bounding box center [333, 459] width 195 height 354
type textarea "**********"
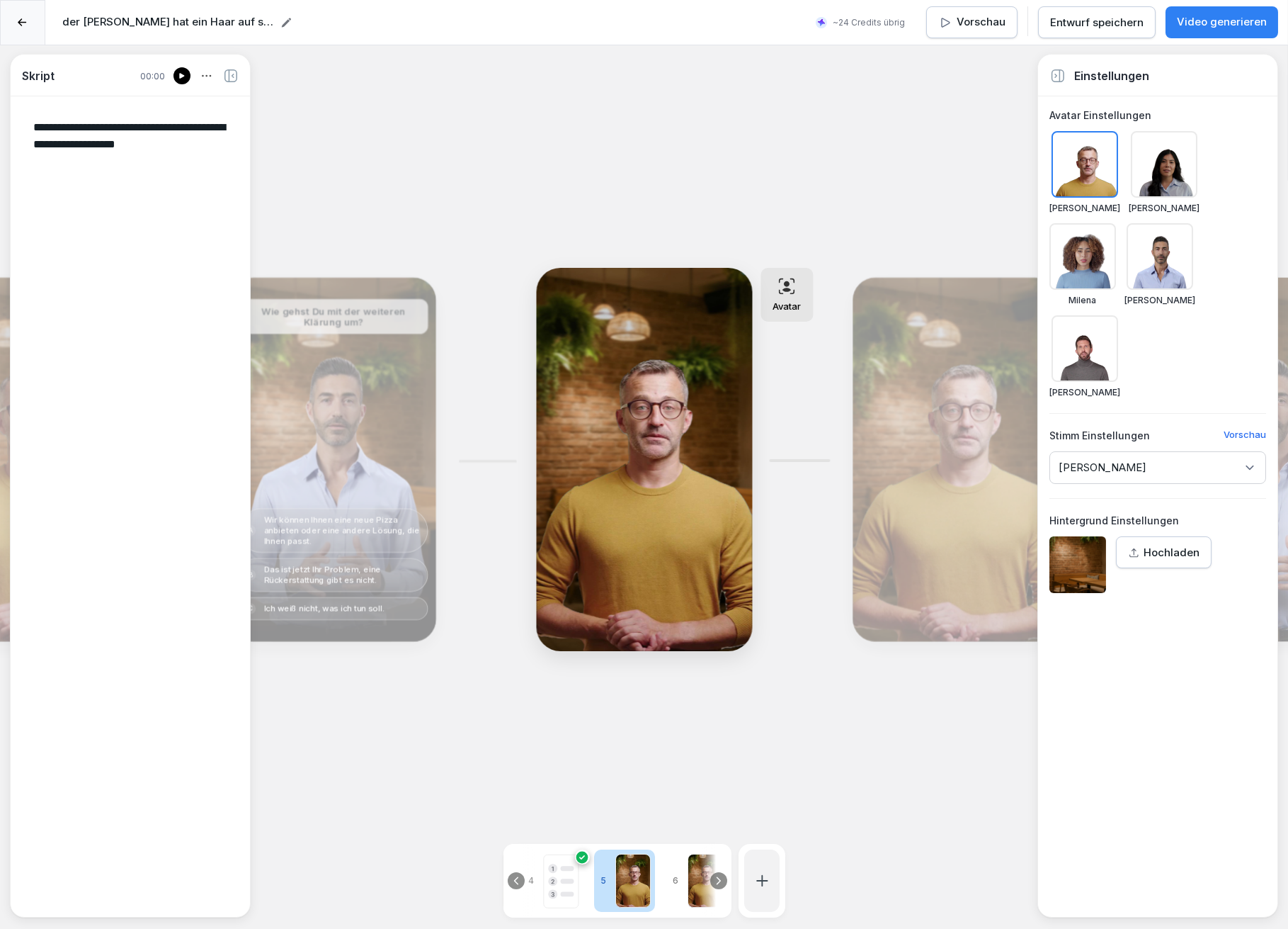
click at [919, 505] on div "Bearbeiten" at bounding box center [955, 459] width 195 height 354
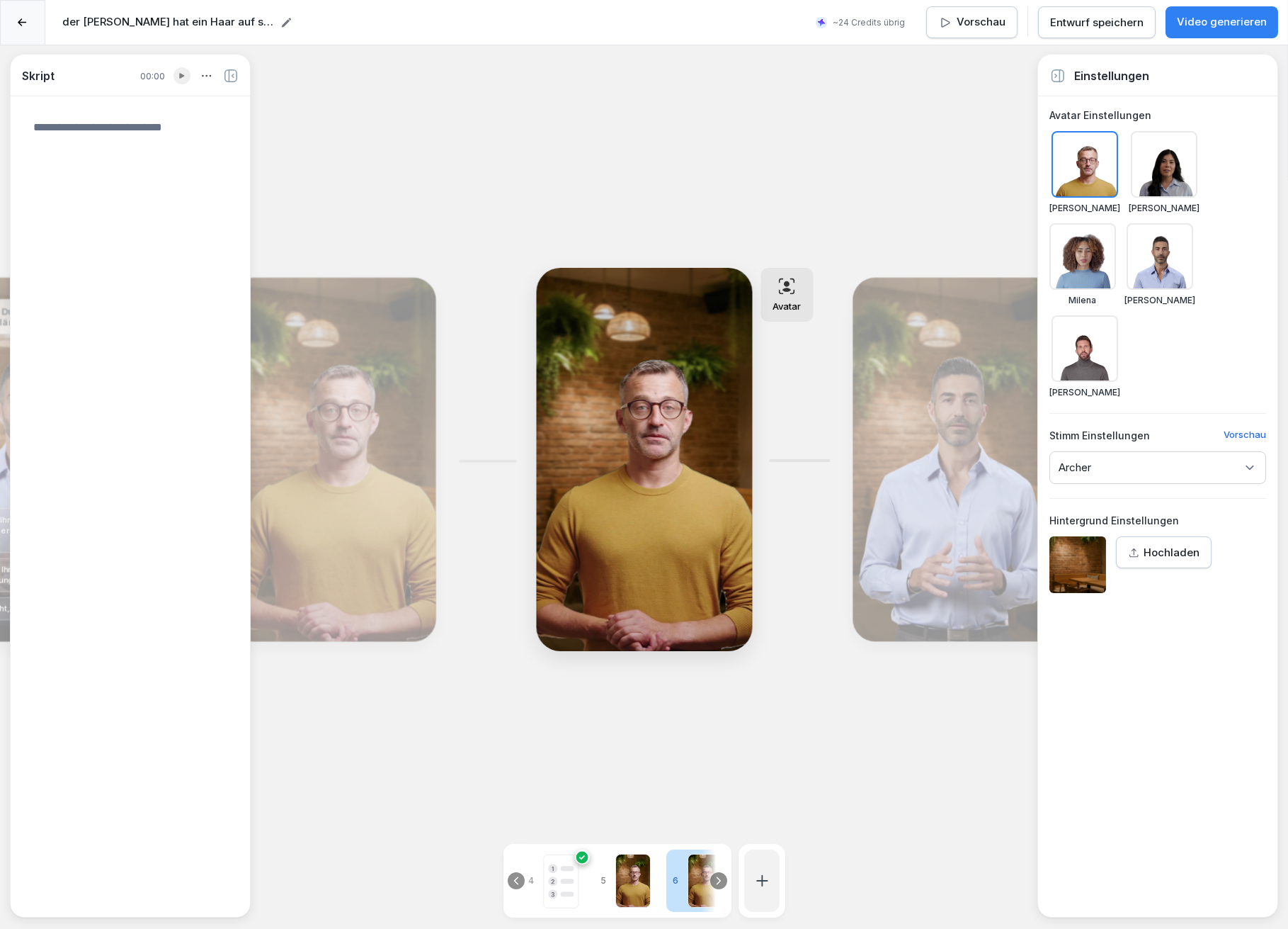
click at [1163, 274] on div at bounding box center [1160, 256] width 67 height 67
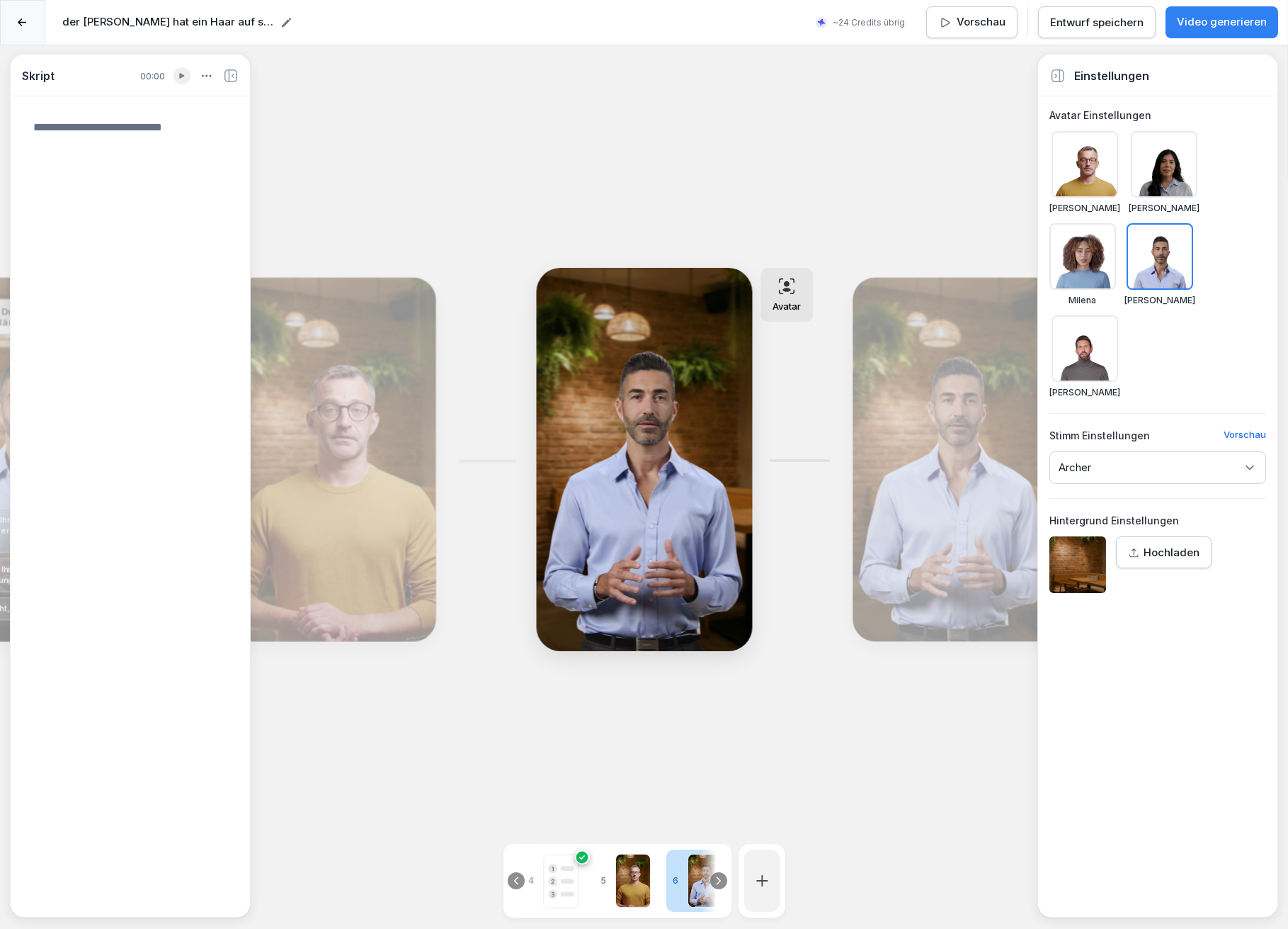
click at [1091, 472] on p "Archer" at bounding box center [1075, 467] width 33 height 14
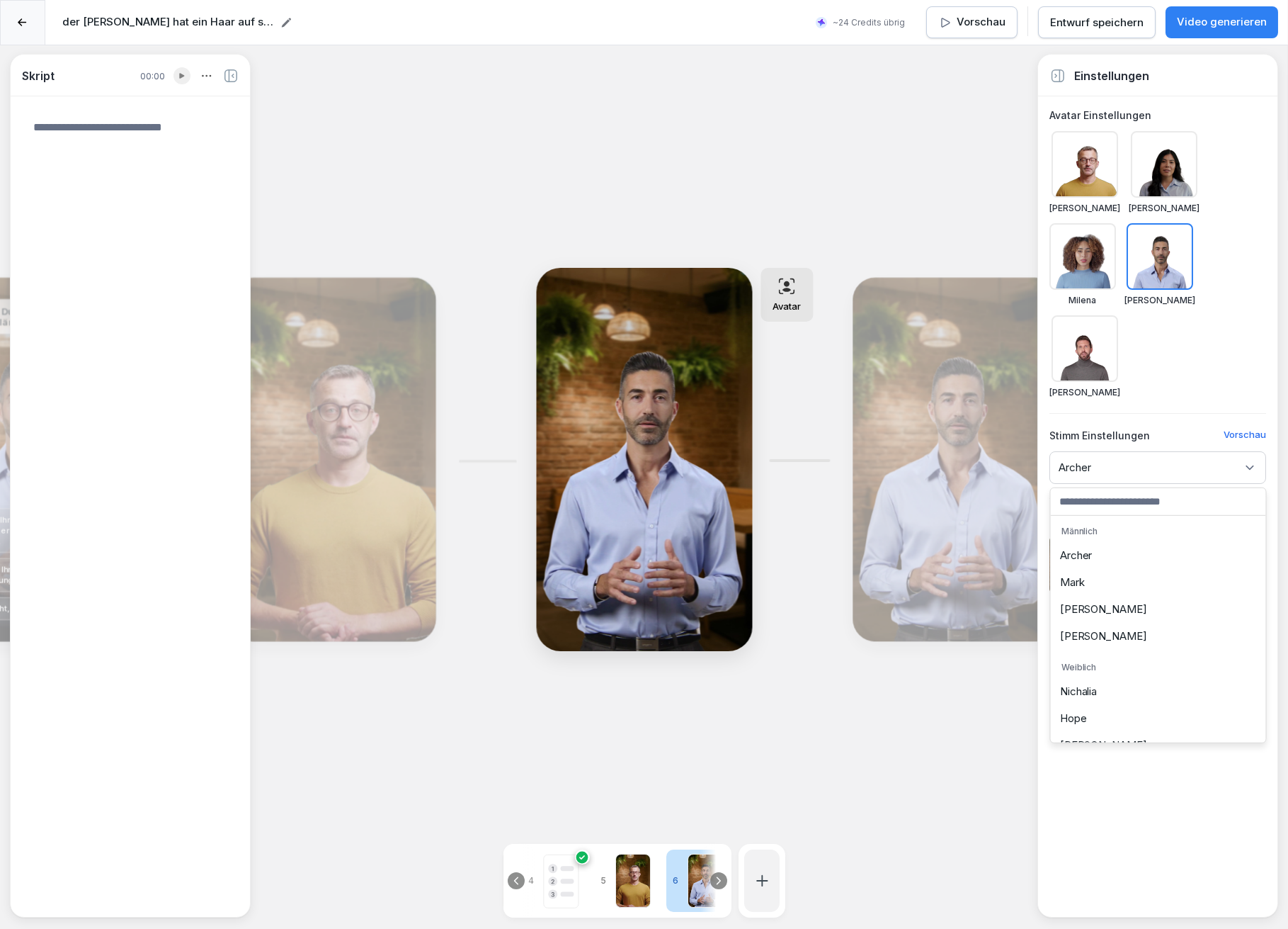
click at [1076, 584] on div "Mark" at bounding box center [1159, 582] width 208 height 27
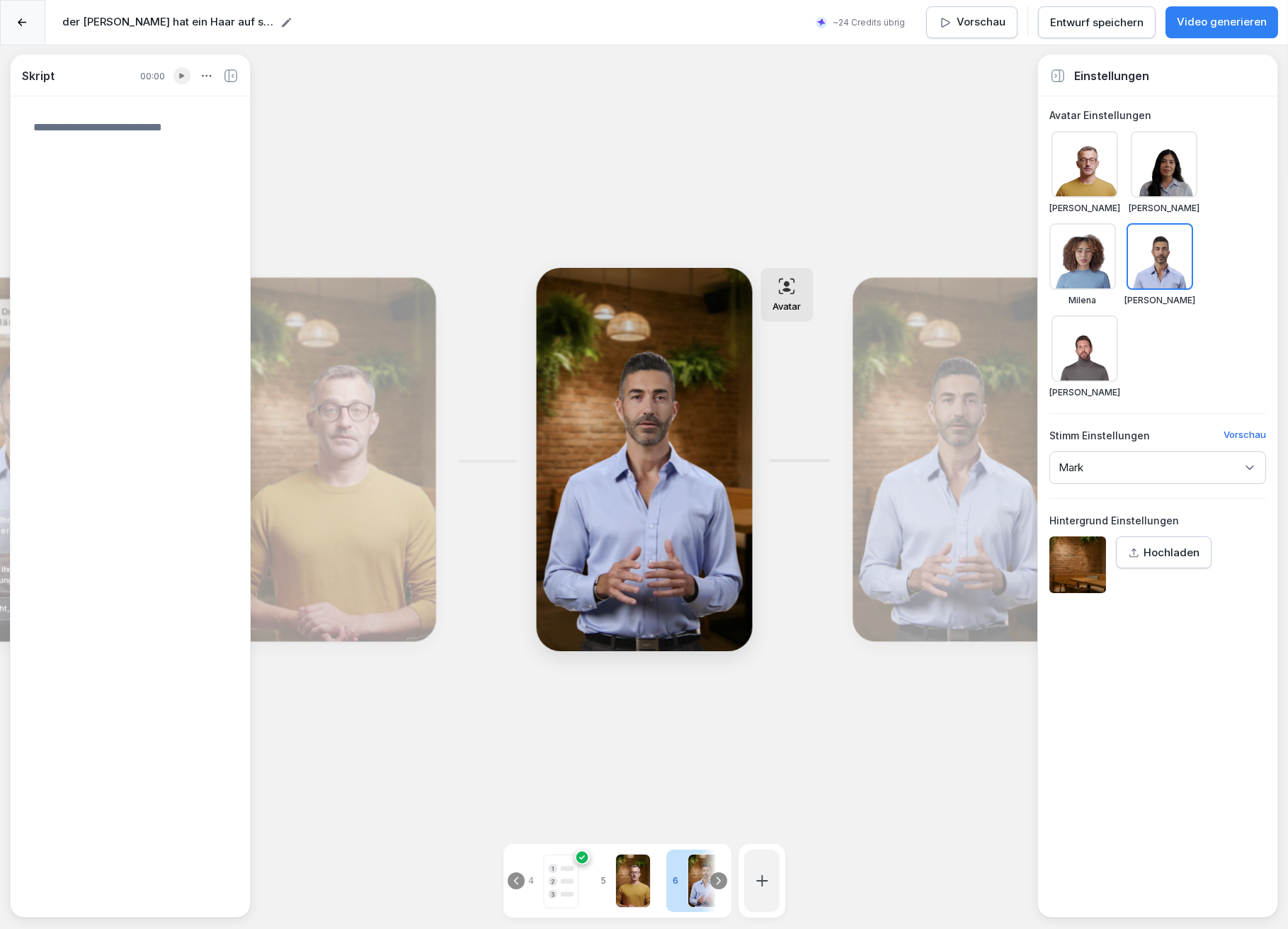
click at [70, 135] on textarea at bounding box center [130, 506] width 217 height 796
click at [909, 419] on div "Bearbeiten" at bounding box center [955, 459] width 195 height 354
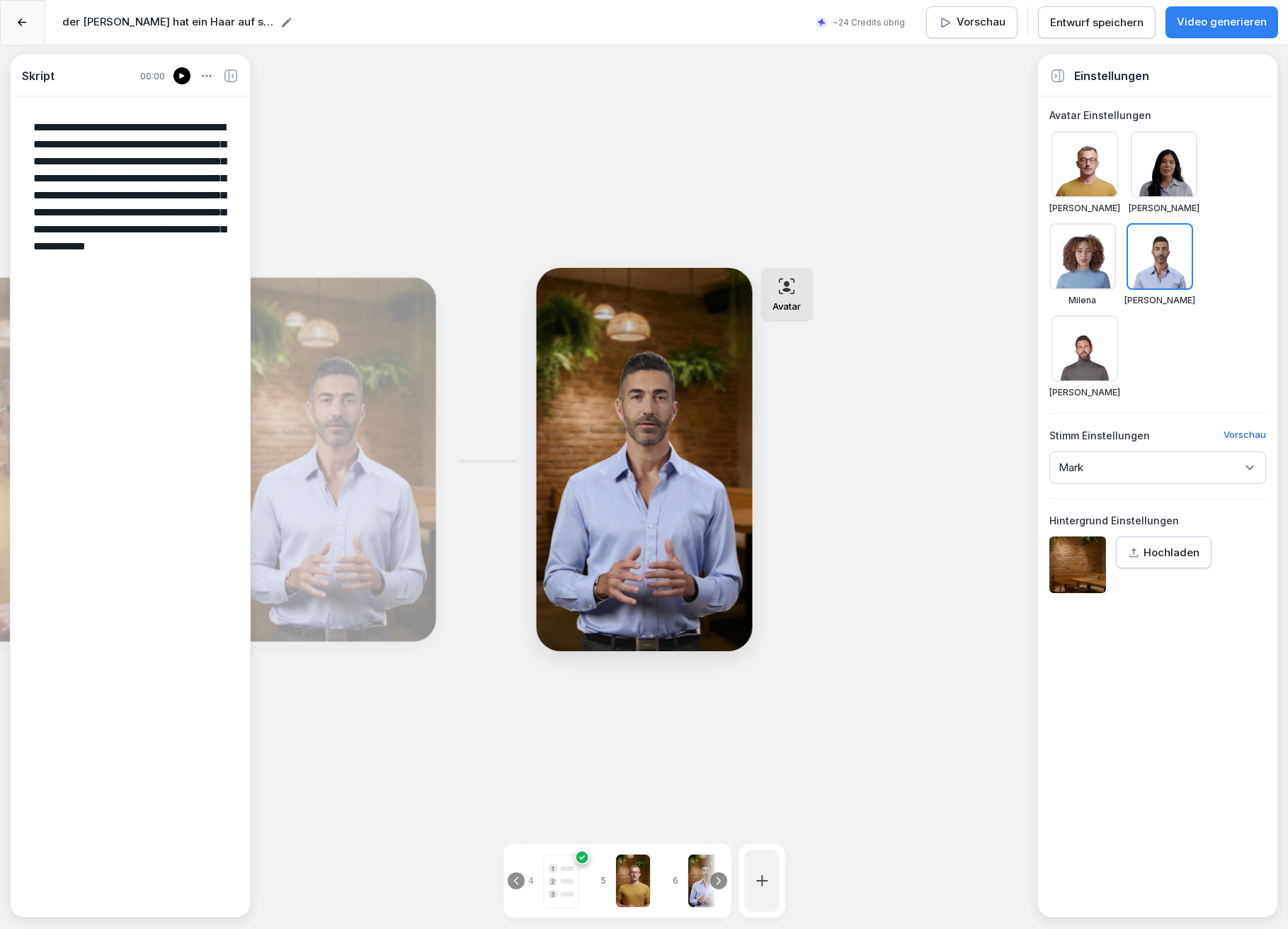
click at [1074, 171] on div at bounding box center [1085, 164] width 67 height 67
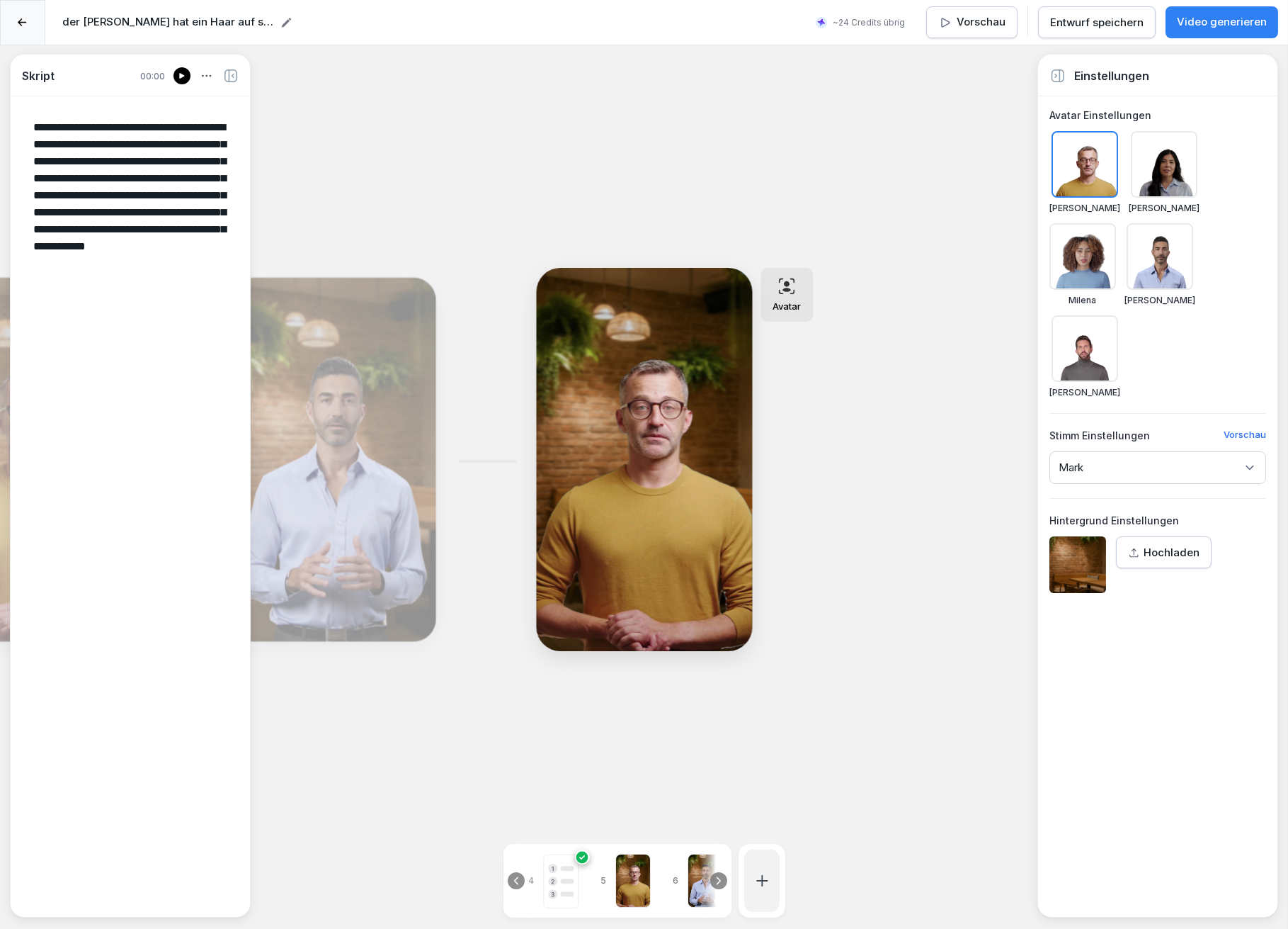
click at [1078, 462] on p "Mark" at bounding box center [1071, 467] width 25 height 14
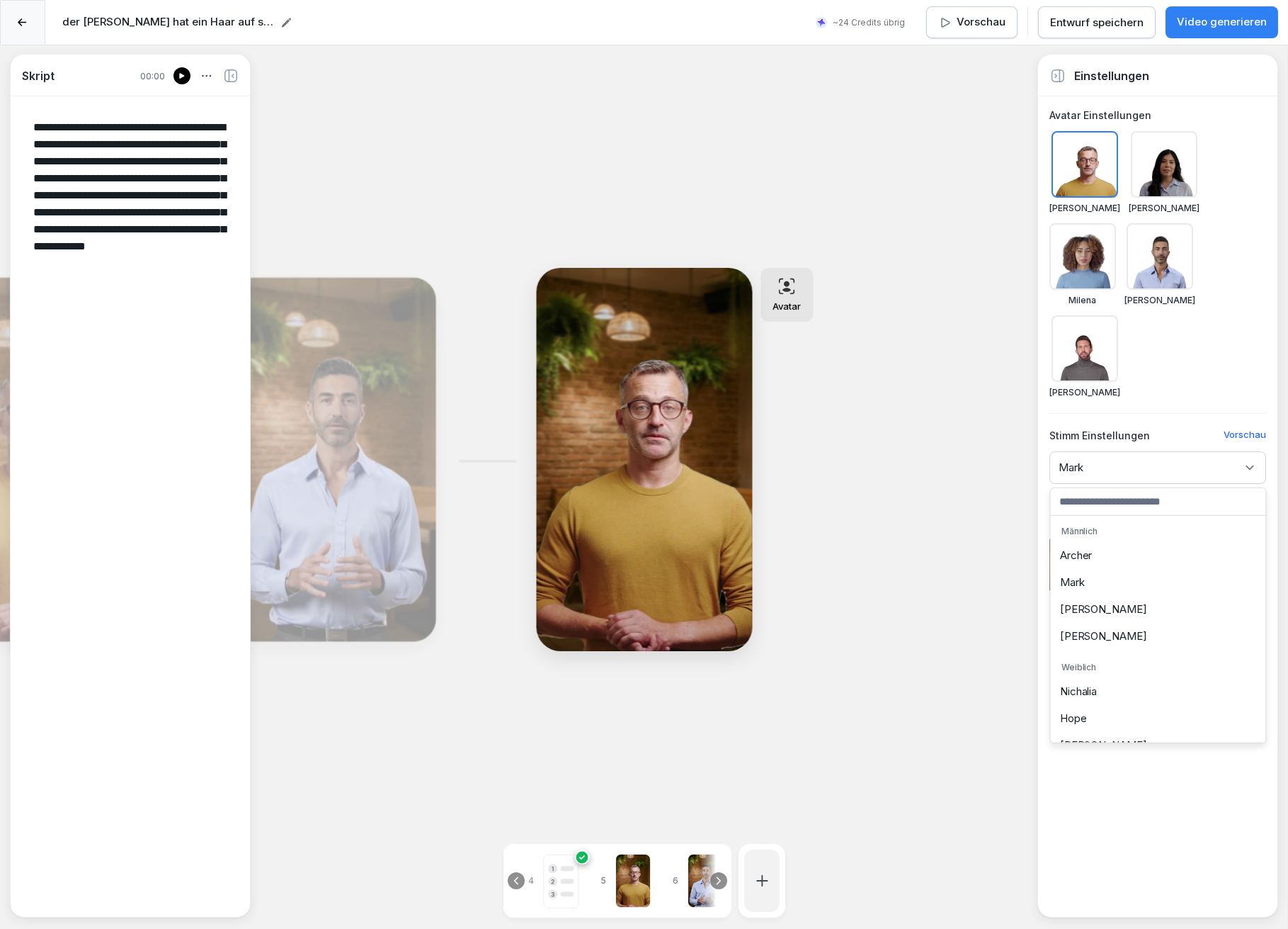
click at [304, 484] on div "Bearbeiten" at bounding box center [333, 459] width 195 height 354
type textarea "**********"
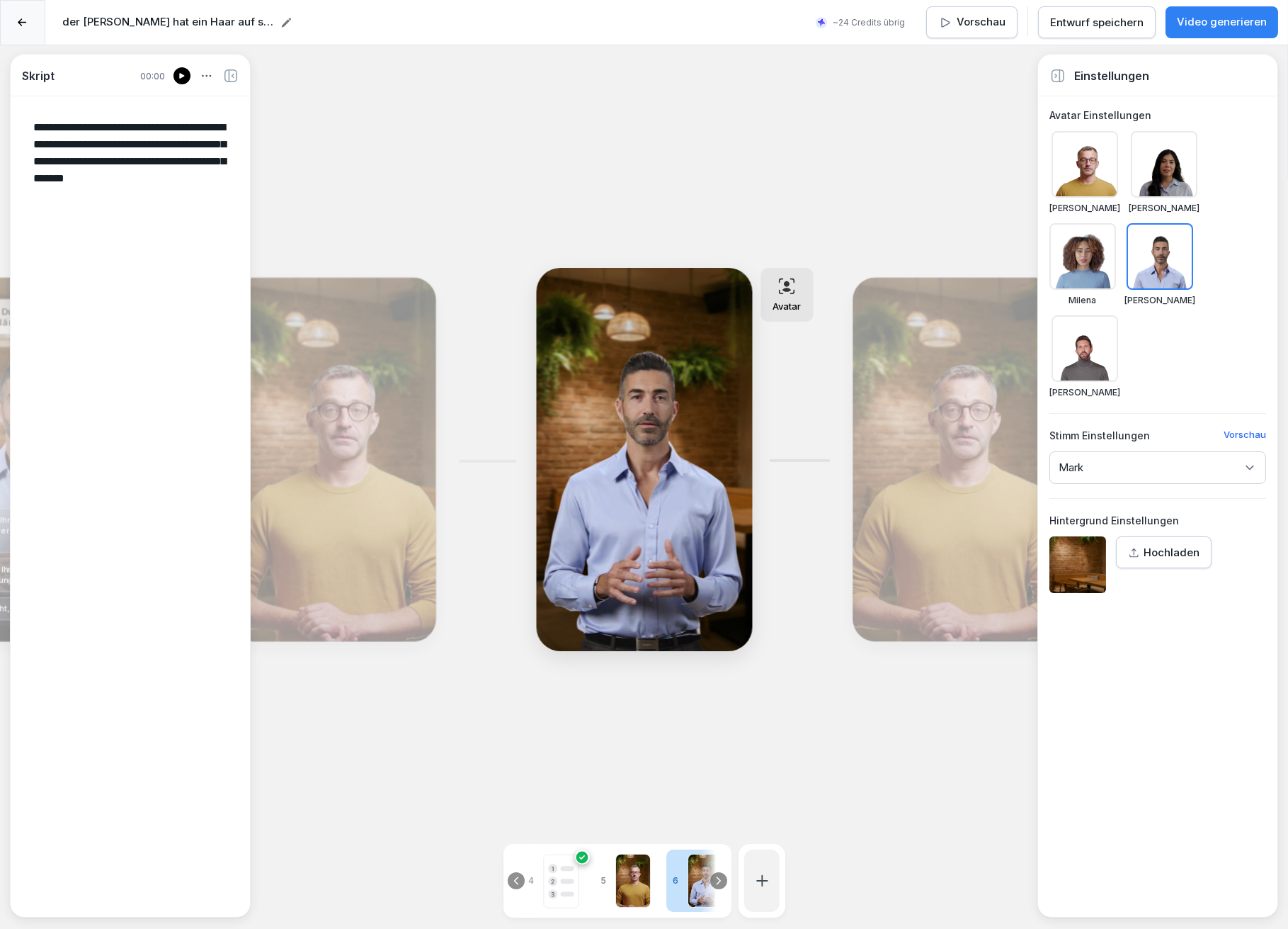
click at [755, 872] on icon at bounding box center [762, 880] width 17 height 17
click at [826, 744] on p "Sprechender KI-Avatar. [PERSON_NAME] für einfache Gespräche" at bounding box center [870, 742] width 138 height 38
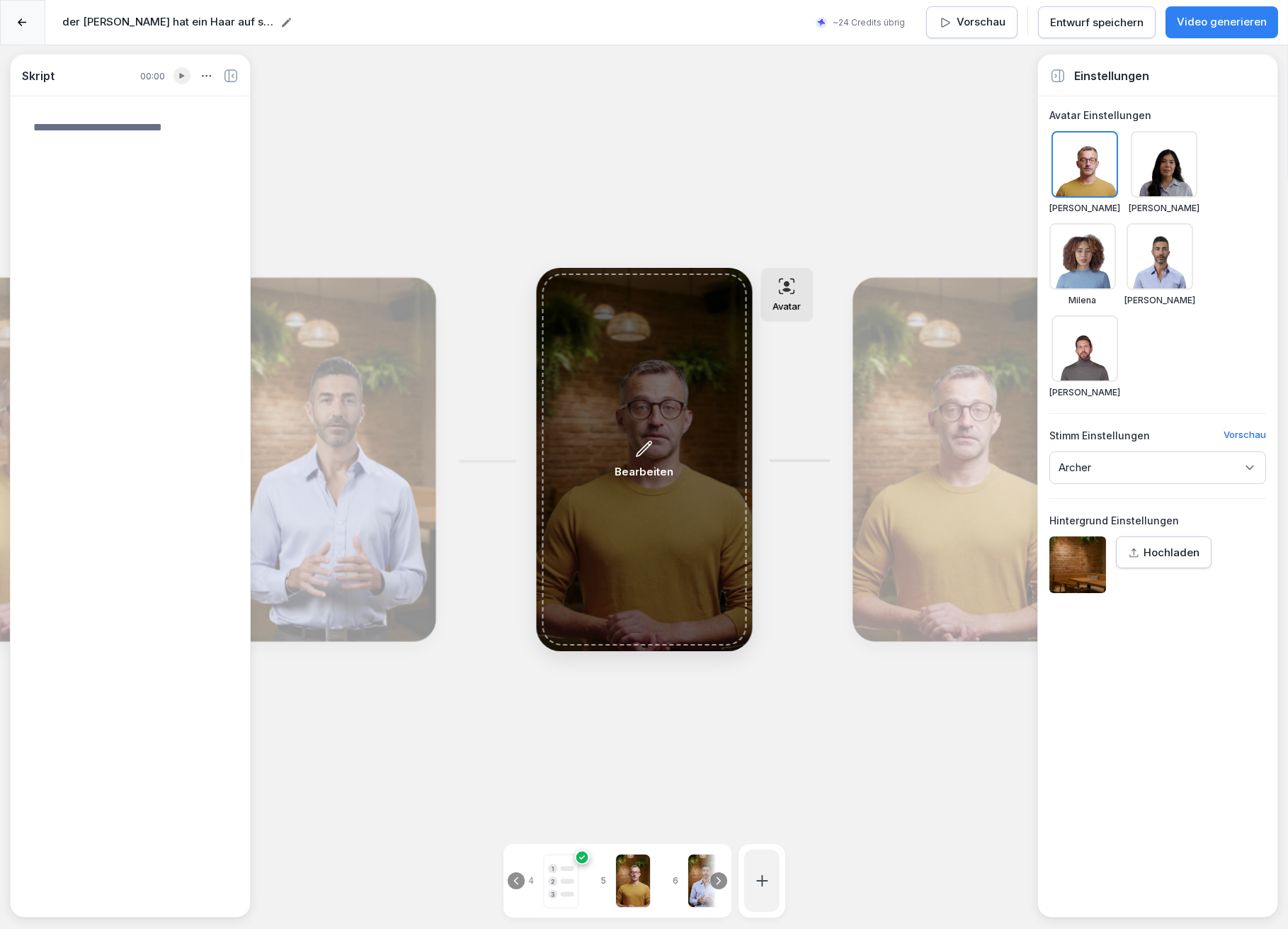
click at [665, 466] on p "Bearbeiten" at bounding box center [644, 472] width 59 height 16
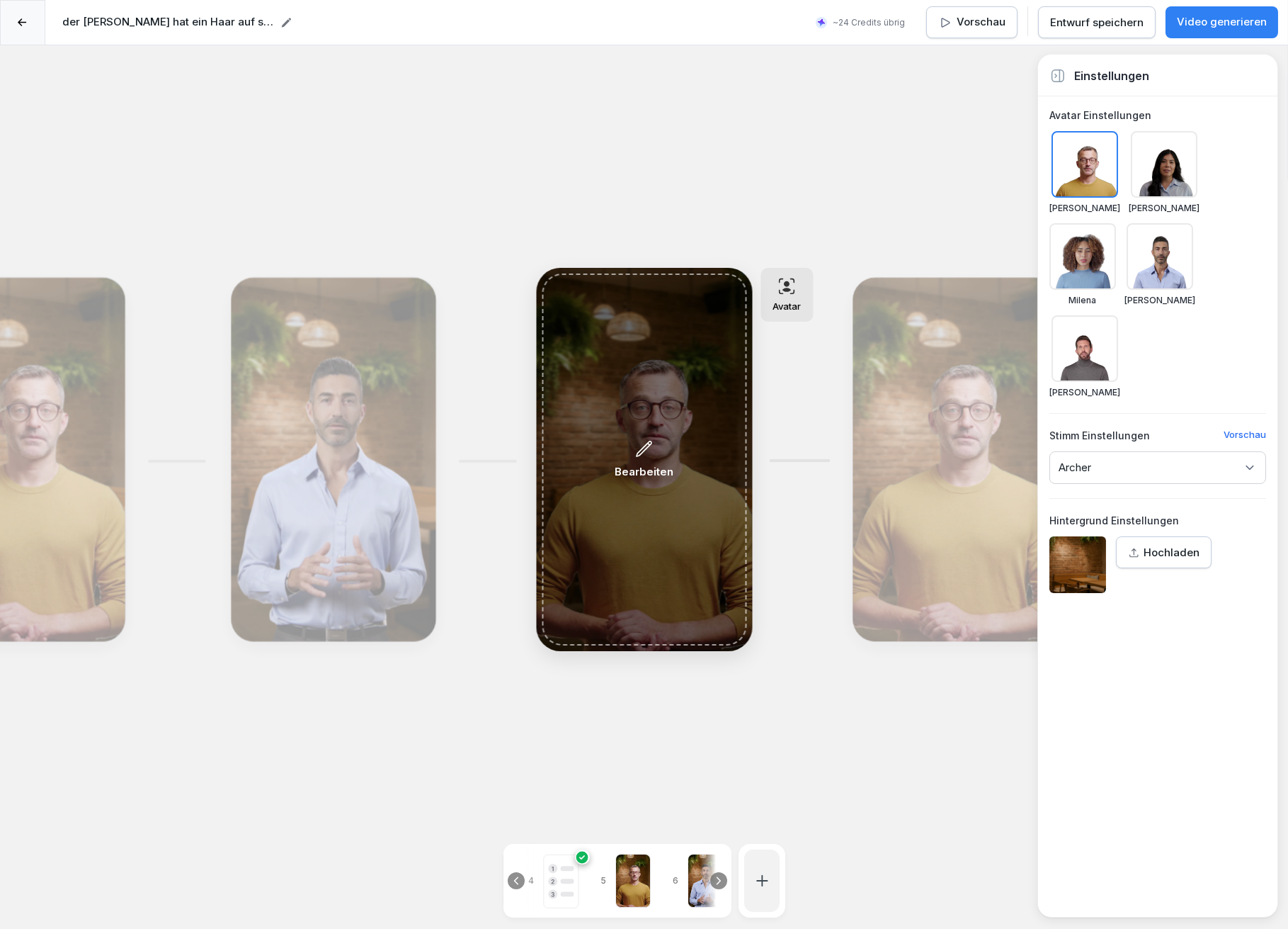
click at [631, 448] on div "Bearbeiten" at bounding box center [644, 459] width 59 height 41
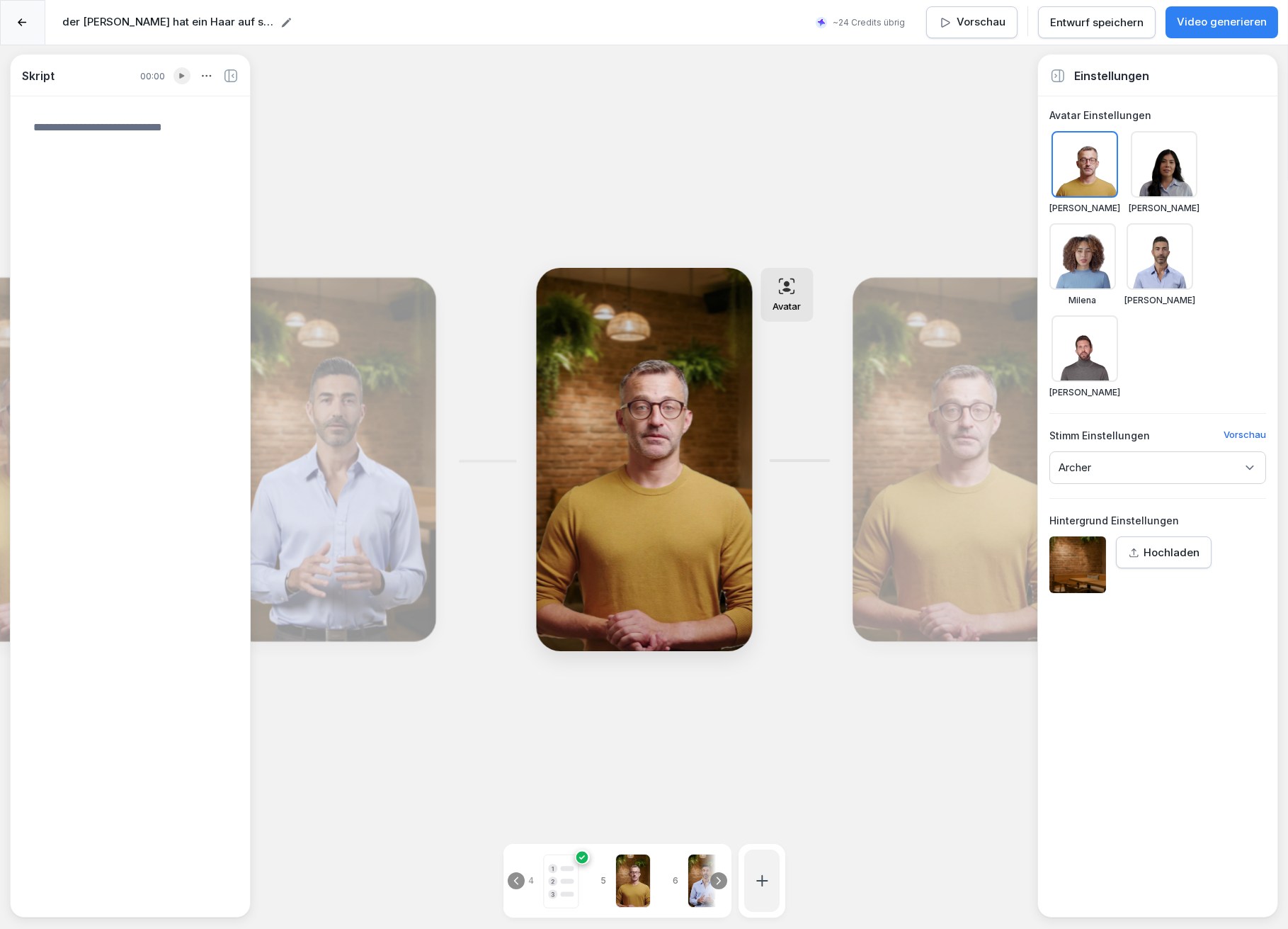
click at [49, 126] on textarea at bounding box center [130, 506] width 217 height 796
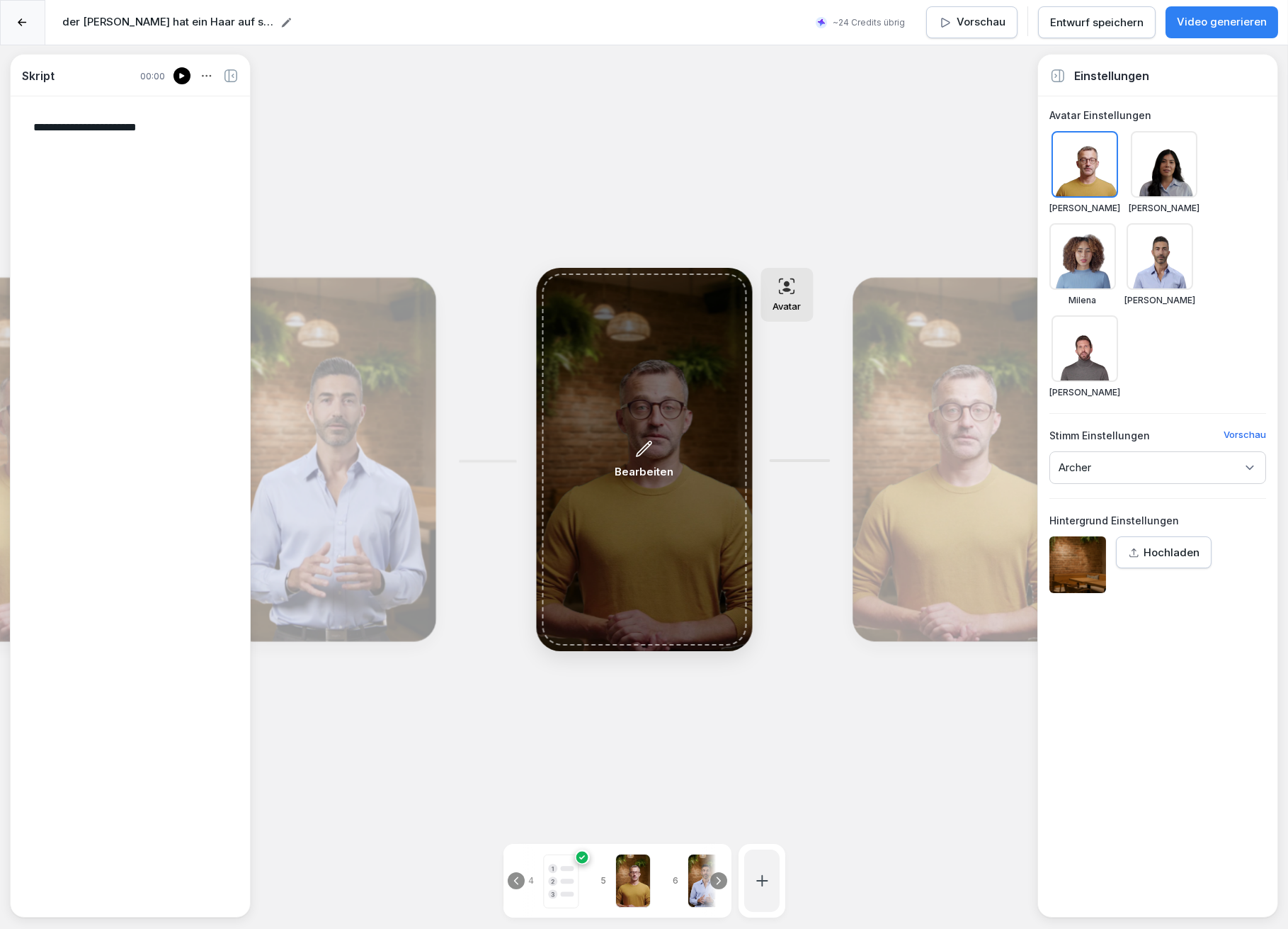
click at [684, 513] on div "Bearbeiten" at bounding box center [644, 459] width 205 height 372
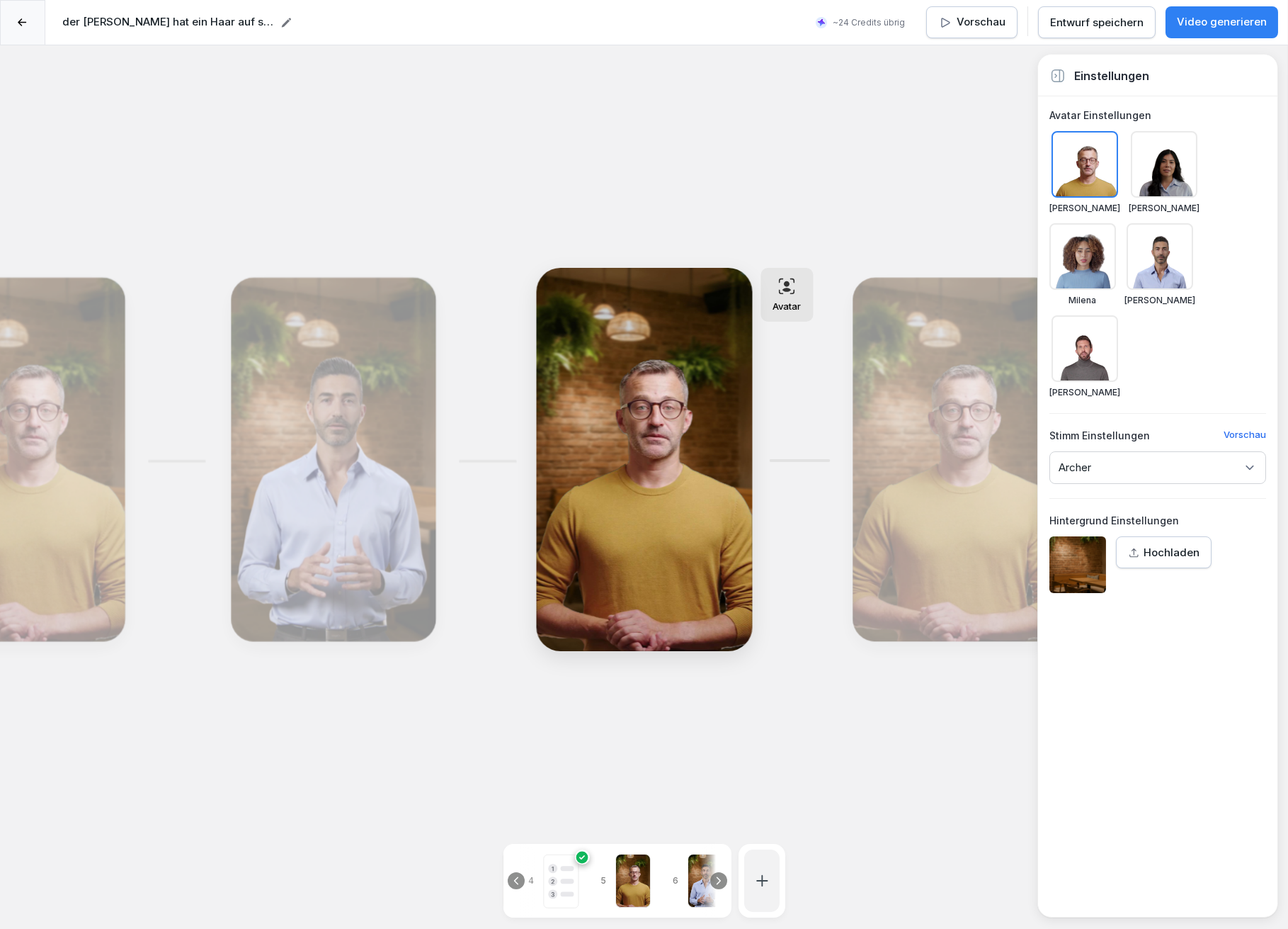
click at [903, 481] on div "Bearbeiten" at bounding box center [955, 459] width 195 height 354
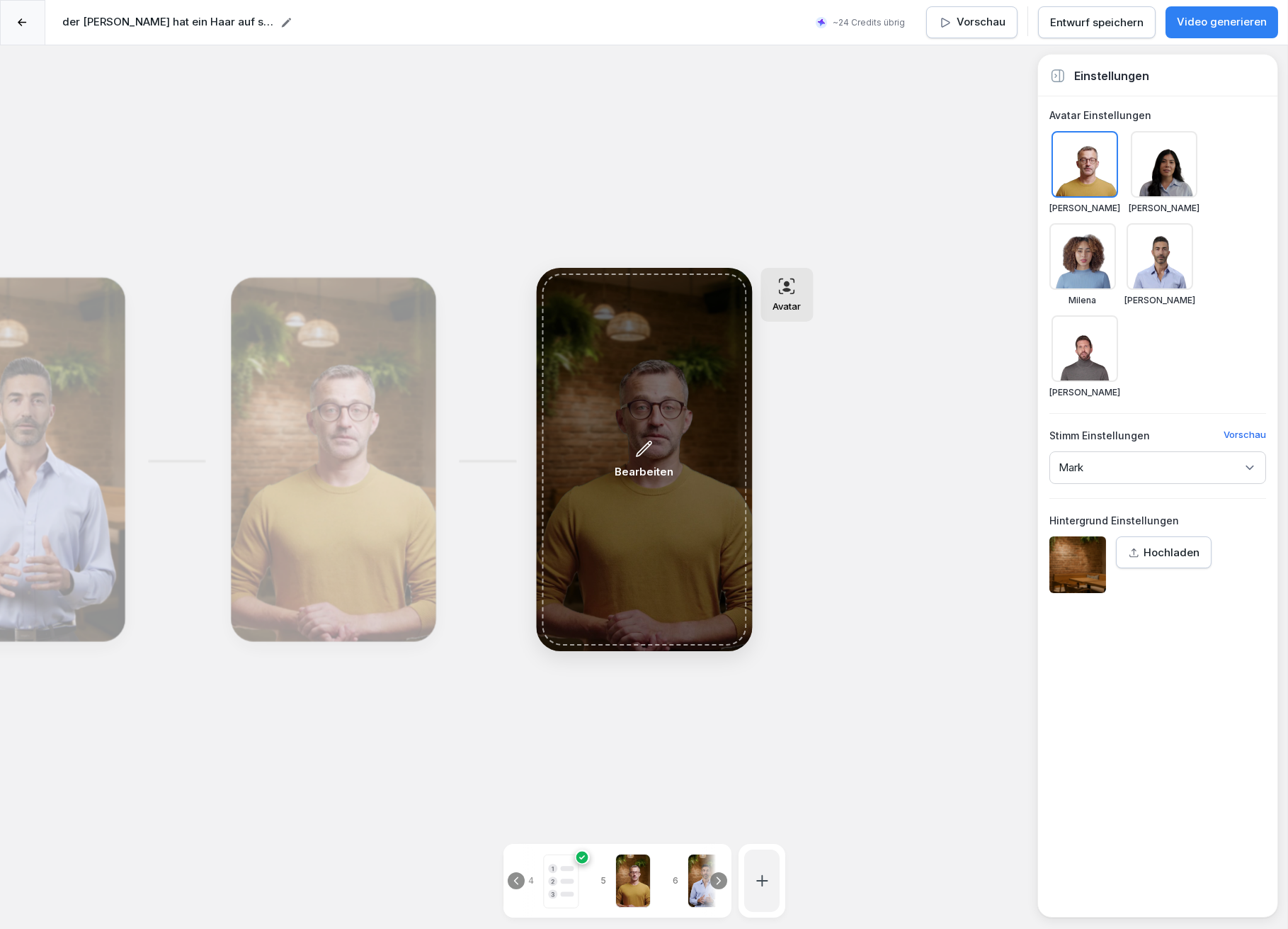
click at [621, 442] on div "Bearbeiten" at bounding box center [644, 459] width 59 height 41
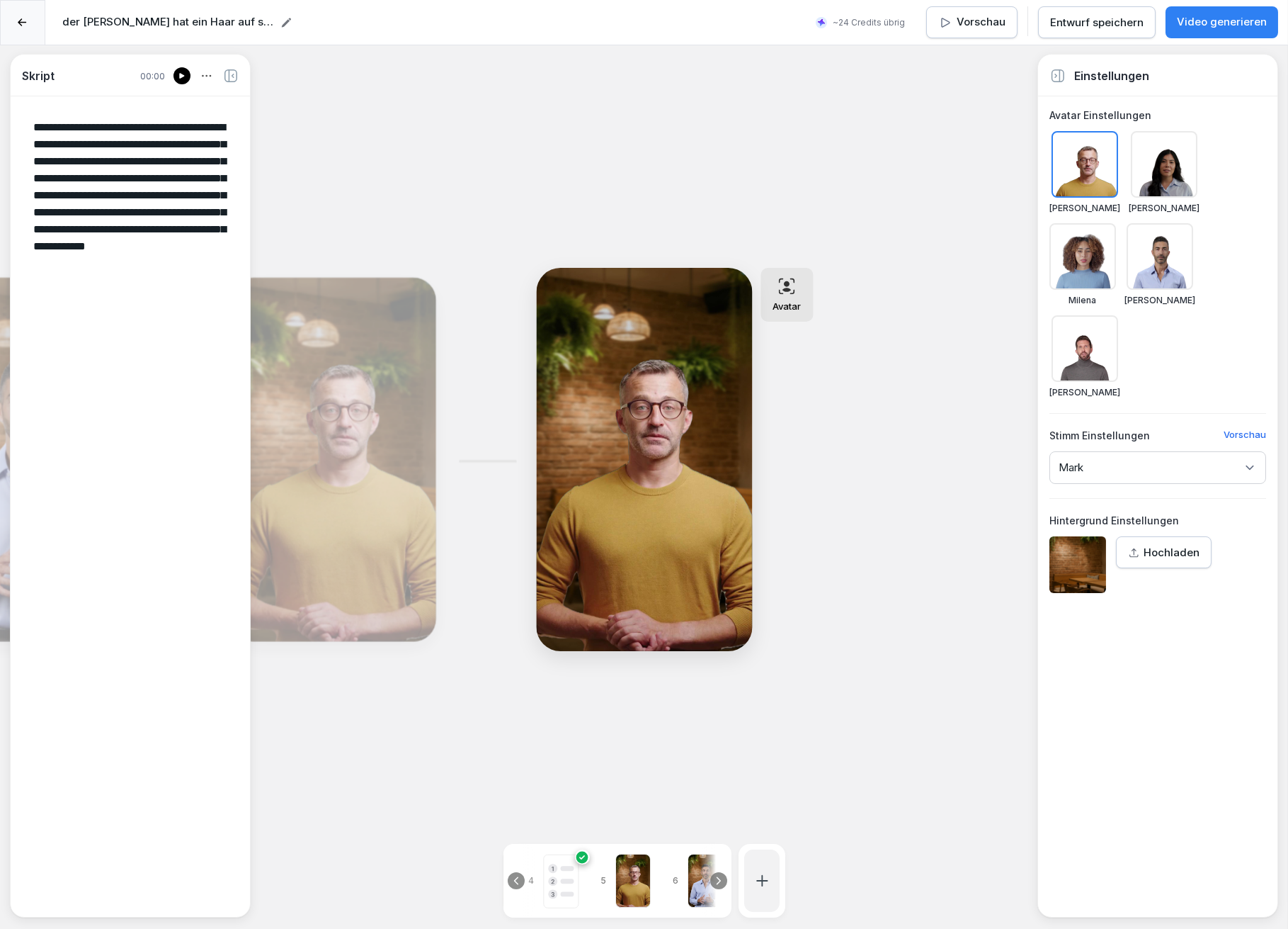
click at [1078, 259] on div at bounding box center [1082, 256] width 67 height 67
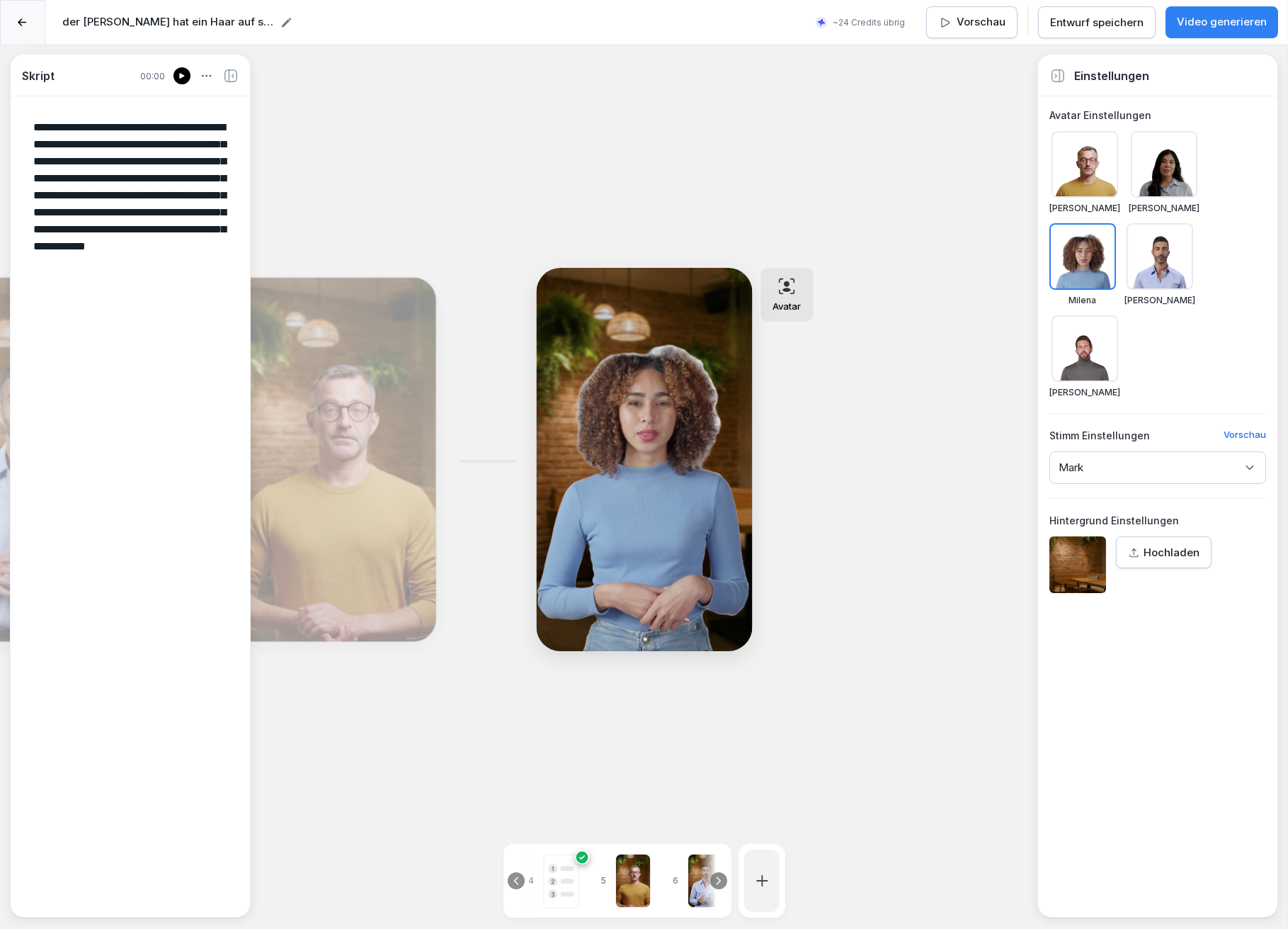
click at [1153, 183] on div at bounding box center [1164, 164] width 67 height 67
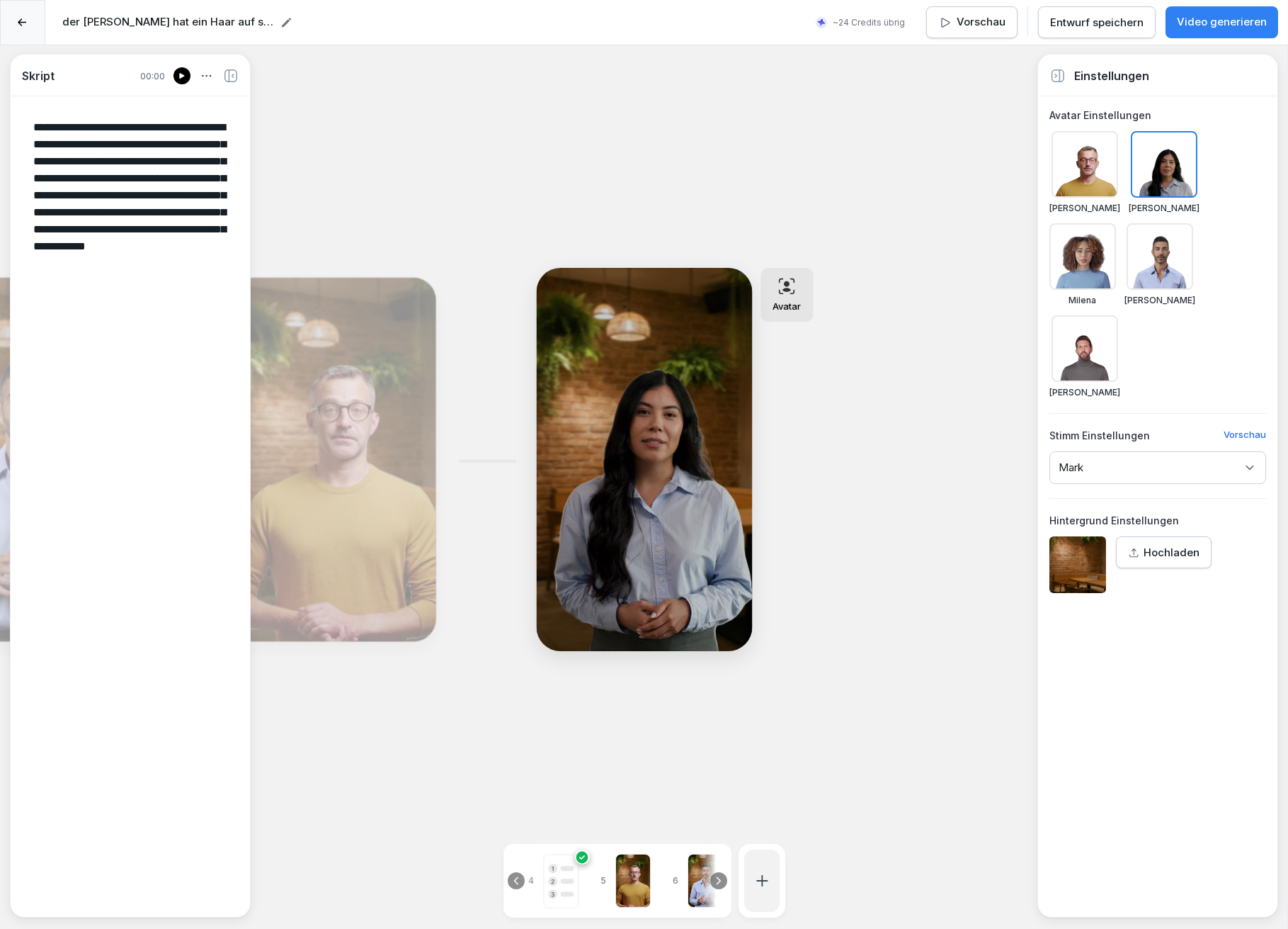
click at [1121, 455] on div "Mark" at bounding box center [1157, 468] width 217 height 33
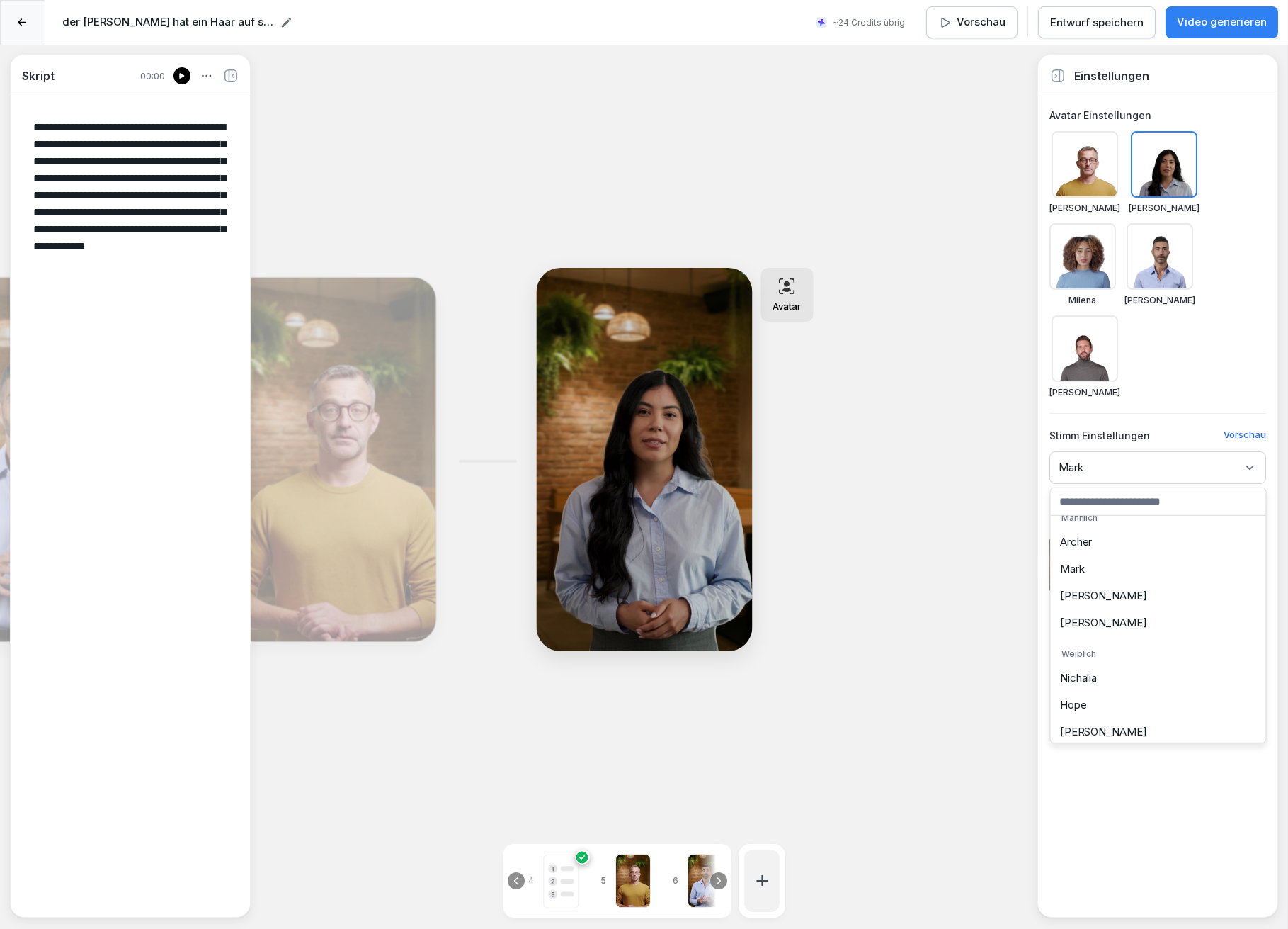
scroll to position [25, 0]
click at [1100, 713] on div "[PERSON_NAME]" at bounding box center [1159, 720] width 208 height 27
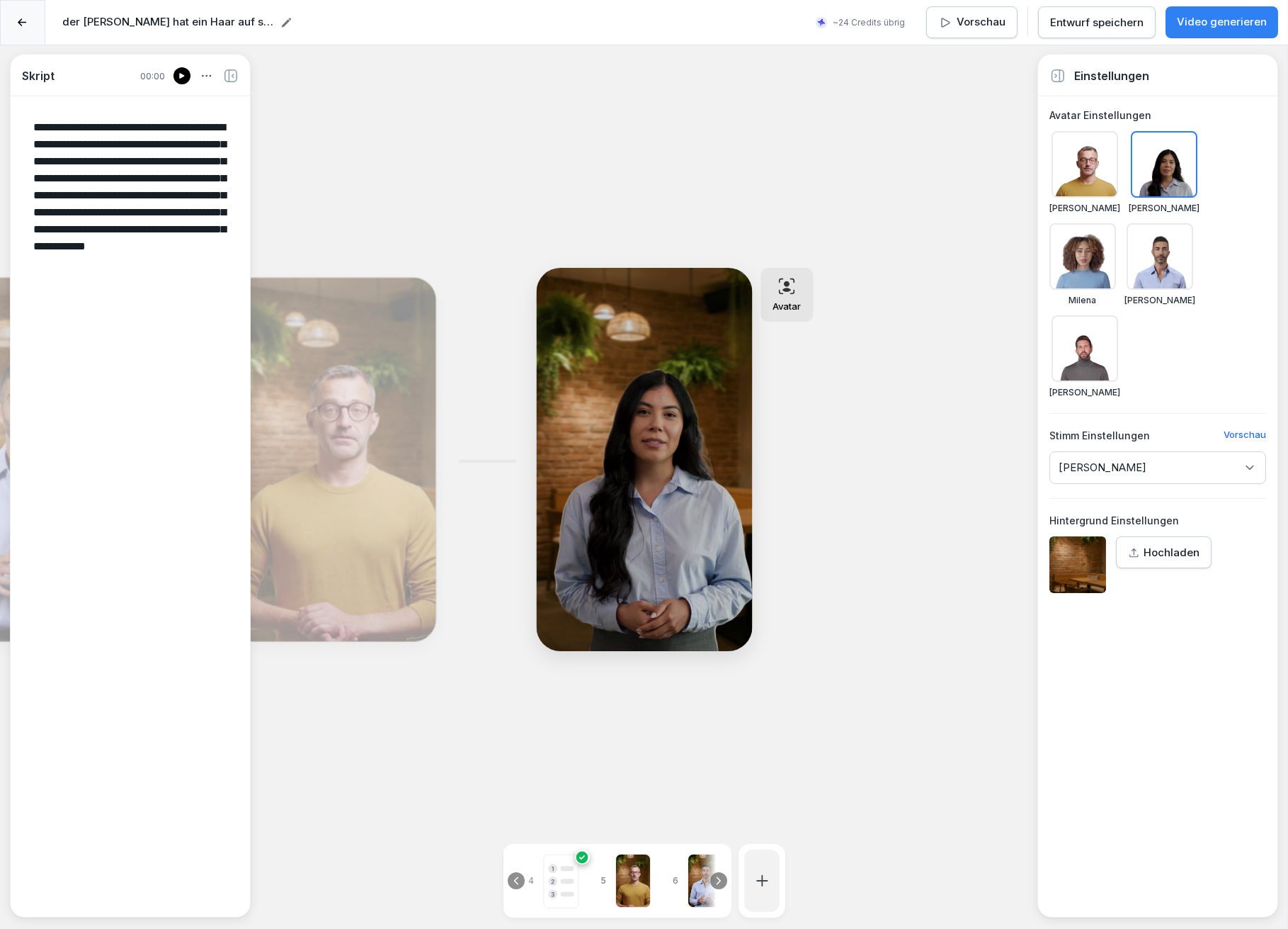
click at [636, 868] on div at bounding box center [633, 880] width 35 height 54
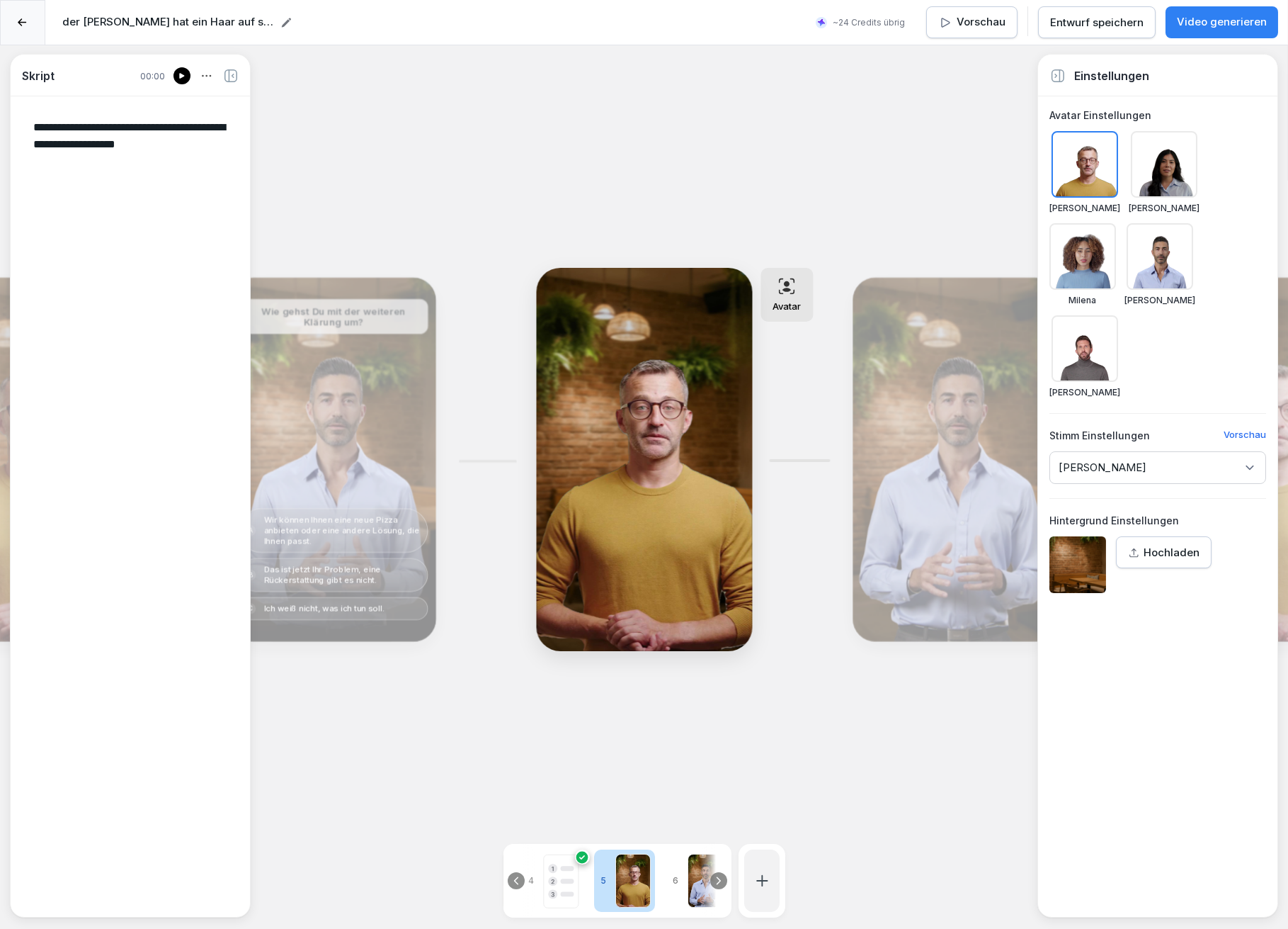
click at [700, 875] on div at bounding box center [716, 880] width 31 height 74
click at [952, 486] on div "Bearbeiten" at bounding box center [955, 459] width 195 height 354
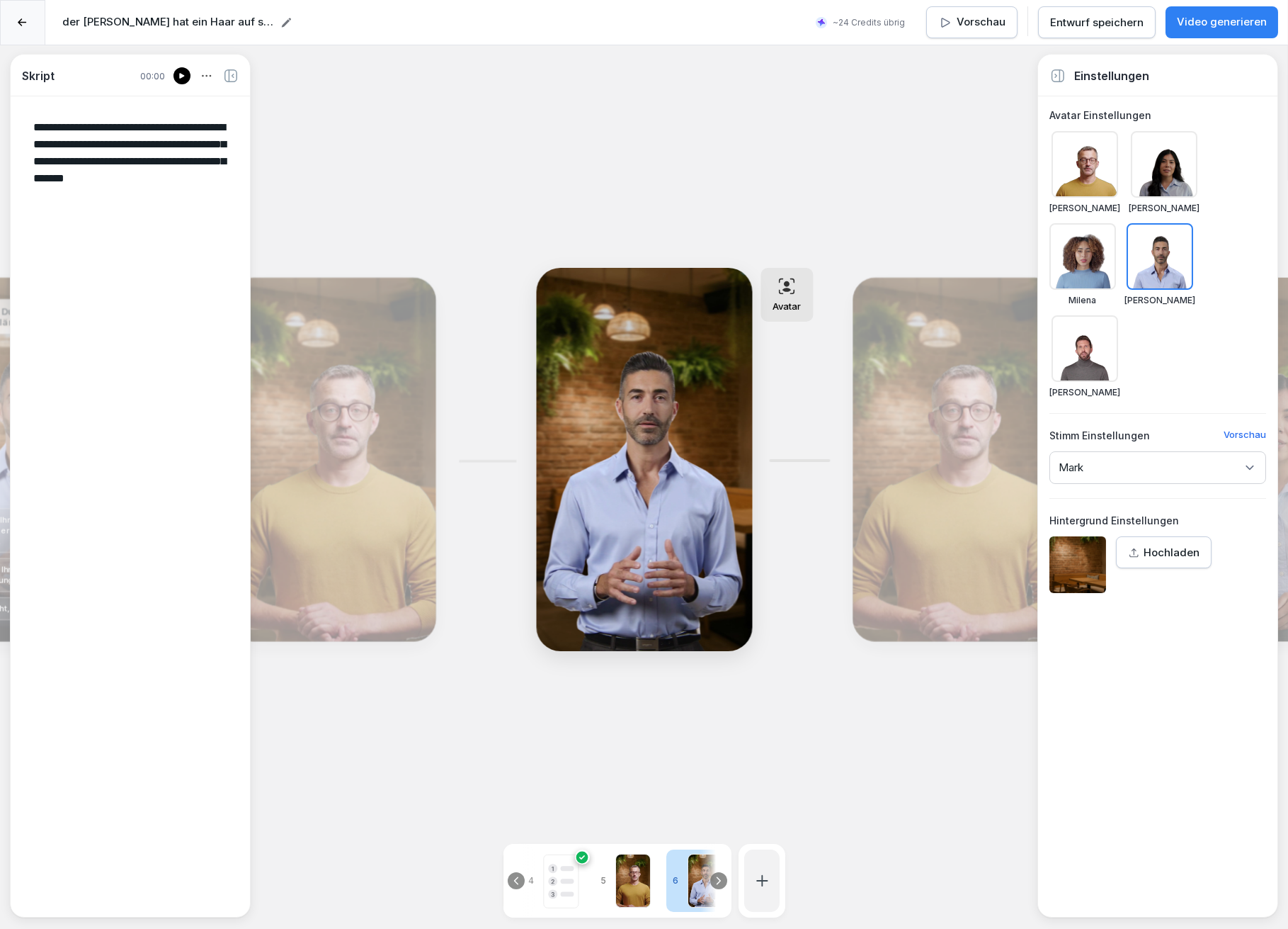
click at [903, 437] on div "Bearbeiten" at bounding box center [955, 459] width 195 height 354
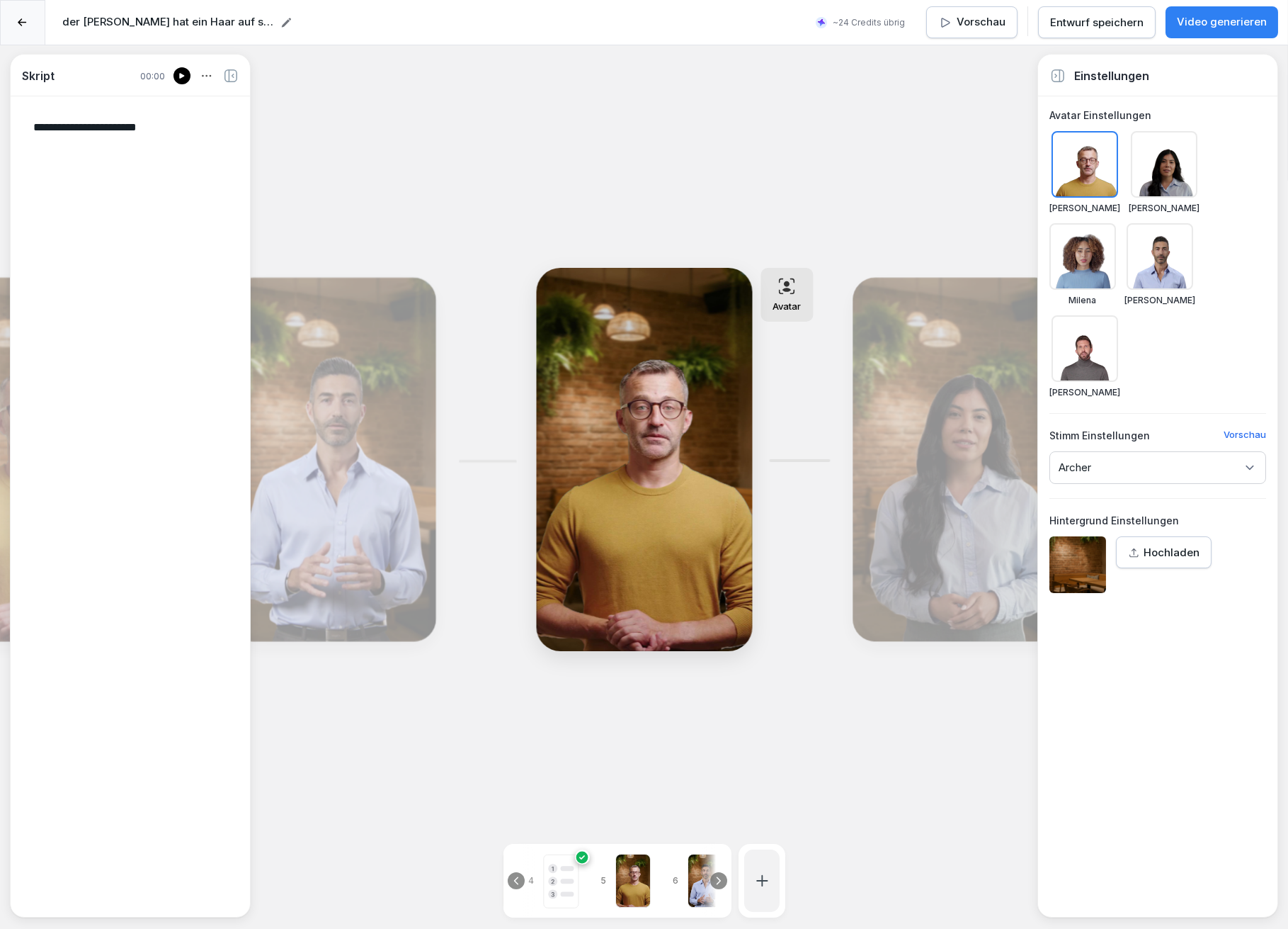
click at [901, 425] on div "Bearbeiten" at bounding box center [955, 459] width 195 height 354
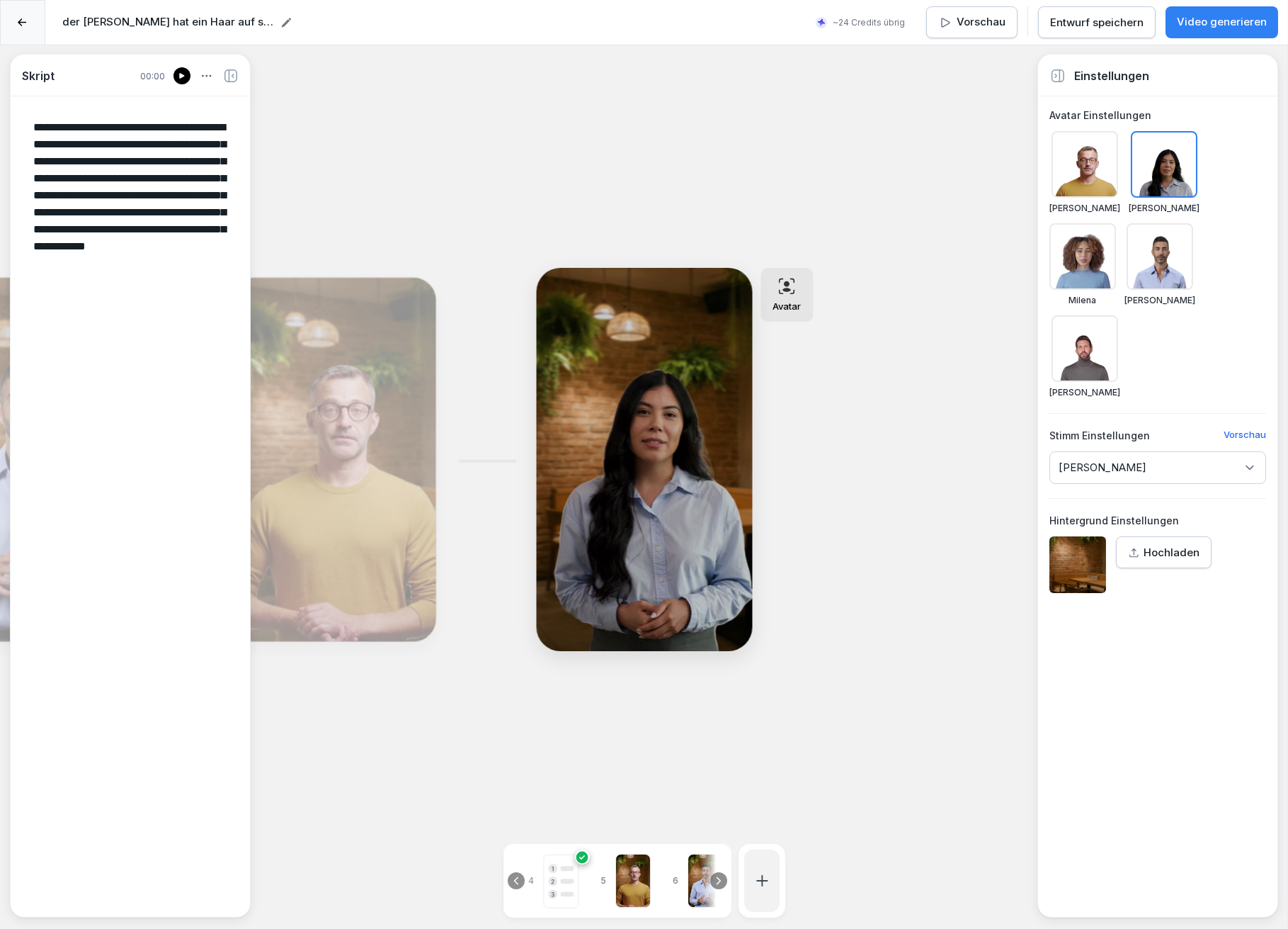
click at [1240, 25] on p "Video generieren" at bounding box center [1221, 22] width 90 height 16
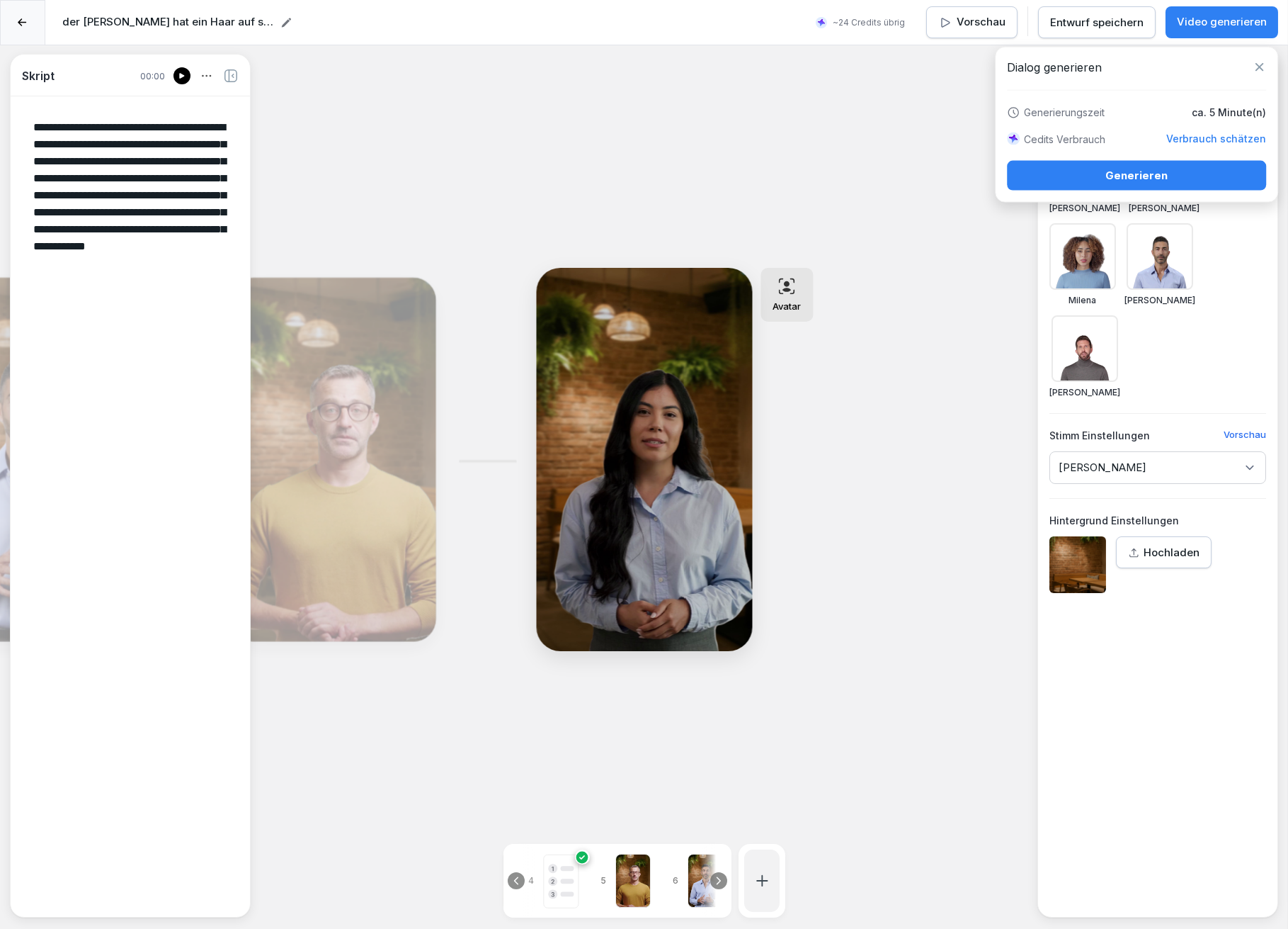
click at [1198, 132] on div "Verbrauch schätzen" at bounding box center [1217, 139] width 100 height 16
click at [1044, 168] on div "Generieren" at bounding box center [1137, 176] width 236 height 16
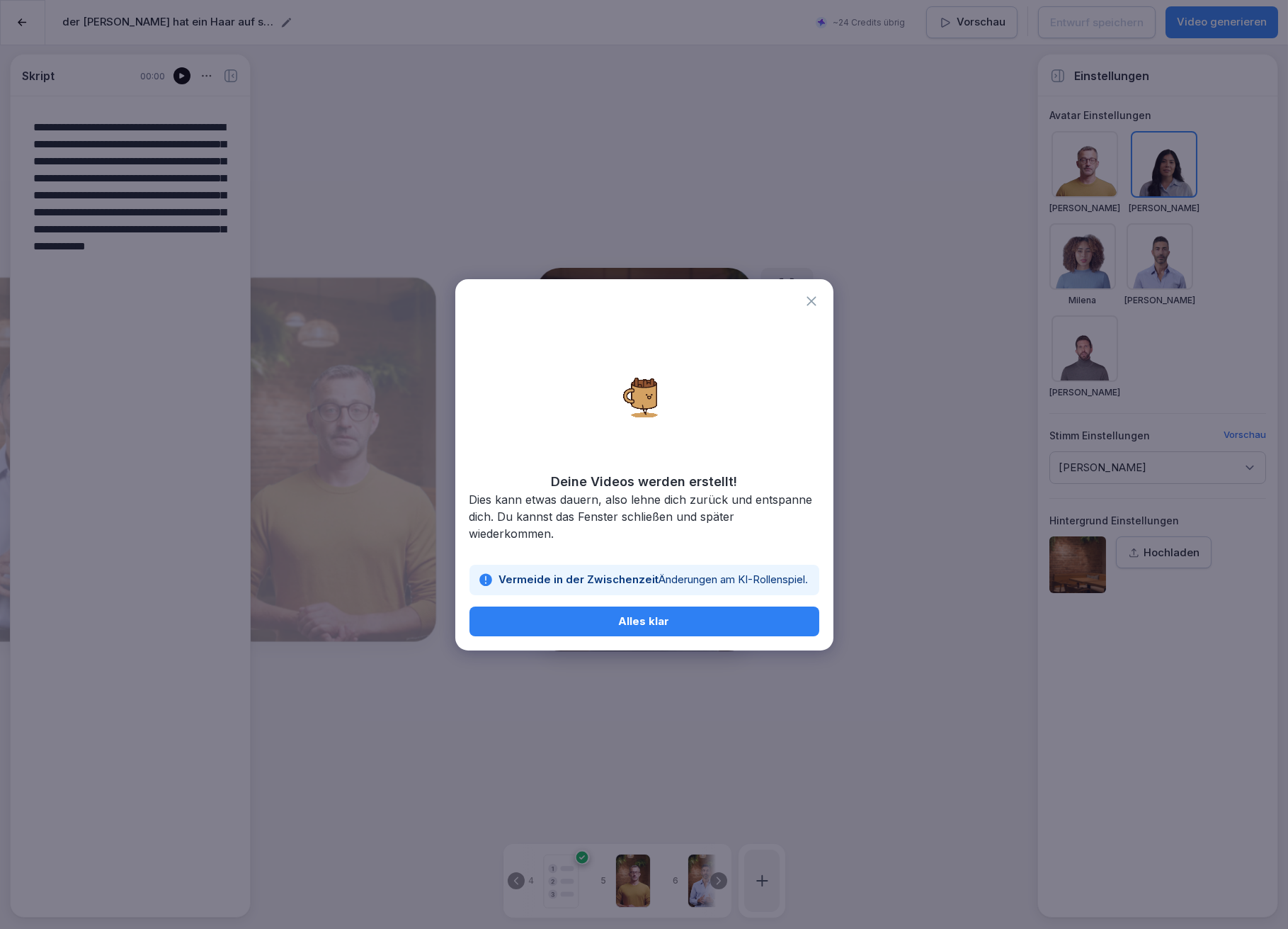
click at [603, 618] on div "Alles klar" at bounding box center [645, 621] width 327 height 16
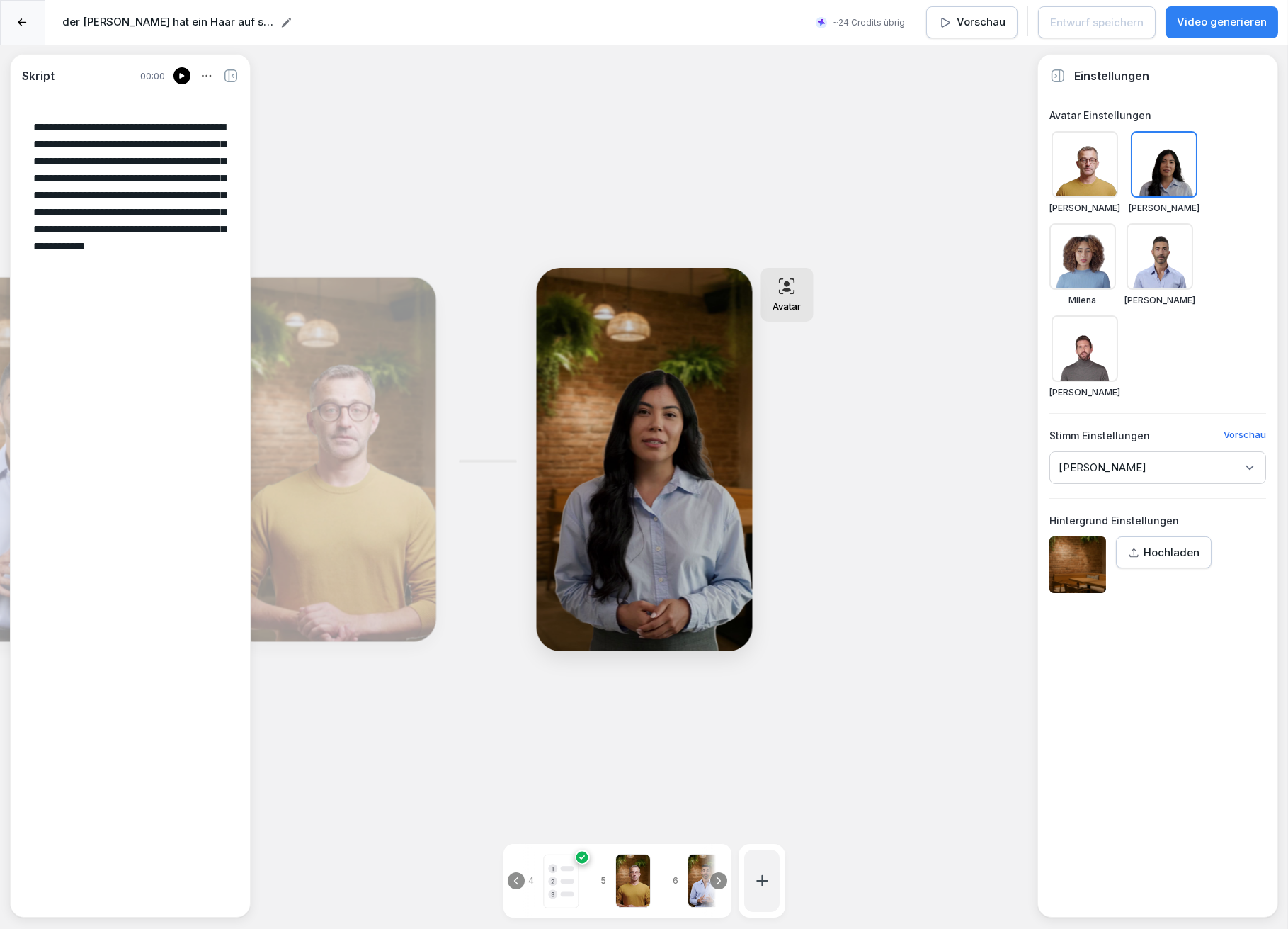
click at [516, 875] on icon at bounding box center [516, 880] width 11 height 11
click at [516, 874] on p "1" at bounding box center [517, 880] width 12 height 13
type textarea "**********"
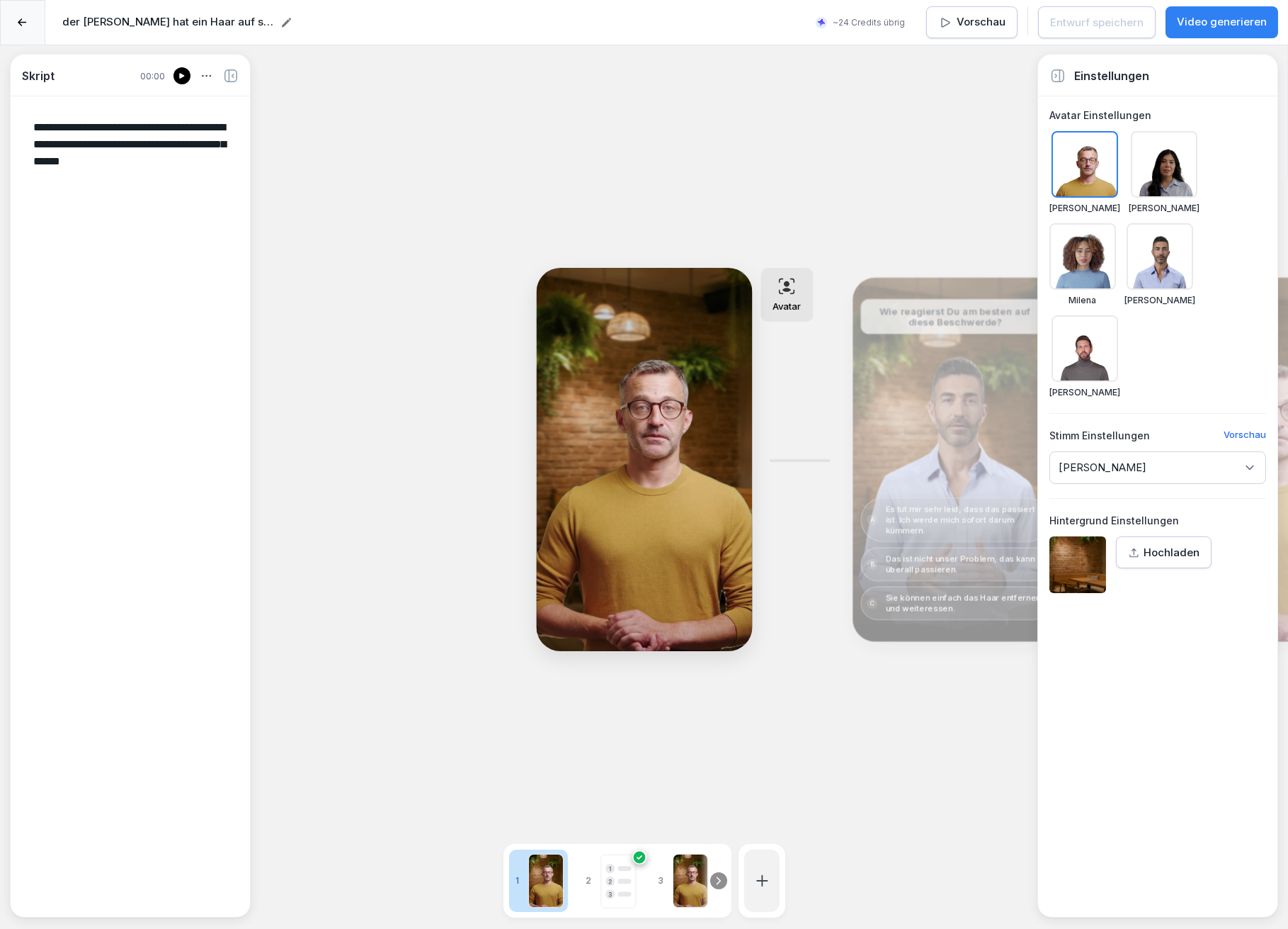
click at [546, 862] on div at bounding box center [545, 880] width 35 height 54
click at [181, 73] on icon at bounding box center [182, 76] width 9 height 11
click at [178, 74] on icon at bounding box center [182, 76] width 9 height 11
click at [108, 137] on textarea "**********" at bounding box center [130, 506] width 217 height 796
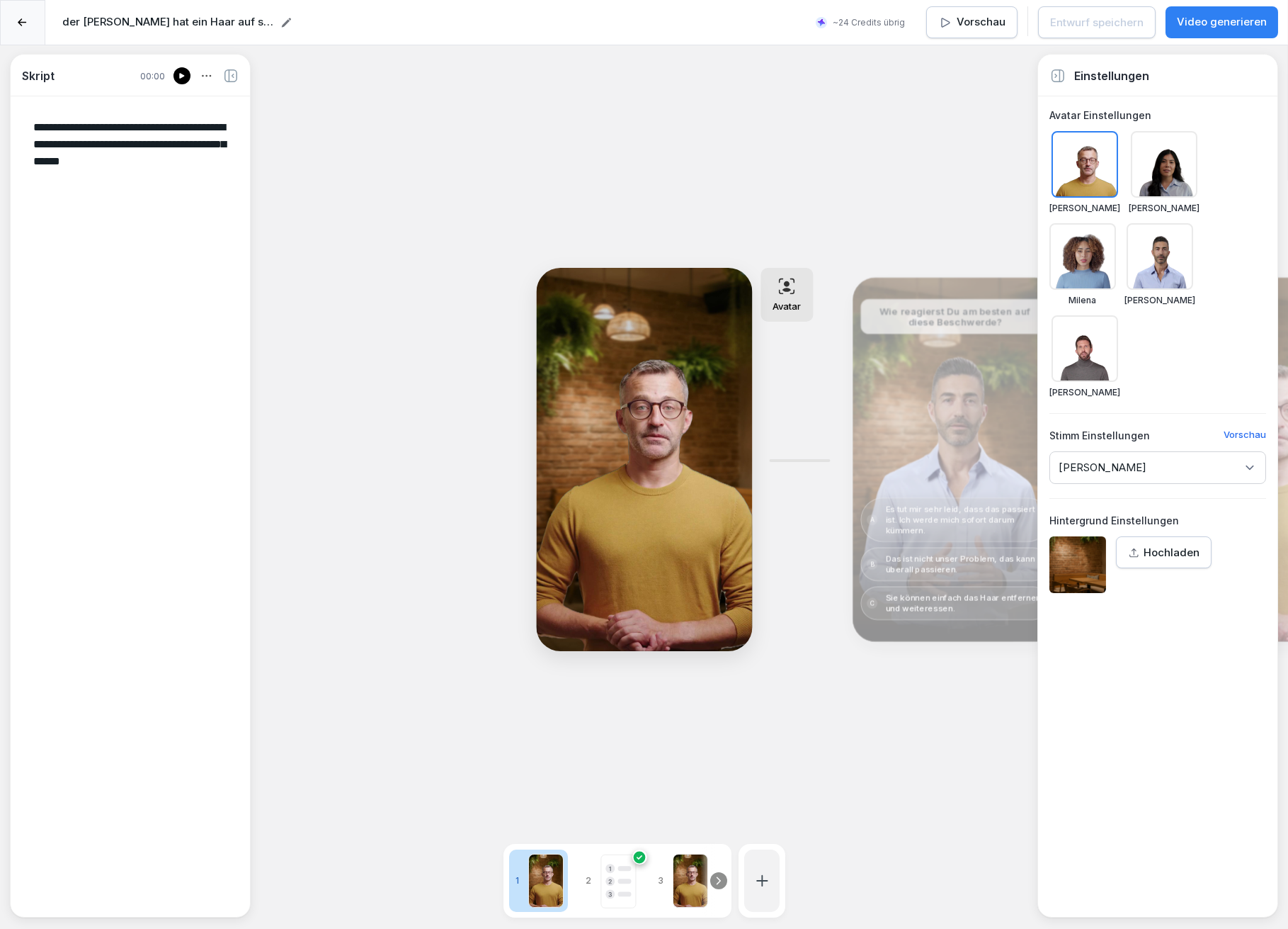
click at [182, 77] on icon at bounding box center [182, 75] width 5 height 5
click at [182, 77] on icon at bounding box center [182, 75] width 5 height 5
click at [385, 377] on div "**********" at bounding box center [644, 510] width 1288 height 929
click at [616, 880] on rect at bounding box center [618, 881] width 34 height 53
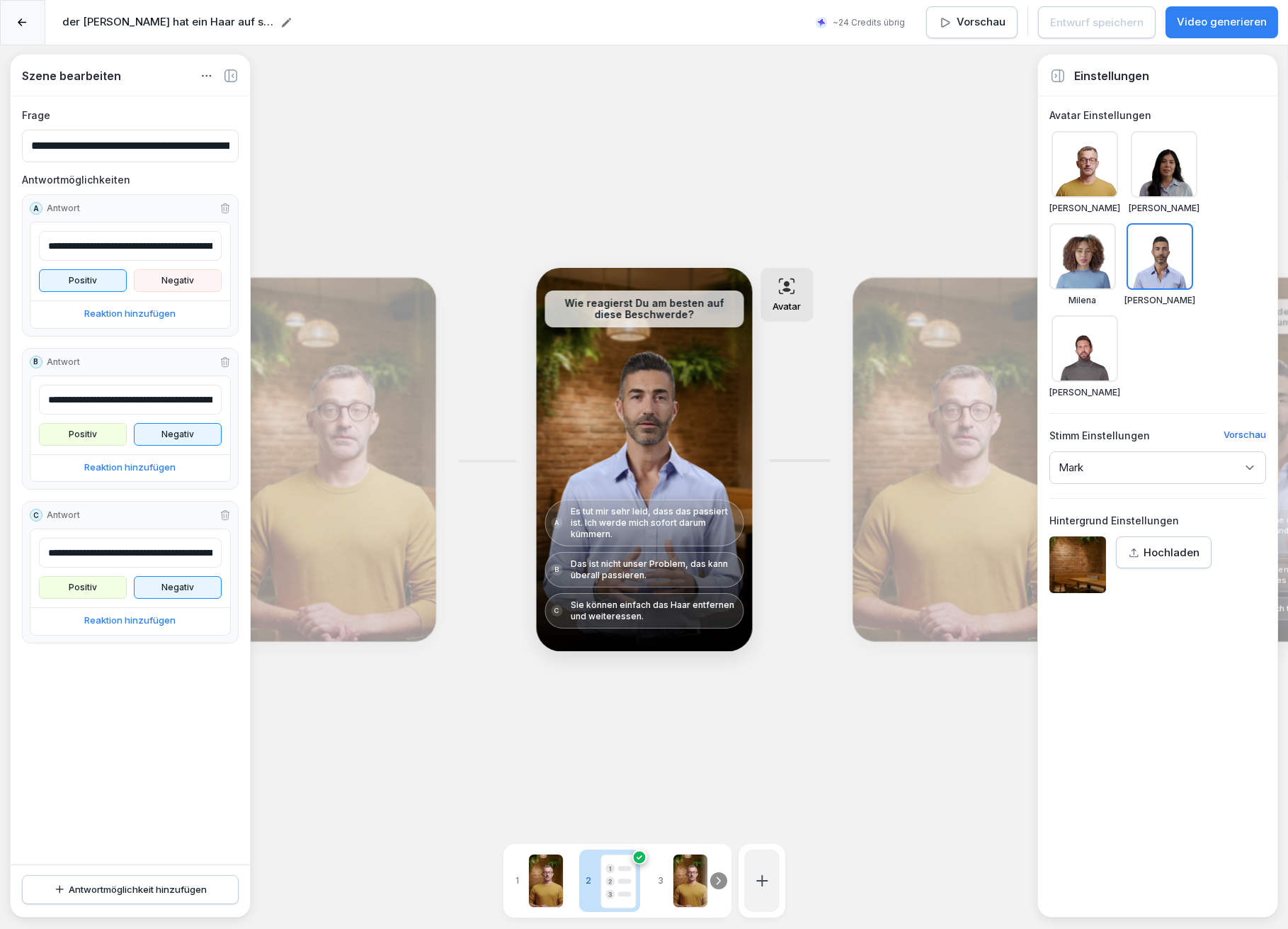
click at [678, 874] on div at bounding box center [690, 880] width 35 height 54
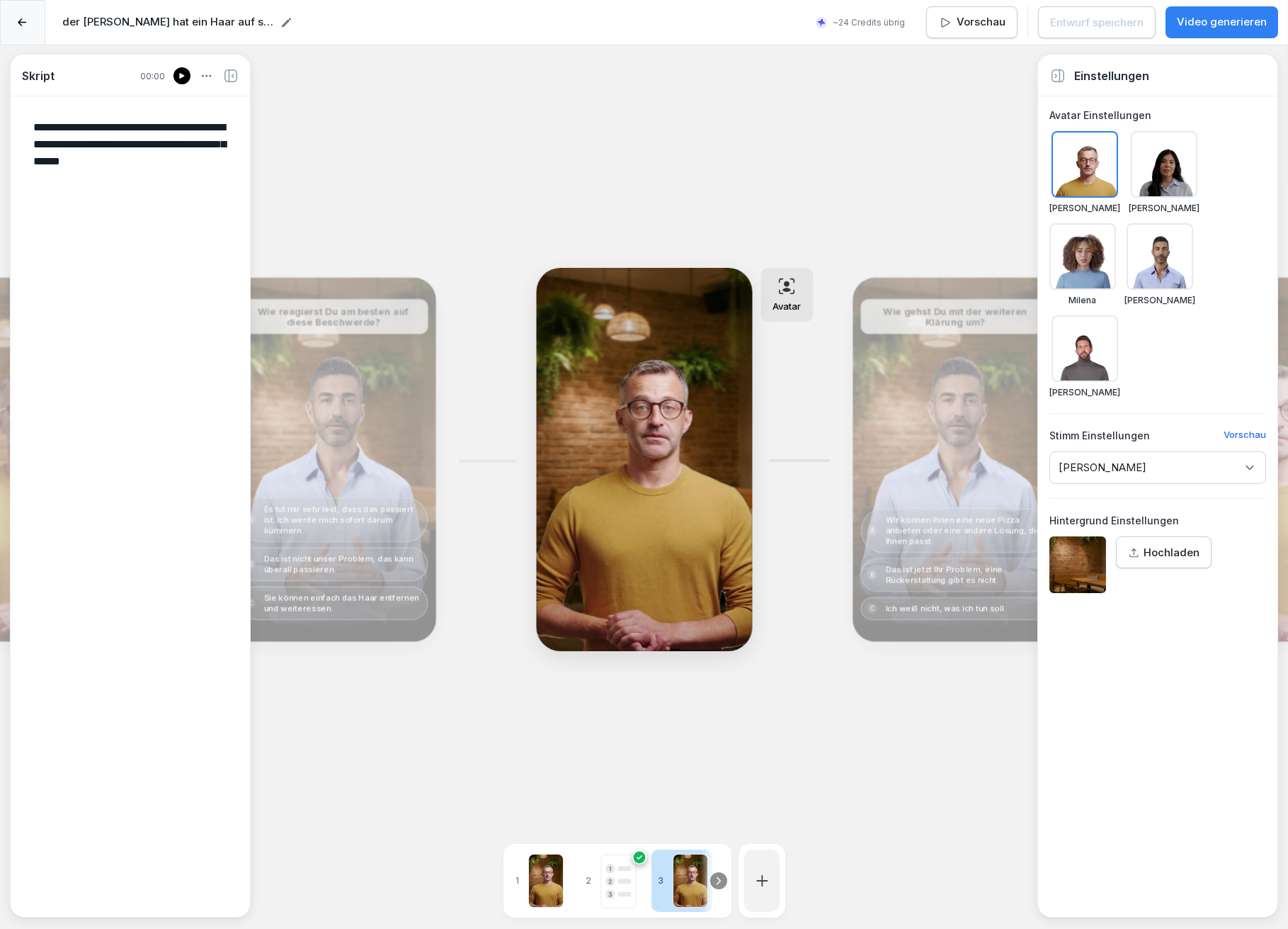
click at [962, 26] on p "Vorschau" at bounding box center [981, 22] width 49 height 16
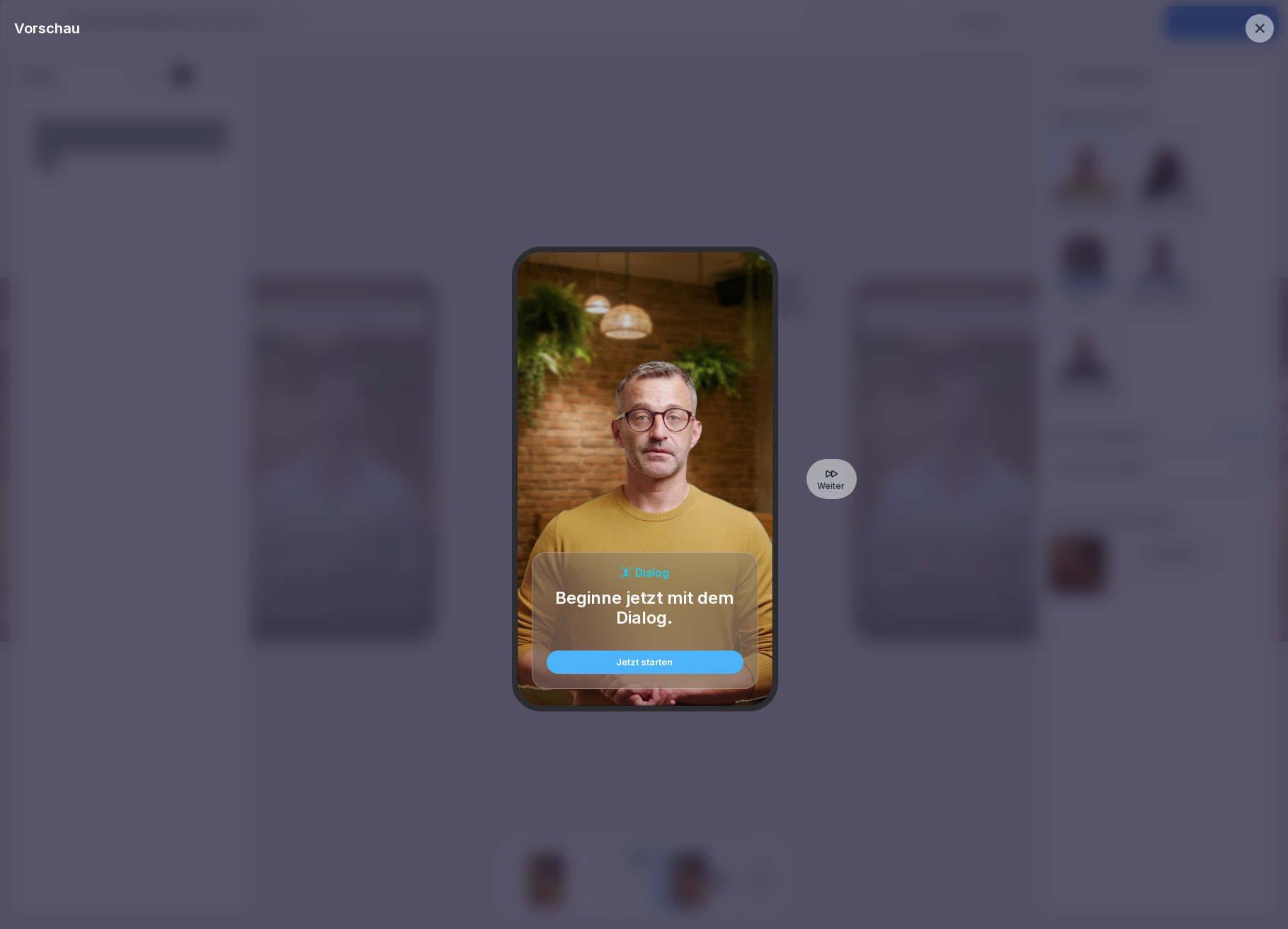
click at [646, 664] on div "Jetzt starten" at bounding box center [645, 662] width 174 height 9
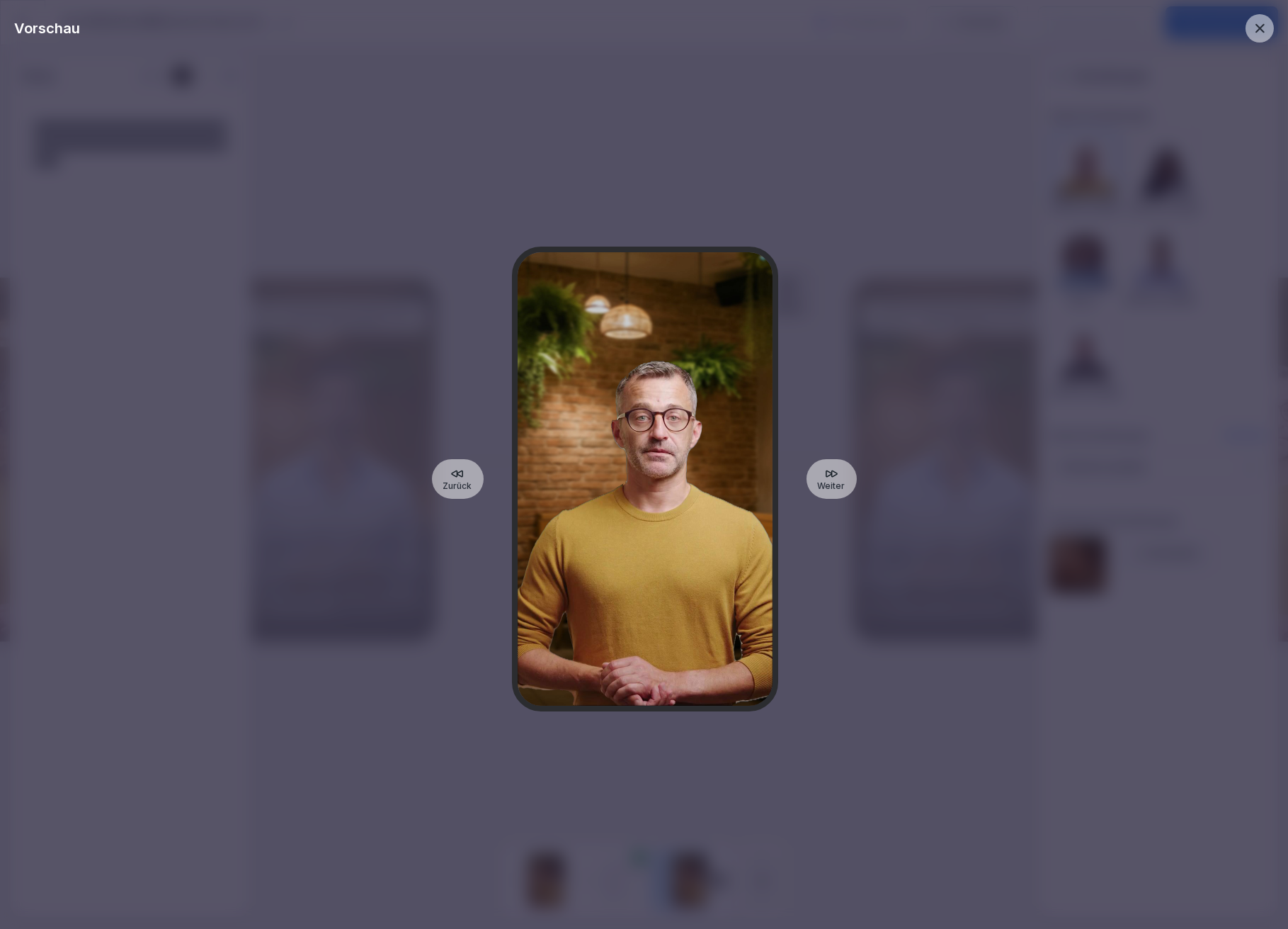
click at [653, 519] on div at bounding box center [646, 478] width 255 height 453
click at [632, 609] on div at bounding box center [646, 478] width 255 height 453
click at [468, 487] on p "Zurück" at bounding box center [458, 486] width 29 height 11
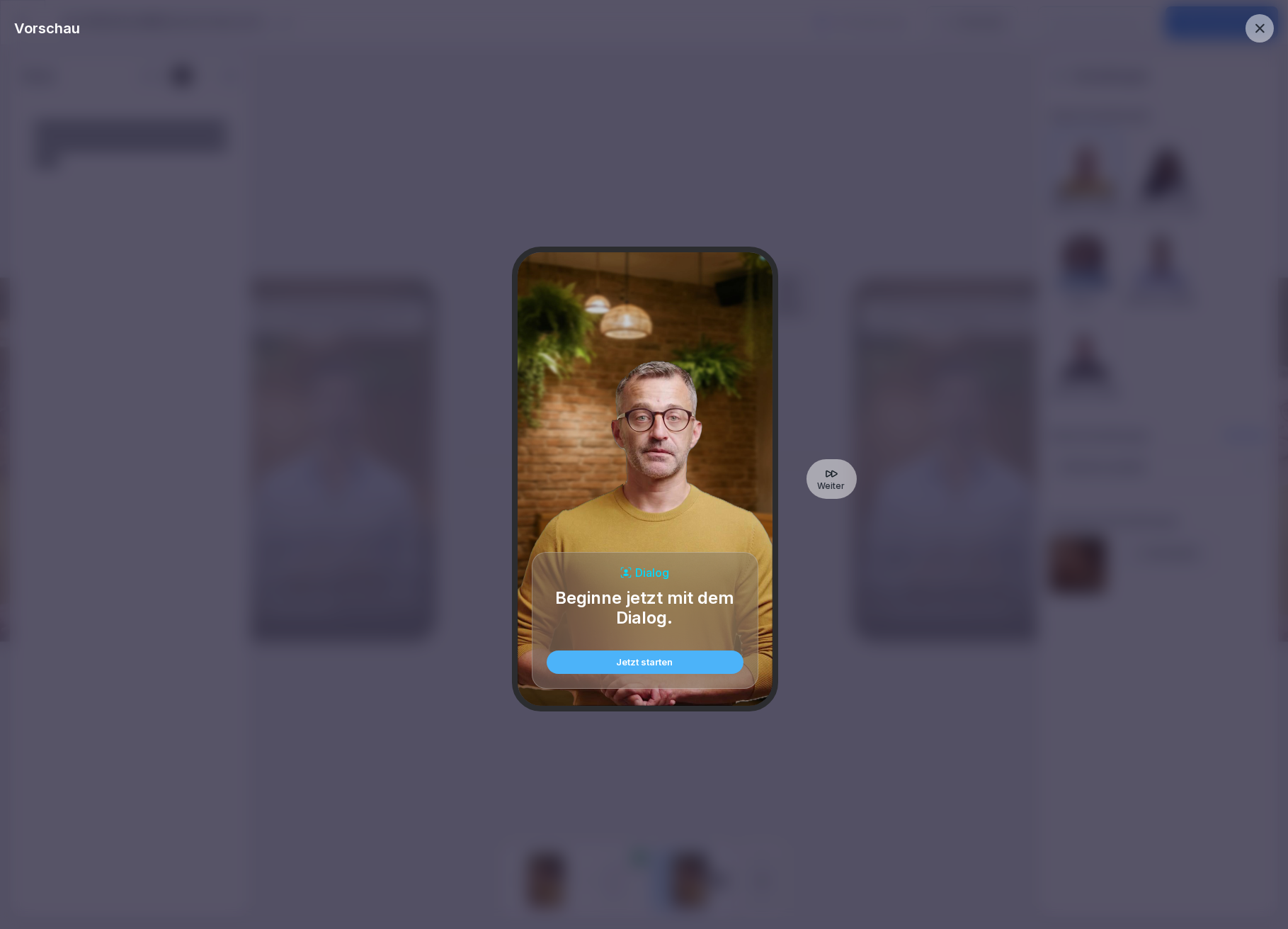
click at [1255, 27] on icon at bounding box center [1260, 28] width 16 height 16
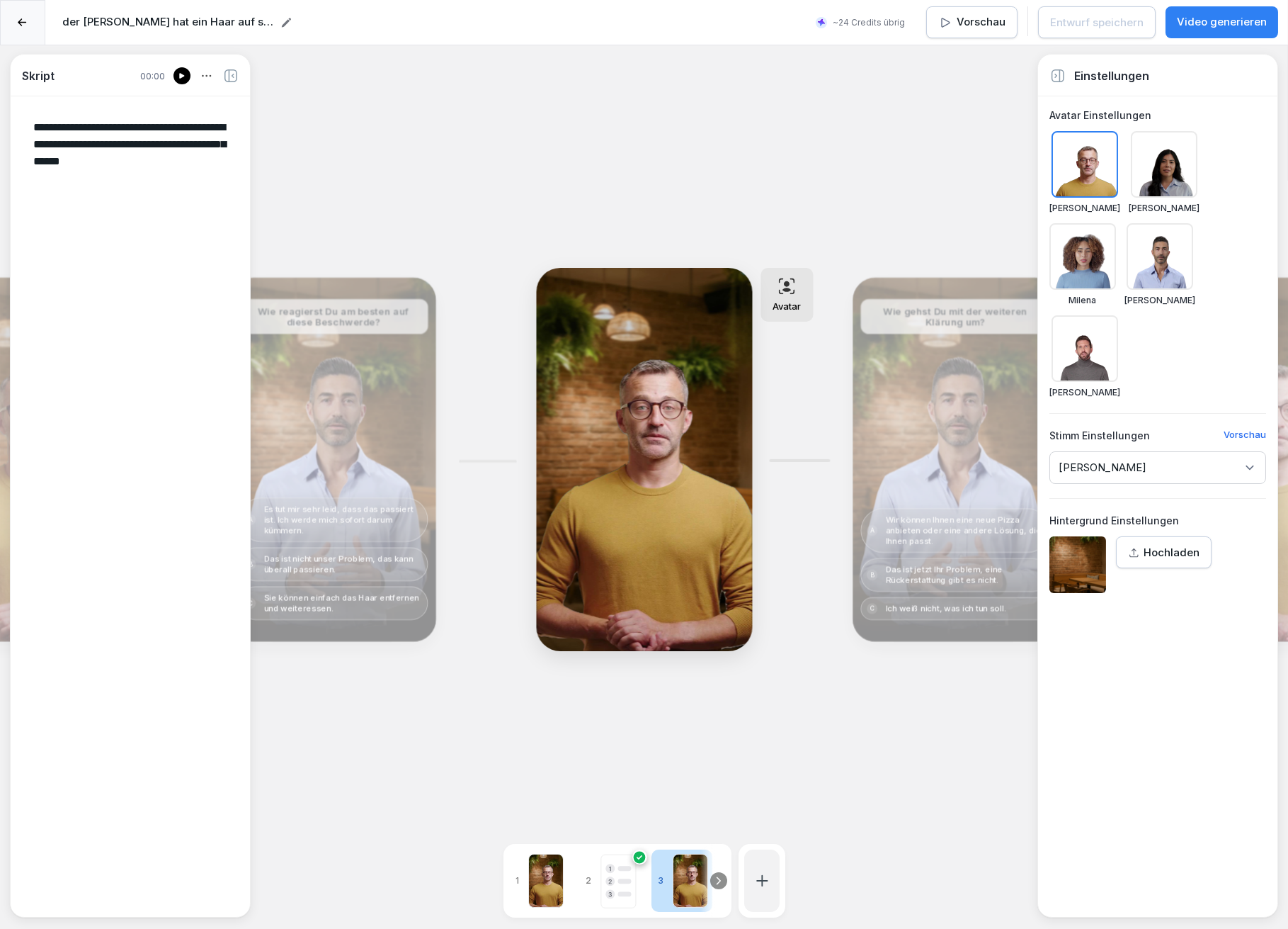
click at [543, 864] on div at bounding box center [545, 880] width 35 height 54
type textarea "**********"
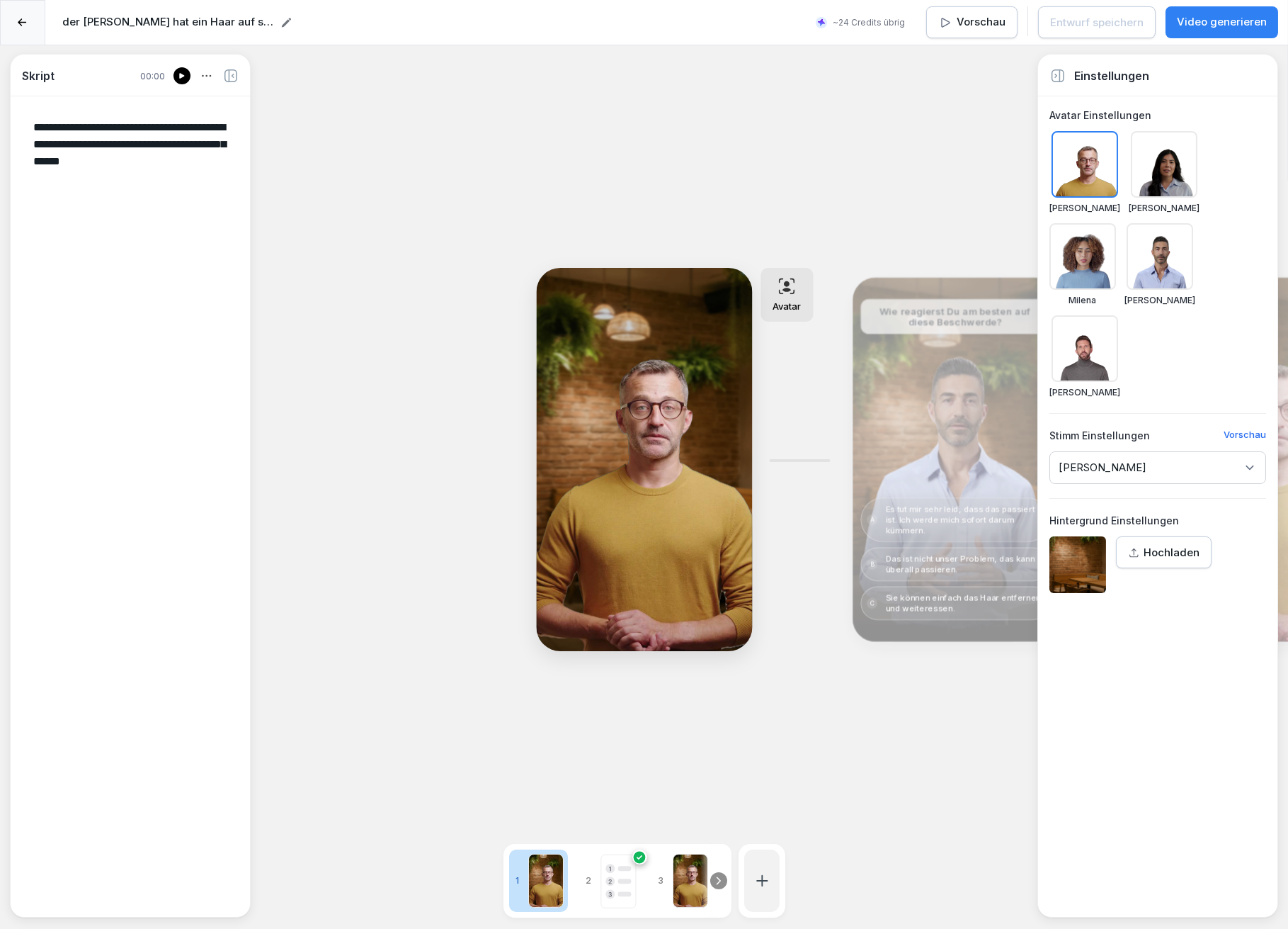
click at [973, 27] on p "Vorschau" at bounding box center [981, 22] width 49 height 16
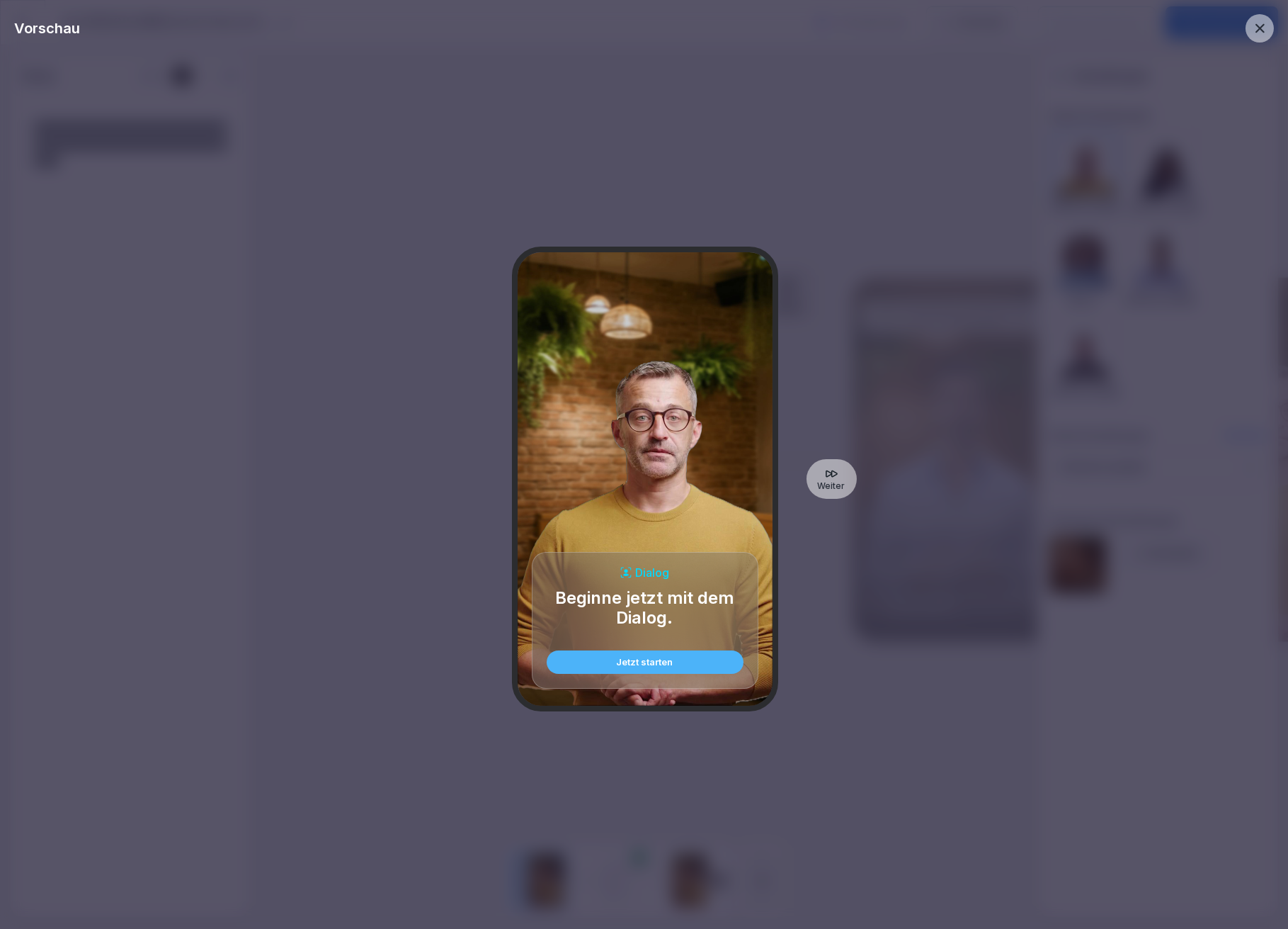
click at [832, 477] on icon at bounding box center [832, 474] width 14 height 14
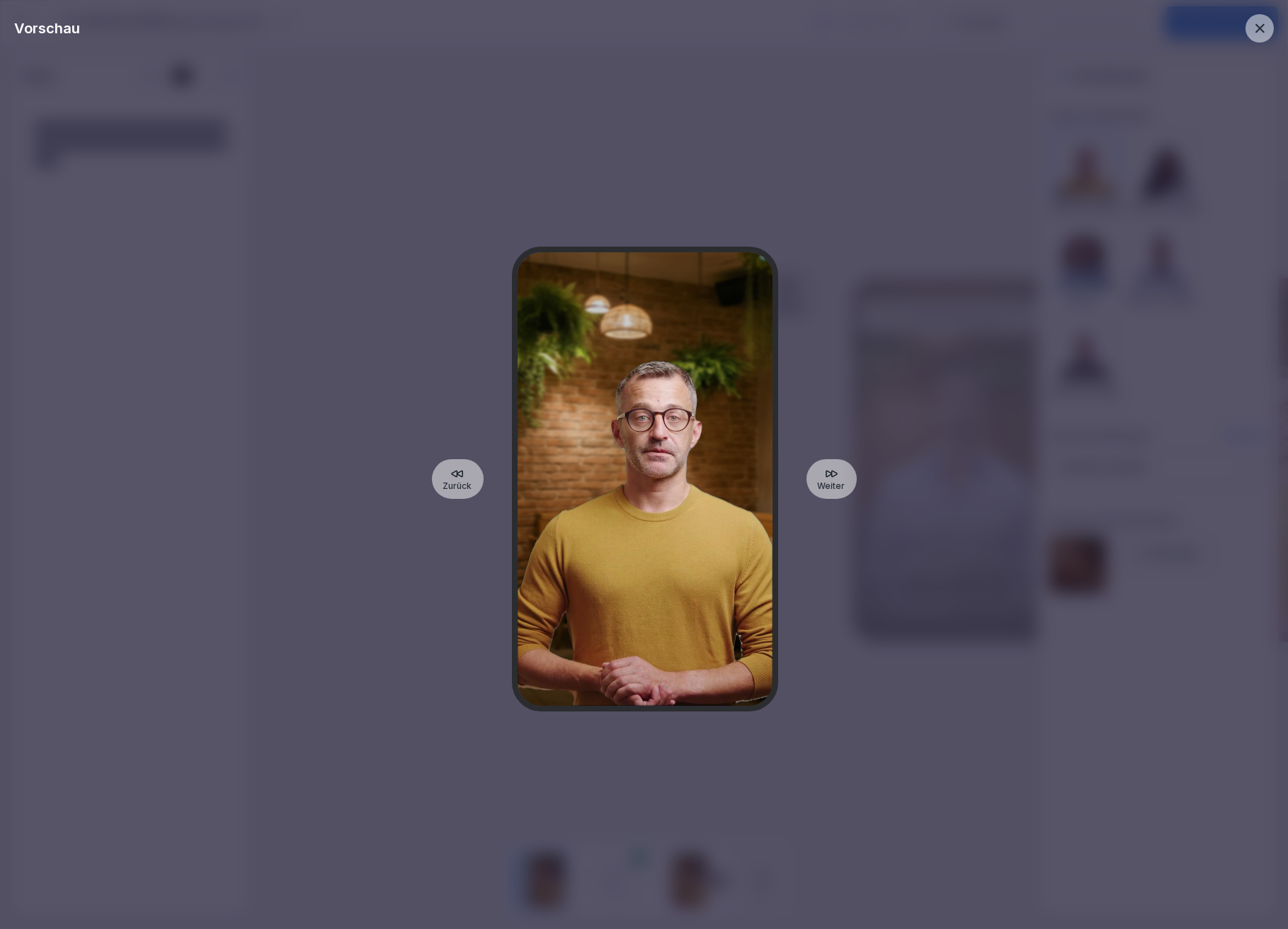
click at [832, 477] on icon at bounding box center [832, 474] width 14 height 14
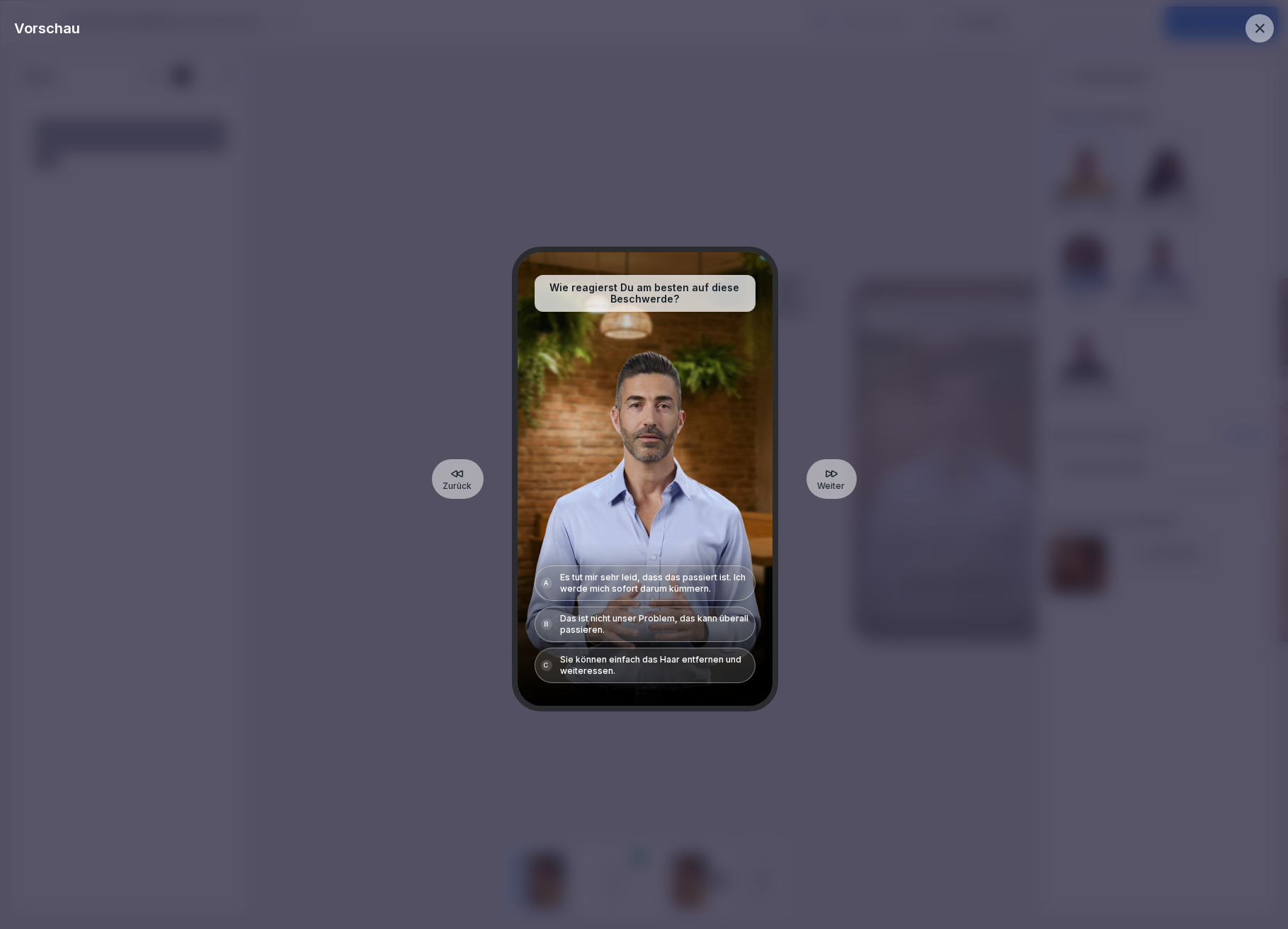
click at [832, 476] on icon at bounding box center [832, 473] width 11 height 5
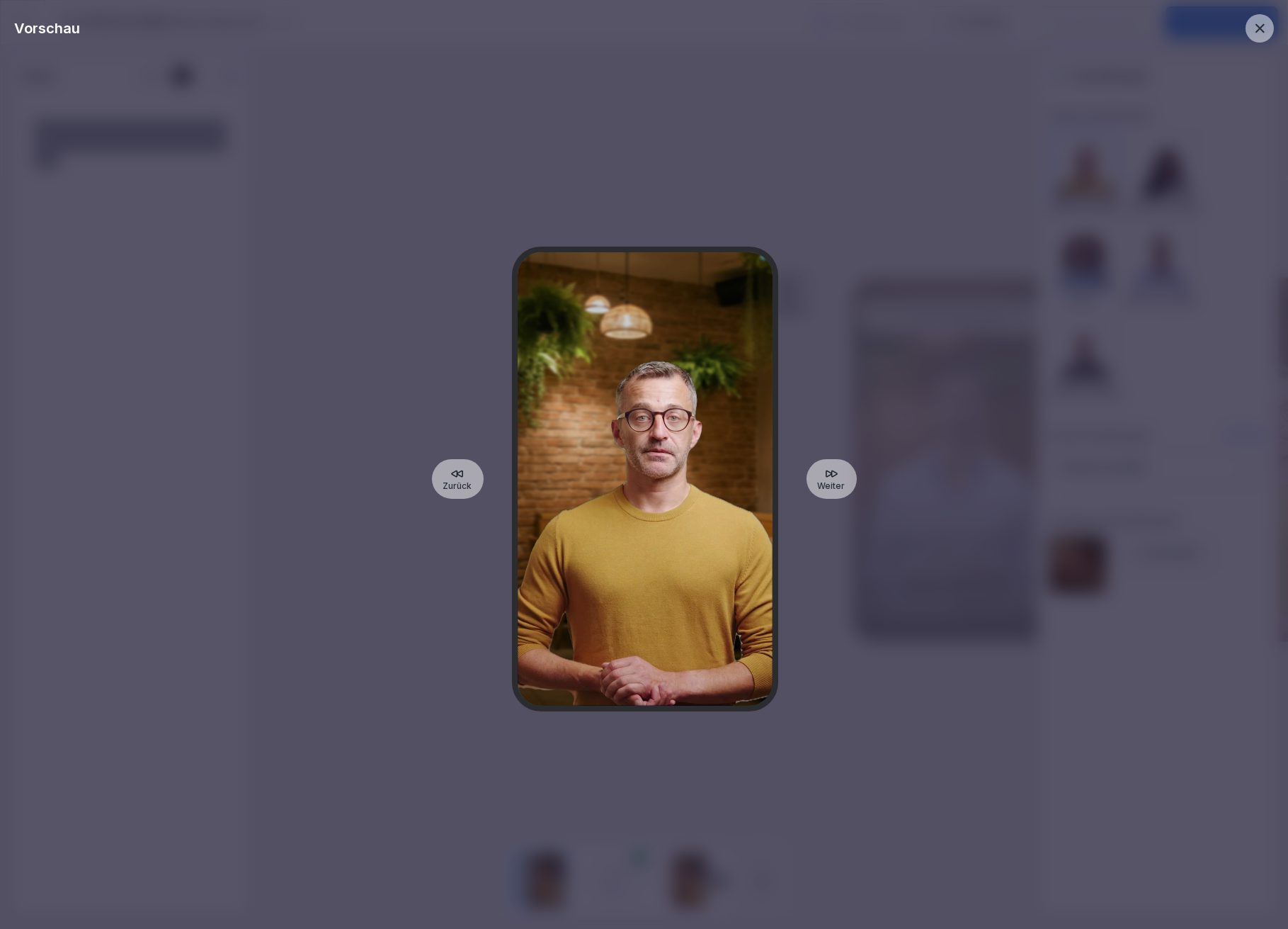
click at [832, 476] on icon at bounding box center [832, 473] width 11 height 5
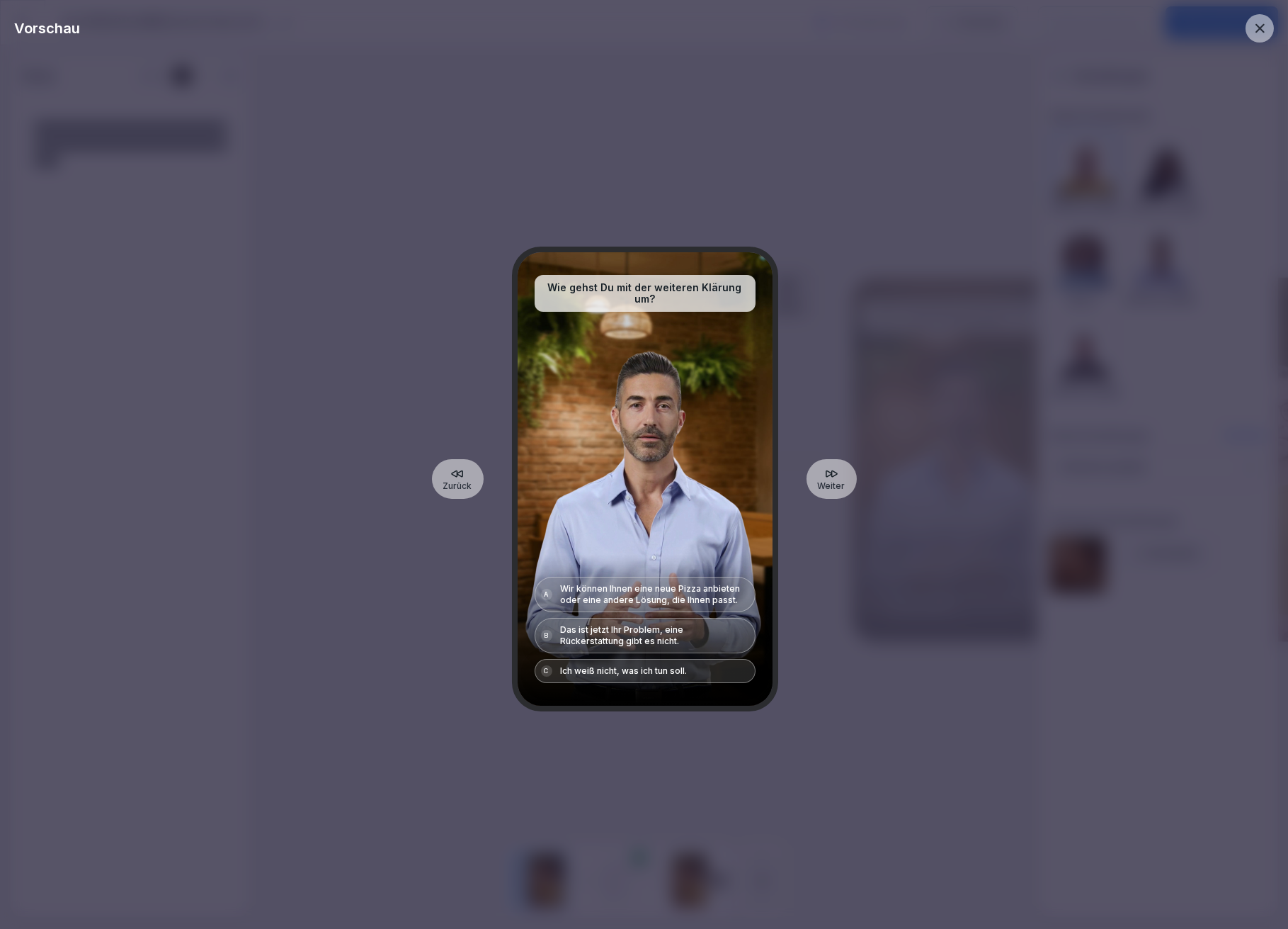
click at [832, 475] on icon at bounding box center [832, 473] width 11 height 5
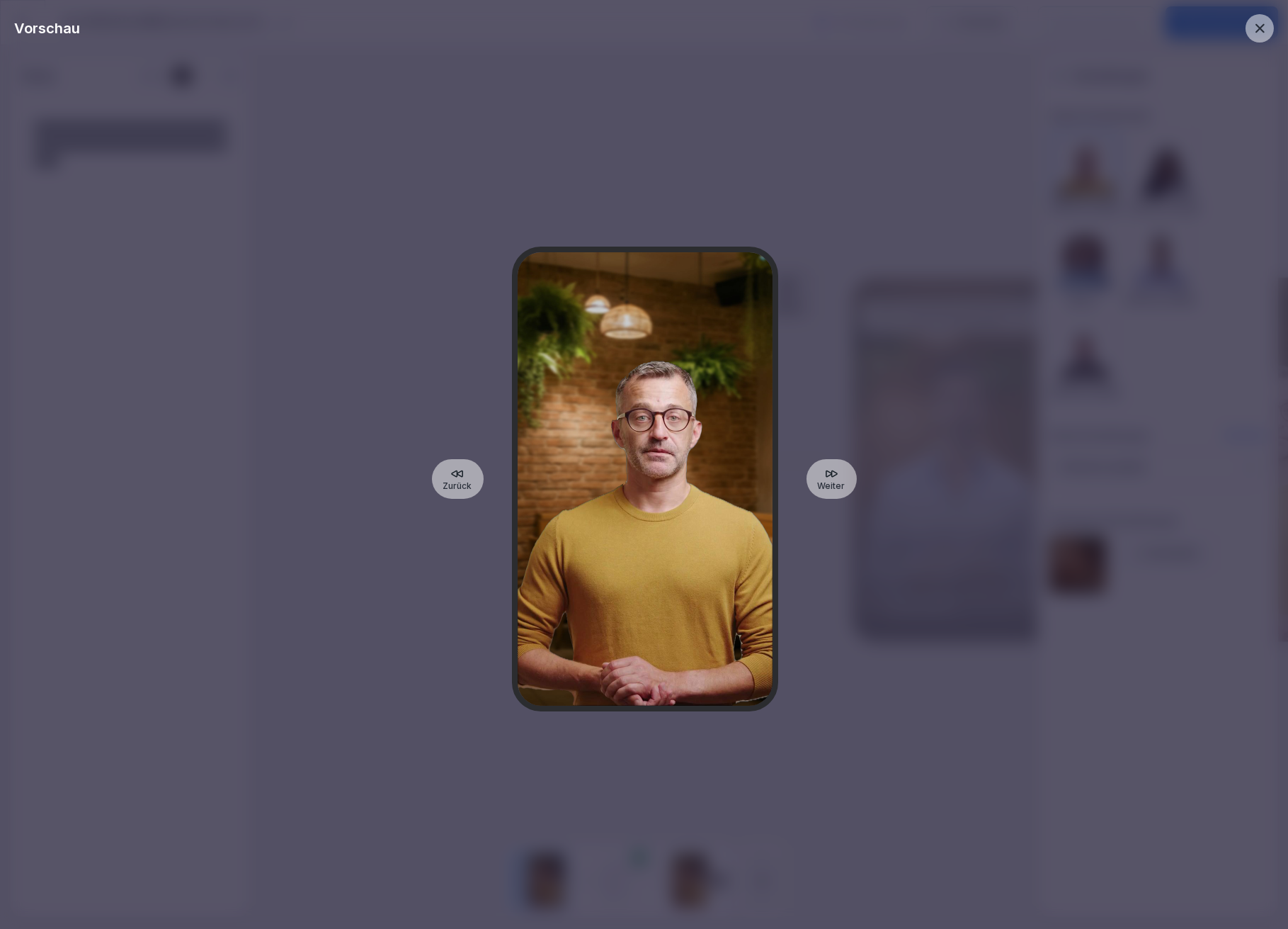
click at [832, 475] on icon at bounding box center [832, 473] width 11 height 5
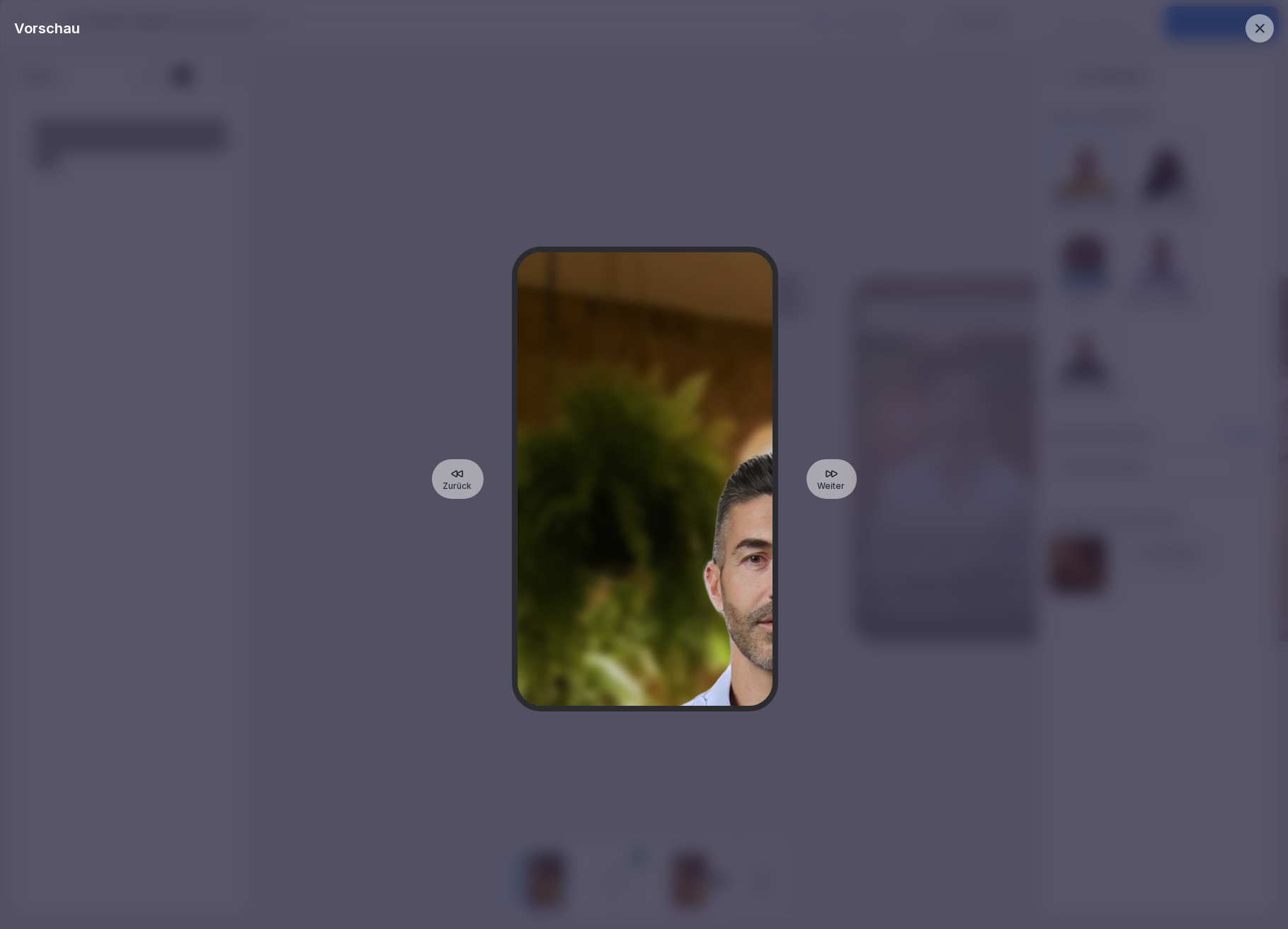
click at [832, 474] on icon at bounding box center [832, 474] width 14 height 14
click at [832, 474] on icon at bounding box center [832, 473] width 11 height 5
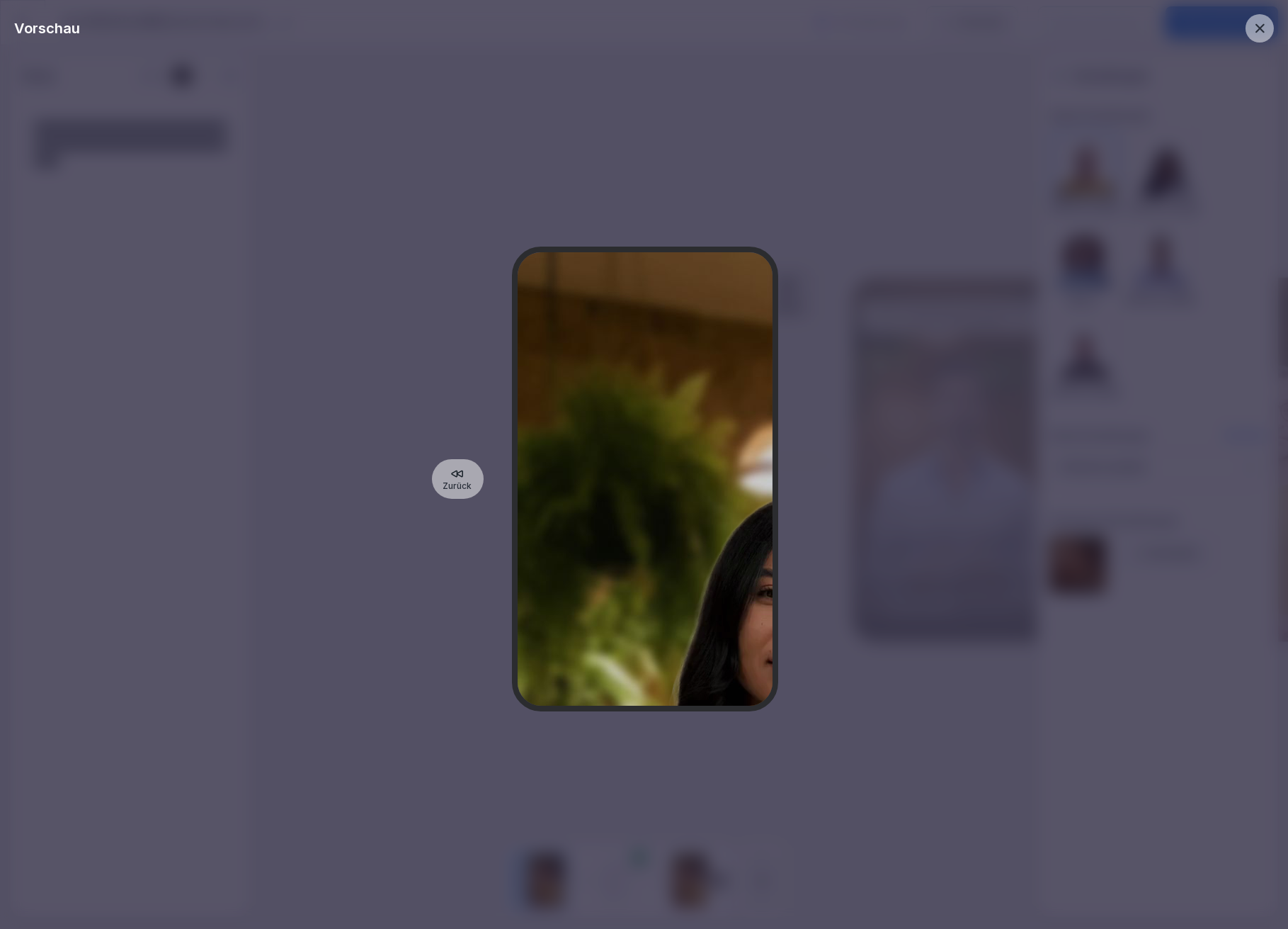
click at [1268, 34] on div at bounding box center [1260, 28] width 28 height 28
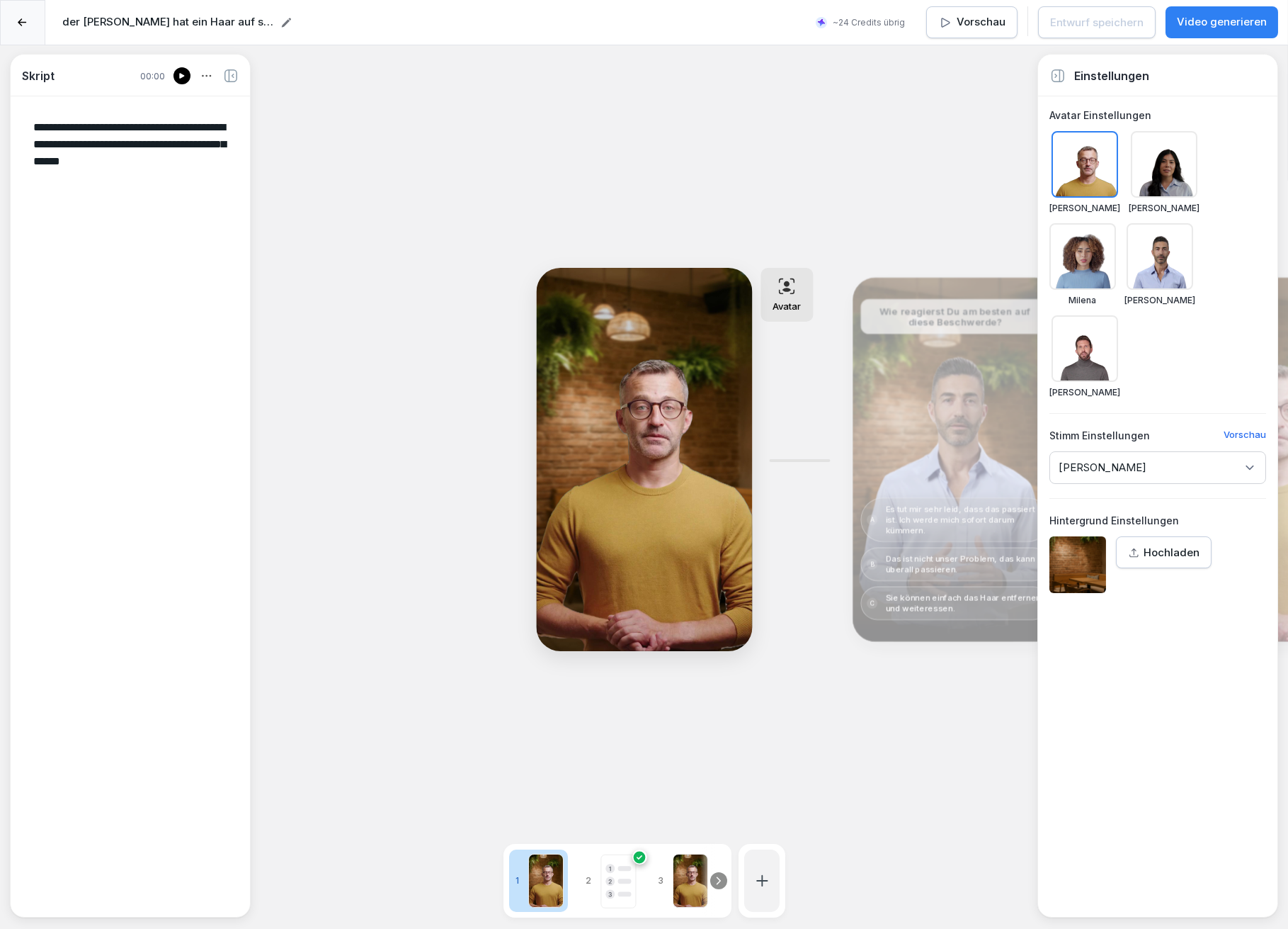
click at [721, 875] on icon at bounding box center [718, 880] width 11 height 11
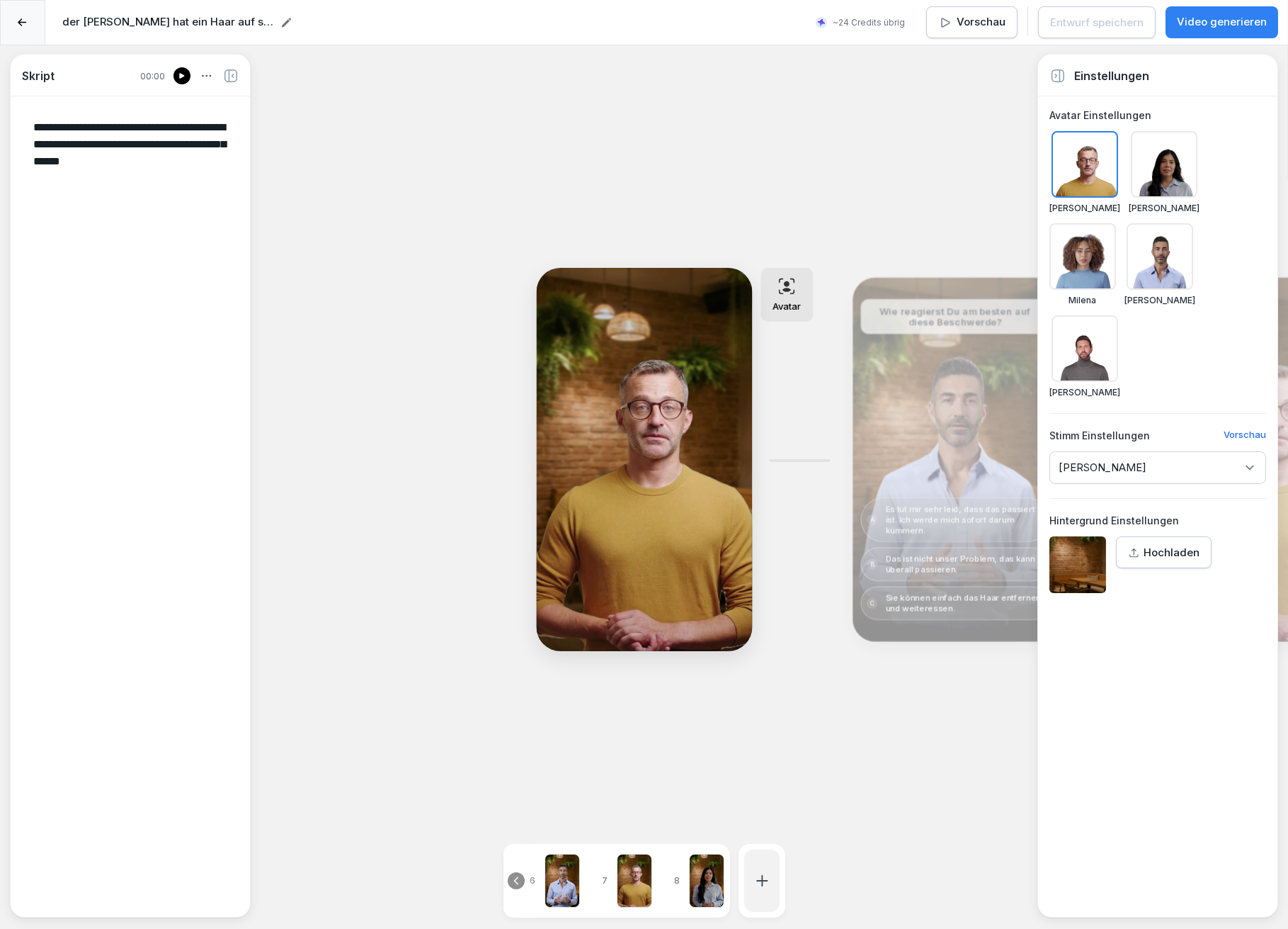
click at [965, 23] on p "Vorschau" at bounding box center [981, 22] width 49 height 16
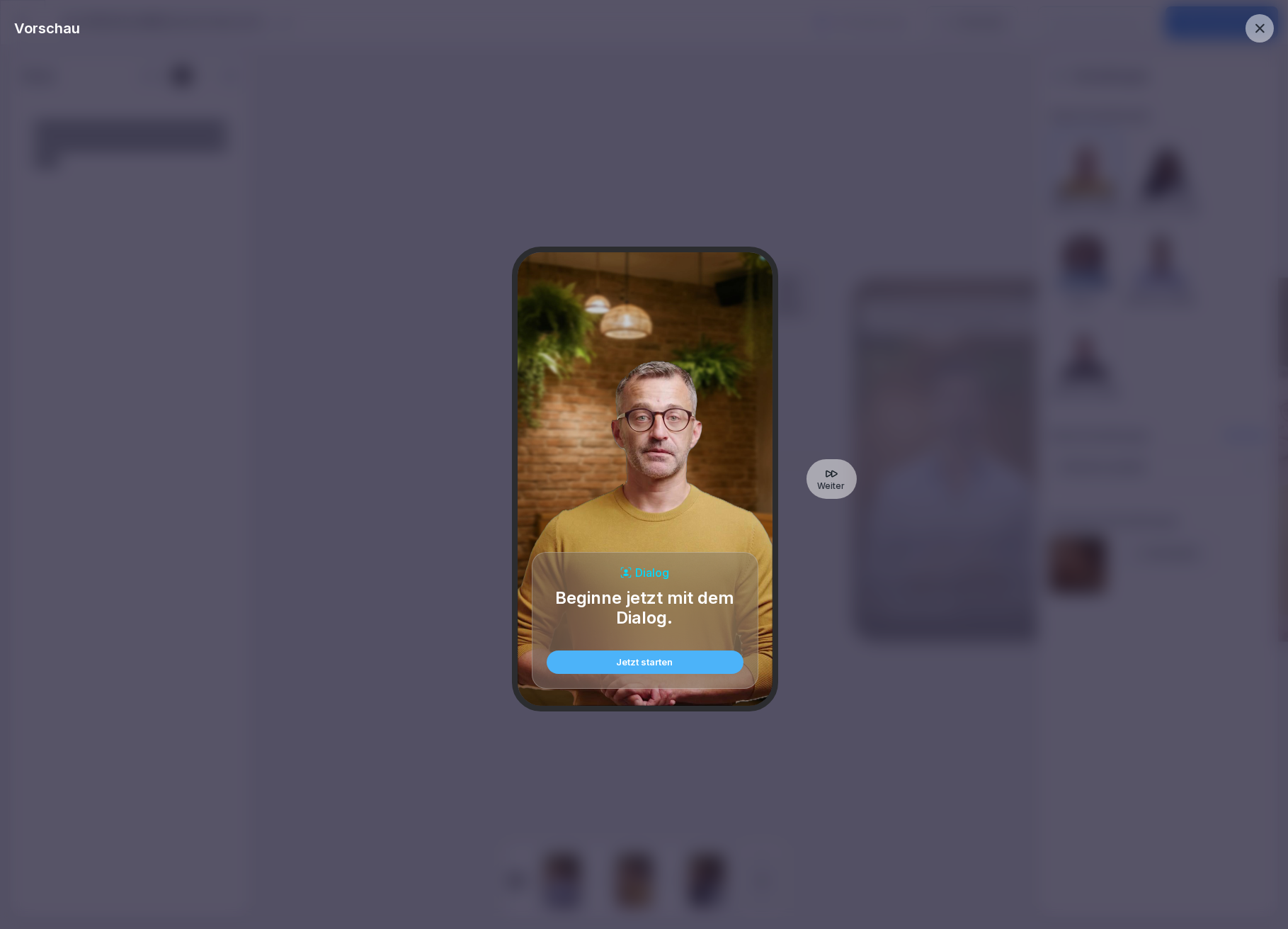
click at [1259, 23] on icon at bounding box center [1260, 28] width 16 height 16
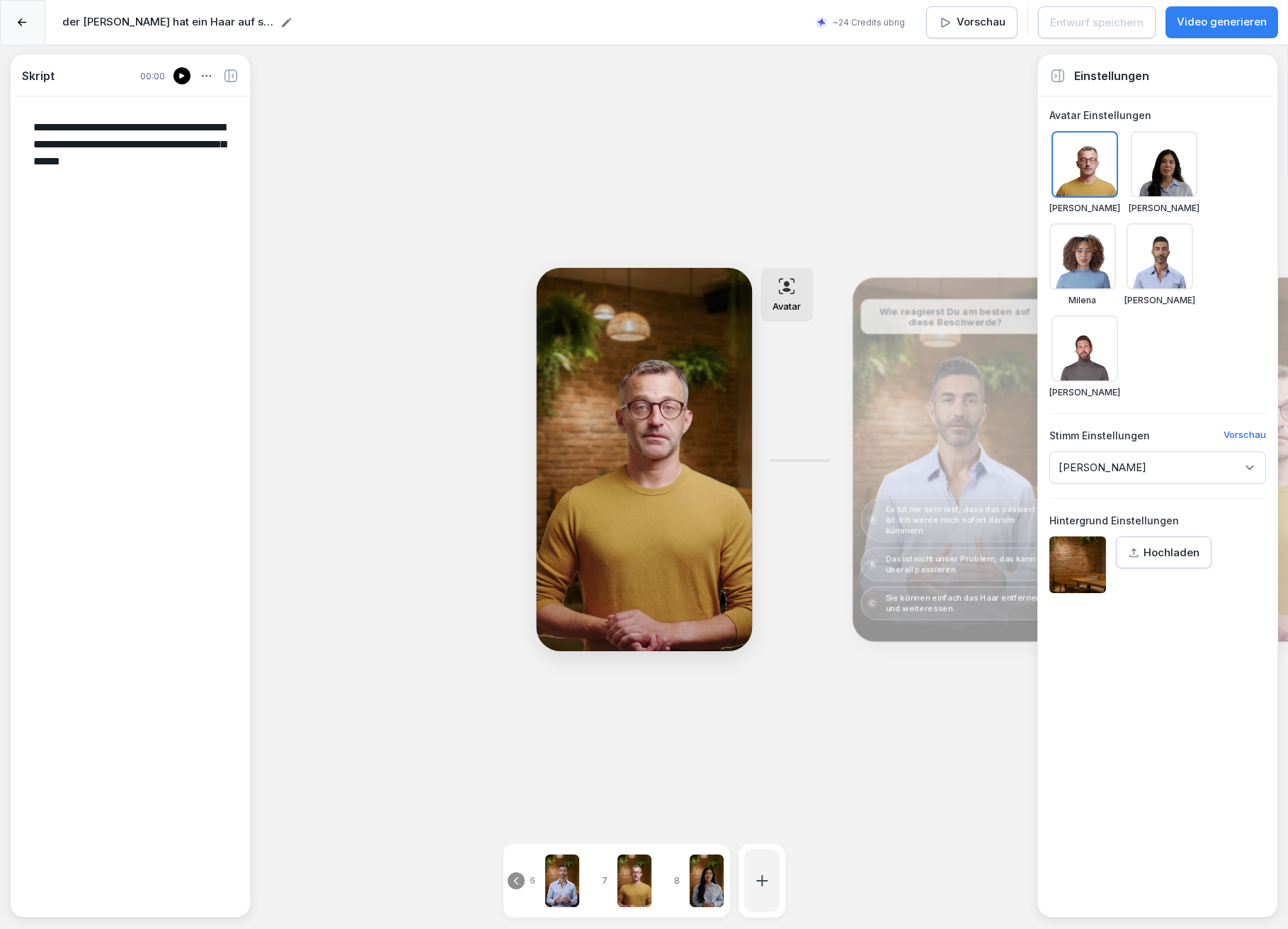
click at [1238, 27] on p "Video generieren" at bounding box center [1221, 22] width 90 height 16
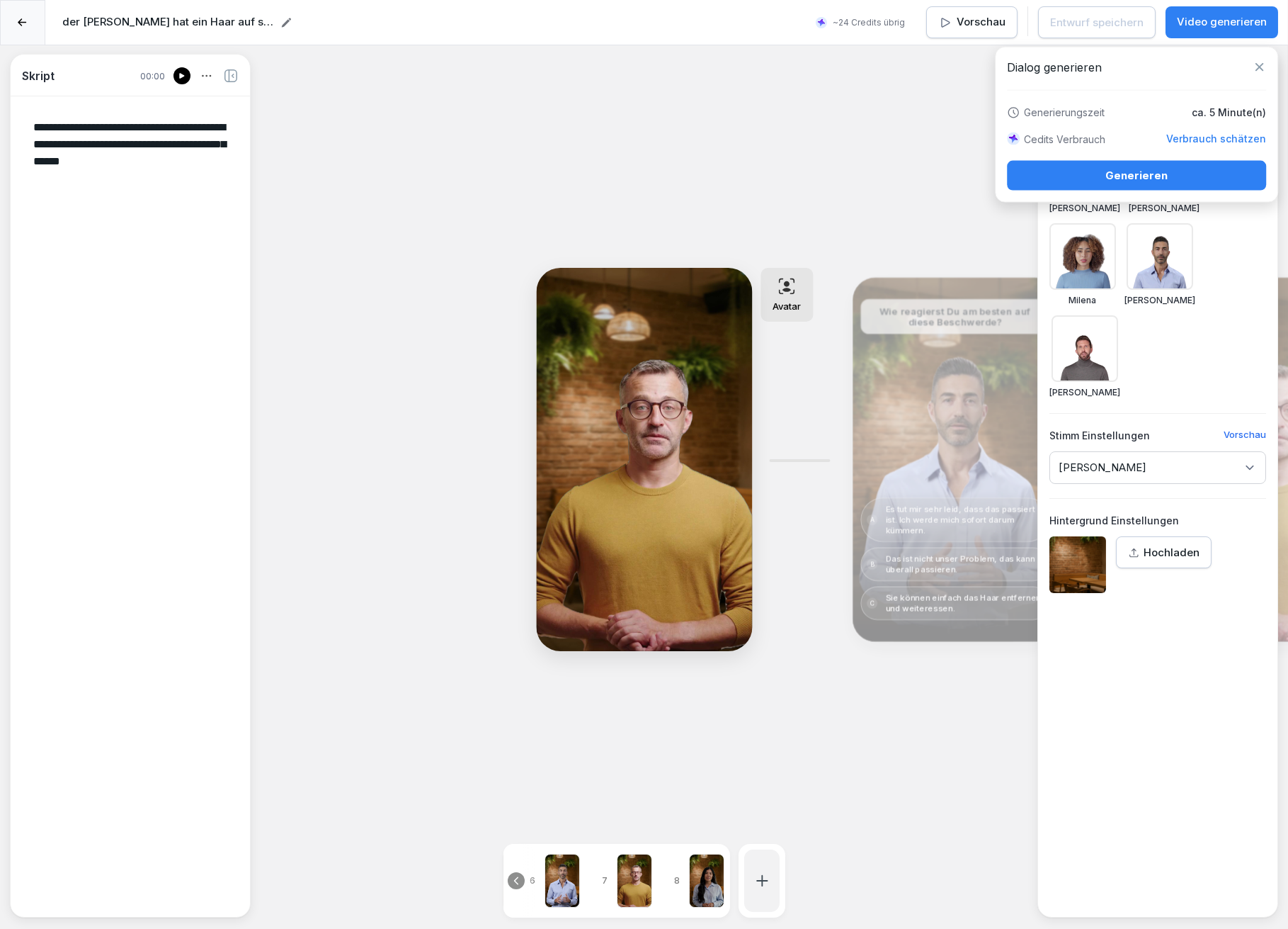
click at [182, 77] on icon at bounding box center [182, 75] width 5 height 5
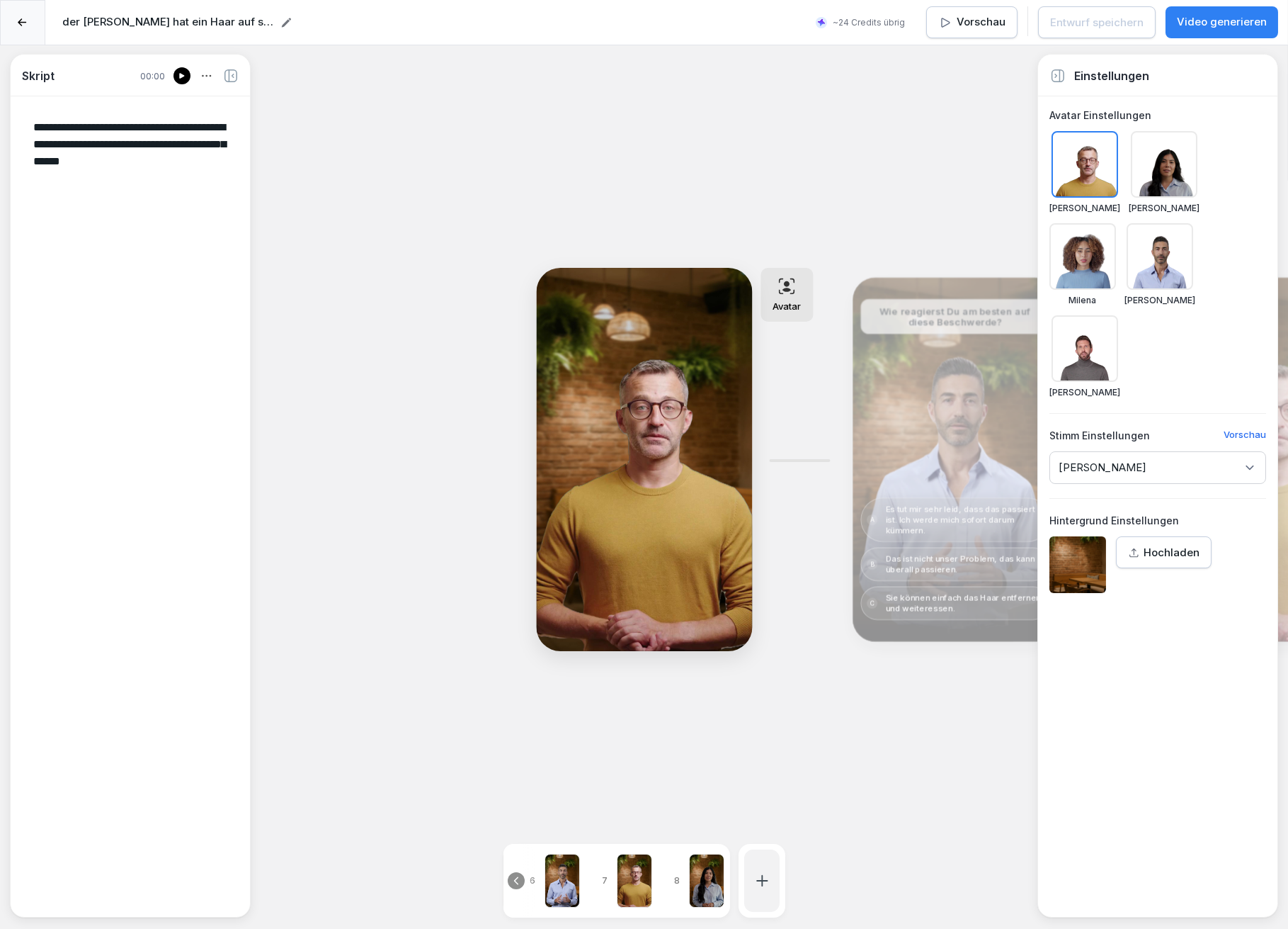
click at [182, 77] on icon at bounding box center [182, 75] width 5 height 5
click at [964, 389] on div "Bearbeiten" at bounding box center [955, 459] width 195 height 354
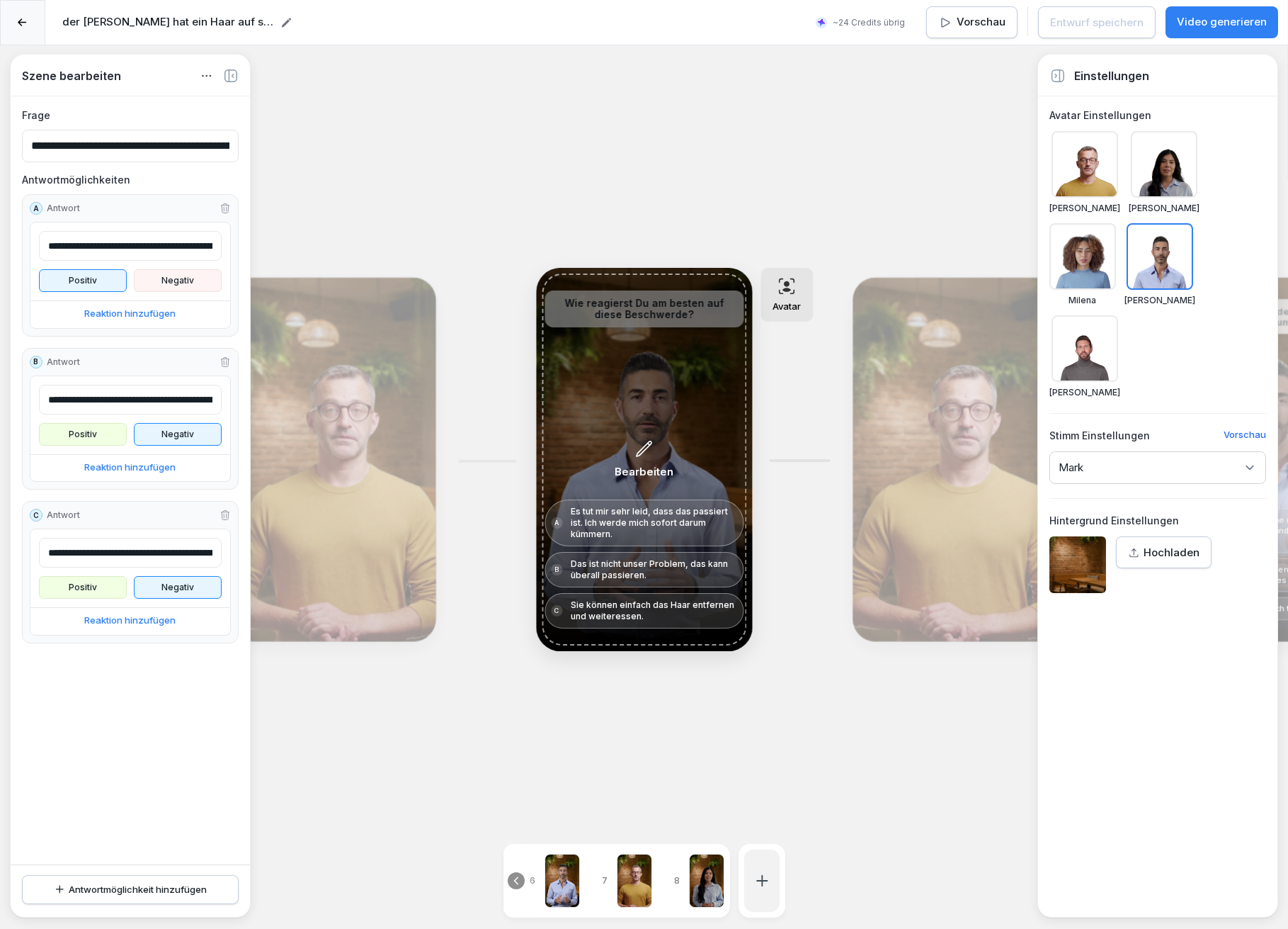
click at [594, 393] on div "Bearbeiten" at bounding box center [644, 459] width 205 height 372
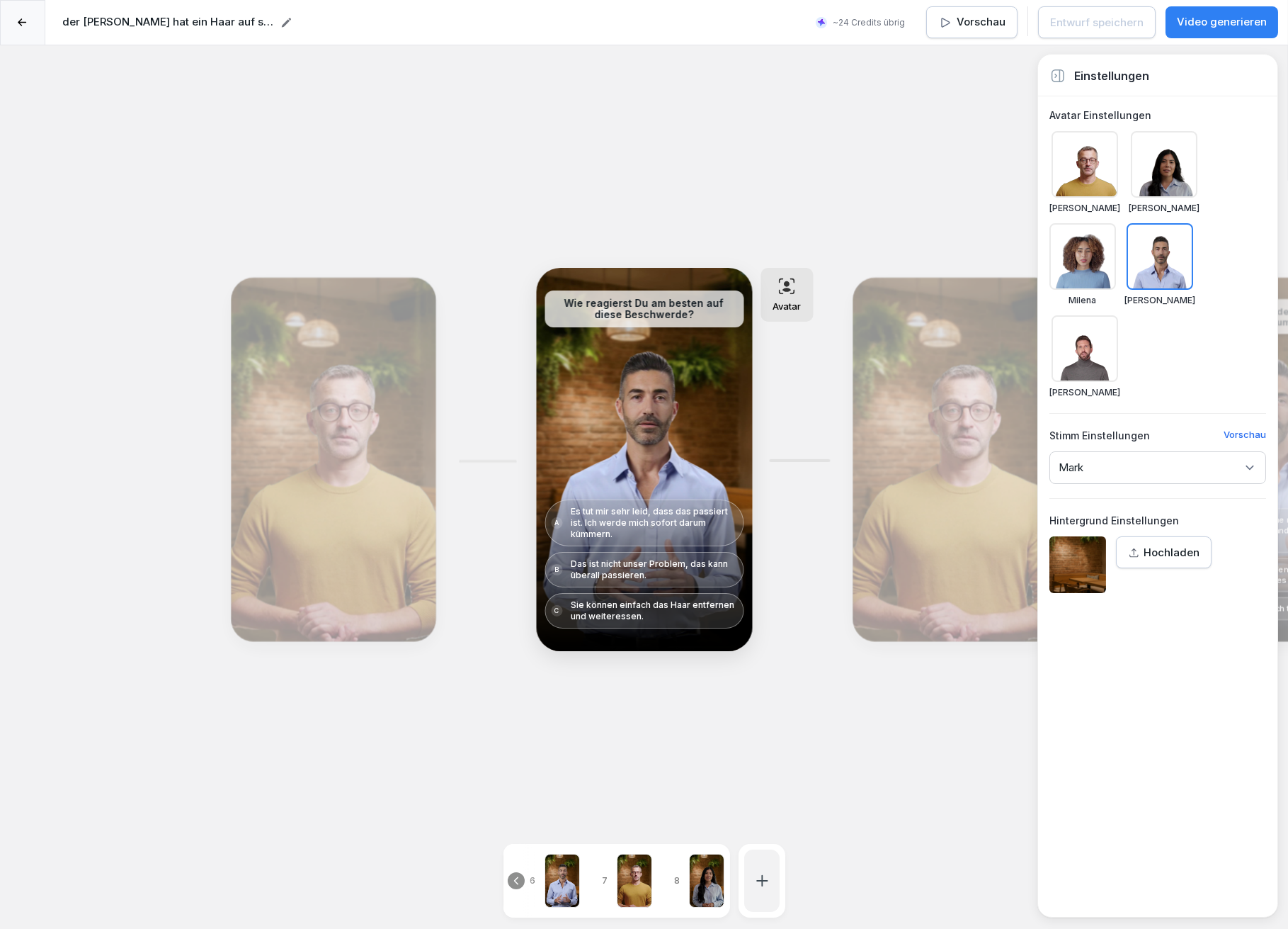
click at [949, 419] on div "Bearbeiten" at bounding box center [955, 459] width 195 height 354
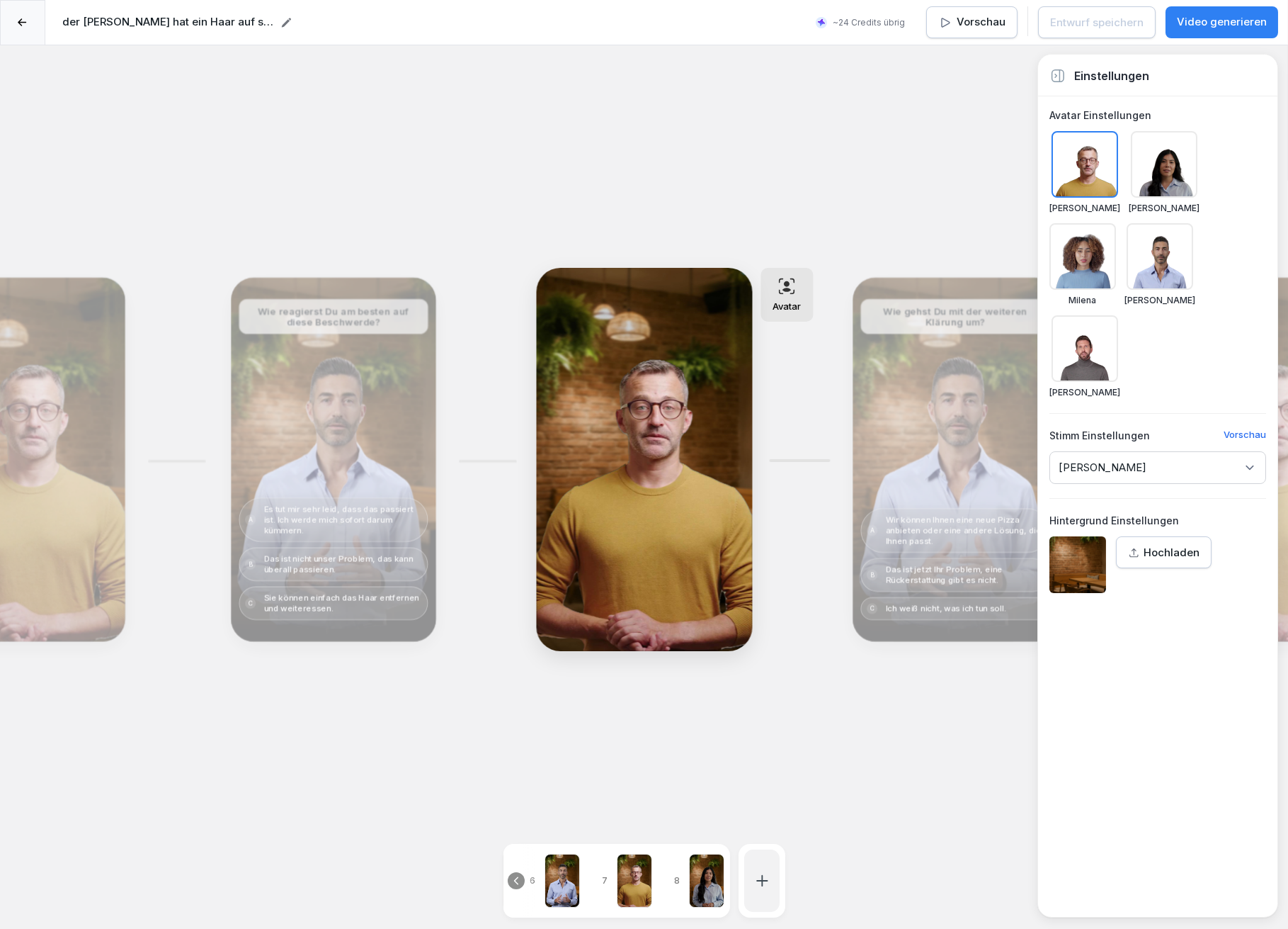
click at [372, 375] on div "Bearbeiten" at bounding box center [333, 459] width 195 height 354
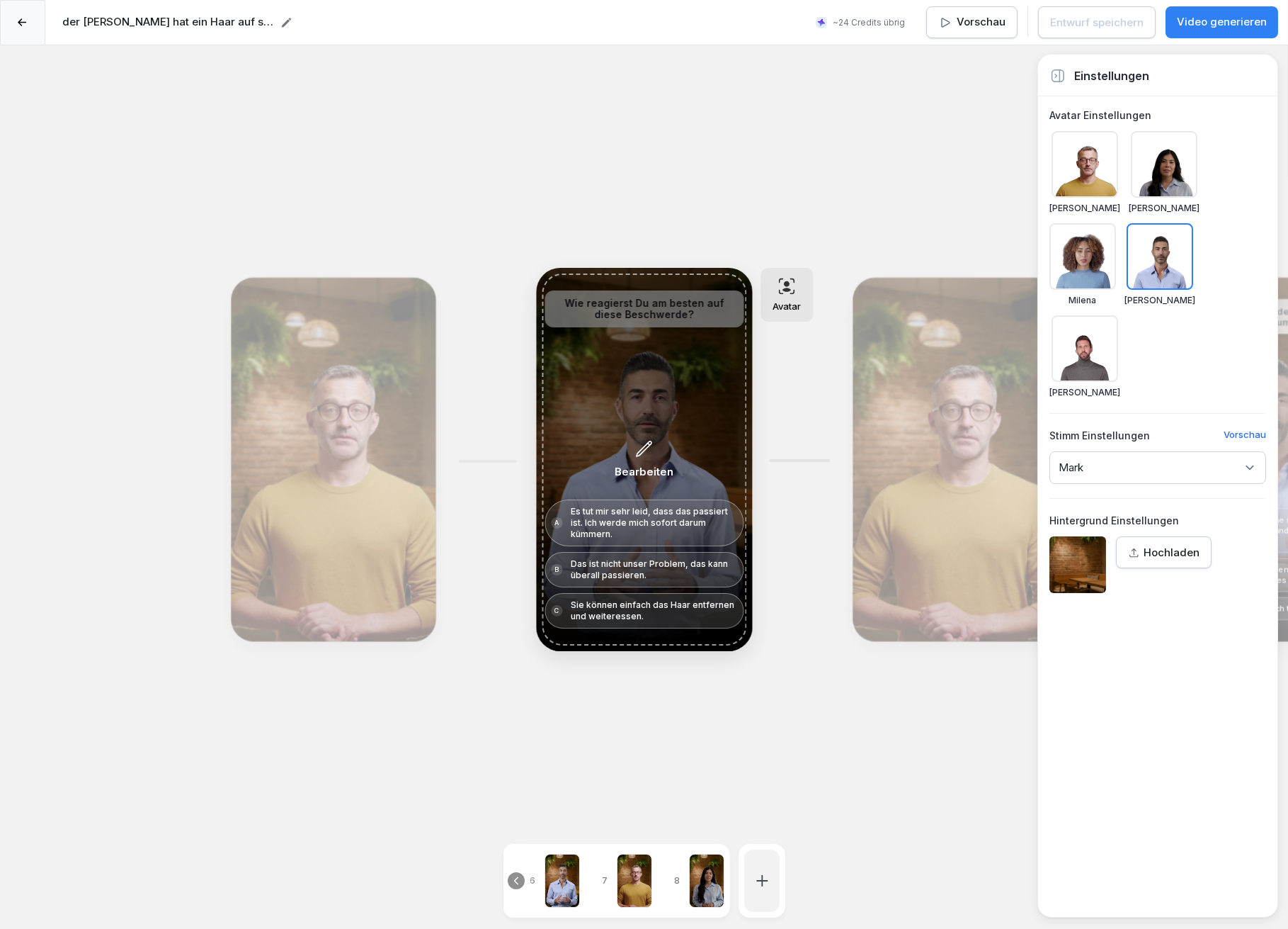
click at [641, 388] on div "Bearbeiten" at bounding box center [644, 459] width 205 height 372
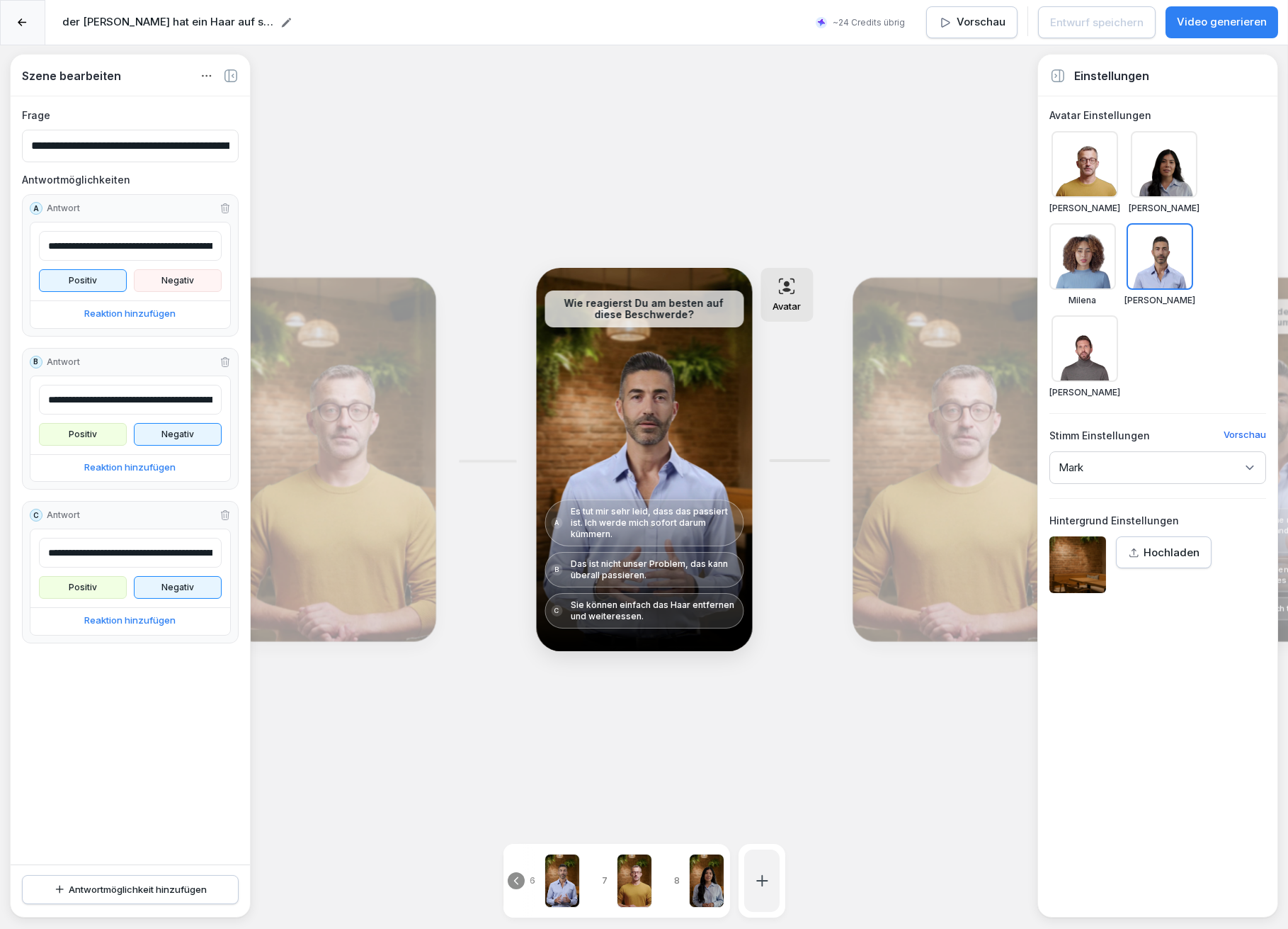
click at [909, 414] on div "Bearbeiten" at bounding box center [955, 459] width 195 height 354
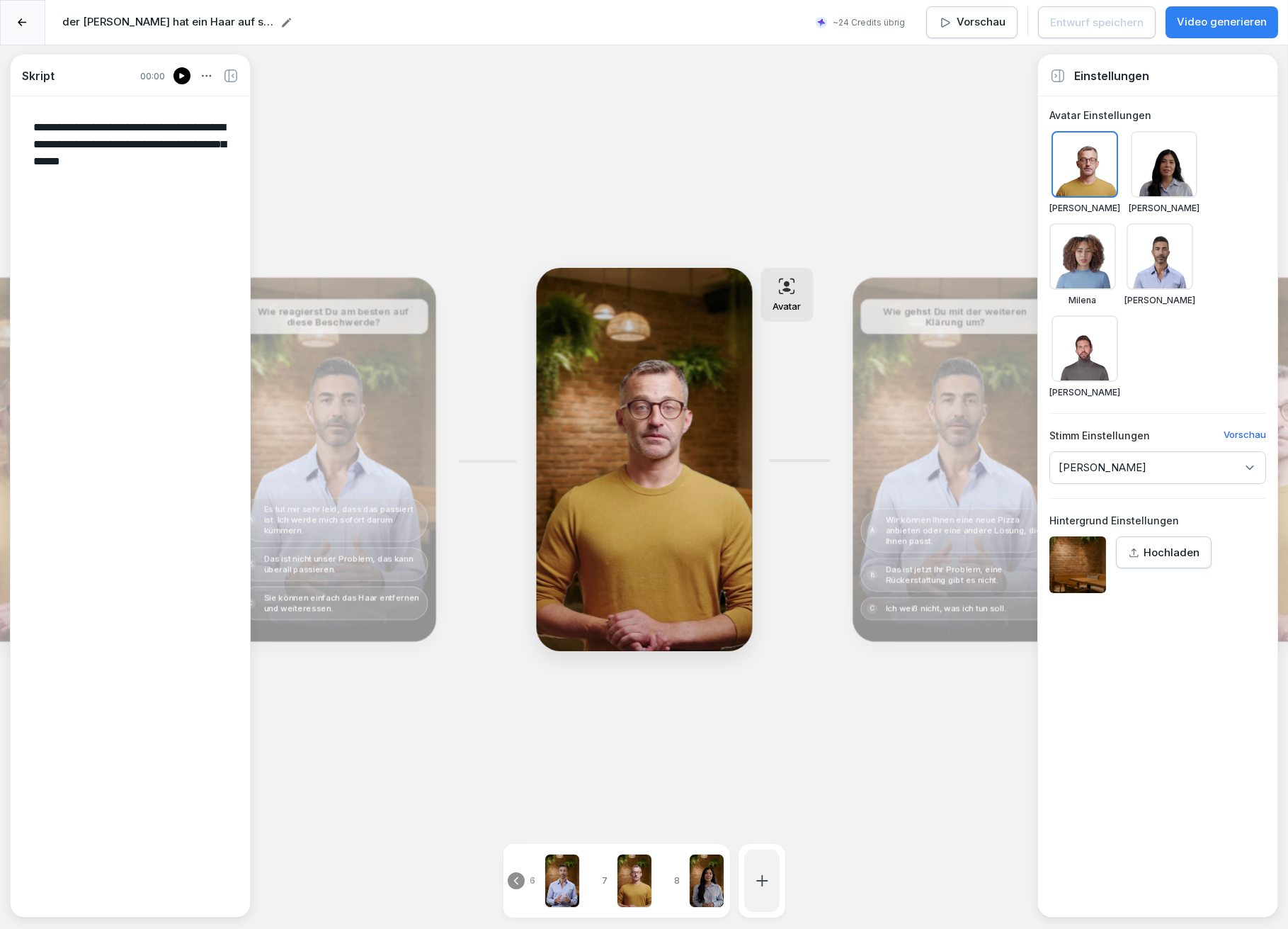
click at [908, 423] on div "Bearbeiten" at bounding box center [955, 459] width 195 height 354
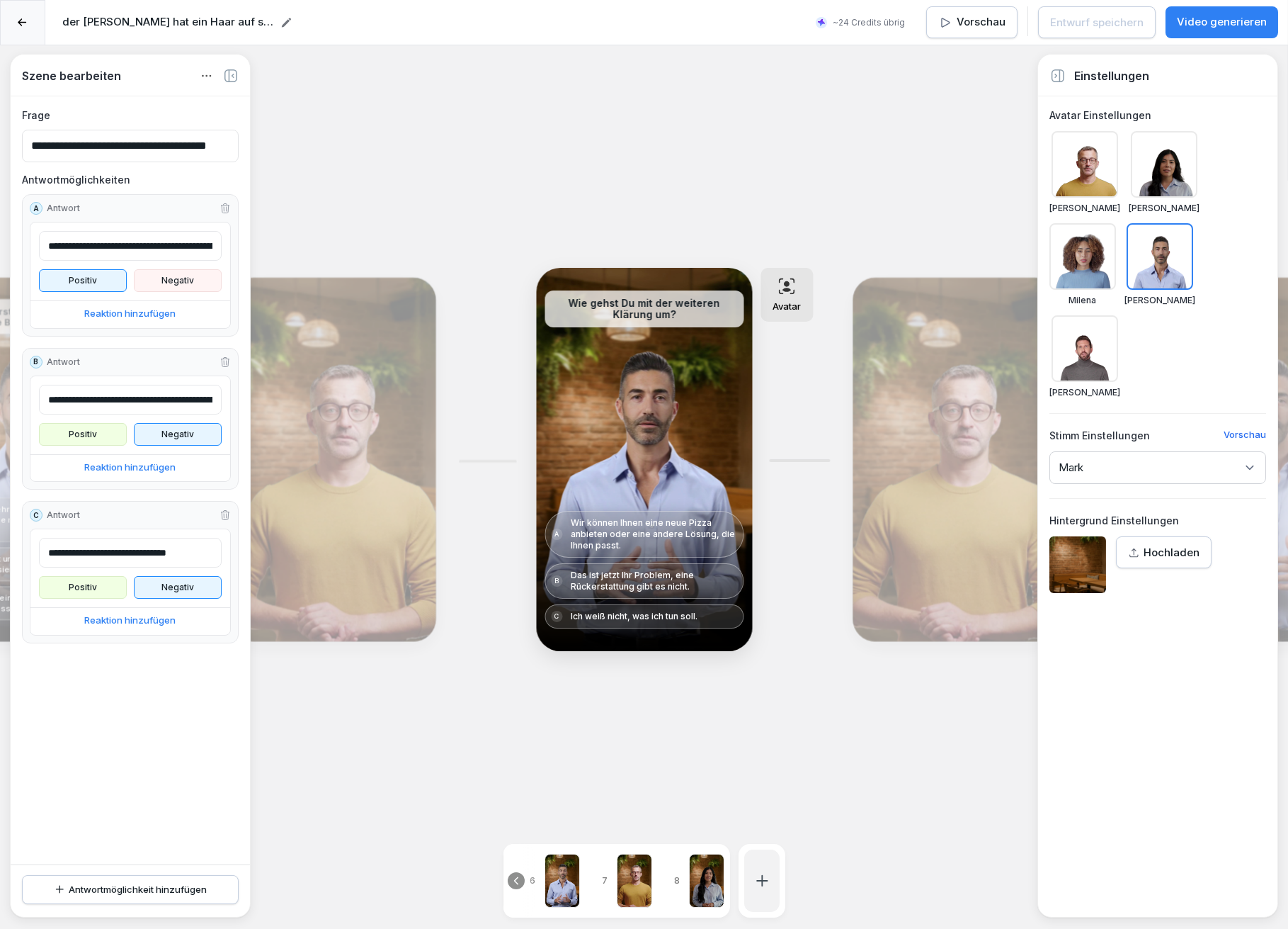
click at [928, 401] on div "Bearbeiten" at bounding box center [955, 459] width 195 height 354
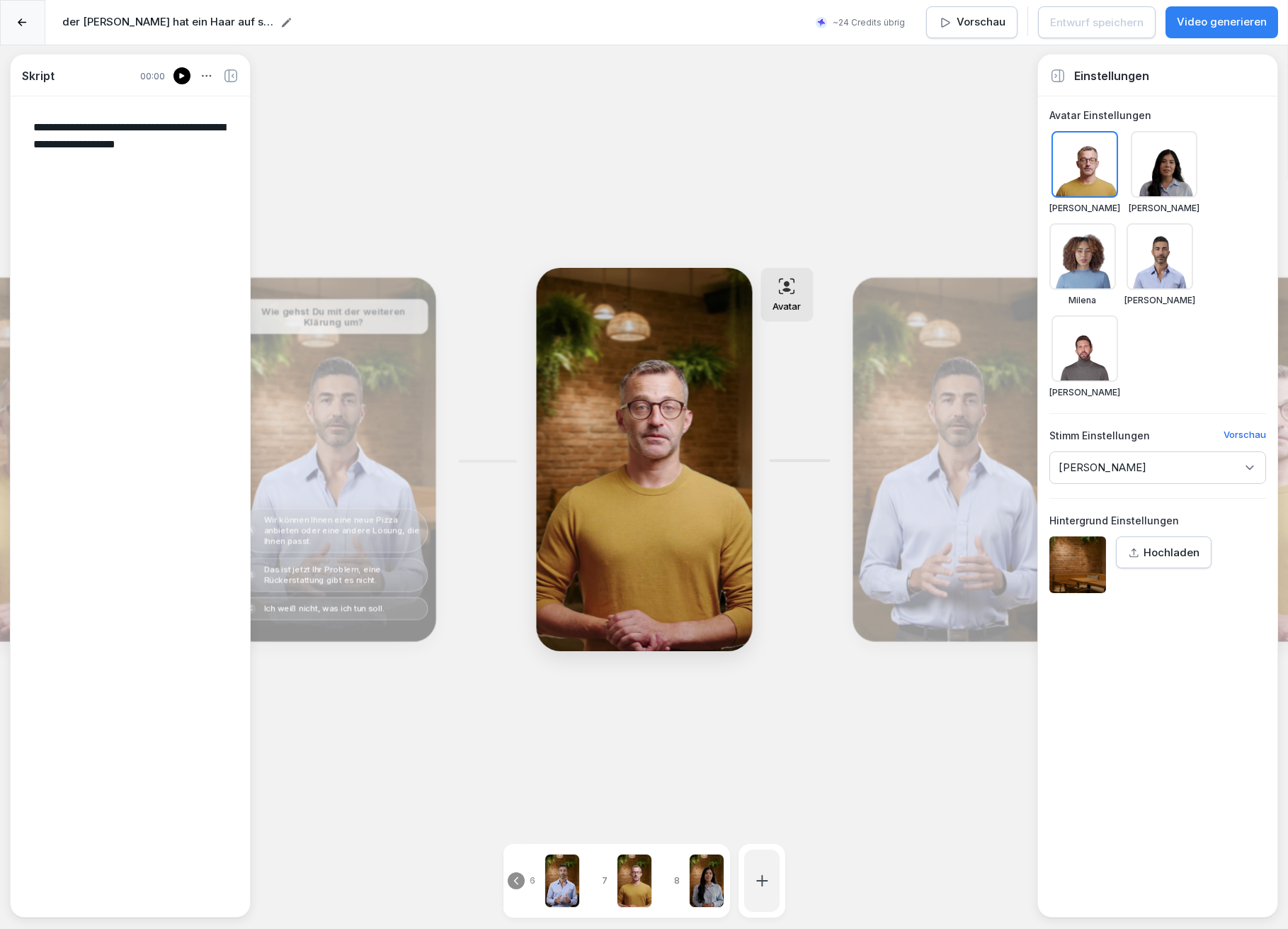
click at [908, 423] on div "Bearbeiten" at bounding box center [955, 459] width 195 height 354
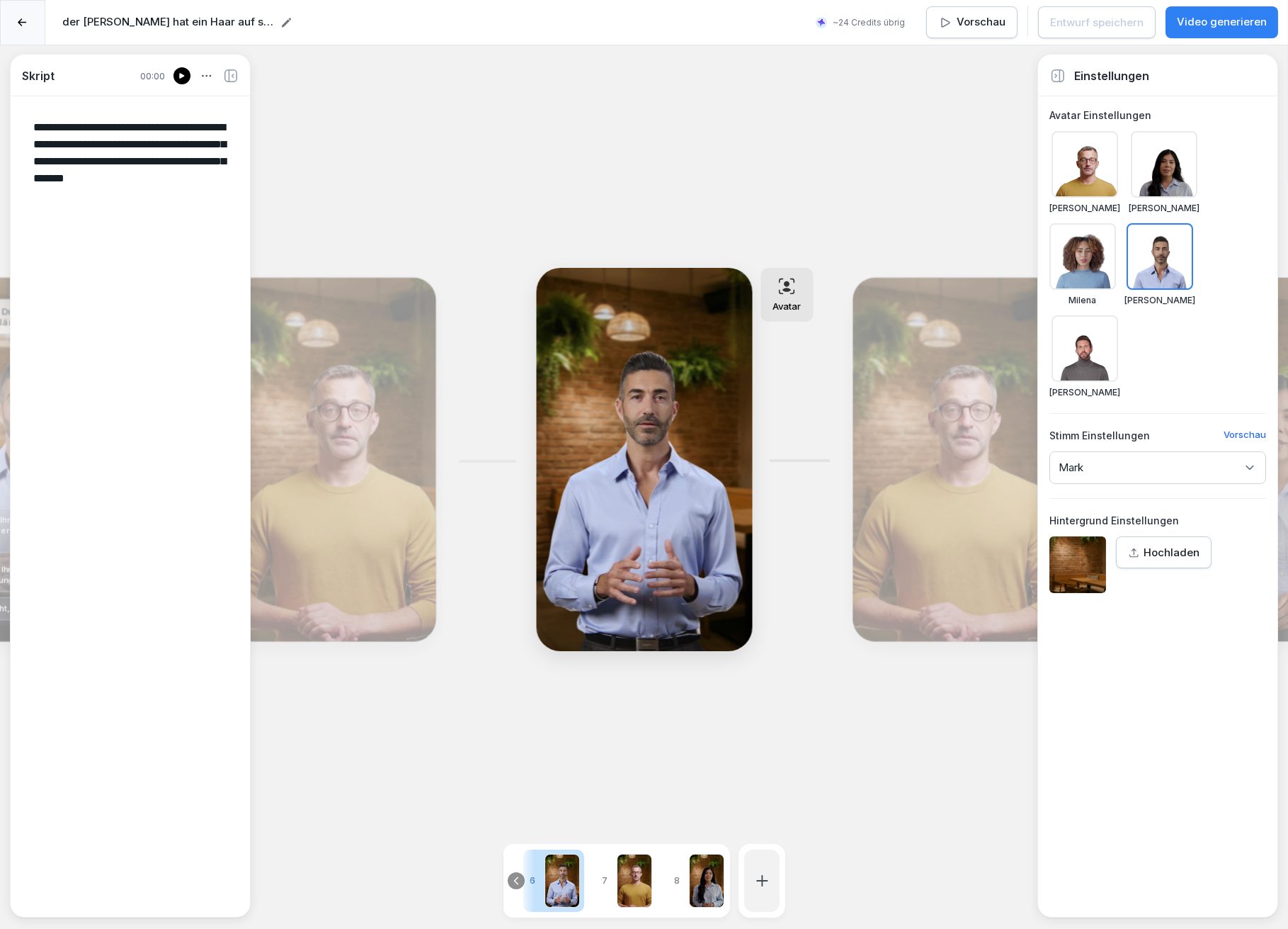
click at [178, 76] on icon at bounding box center [182, 76] width 9 height 11
click at [163, 148] on textarea "**********" at bounding box center [130, 506] width 217 height 796
click at [178, 76] on icon at bounding box center [182, 76] width 9 height 11
click at [179, 77] on icon at bounding box center [182, 75] width 5 height 5
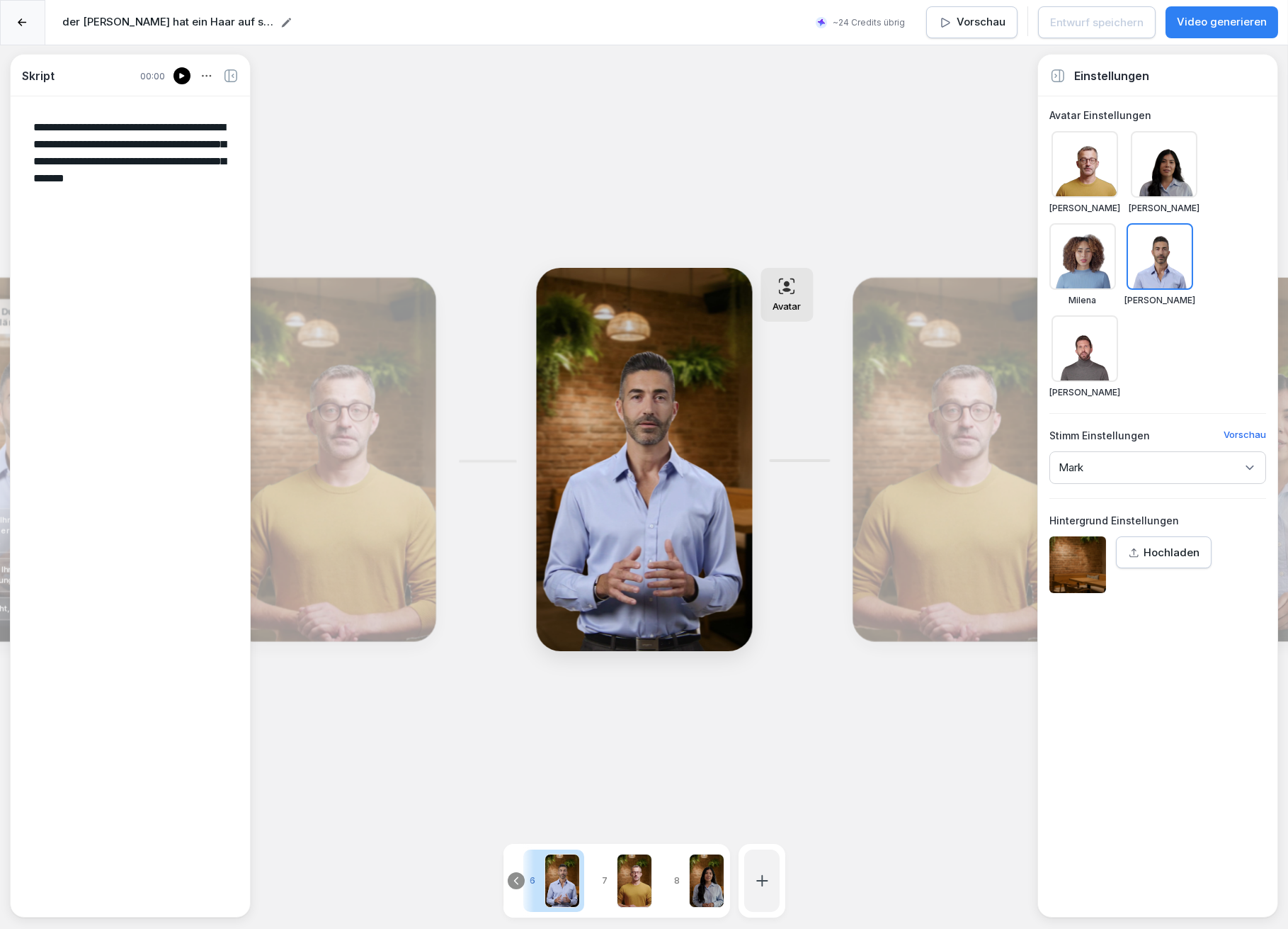
click at [168, 149] on textarea "**********" at bounding box center [130, 506] width 217 height 796
click at [961, 375] on div "Bearbeiten" at bounding box center [955, 459] width 195 height 354
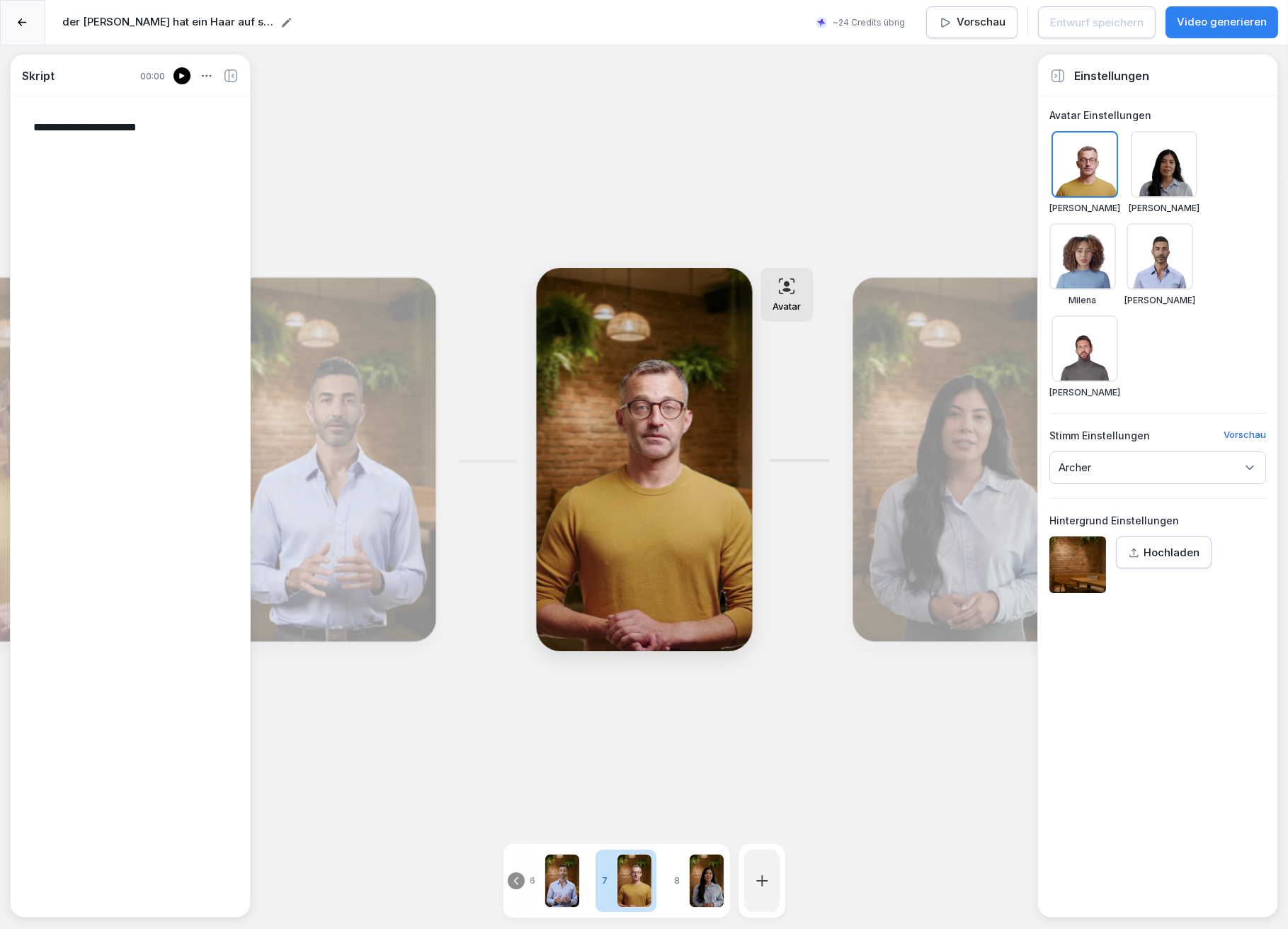
click at [183, 75] on icon at bounding box center [182, 75] width 5 height 5
click at [384, 368] on div "Bearbeiten" at bounding box center [333, 459] width 195 height 354
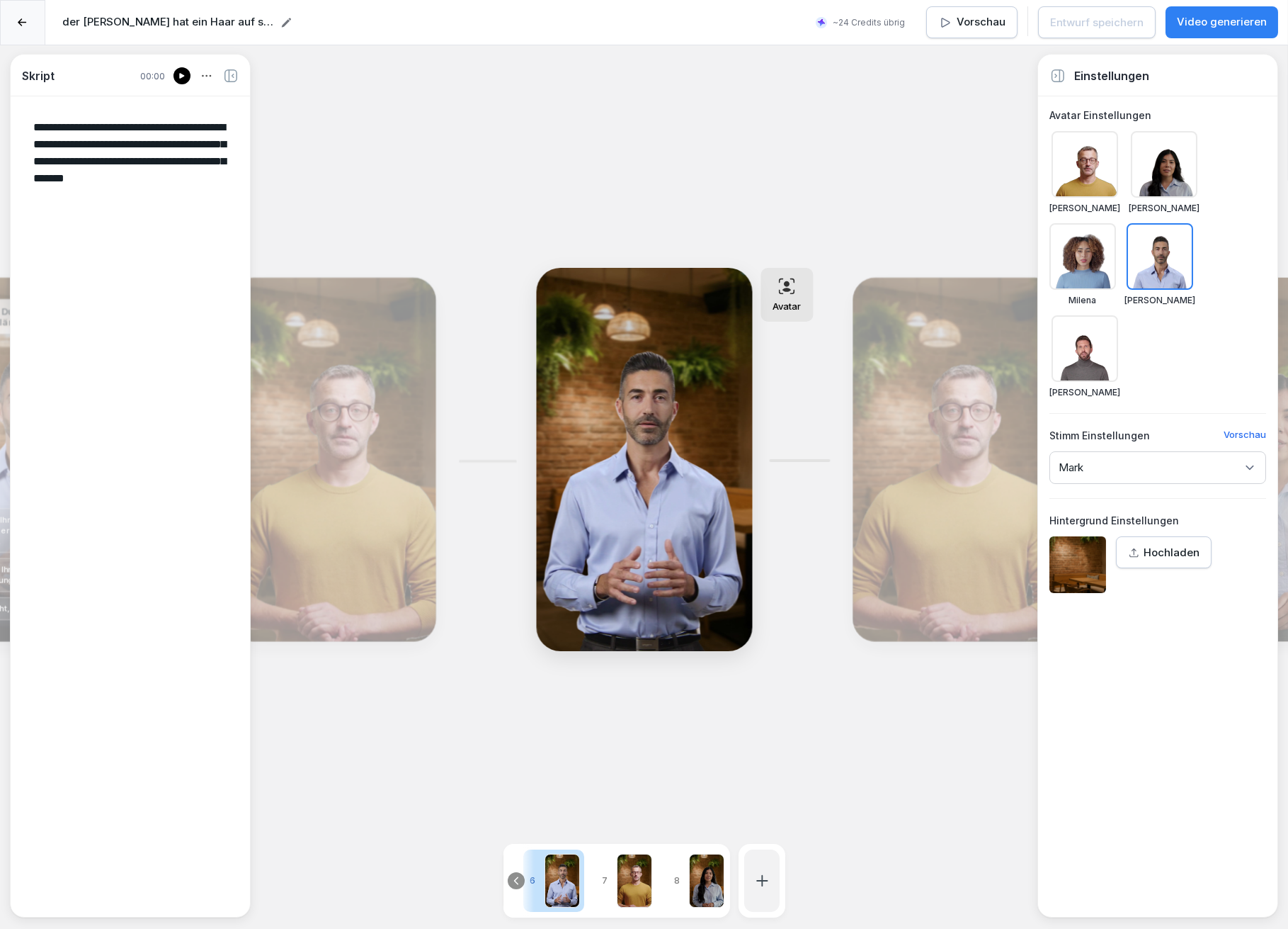
click at [901, 399] on div "Bearbeiten" at bounding box center [955, 459] width 195 height 354
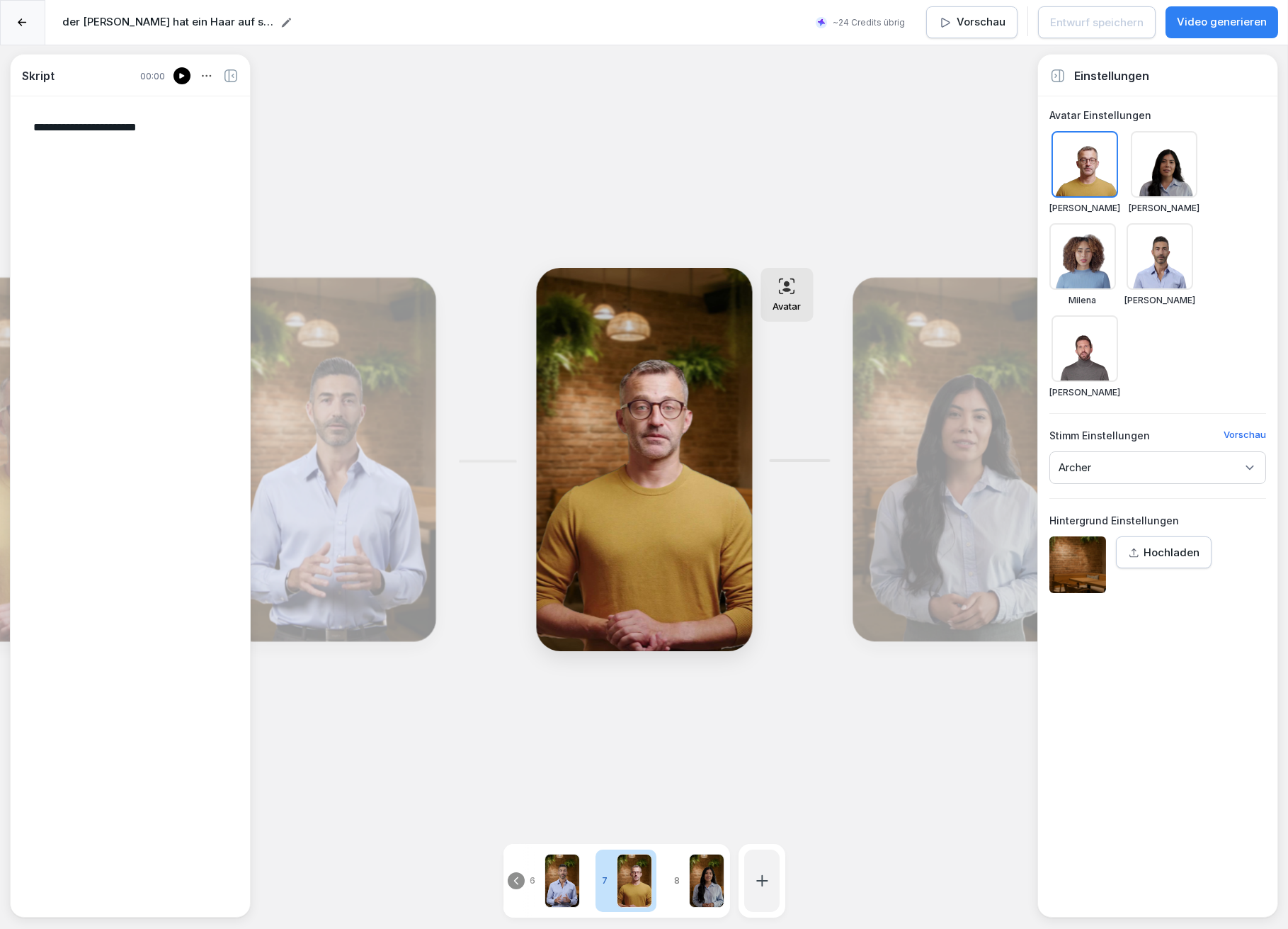
click at [185, 71] on icon at bounding box center [182, 76] width 9 height 11
click at [977, 21] on p "Vorschau" at bounding box center [981, 22] width 49 height 16
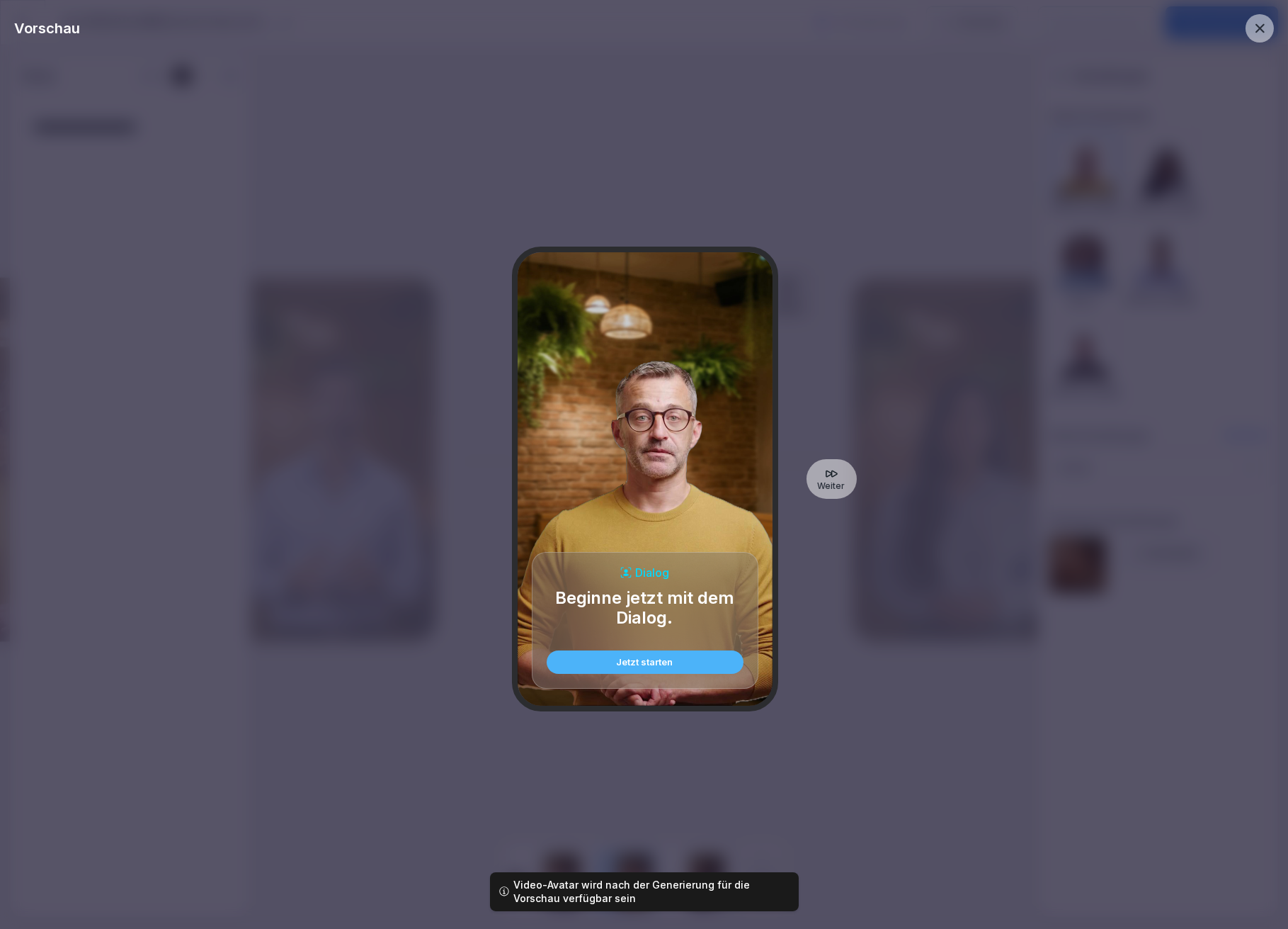
click at [664, 661] on div "Jetzt starten" at bounding box center [645, 662] width 174 height 9
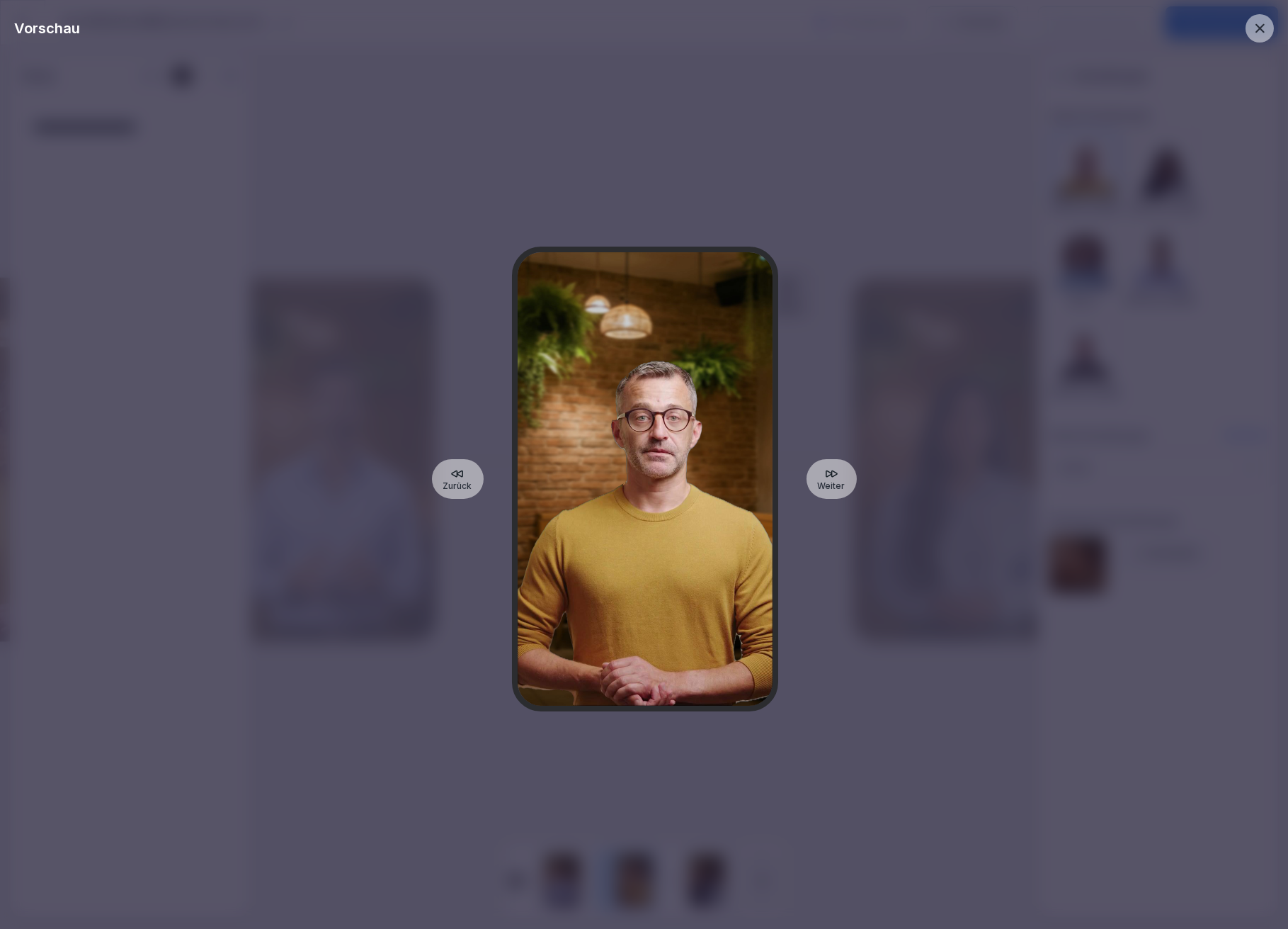
click at [627, 617] on div at bounding box center [646, 478] width 255 height 453
click at [650, 473] on div at bounding box center [646, 478] width 255 height 453
click at [833, 483] on p "Weiter" at bounding box center [831, 486] width 27 height 11
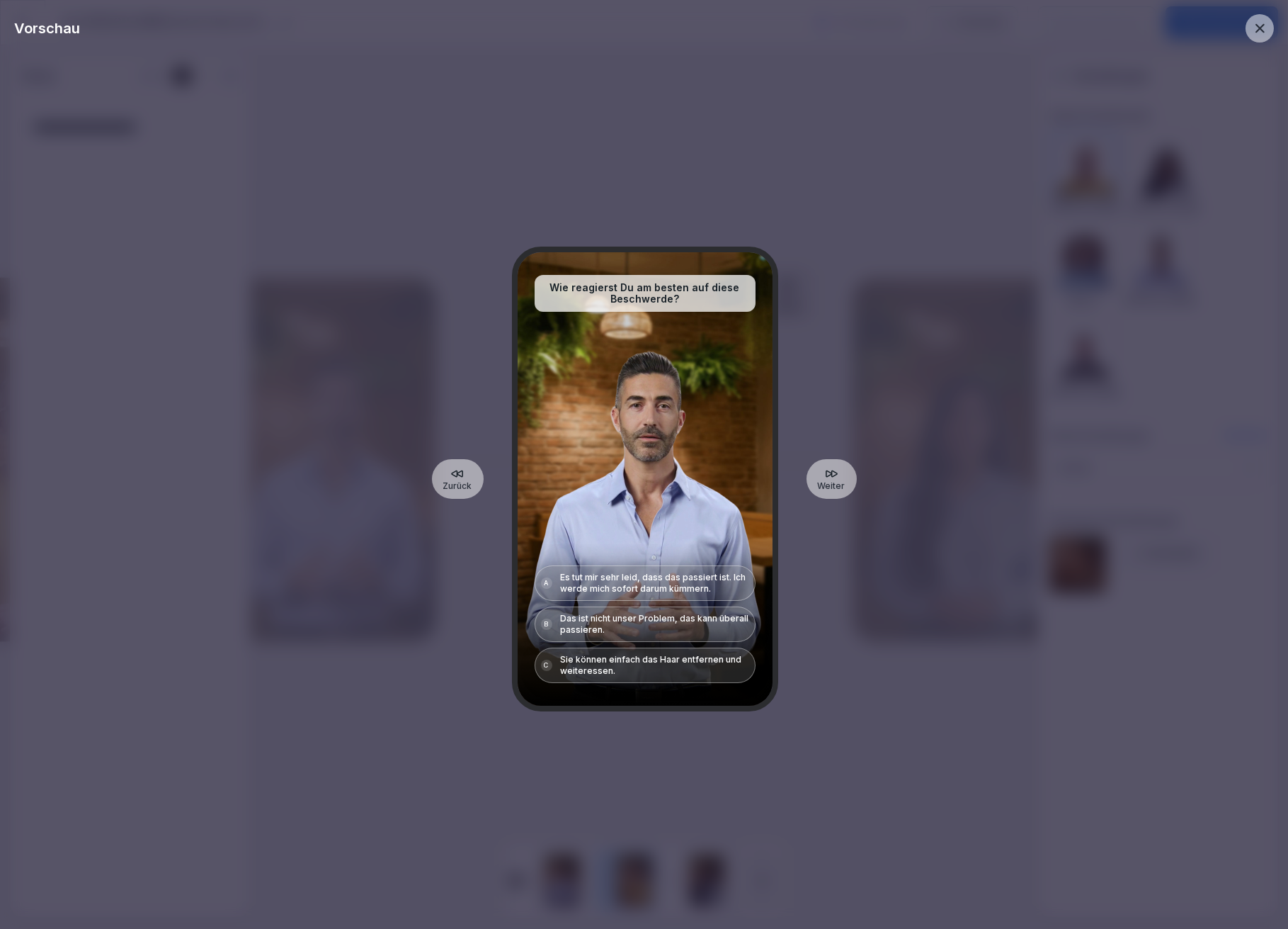
click at [654, 474] on div "Wie reagierst Du am besten auf diese Beschwerde? A Es tut mir sehr leid, dass d…" at bounding box center [646, 478] width 255 height 453
click at [1261, 30] on icon at bounding box center [1261, 29] width 9 height 9
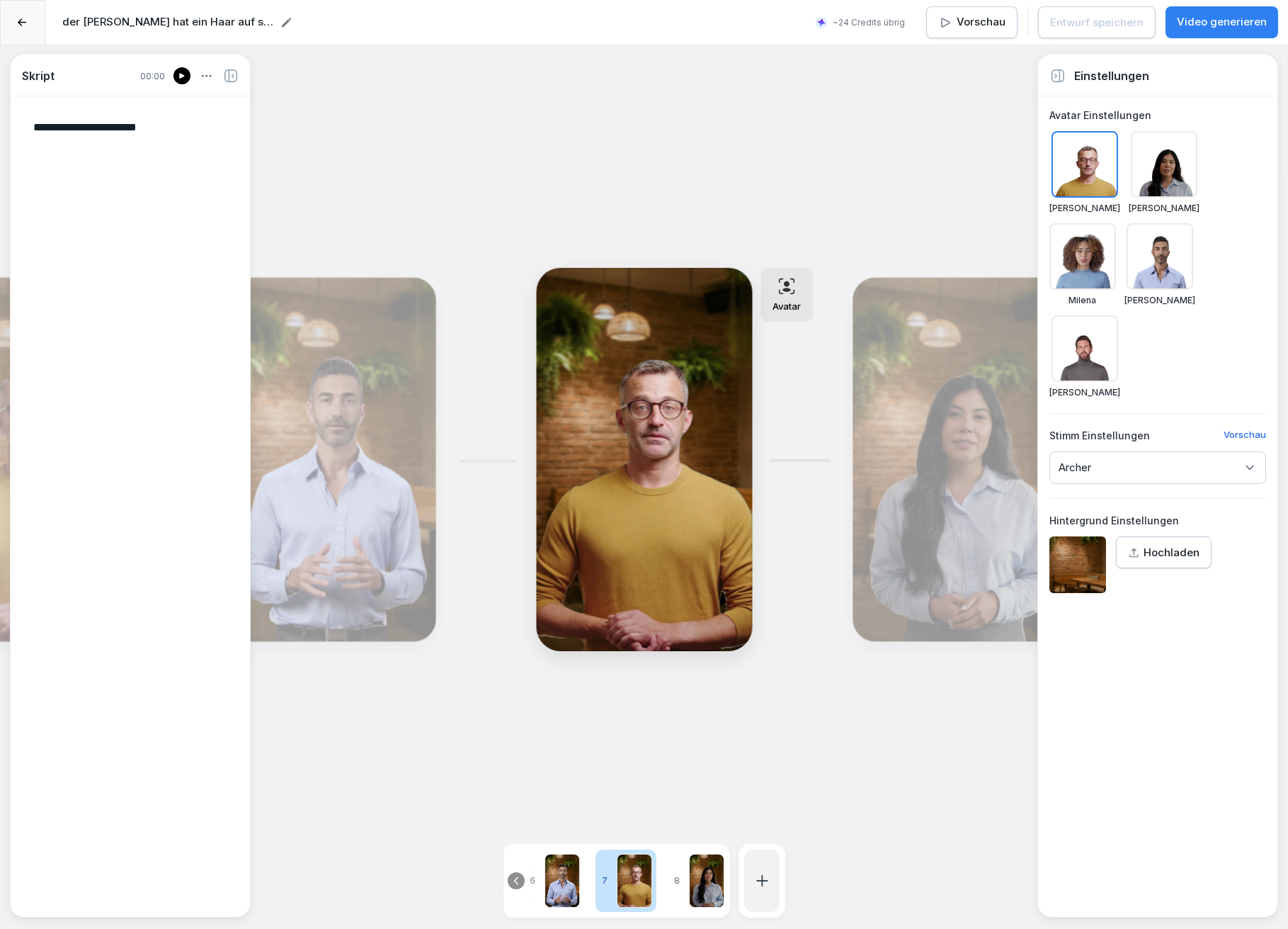
click at [400, 481] on div "Bearbeiten" at bounding box center [333, 459] width 195 height 354
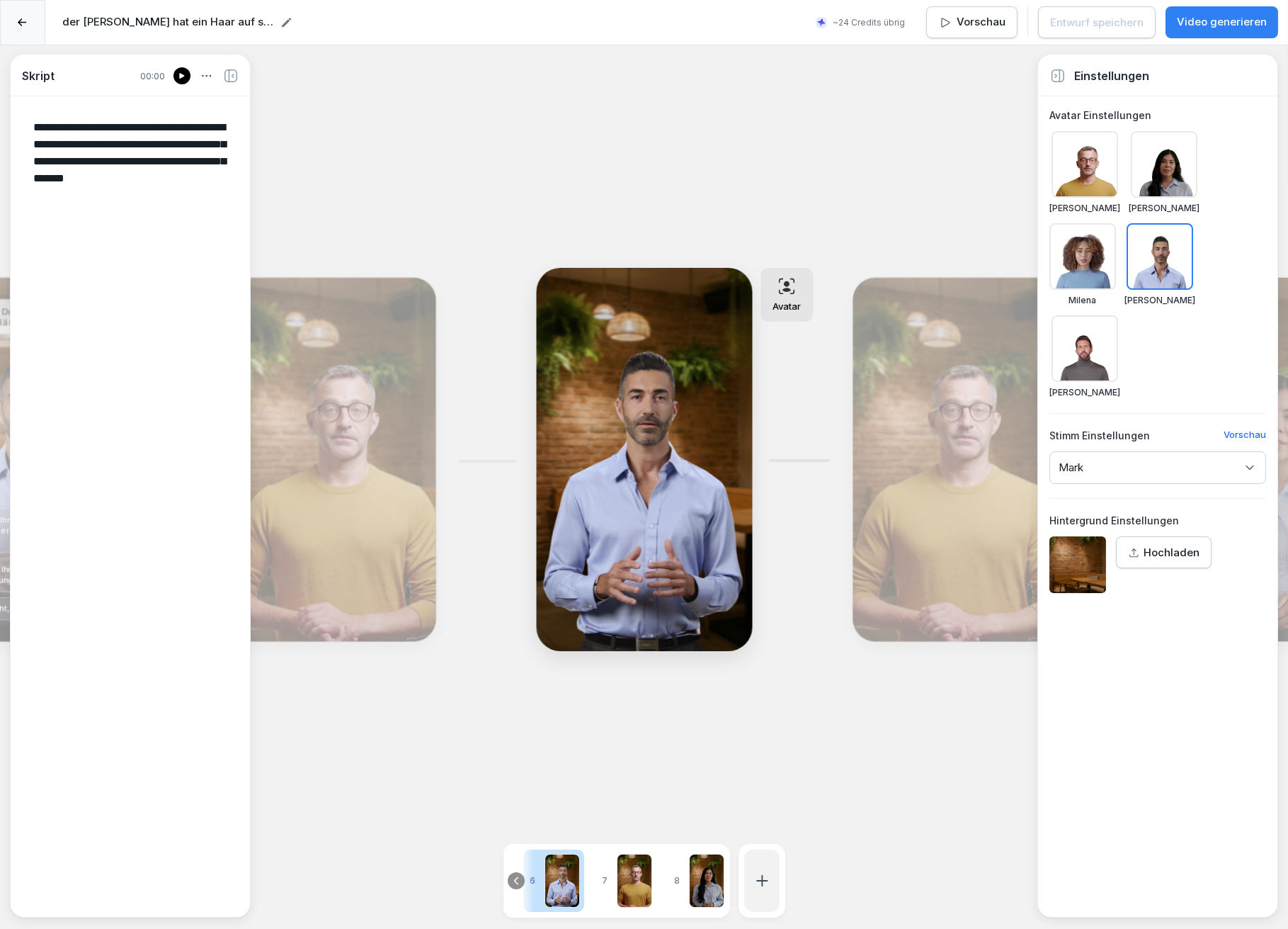
click at [369, 479] on div "Bearbeiten" at bounding box center [333, 459] width 195 height 354
type textarea "**********"
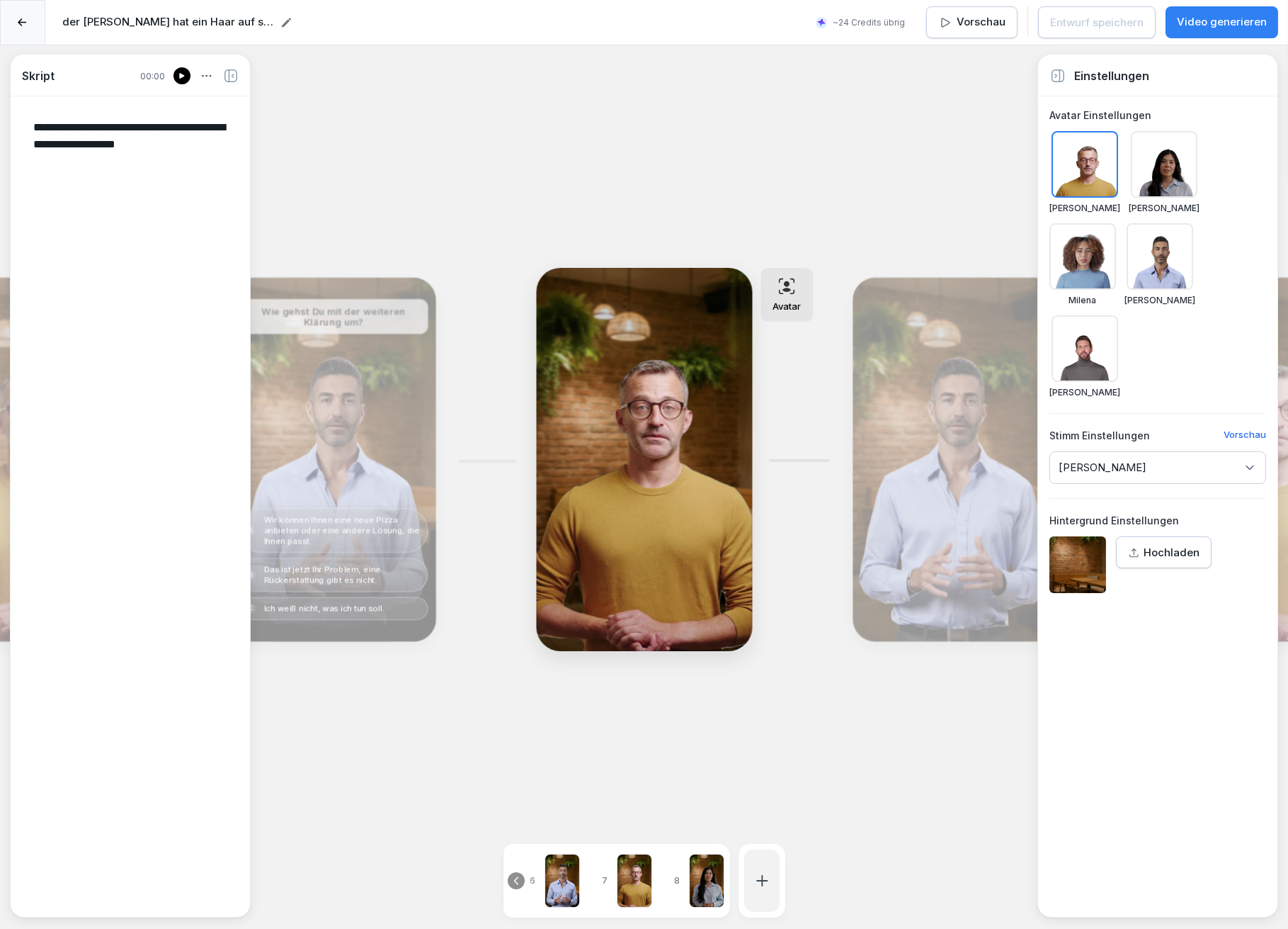
click at [358, 480] on div "Bearbeiten" at bounding box center [333, 459] width 195 height 354
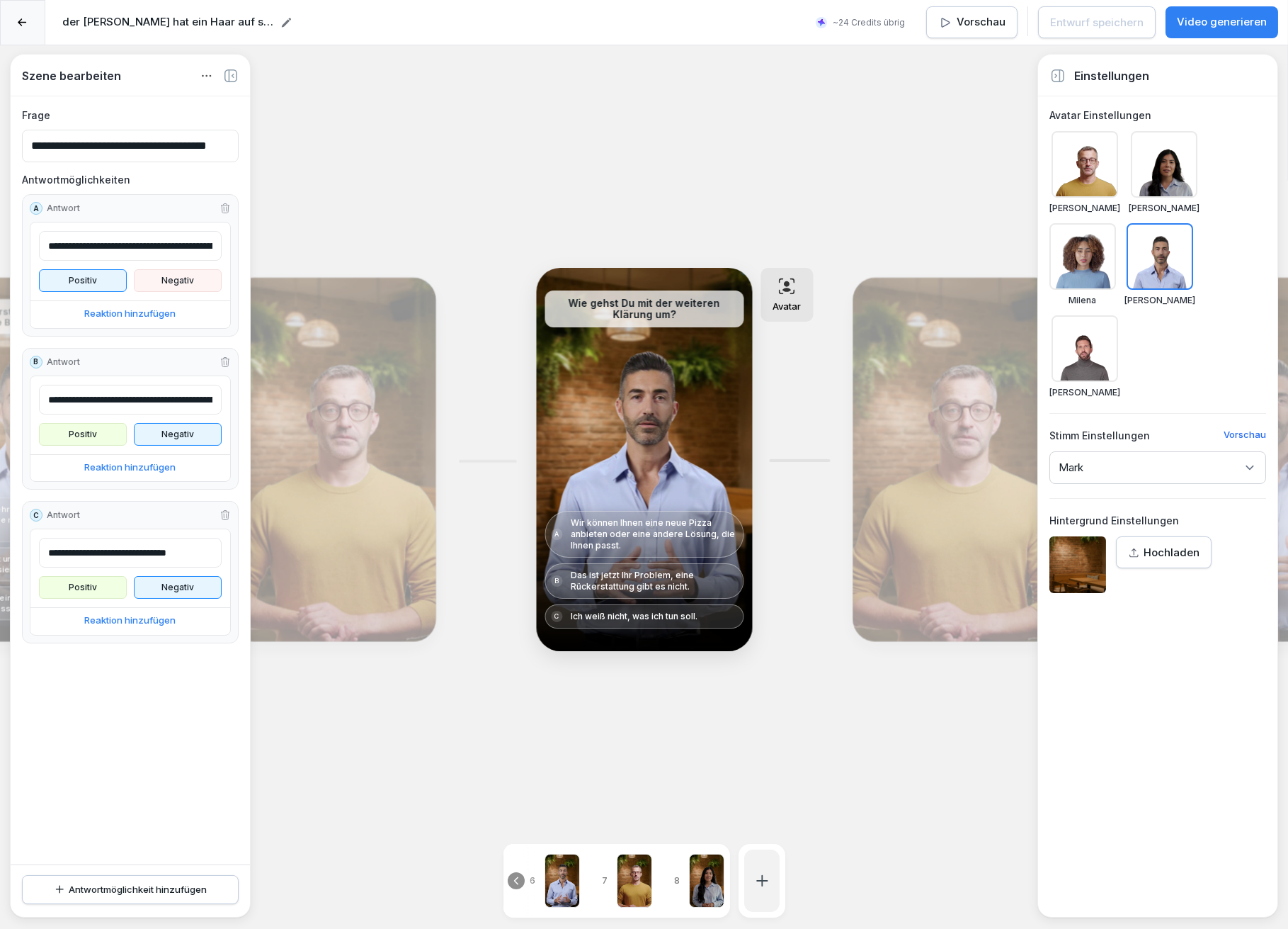
click at [354, 480] on div "Bearbeiten" at bounding box center [333, 459] width 195 height 354
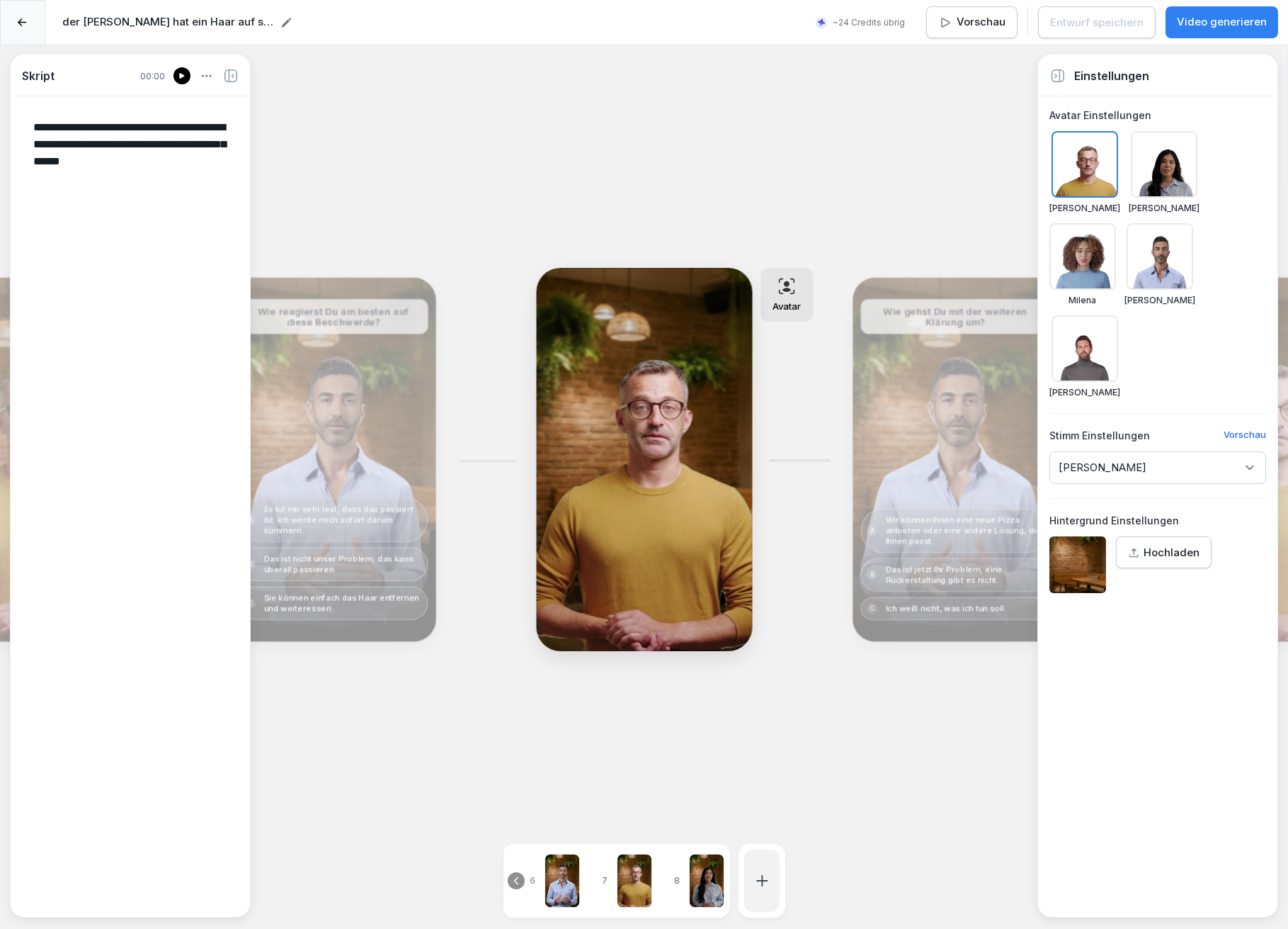
click at [352, 479] on div "Bearbeiten" at bounding box center [333, 459] width 195 height 354
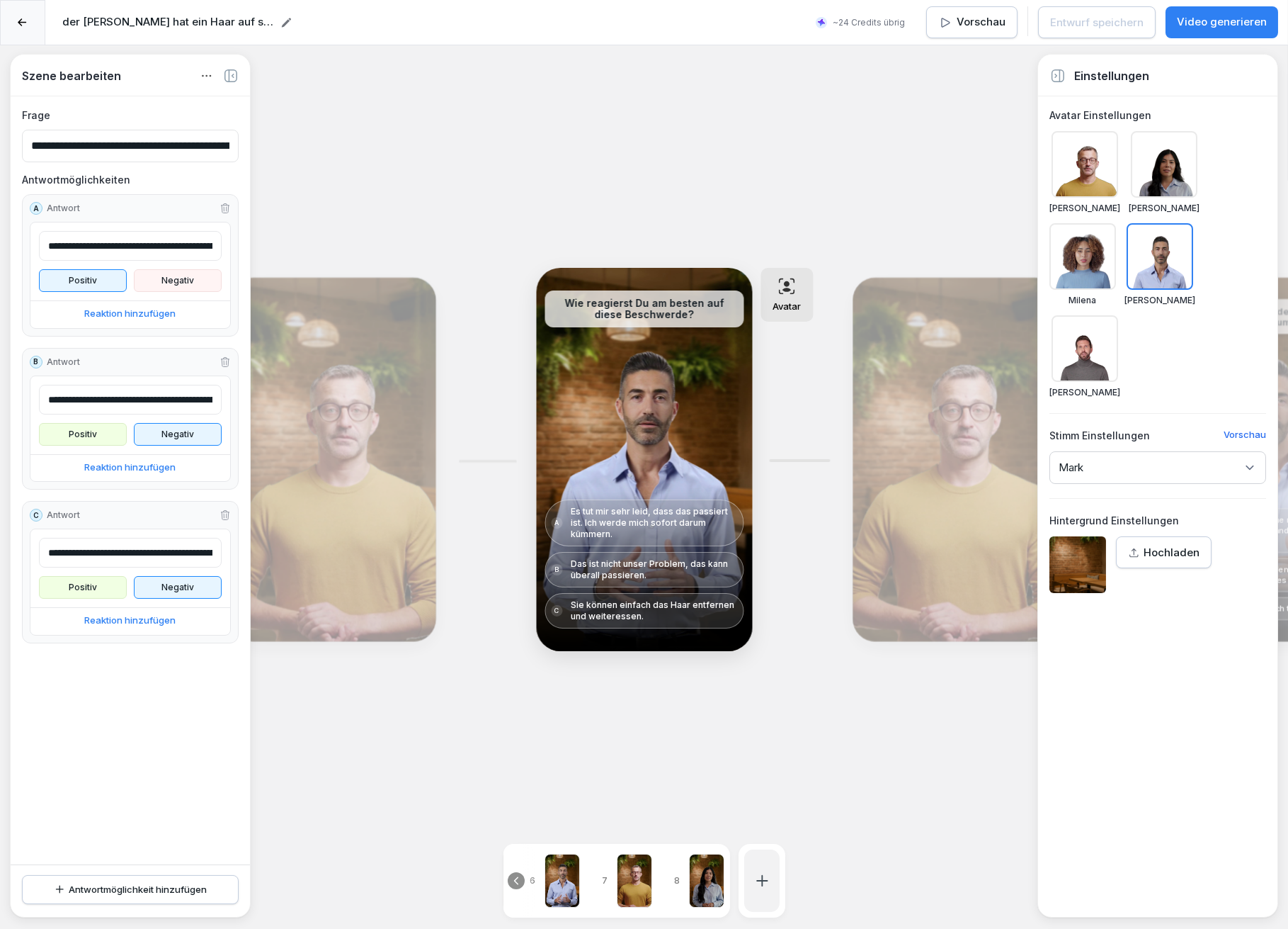
click at [352, 479] on div "Bearbeiten" at bounding box center [333, 459] width 195 height 354
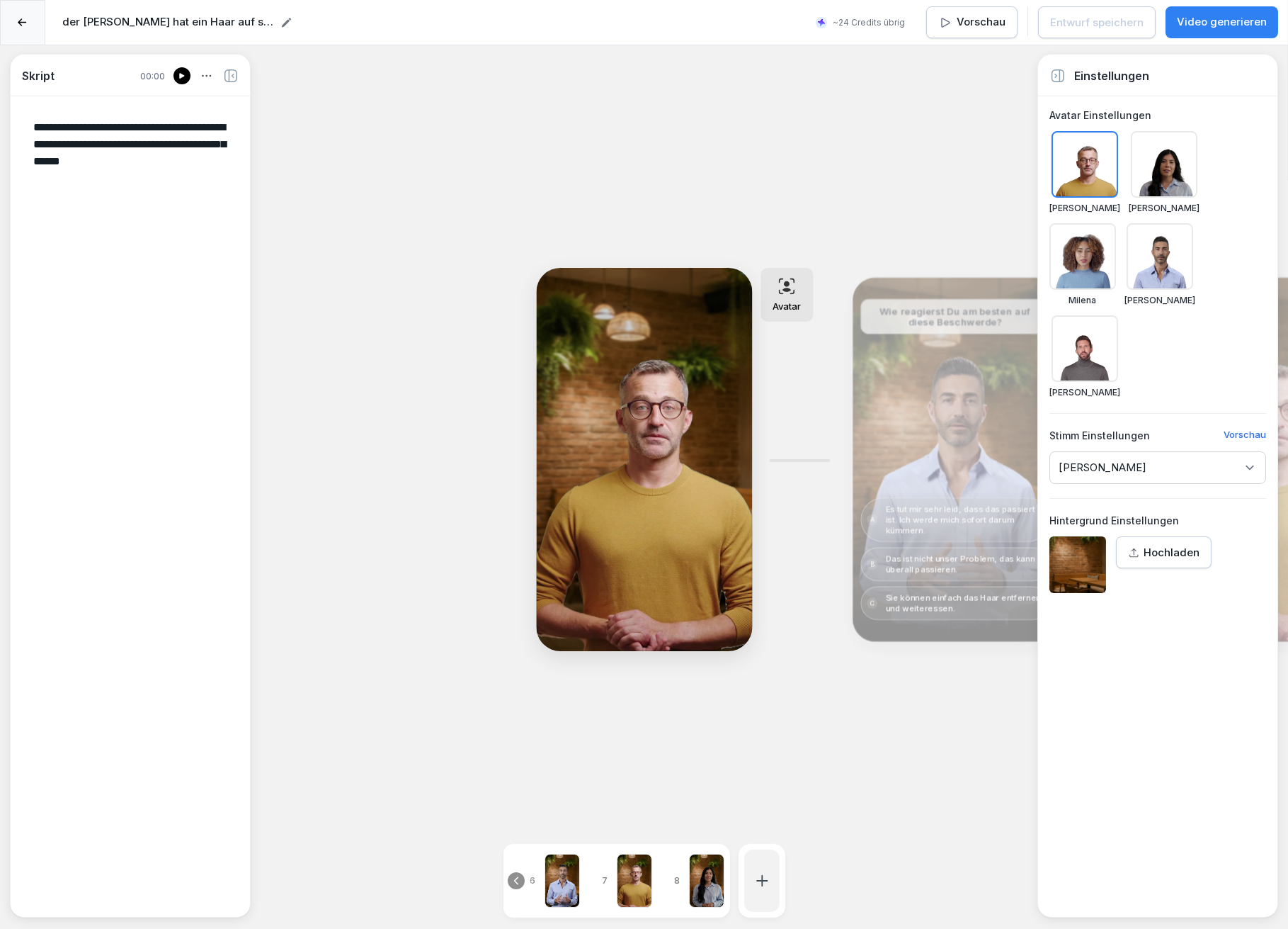
click at [230, 74] on icon at bounding box center [231, 76] width 13 height 13
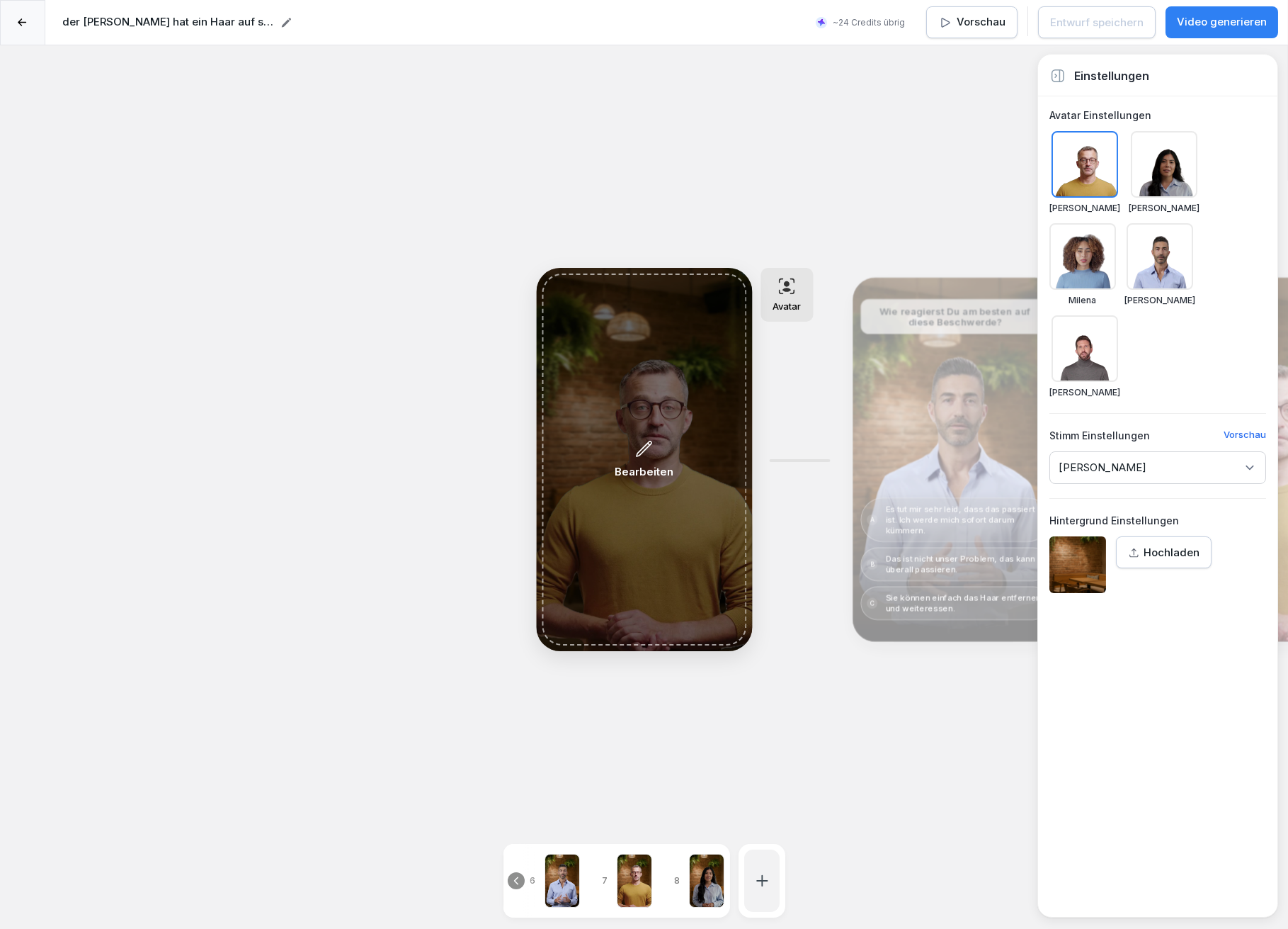
click at [593, 434] on div "Bearbeiten" at bounding box center [644, 459] width 205 height 372
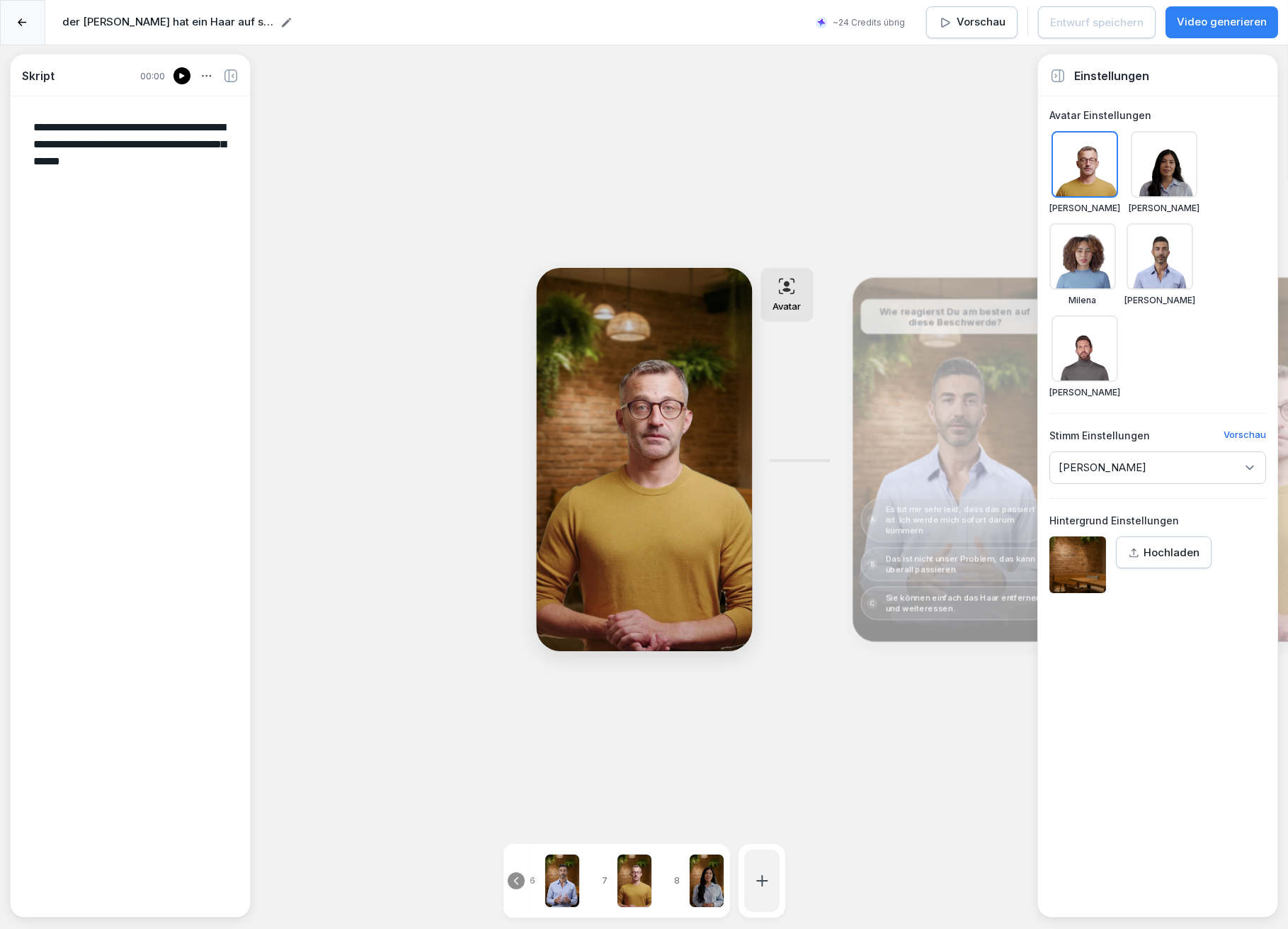
click at [176, 72] on div at bounding box center [182, 76] width 17 height 17
click at [178, 72] on icon at bounding box center [182, 76] width 9 height 11
click at [128, 182] on textarea "**********" at bounding box center [130, 506] width 217 height 796
click at [183, 75] on icon at bounding box center [182, 75] width 5 height 5
click at [407, 631] on div "**********" at bounding box center [644, 510] width 1288 height 929
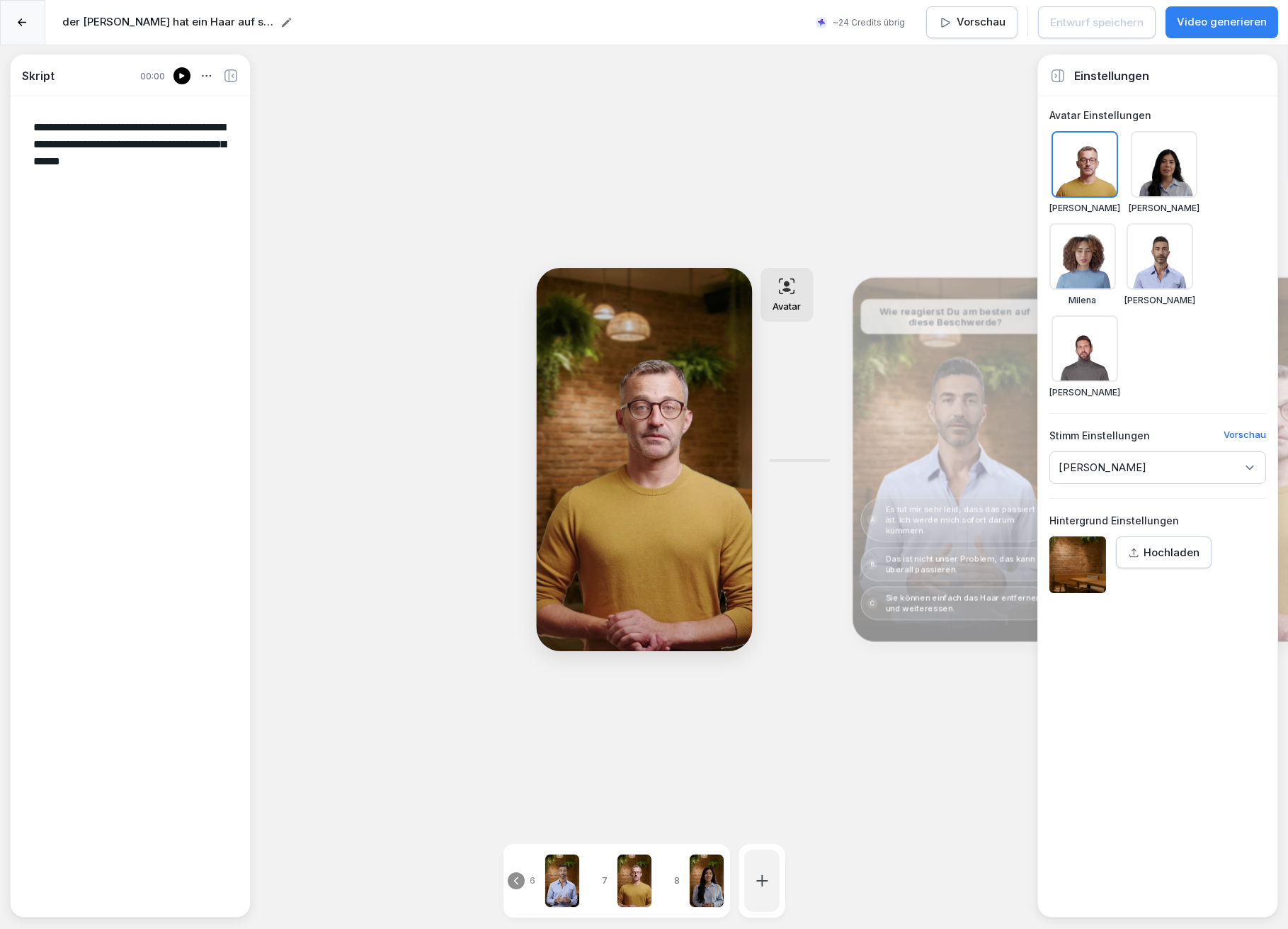
click at [505, 167] on div "**********" at bounding box center [644, 510] width 1288 height 929
click at [183, 73] on icon at bounding box center [182, 76] width 9 height 11
